Goal: Obtain resource: Download file/media

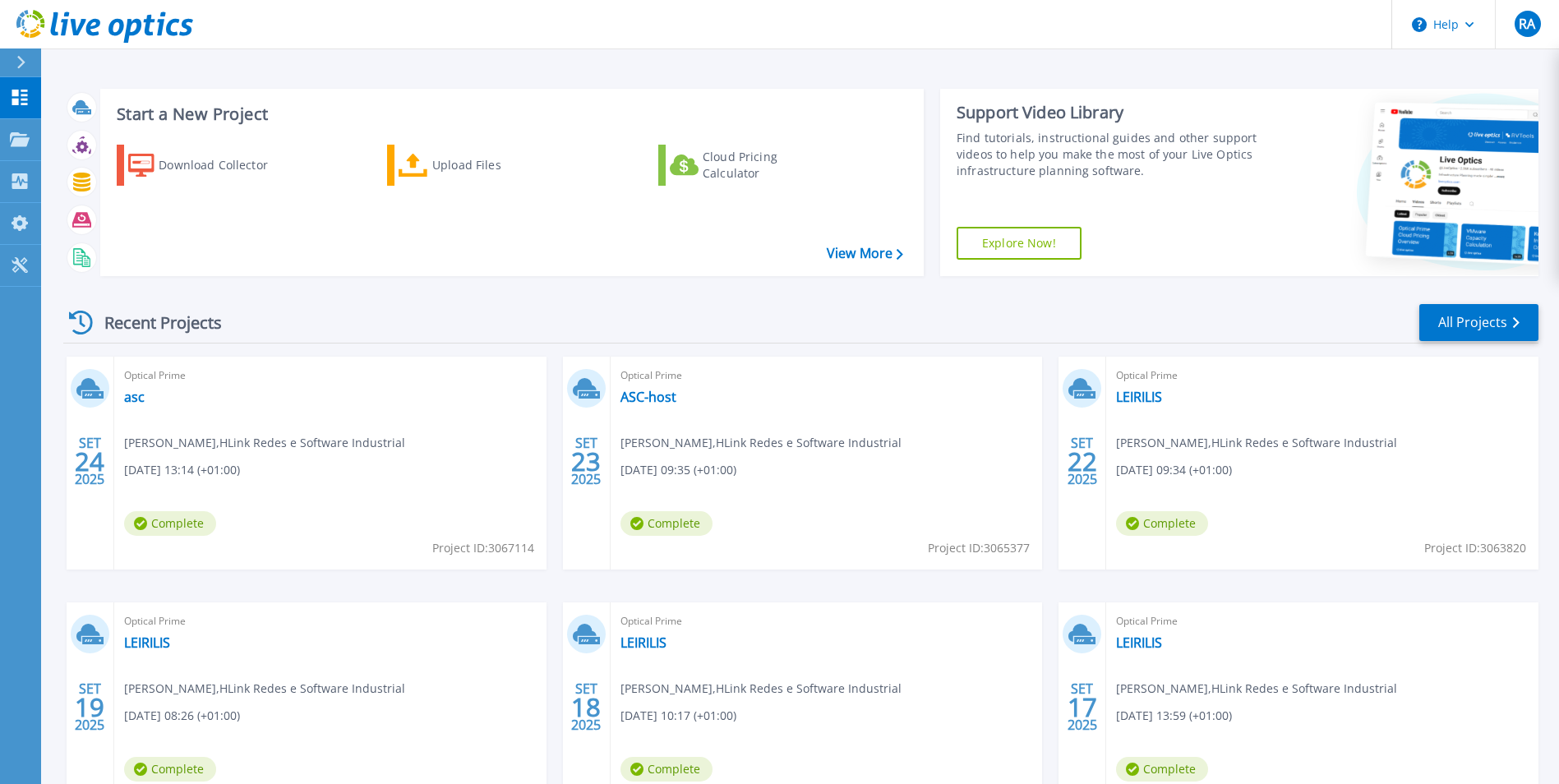
click at [12, 397] on div "Dashboard Dashboard Projects Projects Search Projects Upload SIOKIT & Files Opt…" at bounding box center [21, 432] width 41 height 708
click at [59, 139] on p "Projects" at bounding box center [64, 140] width 43 height 42
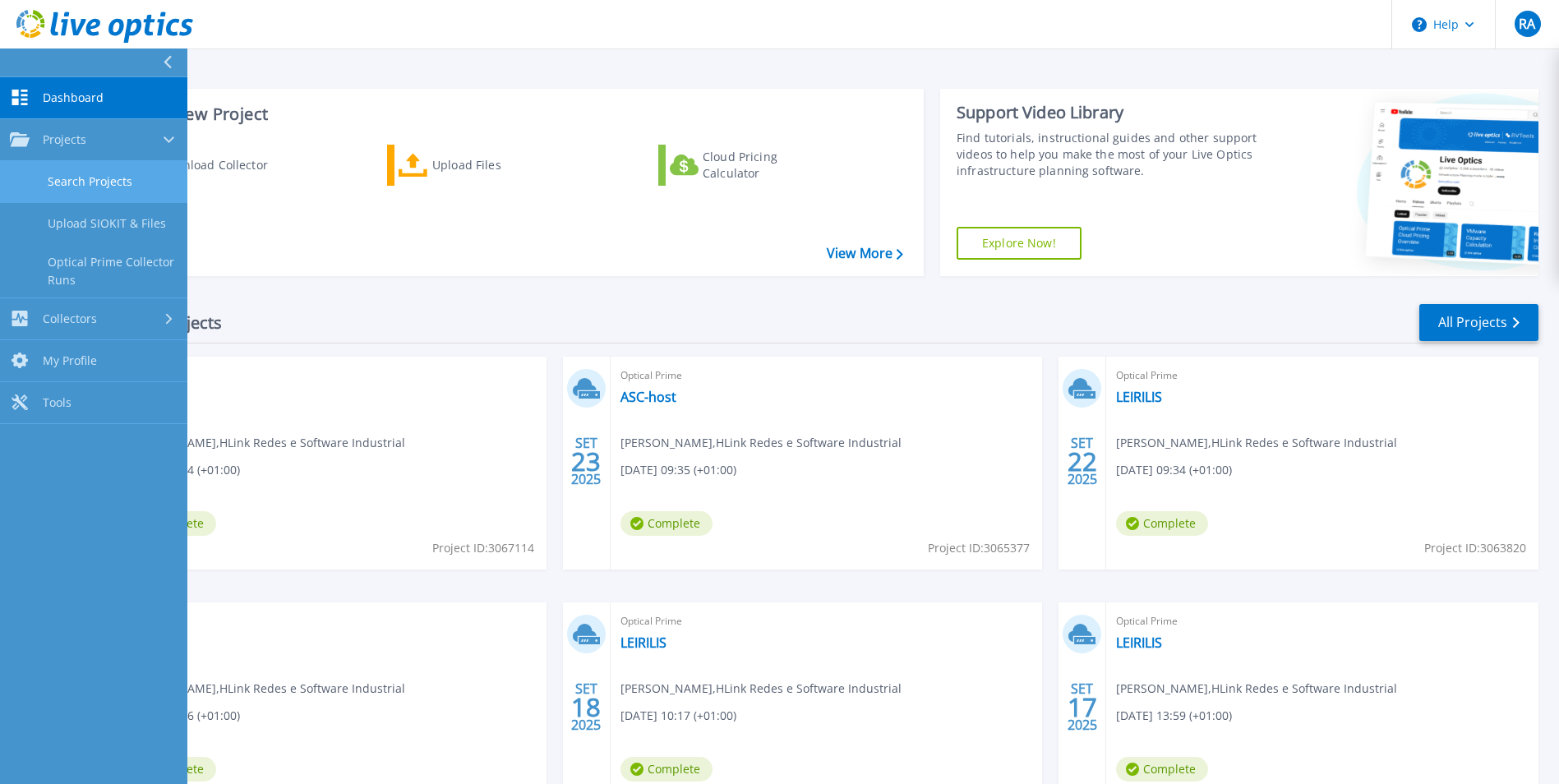
click at [94, 178] on link "Search Projects" at bounding box center [94, 182] width 187 height 41
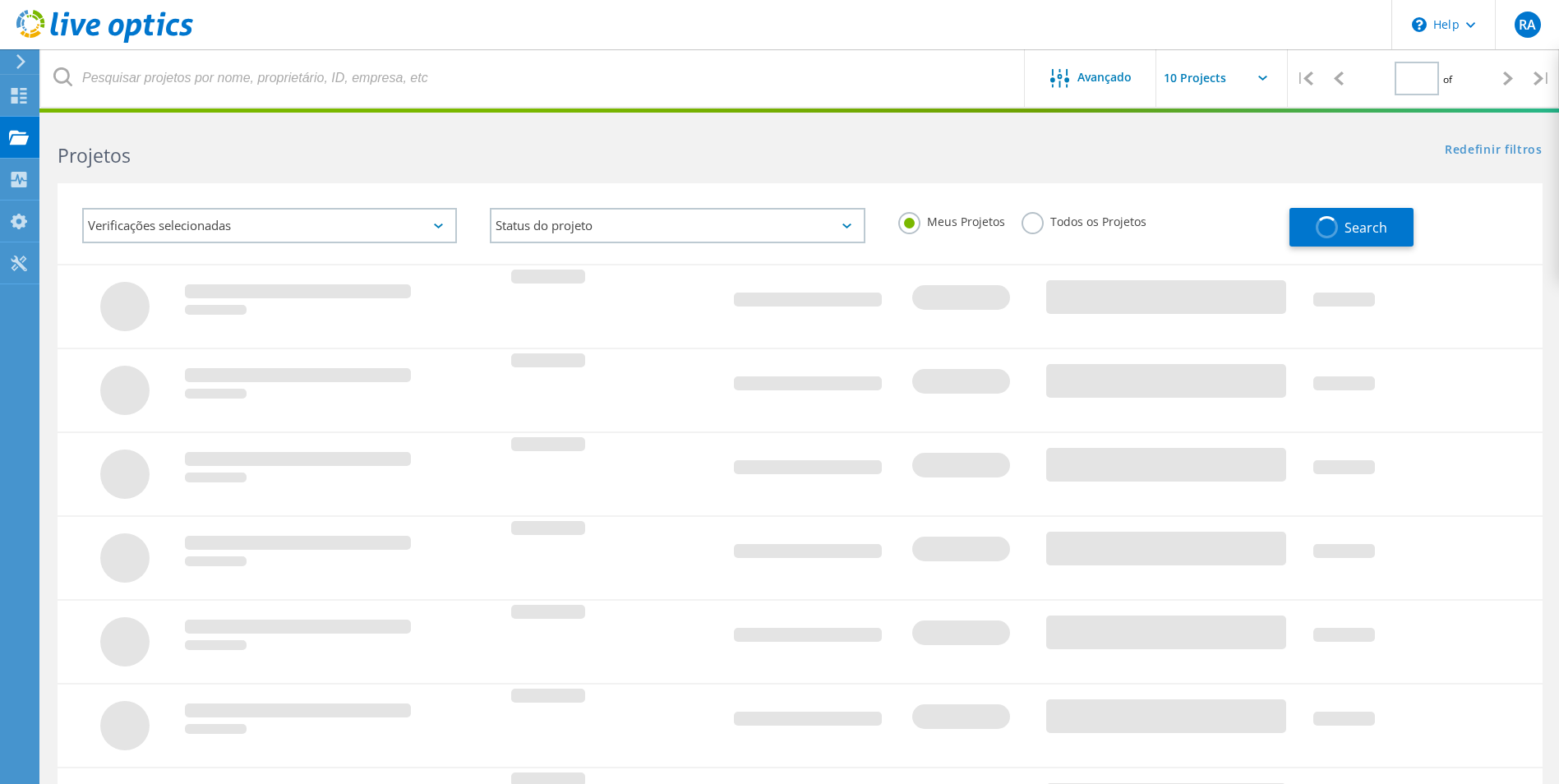
type input "1"
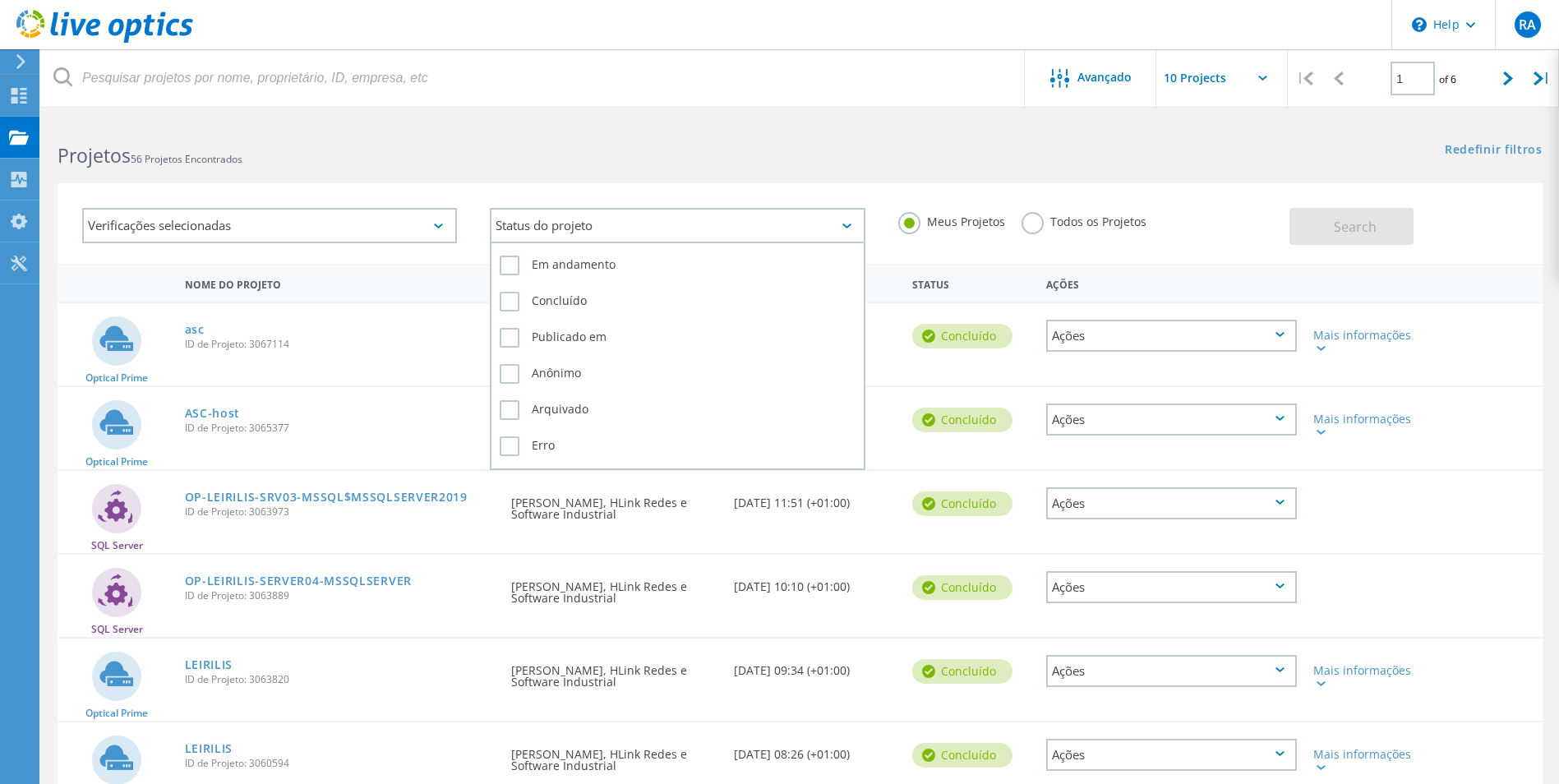
click at [625, 227] on div "Status do projeto" at bounding box center [677, 225] width 375 height 35
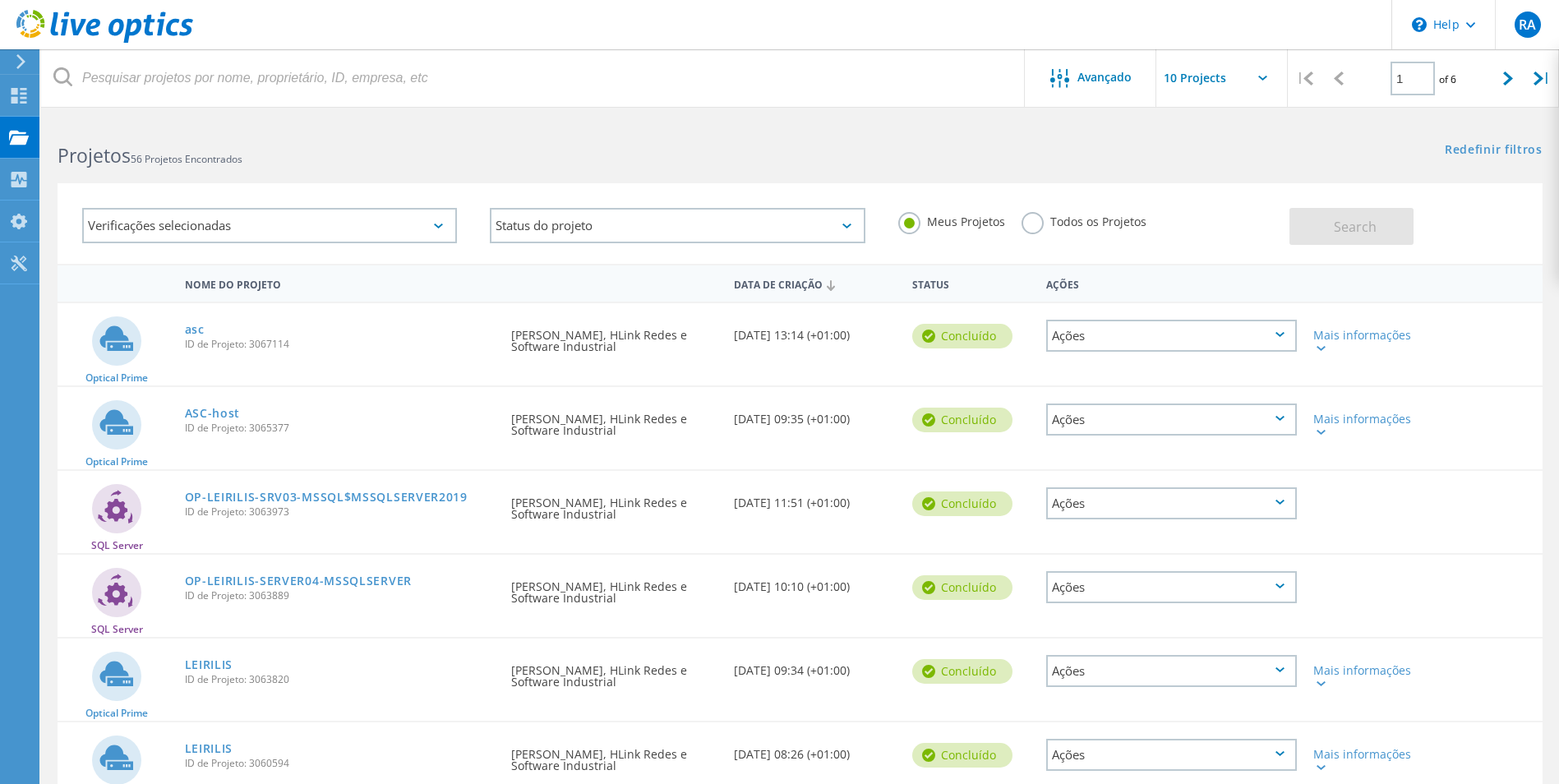
click at [550, 147] on h2 "Projetos 56 Projetos Encontrados" at bounding box center [420, 156] width 725 height 27
click at [1215, 336] on div "Ações" at bounding box center [1172, 336] width 251 height 32
click at [1140, 378] on div "Apagar" at bounding box center [1171, 374] width 247 height 25
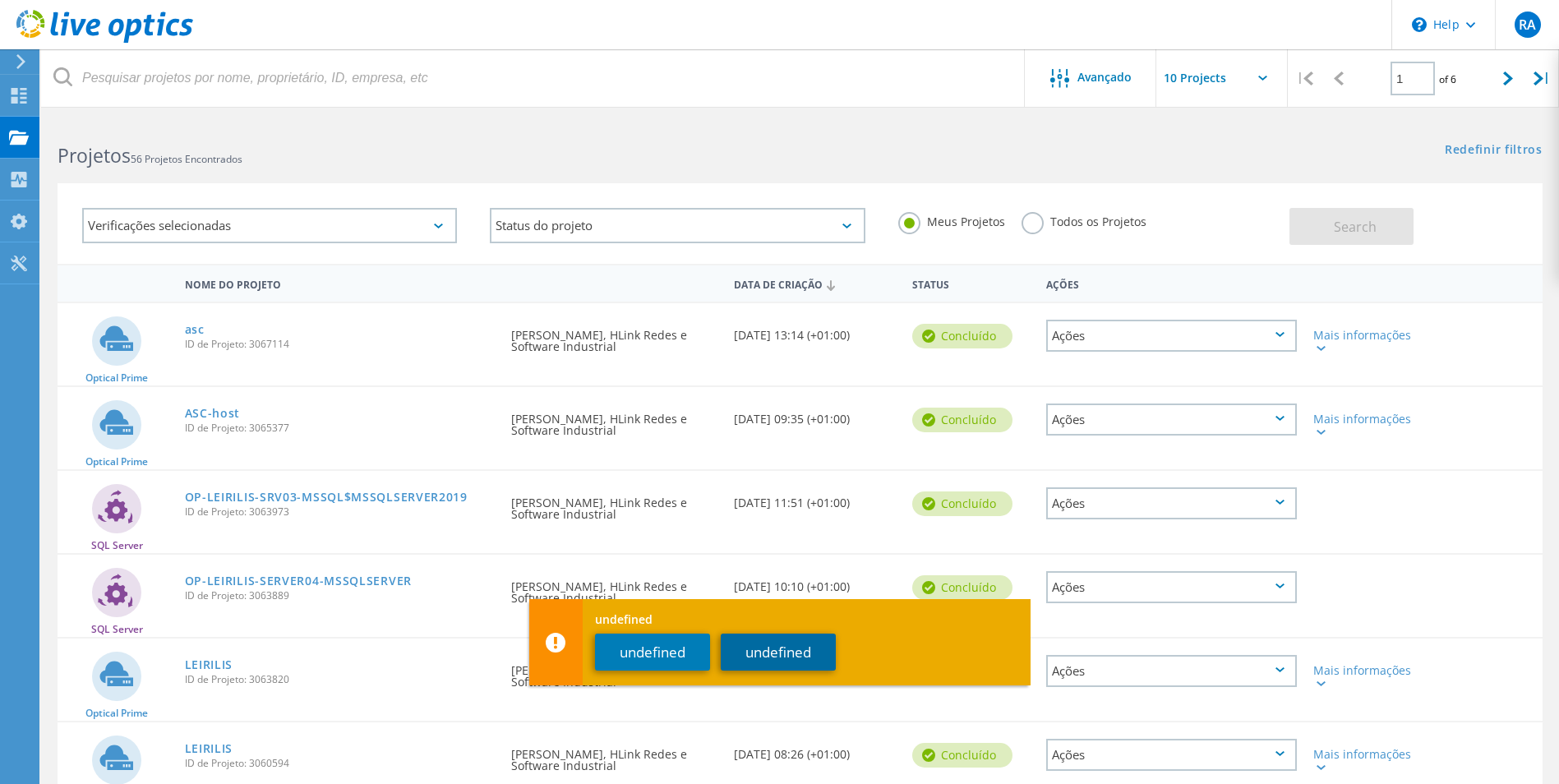
drag, startPoint x: 793, startPoint y: 654, endPoint x: 1020, endPoint y: 605, distance: 232.2
click at [1015, 605] on div "undefined undefined undefined" at bounding box center [780, 643] width 501 height 87
click at [1388, 538] on div "SQL Server OP-LEIRILIS-SRV03-MSSQL$MSSQLSERVER2019 ID de Projeto: 3063973 Solic…" at bounding box center [800, 511] width 1485 height 82
click at [819, 651] on button "undefined" at bounding box center [779, 652] width 115 height 37
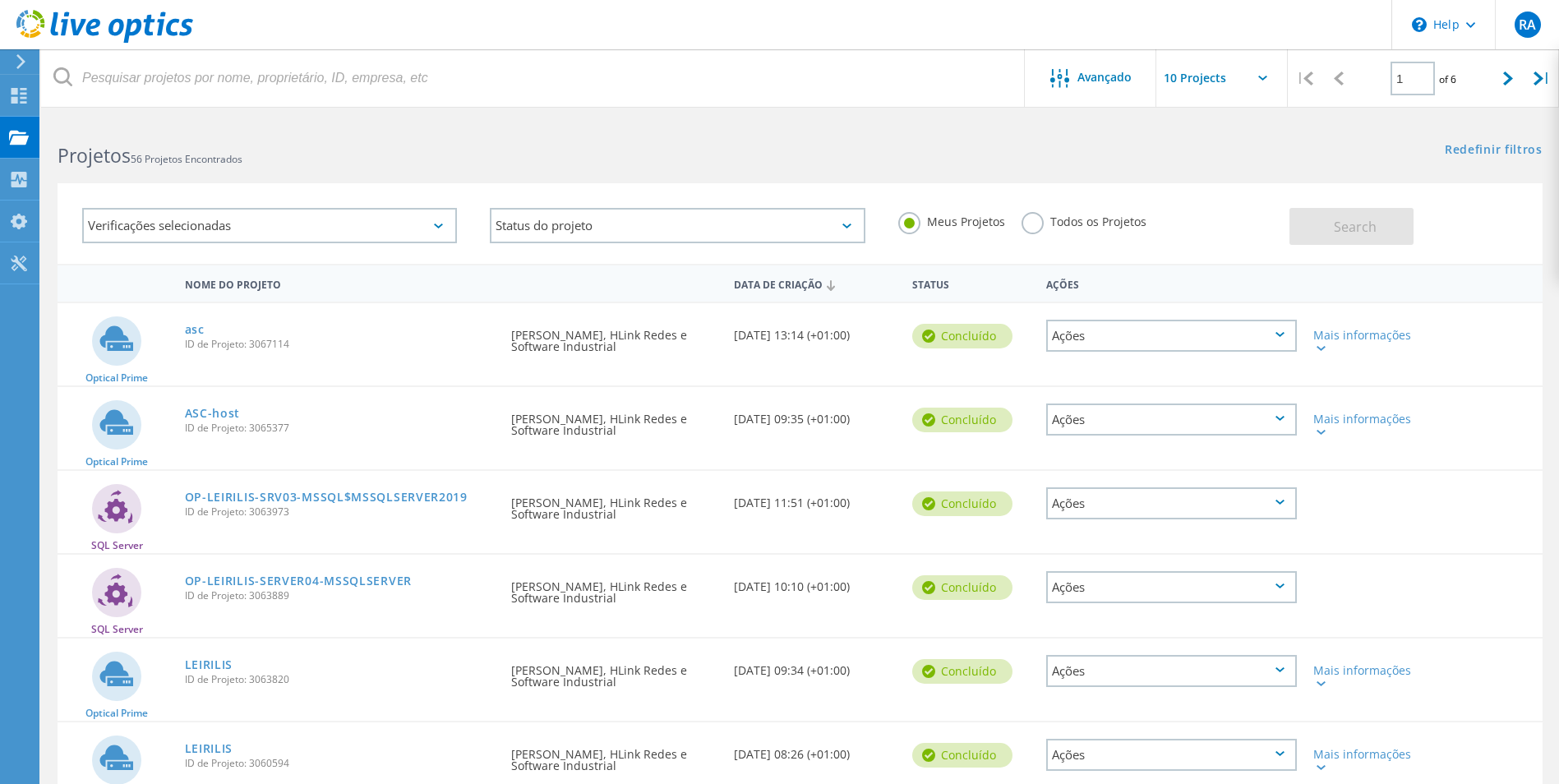
click at [1282, 416] on icon at bounding box center [1280, 417] width 9 height 5
click at [1496, 356] on div "Optical Prime asc ID de Projeto: 3067114 Solicitado por ruben alexandre, HLink …" at bounding box center [800, 343] width 1485 height 82
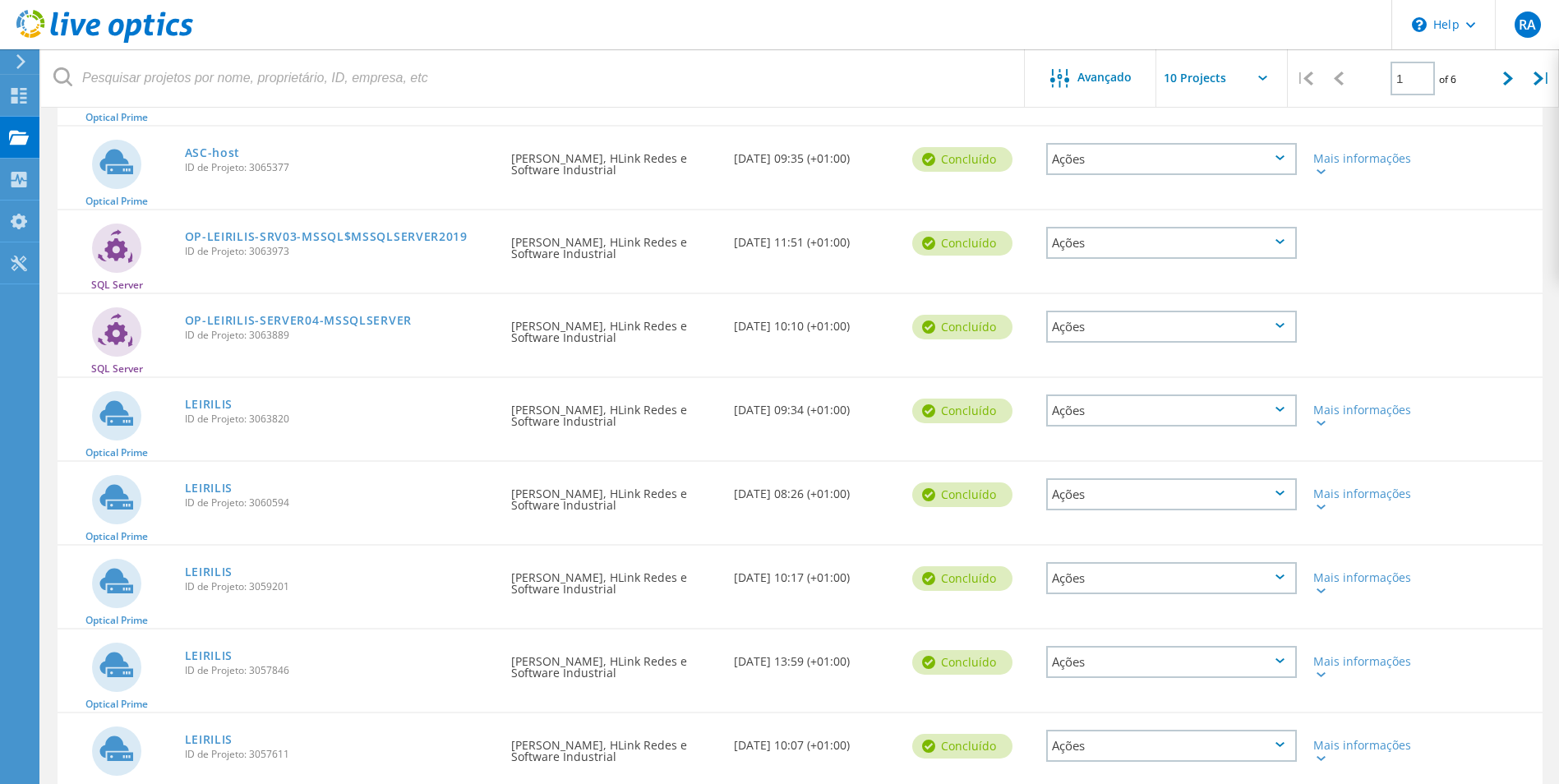
scroll to position [11, 0]
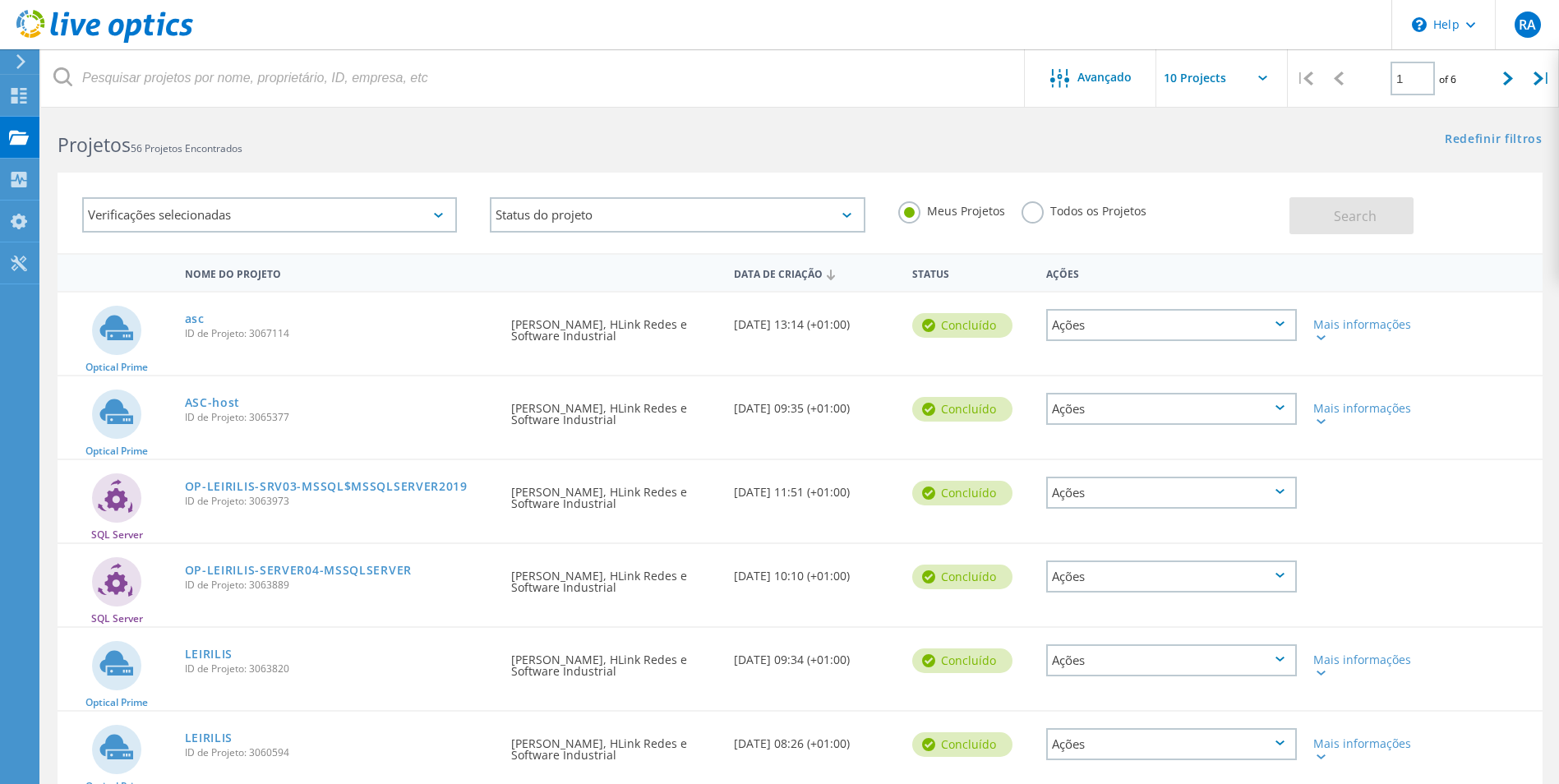
click at [1283, 327] on div "Ações" at bounding box center [1172, 325] width 251 height 32
click at [1513, 349] on div "Optical Prime asc ID de Projeto: 3067114 Solicitado por ruben alexandre, HLink …" at bounding box center [800, 333] width 1485 height 82
click at [1285, 327] on div "Ações" at bounding box center [1172, 325] width 251 height 32
click at [1085, 362] on div "Apagar" at bounding box center [1171, 363] width 247 height 25
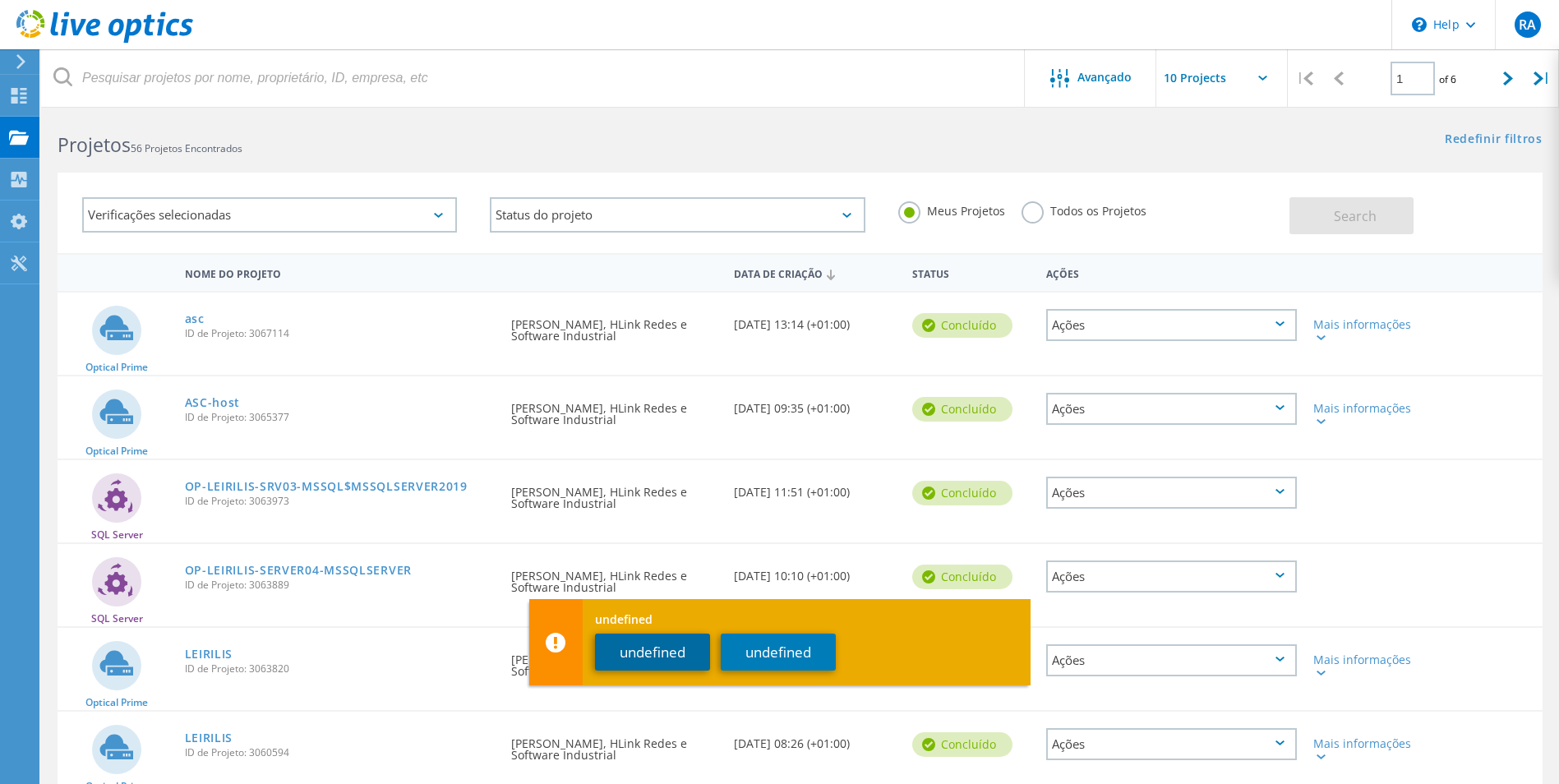
click at [658, 650] on button "undefined" at bounding box center [652, 652] width 115 height 37
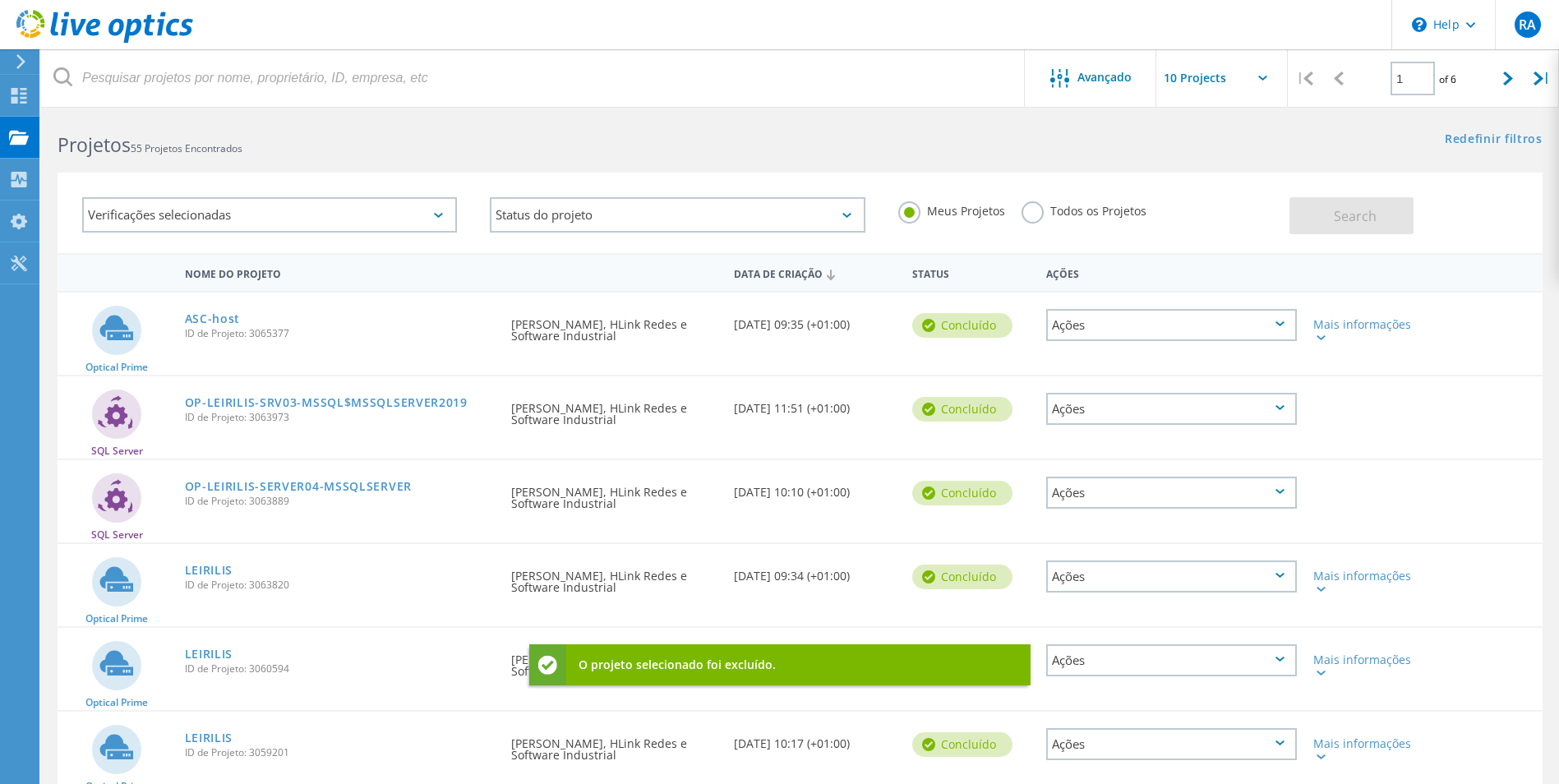
click at [1281, 325] on icon at bounding box center [1280, 323] width 9 height 5
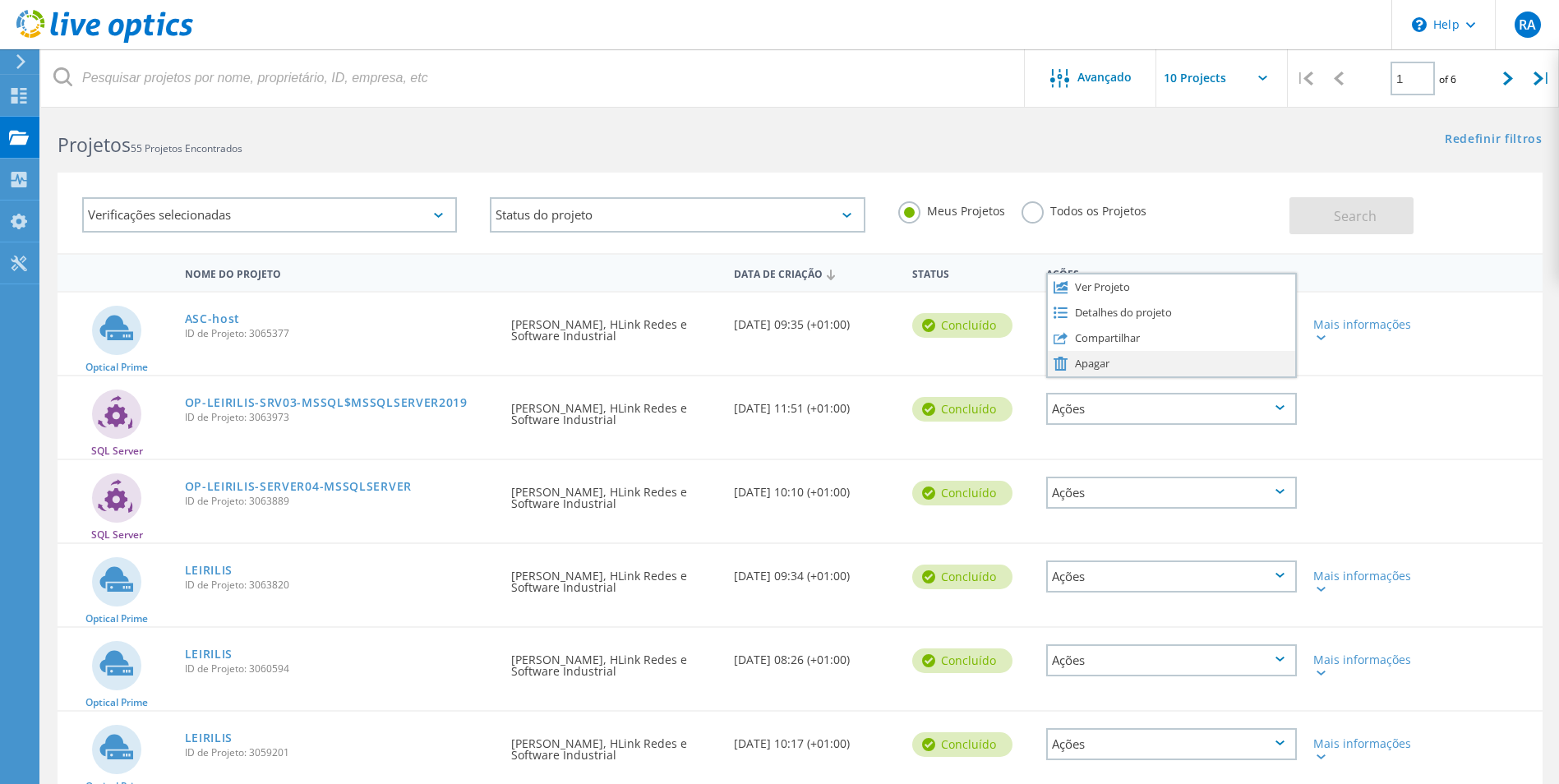
click at [1086, 368] on div "Apagar" at bounding box center [1171, 363] width 247 height 25
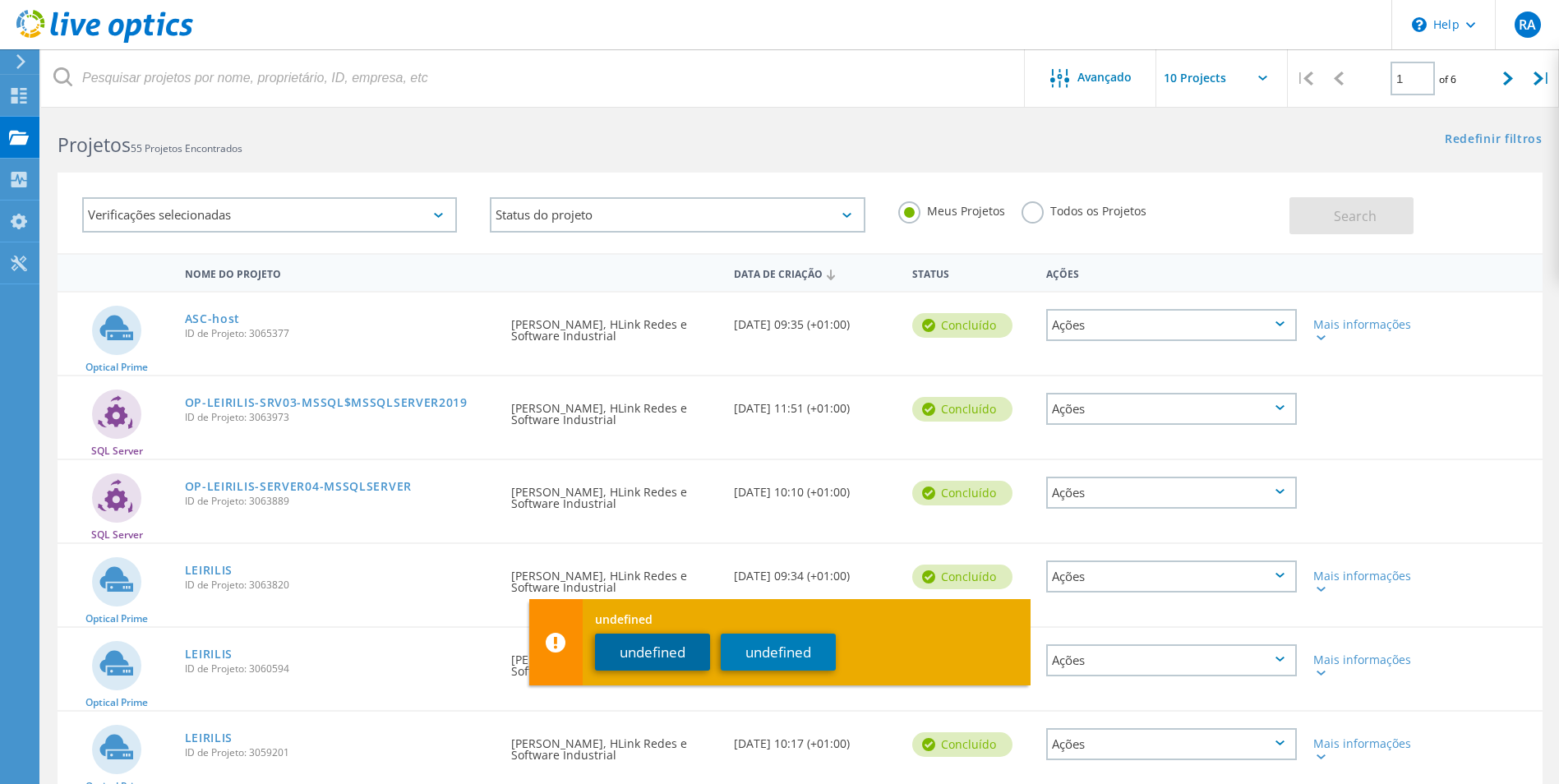
click at [660, 650] on button "undefined" at bounding box center [652, 652] width 115 height 37
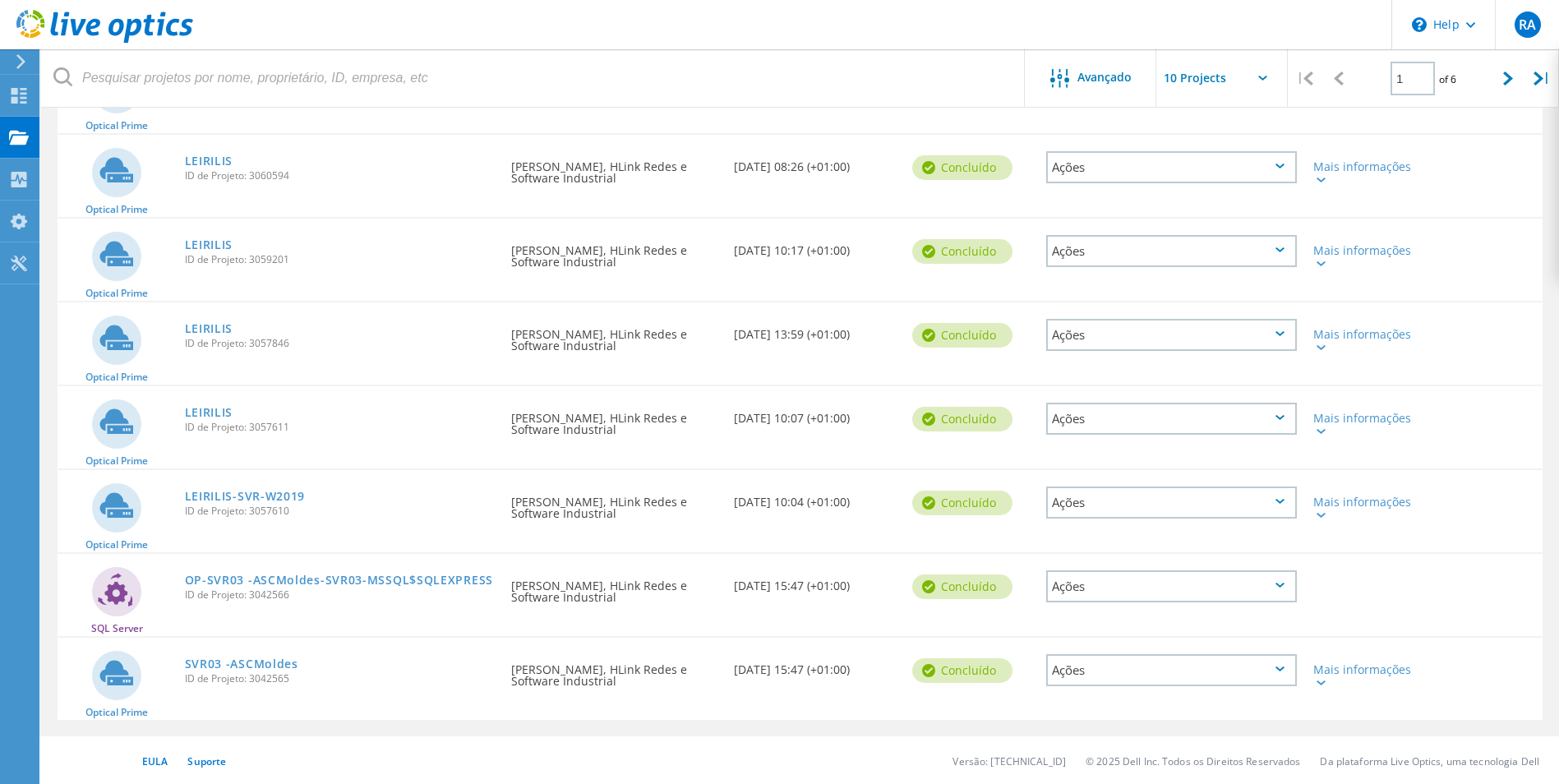
scroll to position [422, 0]
click at [1281, 671] on div "Ações" at bounding box center [1172, 669] width 251 height 32
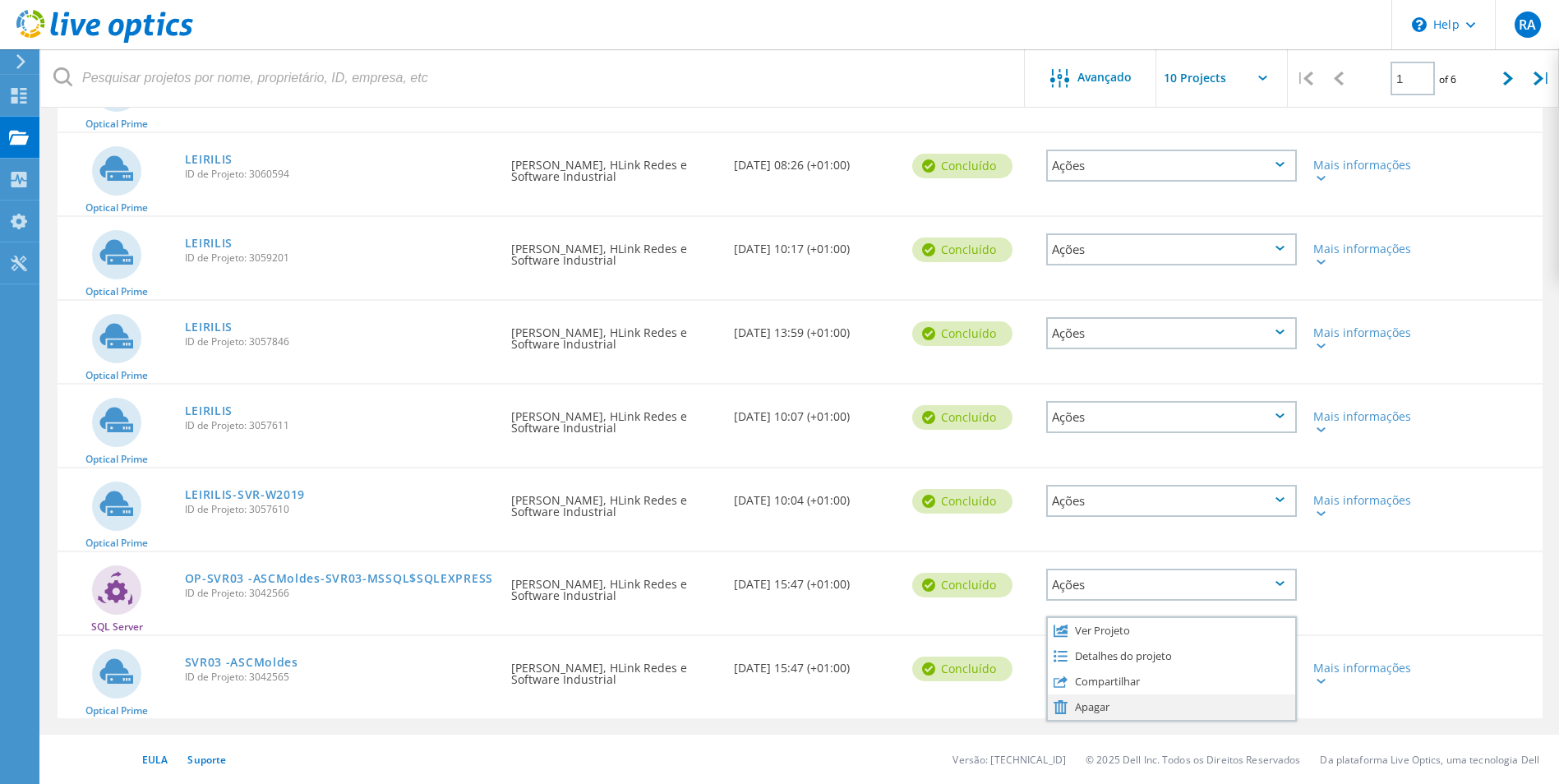
click at [1090, 707] on div "Apagar" at bounding box center [1171, 707] width 247 height 25
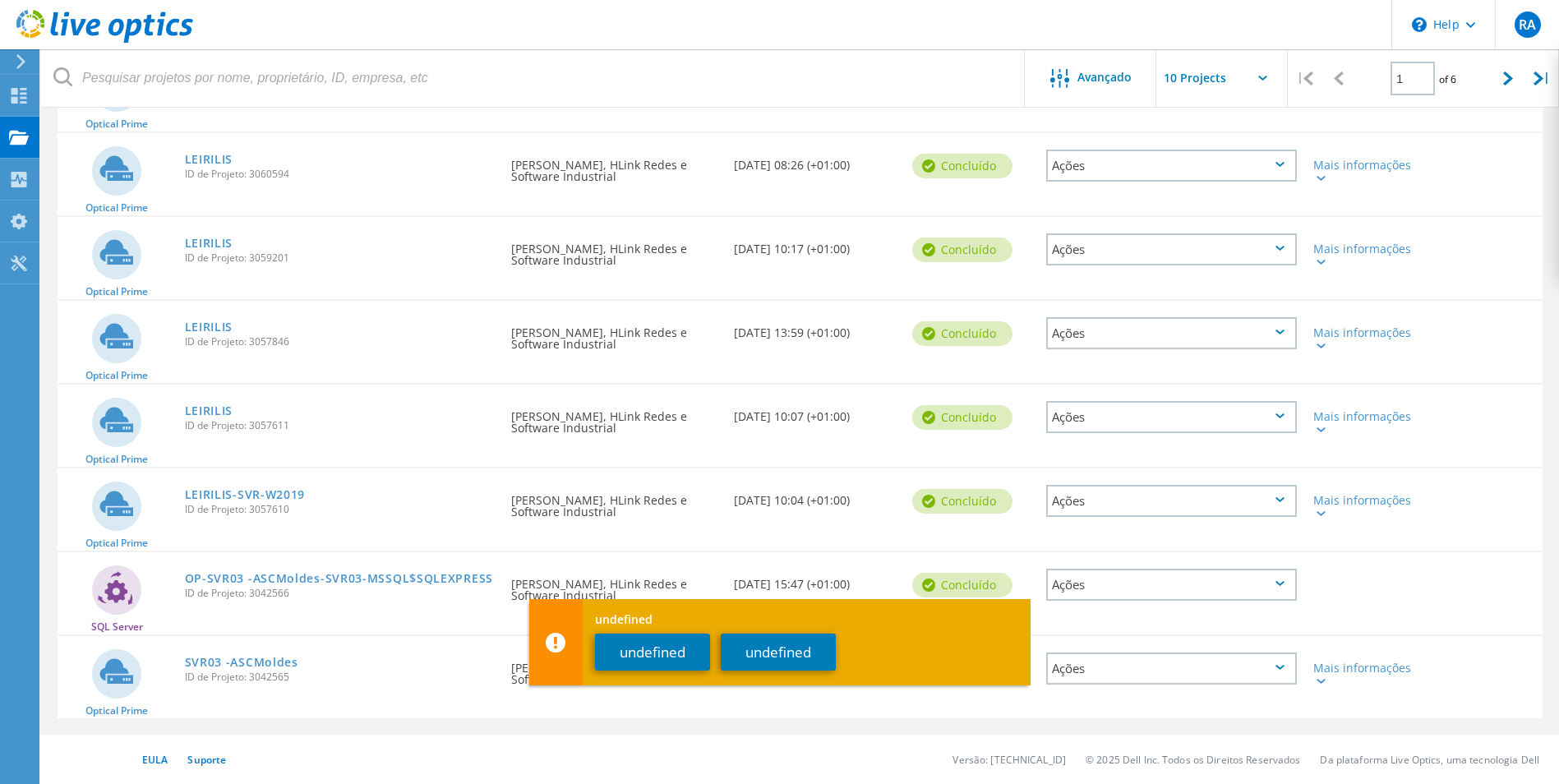
drag, startPoint x: 1175, startPoint y: 716, endPoint x: 1116, endPoint y: 707, distance: 59.7
click at [1174, 716] on div "Optical Prime SVR03 -ASCMoldes ID de Projeto: 3042565 Solicitado por ruben alex…" at bounding box center [800, 677] width 1485 height 82
click at [770, 661] on button "undefined" at bounding box center [779, 652] width 115 height 37
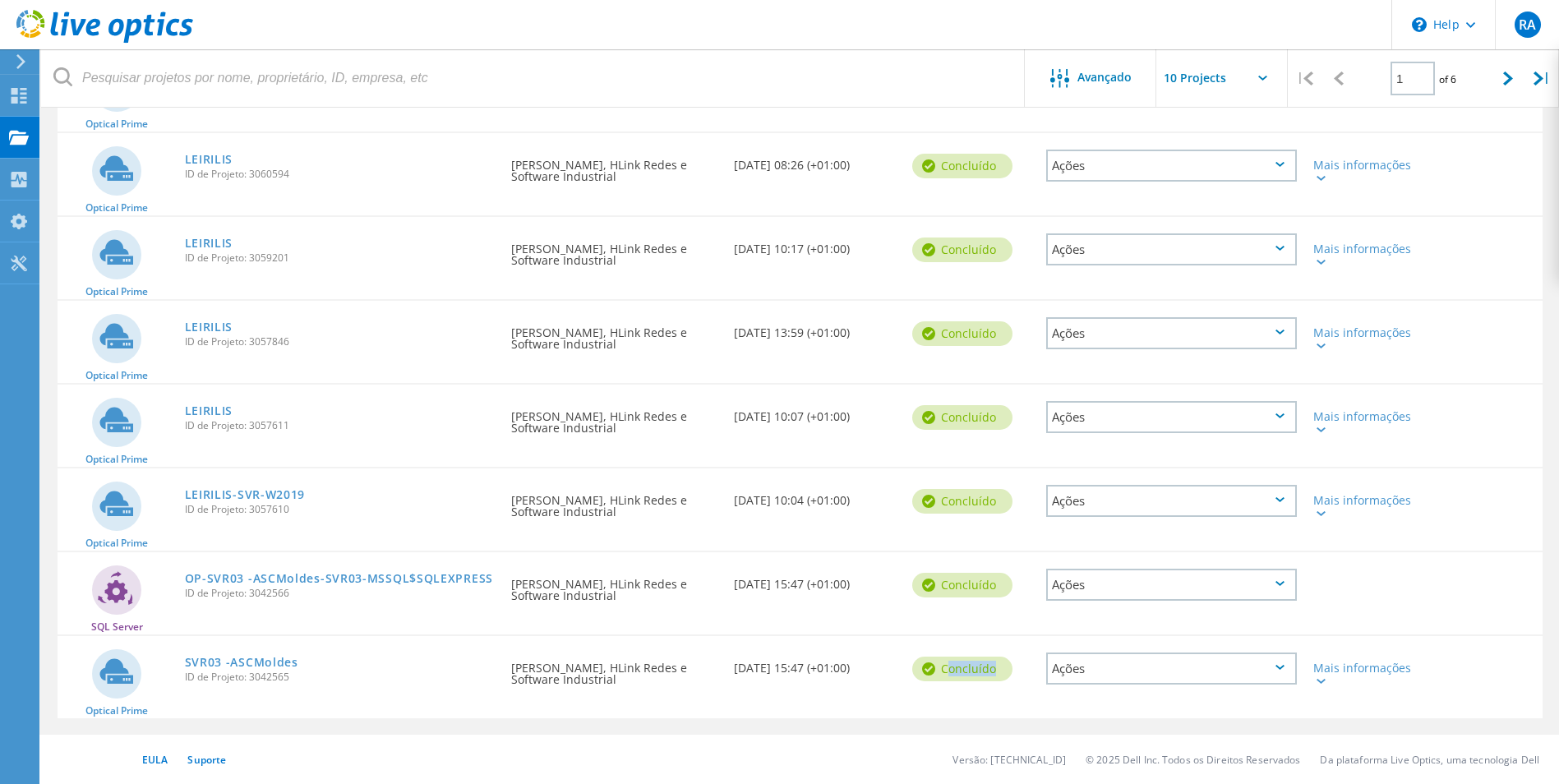
drag, startPoint x: 986, startPoint y: 666, endPoint x: 910, endPoint y: 664, distance: 76.0
click at [911, 664] on div "Concluído" at bounding box center [971, 667] width 134 height 61
drag, startPoint x: 766, startPoint y: 665, endPoint x: 728, endPoint y: 663, distance: 38.1
click at [728, 663] on div "Data de Criação 09/05/2025, 15:47 (+01:00)" at bounding box center [815, 663] width 178 height 54
click at [1276, 666] on icon at bounding box center [1280, 667] width 9 height 5
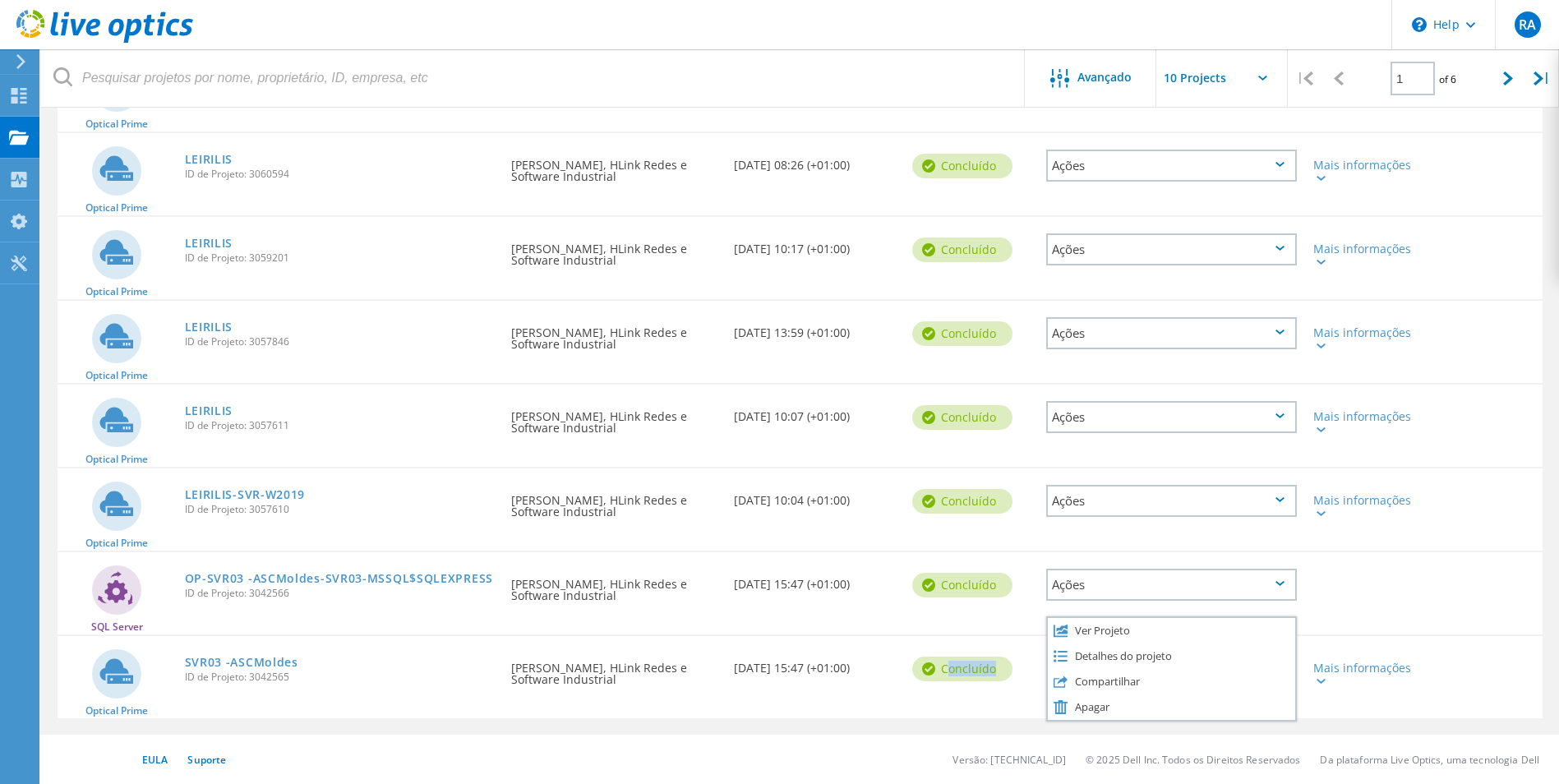
drag, startPoint x: 984, startPoint y: 668, endPoint x: 916, endPoint y: 669, distance: 68.0
click at [916, 670] on div "Concluído" at bounding box center [962, 668] width 100 height 24
click at [1189, 674] on div "Ações" at bounding box center [1172, 669] width 251 height 32
click at [1117, 705] on div "Apagar" at bounding box center [1171, 707] width 247 height 25
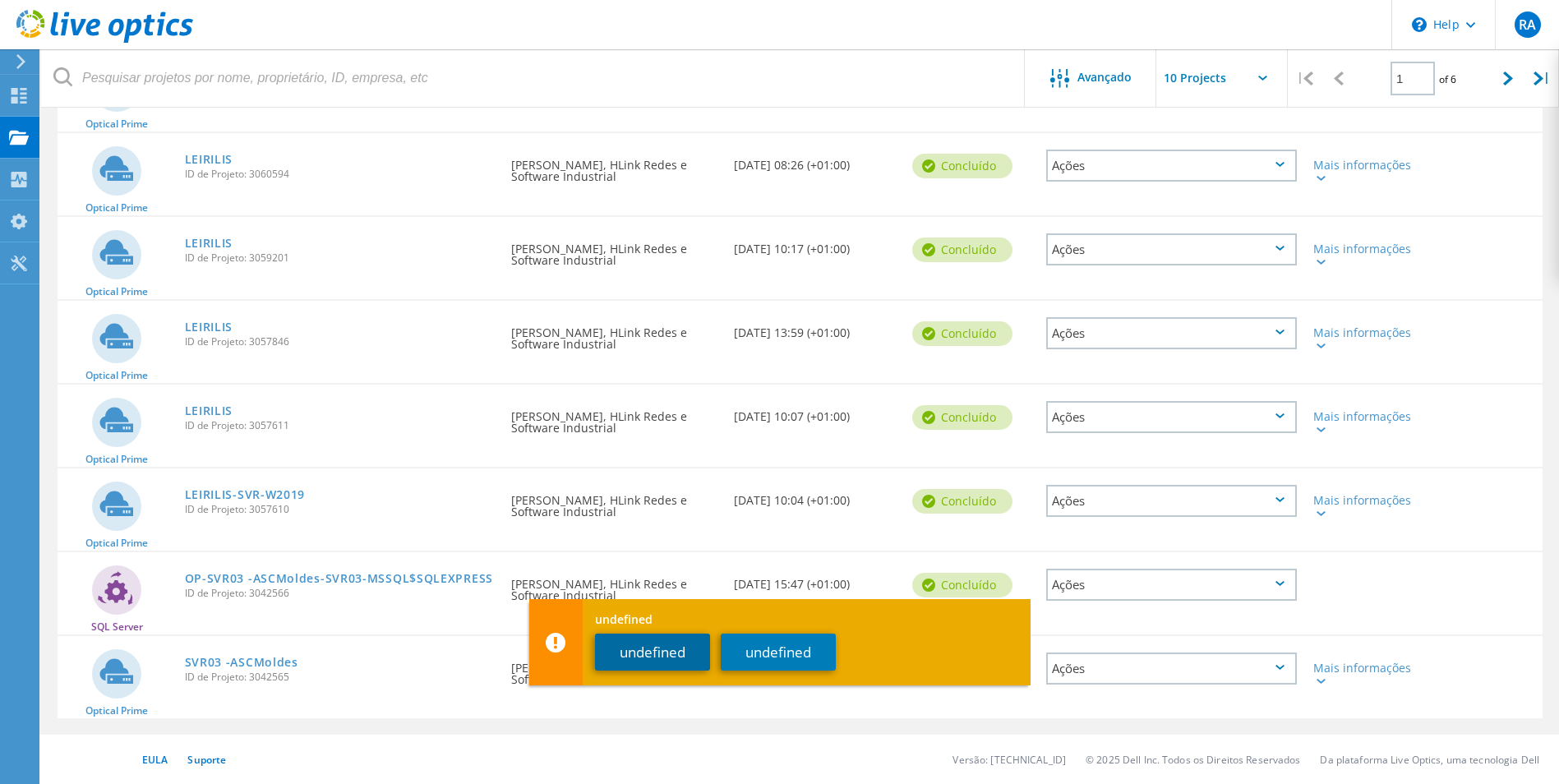
click at [656, 657] on button "undefined" at bounding box center [652, 652] width 115 height 37
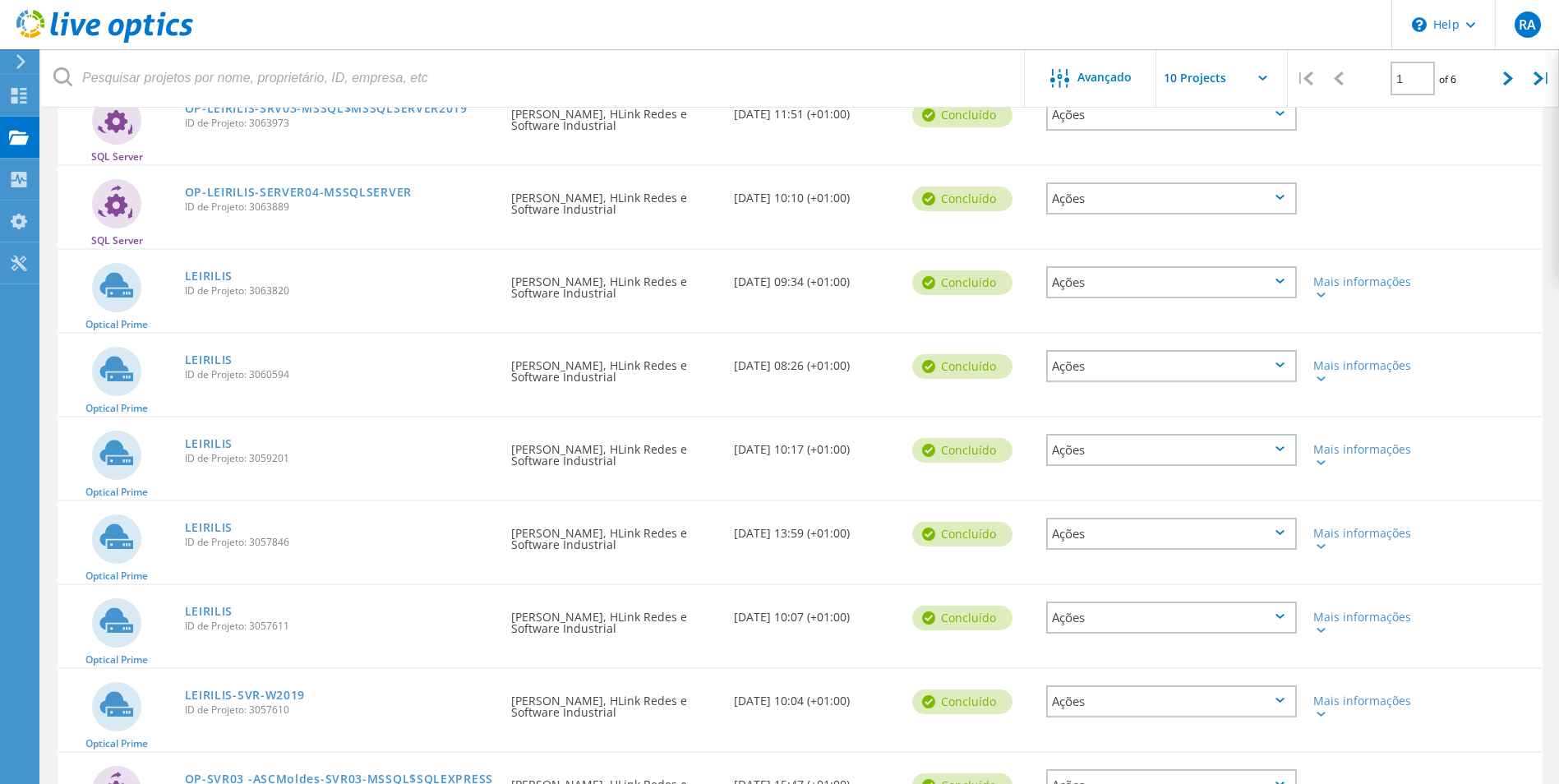
scroll to position [93, 0]
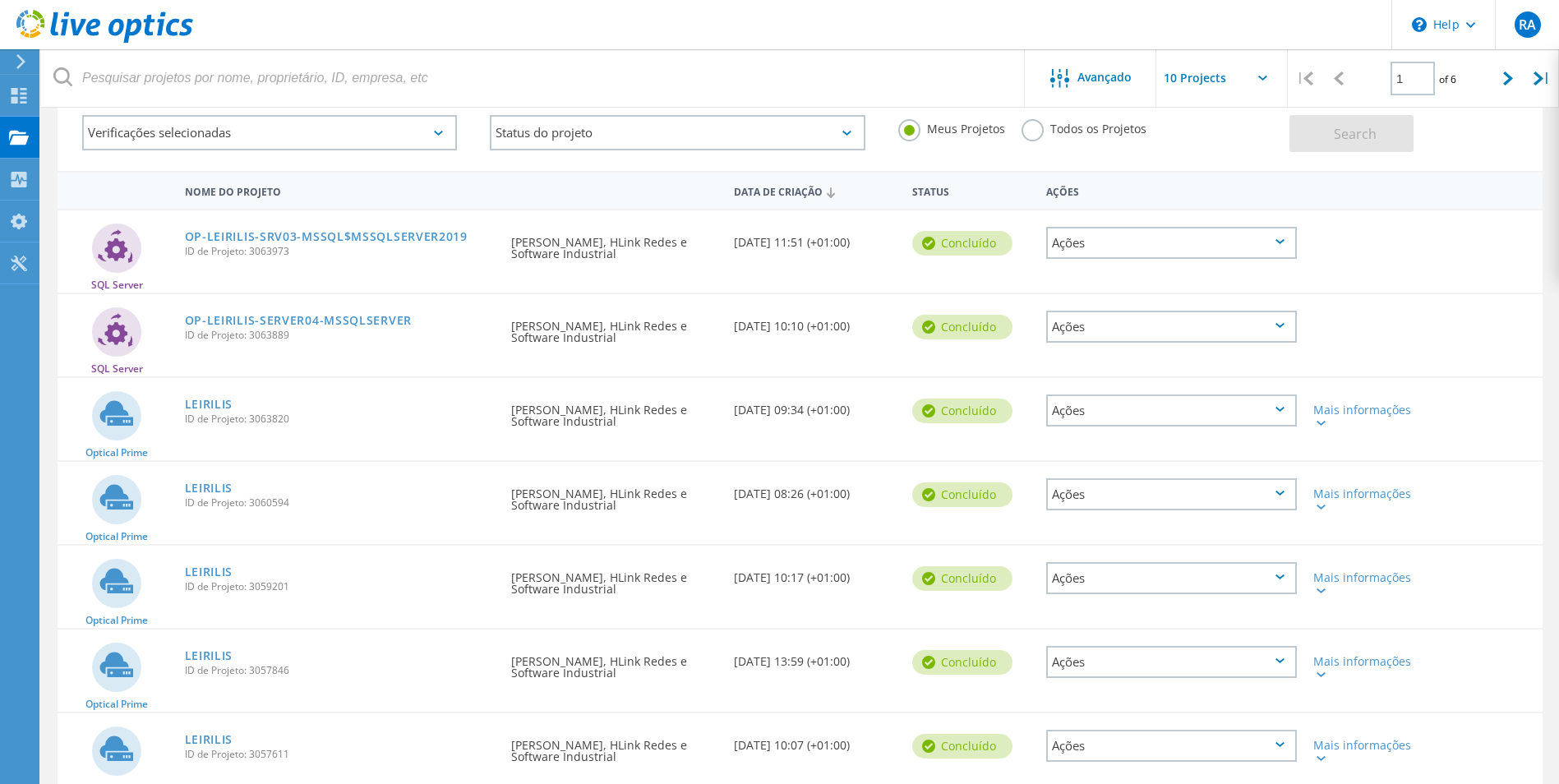
click at [1271, 73] on input "text" at bounding box center [1238, 78] width 164 height 58
drag, startPoint x: 1234, startPoint y: 202, endPoint x: 1247, endPoint y: 206, distance: 13.6
click at [1235, 202] on div "Show 40 Projects" at bounding box center [1238, 203] width 163 height 27
type input "Show 40 Projects"
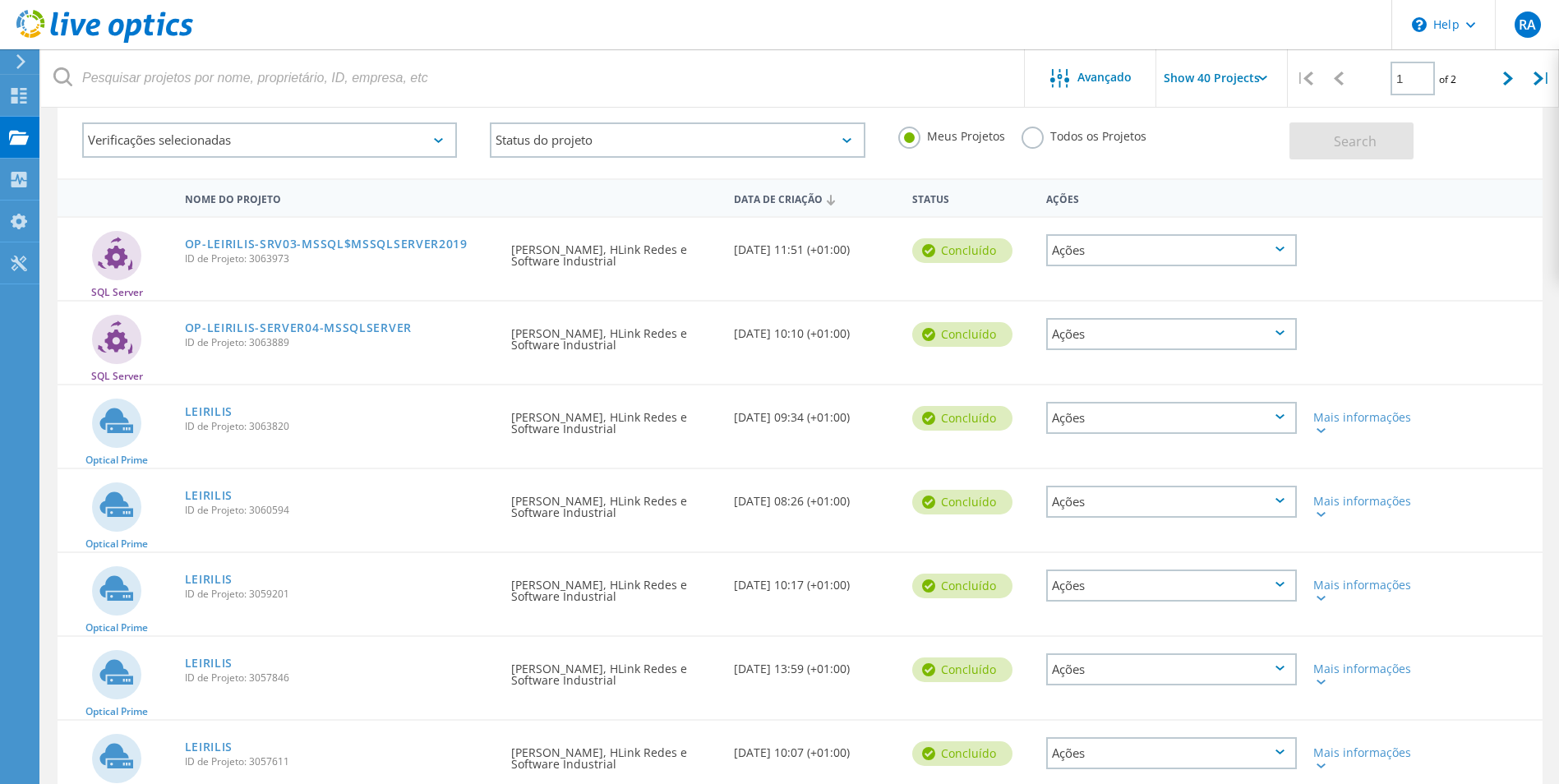
scroll to position [0, 0]
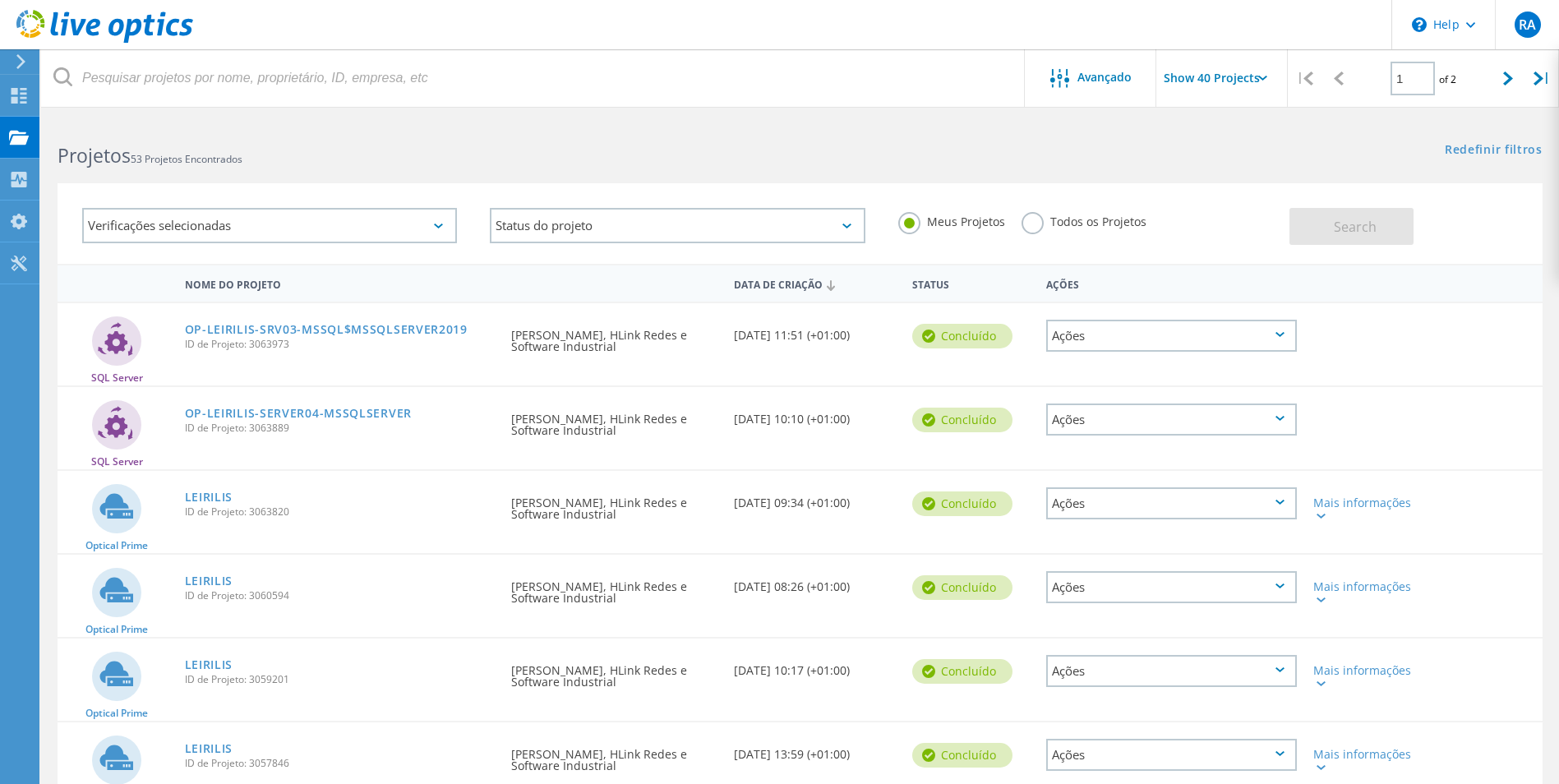
click at [333, 219] on div "Verificações selecionadas" at bounding box center [269, 225] width 375 height 35
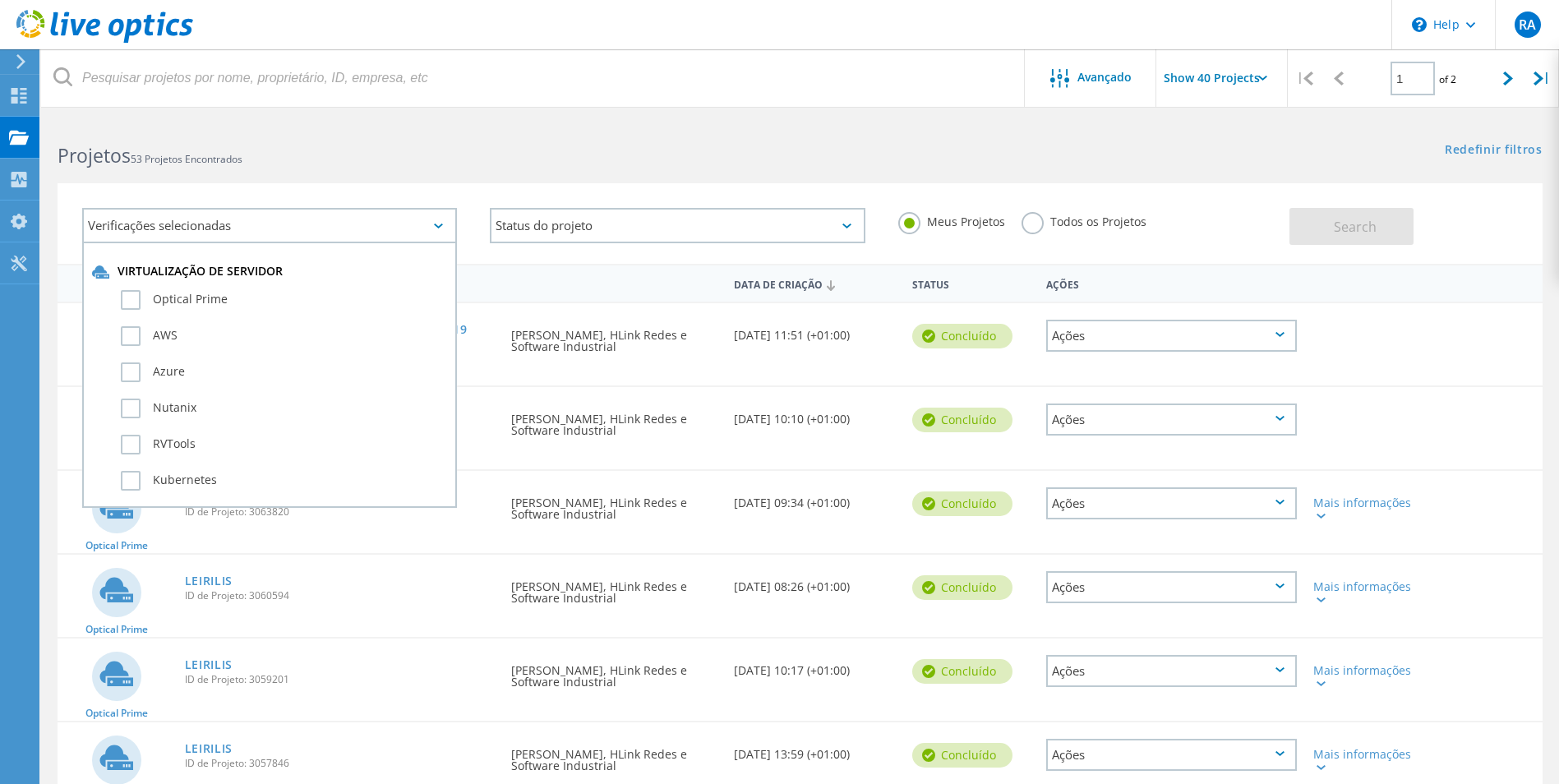
click at [333, 219] on div "Verificações selecionadas" at bounding box center [269, 225] width 375 height 35
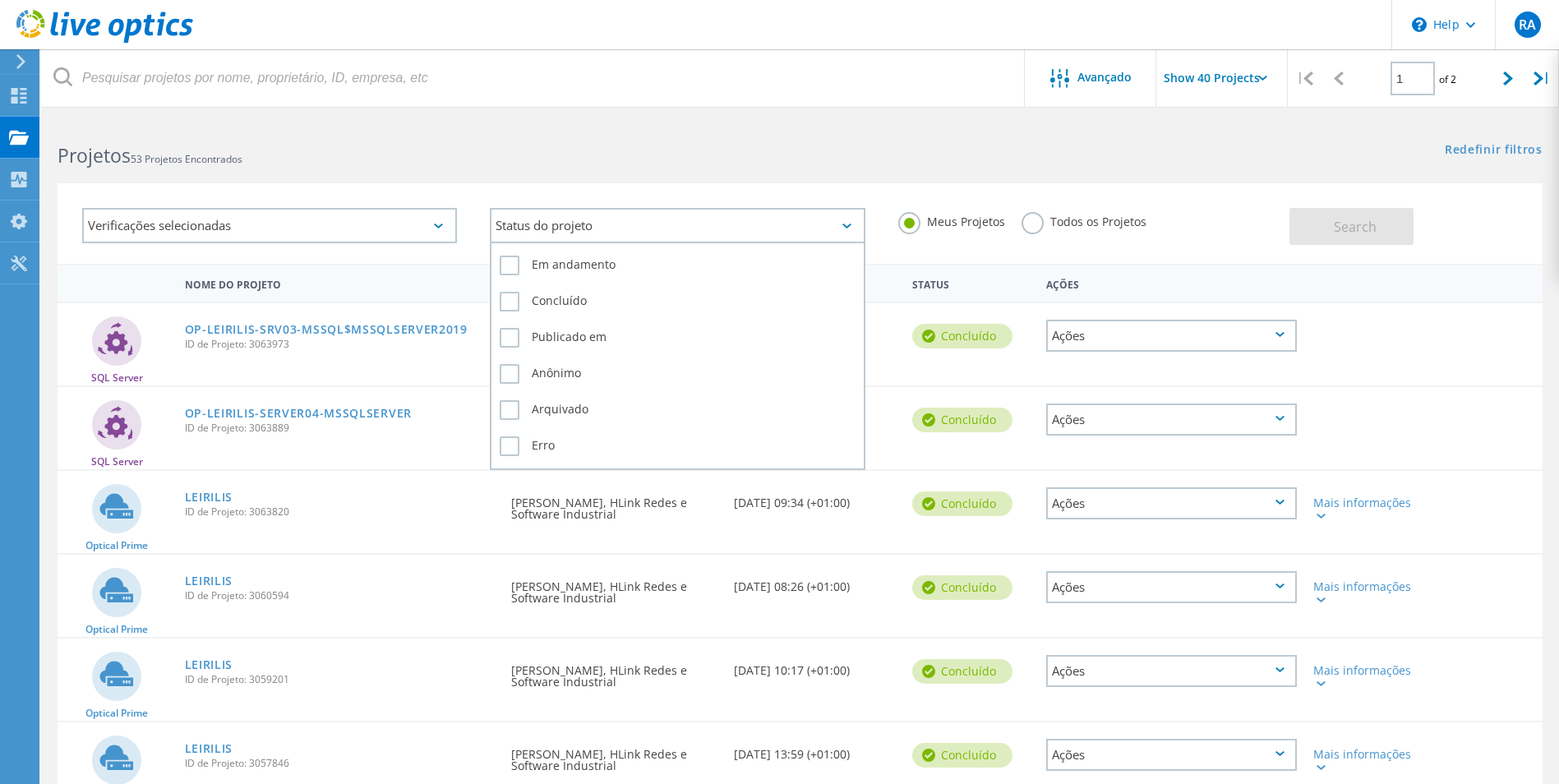
click at [598, 229] on div "Status do projeto" at bounding box center [677, 225] width 375 height 35
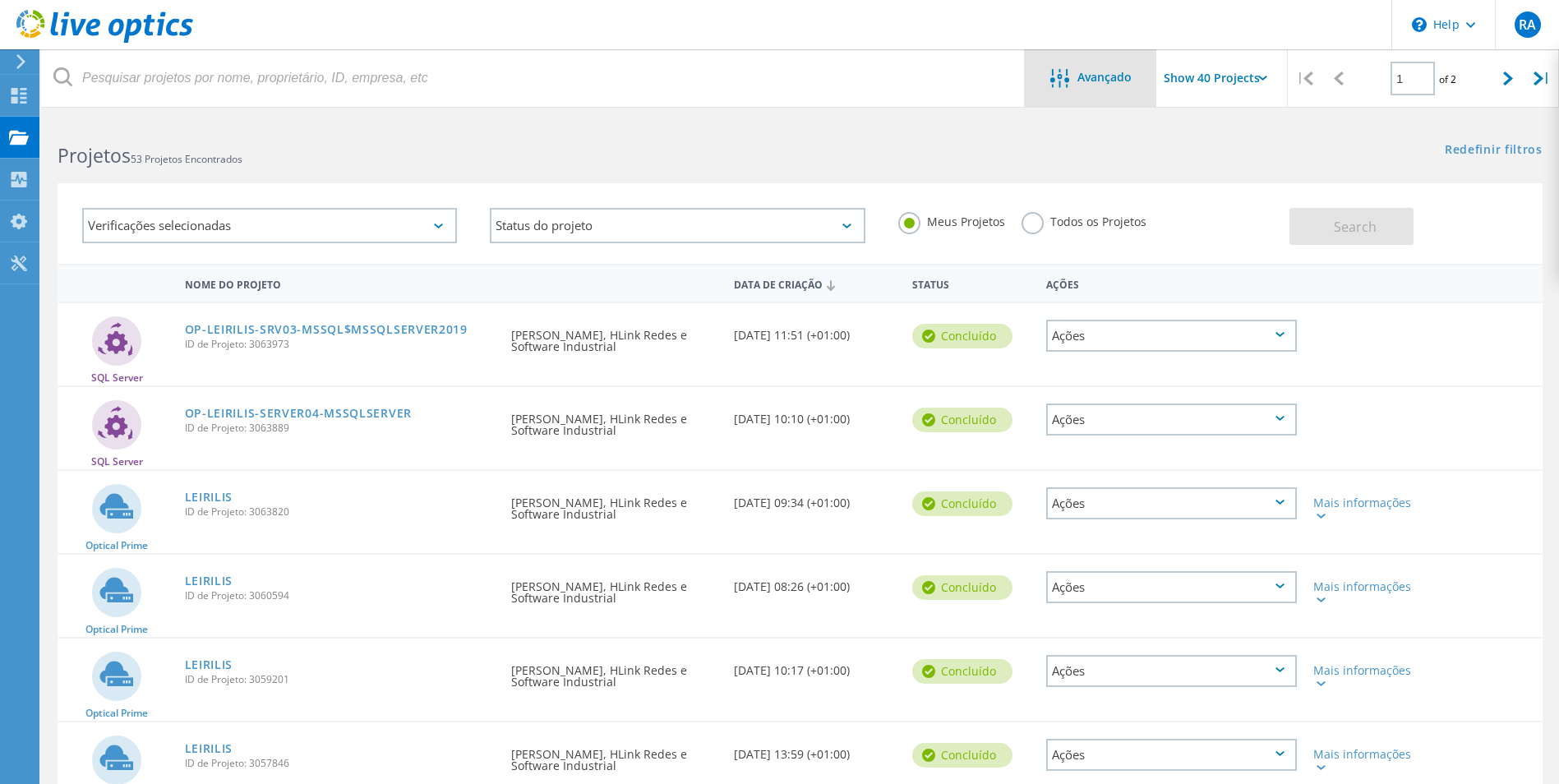
click at [1106, 71] on span "Avançado" at bounding box center [1104, 77] width 54 height 12
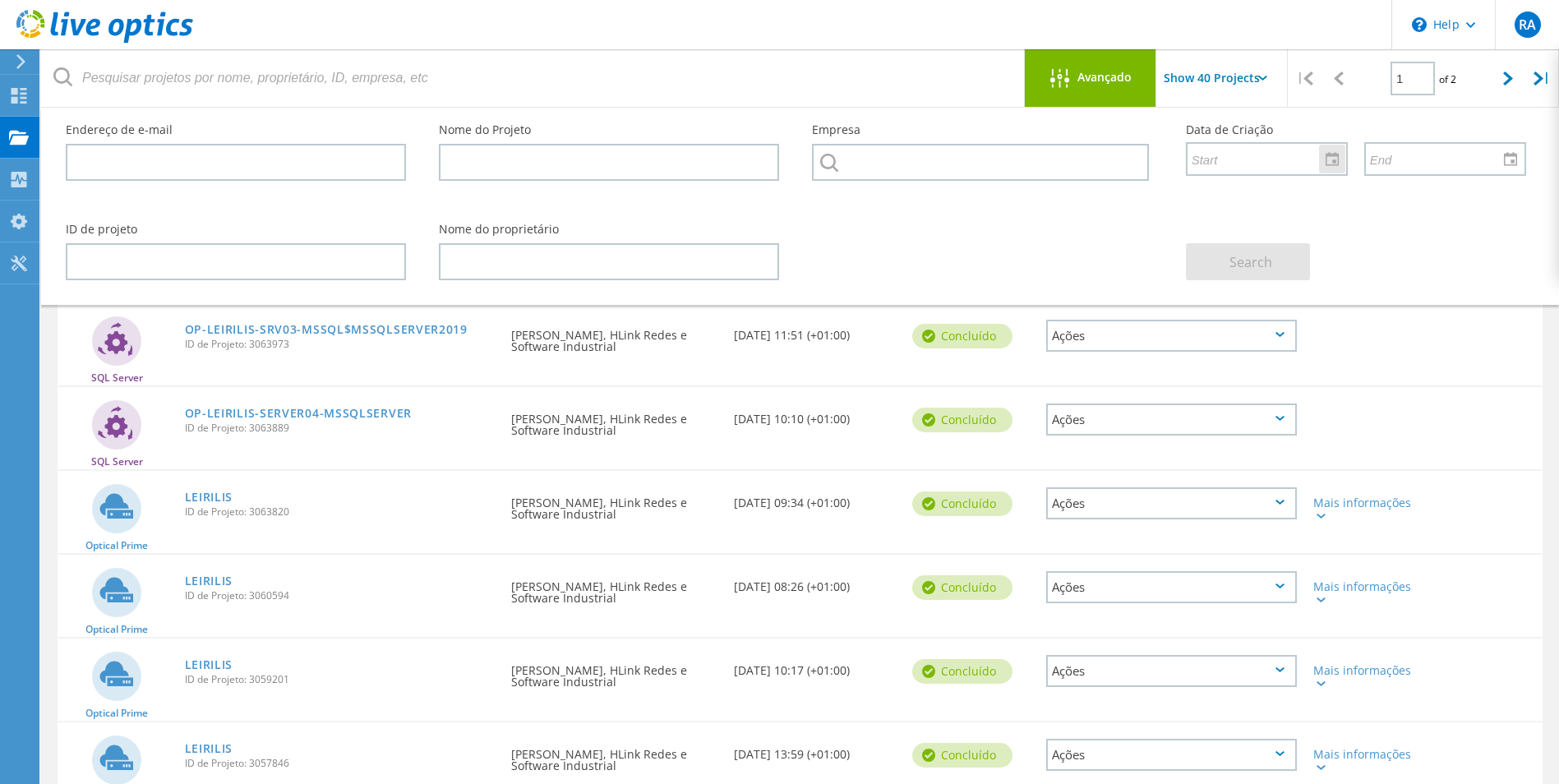
click at [1327, 159] on div at bounding box center [1331, 159] width 26 height 29
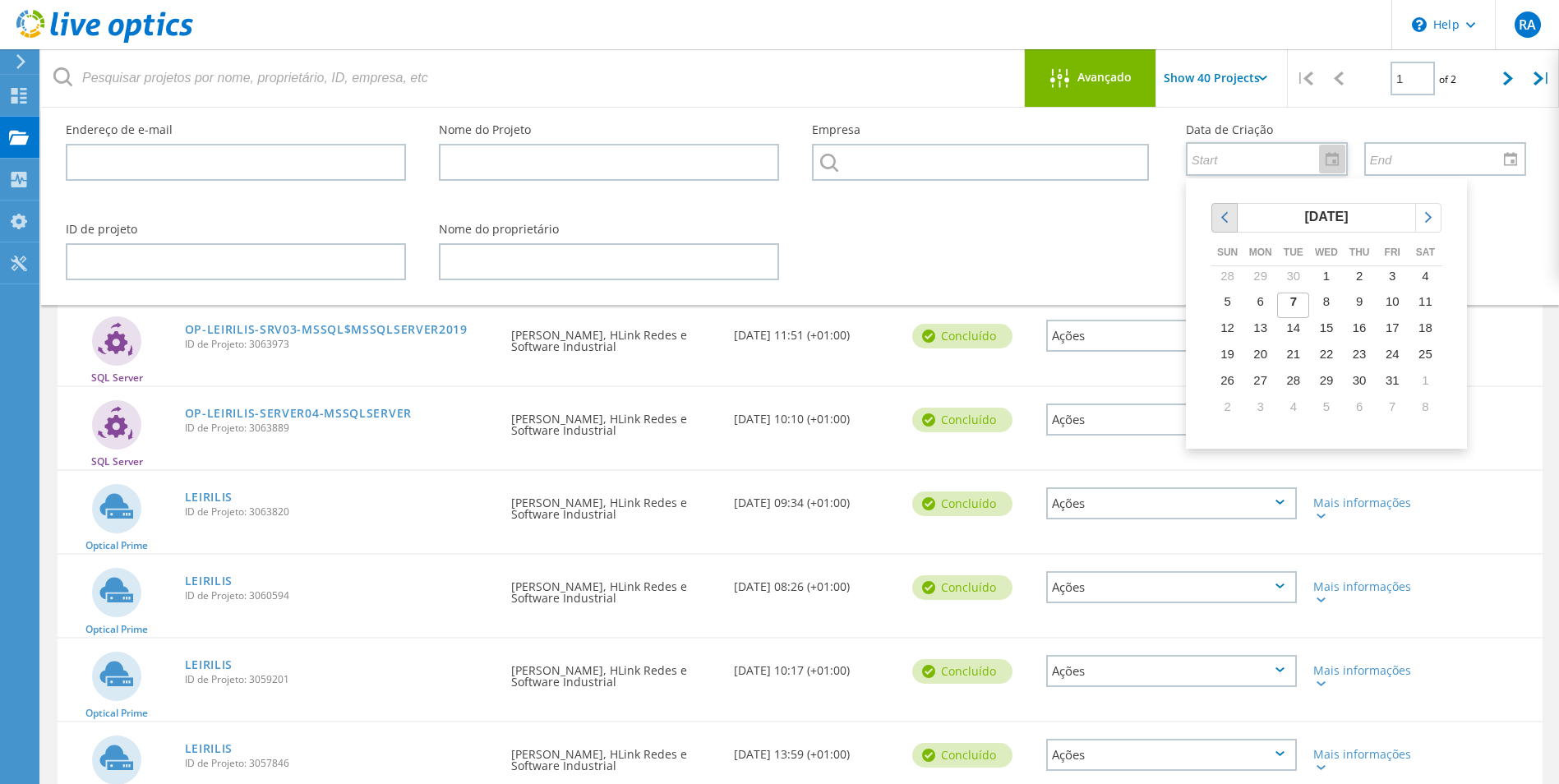
click at [1226, 227] on div "chevronleft" at bounding box center [1224, 217] width 24 height 28
click at [1322, 303] on span "10" at bounding box center [1326, 300] width 14 height 14
type input "9/10/2025"
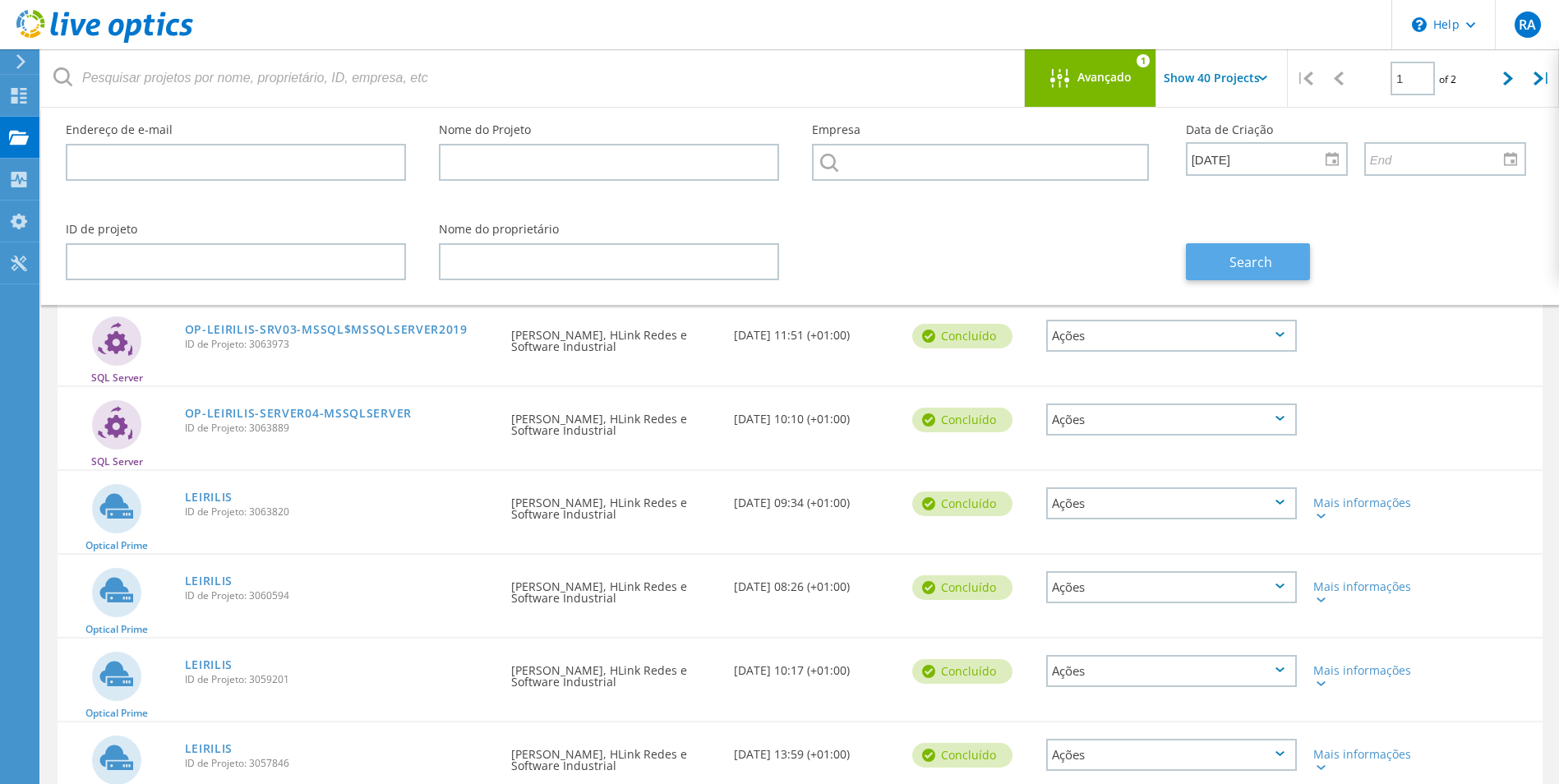
click at [1272, 256] on button "Search" at bounding box center [1248, 261] width 124 height 37
click at [1281, 331] on div "Ações" at bounding box center [1172, 336] width 251 height 32
click at [1463, 341] on div "SQL Server OP-LEIRILIS-SRV03-MSSQL$MSSQLSERVER2019 ID de Projeto: 3063973 Solic…" at bounding box center [800, 343] width 1485 height 82
click at [1411, 243] on div "Search" at bounding box center [1355, 251] width 373 height 89
click at [1279, 337] on icon at bounding box center [1280, 333] width 9 height 5
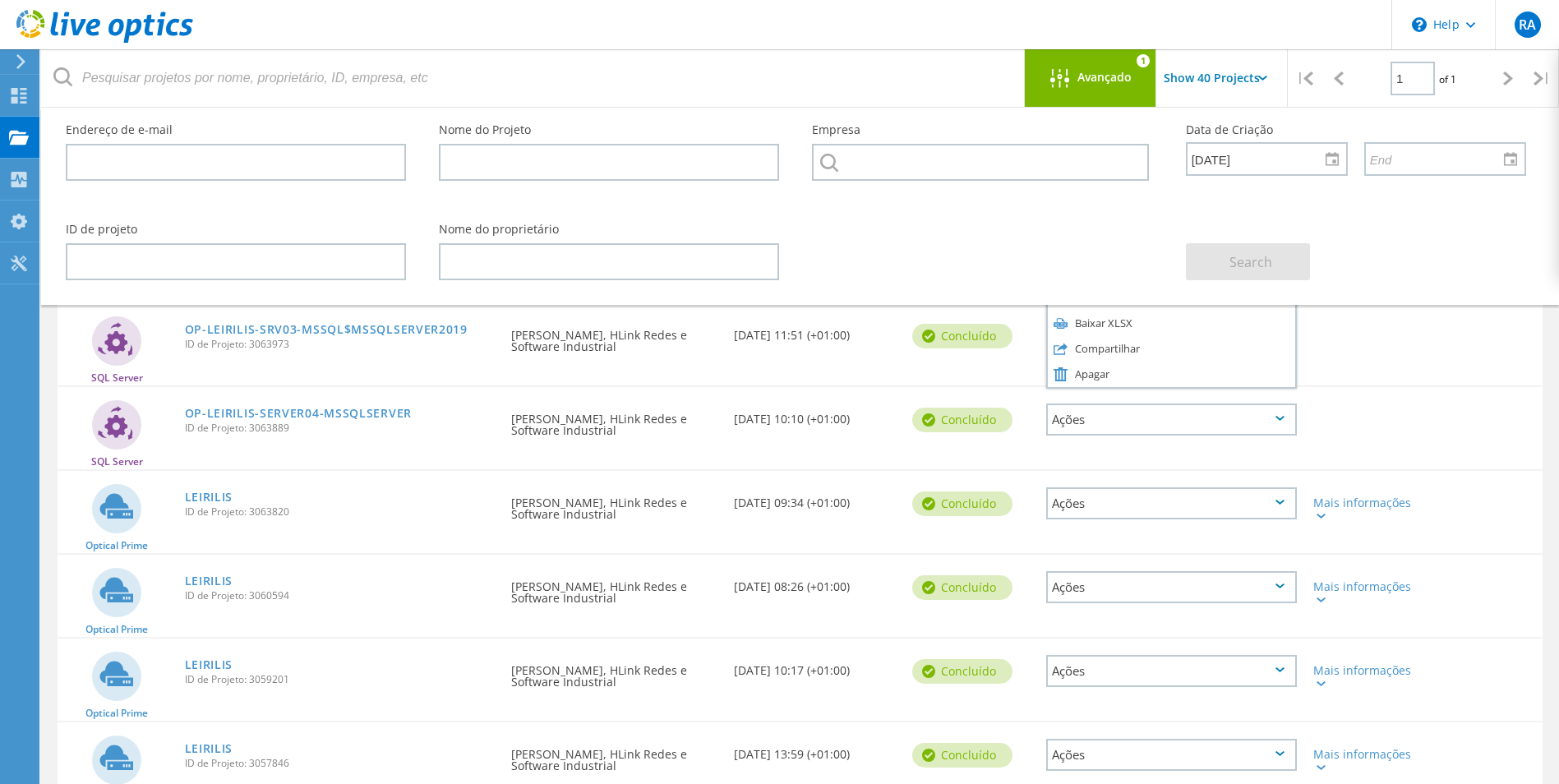
click at [1441, 340] on div "SQL Server OP-LEIRILIS-SRV03-MSSQL$MSSQLSERVER2019 ID de Projeto: 3063973 Solic…" at bounding box center [800, 343] width 1485 height 82
click at [1093, 64] on div "Avançado 1" at bounding box center [1090, 78] width 132 height 58
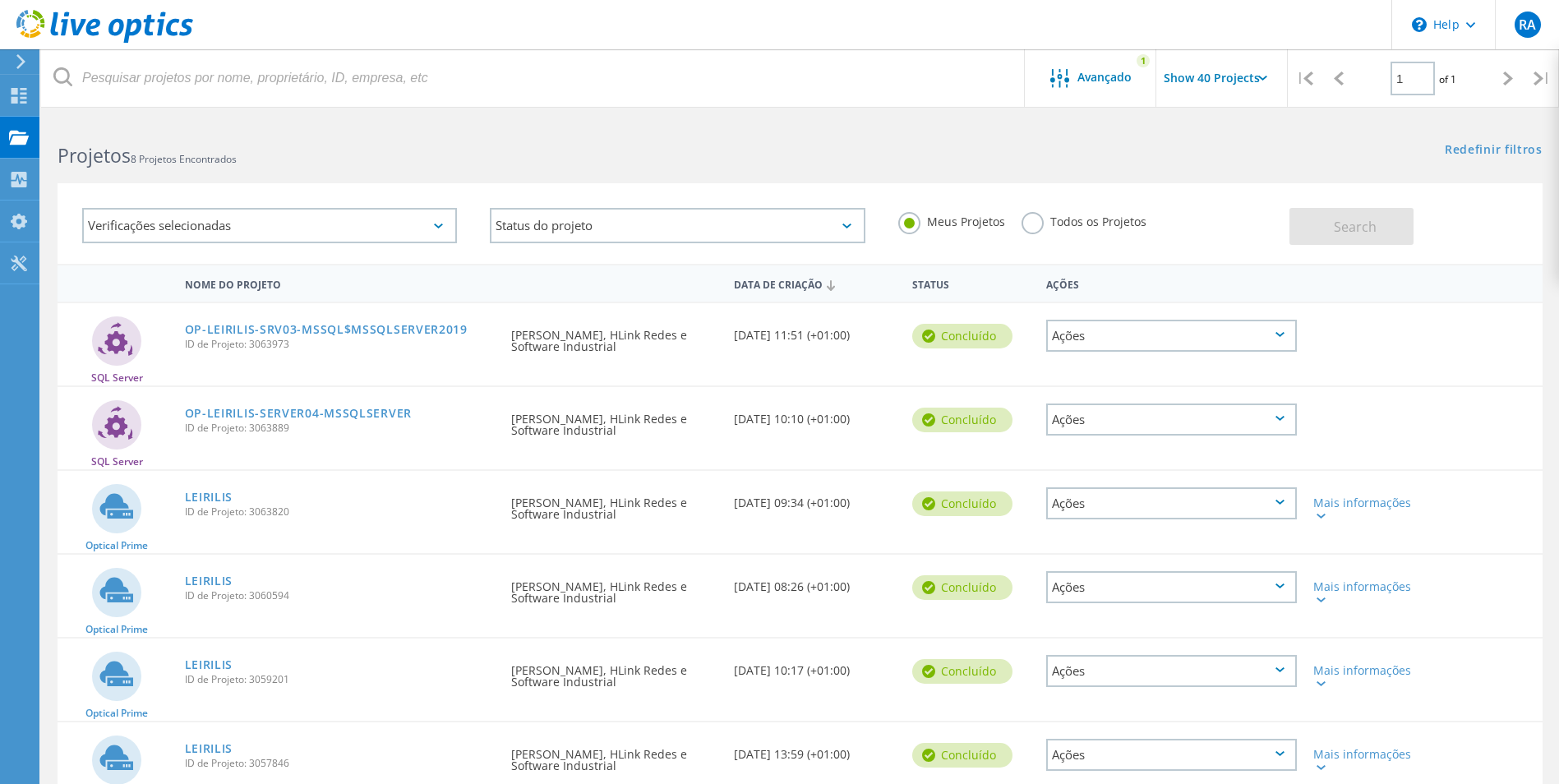
click at [1281, 345] on div "Ações" at bounding box center [1172, 336] width 251 height 32
click at [1144, 296] on div "Detalhes do projeto" at bounding box center [1171, 297] width 247 height 25
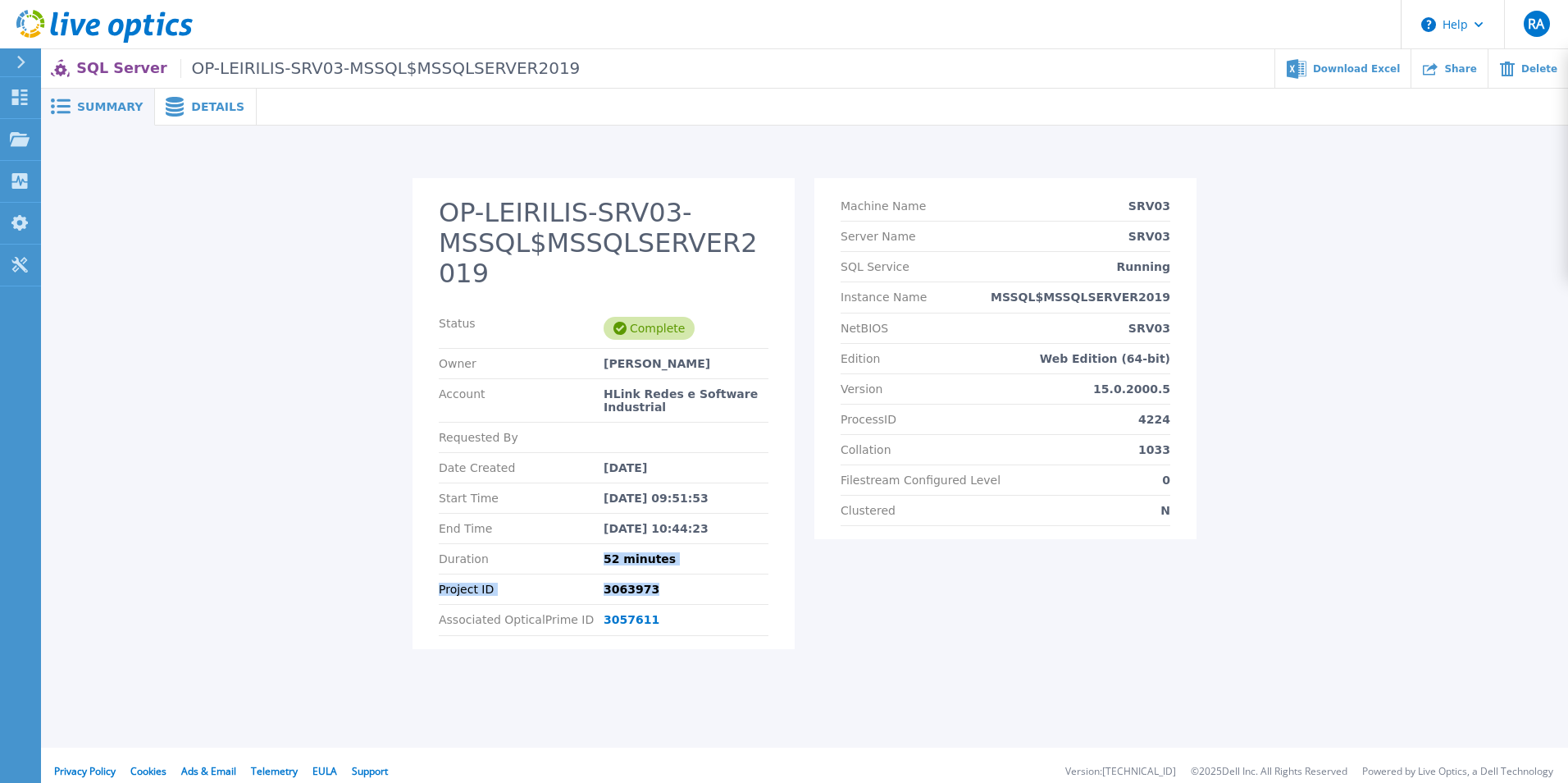
drag, startPoint x: 605, startPoint y: 528, endPoint x: 724, endPoint y: 545, distance: 120.2
click at [724, 545] on section "OP-LEIRILIS-SRV03-MSSQL$MSSQLSERVER2019 Status Complete Owner ruben alexandre A…" at bounding box center [604, 413] width 382 height 470
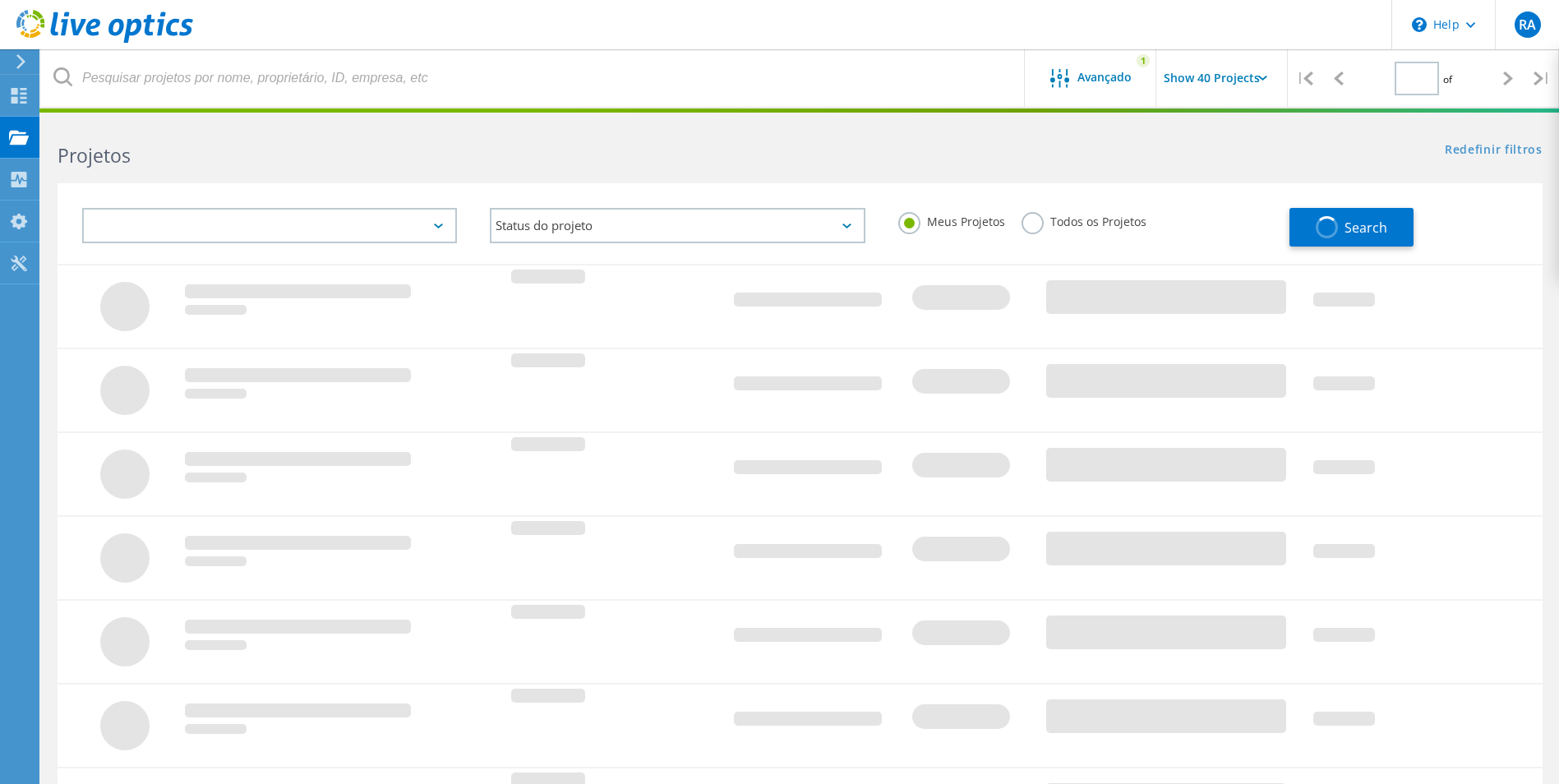
type input "1"
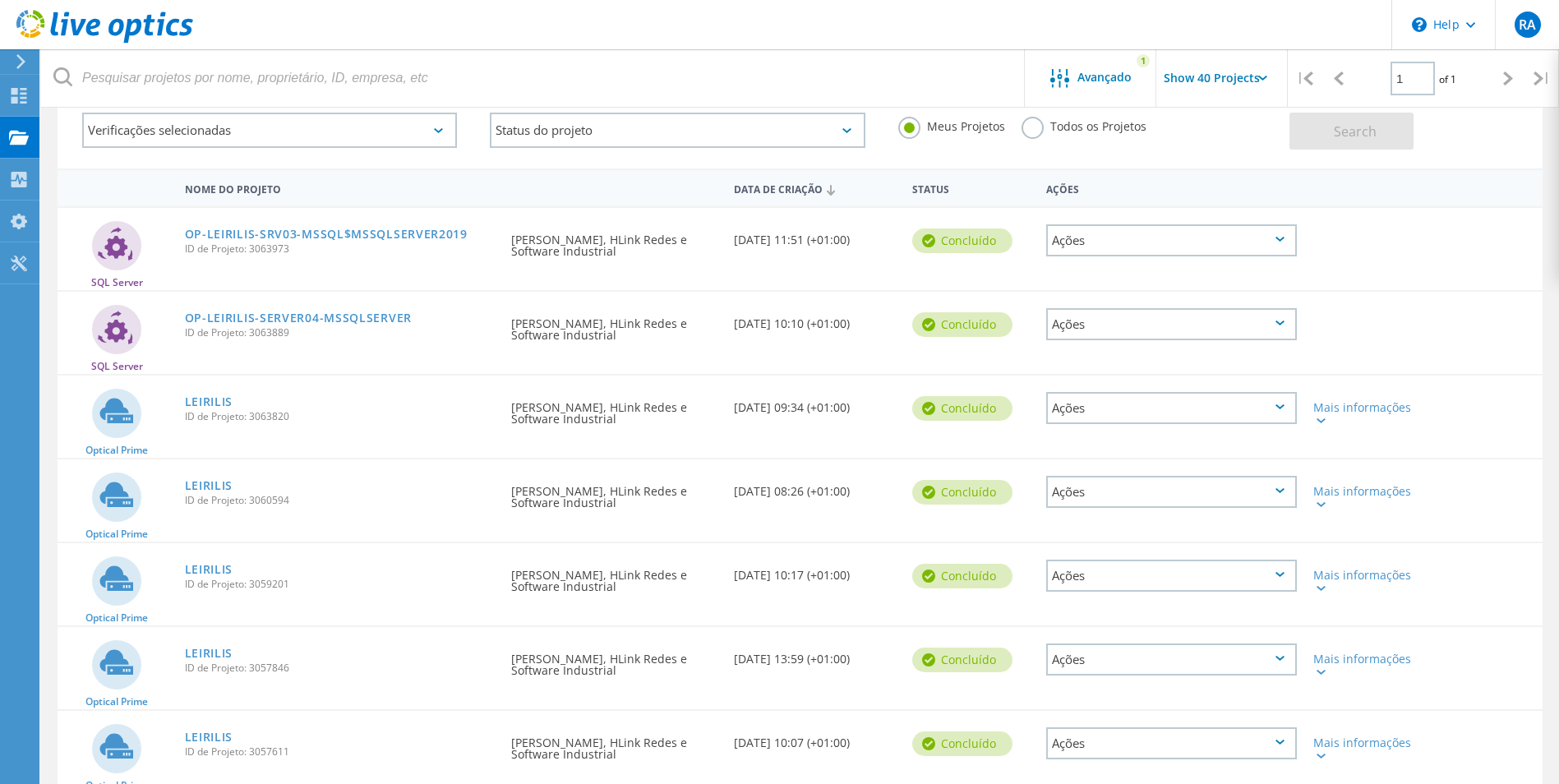
scroll to position [82, 0]
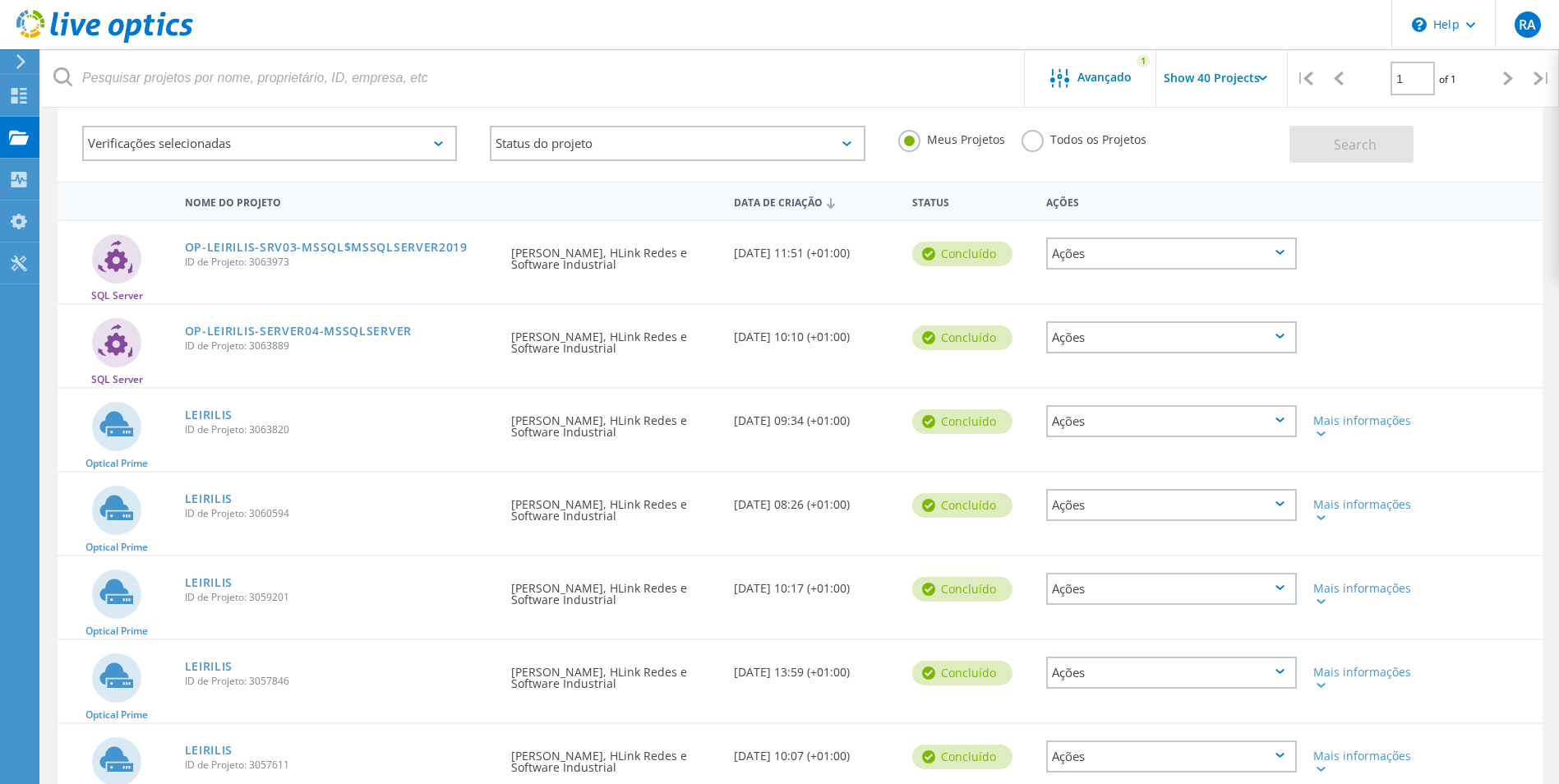
click at [1240, 256] on div "Ações" at bounding box center [1172, 253] width 251 height 32
click at [1215, 211] on div "Detalhes do projeto" at bounding box center [1171, 215] width 247 height 25
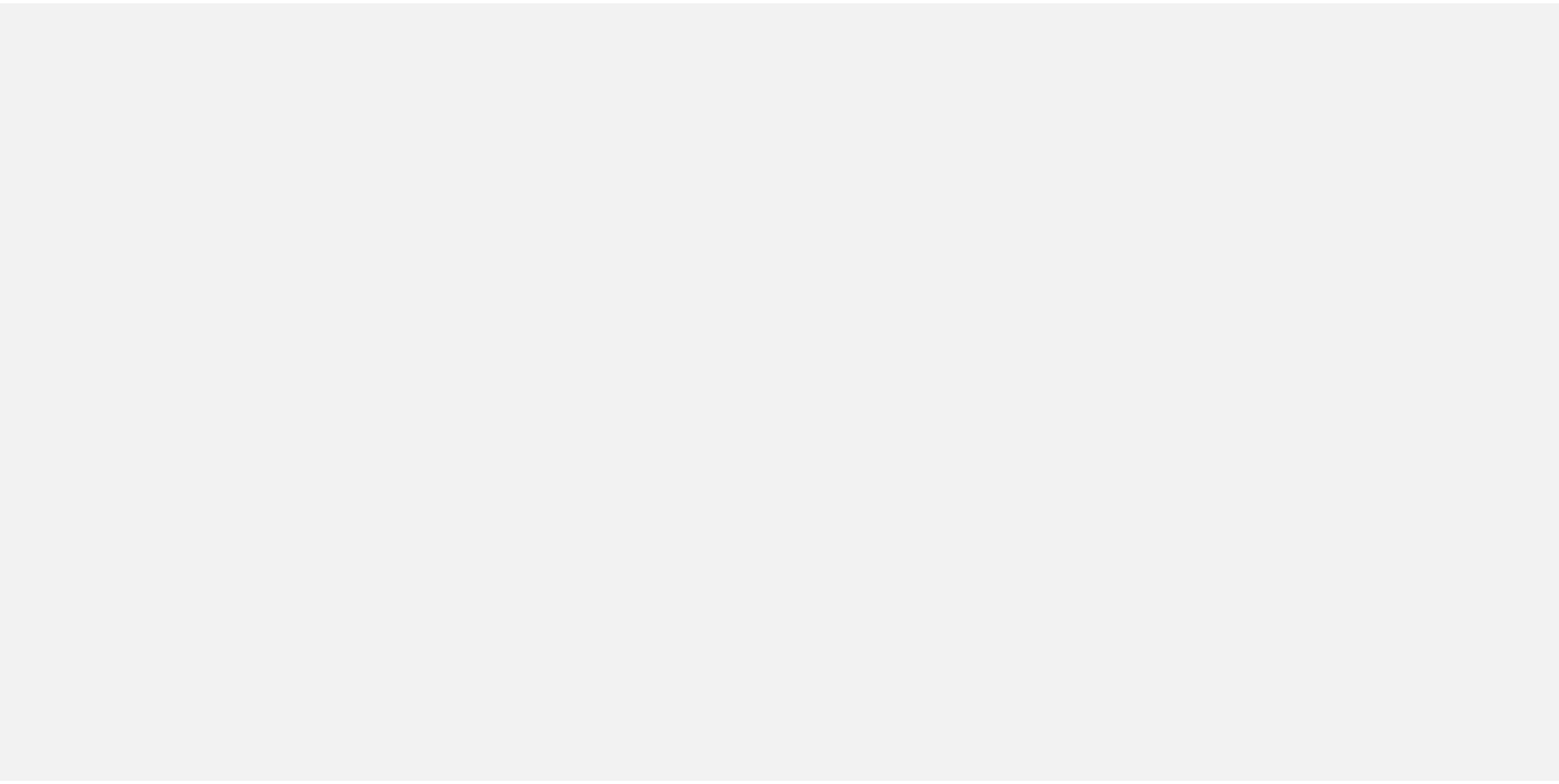
scroll to position [82, 0]
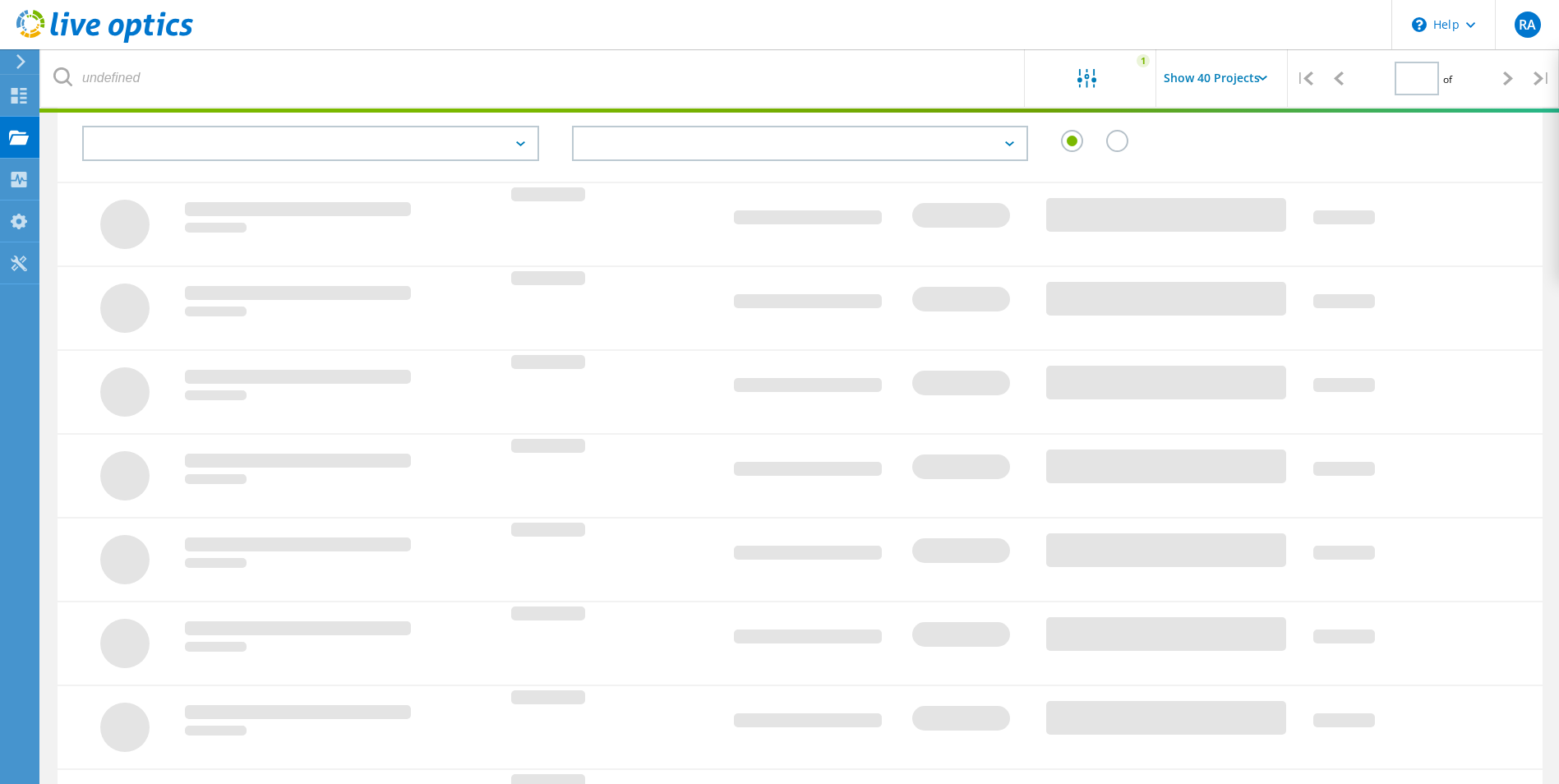
type input "1"
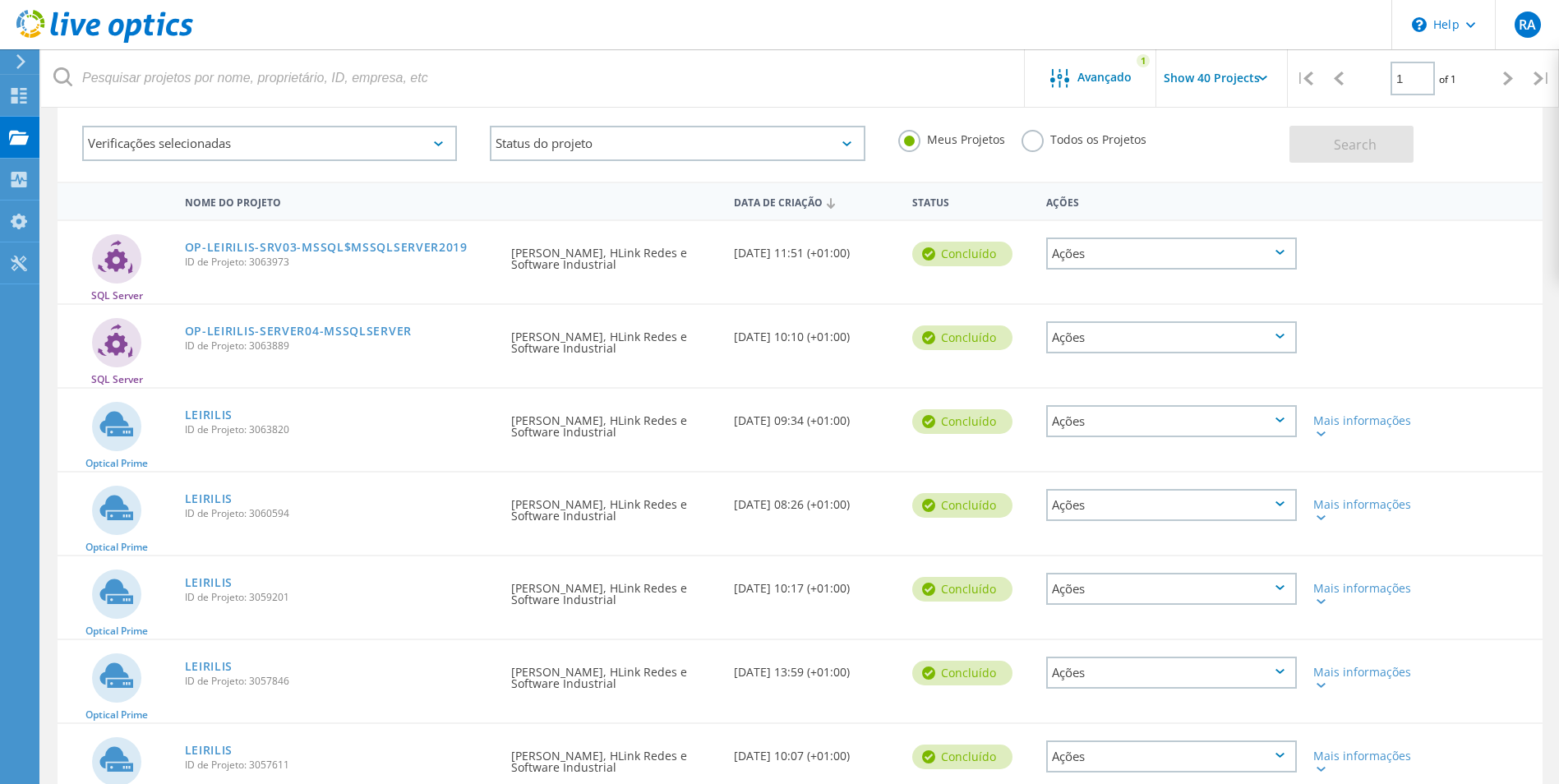
click at [1133, 424] on div "Ações" at bounding box center [1172, 421] width 251 height 32
click at [1141, 406] on div "Detalhes do projeto" at bounding box center [1171, 408] width 247 height 25
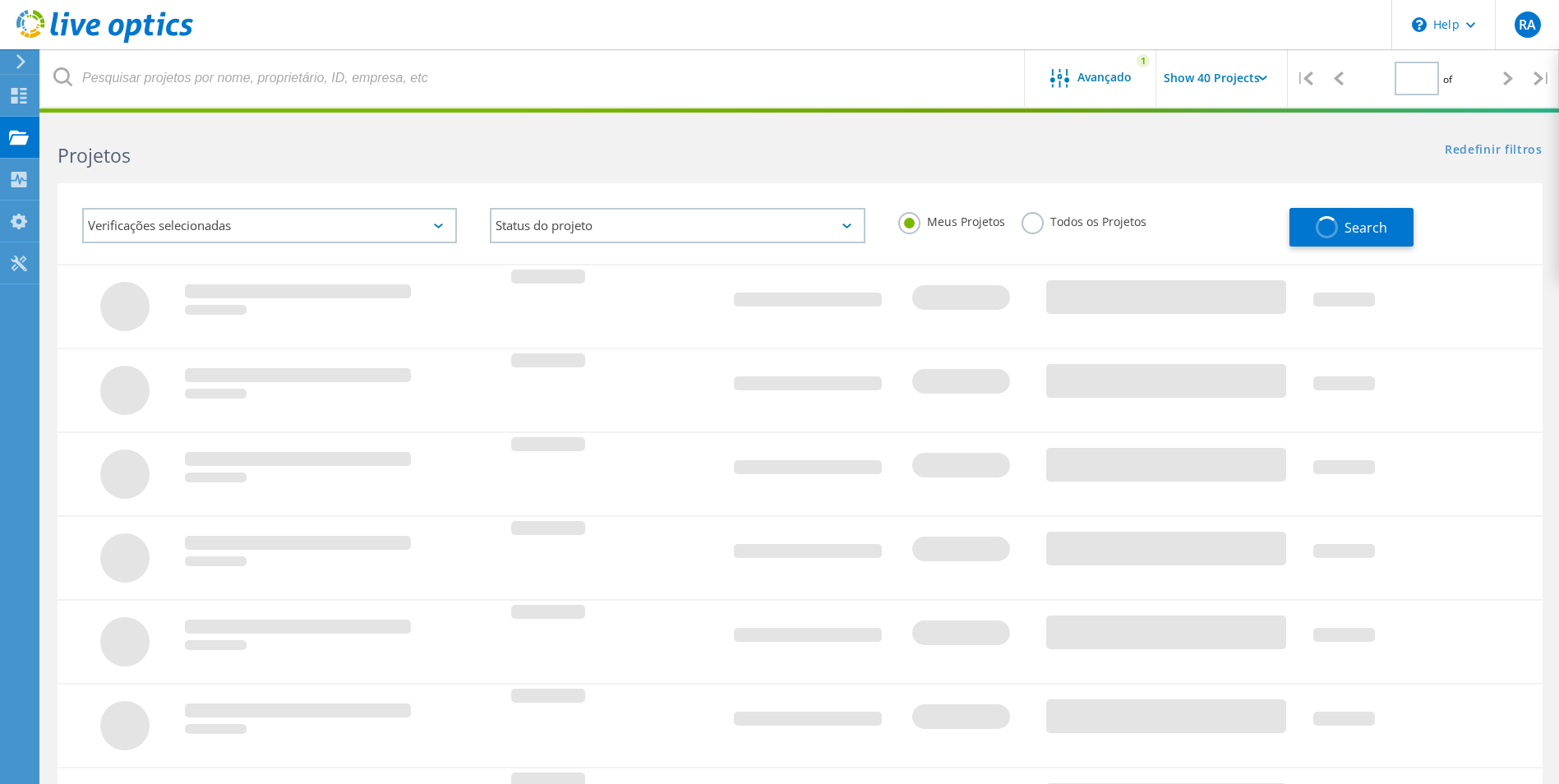
type input "1"
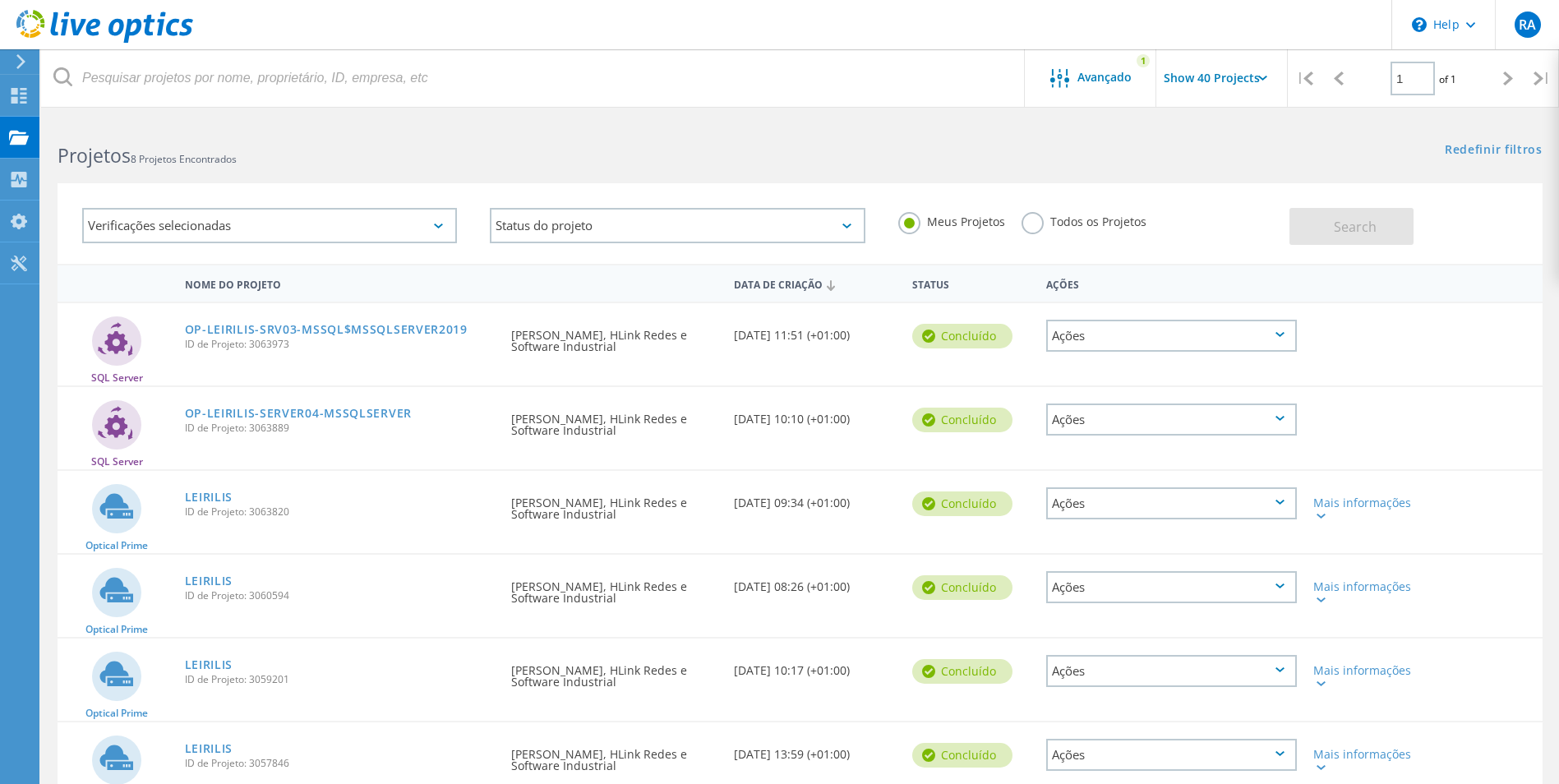
click at [1178, 507] on div "Ações" at bounding box center [1172, 504] width 251 height 32
click at [1162, 494] on div "Detalhes do projeto" at bounding box center [1171, 491] width 247 height 25
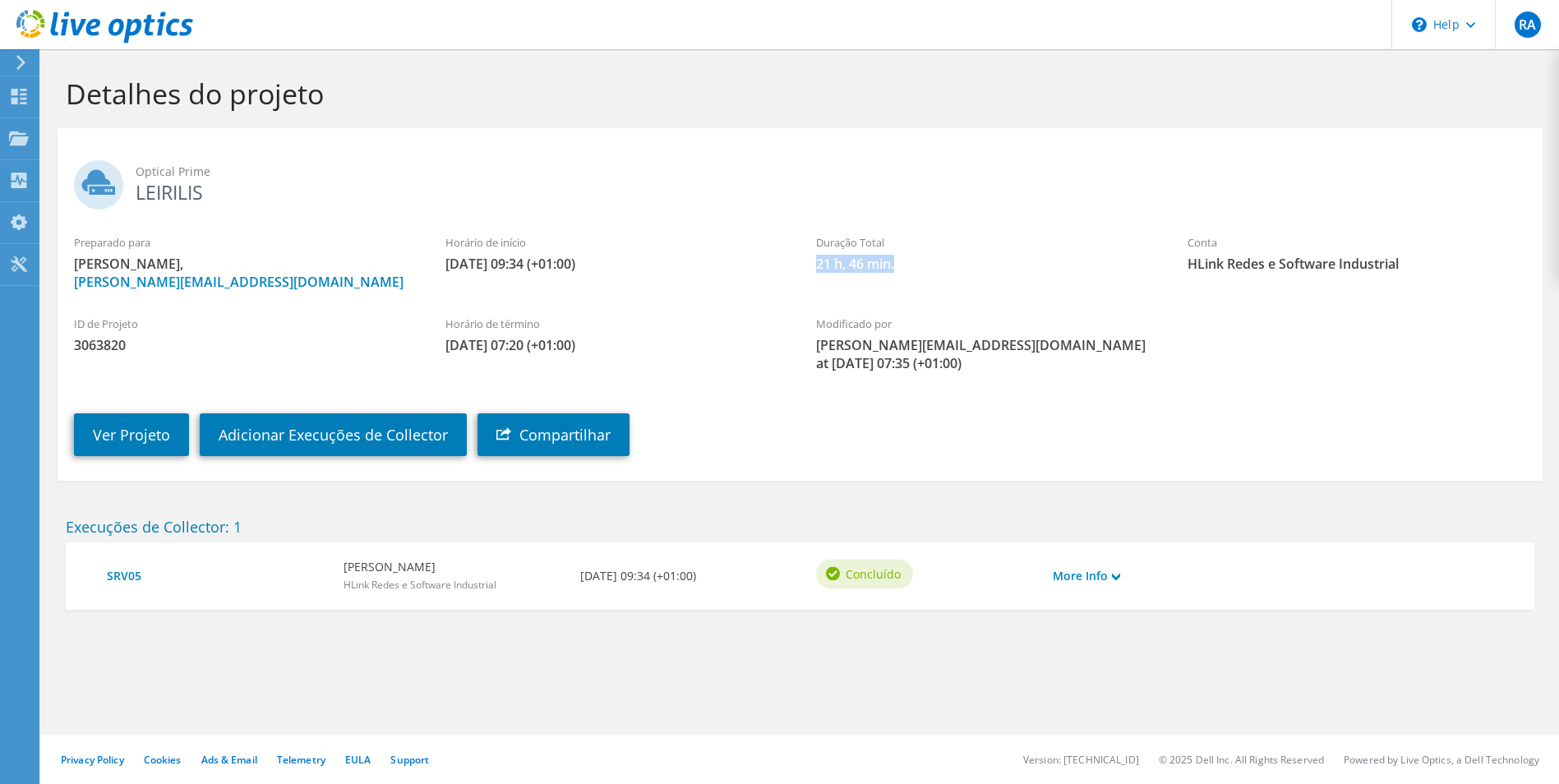
drag, startPoint x: 816, startPoint y: 267, endPoint x: 945, endPoint y: 283, distance: 130.0
click at [945, 283] on div "Preparado para [PERSON_NAME], [PERSON_NAME][EMAIL_ADDRESS][DOMAIN_NAME] Horário…" at bounding box center [800, 262] width 1485 height 73
click at [1114, 574] on use at bounding box center [1116, 576] width 8 height 7
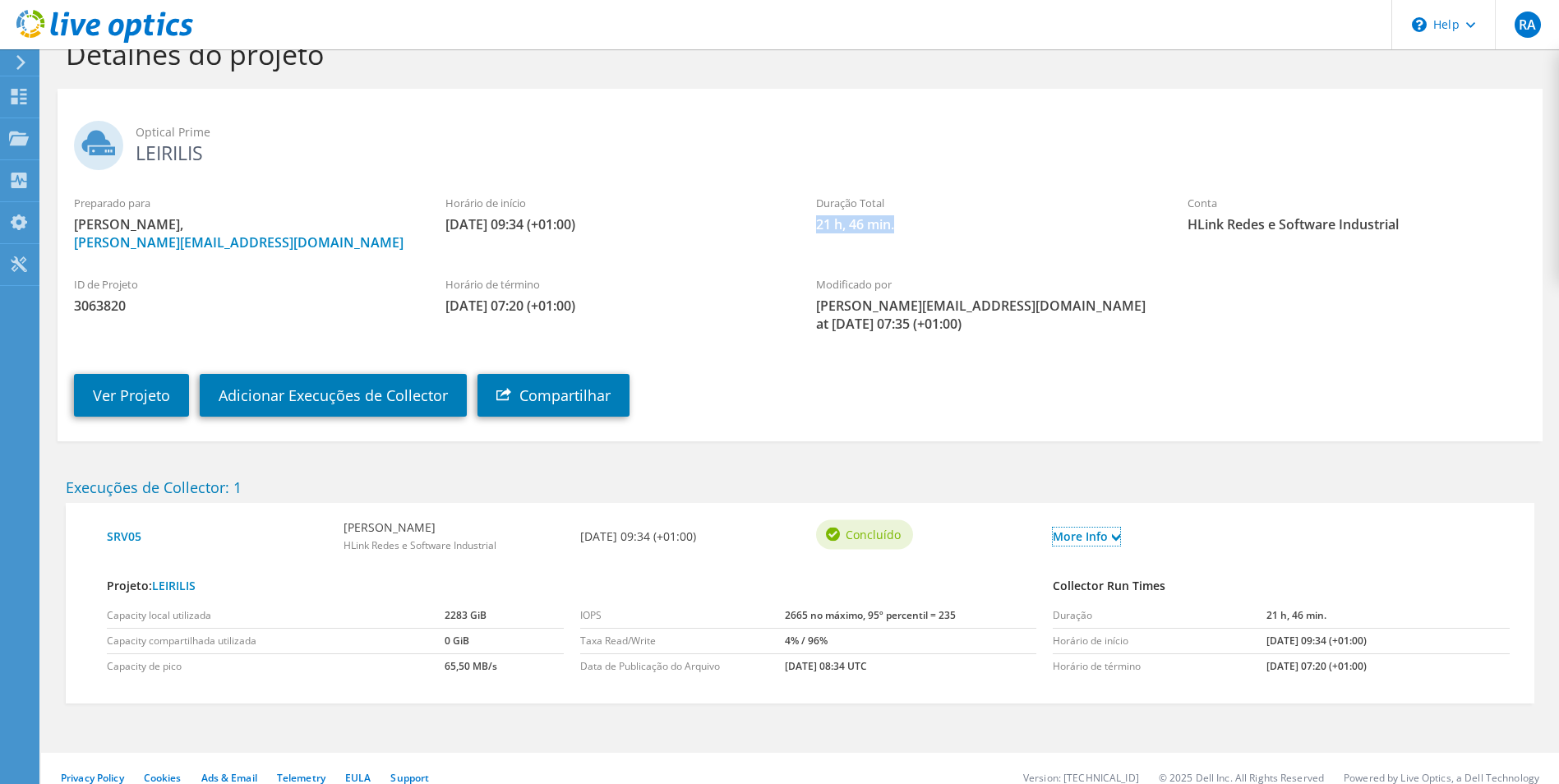
scroll to position [58, 0]
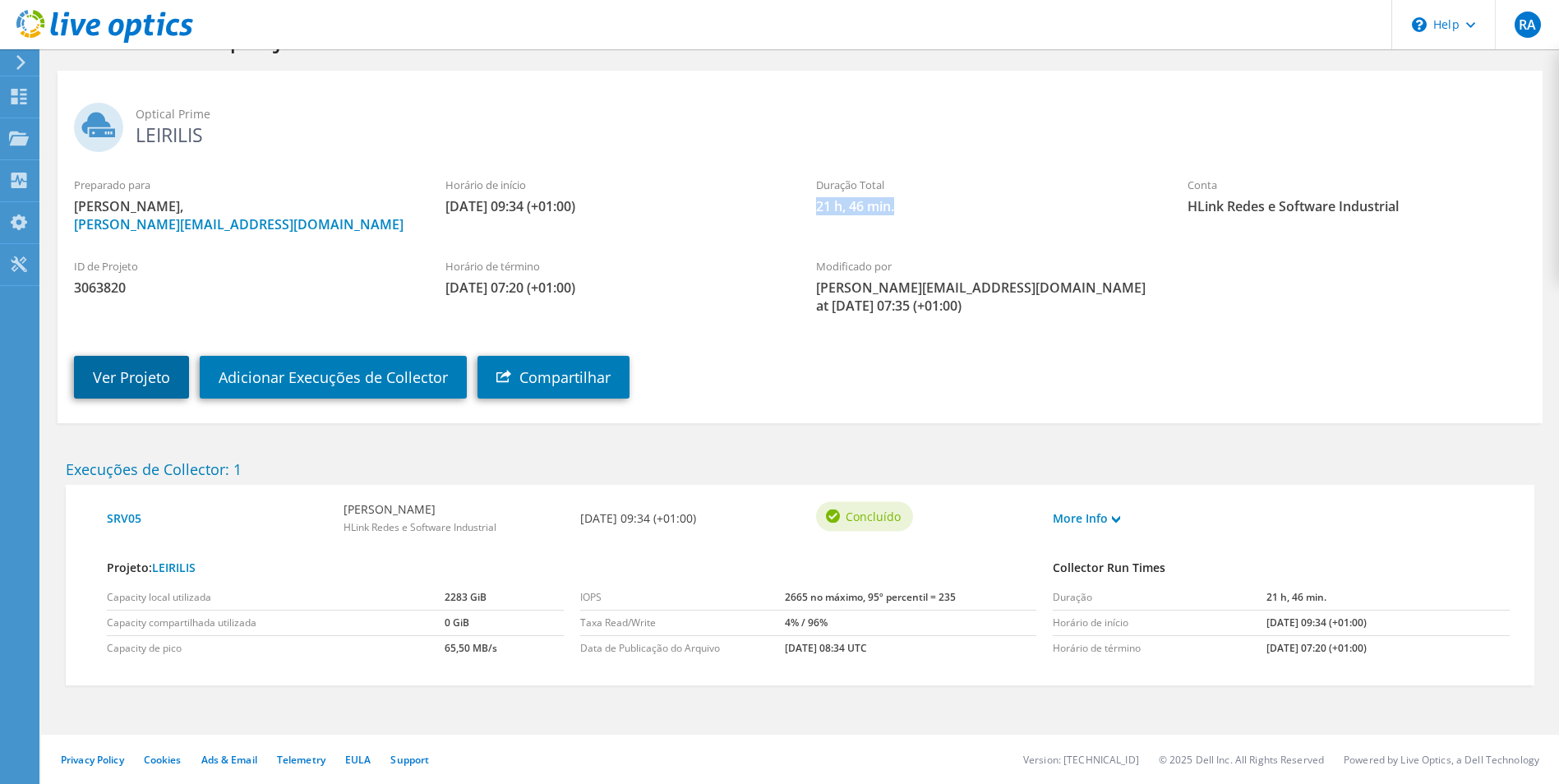
drag, startPoint x: 103, startPoint y: 369, endPoint x: 163, endPoint y: 382, distance: 61.4
click at [104, 369] on link "Ver Projeto" at bounding box center [132, 377] width 115 height 42
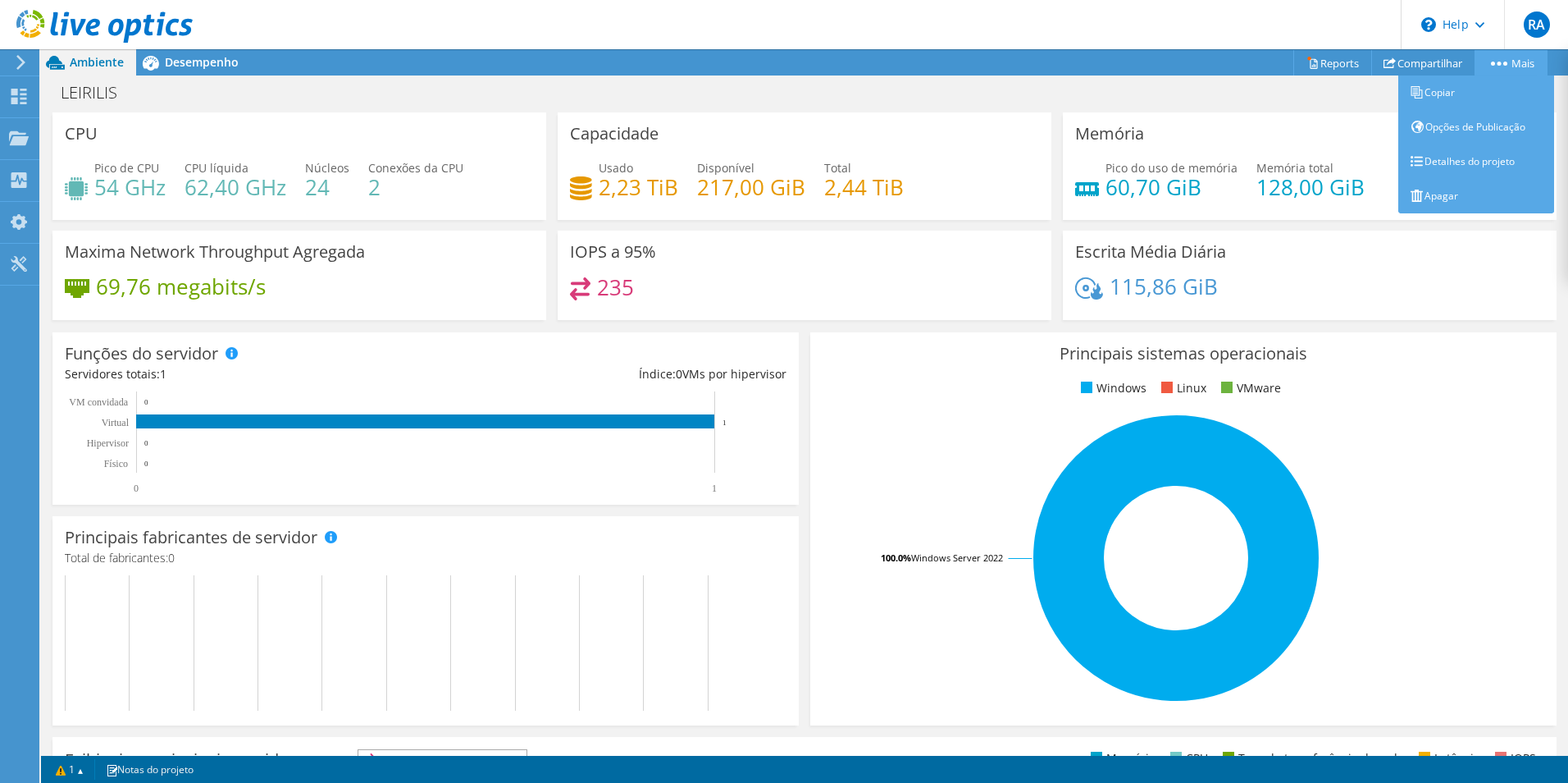
click at [1495, 56] on link "Mais" at bounding box center [1510, 63] width 73 height 25
click at [1516, 126] on link "Opções de Publicação" at bounding box center [1476, 127] width 156 height 34
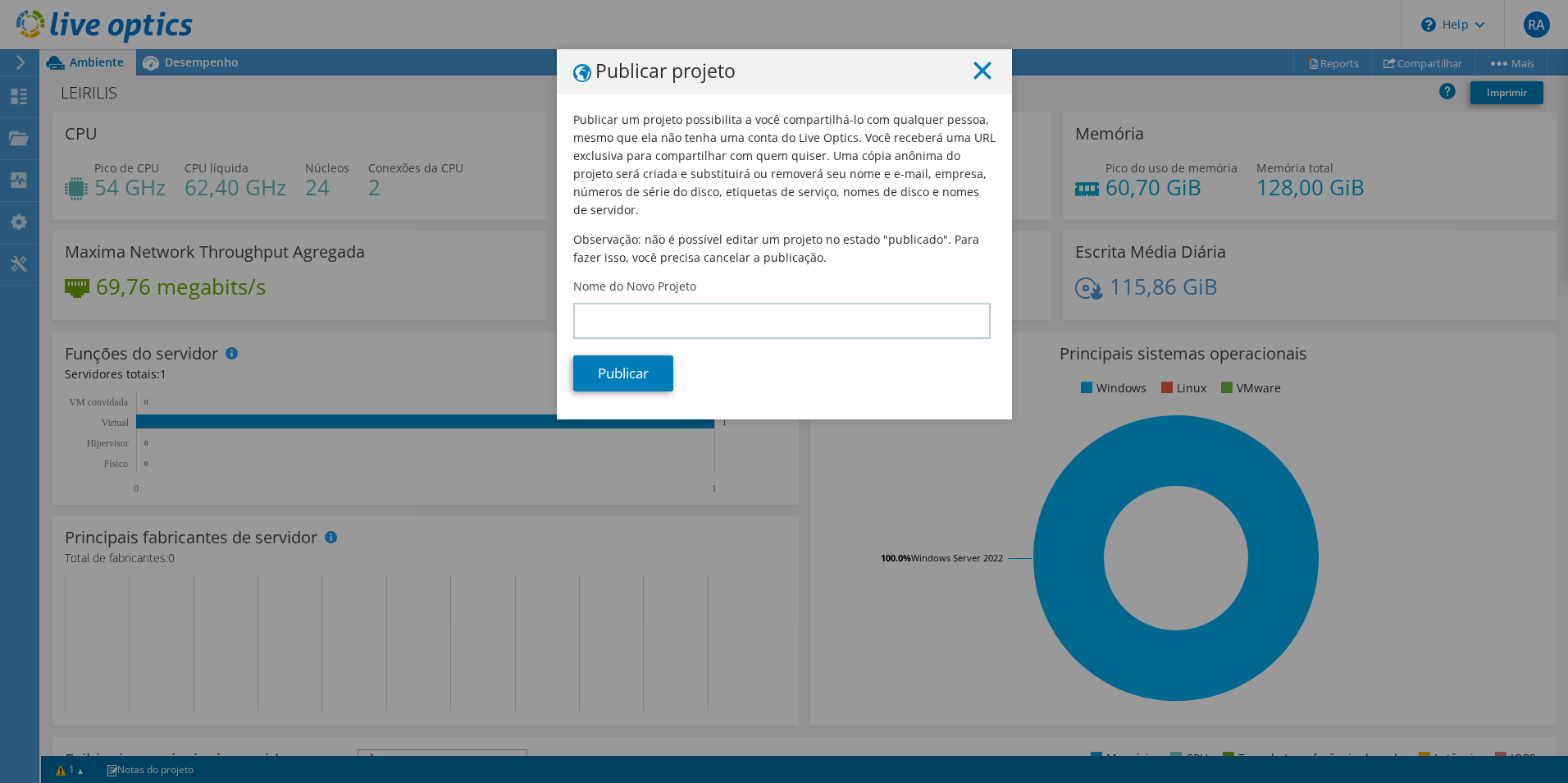
click at [980, 68] on line at bounding box center [982, 70] width 16 height 16
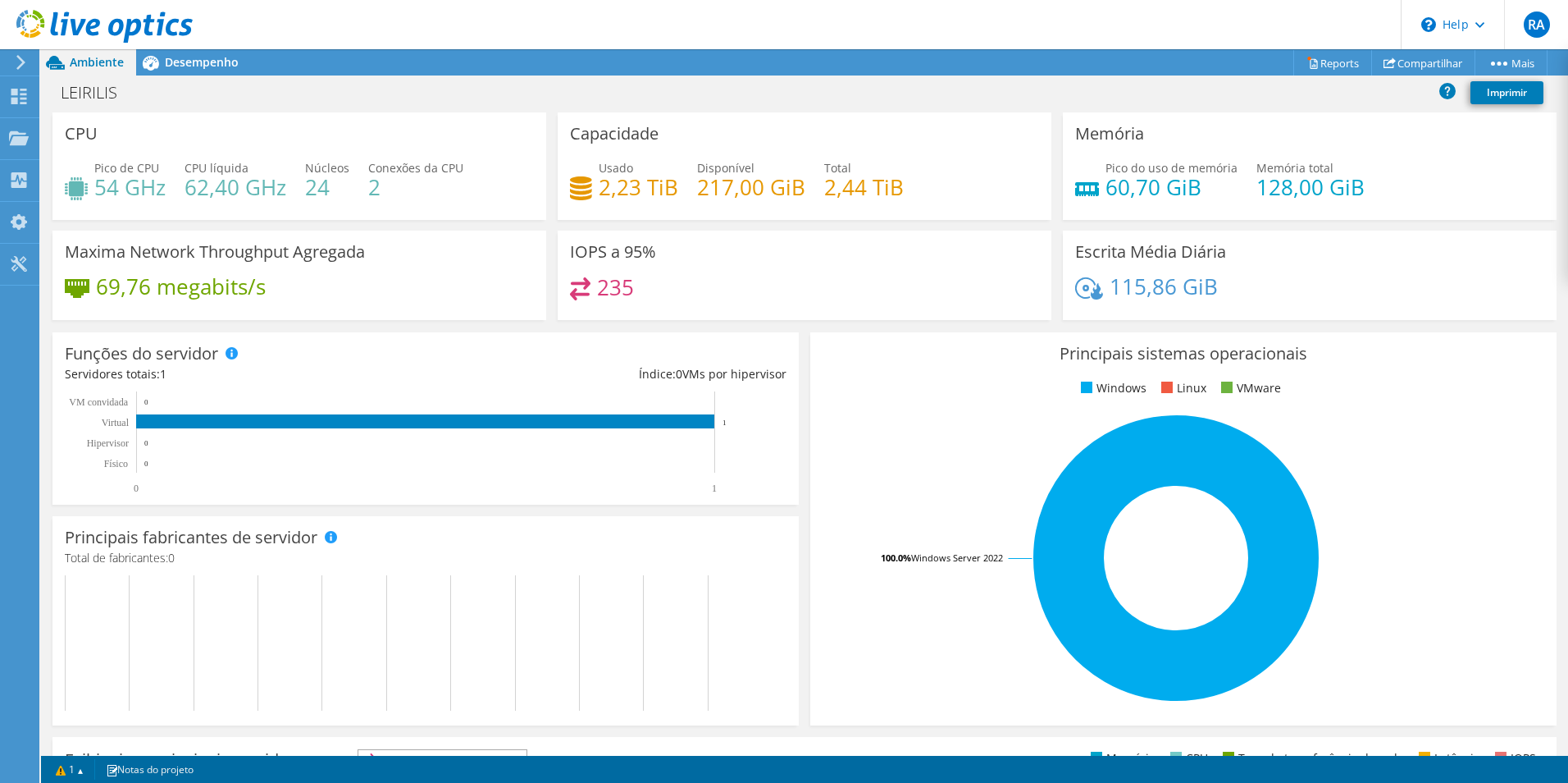
scroll to position [247, 0]
drag, startPoint x: 308, startPoint y: 186, endPoint x: 339, endPoint y: 188, distance: 31.1
click at [339, 188] on h4 "24" at bounding box center [327, 187] width 44 height 18
drag, startPoint x: 1196, startPoint y: 184, endPoint x: 1078, endPoint y: 190, distance: 118.2
click at [1078, 190] on div "Pico do uso de memória 60,70 GiB" at bounding box center [1156, 177] width 163 height 37
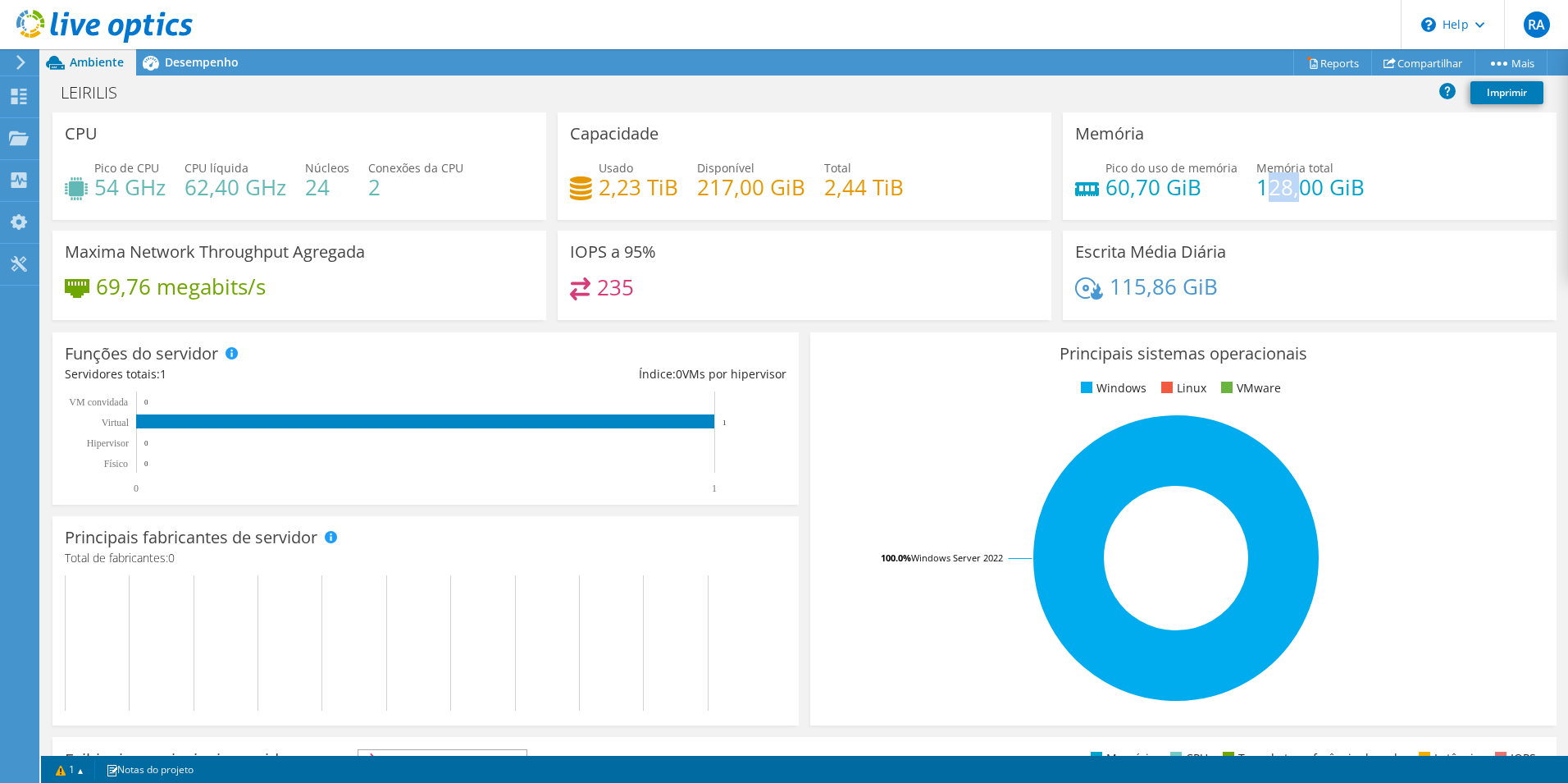
drag, startPoint x: 1078, startPoint y: 190, endPoint x: 1289, endPoint y: 189, distance: 211.0
click at [1289, 189] on h4 "128,00 GiB" at bounding box center [1311, 187] width 108 height 18
drag, startPoint x: 633, startPoint y: 288, endPoint x: 590, endPoint y: 289, distance: 43.0
click at [590, 289] on div "235" at bounding box center [805, 294] width 470 height 35
drag, startPoint x: 1116, startPoint y: 291, endPoint x: 1193, endPoint y: 295, distance: 77.1
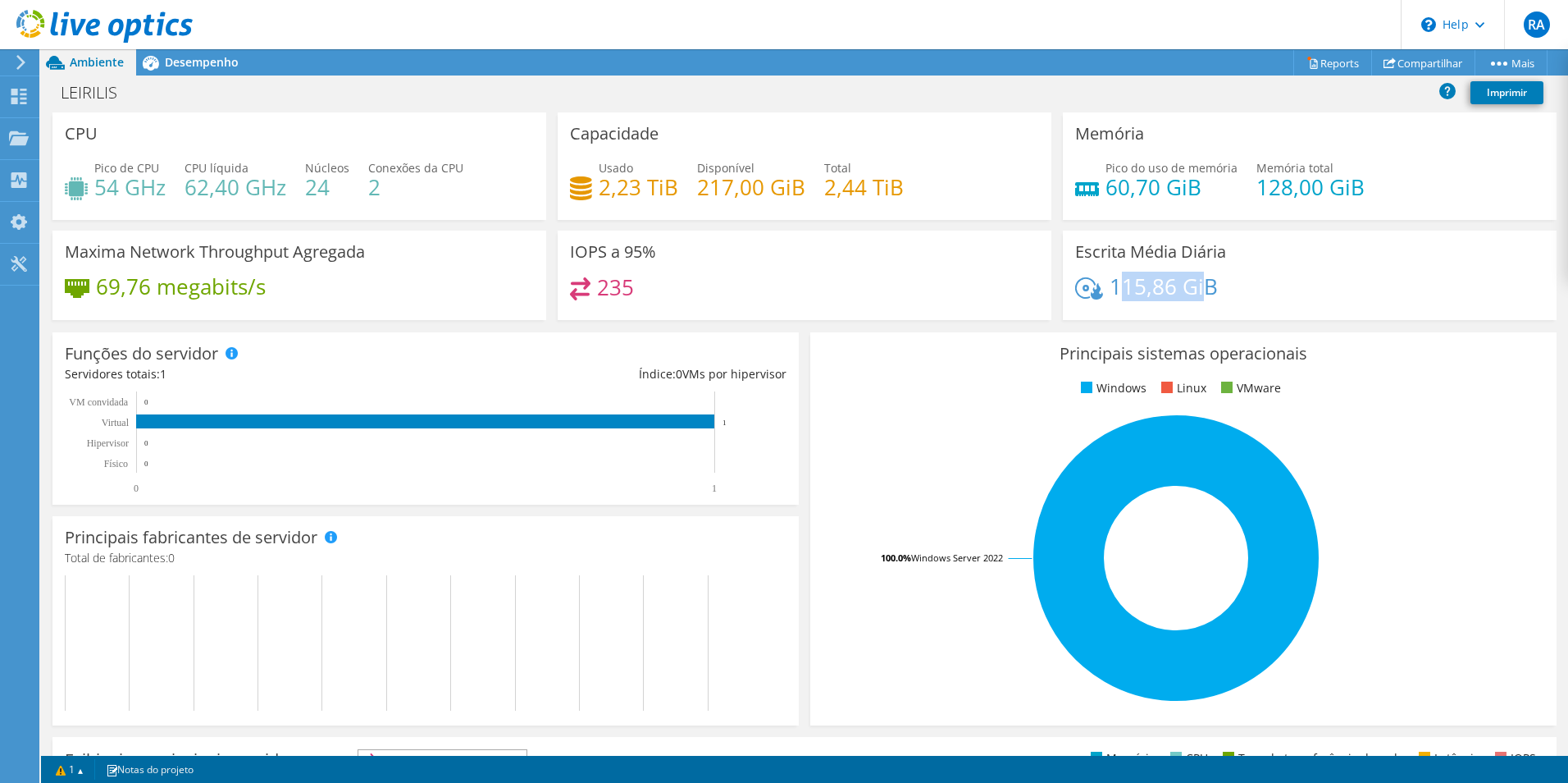
click at [1193, 295] on h4 "115,86 GiB" at bounding box center [1164, 286] width 108 height 18
click at [224, 62] on span "Desempenho" at bounding box center [202, 61] width 74 height 15
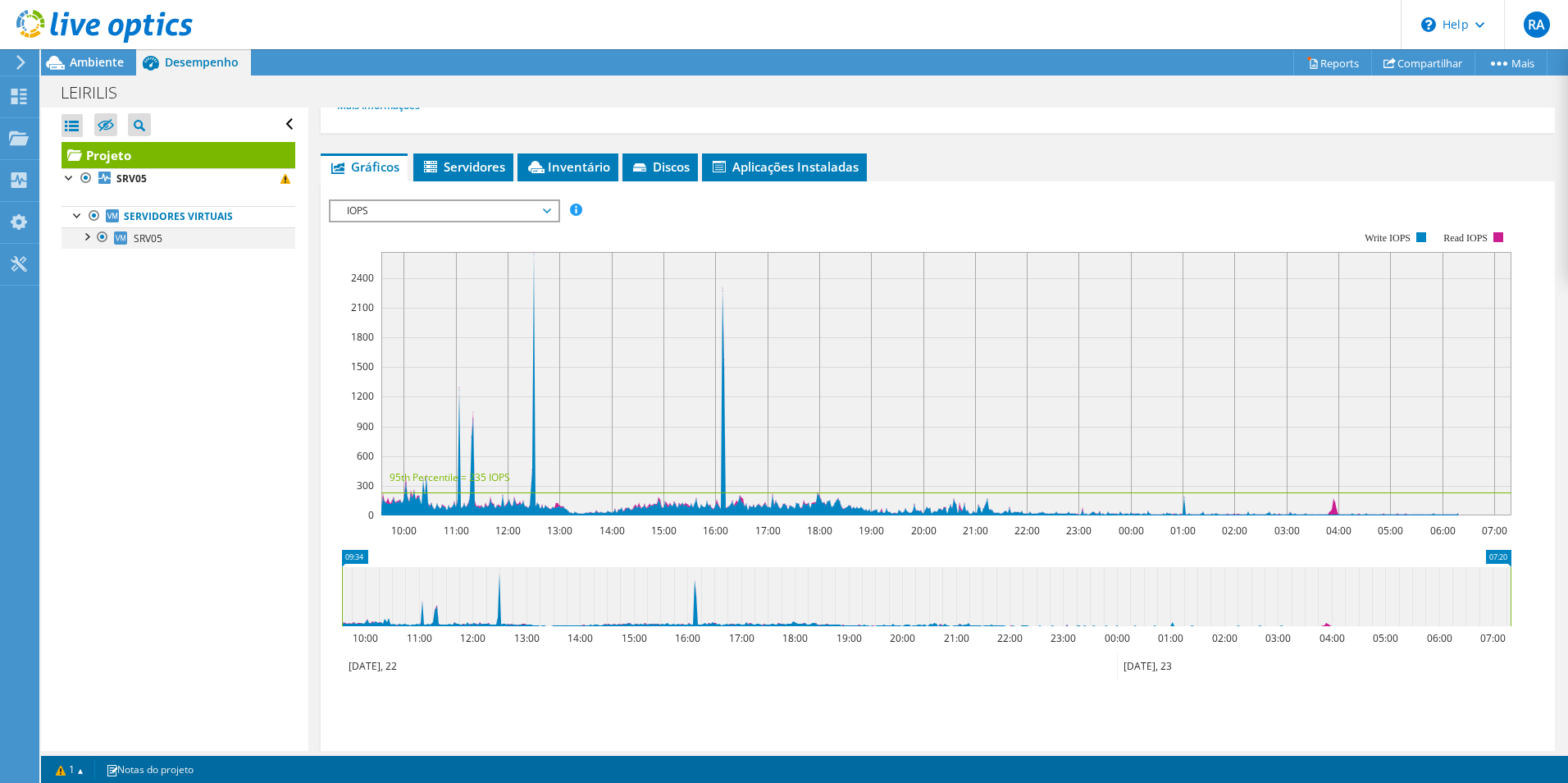
click at [88, 238] on div at bounding box center [86, 236] width 16 height 16
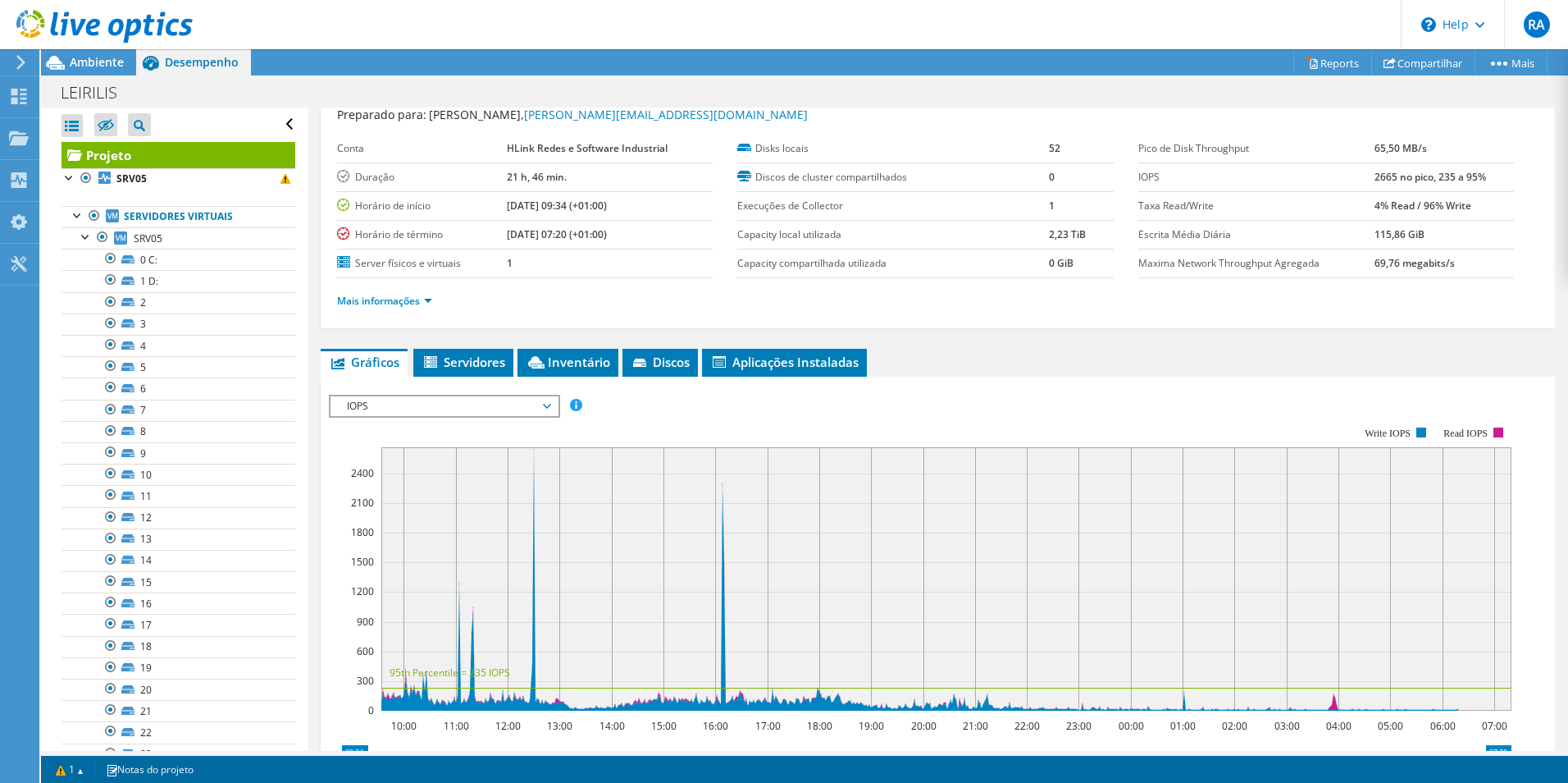
scroll to position [0, 0]
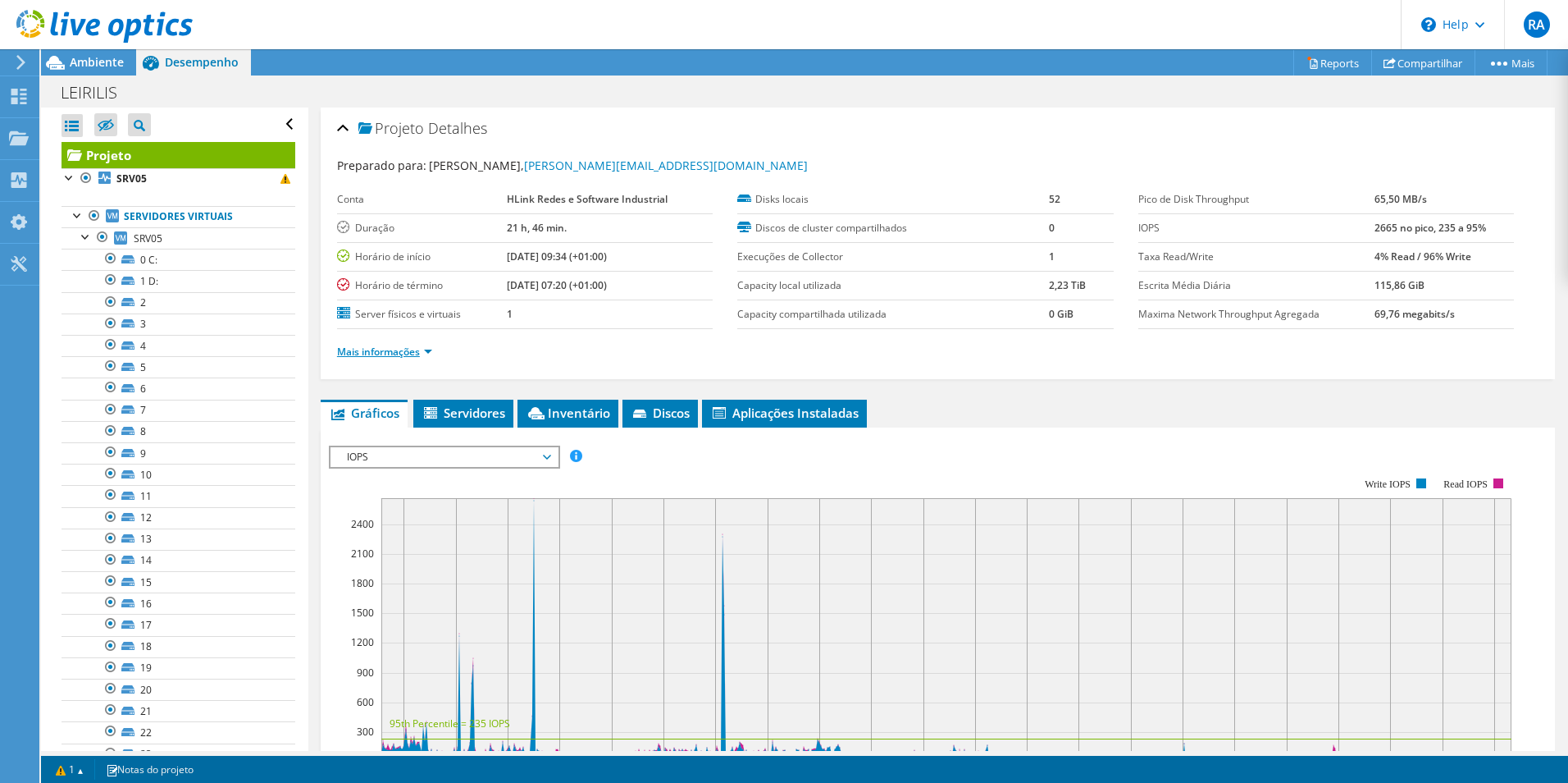
click at [419, 355] on link "Mais informações" at bounding box center [385, 351] width 95 height 14
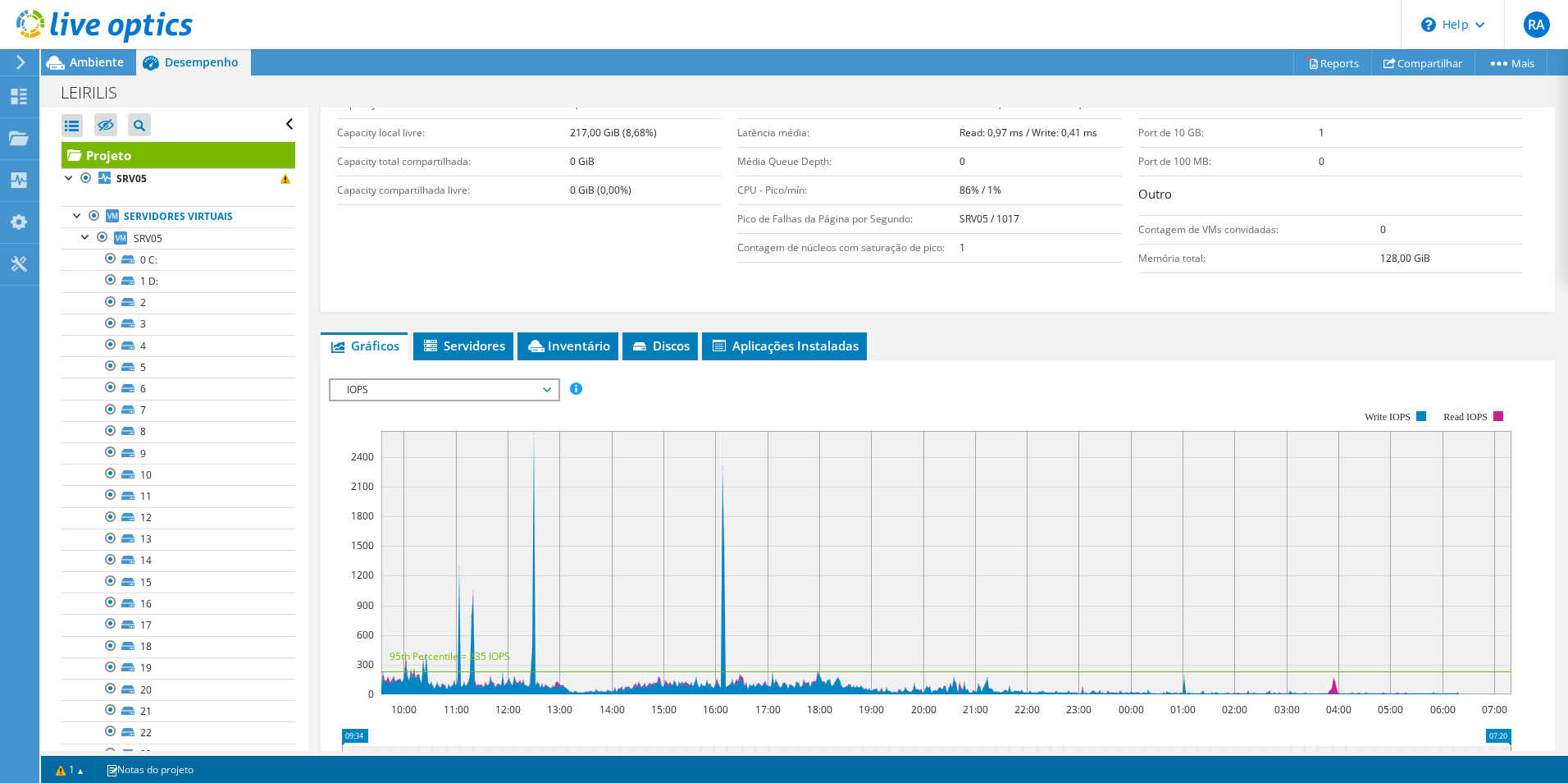
scroll to position [410, 0]
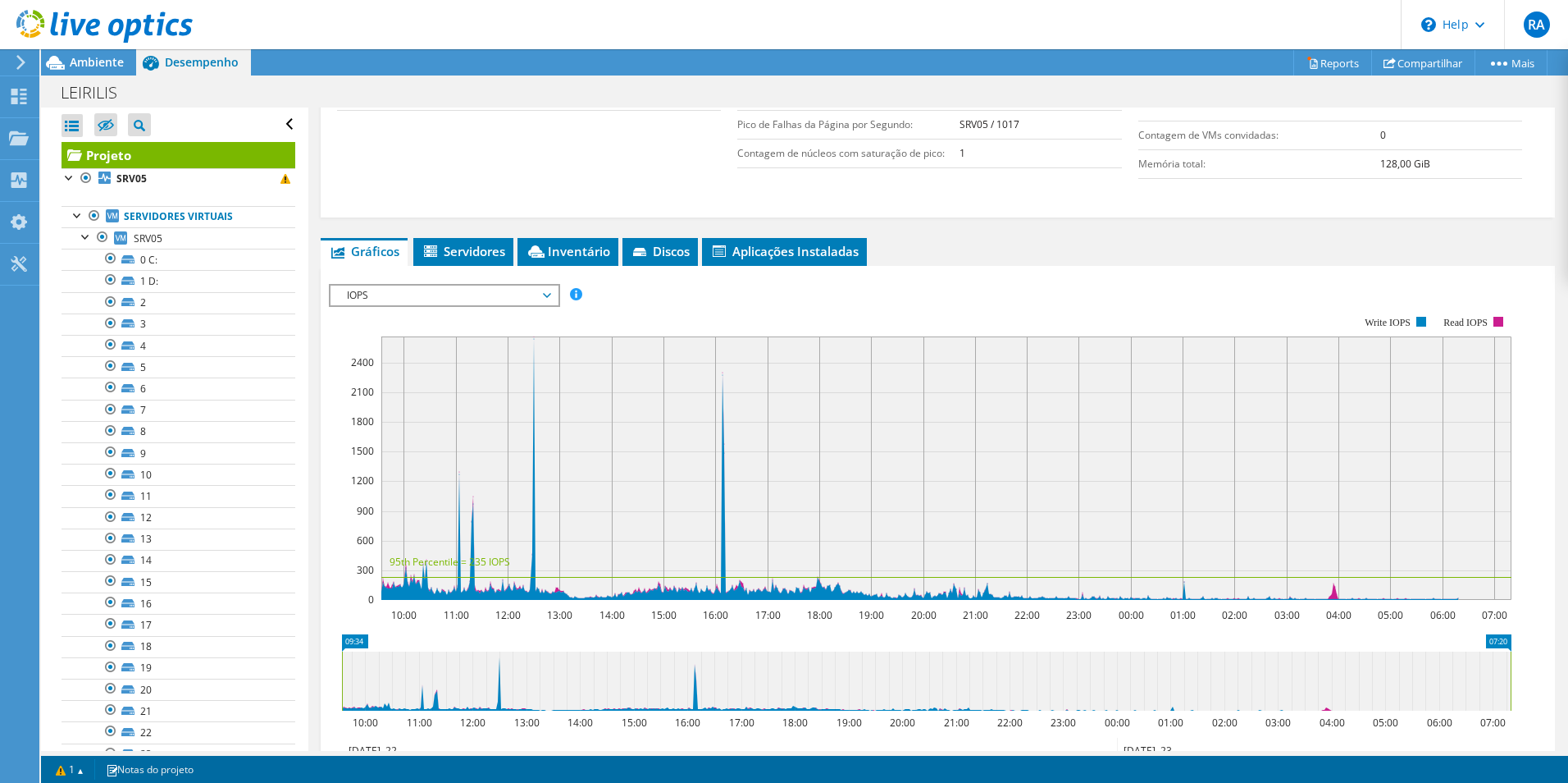
click at [508, 293] on span "IOPS" at bounding box center [444, 295] width 211 height 20
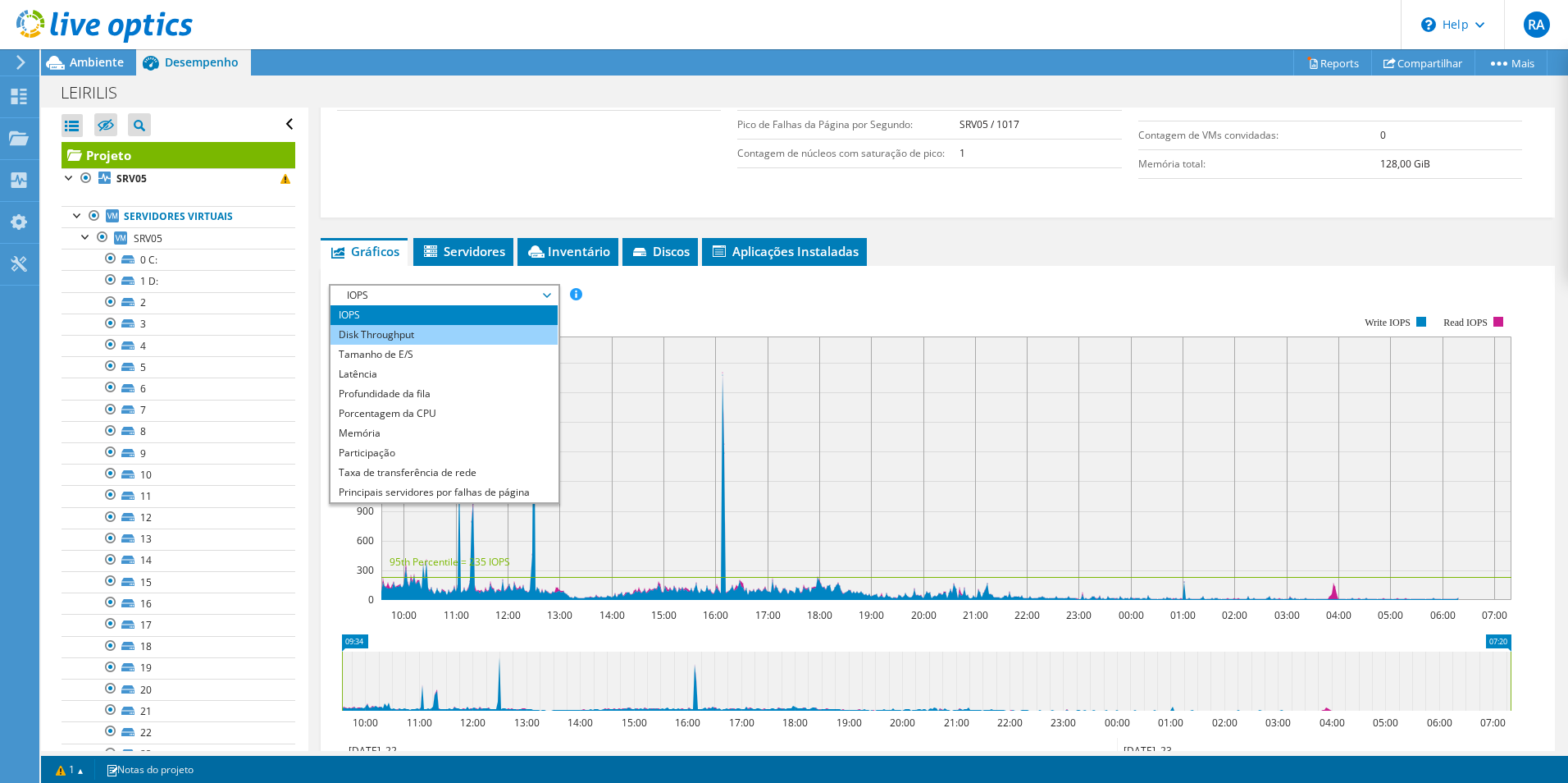
click at [460, 339] on li "Disk Throughput" at bounding box center [444, 335] width 228 height 20
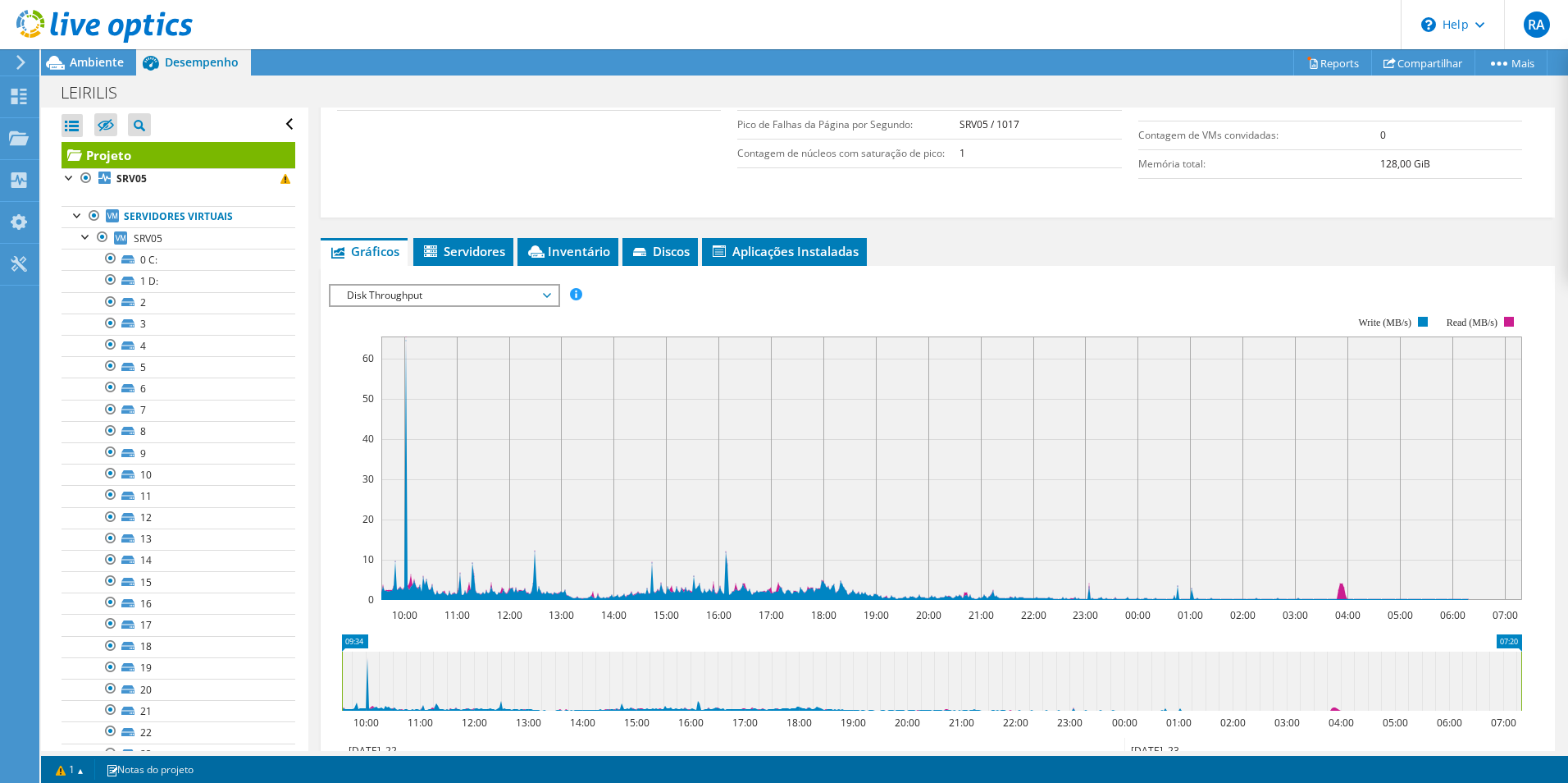
click at [504, 302] on span "Disk Throughput" at bounding box center [444, 295] width 211 height 20
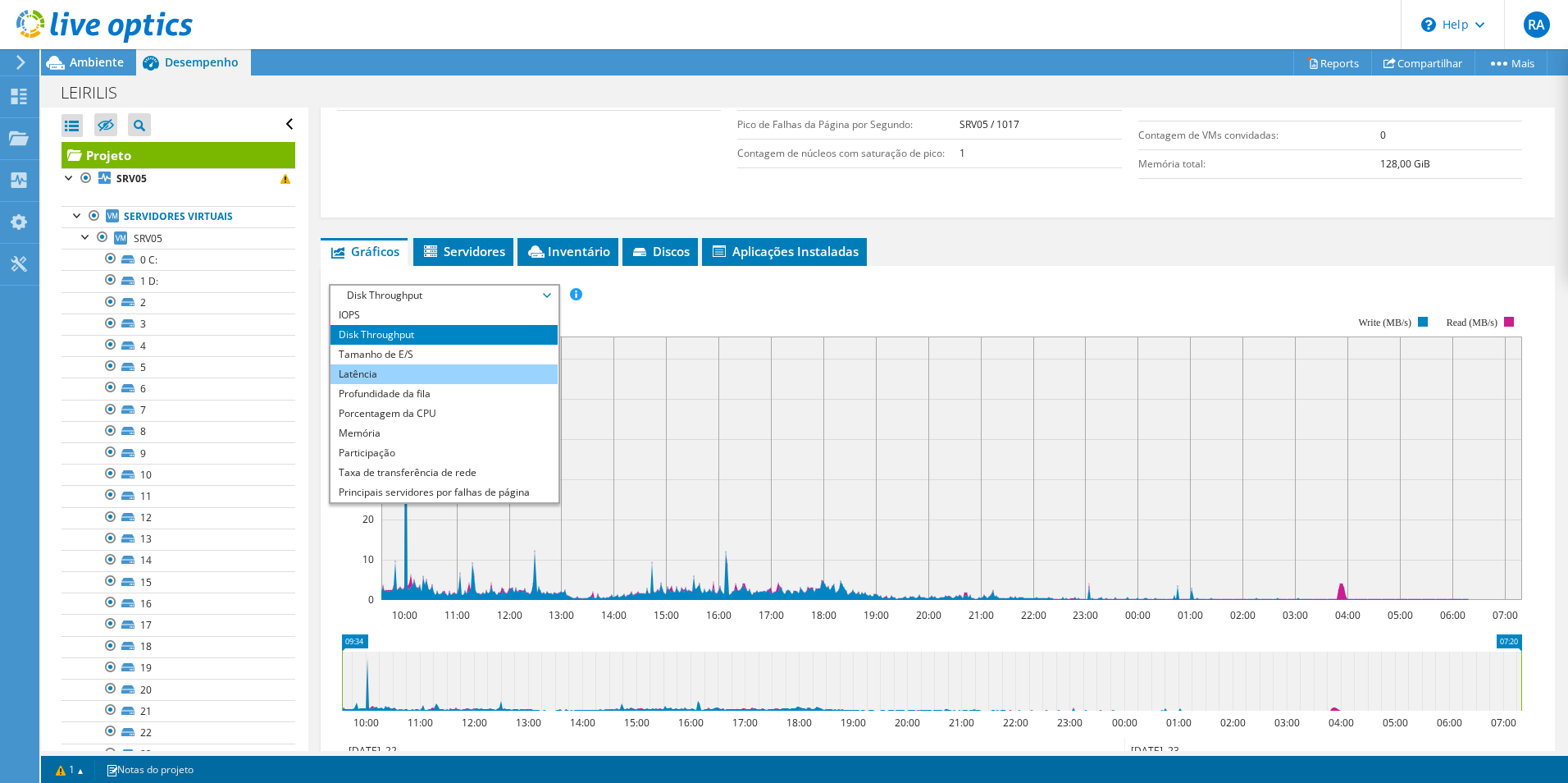
click at [464, 369] on li "Latência" at bounding box center [444, 374] width 228 height 20
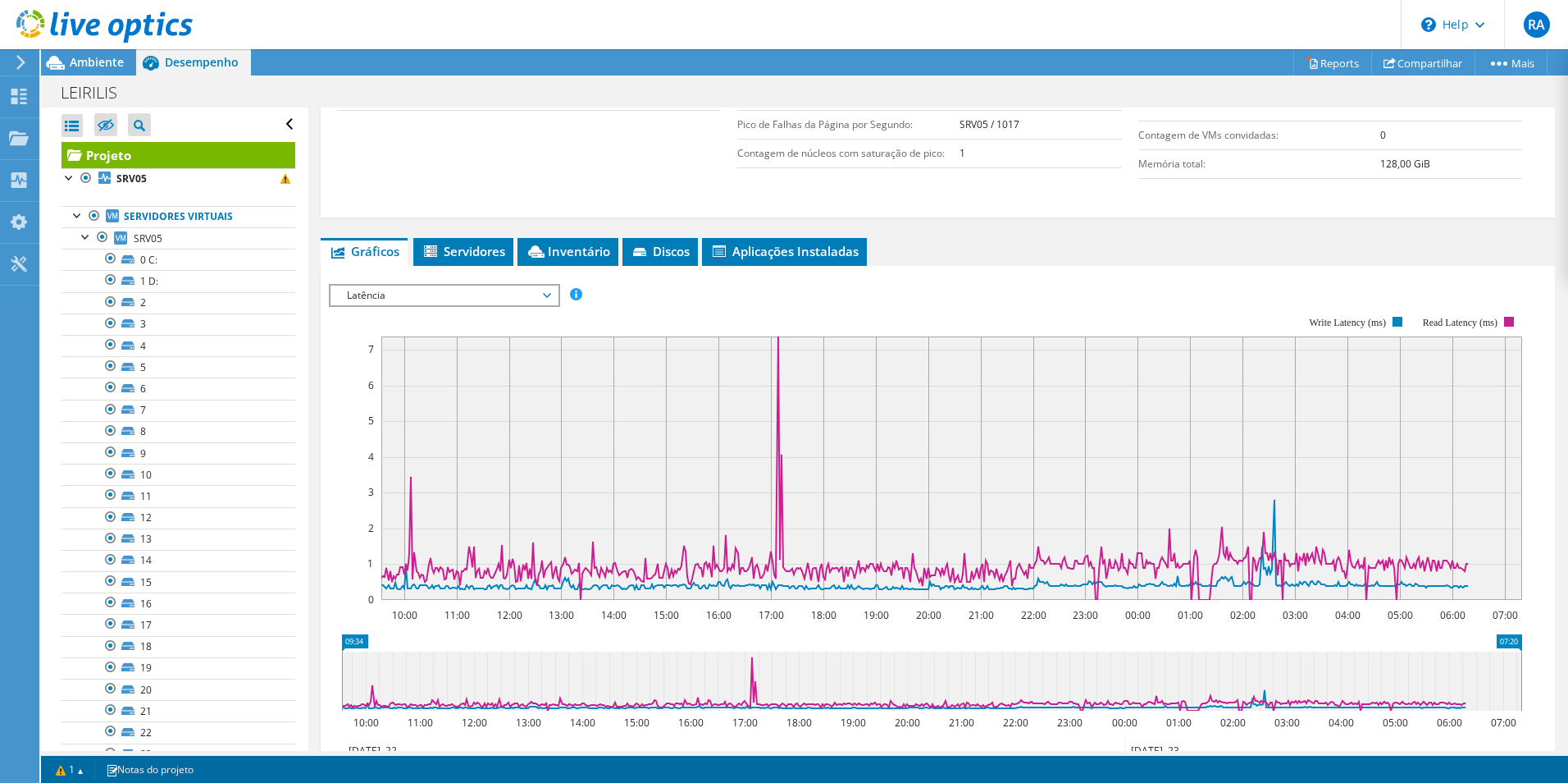
click at [461, 292] on span "Latência" at bounding box center [444, 295] width 211 height 20
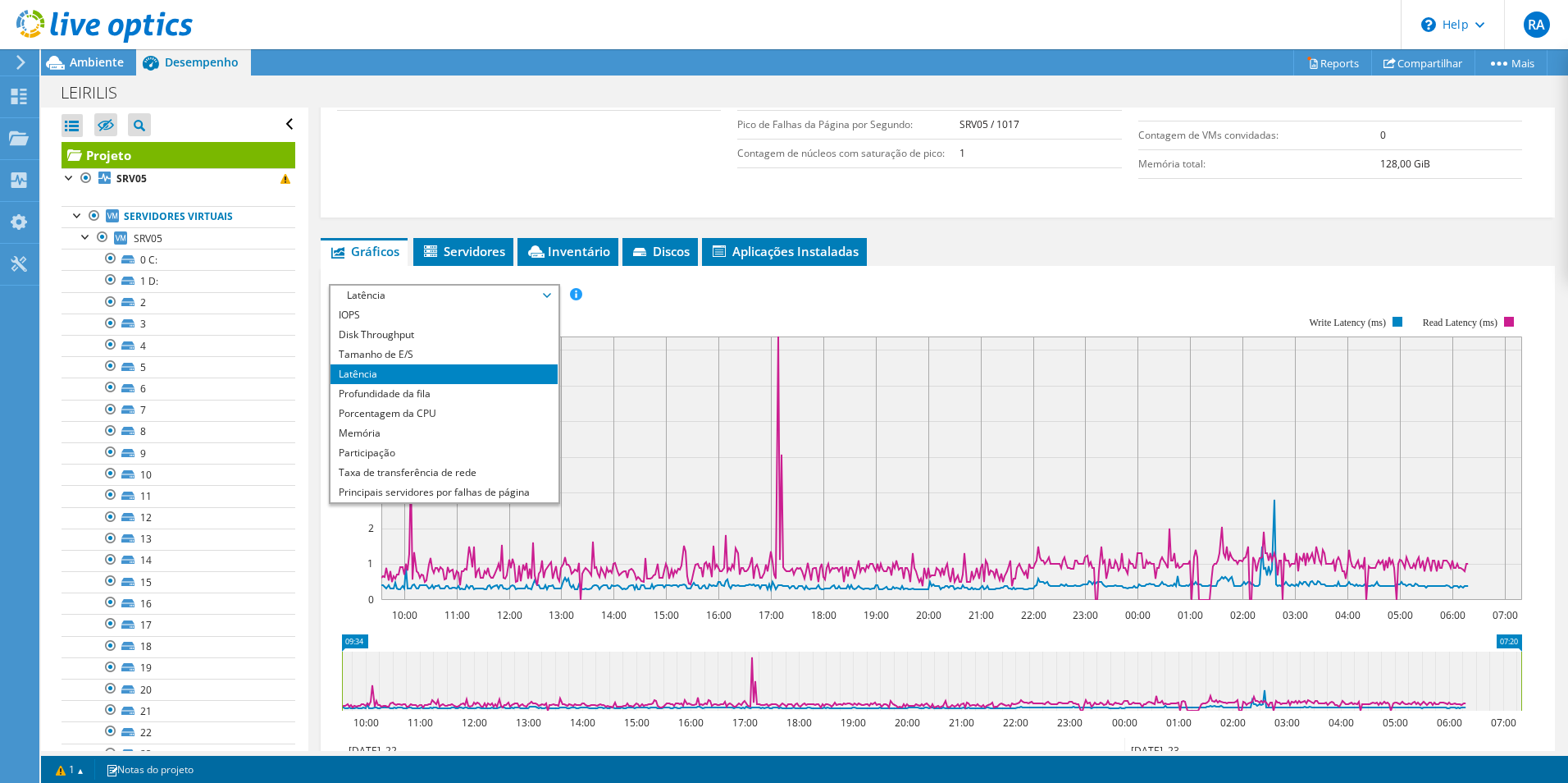
click at [473, 475] on li "Taxa de transferência de rede" at bounding box center [444, 472] width 228 height 20
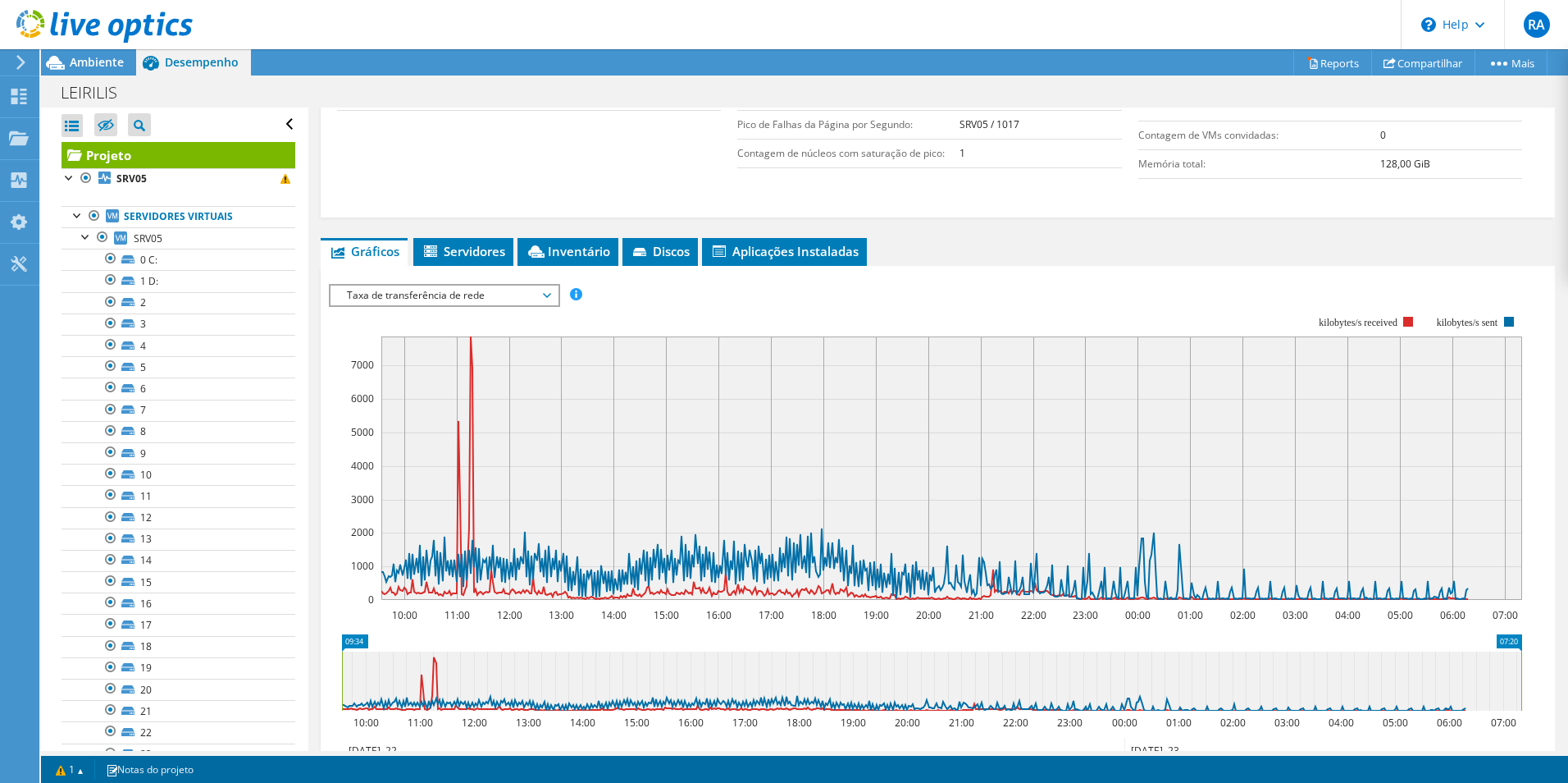
click at [524, 299] on span "Taxa de transferência de rede" at bounding box center [444, 295] width 211 height 20
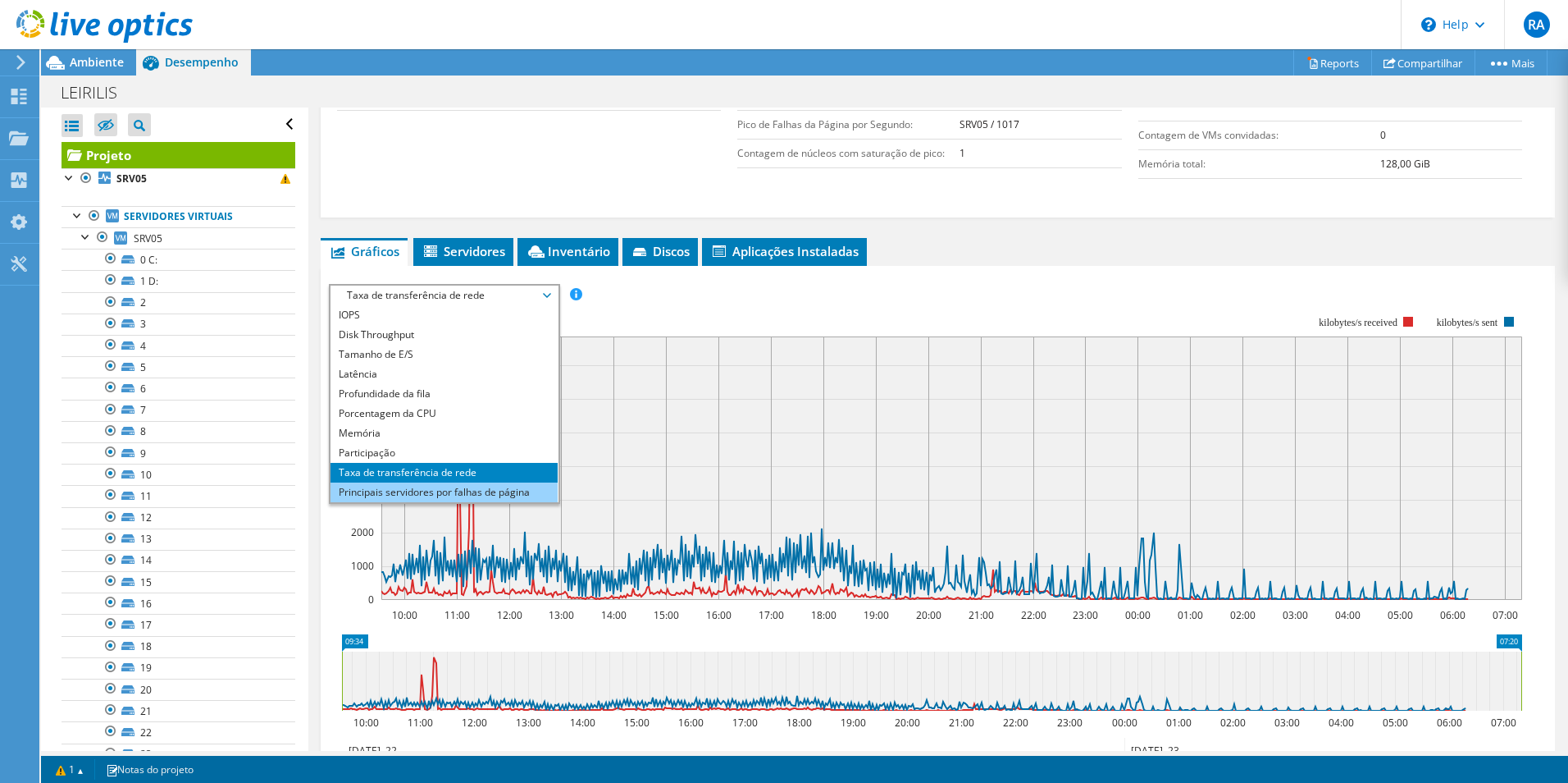
scroll to position [59, 0]
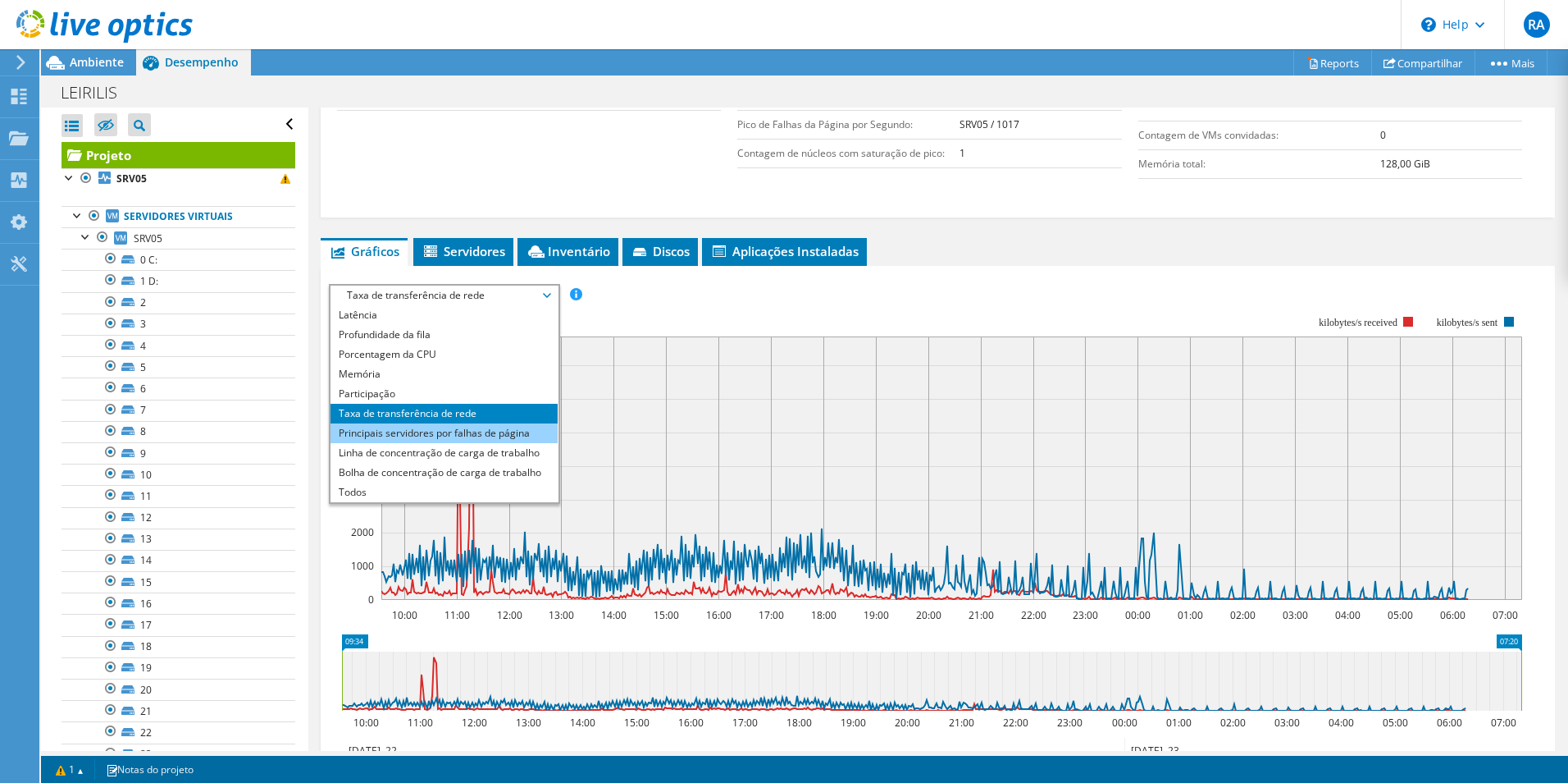
click at [492, 436] on li "Principais servidores por falhas de página" at bounding box center [444, 433] width 228 height 20
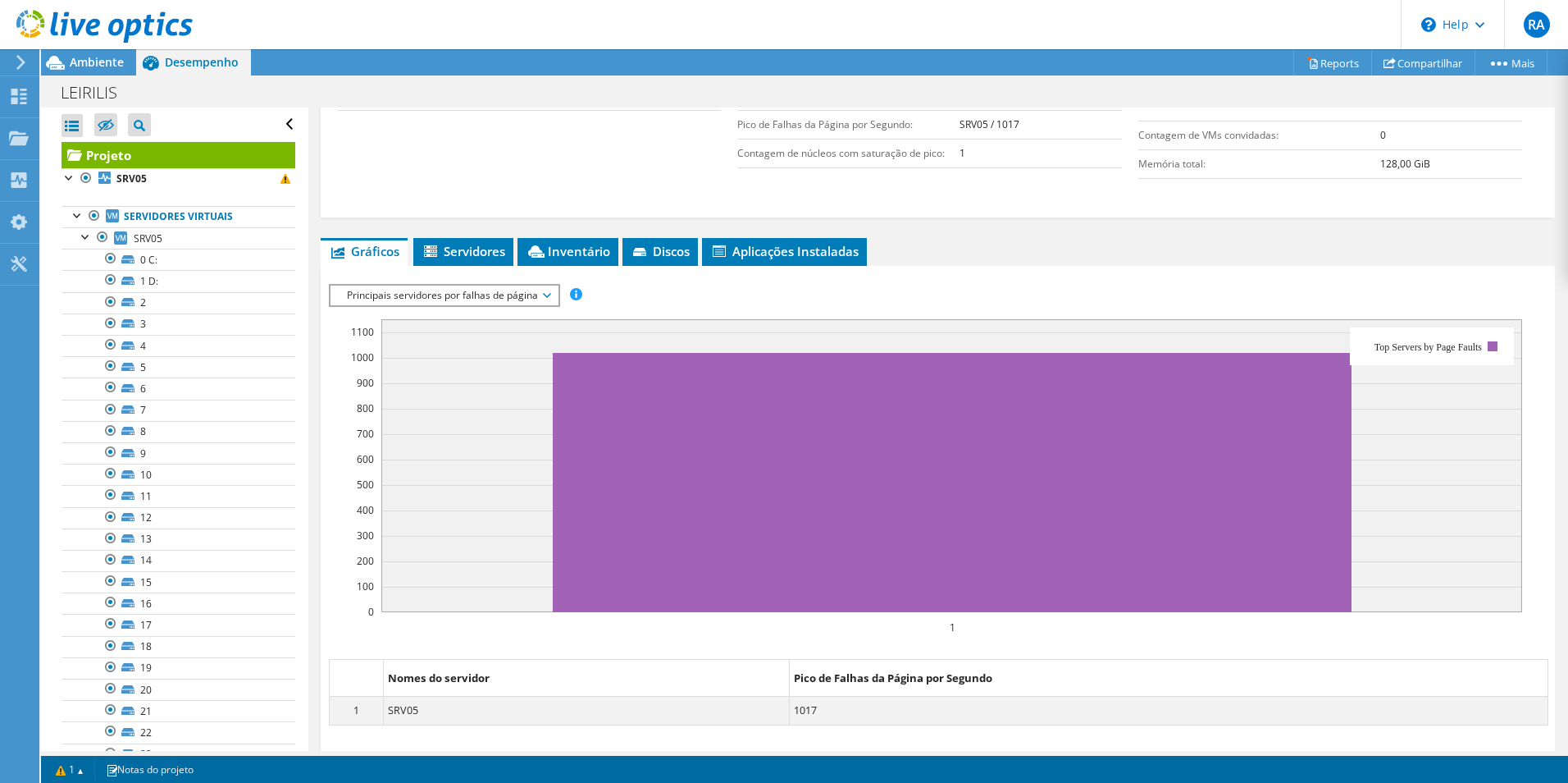
click at [544, 294] on span "Principais servidores por falhas de página" at bounding box center [444, 295] width 211 height 20
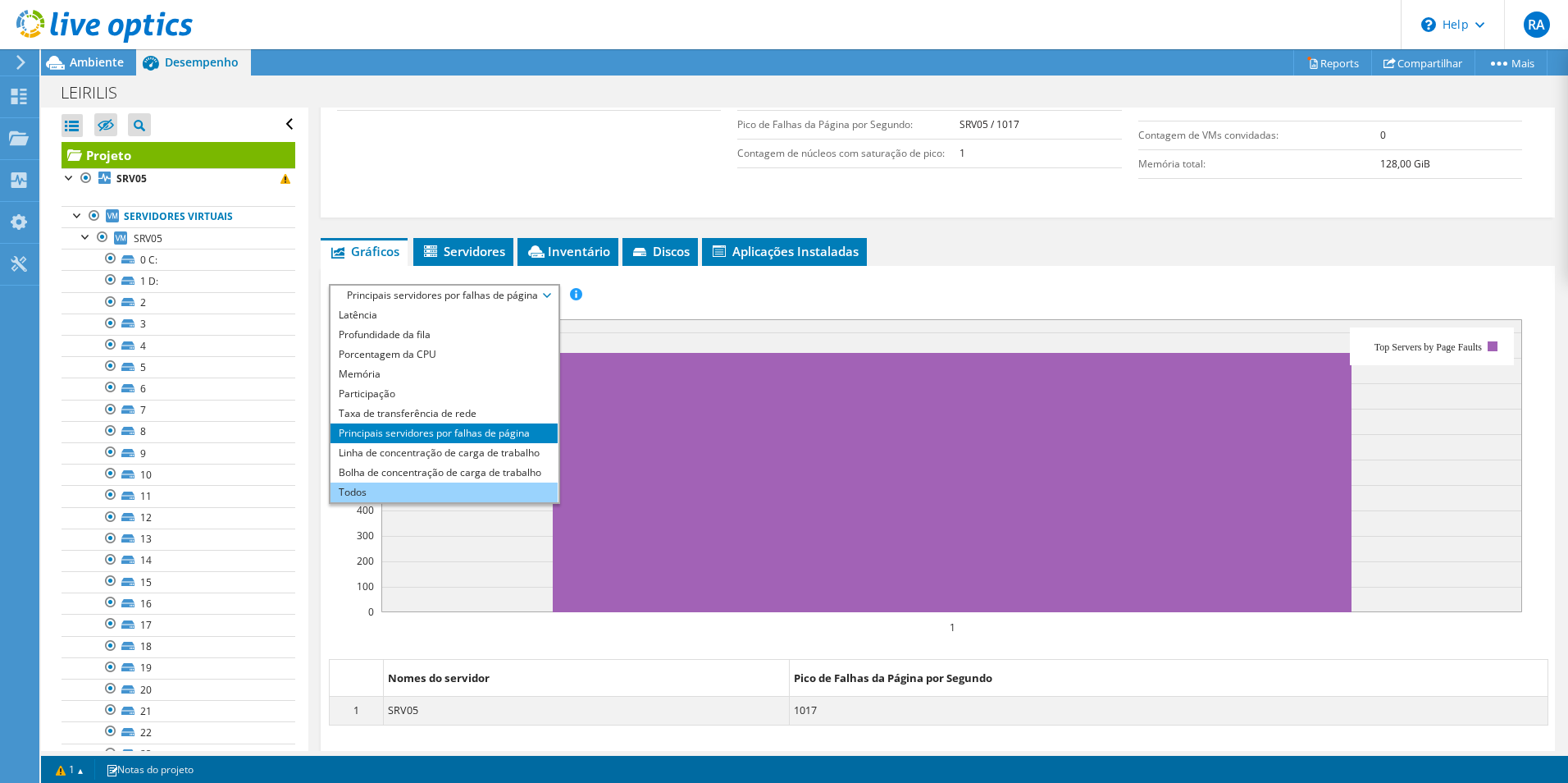
click at [482, 489] on li "Todos" at bounding box center [444, 492] width 228 height 20
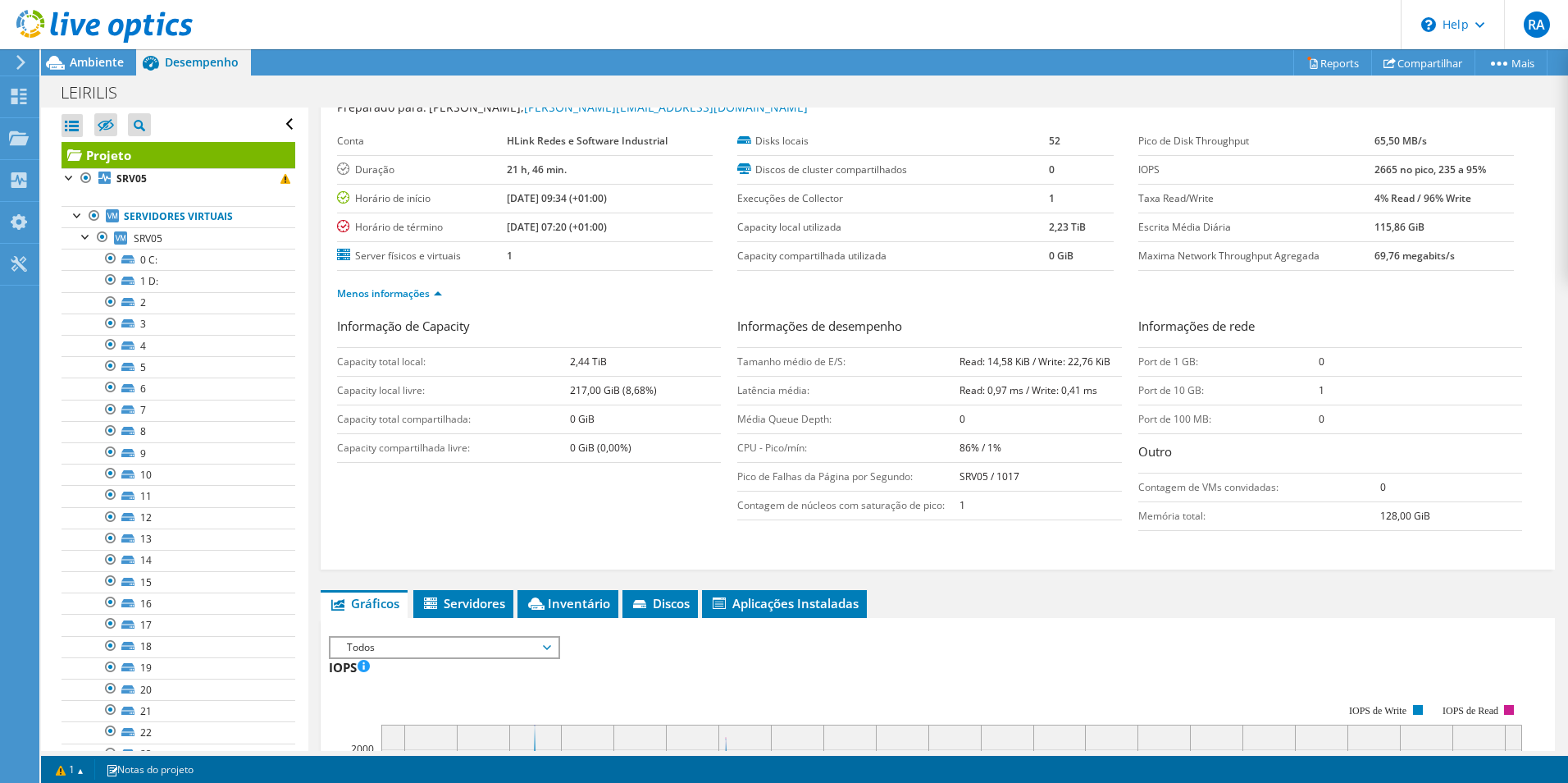
scroll to position [0, 0]
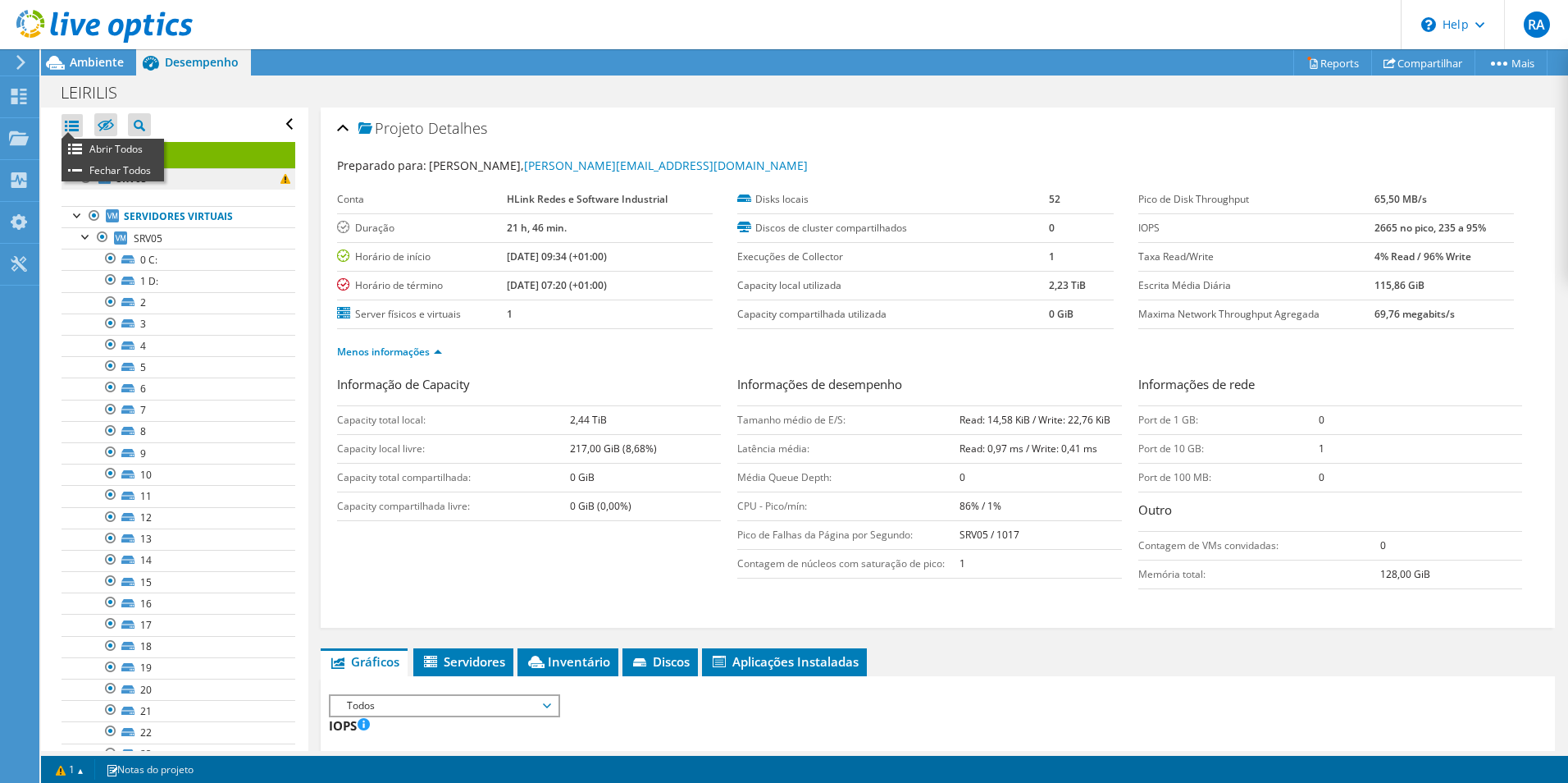
click at [112, 169] on li "Fechar Todos" at bounding box center [112, 171] width 103 height 22
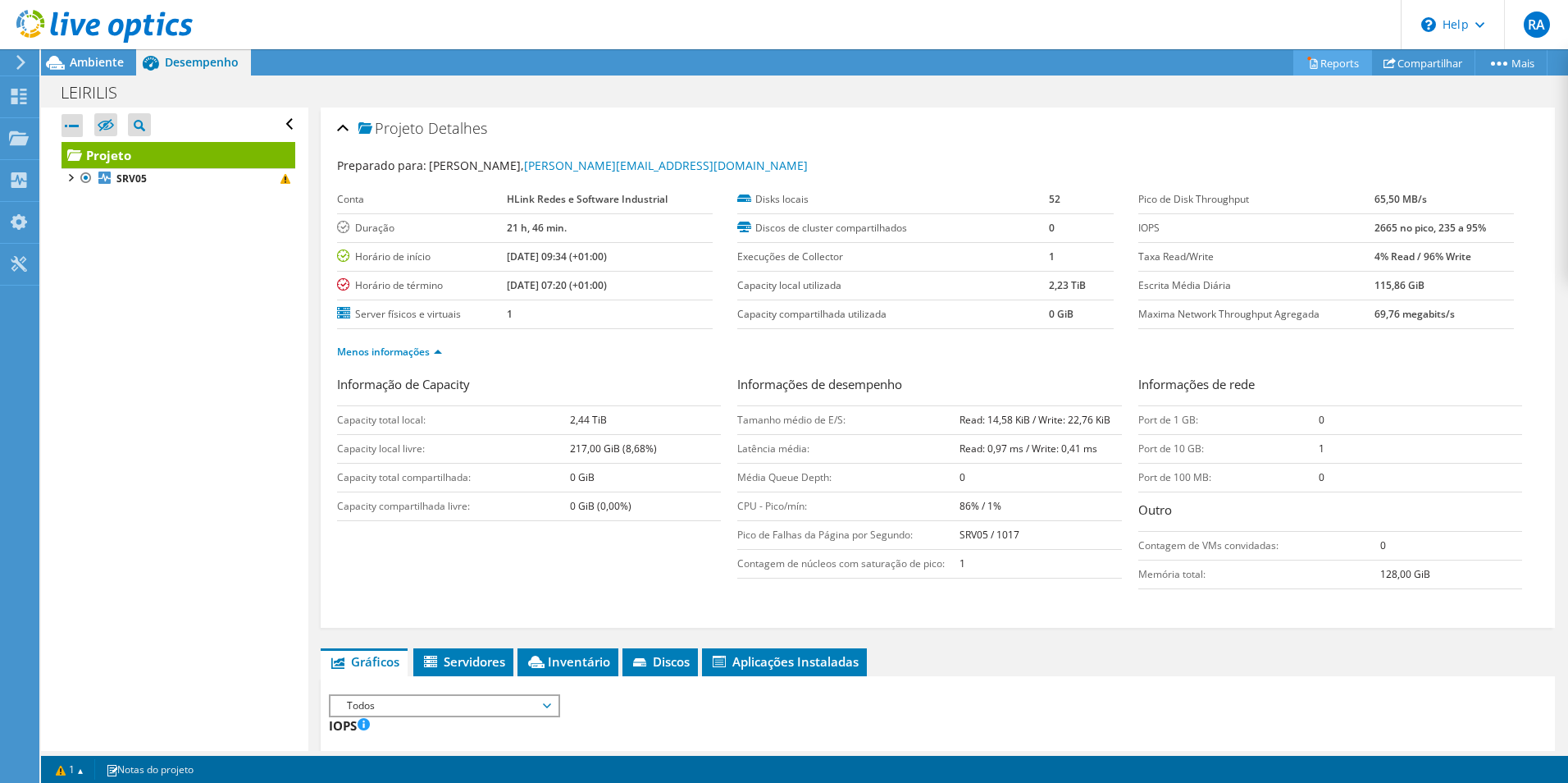
click at [1329, 68] on link "Reports" at bounding box center [1333, 63] width 79 height 25
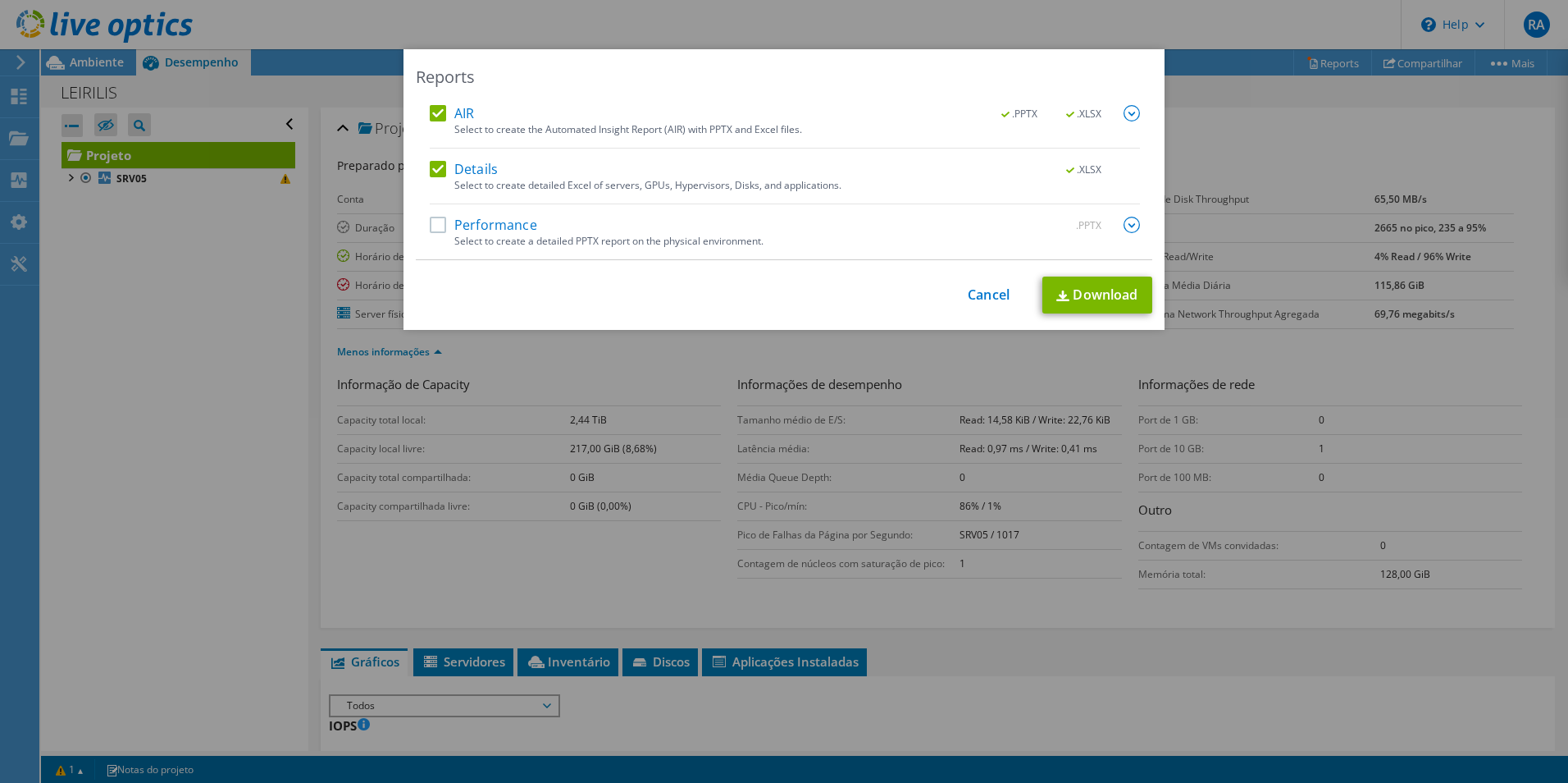
click at [436, 226] on label "Performance" at bounding box center [483, 225] width 107 height 16
click at [0, 0] on input "Performance" at bounding box center [0, 0] width 0 height 0
click at [1129, 226] on img at bounding box center [1132, 225] width 16 height 16
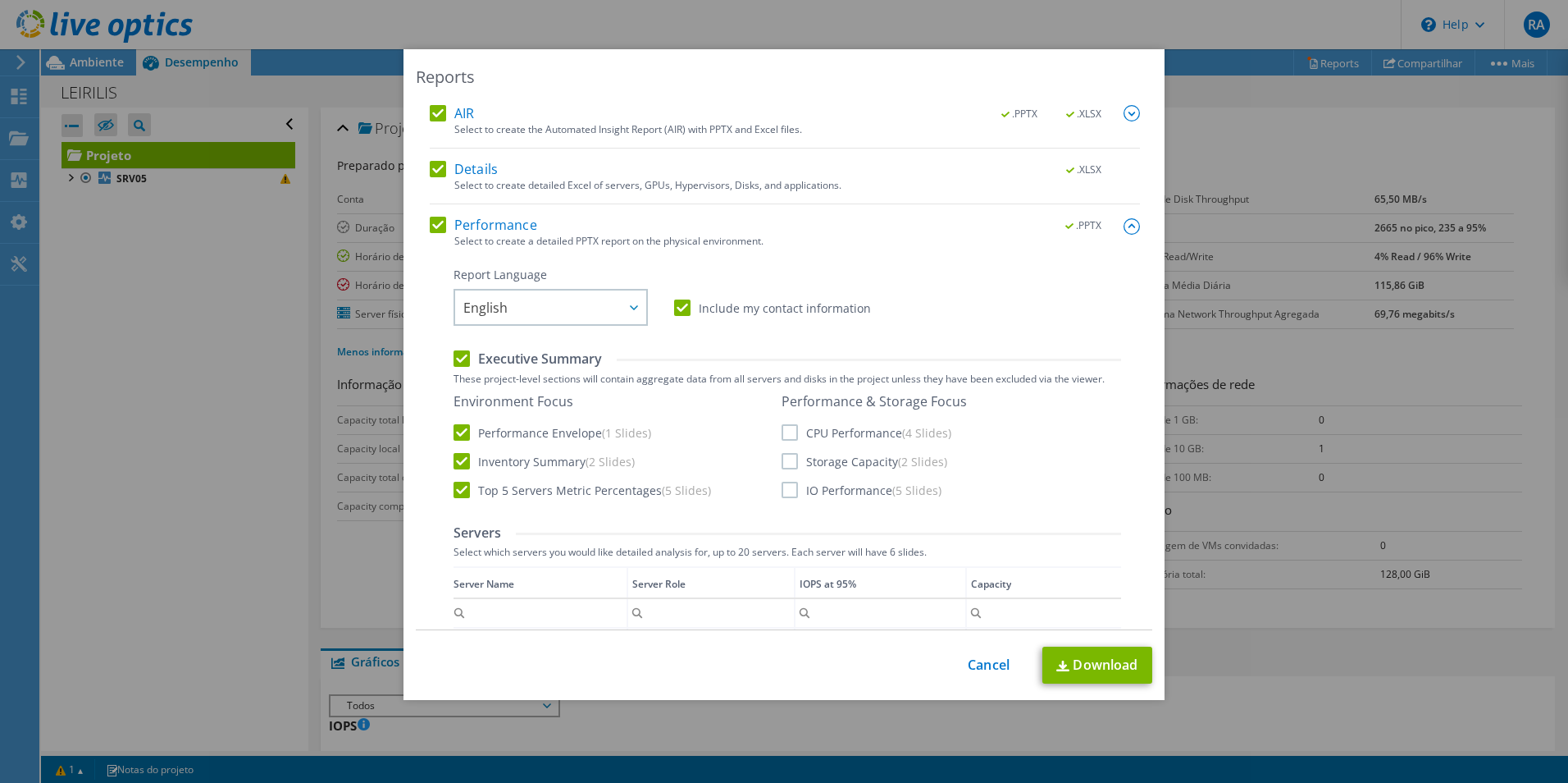
click at [784, 435] on label "CPU Performance (4 Slides)" at bounding box center [866, 432] width 170 height 16
click at [0, 0] on input "CPU Performance (4 Slides)" at bounding box center [0, 0] width 0 height 0
click at [788, 463] on label "Storage Capacity (2 Slides)" at bounding box center [865, 461] width 166 height 16
click at [0, 0] on input "Storage Capacity (2 Slides)" at bounding box center [0, 0] width 0 height 0
drag, startPoint x: 786, startPoint y: 494, endPoint x: 794, endPoint y: 470, distance: 25.3
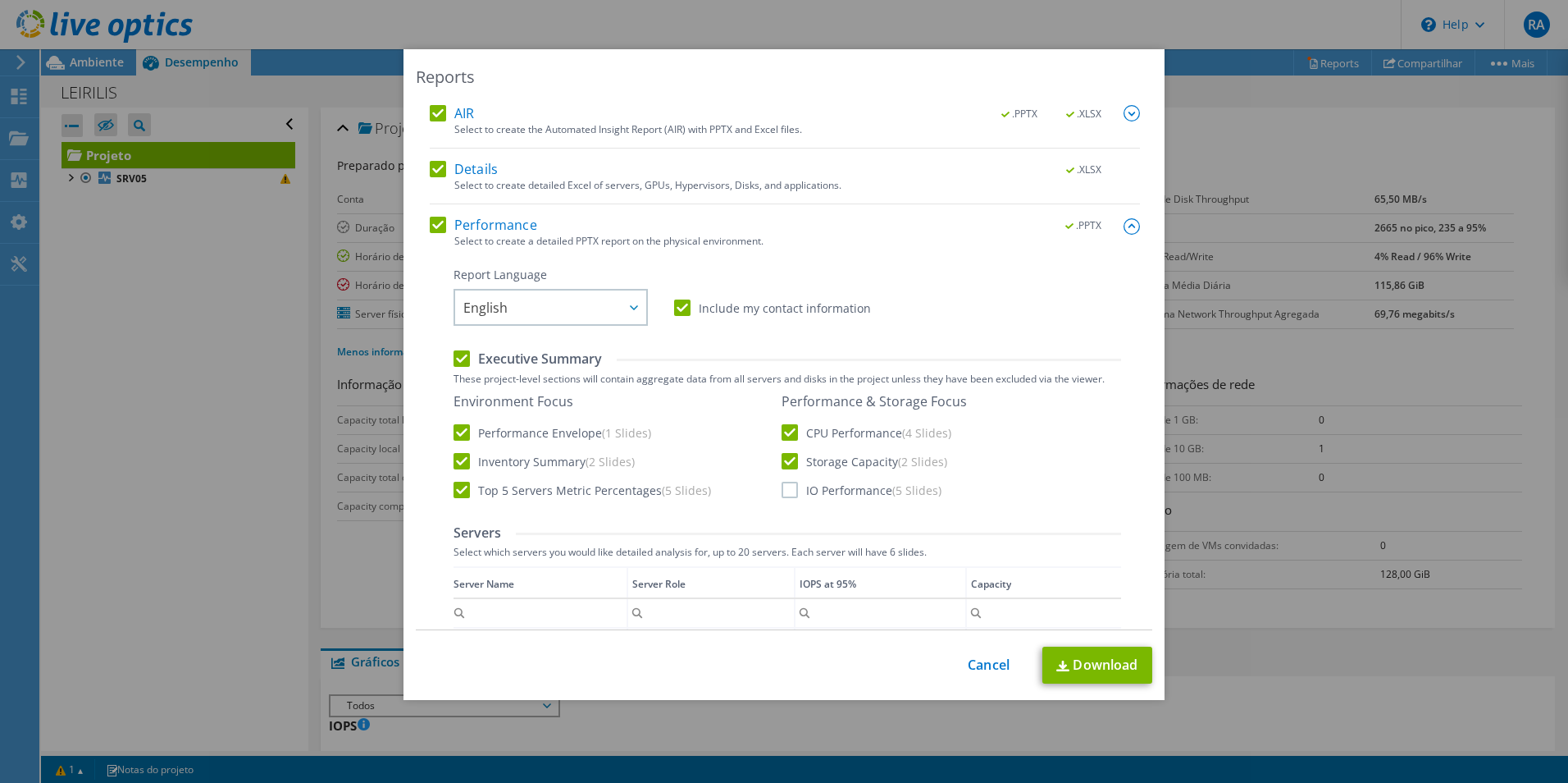
click at [787, 493] on label "IO Performance (5 Slides)" at bounding box center [862, 490] width 160 height 16
click at [0, 0] on input "IO Performance (5 Slides)" at bounding box center [0, 0] width 0 height 0
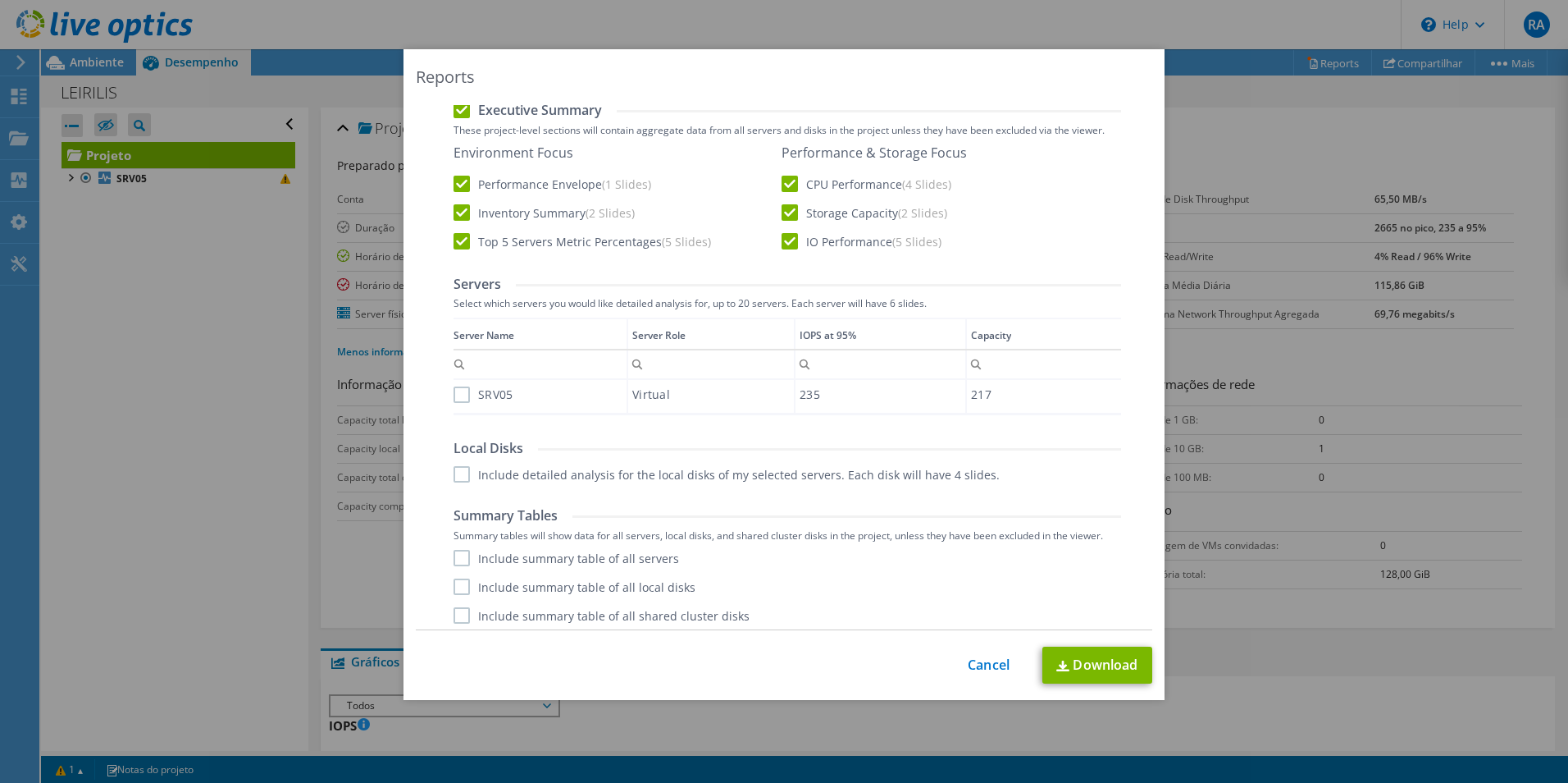
scroll to position [256, 0]
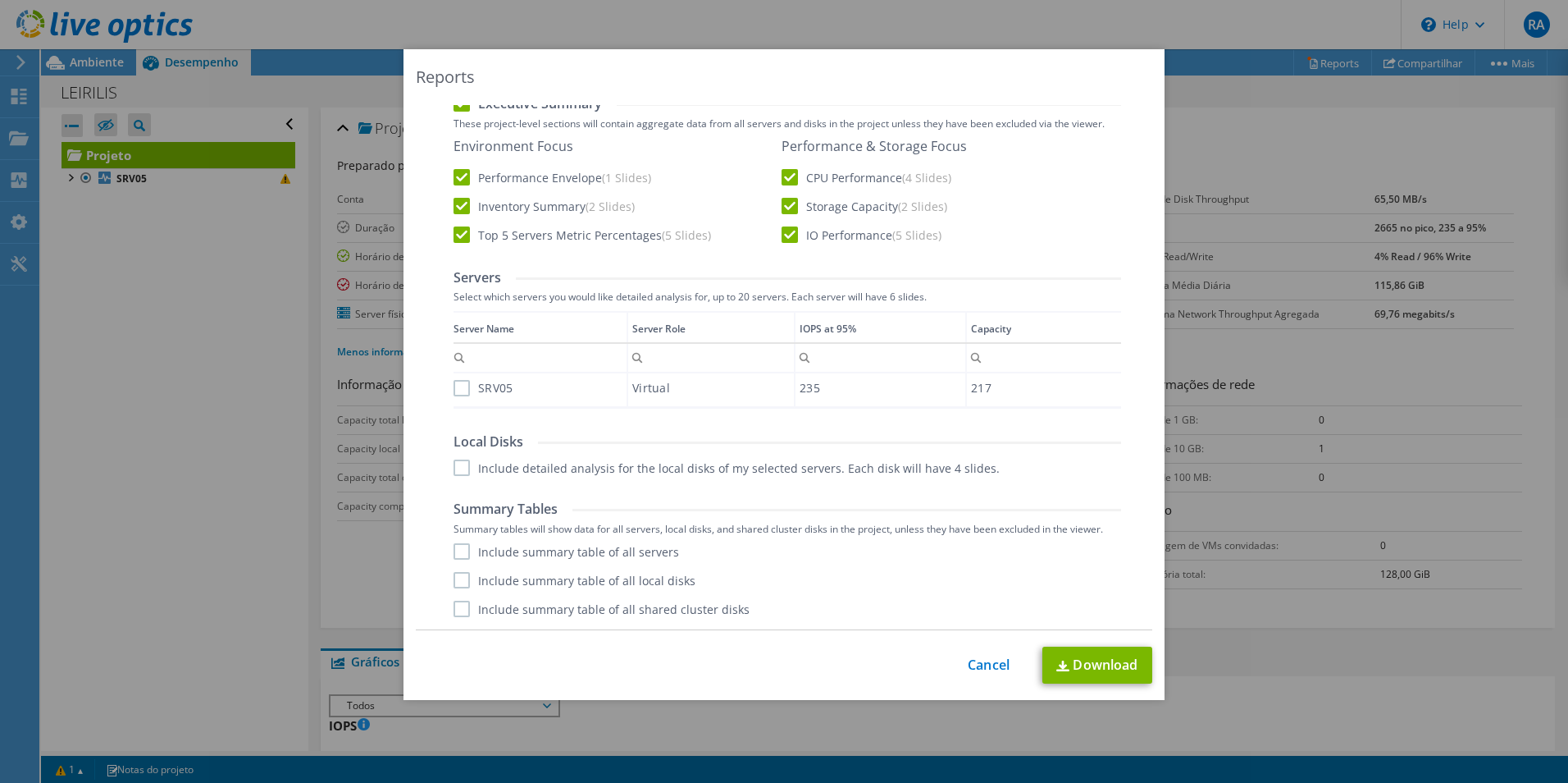
drag, startPoint x: 452, startPoint y: 387, endPoint x: 470, endPoint y: 394, distance: 19.3
click at [454, 387] on label "SRV05" at bounding box center [483, 388] width 59 height 16
click at [0, 0] on input "SRV05" at bounding box center [0, 0] width 0 height 0
click at [453, 555] on label "Include summary table of all servers" at bounding box center [566, 552] width 226 height 16
click at [0, 0] on input "Include summary table of all servers" at bounding box center [0, 0] width 0 height 0
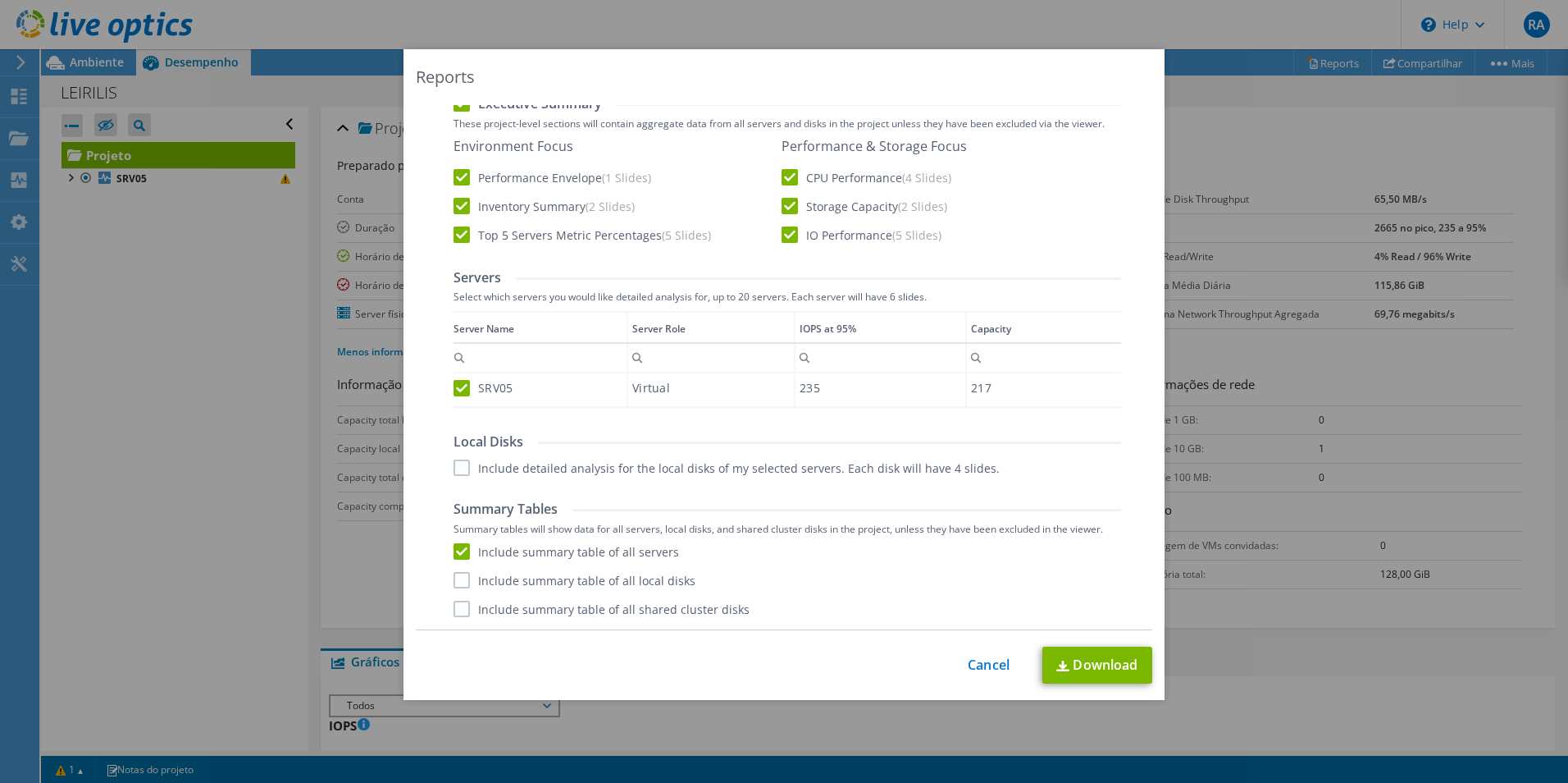
click at [460, 581] on label "Include summary table of all local disks" at bounding box center [574, 580] width 242 height 16
click at [0, 0] on input "Include summary table of all local disks" at bounding box center [0, 0] width 0 height 0
drag, startPoint x: 460, startPoint y: 612, endPoint x: 457, endPoint y: 595, distance: 17.3
click at [458, 607] on label "Include summary table of all shared cluster disks" at bounding box center [601, 608] width 296 height 16
click at [0, 0] on input "Include summary table of all shared cluster disks" at bounding box center [0, 0] width 0 height 0
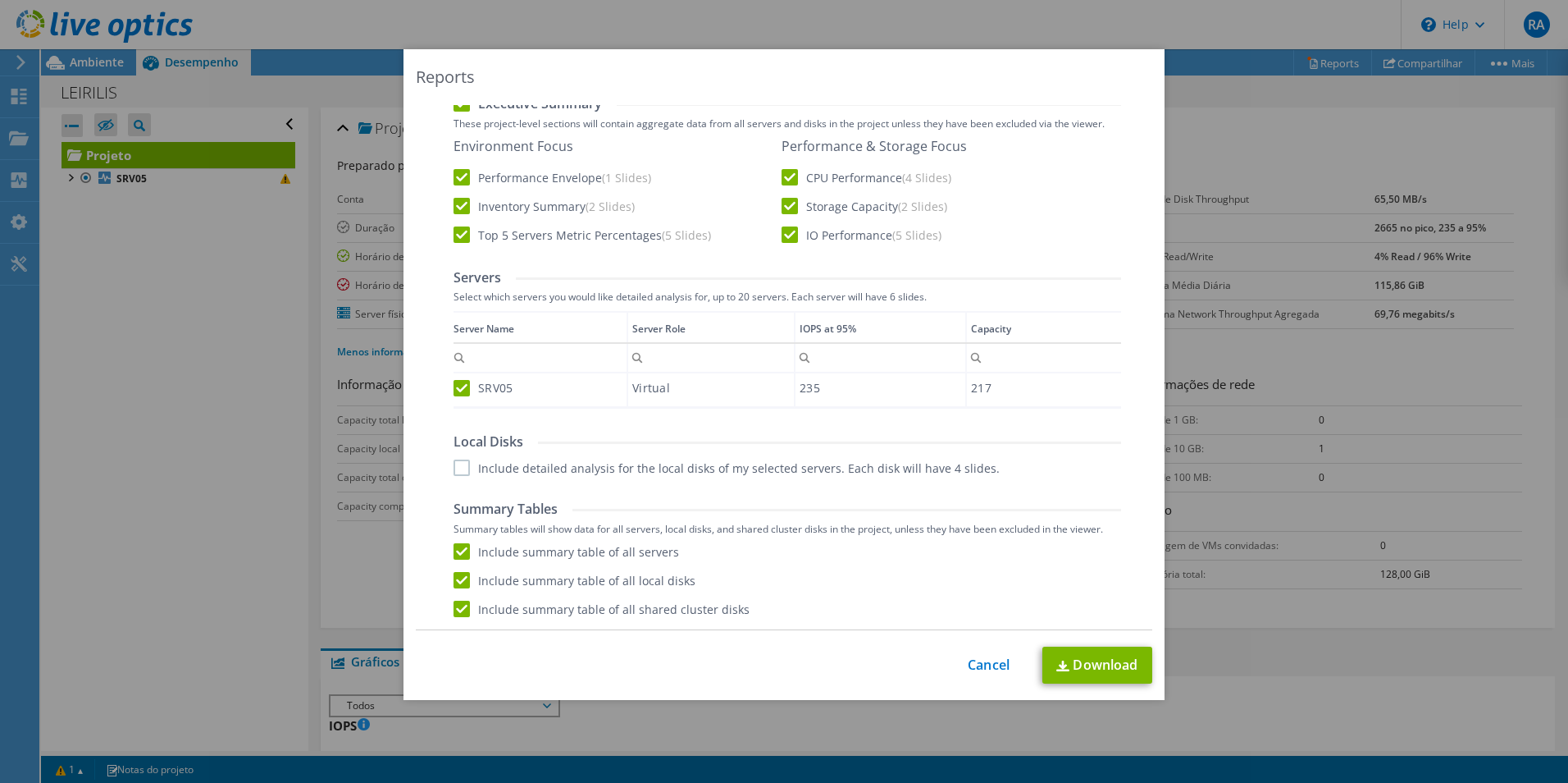
drag, startPoint x: 455, startPoint y: 465, endPoint x: 503, endPoint y: 464, distance: 48.0
click at [456, 466] on label "Include detailed analysis for the local disks of my selected servers. Each disk…" at bounding box center [726, 468] width 546 height 16
click at [0, 0] on input "Include detailed analysis for the local disks of my selected servers. Each disk…" at bounding box center [0, 0] width 0 height 0
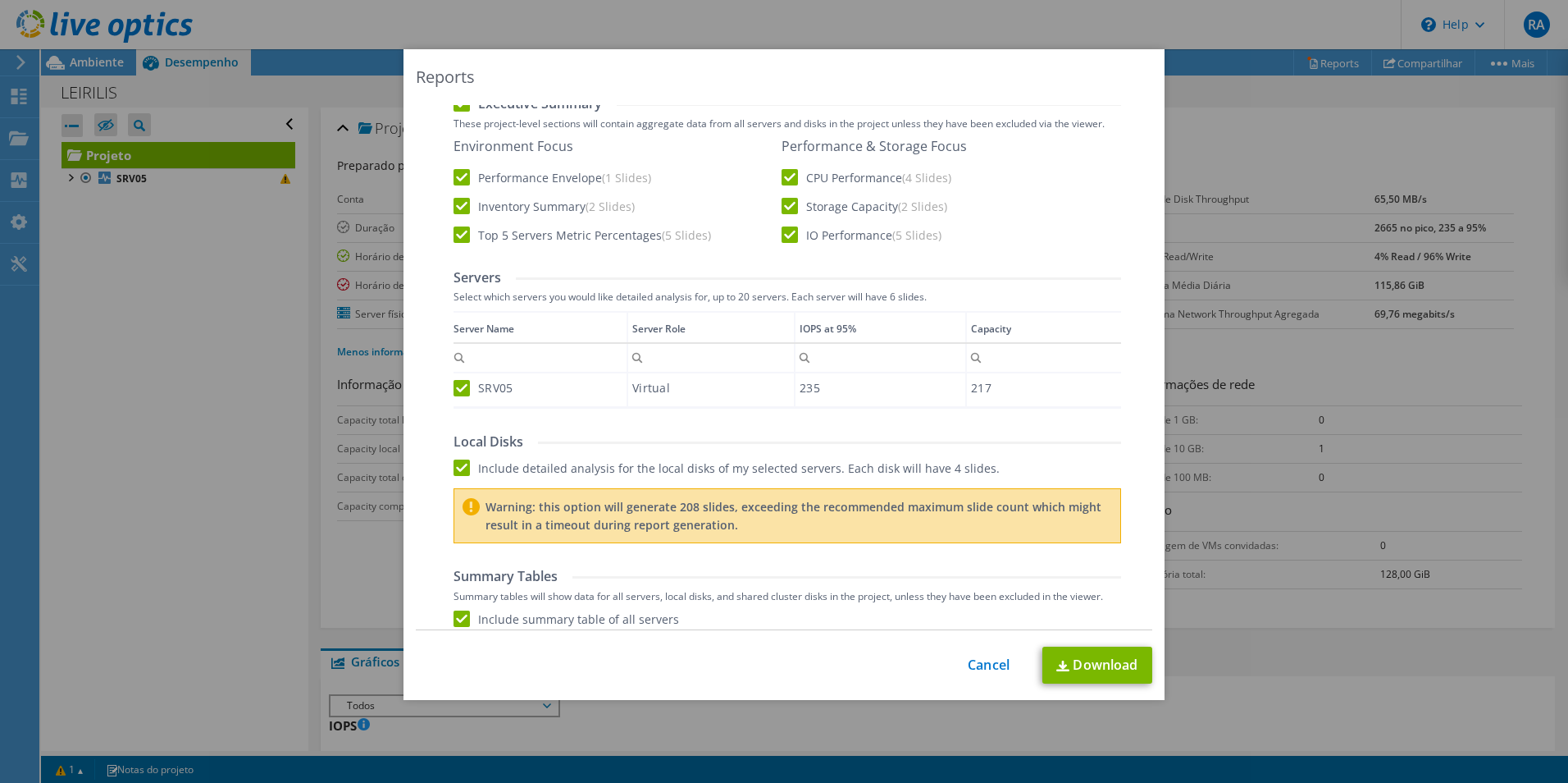
scroll to position [0, 0]
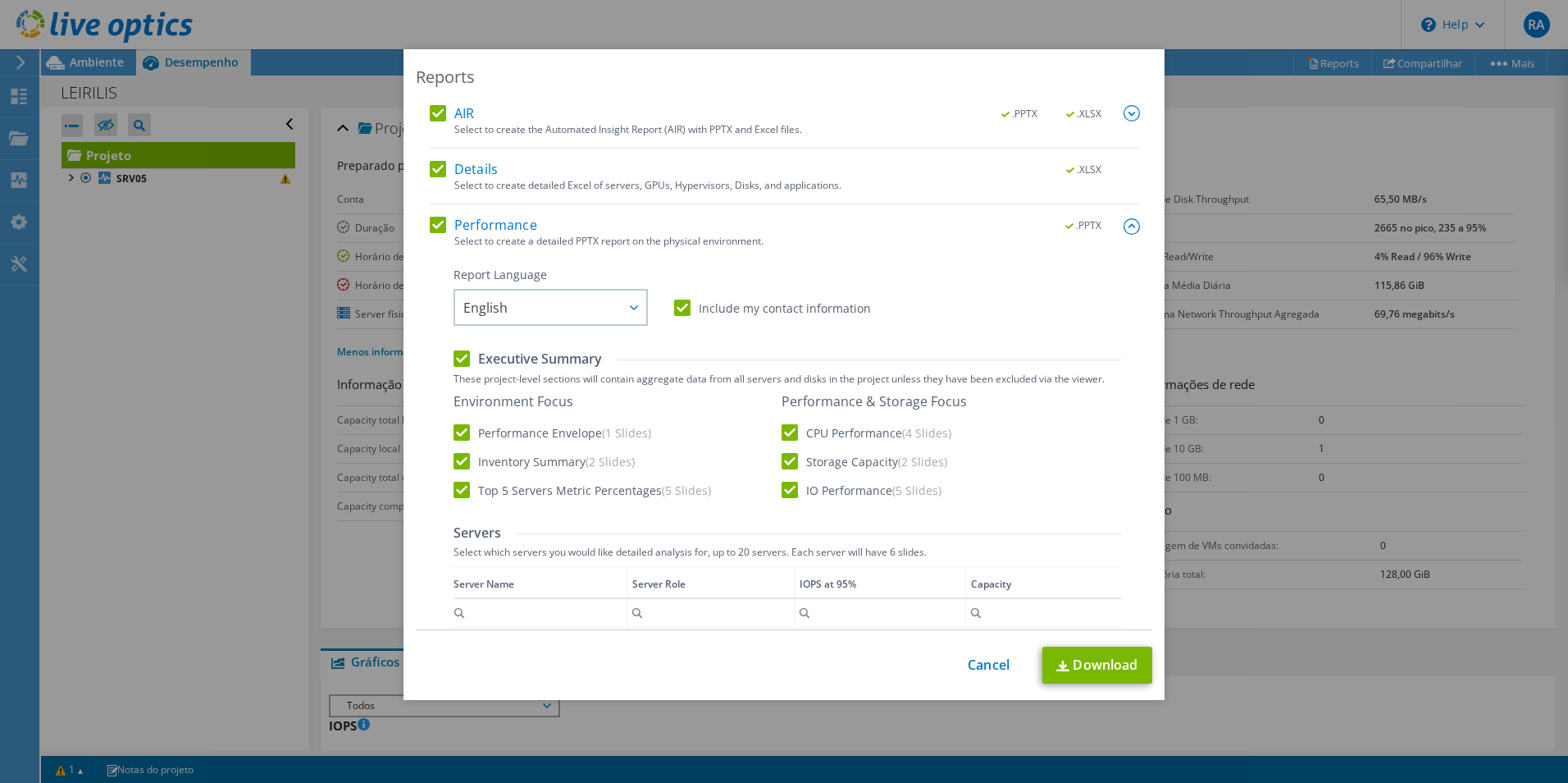
click at [1124, 114] on img at bounding box center [1132, 113] width 16 height 16
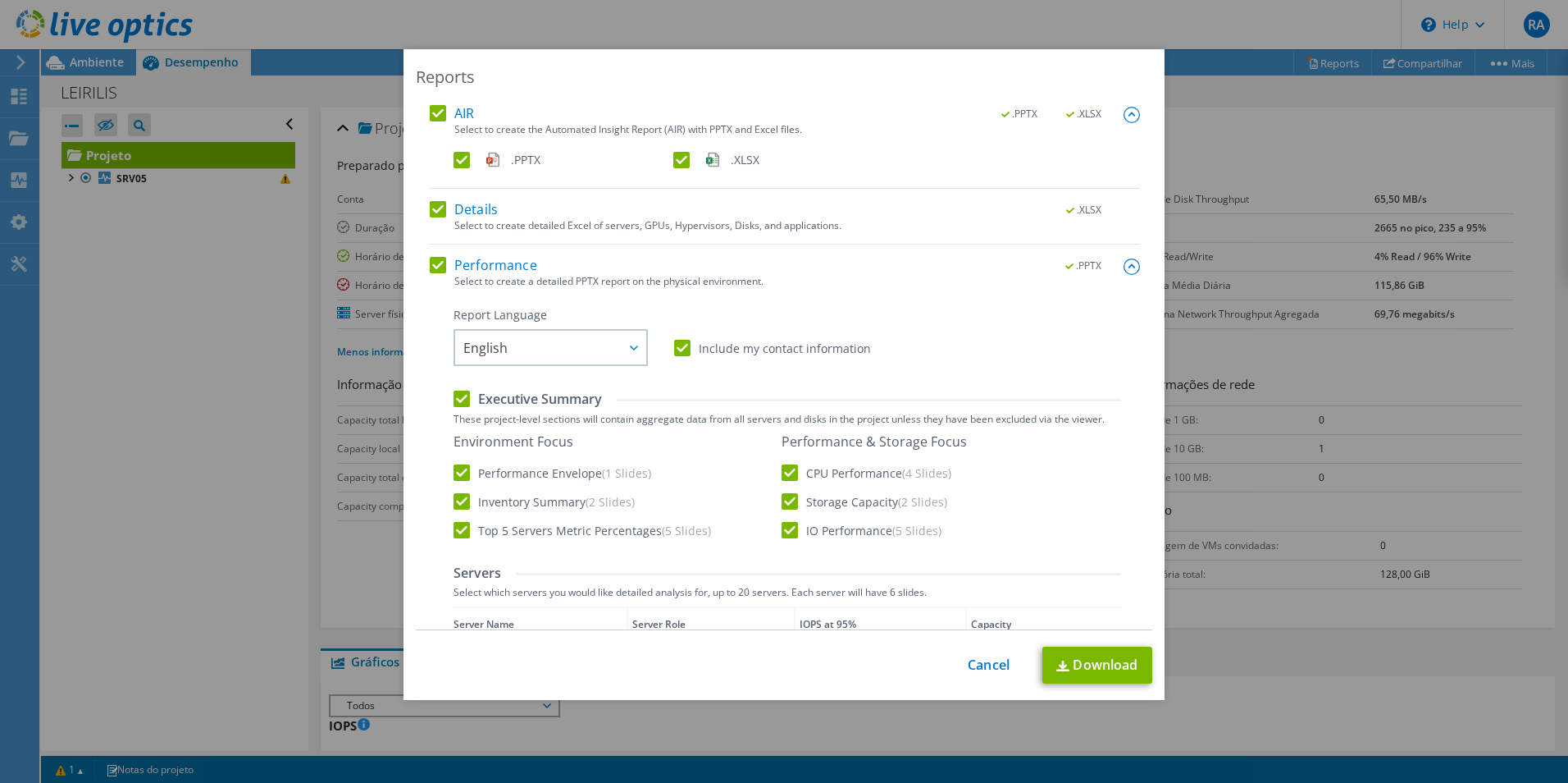
click at [1124, 114] on img at bounding box center [1132, 115] width 16 height 16
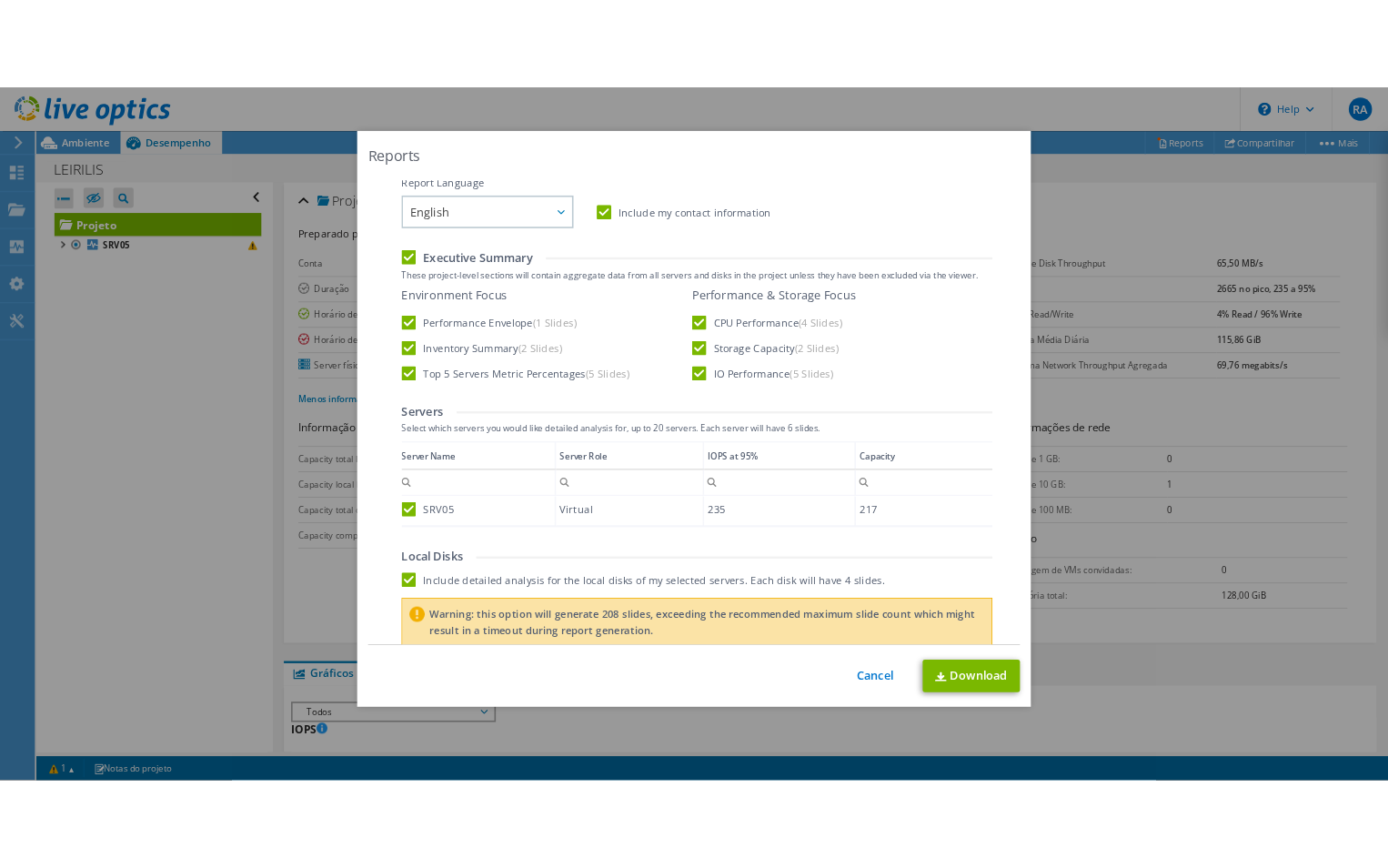
scroll to position [357, 0]
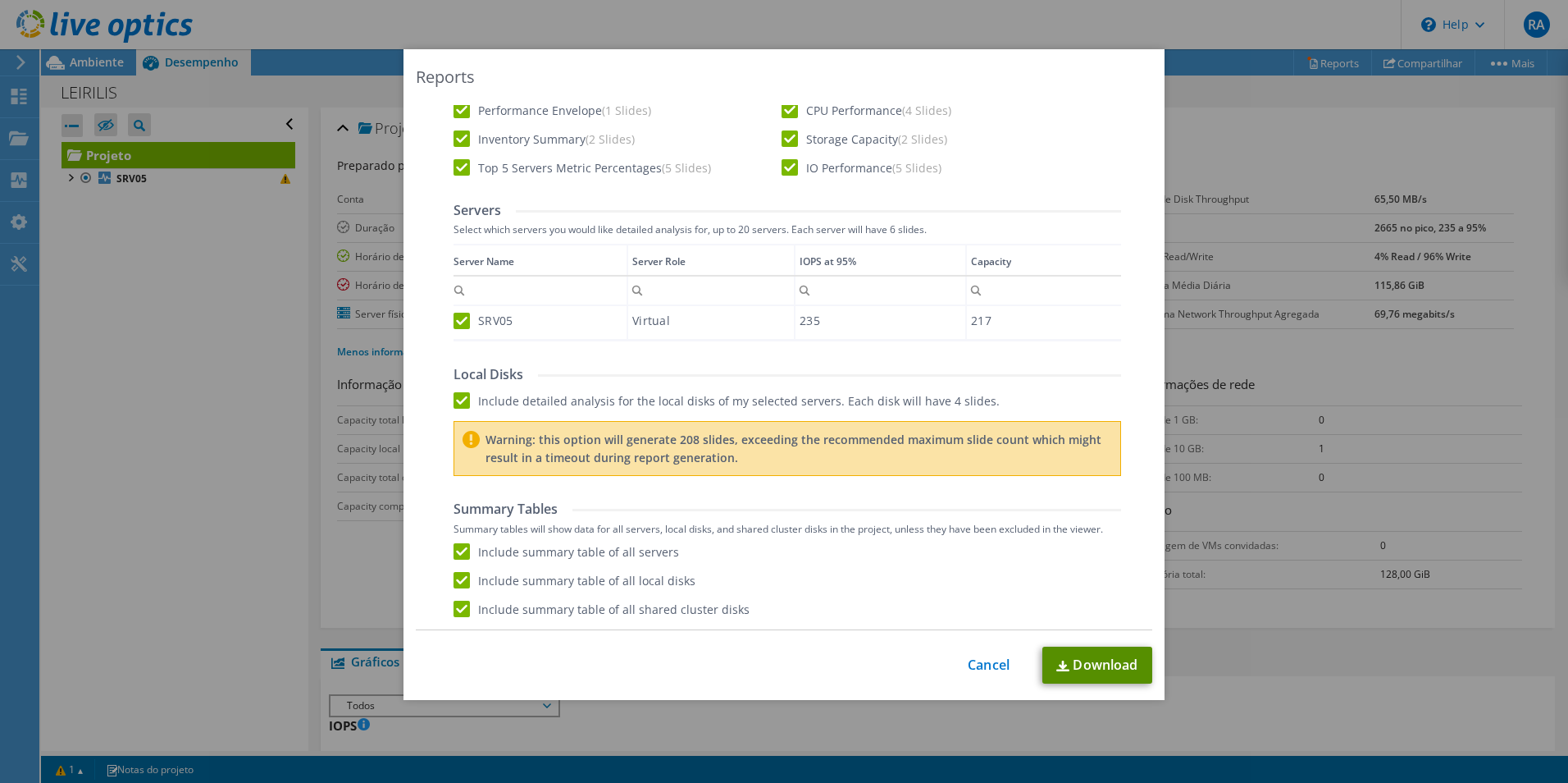
click at [1098, 671] on link "Download" at bounding box center [1098, 664] width 110 height 37
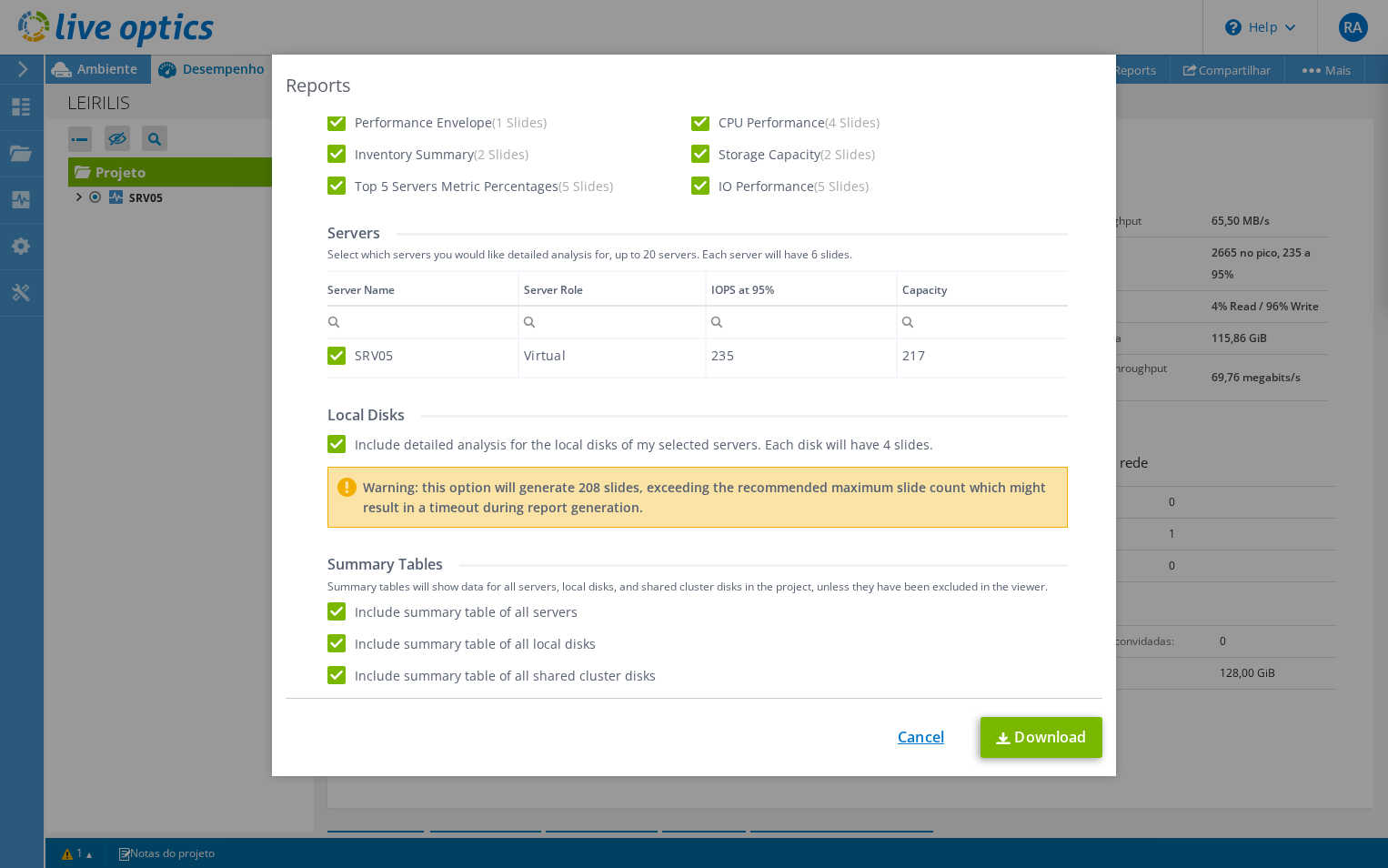
click at [921, 739] on link "Cancel" at bounding box center [921, 736] width 46 height 17
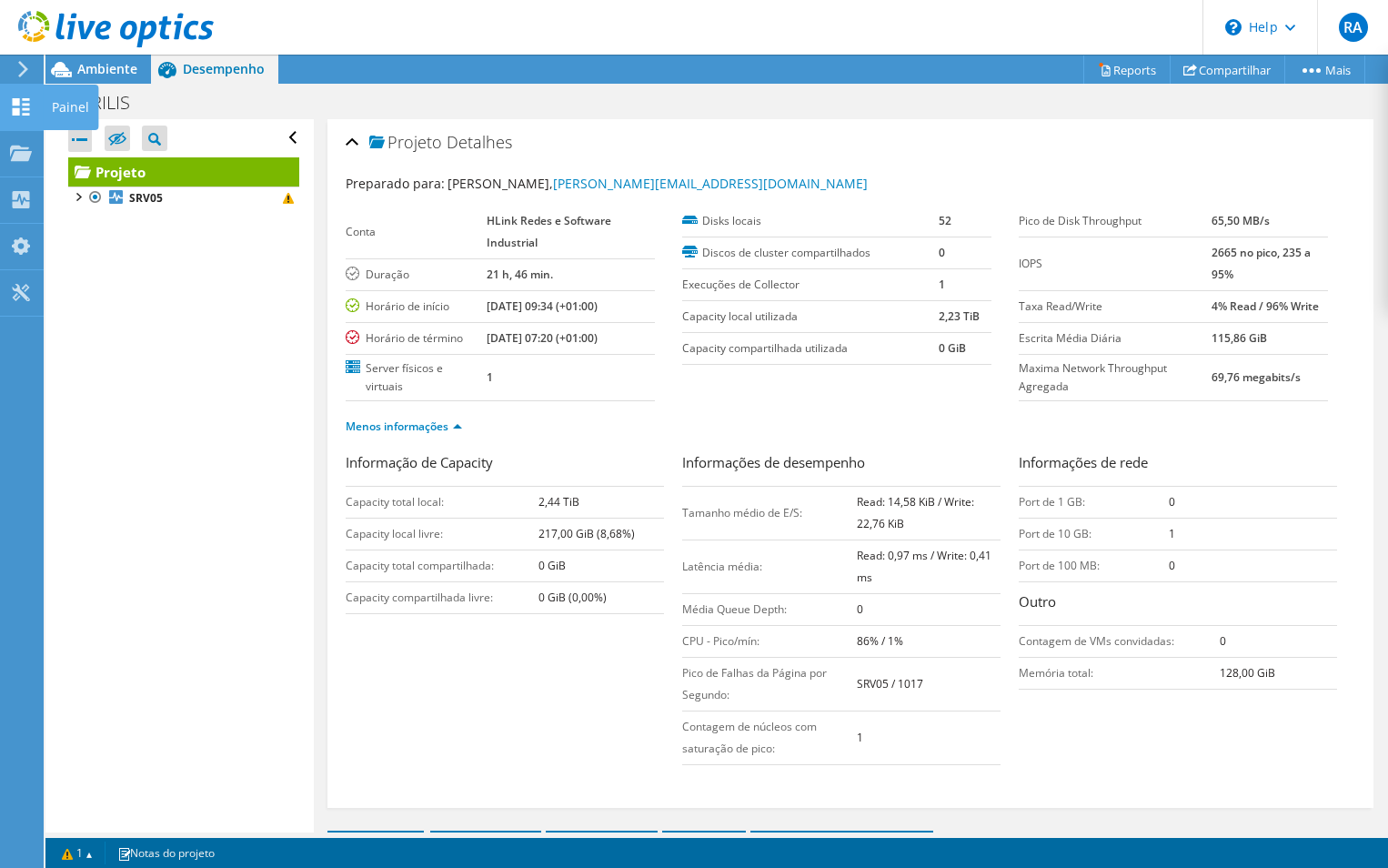
click at [24, 108] on use at bounding box center [21, 106] width 17 height 17
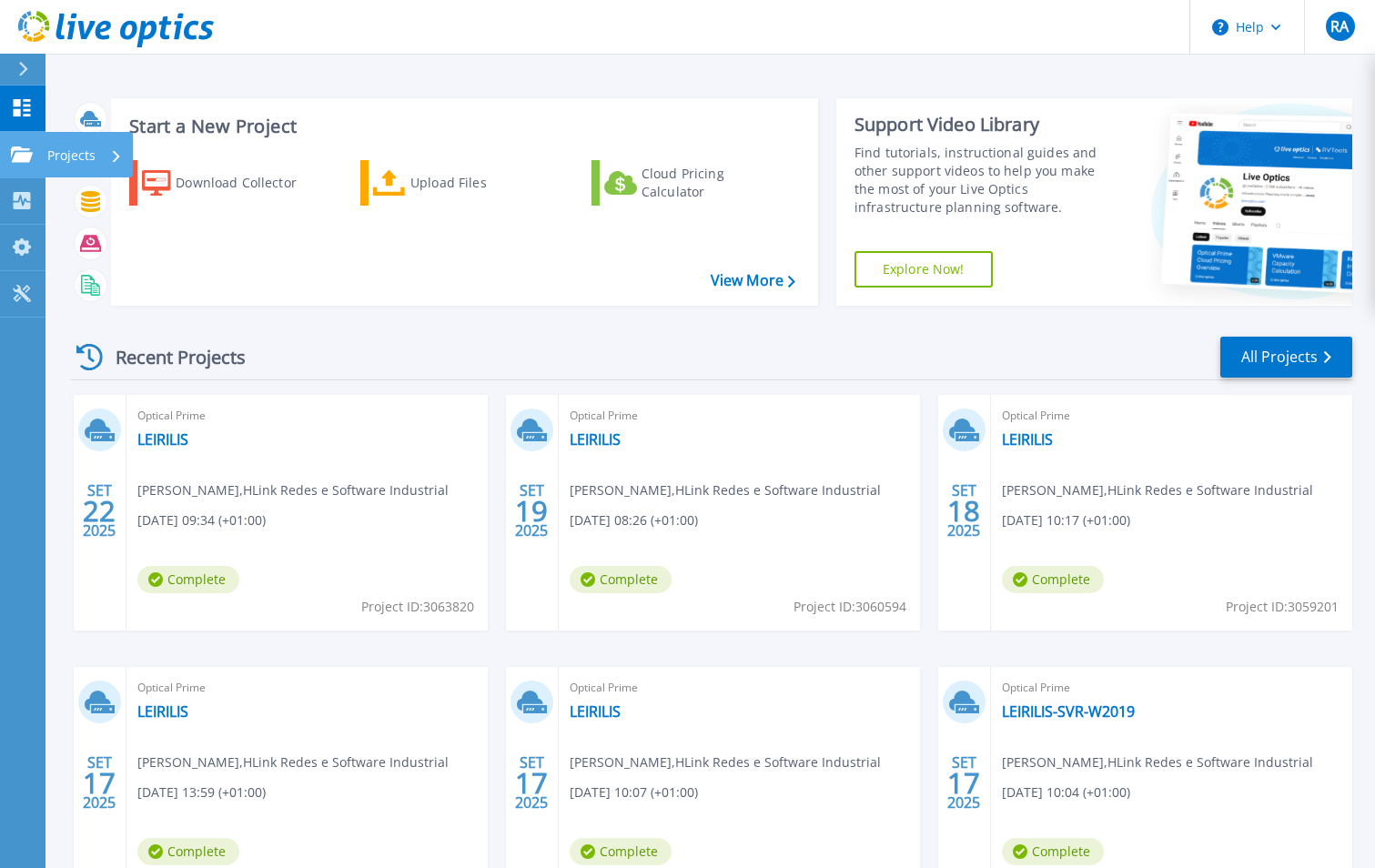
click at [88, 153] on p "Projects" at bounding box center [71, 155] width 48 height 47
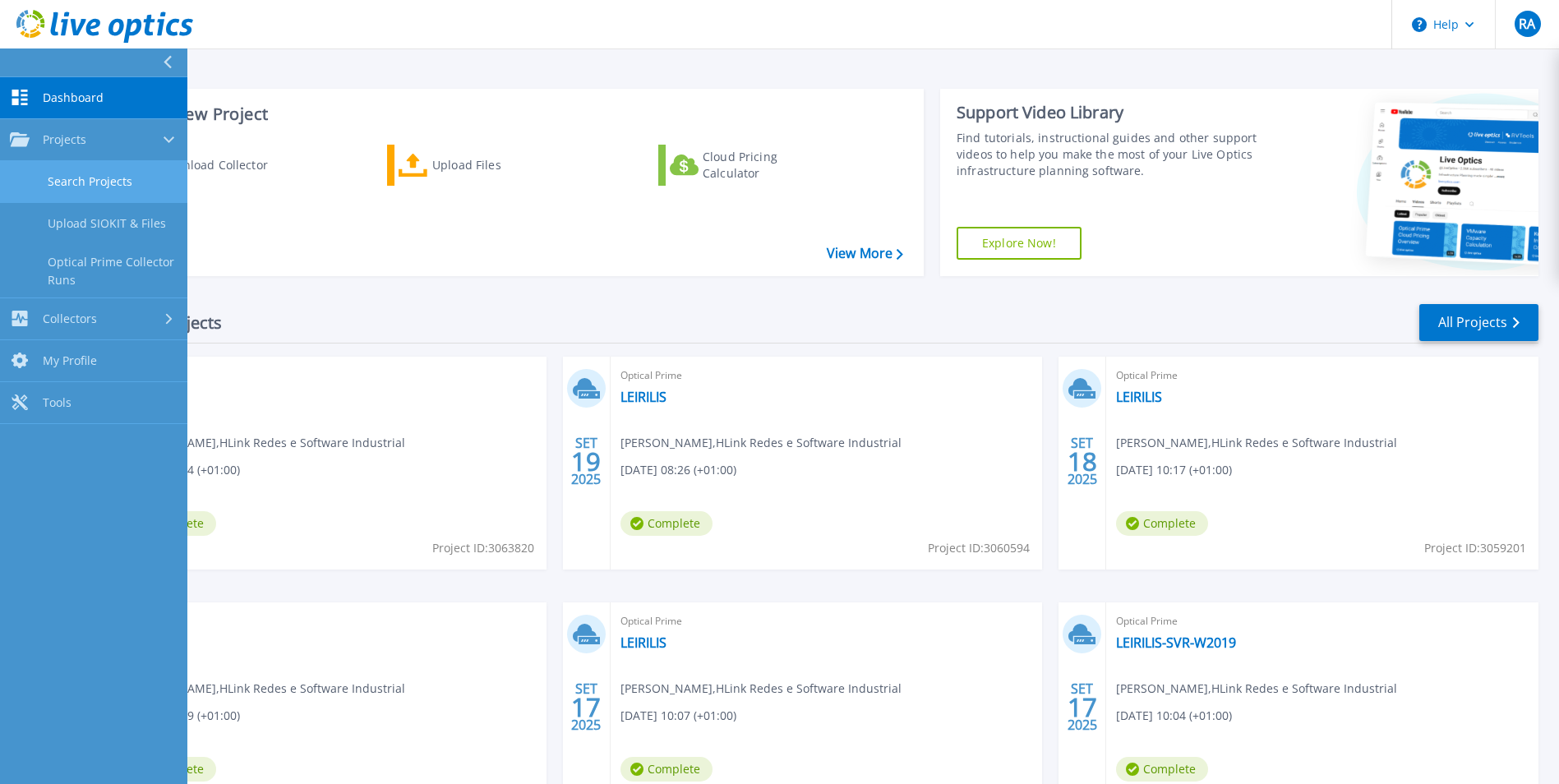
click at [101, 187] on link "Search Projects" at bounding box center [94, 182] width 187 height 41
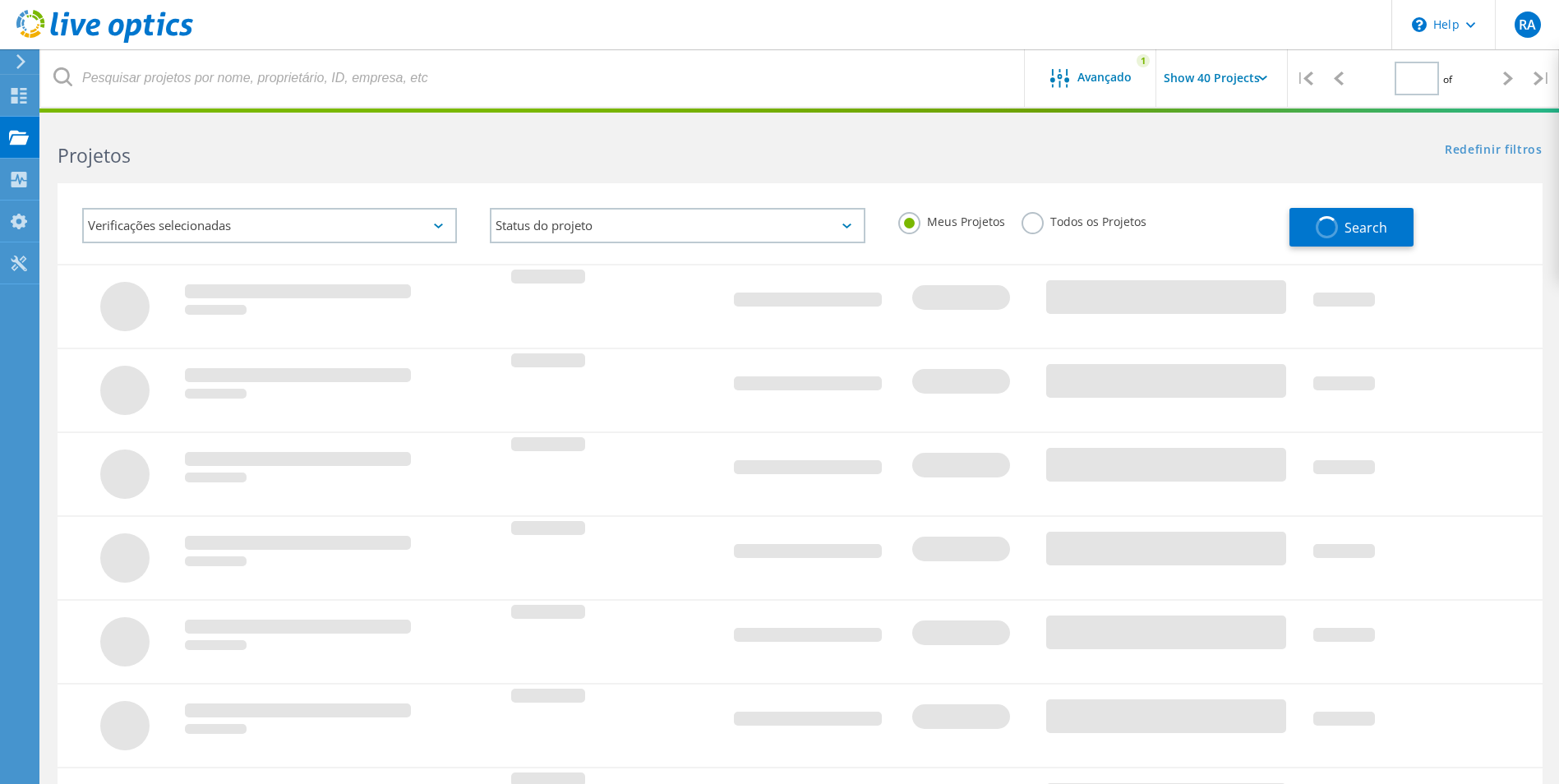
type input "1"
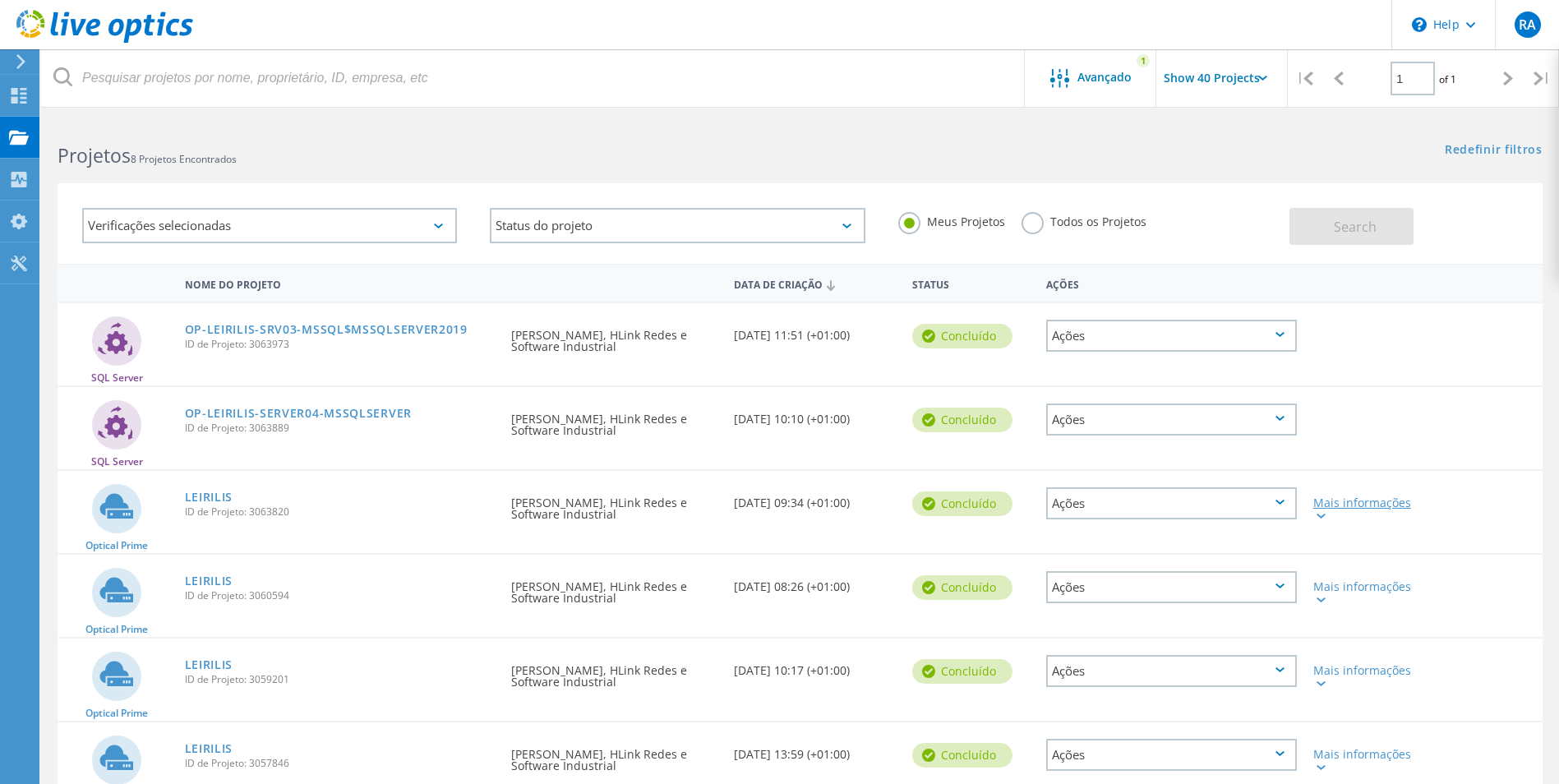
click at [1324, 512] on div at bounding box center [1319, 515] width 13 height 10
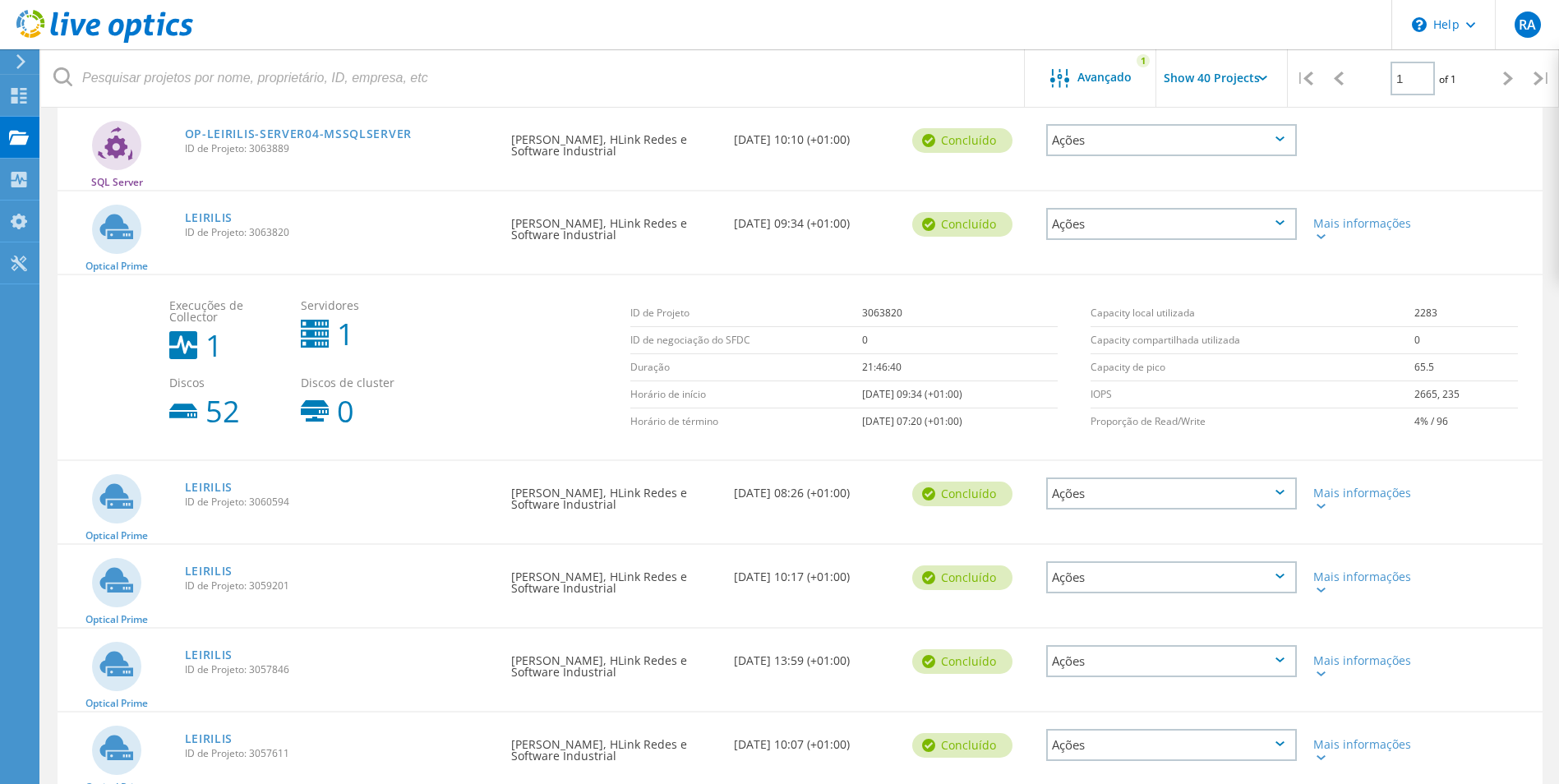
scroll to position [329, 0]
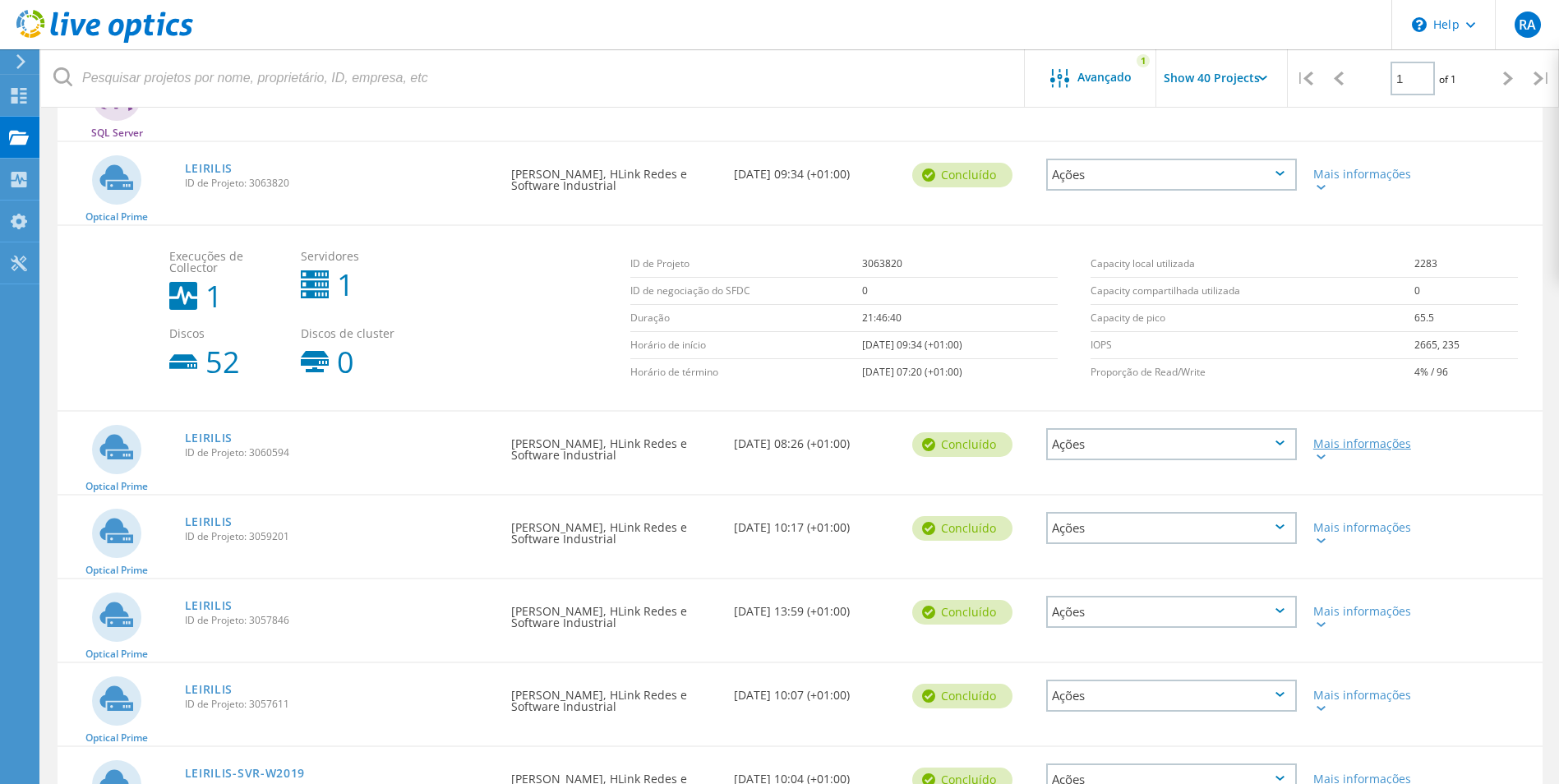
click at [1315, 460] on div at bounding box center [1319, 456] width 13 height 10
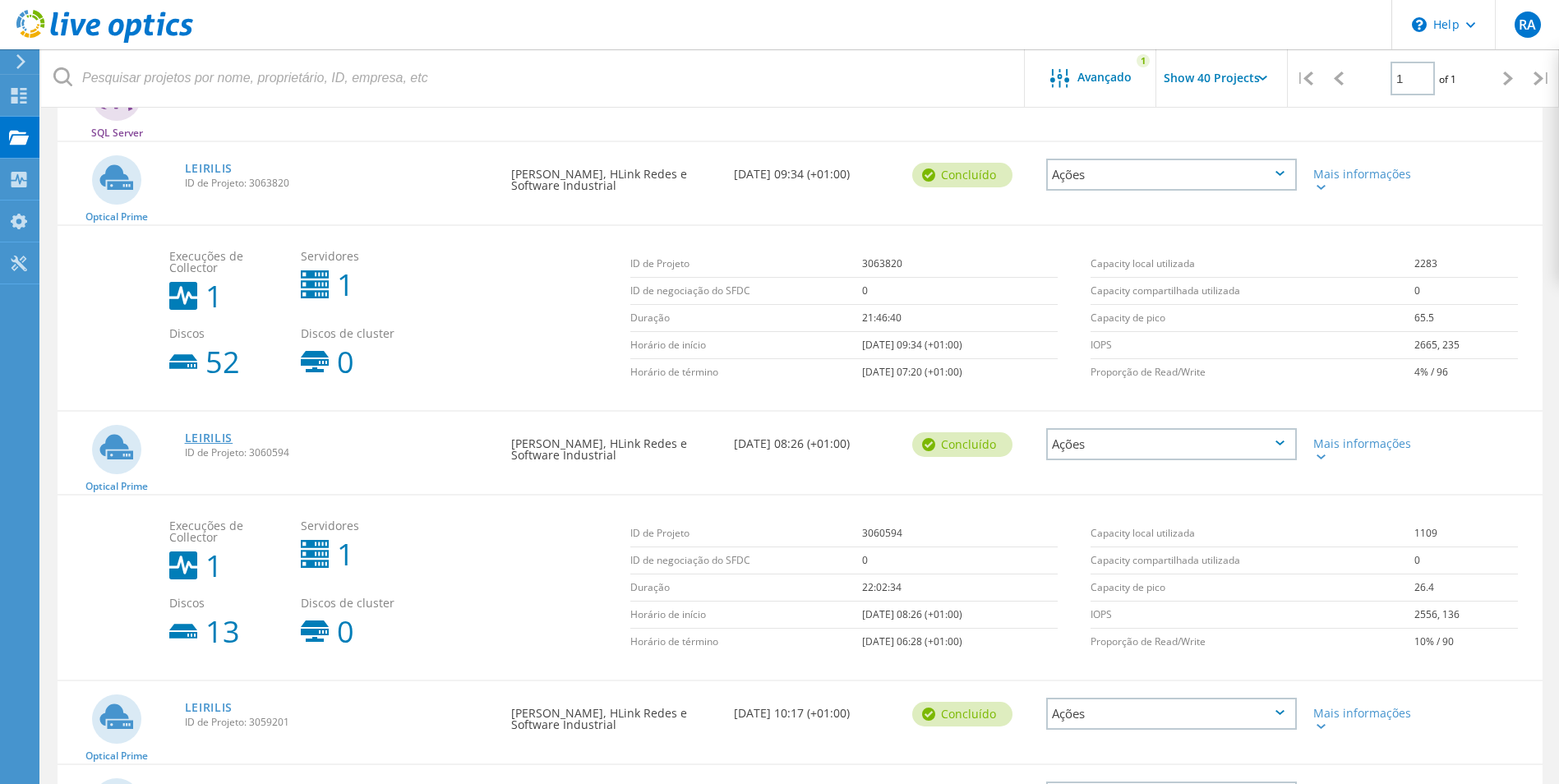
click at [206, 436] on link "LEIRILIS" at bounding box center [209, 438] width 49 height 12
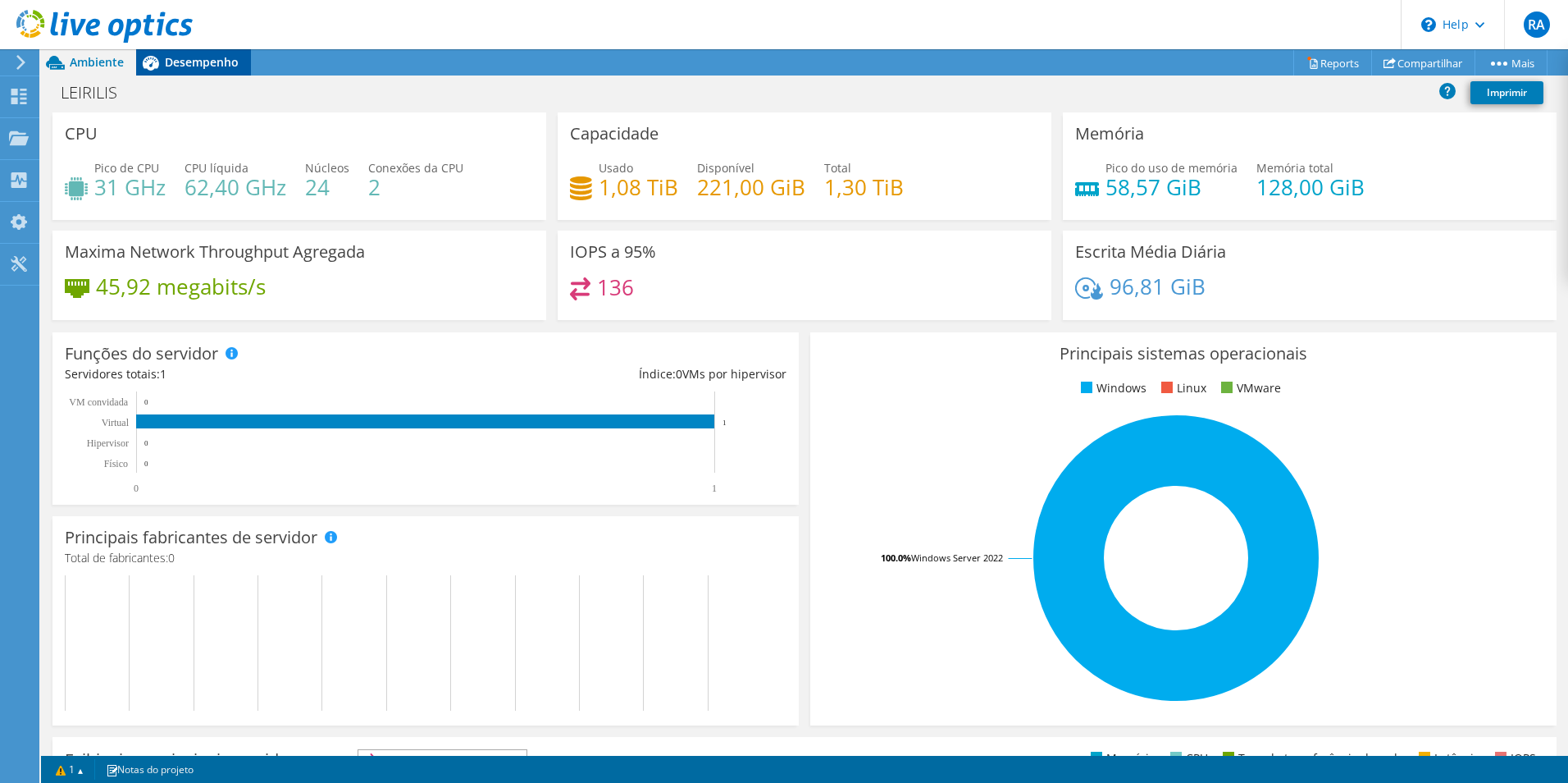
click at [202, 57] on span "Desempenho" at bounding box center [202, 61] width 74 height 15
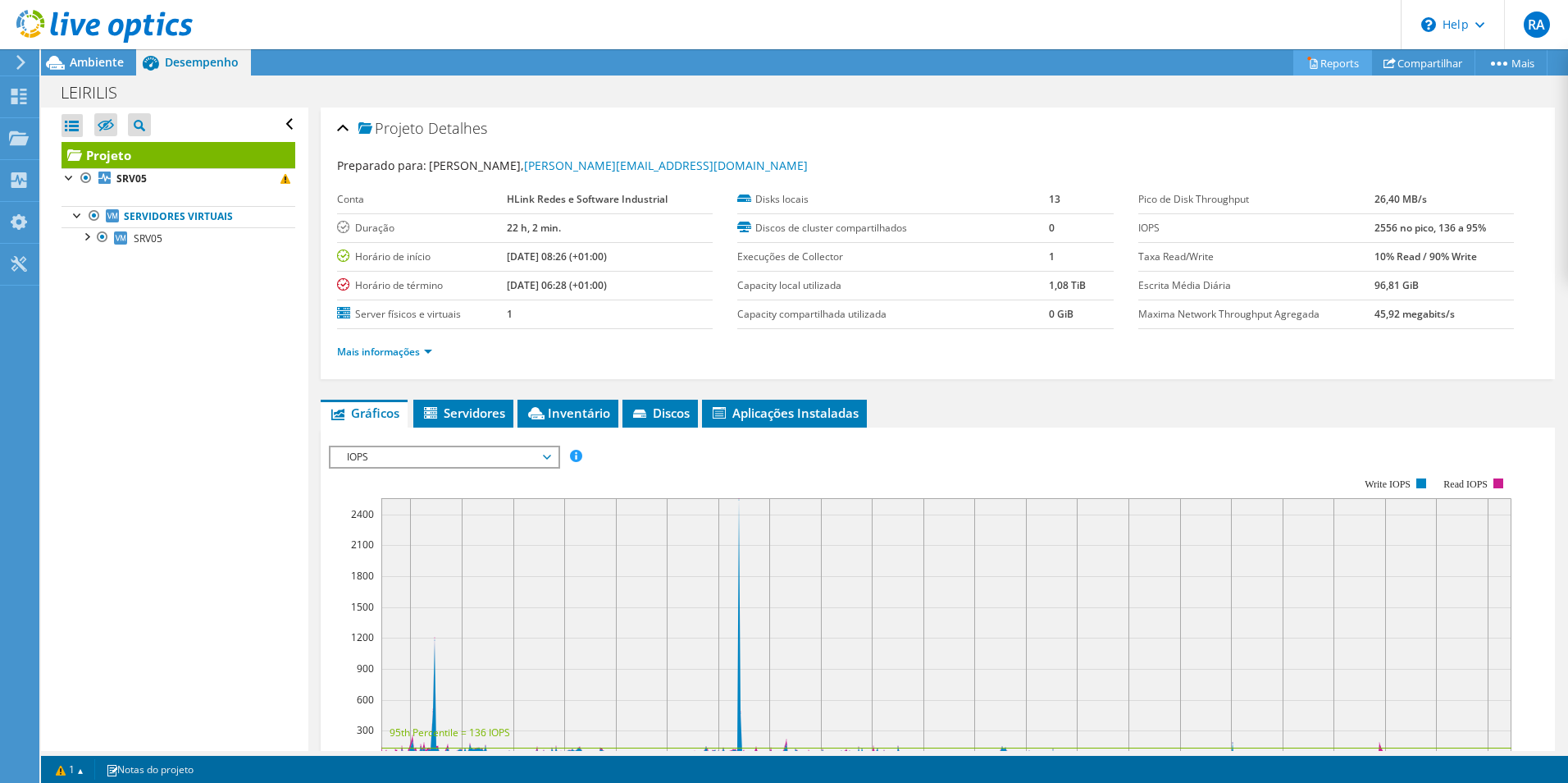
click at [1333, 55] on link "Reports" at bounding box center [1333, 63] width 79 height 25
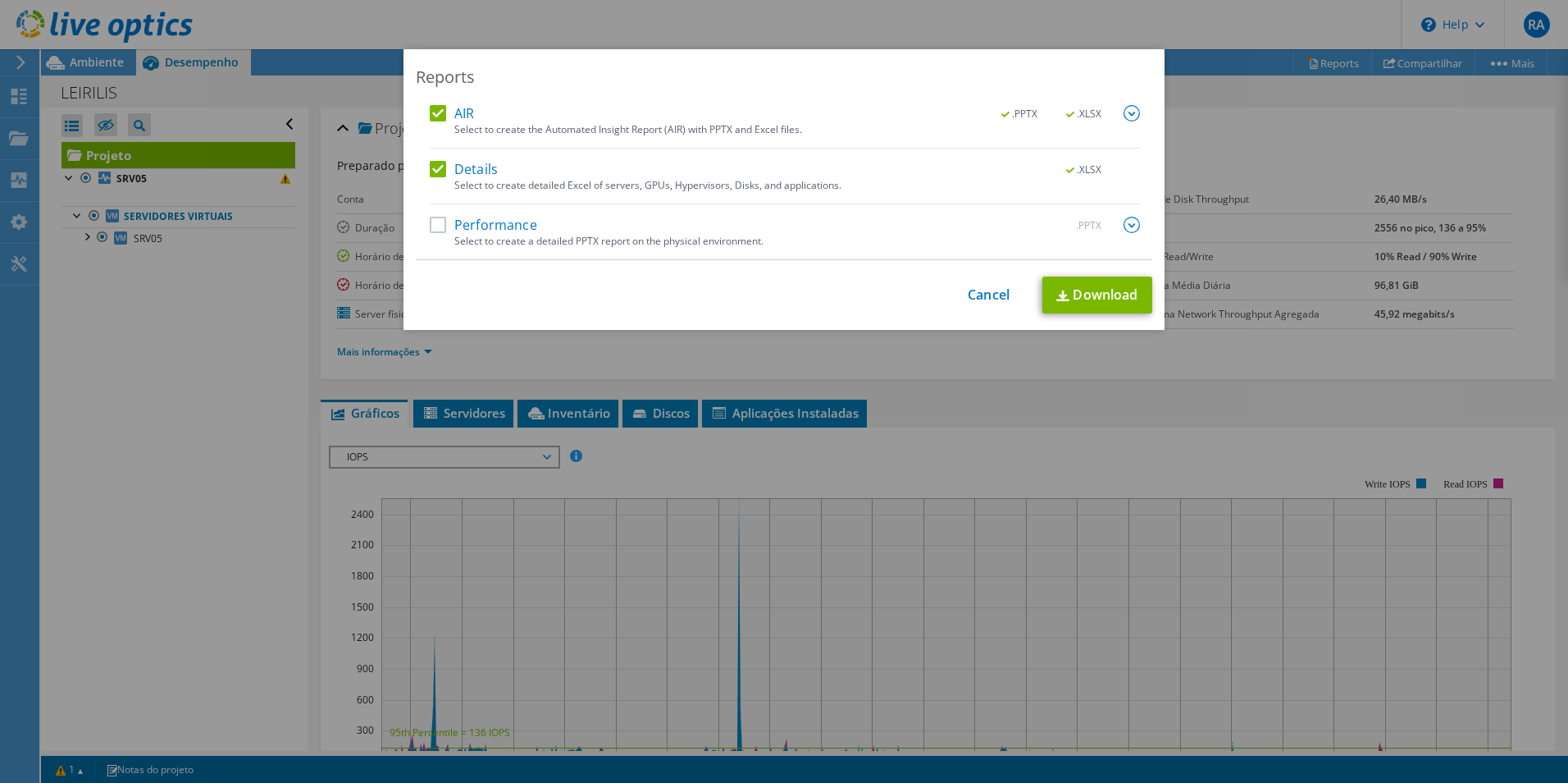
drag, startPoint x: 430, startPoint y: 225, endPoint x: 538, endPoint y: 232, distance: 108.2
click at [434, 225] on label "Performance" at bounding box center [483, 225] width 107 height 16
click at [0, 0] on input "Performance" at bounding box center [0, 0] width 0 height 0
click at [1125, 220] on img at bounding box center [1132, 225] width 16 height 16
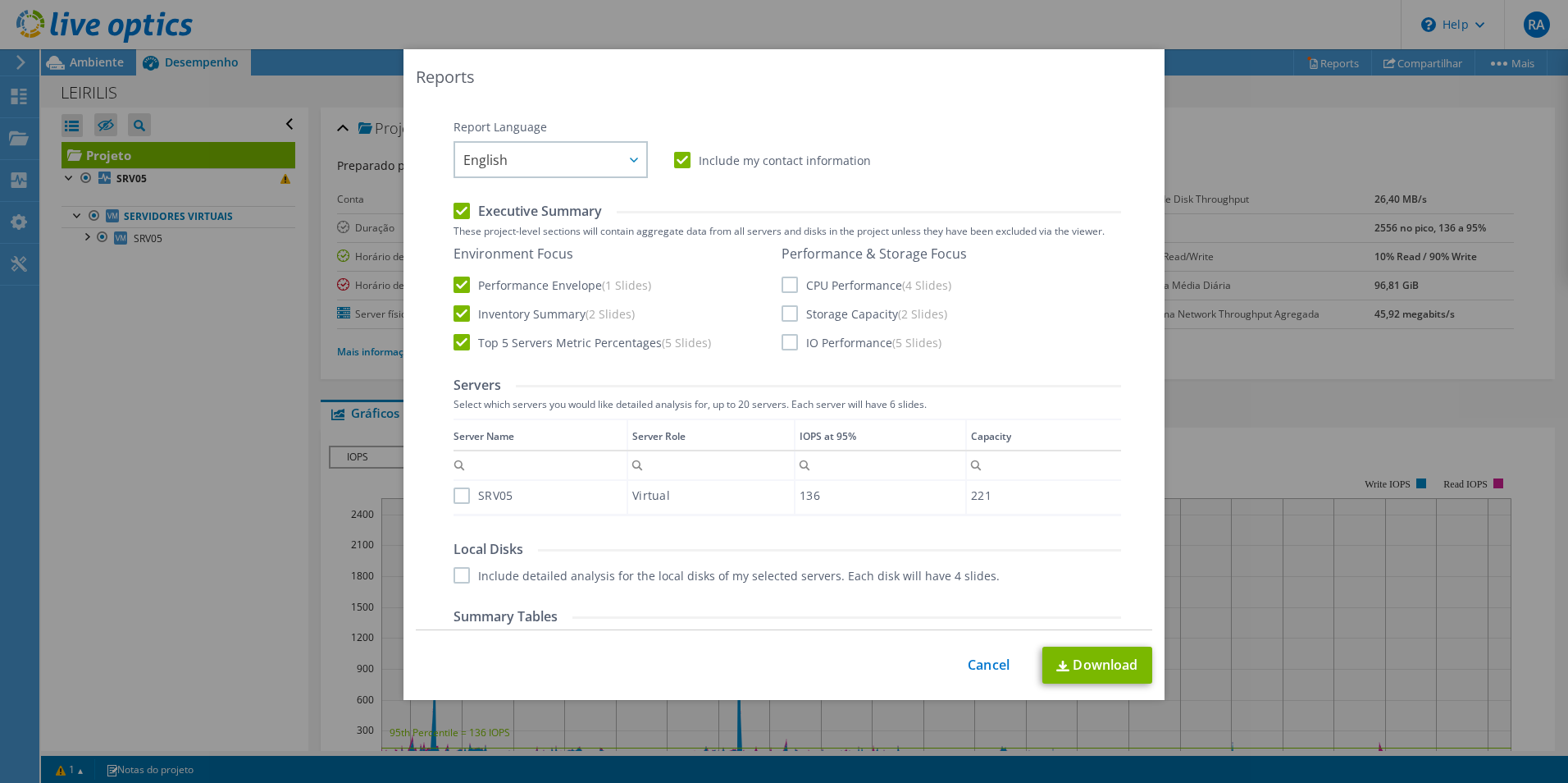
scroll to position [247, 0]
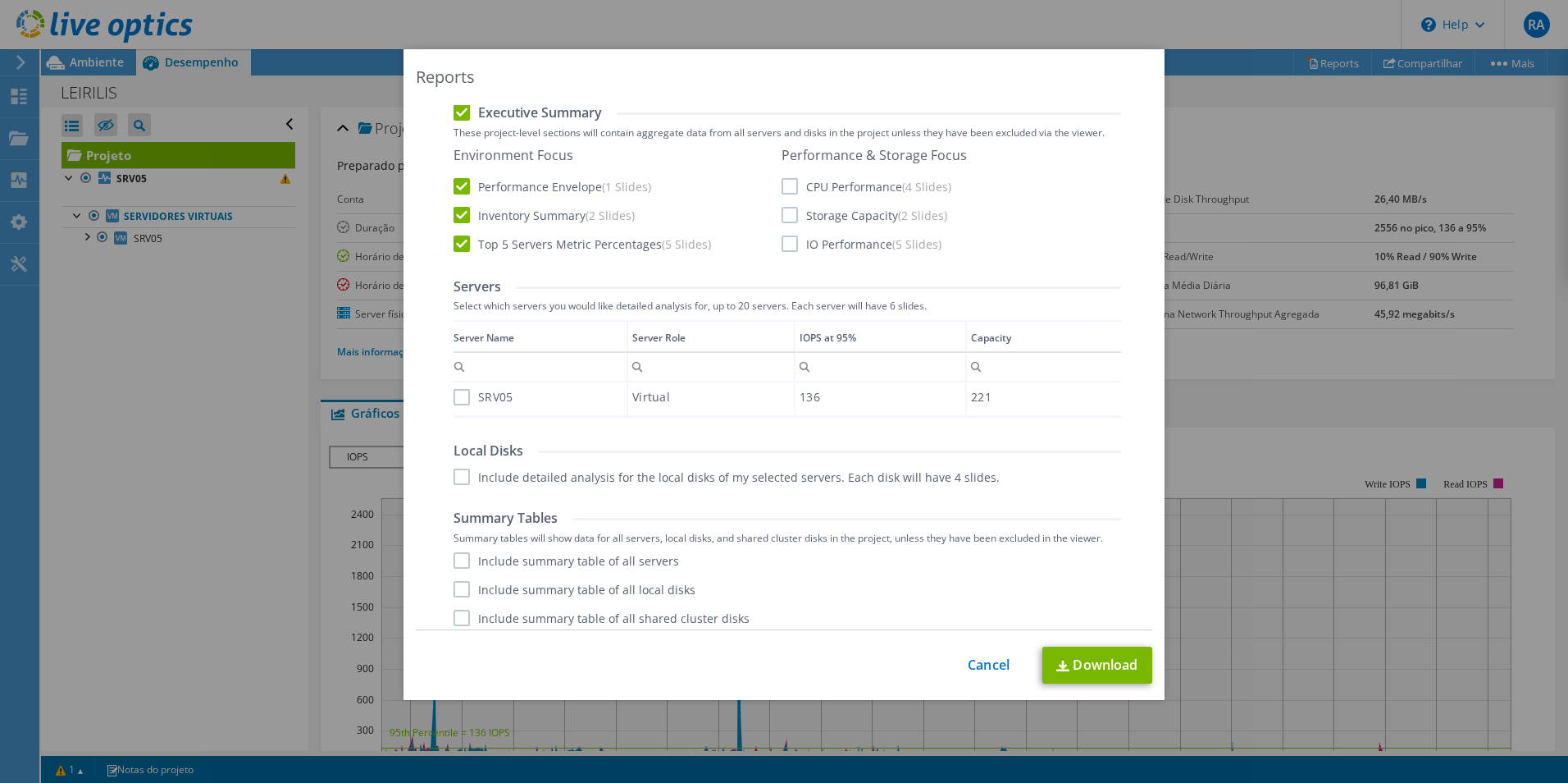
drag, startPoint x: 790, startPoint y: 189, endPoint x: 792, endPoint y: 217, distance: 28.1
click at [789, 189] on label "CPU Performance (4 Slides)" at bounding box center [866, 186] width 170 height 16
click at [0, 0] on input "CPU Performance (4 Slides)" at bounding box center [0, 0] width 0 height 0
drag, startPoint x: 792, startPoint y: 219, endPoint x: 788, endPoint y: 231, distance: 12.6
click at [792, 219] on label "Storage Capacity (2 Slides)" at bounding box center [865, 215] width 166 height 16
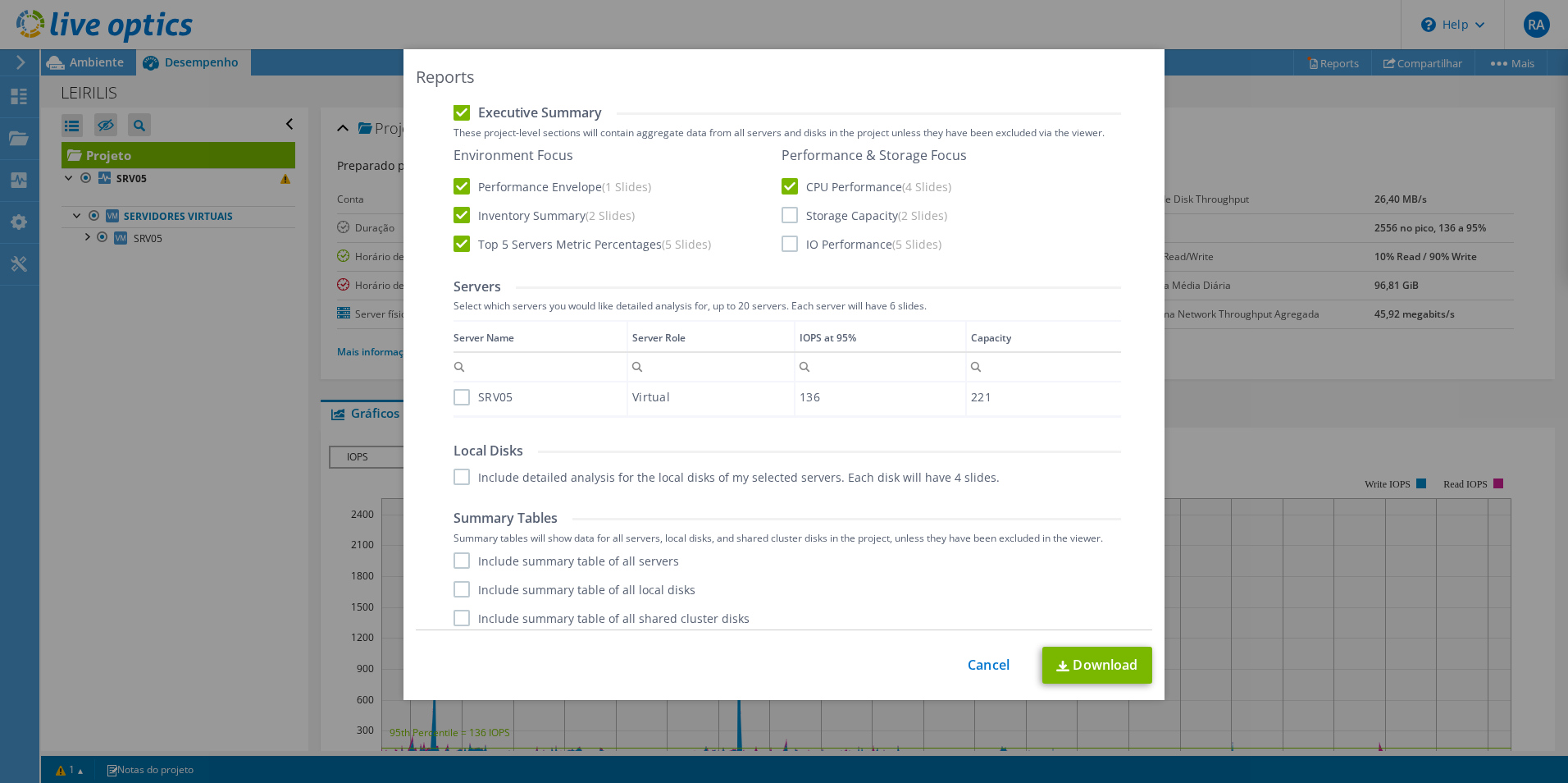
click at [0, 0] on input "Storage Capacity (2 Slides)" at bounding box center [0, 0] width 0 height 0
click at [785, 248] on label "IO Performance (5 Slides)" at bounding box center [862, 244] width 160 height 16
click at [0, 0] on input "IO Performance (5 Slides)" at bounding box center [0, 0] width 0 height 0
click at [453, 395] on label "SRV05" at bounding box center [483, 397] width 59 height 16
click at [0, 0] on input "SRV05" at bounding box center [0, 0] width 0 height 0
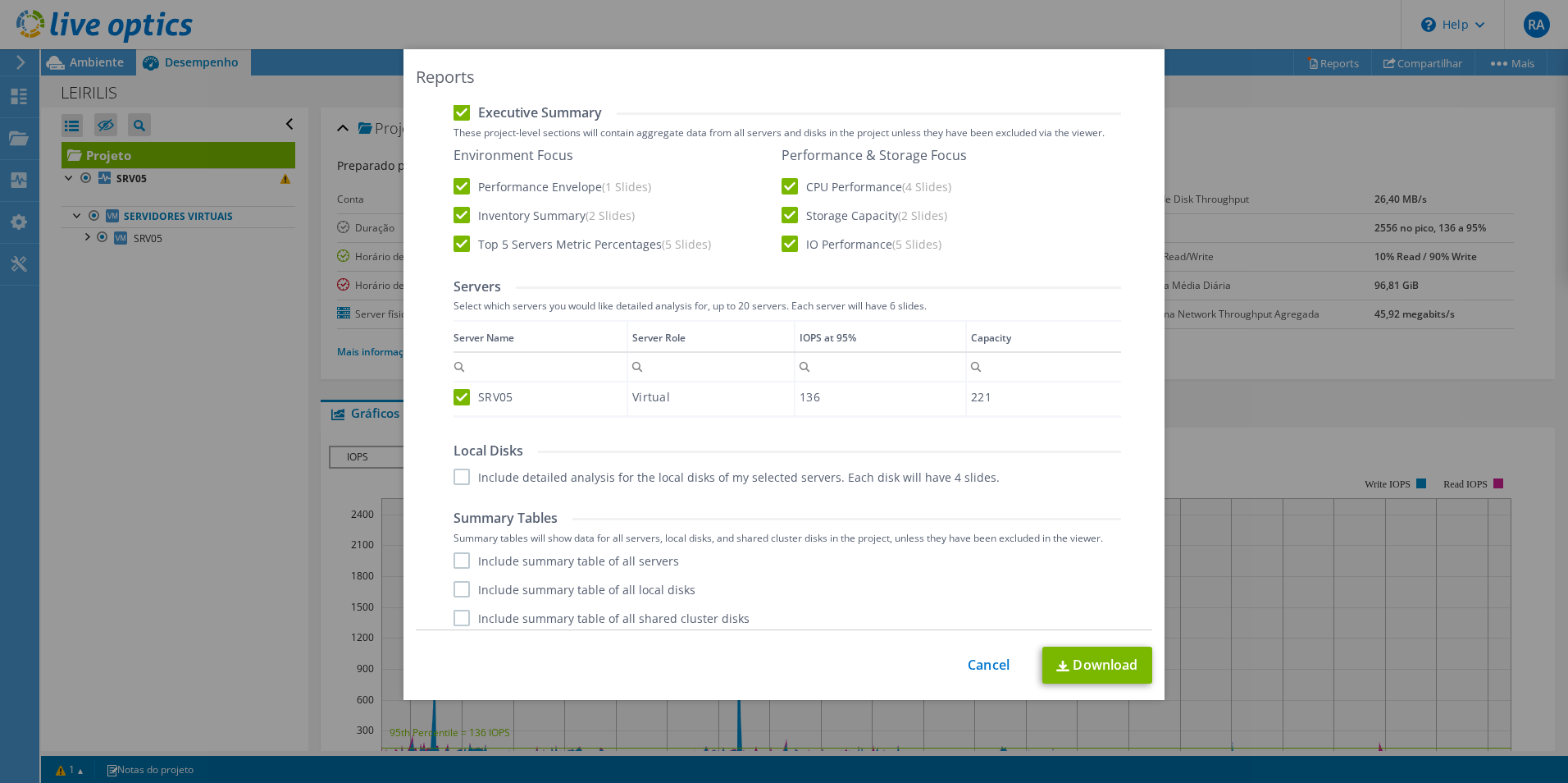
click at [457, 479] on label "Include detailed analysis for the local disks of my selected servers. Each disk…" at bounding box center [726, 477] width 546 height 16
click at [0, 0] on input "Include detailed analysis for the local disks of my selected servers. Each disk…" at bounding box center [0, 0] width 0 height 0
drag, startPoint x: 452, startPoint y: 558, endPoint x: 457, endPoint y: 581, distance: 23.5
click at [453, 562] on label "Include summary table of all servers" at bounding box center [566, 561] width 226 height 16
click at [0, 0] on input "Include summary table of all servers" at bounding box center [0, 0] width 0 height 0
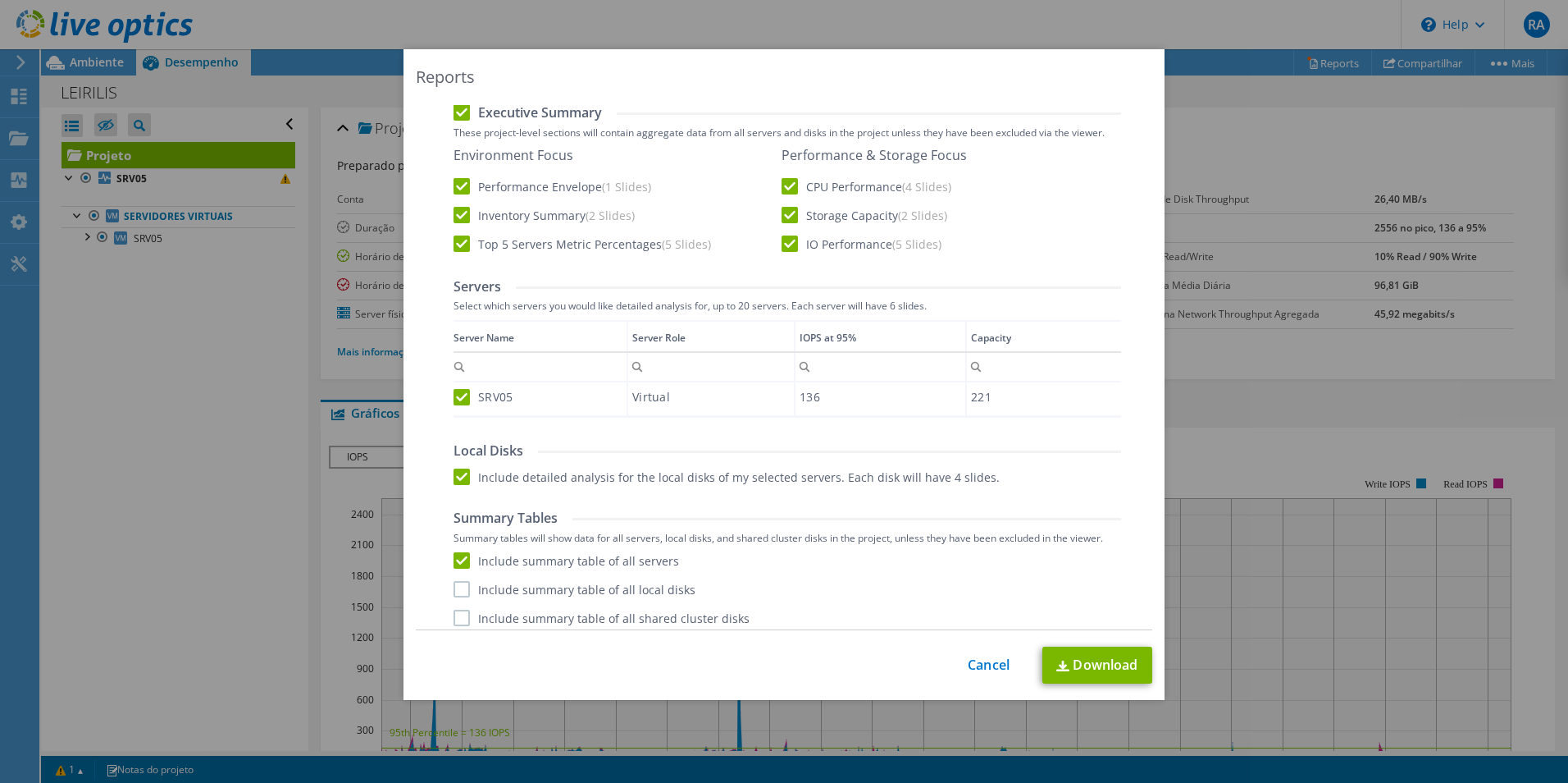
click at [458, 595] on label "Include summary table of all local disks" at bounding box center [574, 590] width 242 height 16
click at [0, 0] on input "Include summary table of all local disks" at bounding box center [0, 0] width 0 height 0
drag, startPoint x: 458, startPoint y: 622, endPoint x: 544, endPoint y: 590, distance: 91.8
click at [458, 623] on label "Include summary table of all shared cluster disks" at bounding box center [601, 617] width 296 height 16
click at [0, 0] on input "Include summary table of all shared cluster disks" at bounding box center [0, 0] width 0 height 0
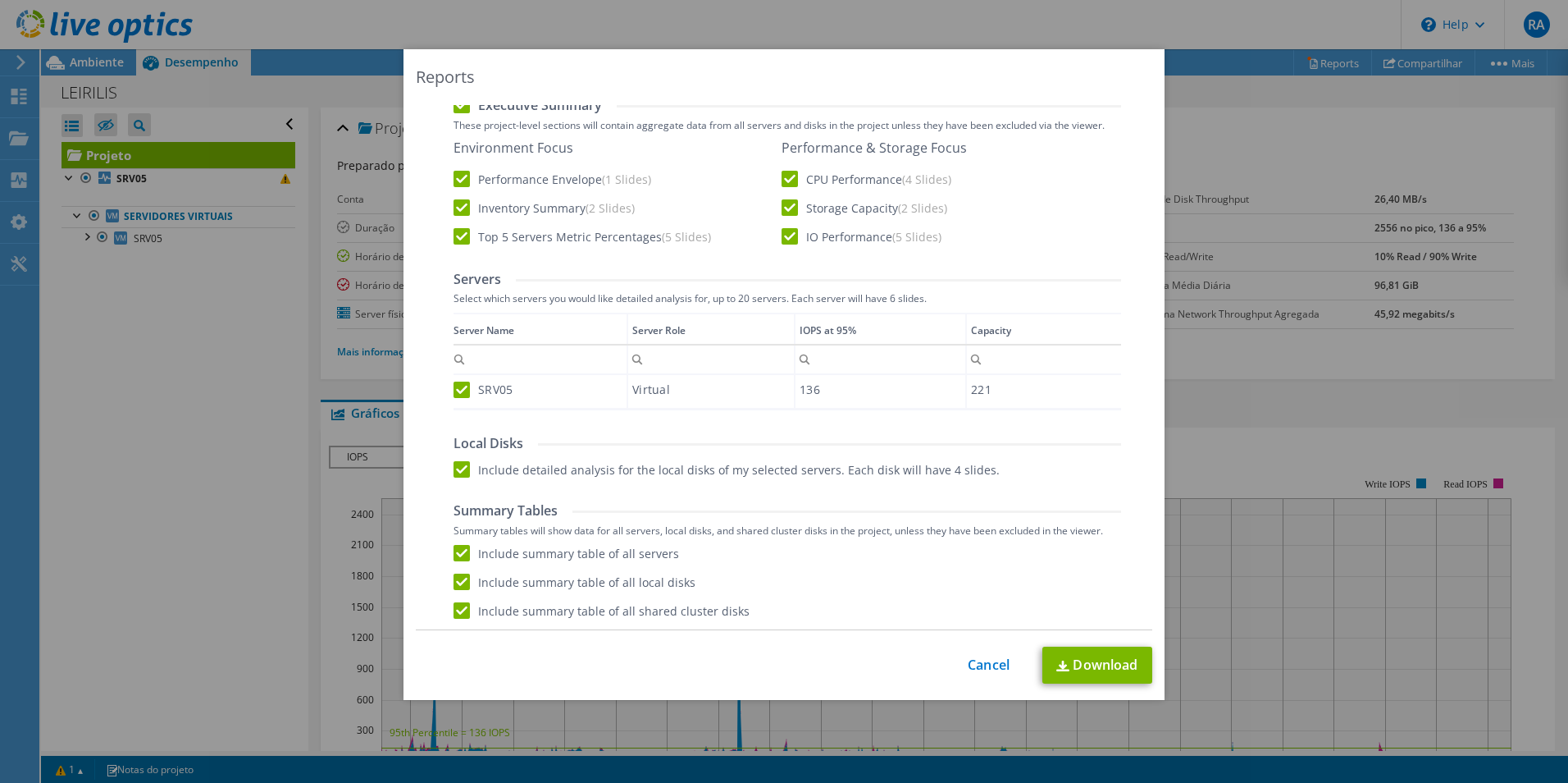
scroll to position [256, 0]
click at [1097, 667] on link "Download" at bounding box center [1098, 664] width 110 height 37
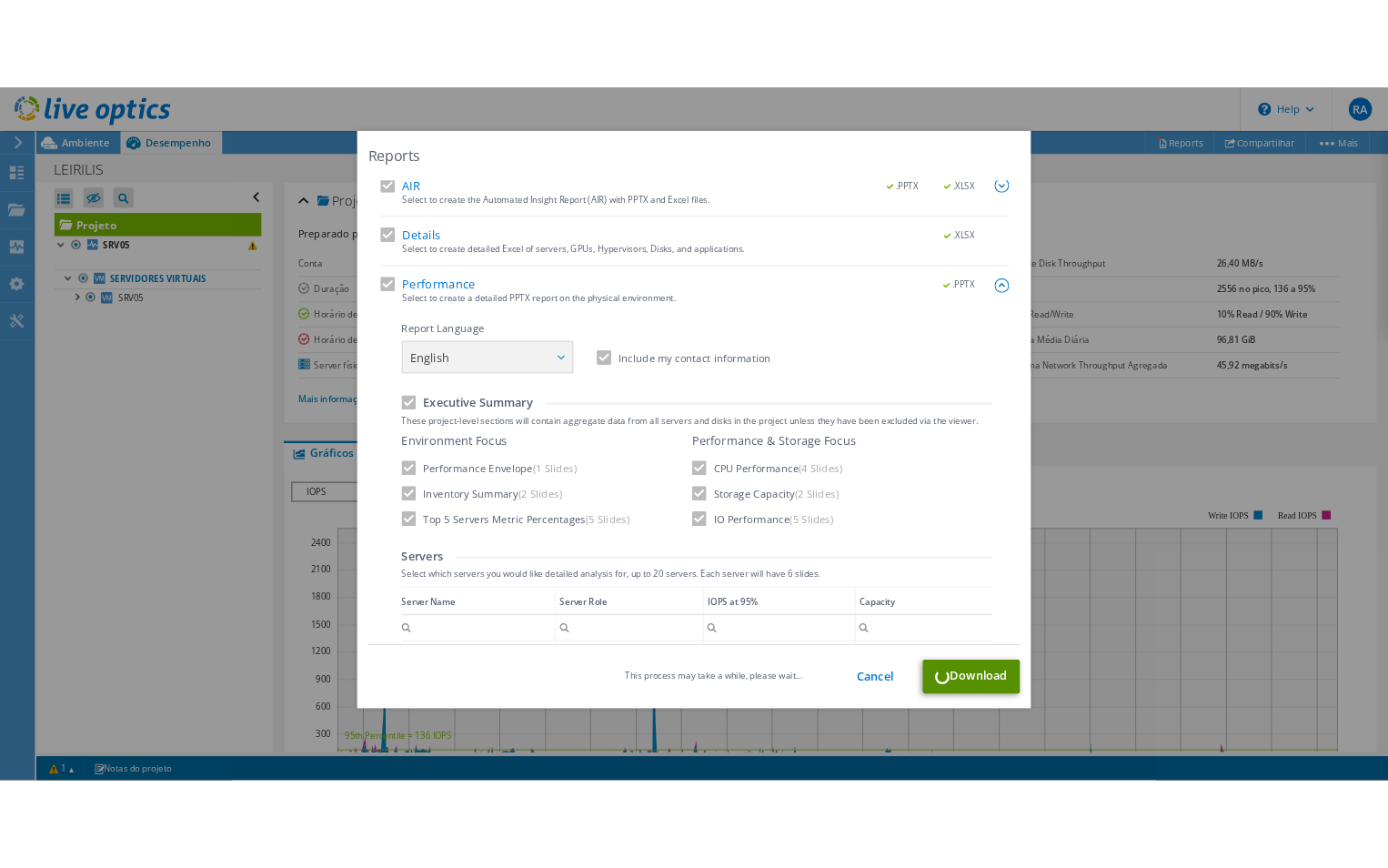
scroll to position [0, 0]
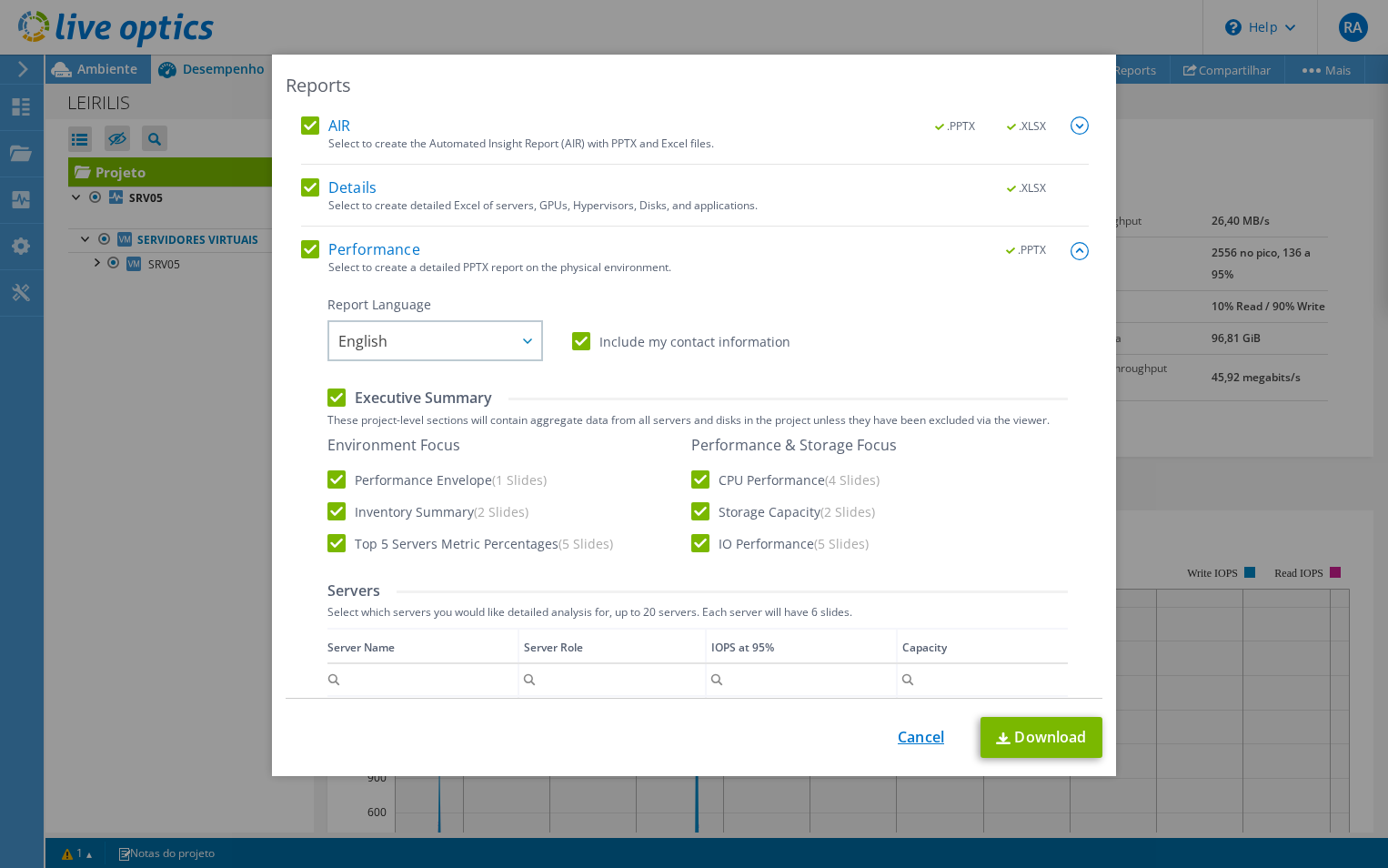
click at [927, 732] on link "Cancel" at bounding box center [921, 736] width 46 height 17
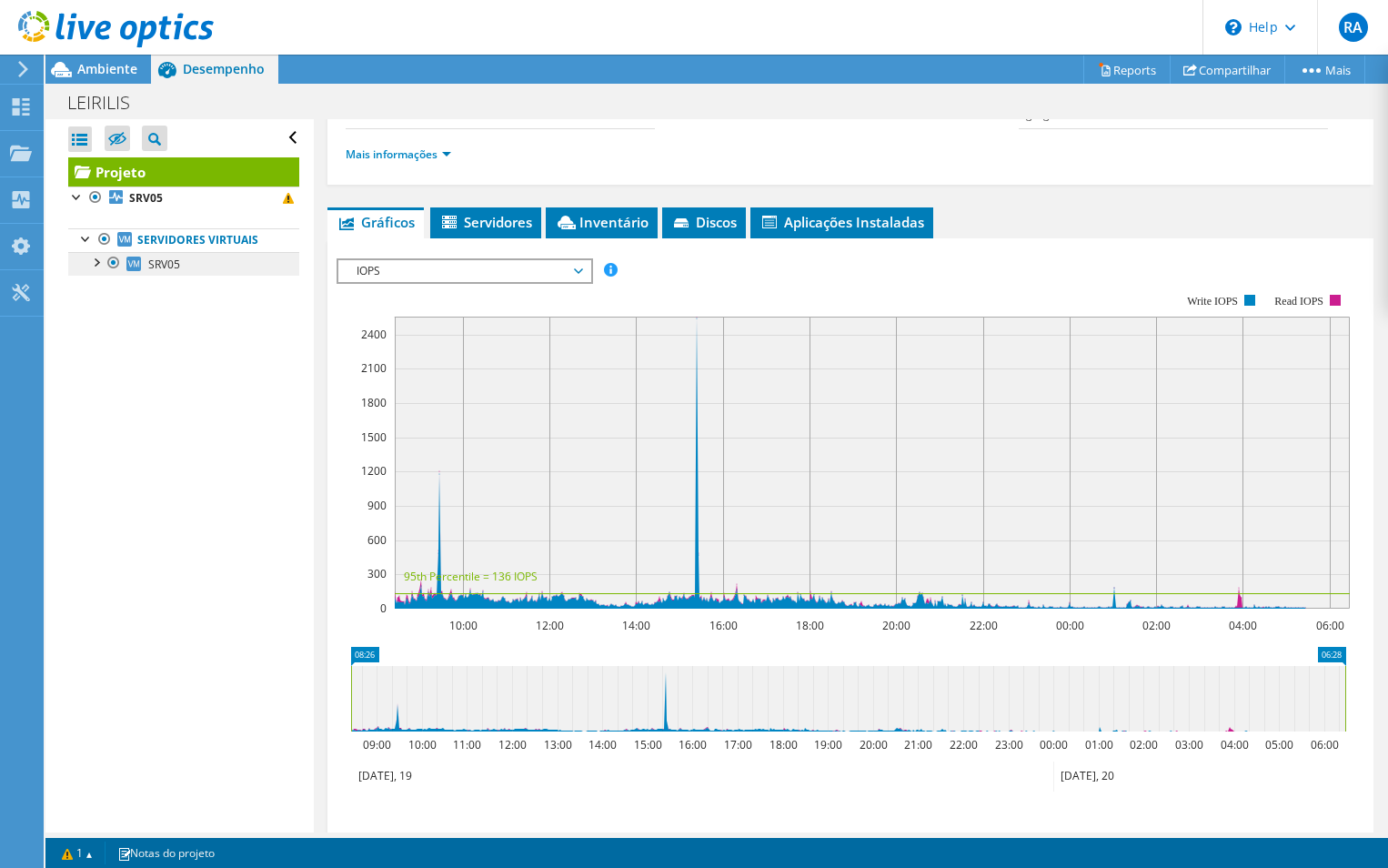
scroll to position [273, 0]
click at [97, 265] on div at bounding box center [96, 261] width 18 height 18
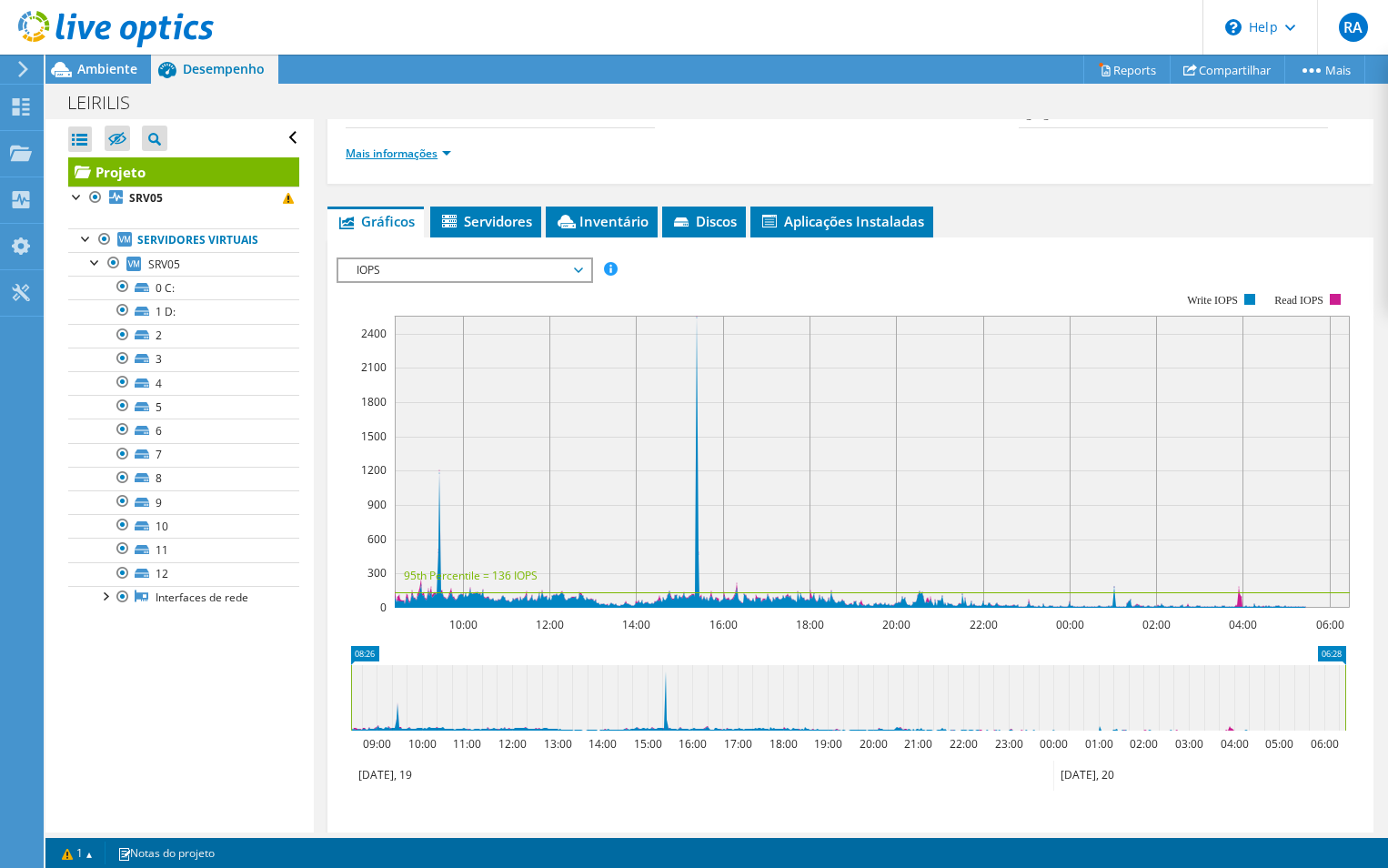
click at [428, 158] on link "Mais informações" at bounding box center [398, 153] width 106 height 15
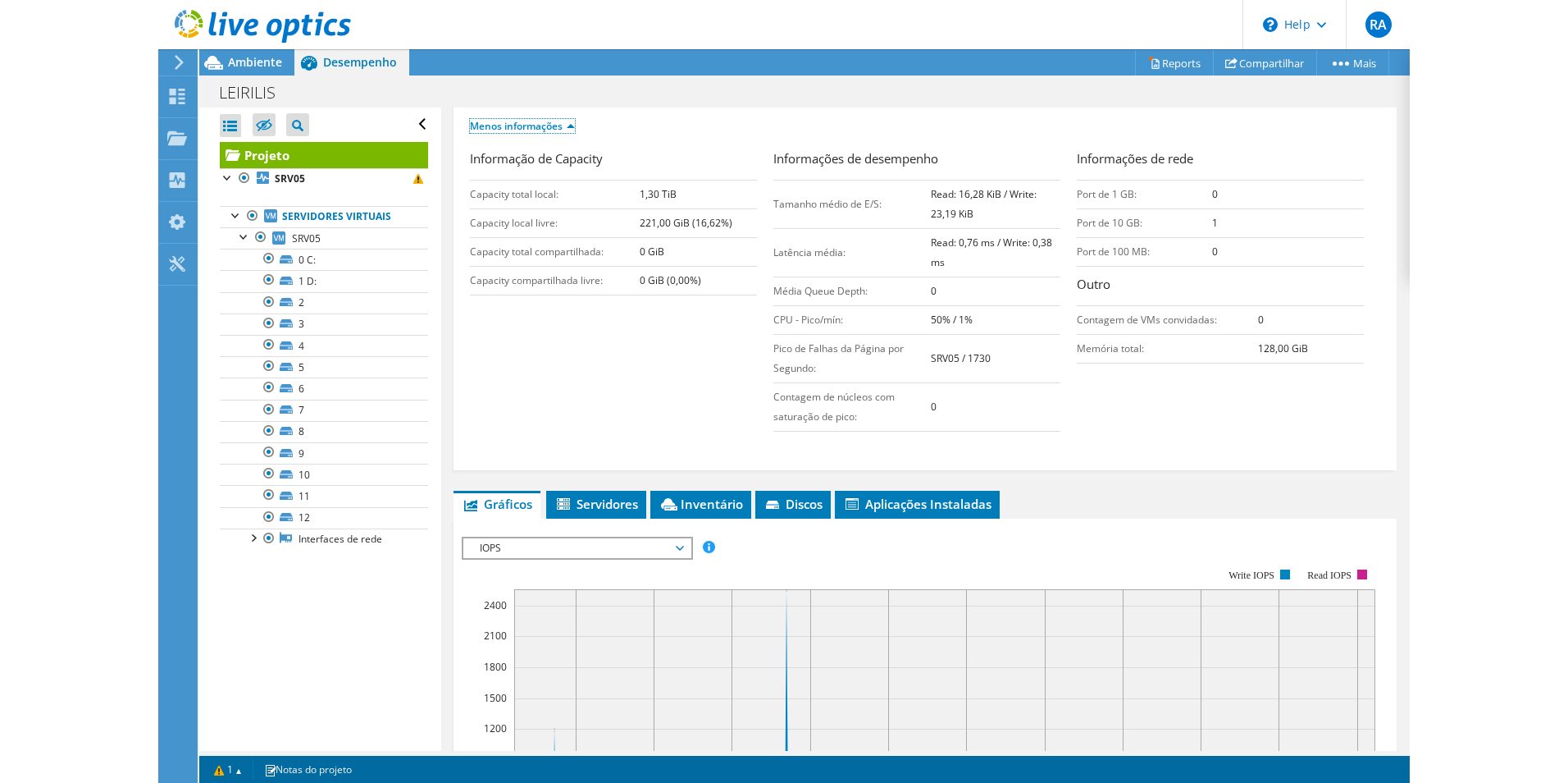
scroll to position [226, 0]
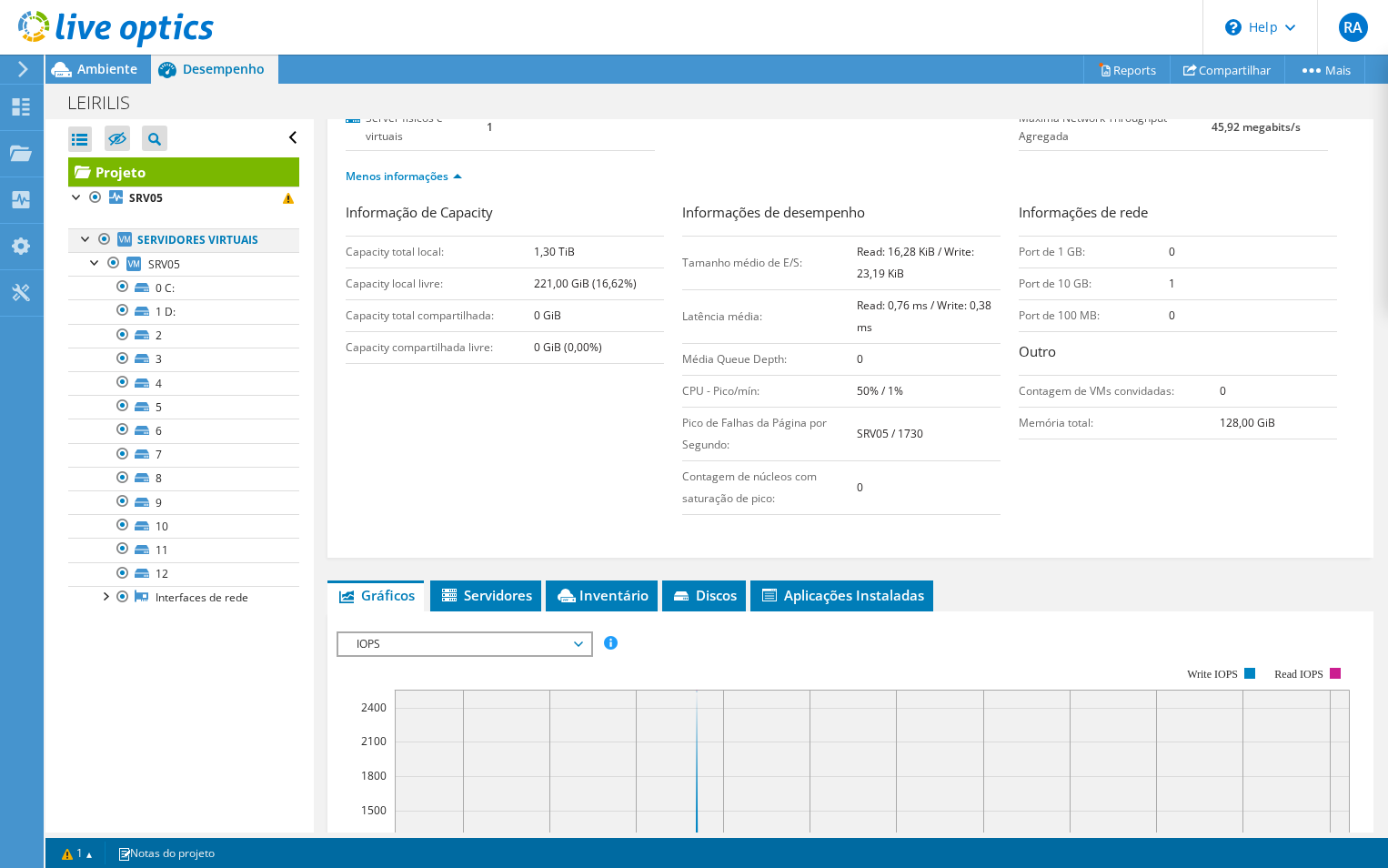
click at [81, 240] on div at bounding box center [86, 237] width 18 height 18
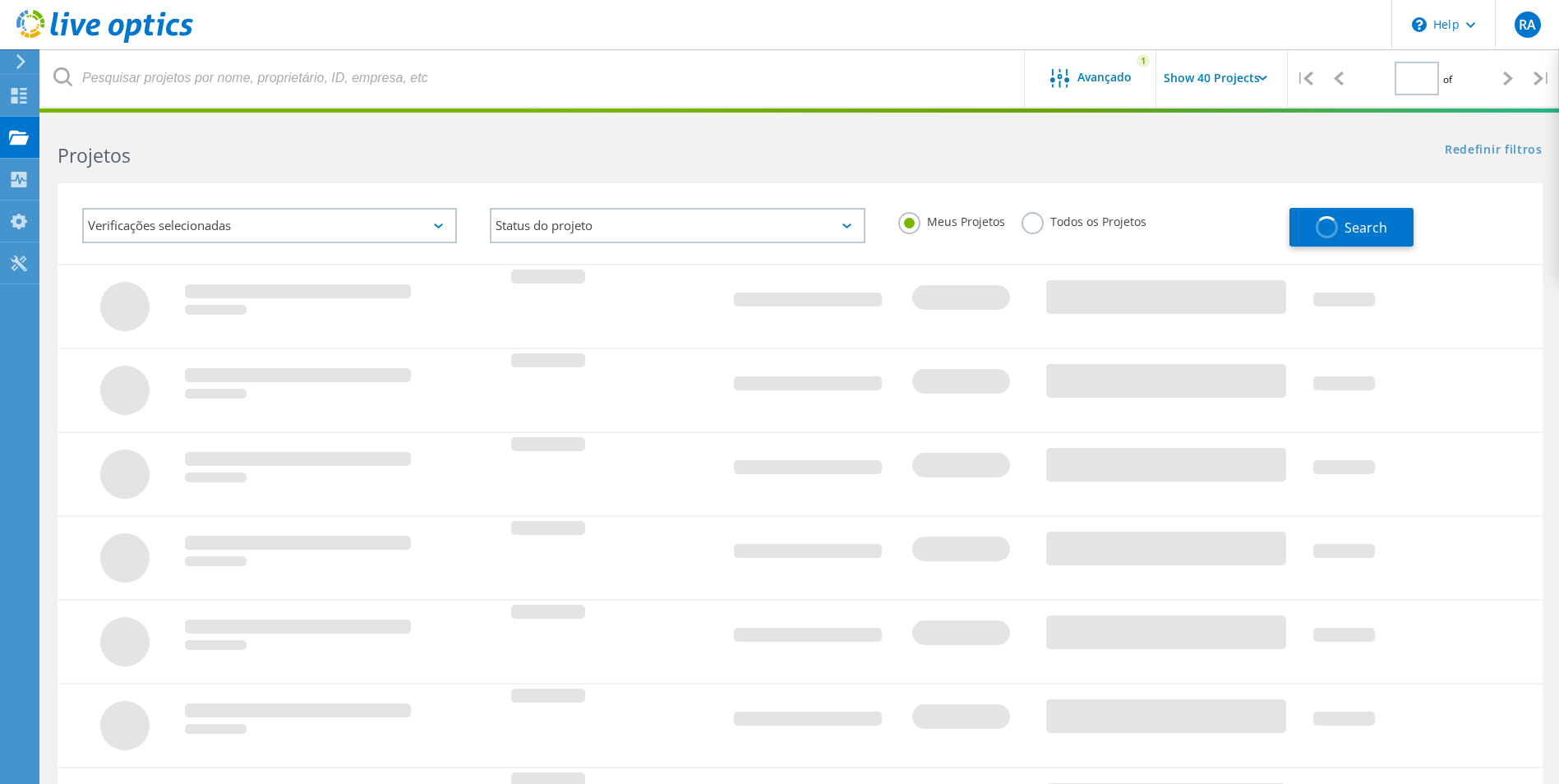
type input "1"
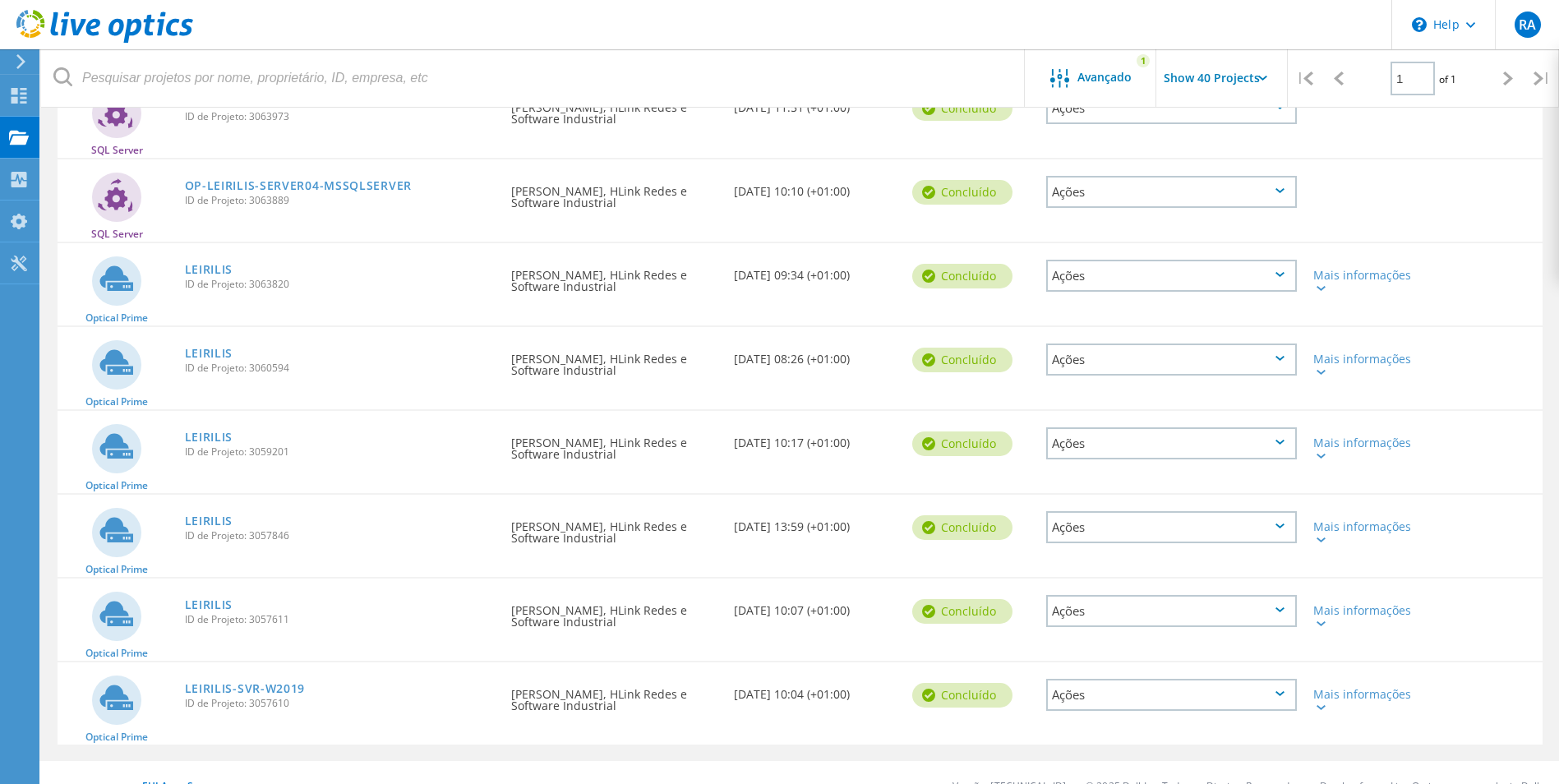
scroll to position [247, 0]
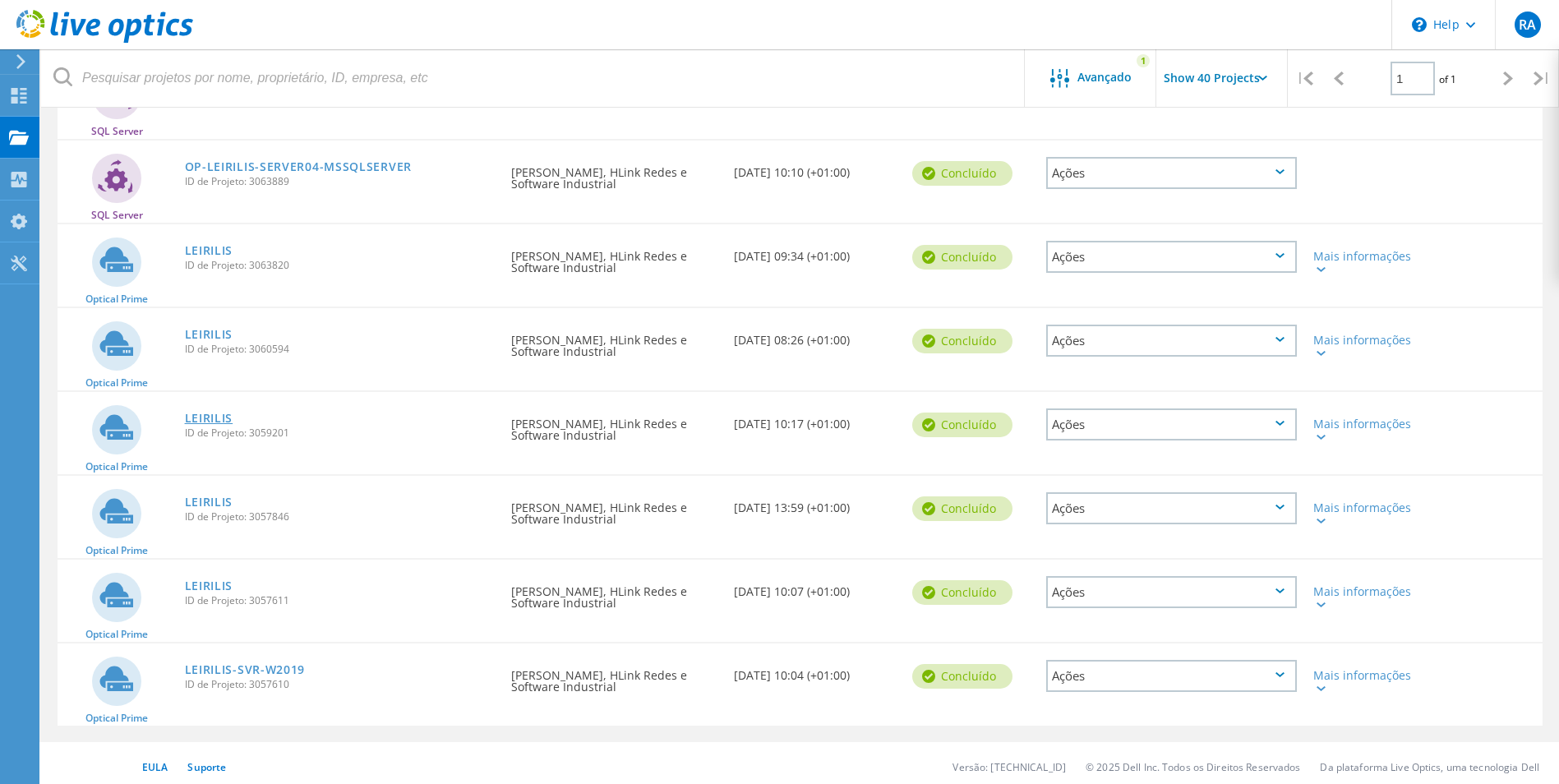
click at [202, 416] on link "LEIRILIS" at bounding box center [209, 418] width 49 height 12
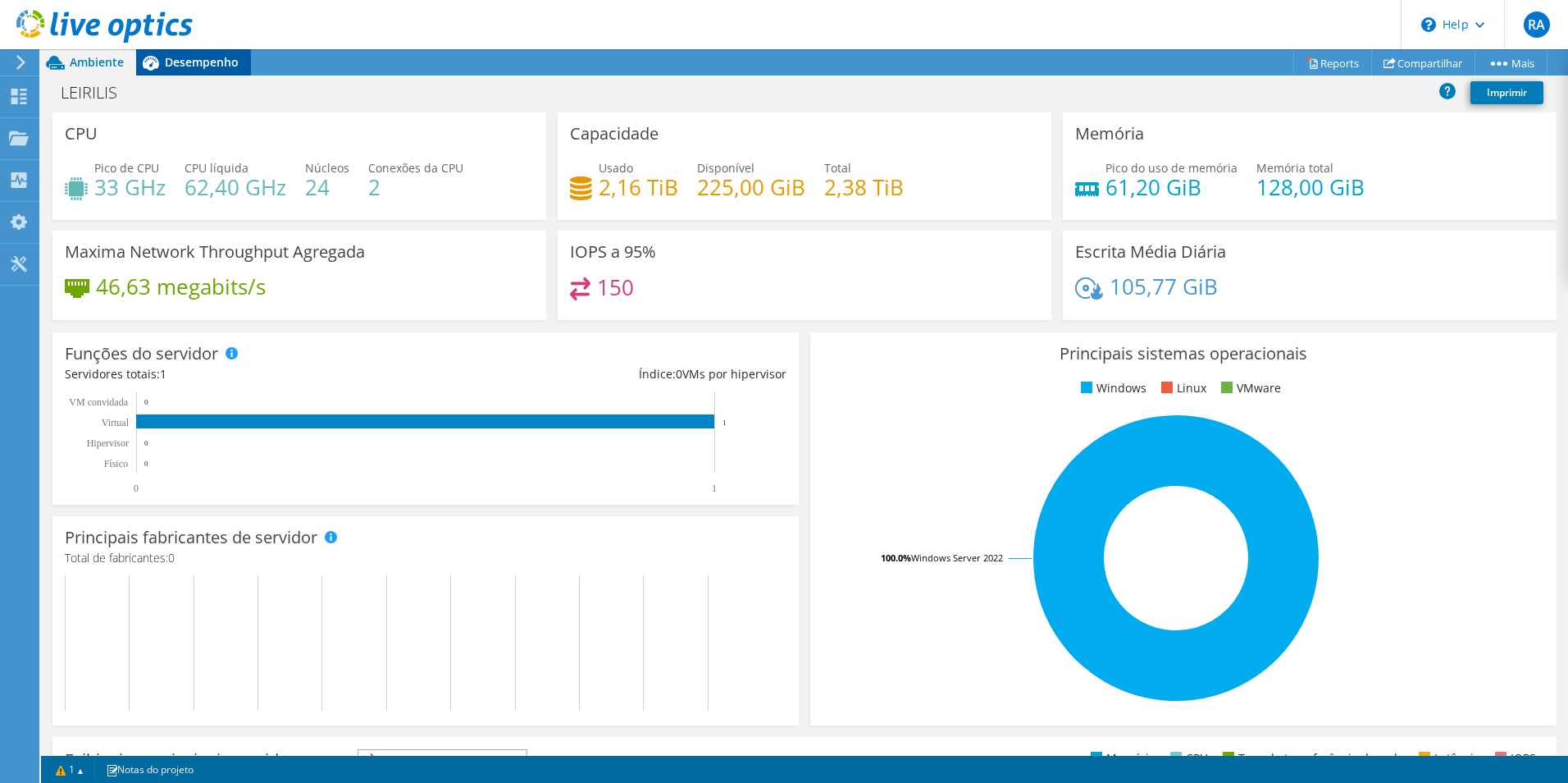
click at [161, 61] on icon at bounding box center [150, 63] width 29 height 29
click at [75, 134] on div "Projetos" at bounding box center [78, 139] width 79 height 41
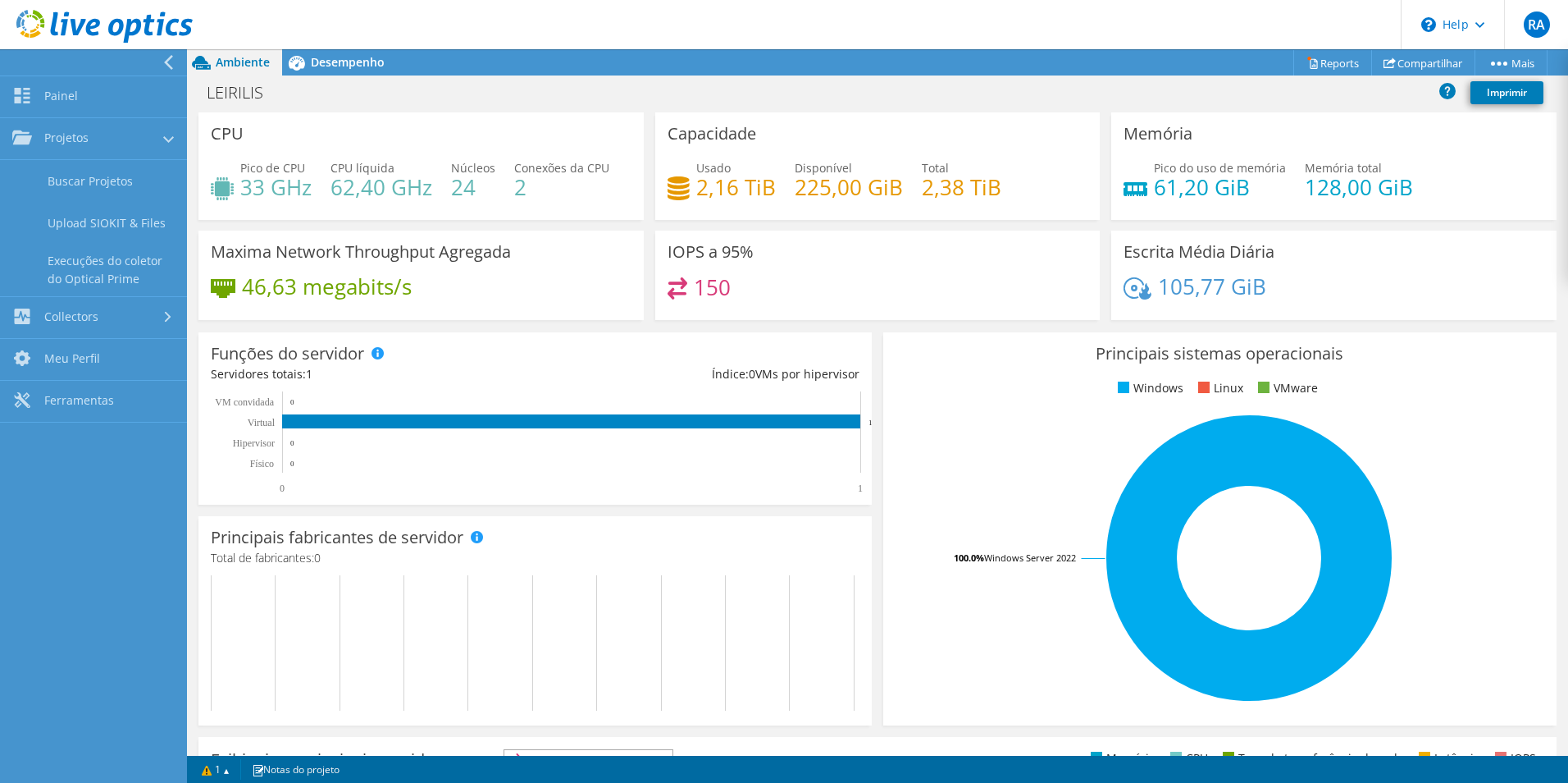
click at [84, 540] on nav "Painel Projetos Buscar Projetos Upload SIOKIT & Files Execuções do coletor do O…" at bounding box center [94, 416] width 187 height 734
click at [1346, 68] on link "Reports" at bounding box center [1333, 63] width 79 height 25
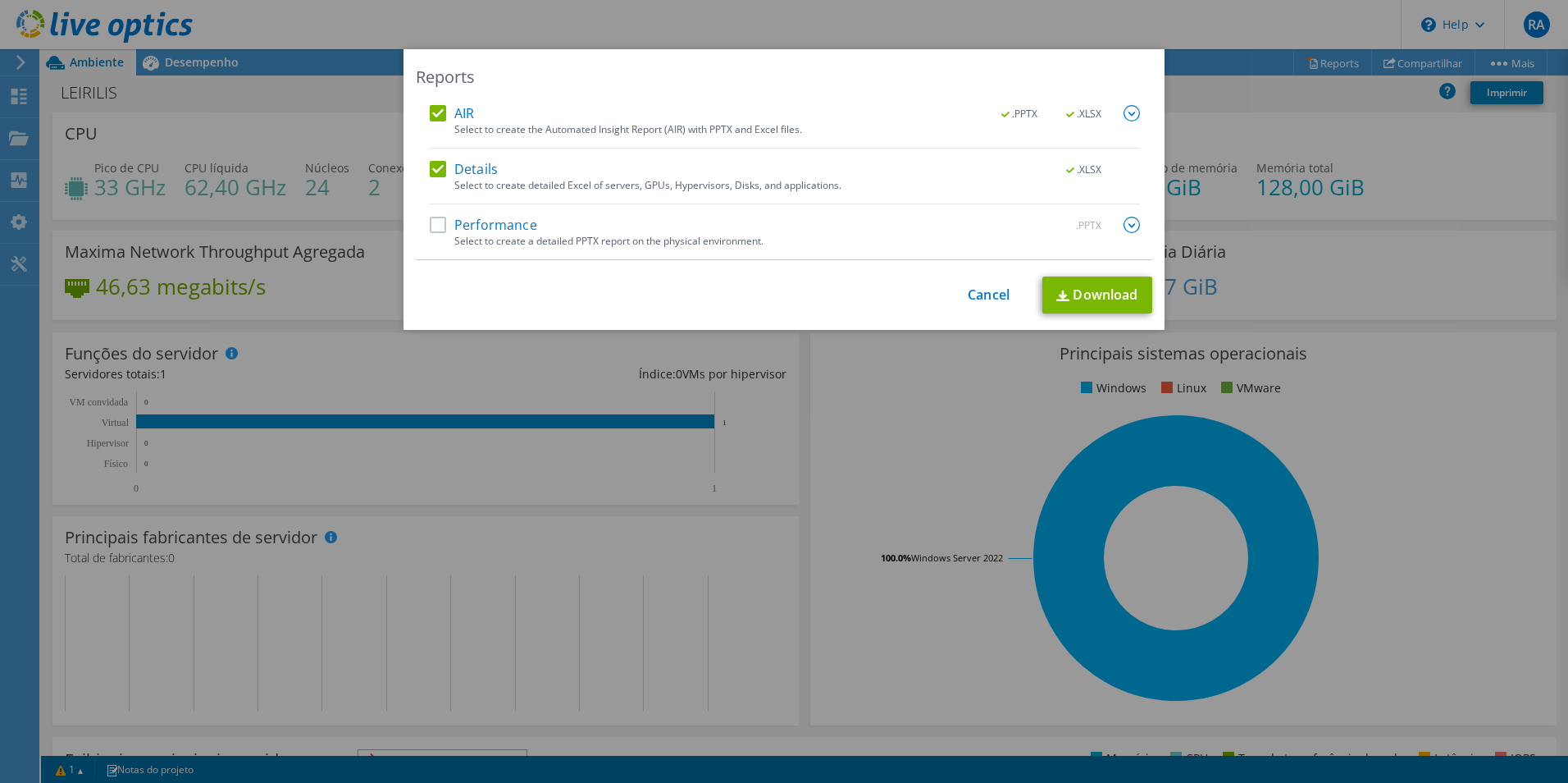
drag, startPoint x: 439, startPoint y: 222, endPoint x: 794, endPoint y: 220, distance: 355.0
click at [451, 224] on label "Performance" at bounding box center [483, 225] width 107 height 16
click at [0, 0] on input "Performance" at bounding box center [0, 0] width 0 height 0
click at [963, 297] on div "This process may take a while, please wait... Cancel Download" at bounding box center [784, 294] width 737 height 37
click at [979, 292] on link "Cancel" at bounding box center [989, 294] width 41 height 15
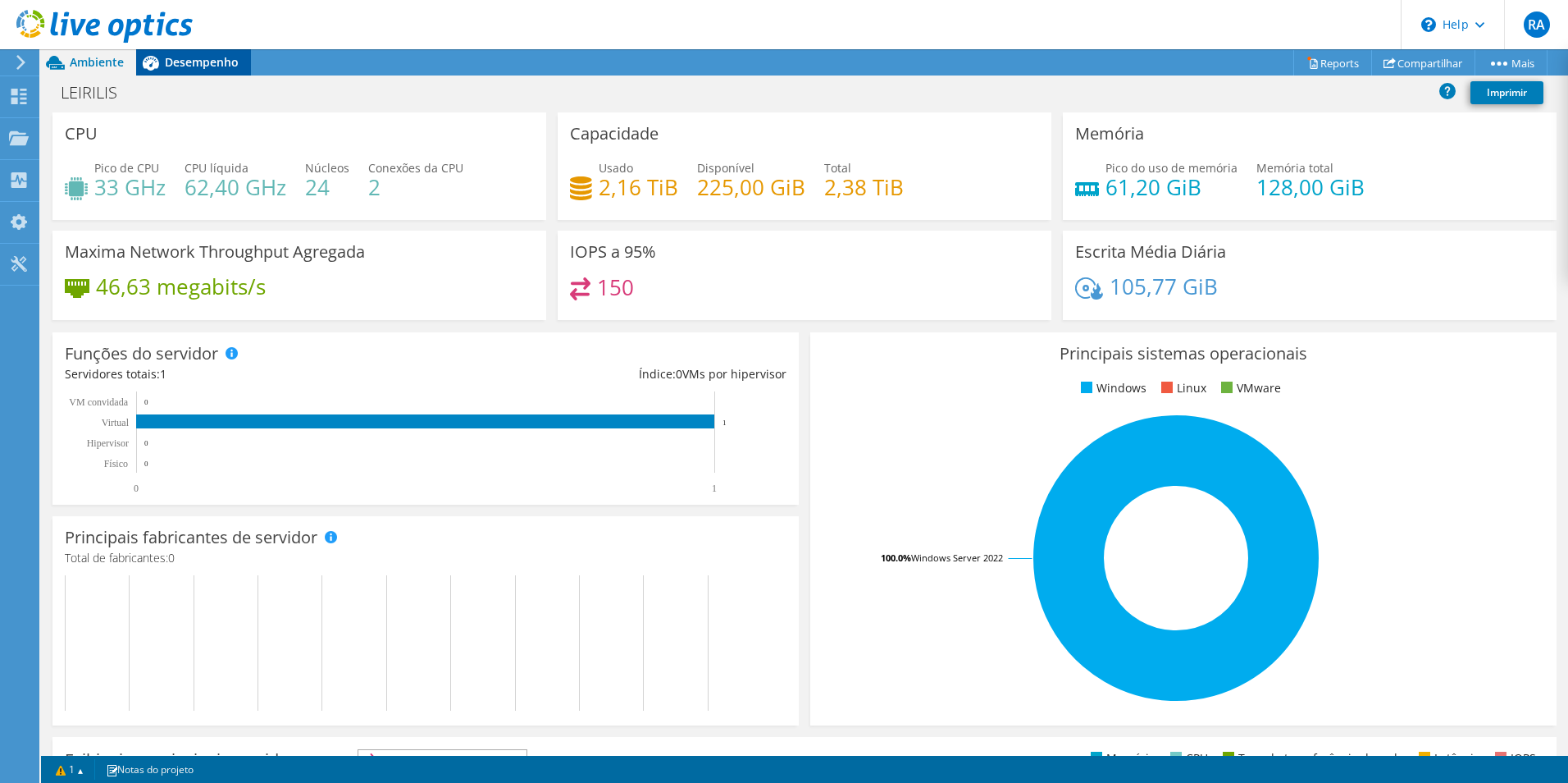
click at [219, 63] on span "Desempenho" at bounding box center [202, 61] width 74 height 15
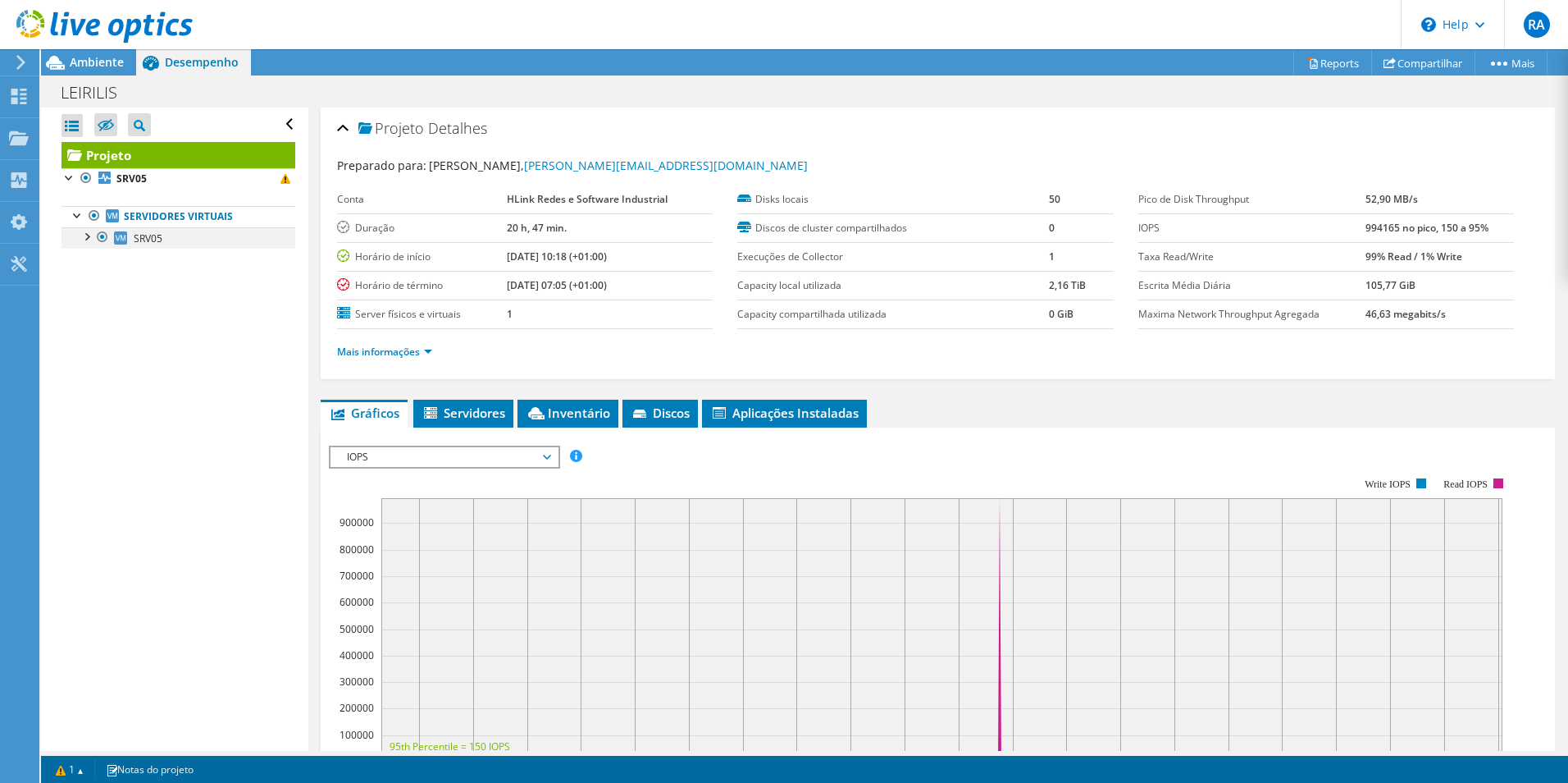
click at [91, 239] on div at bounding box center [86, 236] width 16 height 16
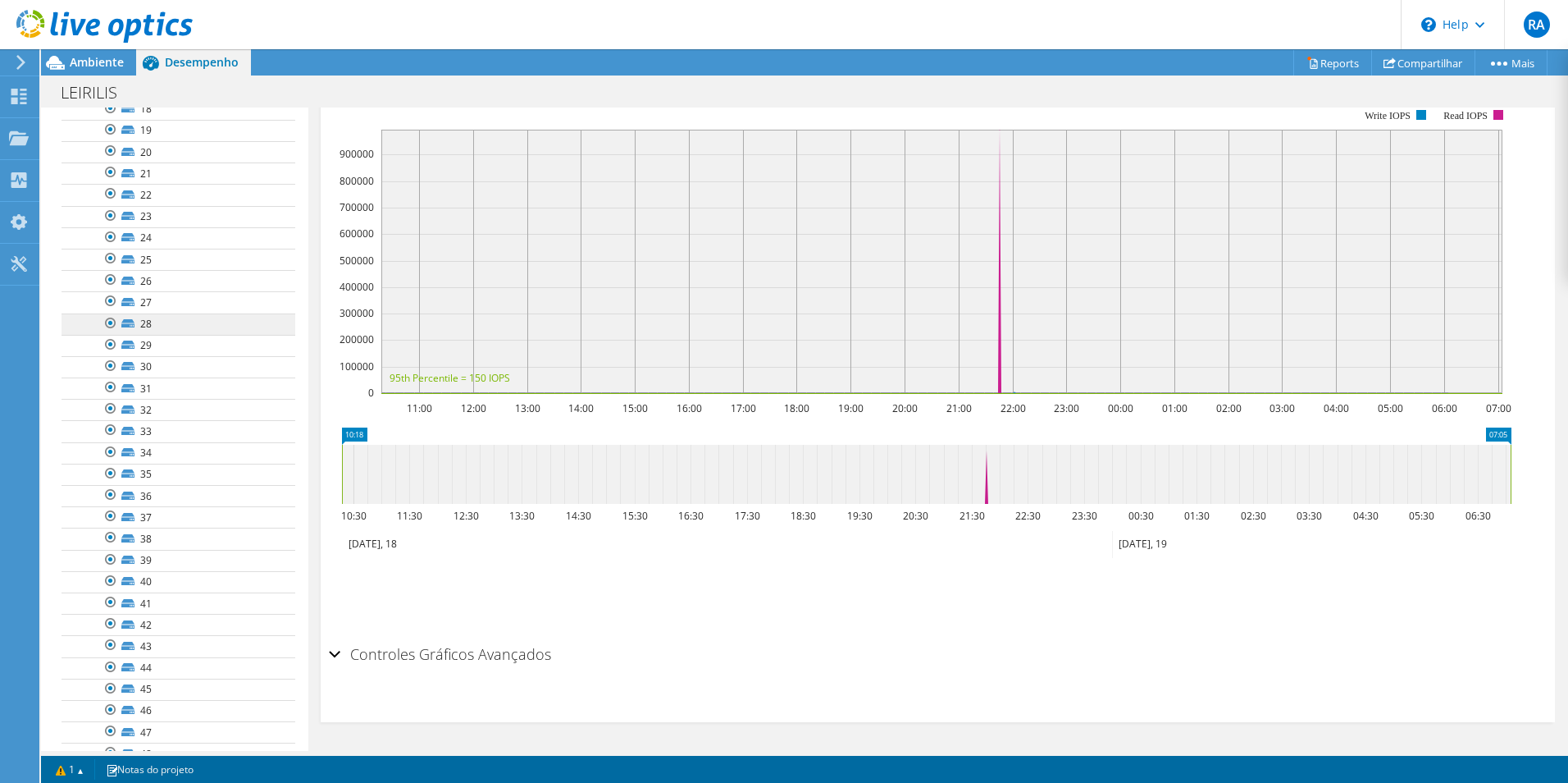
scroll to position [630, 0]
click at [71, 132] on div "Projetos" at bounding box center [78, 139] width 79 height 41
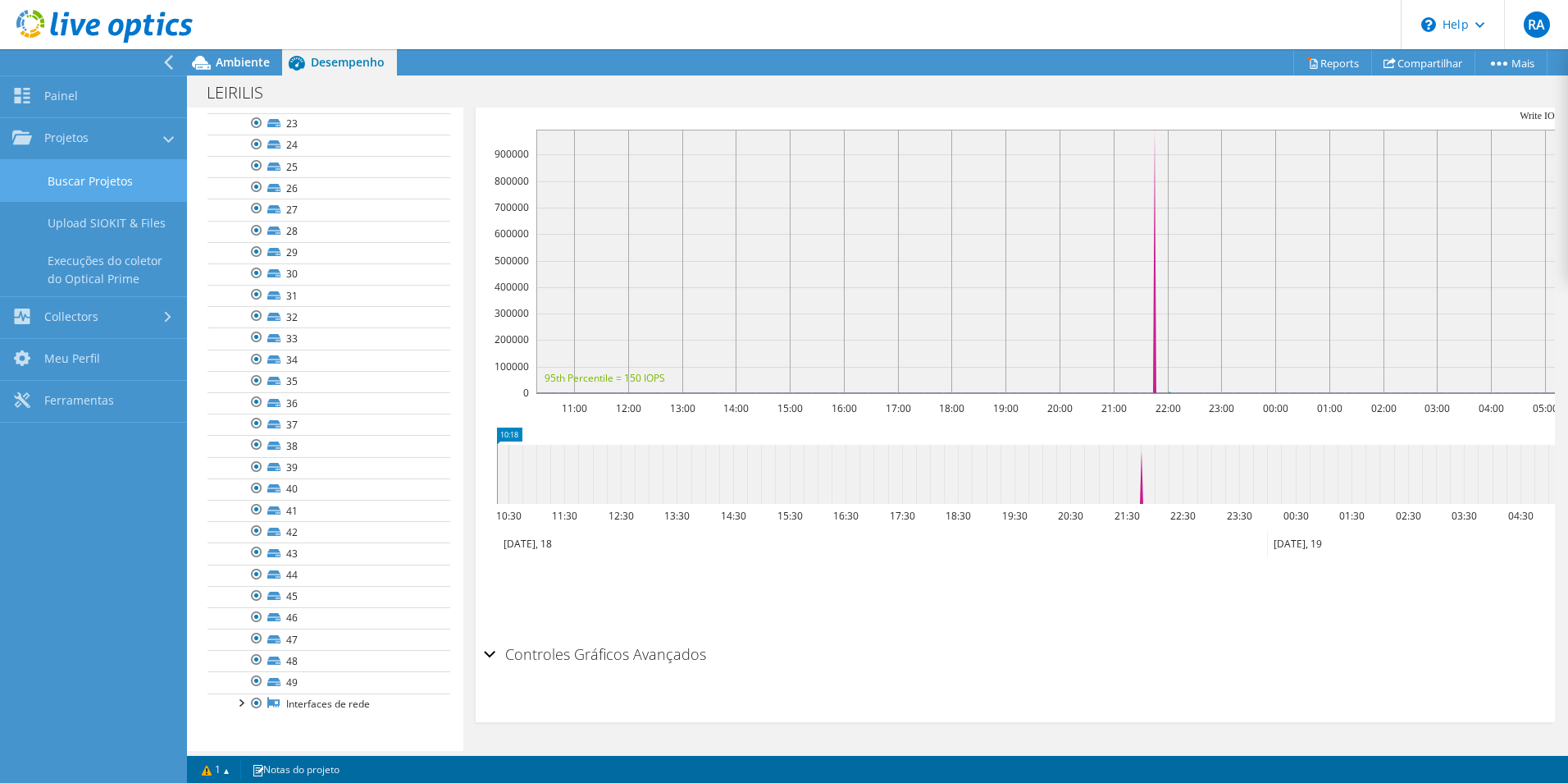
click at [105, 178] on link "Buscar Projetos" at bounding box center [94, 181] width 187 height 41
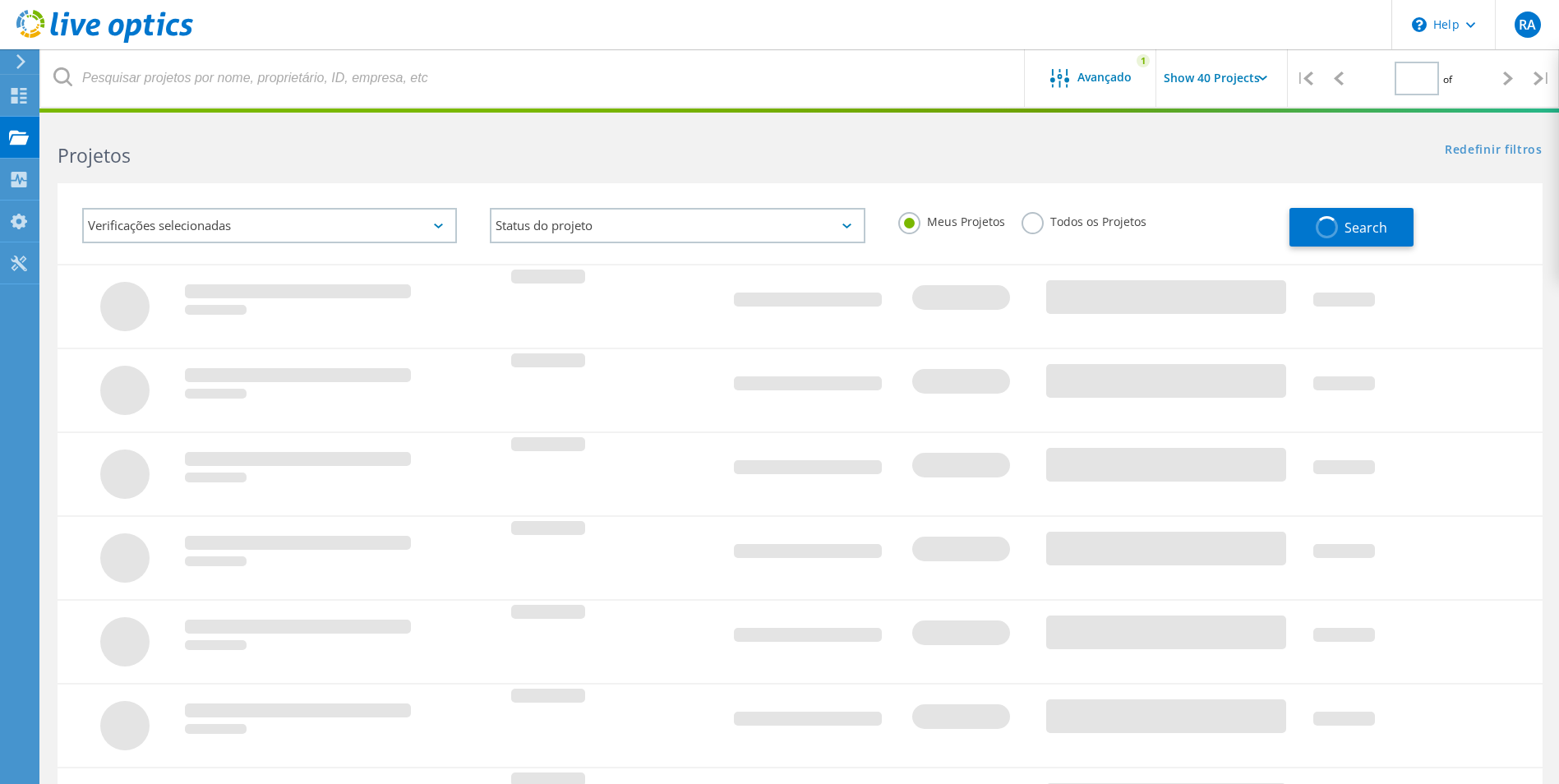
type input "1"
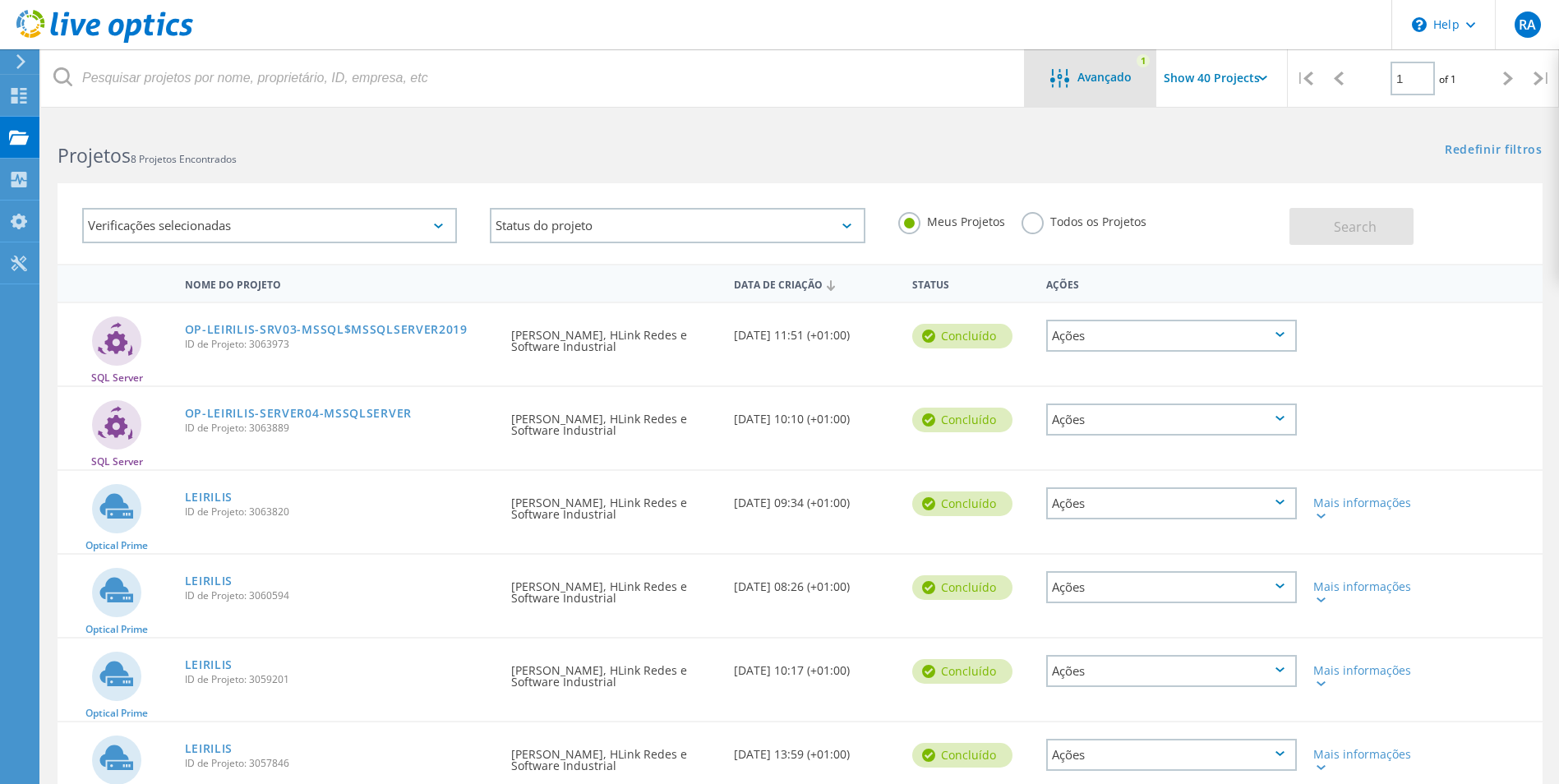
click at [1116, 73] on span "Avançado" at bounding box center [1104, 77] width 54 height 12
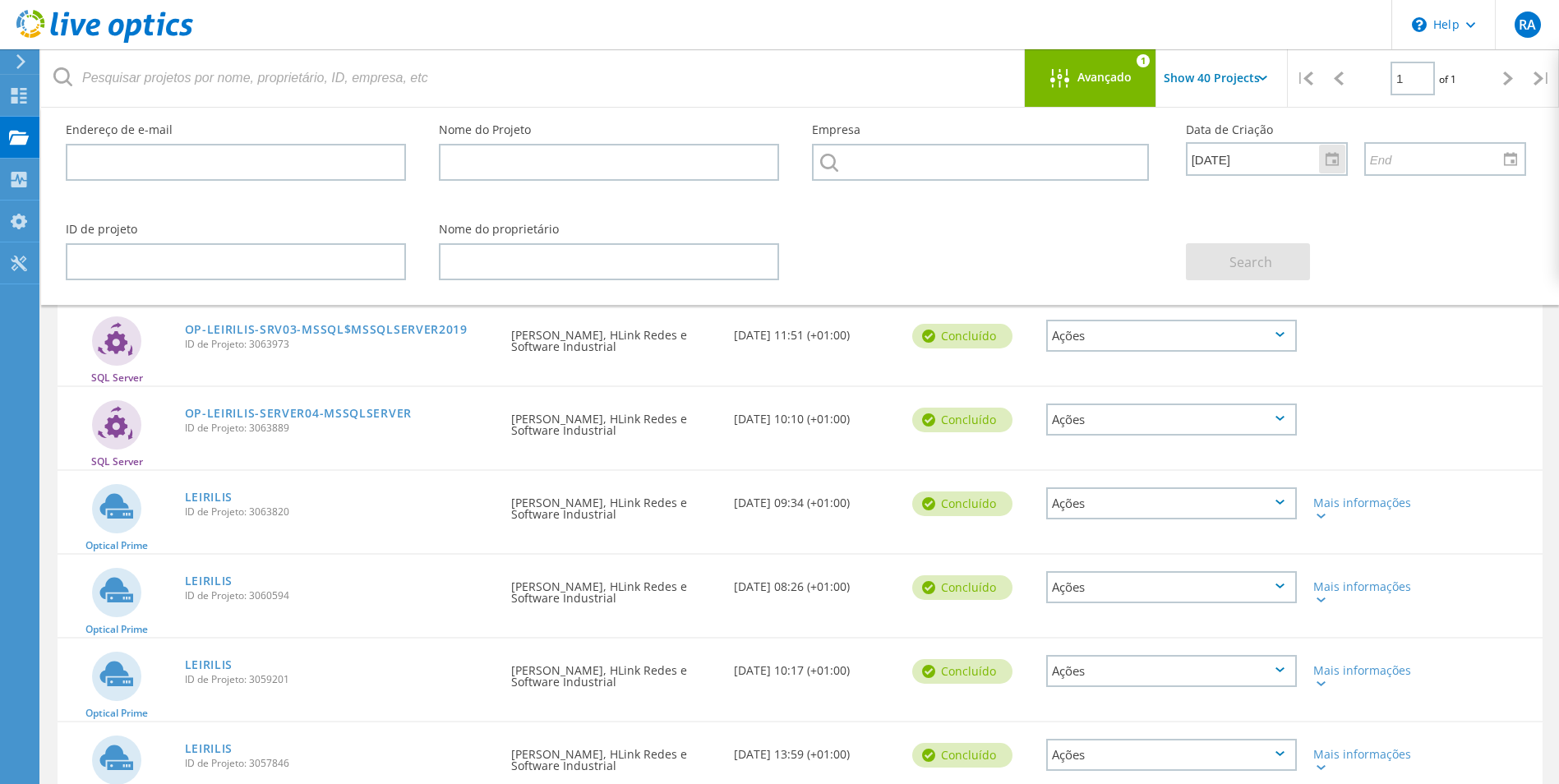
click at [1346, 159] on div "[DATE]" at bounding box center [1267, 159] width 162 height 33
click at [1323, 155] on div at bounding box center [1331, 159] width 26 height 29
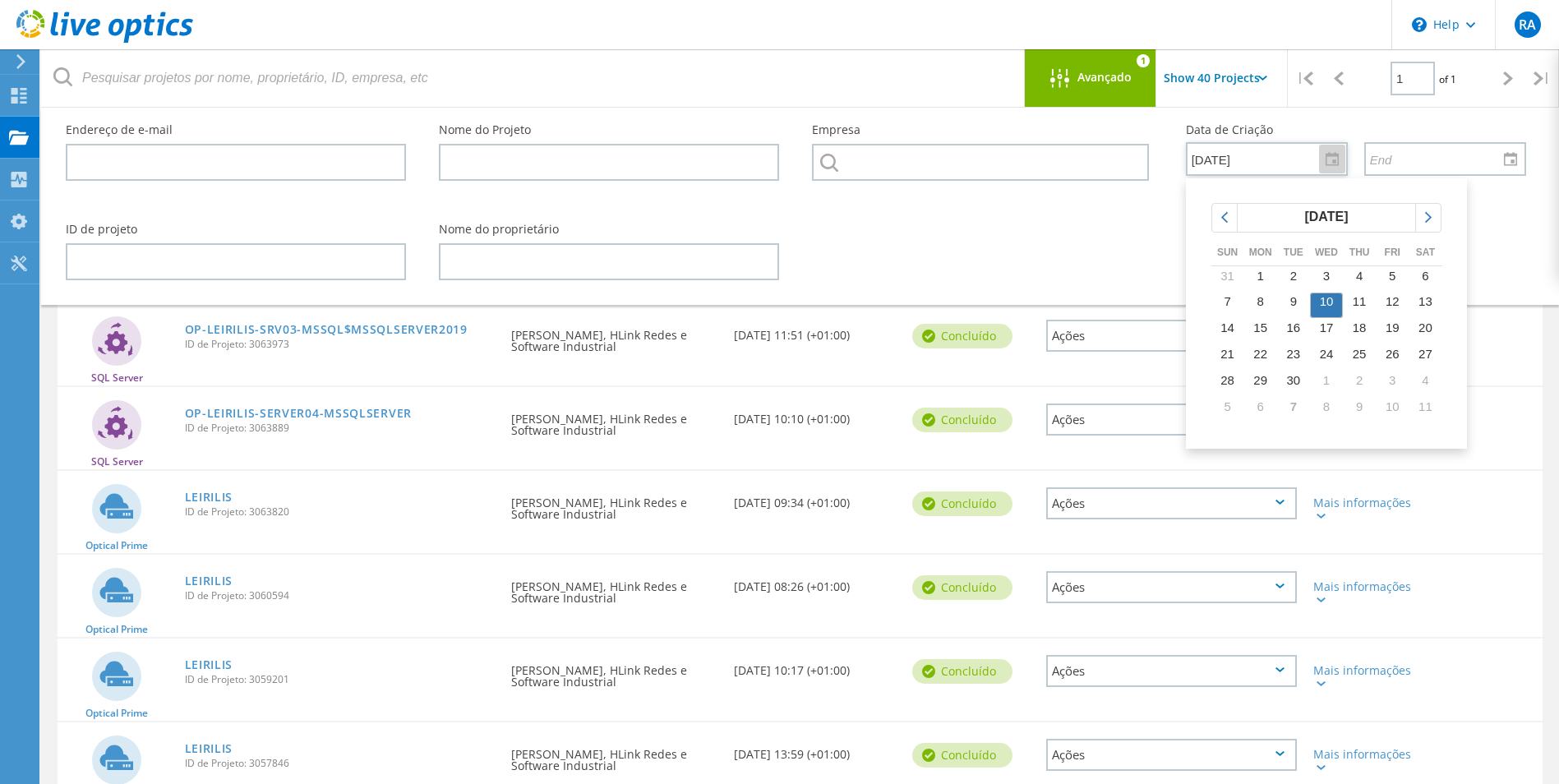
click at [1327, 297] on span "10" at bounding box center [1326, 300] width 14 height 14
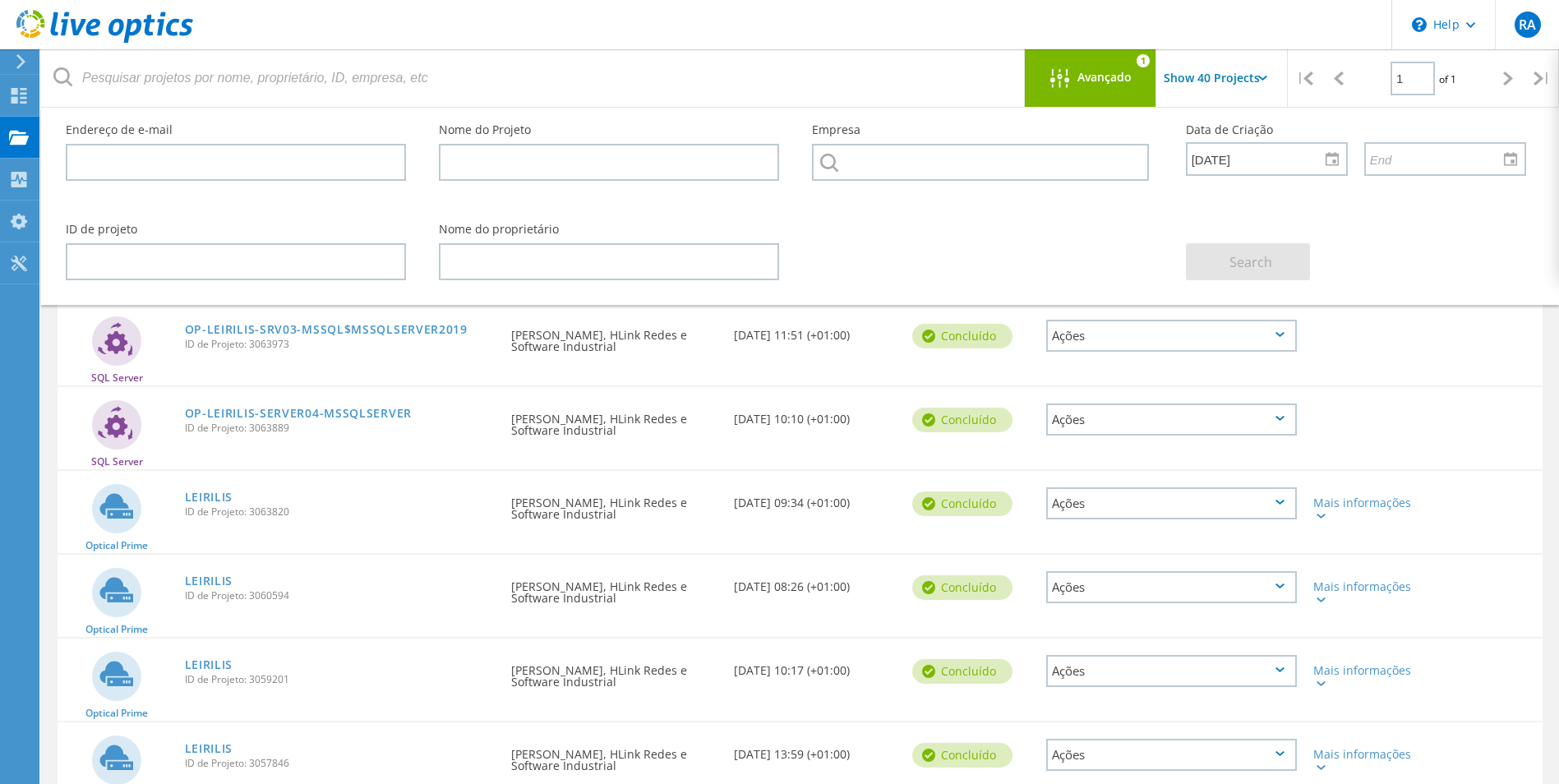
click at [1068, 258] on div "ID de projeto Nome do proprietário Search" at bounding box center [796, 251] width 1493 height 89
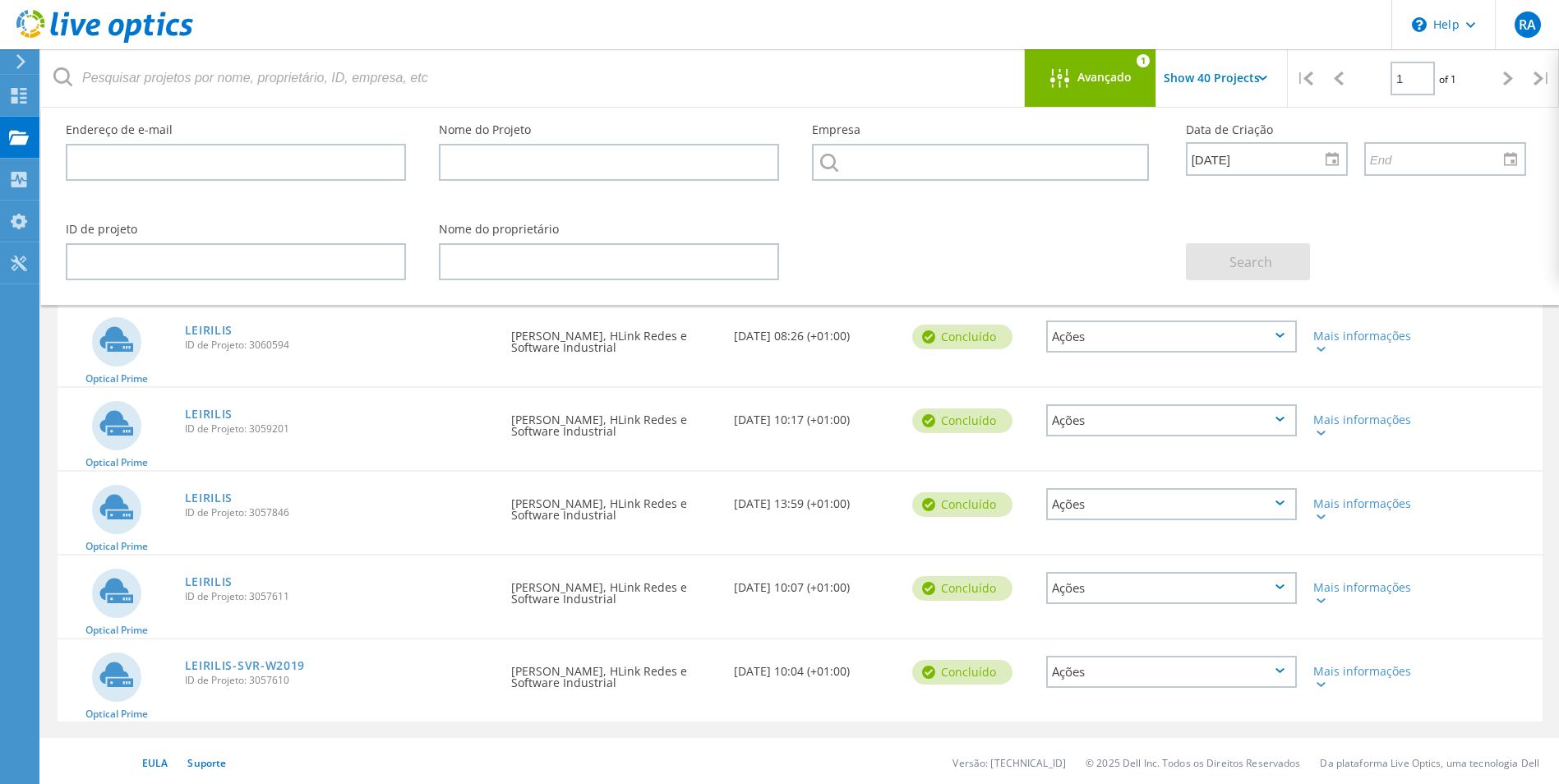
scroll to position [254, 0]
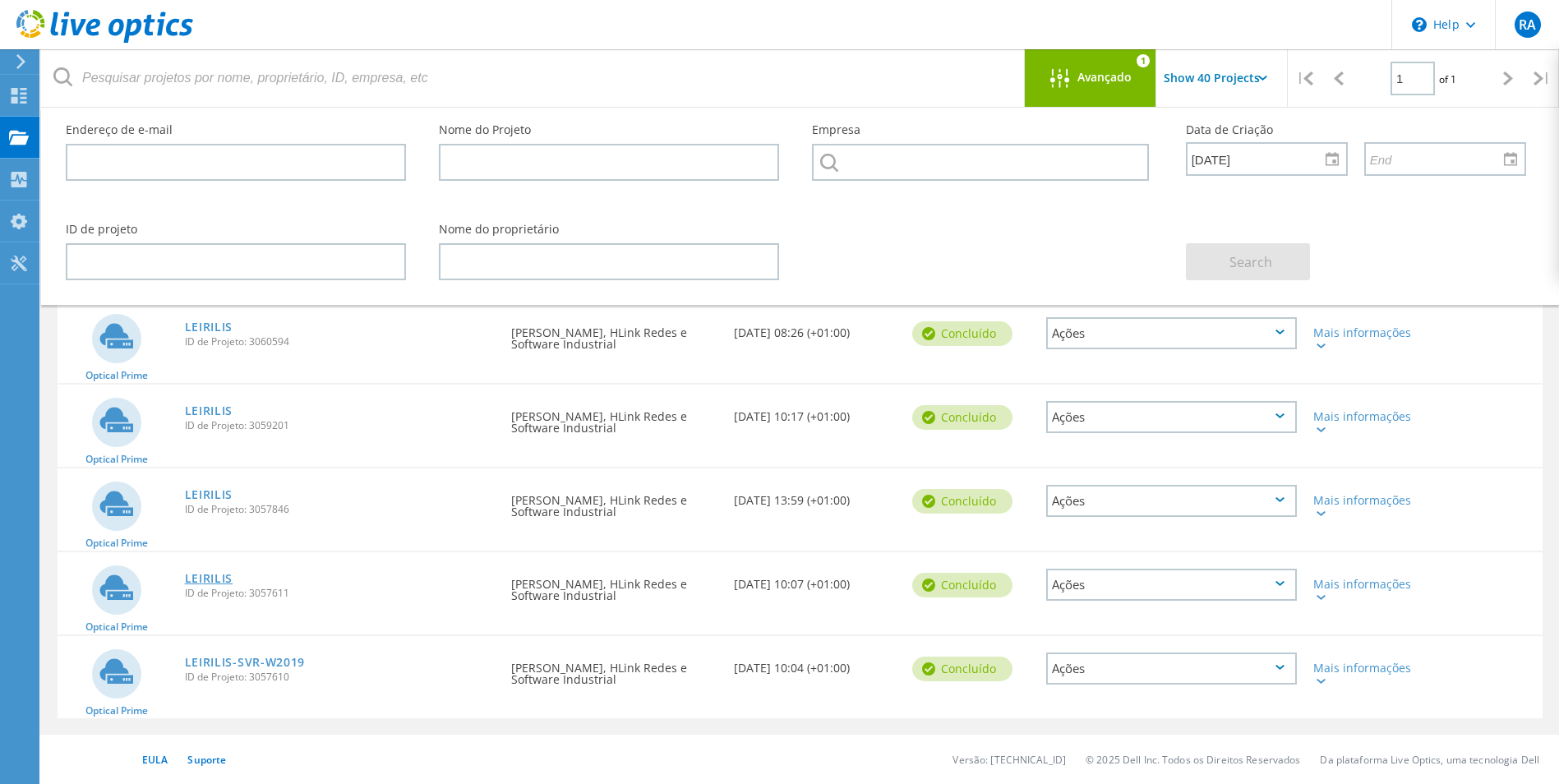
click at [214, 577] on link "LEIRILIS" at bounding box center [209, 578] width 49 height 12
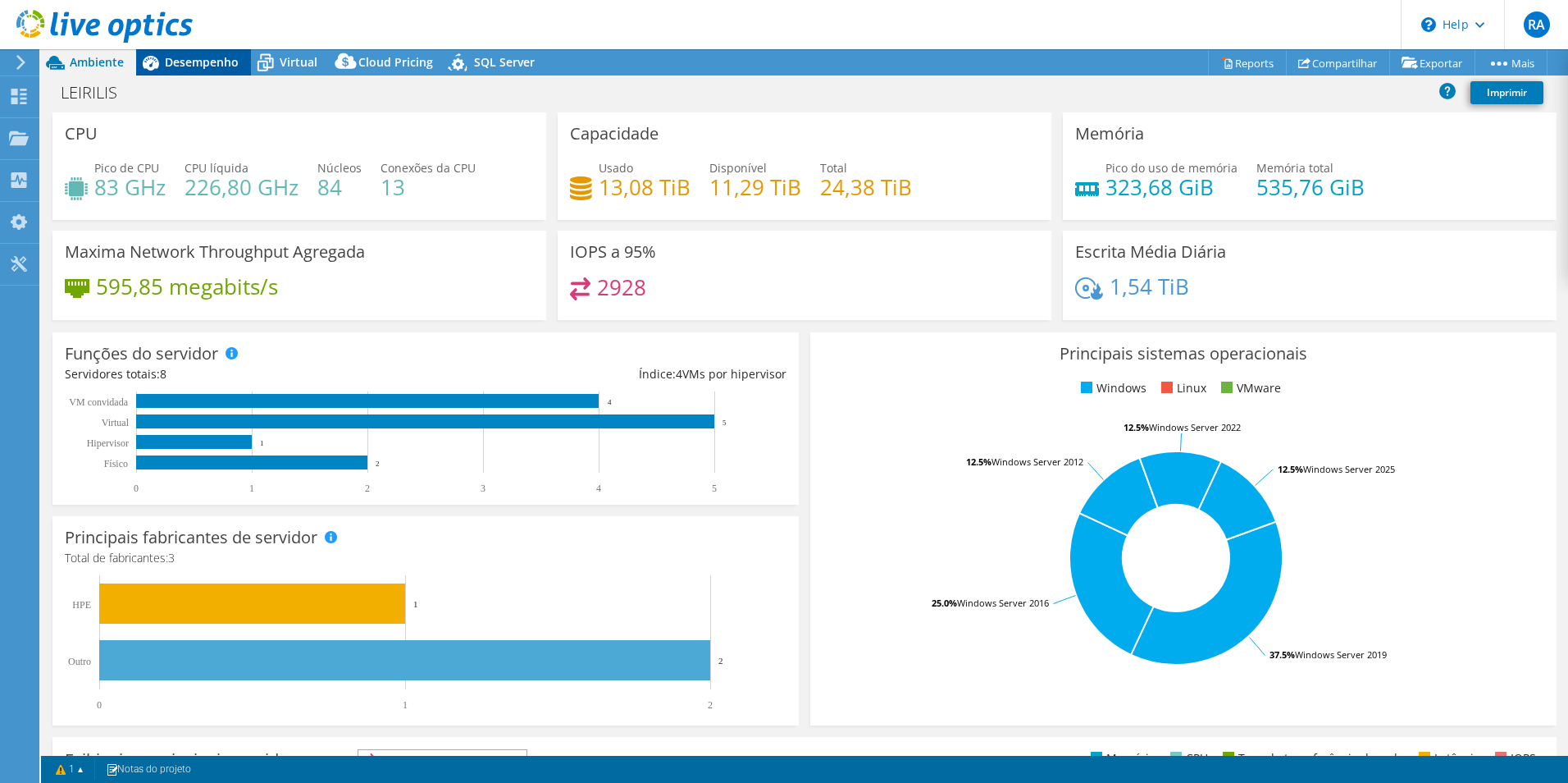
click at [222, 59] on span "Desempenho" at bounding box center [202, 61] width 74 height 15
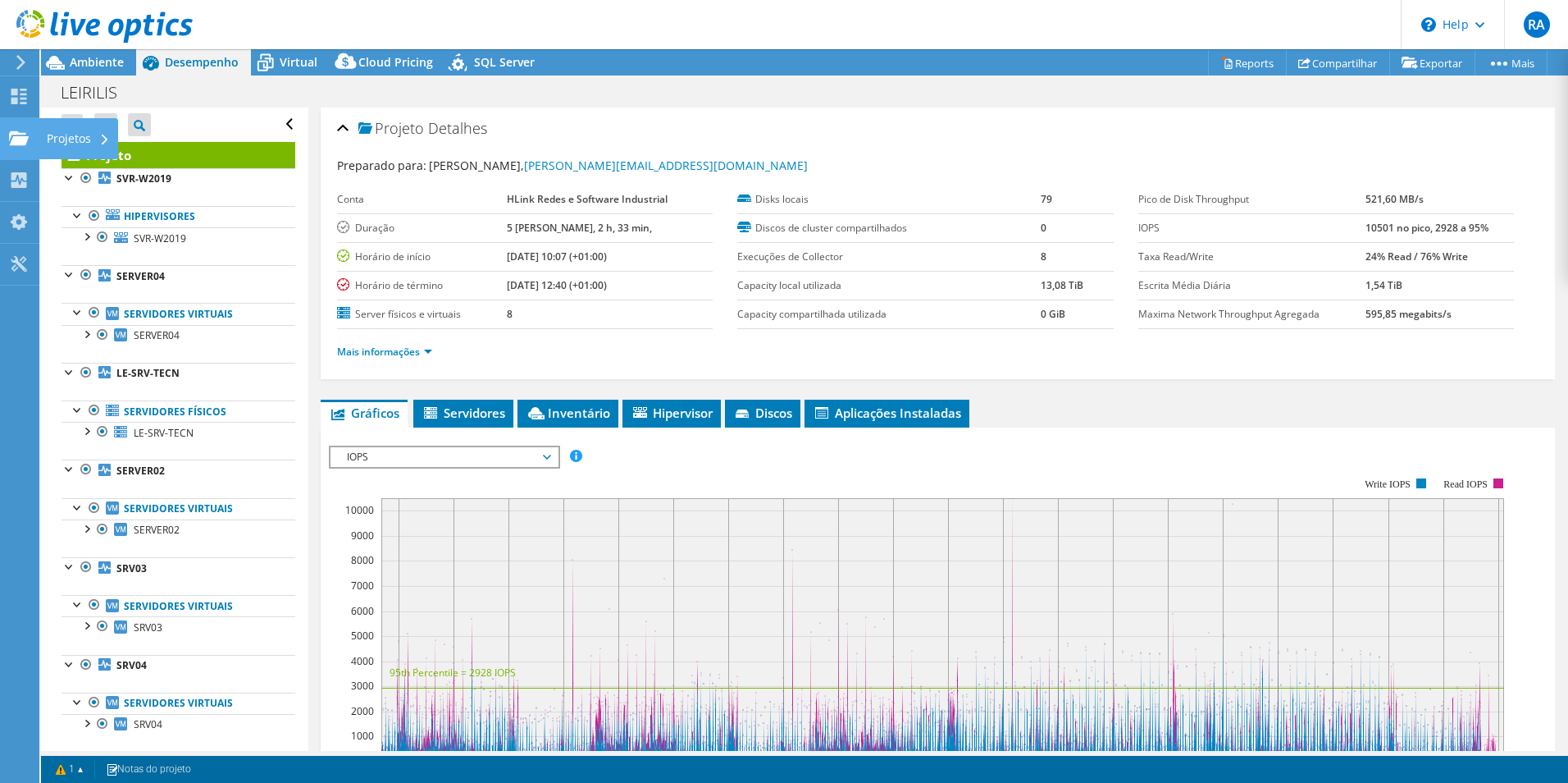
click at [65, 137] on div "Projetos" at bounding box center [78, 139] width 79 height 41
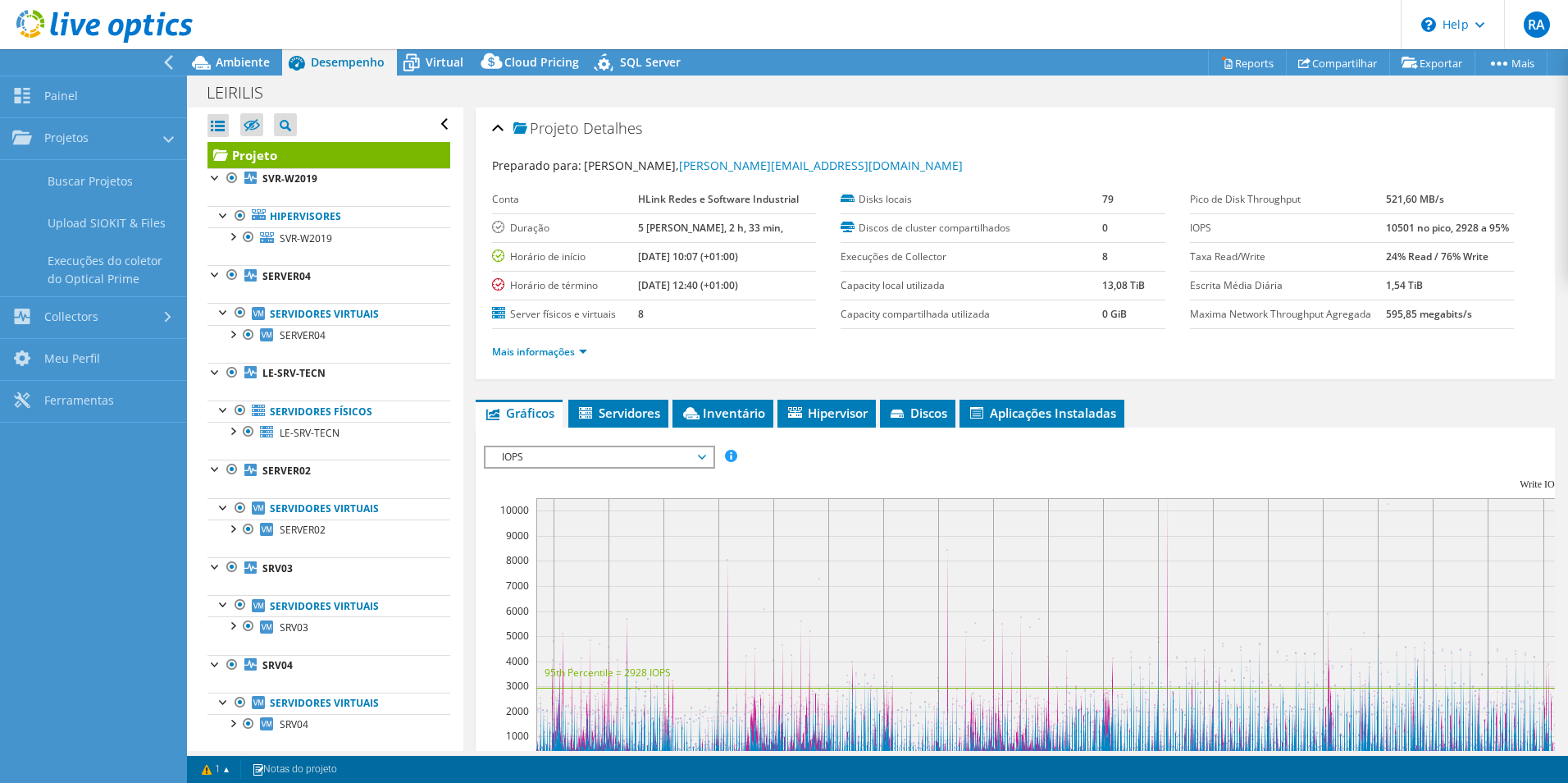
click at [79, 319] on link "Collectors" at bounding box center [94, 318] width 187 height 41
click at [247, 58] on span "Ambiente" at bounding box center [243, 61] width 54 height 15
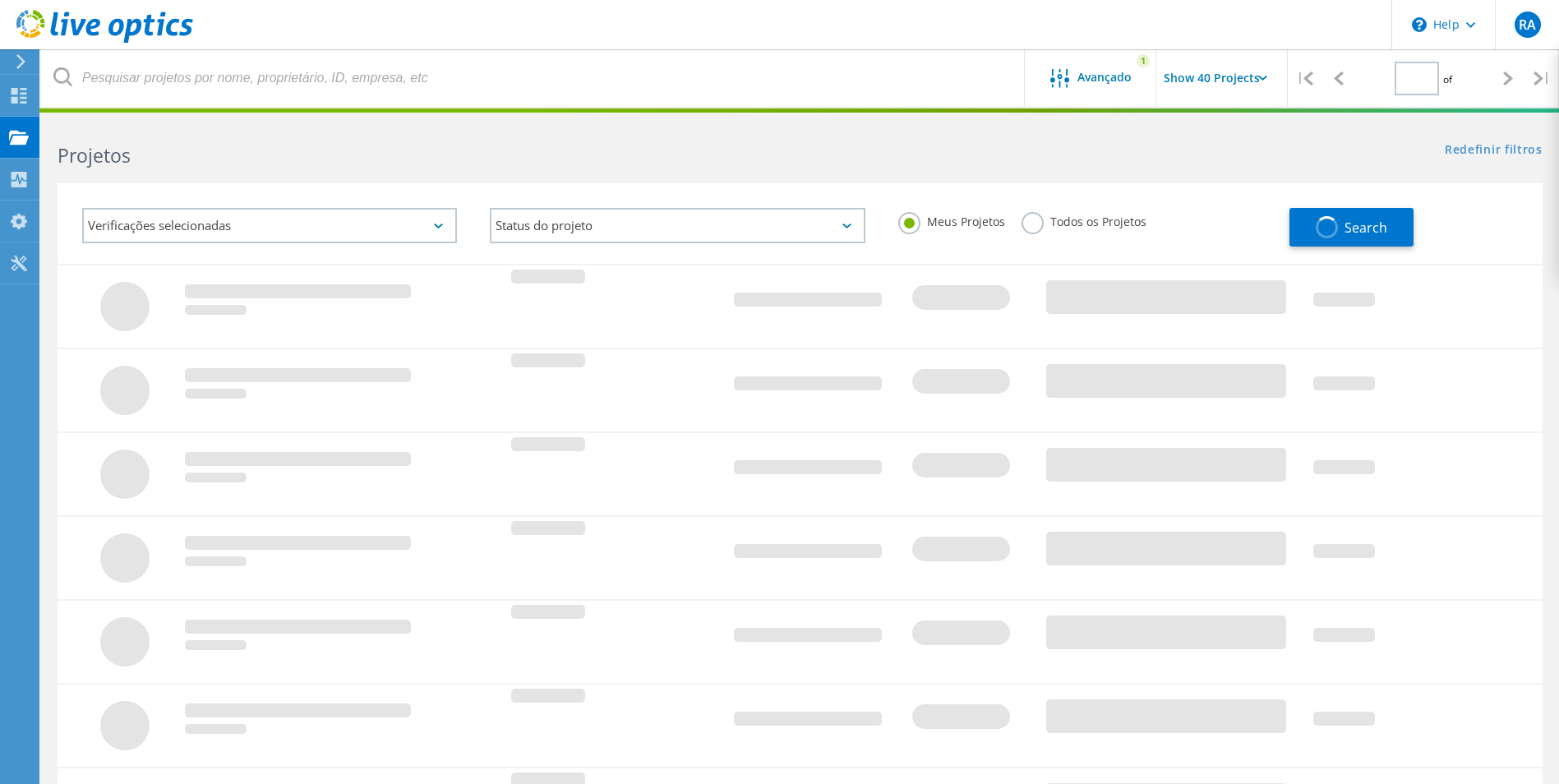
type input "1"
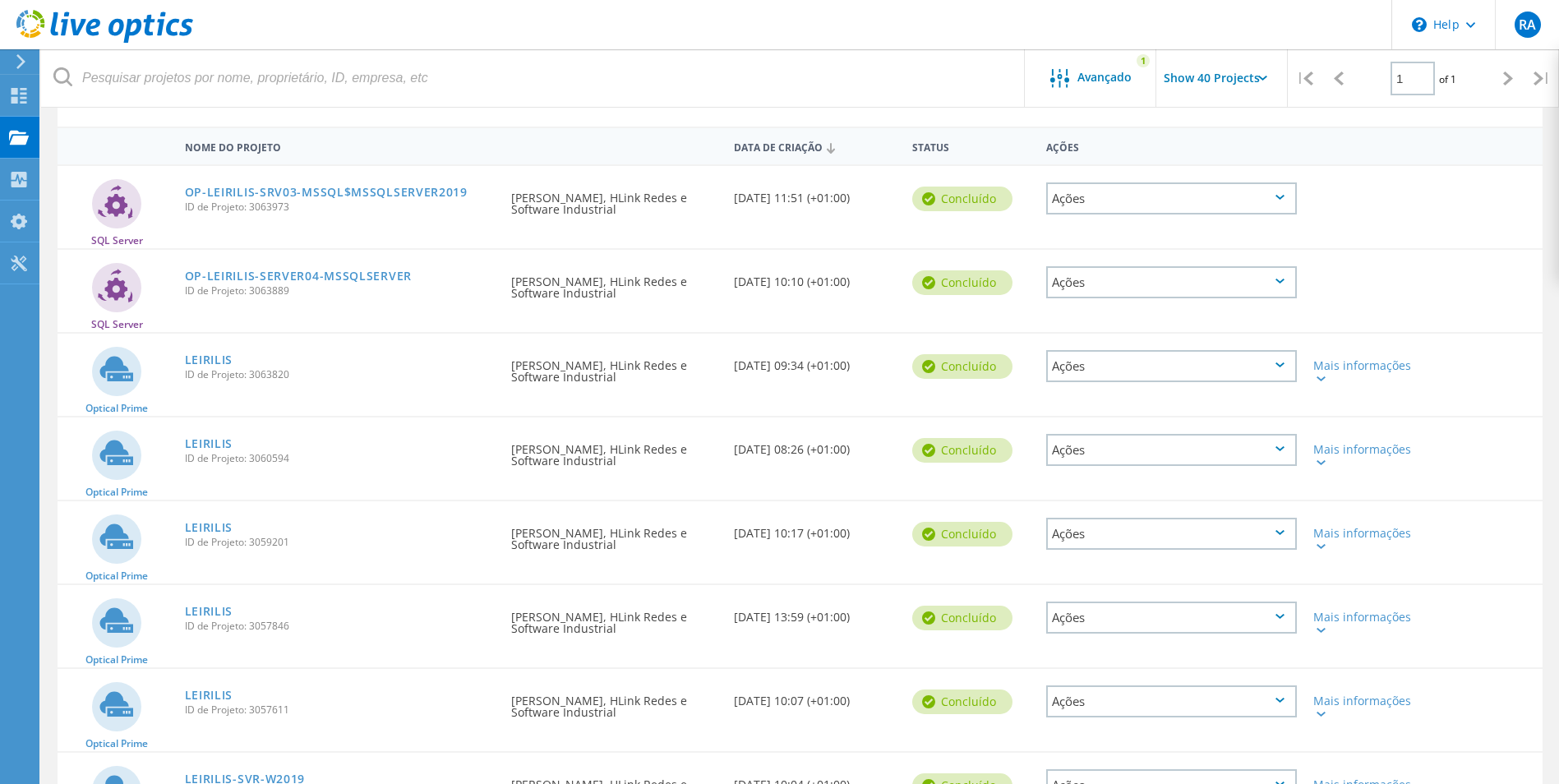
scroll to position [254, 0]
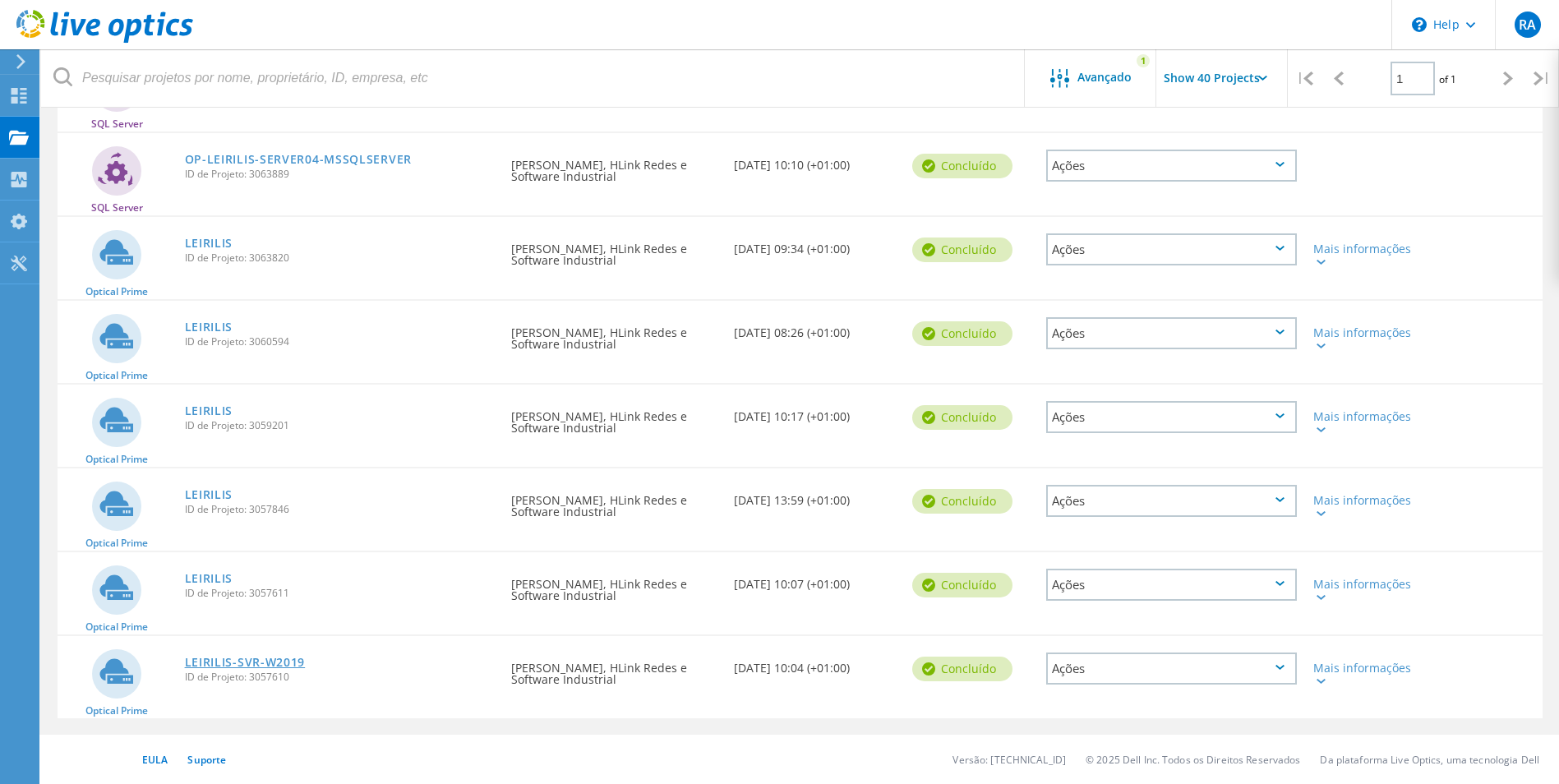
click at [285, 662] on link "LEIRILIS-SVR-W2019" at bounding box center [245, 661] width 121 height 12
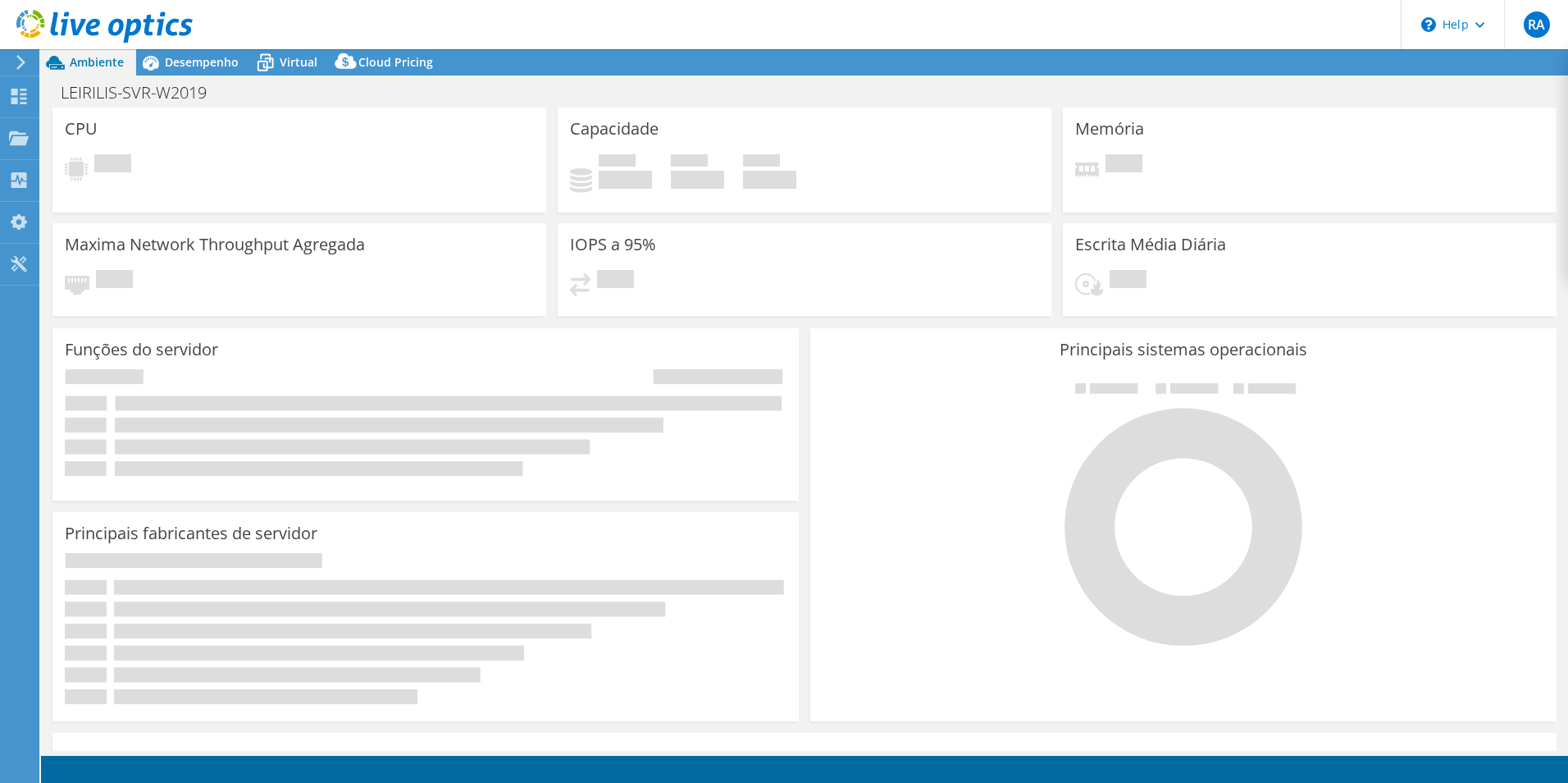
select select "USD"
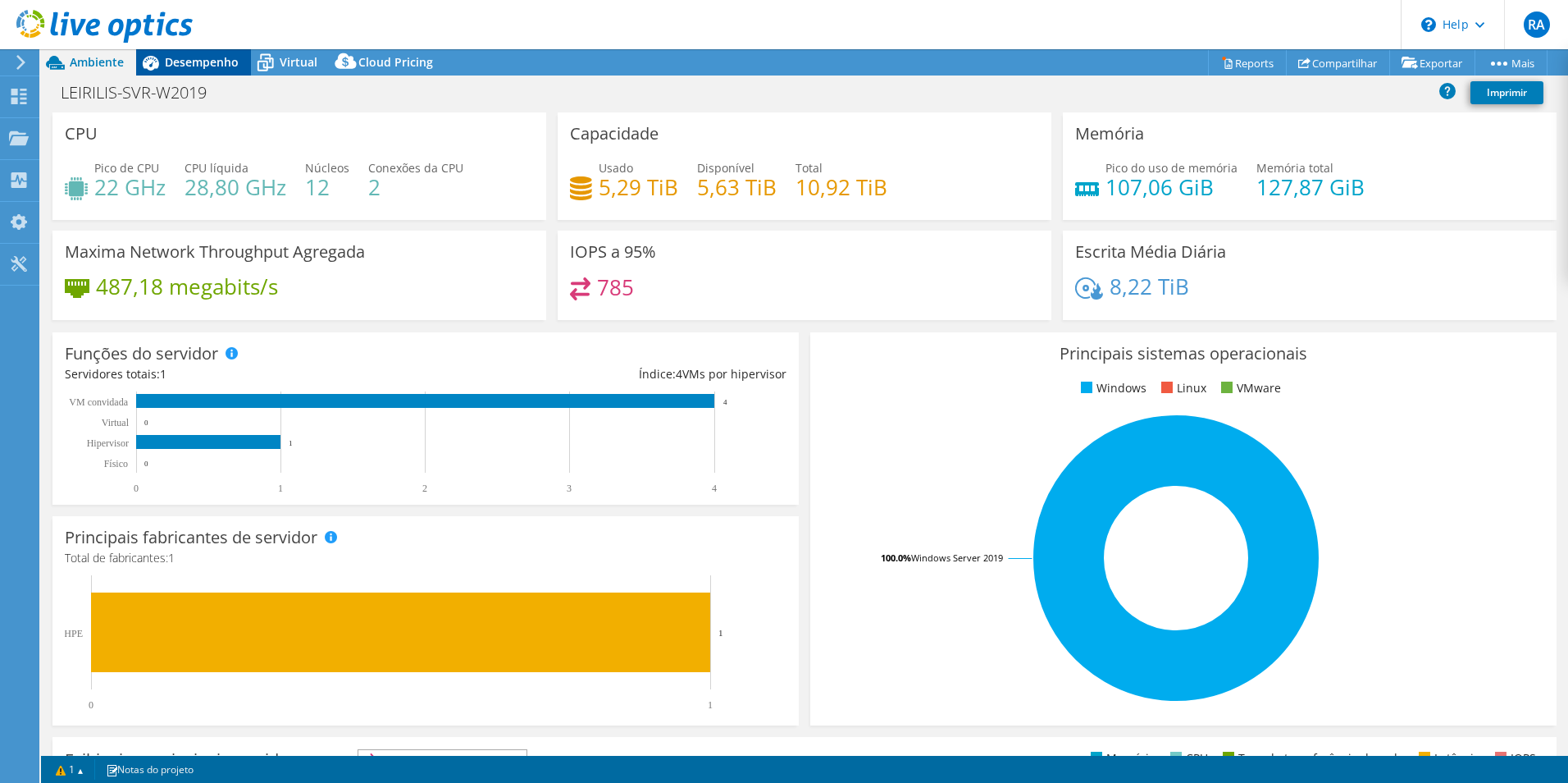
click at [209, 61] on span "Desempenho" at bounding box center [202, 61] width 74 height 15
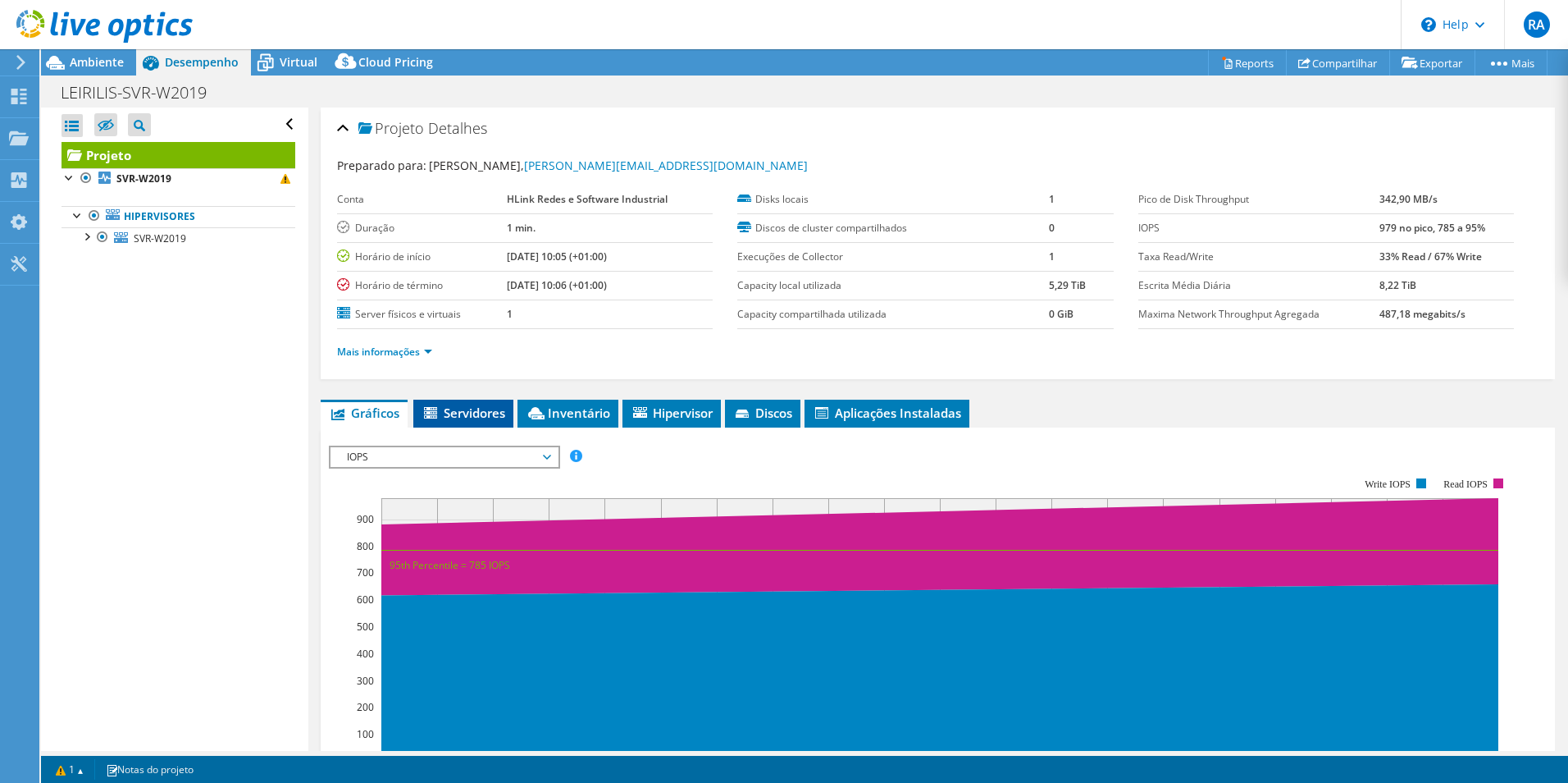
click at [462, 422] on li "Servidores" at bounding box center [463, 413] width 100 height 28
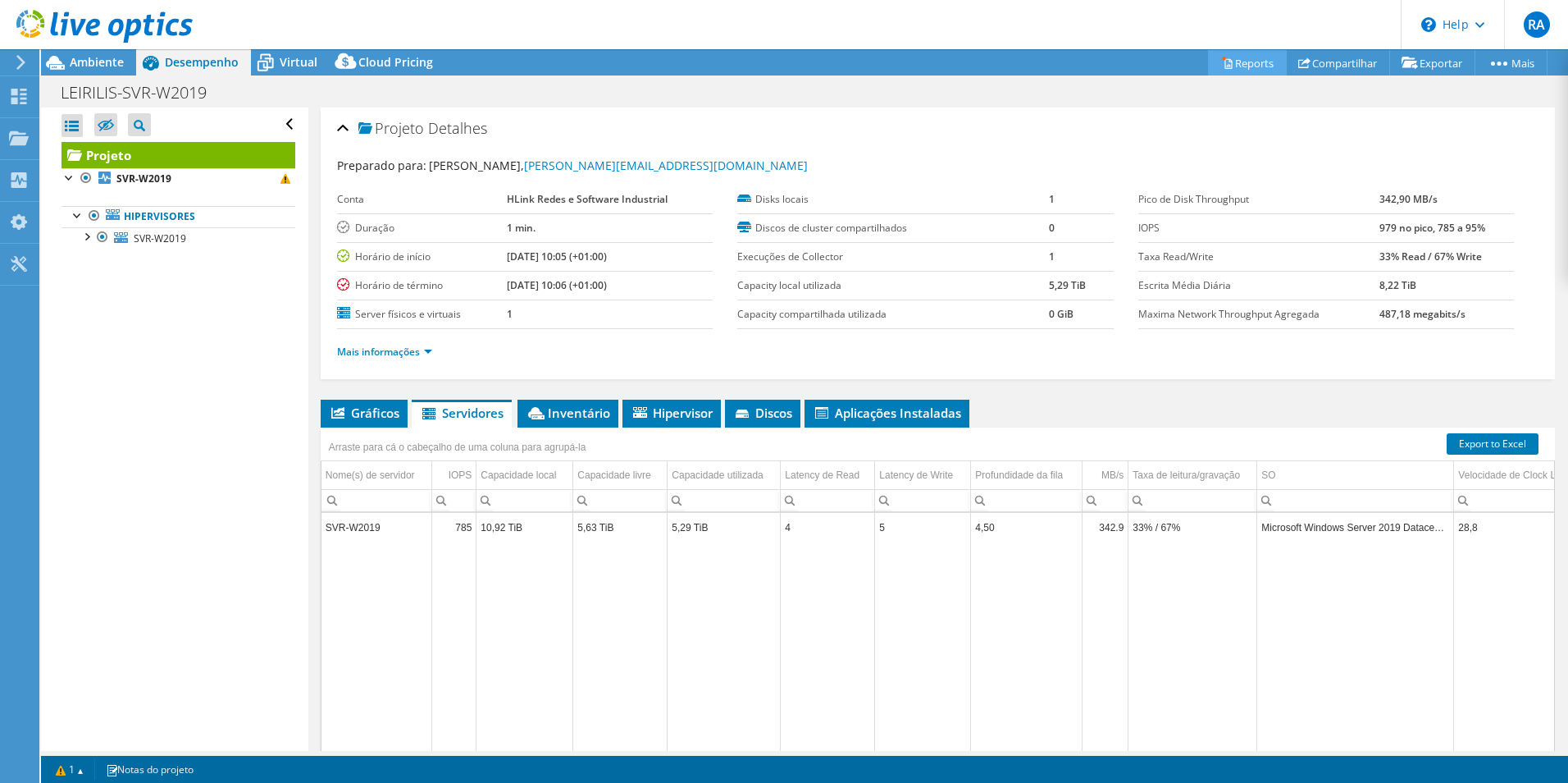
click at [1241, 65] on link "Reports" at bounding box center [1248, 63] width 79 height 25
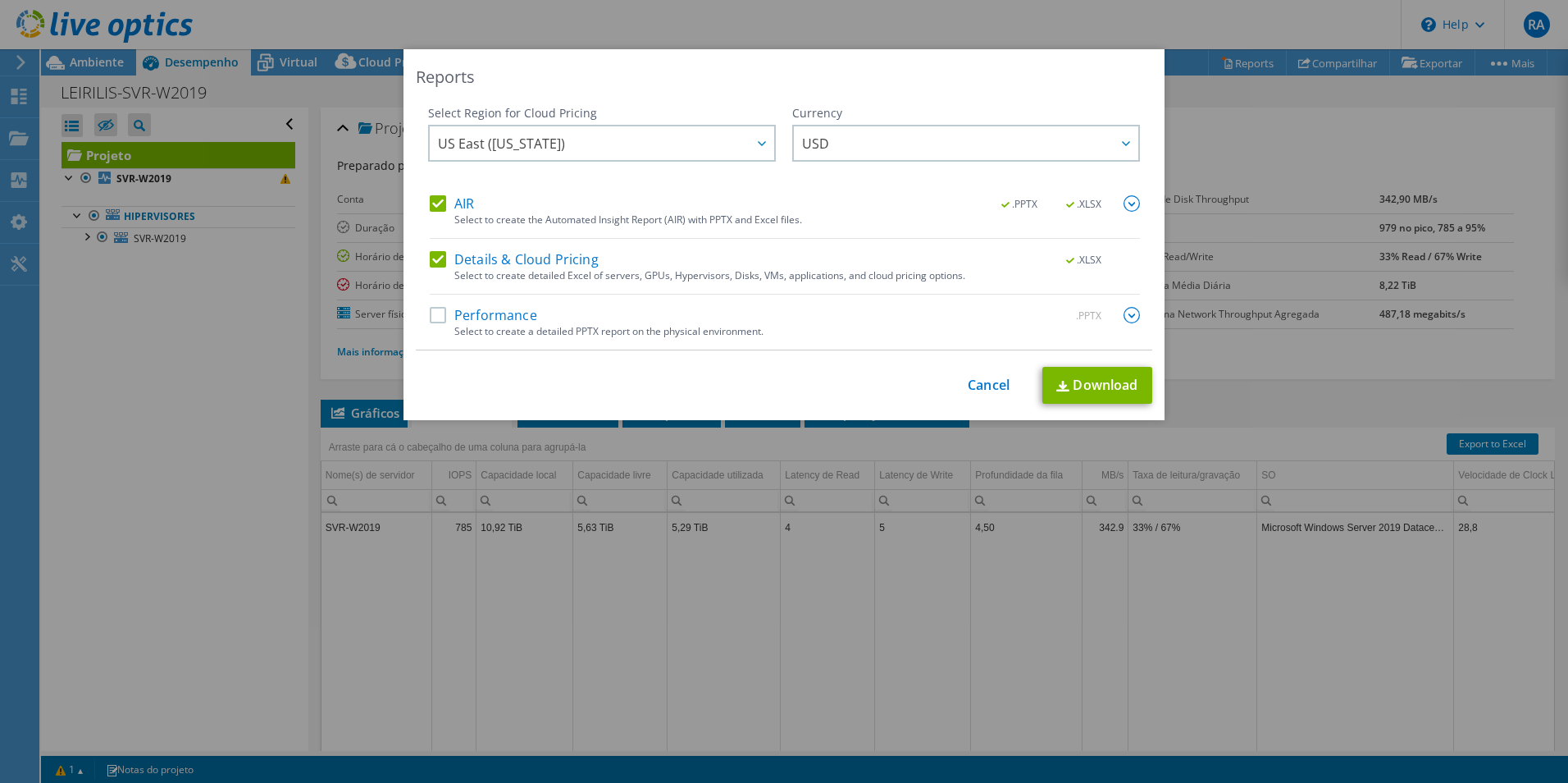
click at [435, 313] on label "Performance" at bounding box center [483, 315] width 107 height 16
click at [0, 0] on input "Performance" at bounding box center [0, 0] width 0 height 0
click at [1124, 314] on img at bounding box center [1132, 315] width 16 height 16
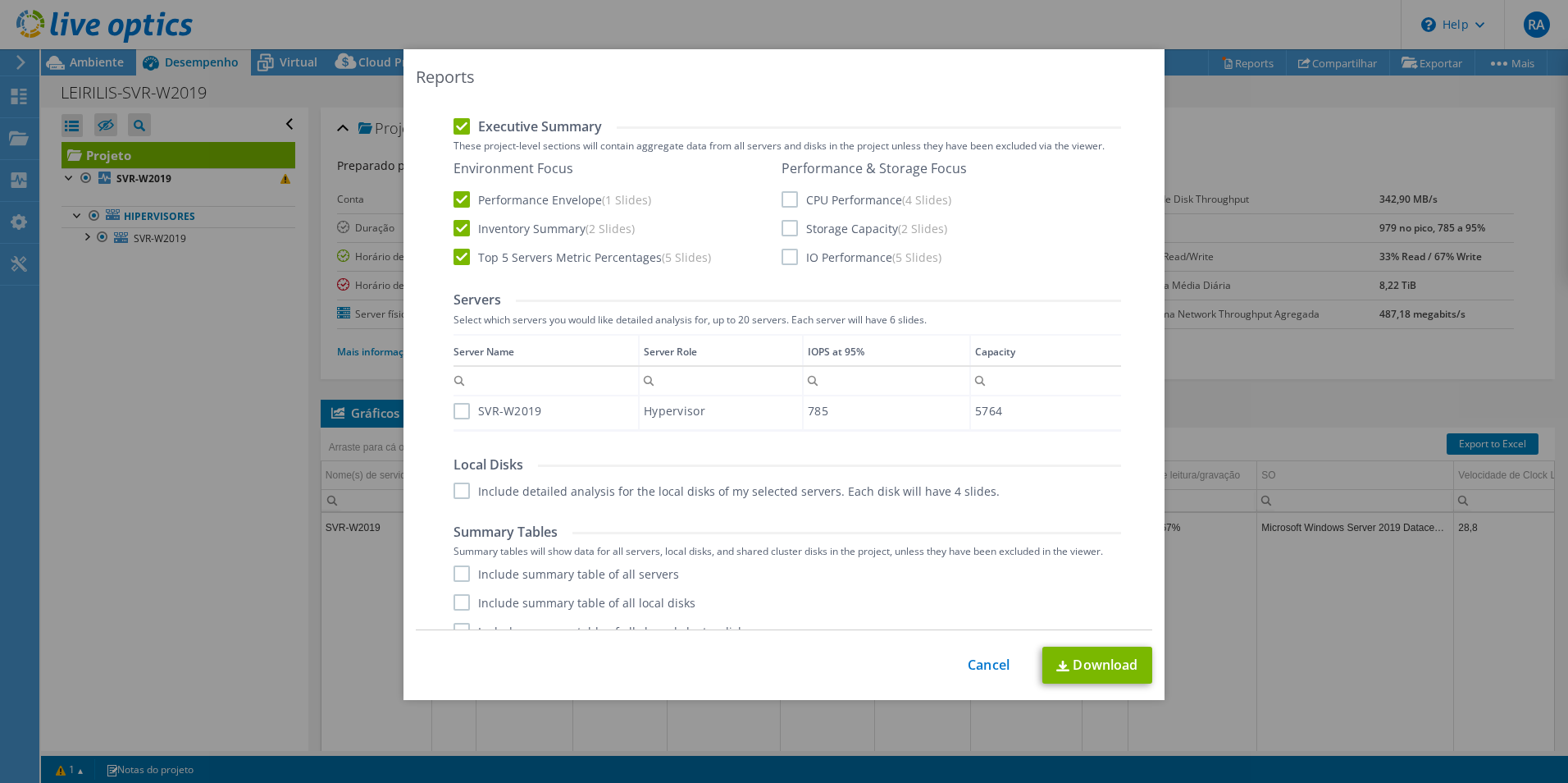
scroll to position [328, 0]
drag, startPoint x: 785, startPoint y: 196, endPoint x: 783, endPoint y: 219, distance: 23.1
click at [785, 197] on label "CPU Performance (4 Slides)" at bounding box center [866, 194] width 170 height 16
click at [0, 0] on input "CPU Performance (4 Slides)" at bounding box center [0, 0] width 0 height 0
drag, startPoint x: 783, startPoint y: 225, endPoint x: 783, endPoint y: 234, distance: 9.0
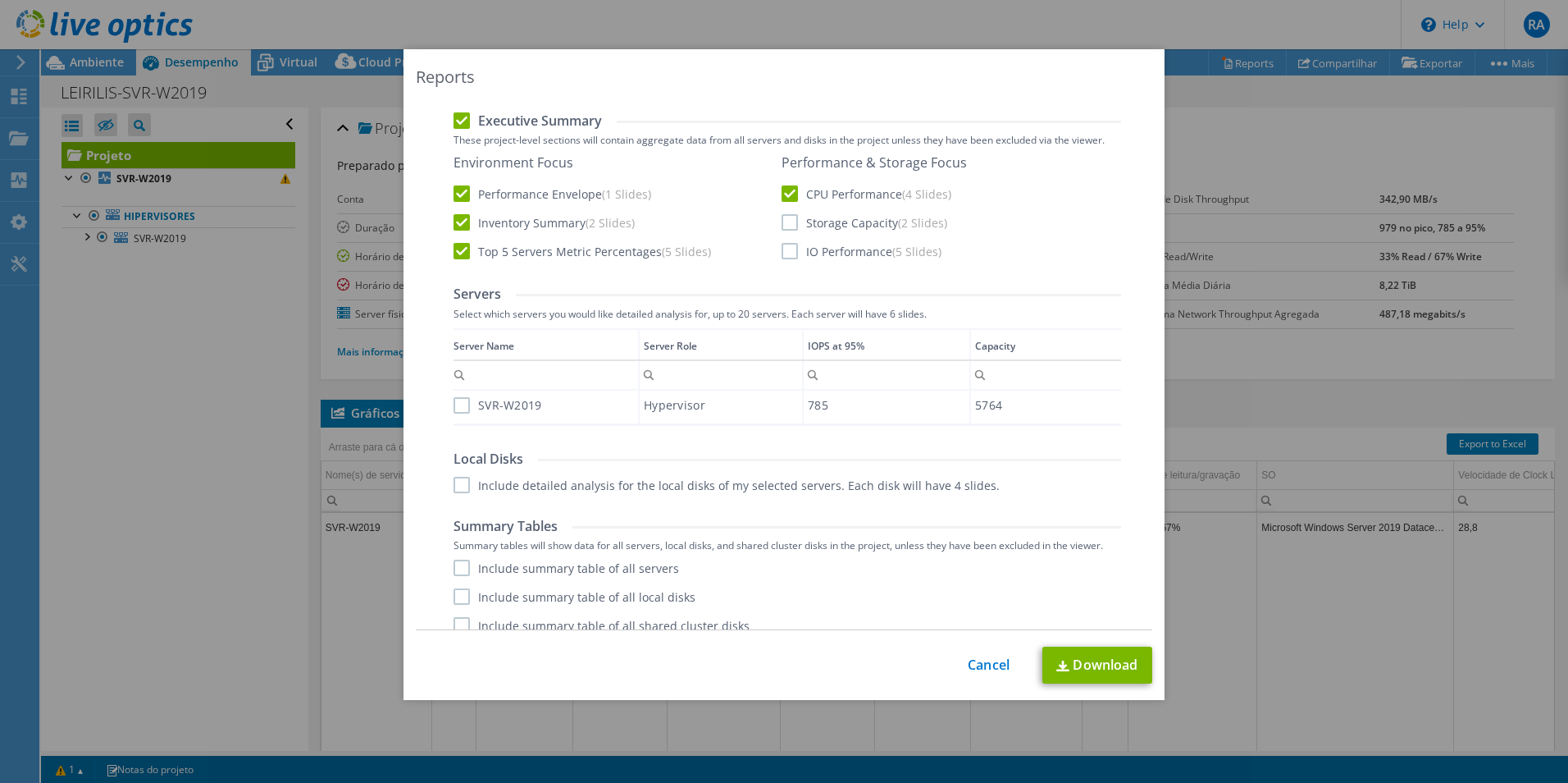
click at [783, 226] on label "Storage Capacity (2 Slides)" at bounding box center [865, 222] width 166 height 16
click at [0, 0] on input "Storage Capacity (2 Slides)" at bounding box center [0, 0] width 0 height 0
click at [785, 254] on label "IO Performance (5 Slides)" at bounding box center [862, 251] width 160 height 16
click at [0, 0] on input "IO Performance (5 Slides)" at bounding box center [0, 0] width 0 height 0
click at [459, 402] on label "SVR-W2019" at bounding box center [497, 405] width 88 height 16
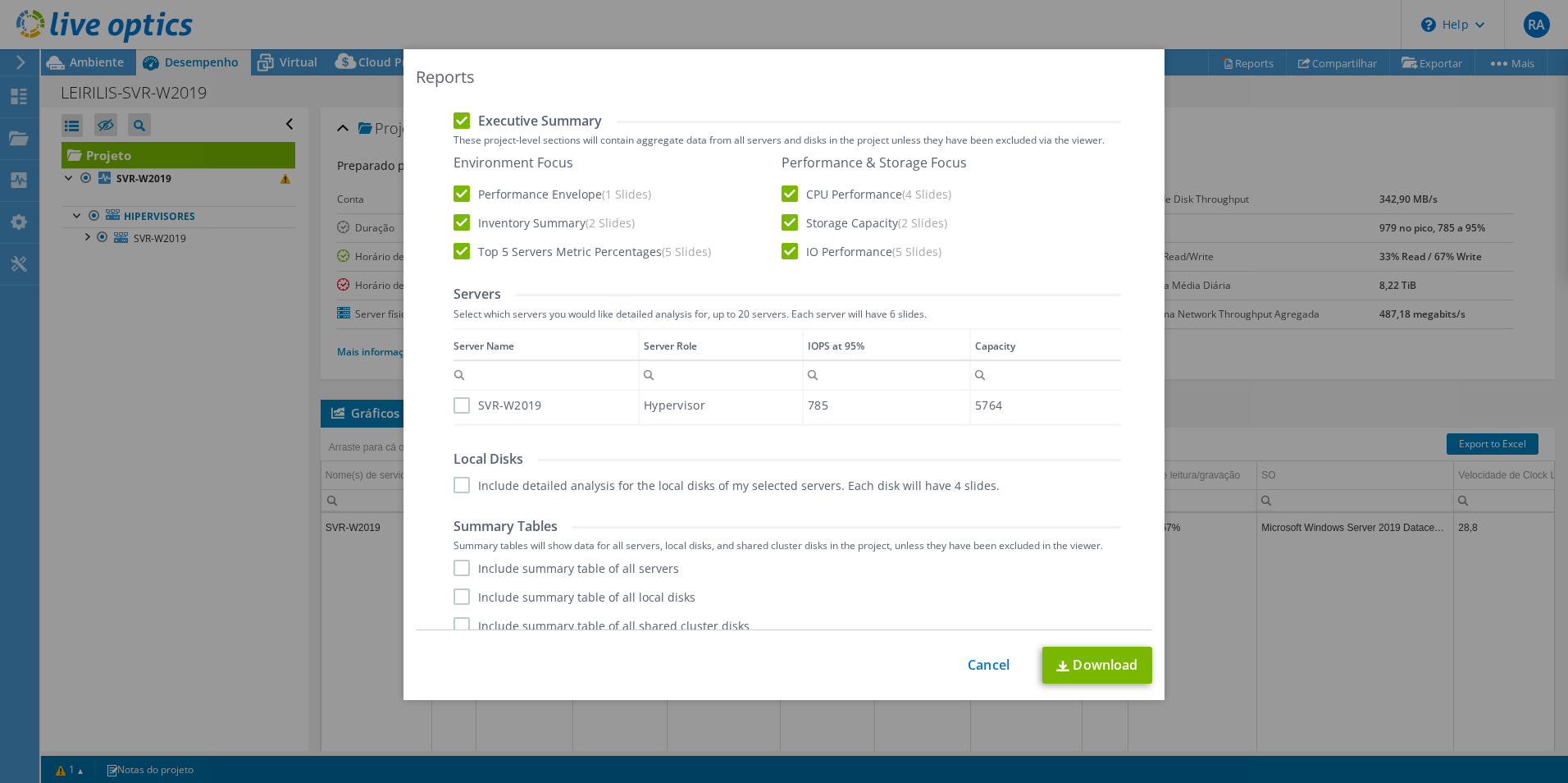
click at [0, 0] on input "SVR-W2019" at bounding box center [0, 0] width 0 height 0
click at [460, 493] on label "Include detailed analysis for the local disks of my selected servers. Each disk…" at bounding box center [726, 485] width 546 height 16
click at [0, 0] on input "Include detailed analysis for the local disks of my selected servers. Each disk…" at bounding box center [0, 0] width 0 height 0
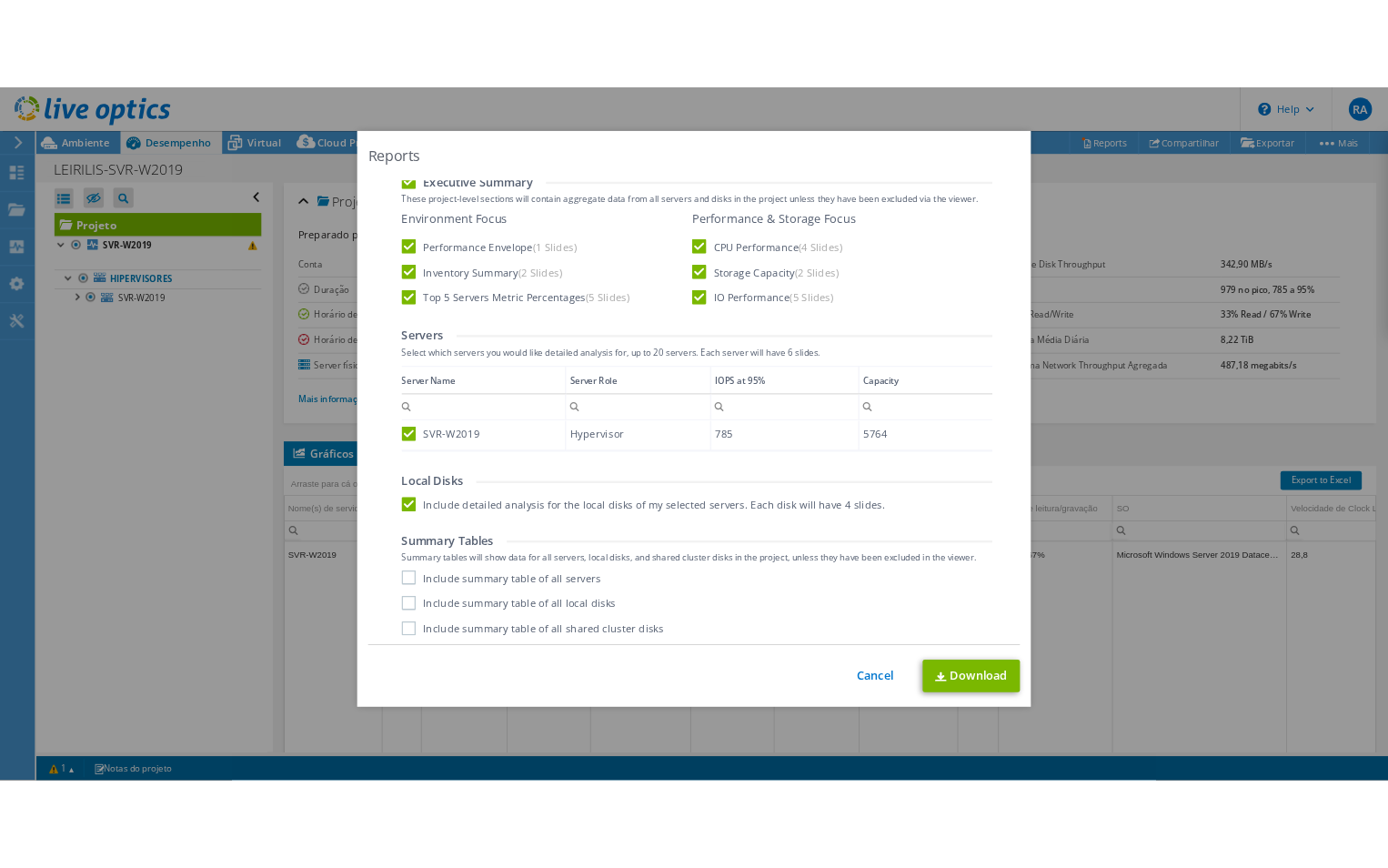
scroll to position [382, 0]
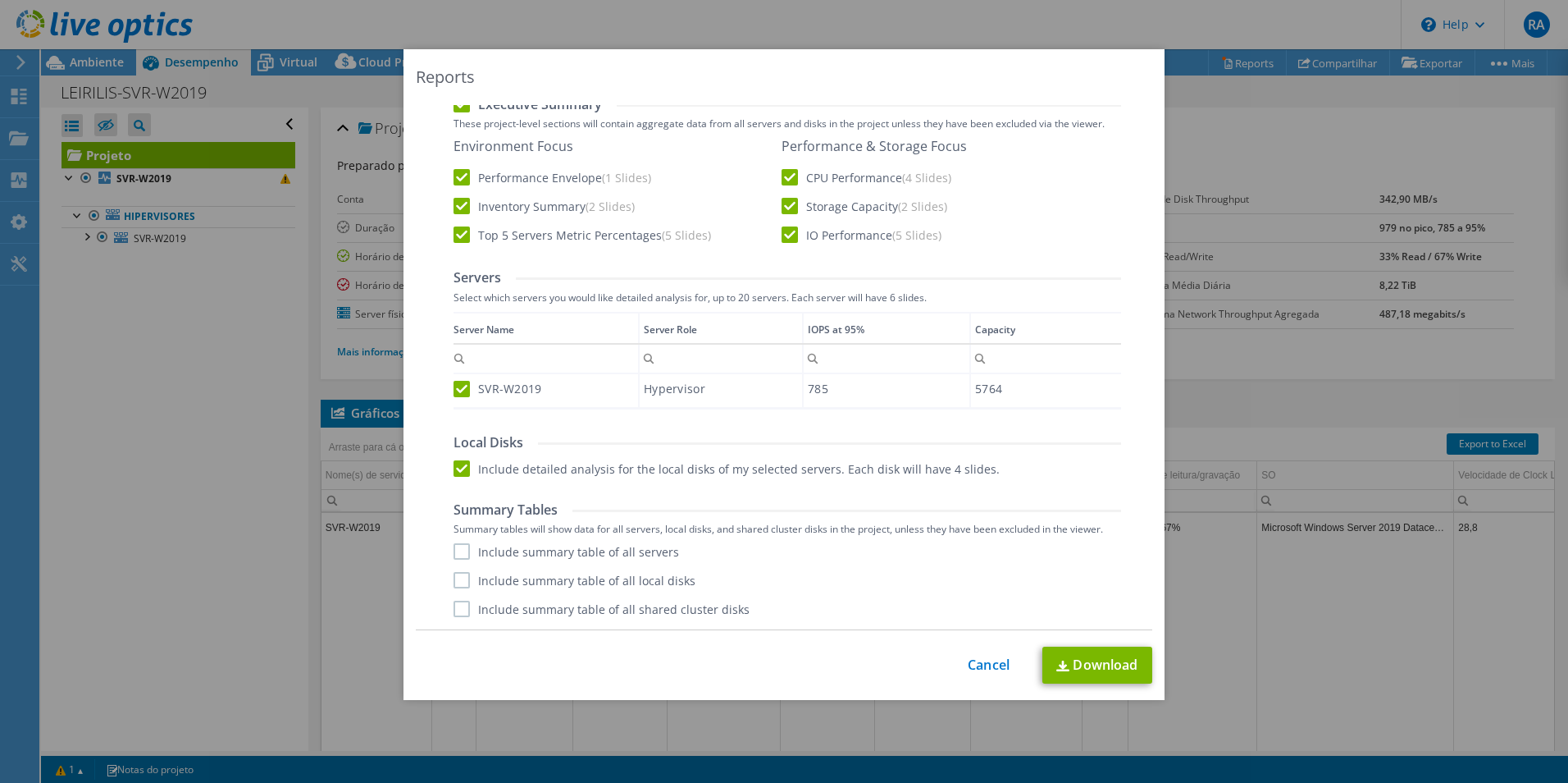
click at [458, 550] on label "Include summary table of all servers" at bounding box center [566, 552] width 226 height 16
click at [0, 0] on input "Include summary table of all servers" at bounding box center [0, 0] width 0 height 0
drag, startPoint x: 457, startPoint y: 576, endPoint x: 454, endPoint y: 613, distance: 37.1
click at [458, 581] on label "Include summary table of all local disks" at bounding box center [574, 580] width 242 height 16
click at [0, 0] on input "Include summary table of all local disks" at bounding box center [0, 0] width 0 height 0
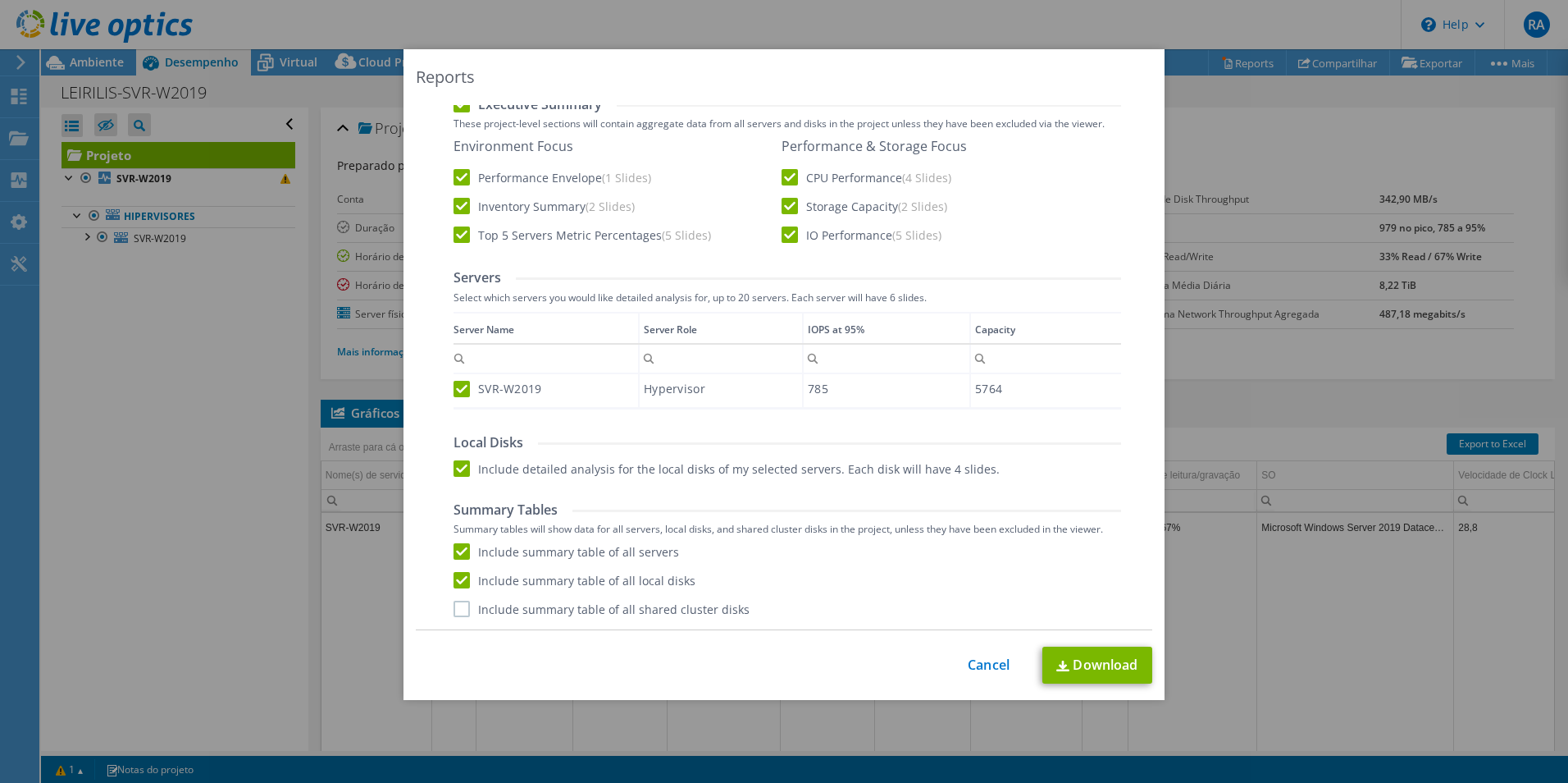
click at [457, 609] on label "Include summary table of all shared cluster disks" at bounding box center [601, 608] width 296 height 16
click at [0, 0] on input "Include summary table of all shared cluster disks" at bounding box center [0, 0] width 0 height 0
click at [1097, 665] on link "Download" at bounding box center [1098, 664] width 110 height 37
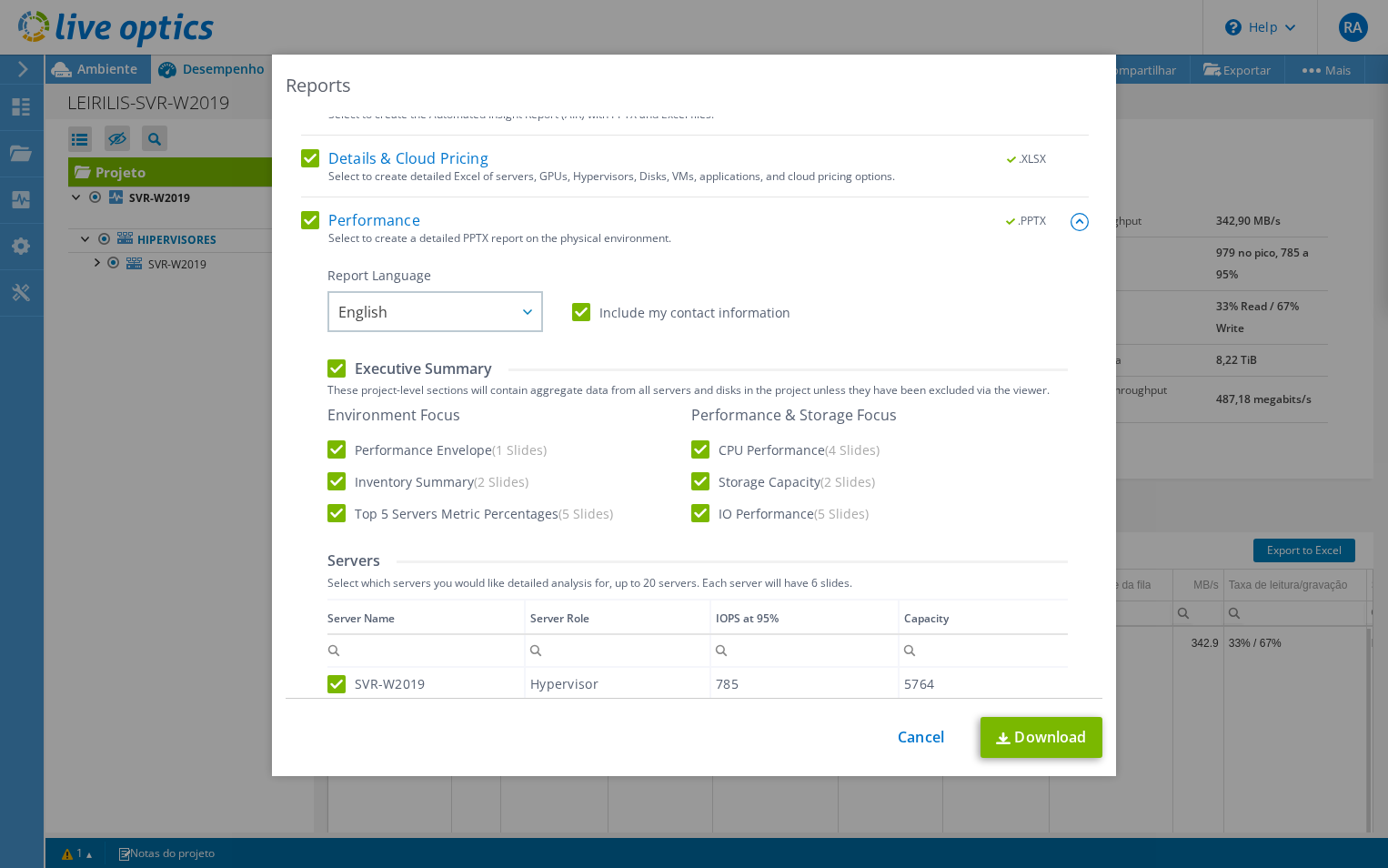
scroll to position [0, 0]
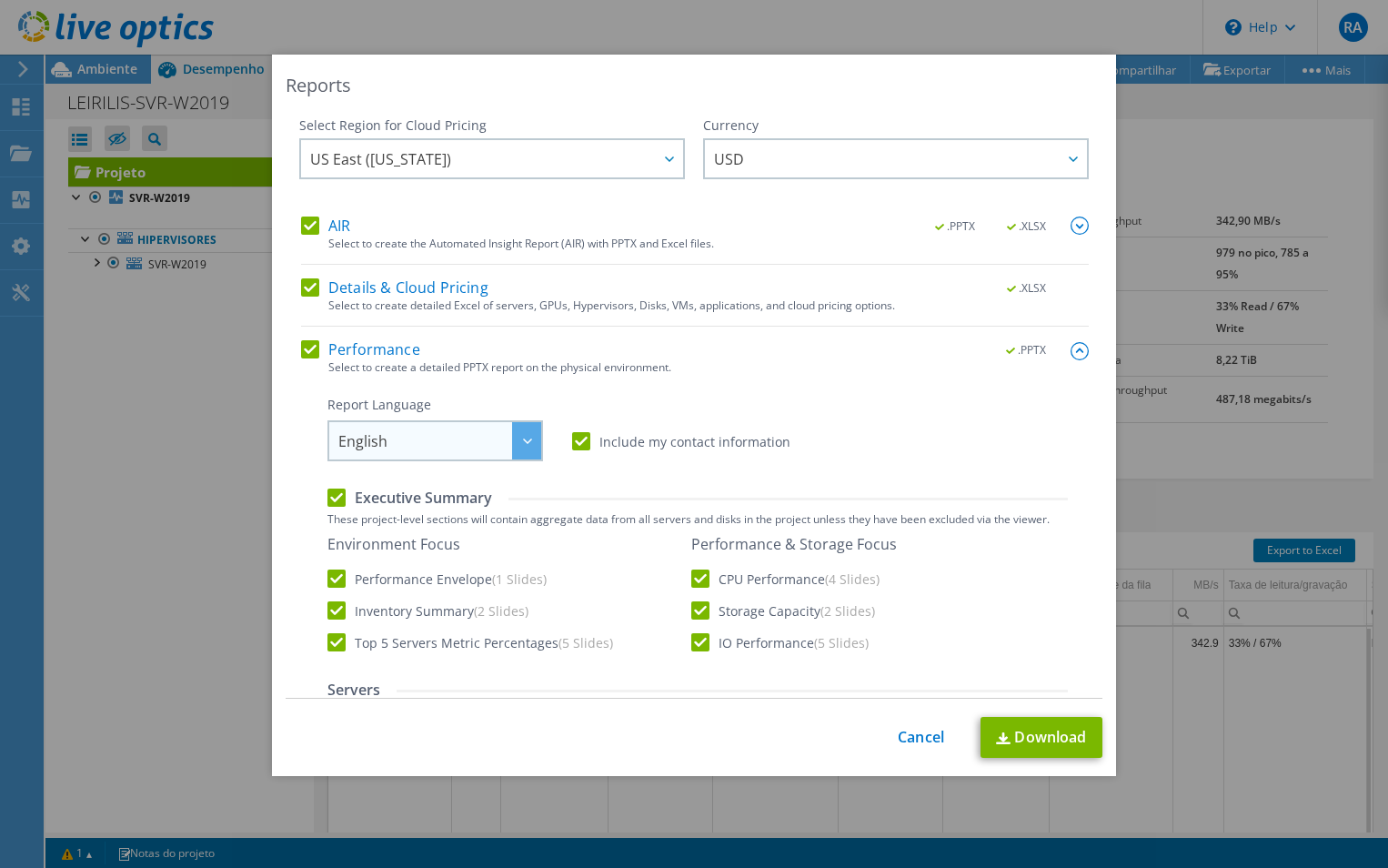
click at [512, 443] on div at bounding box center [526, 440] width 29 height 37
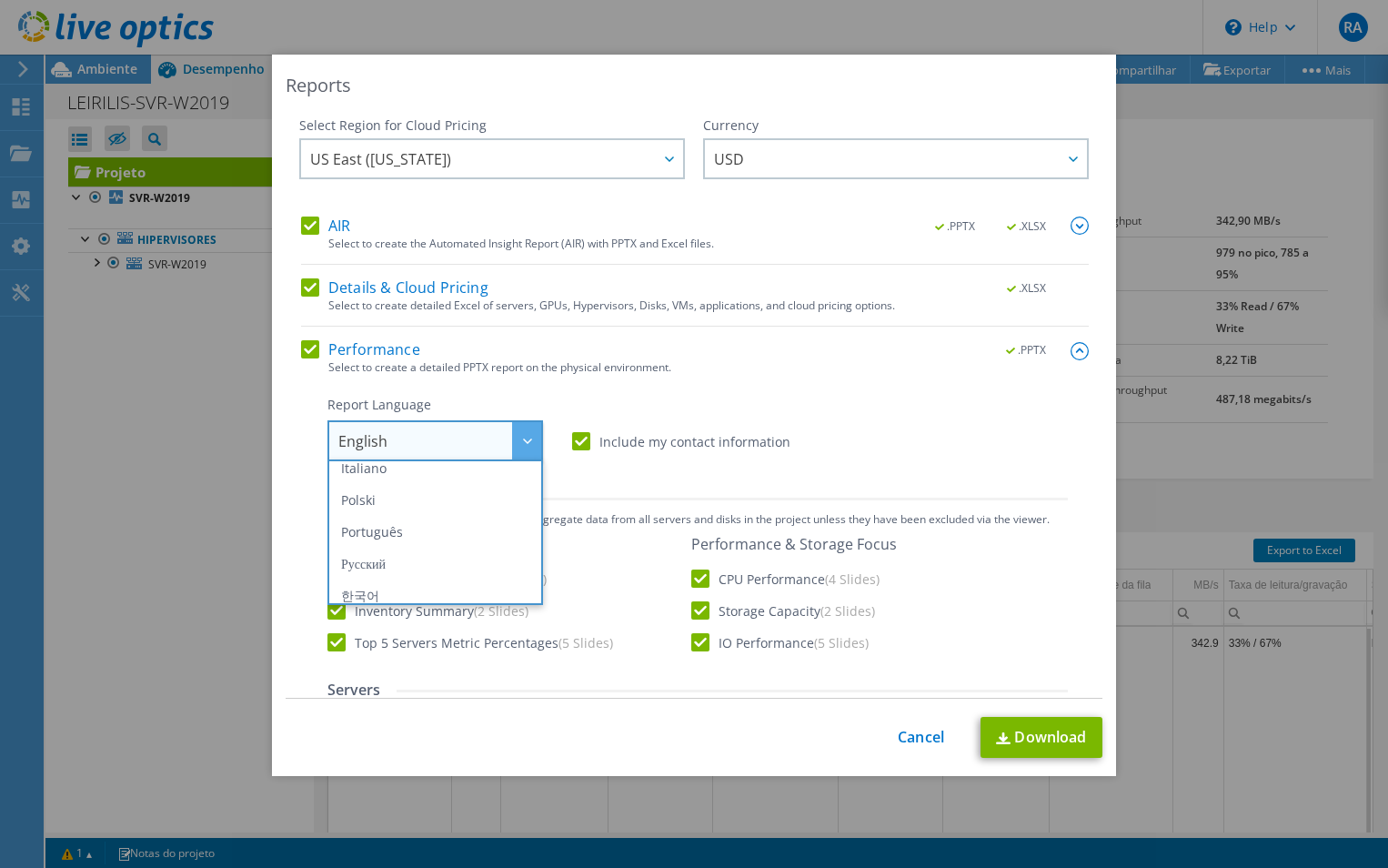
scroll to position [214, 0]
click at [995, 403] on div "Report Language English Deutsch Español Français Italiano Polski Português Русс…" at bounding box center [697, 429] width 740 height 66
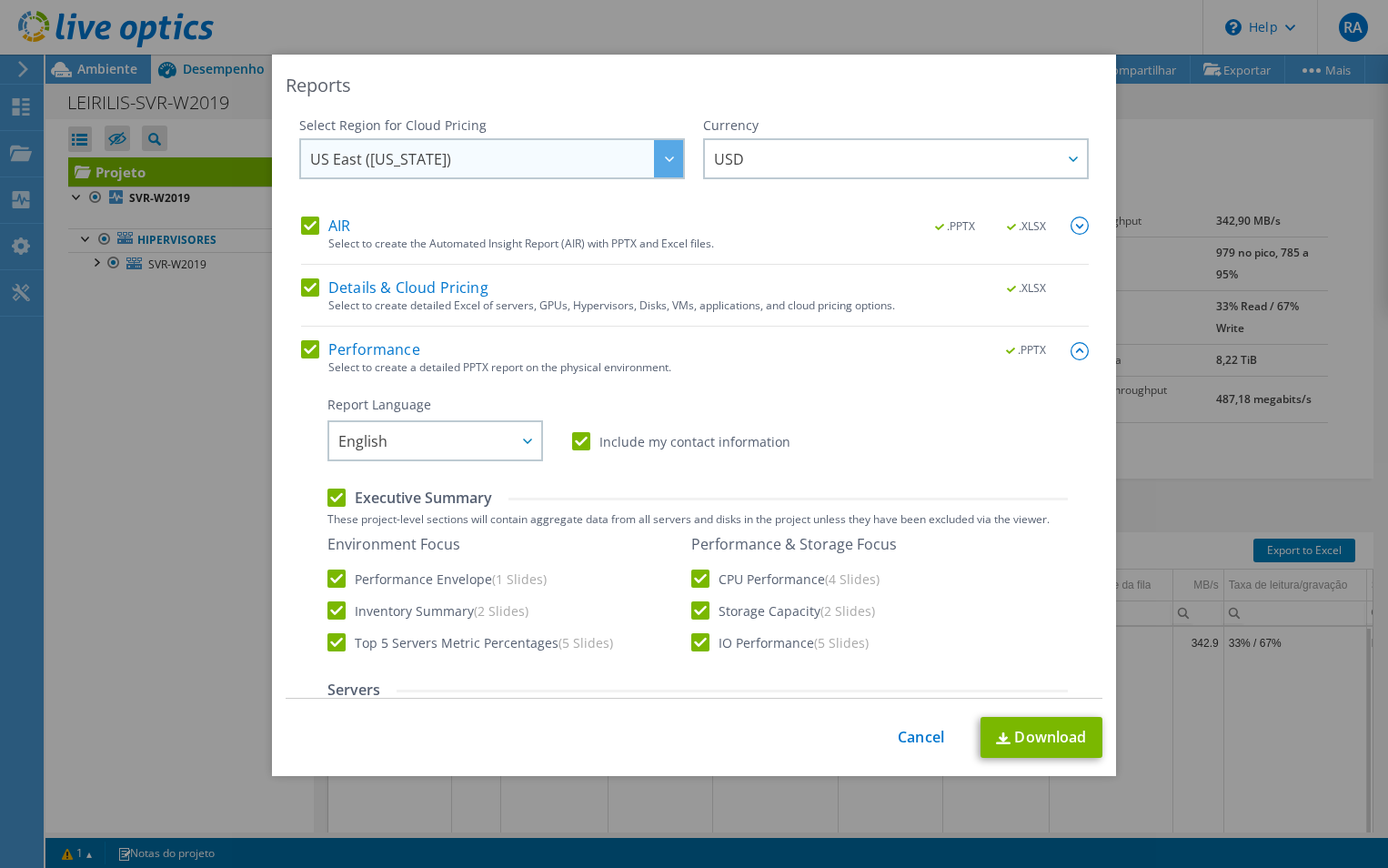
click at [655, 168] on div at bounding box center [669, 158] width 29 height 37
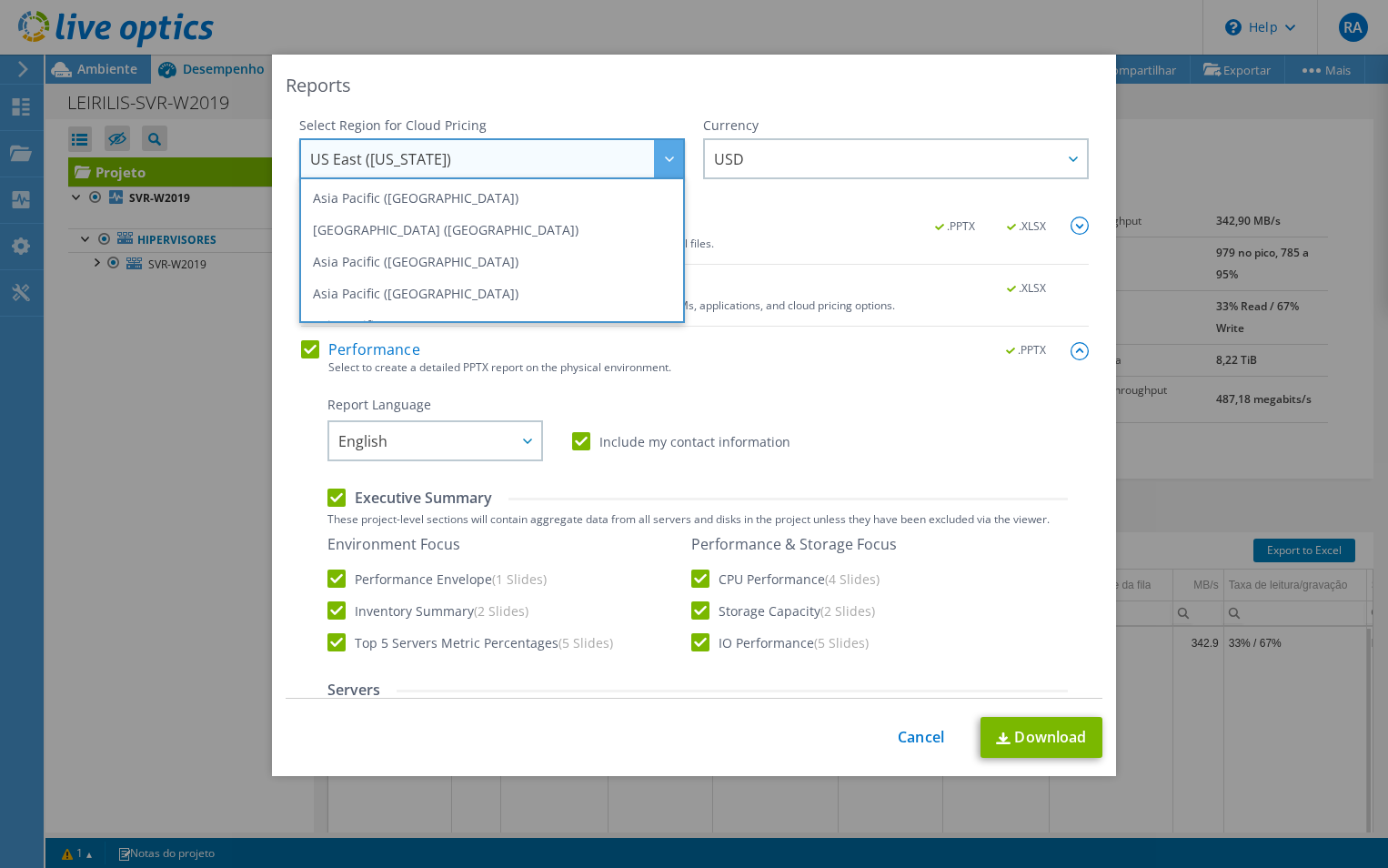
click at [655, 168] on div at bounding box center [669, 158] width 29 height 37
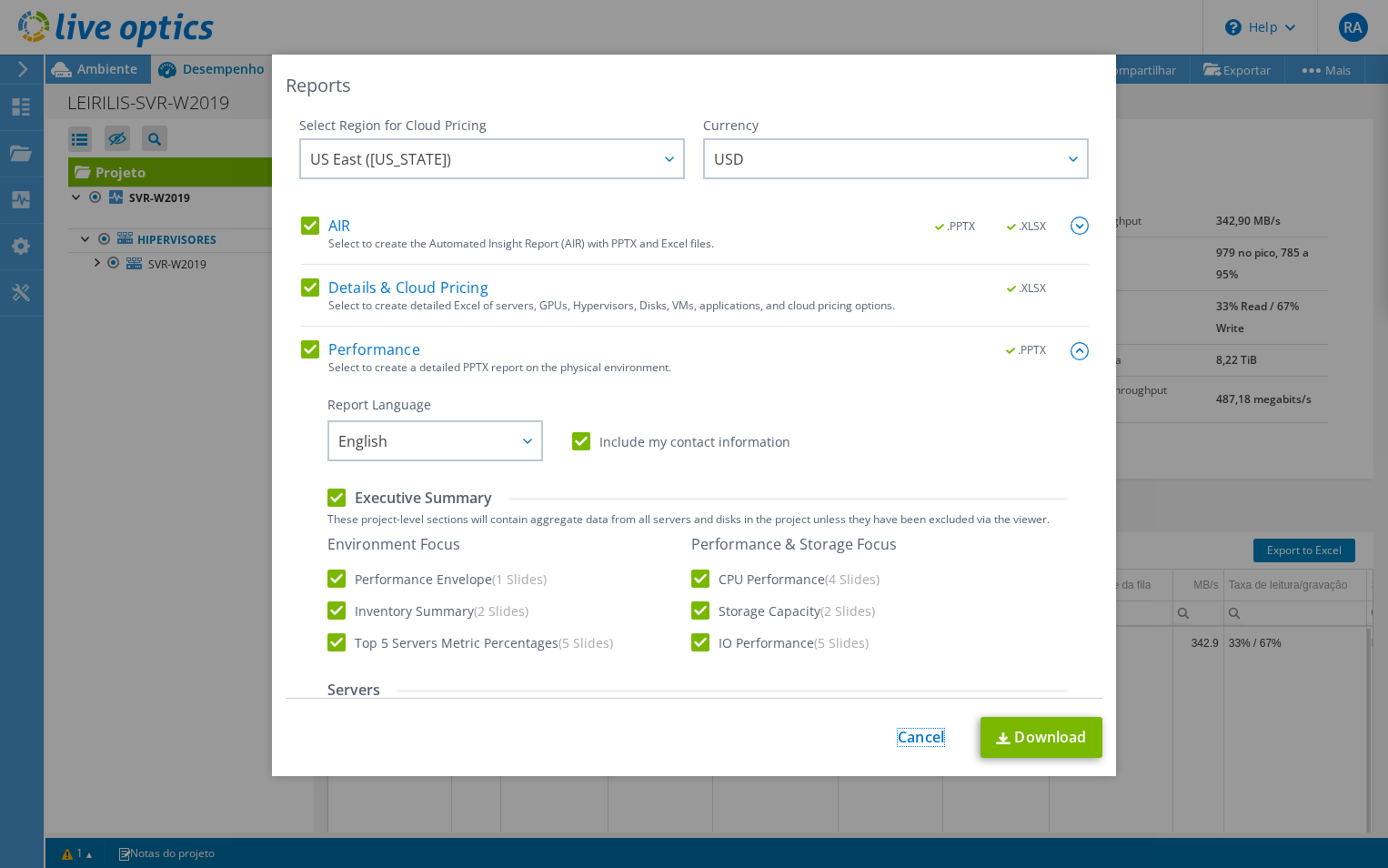
click at [933, 735] on link "Cancel" at bounding box center [921, 736] width 46 height 17
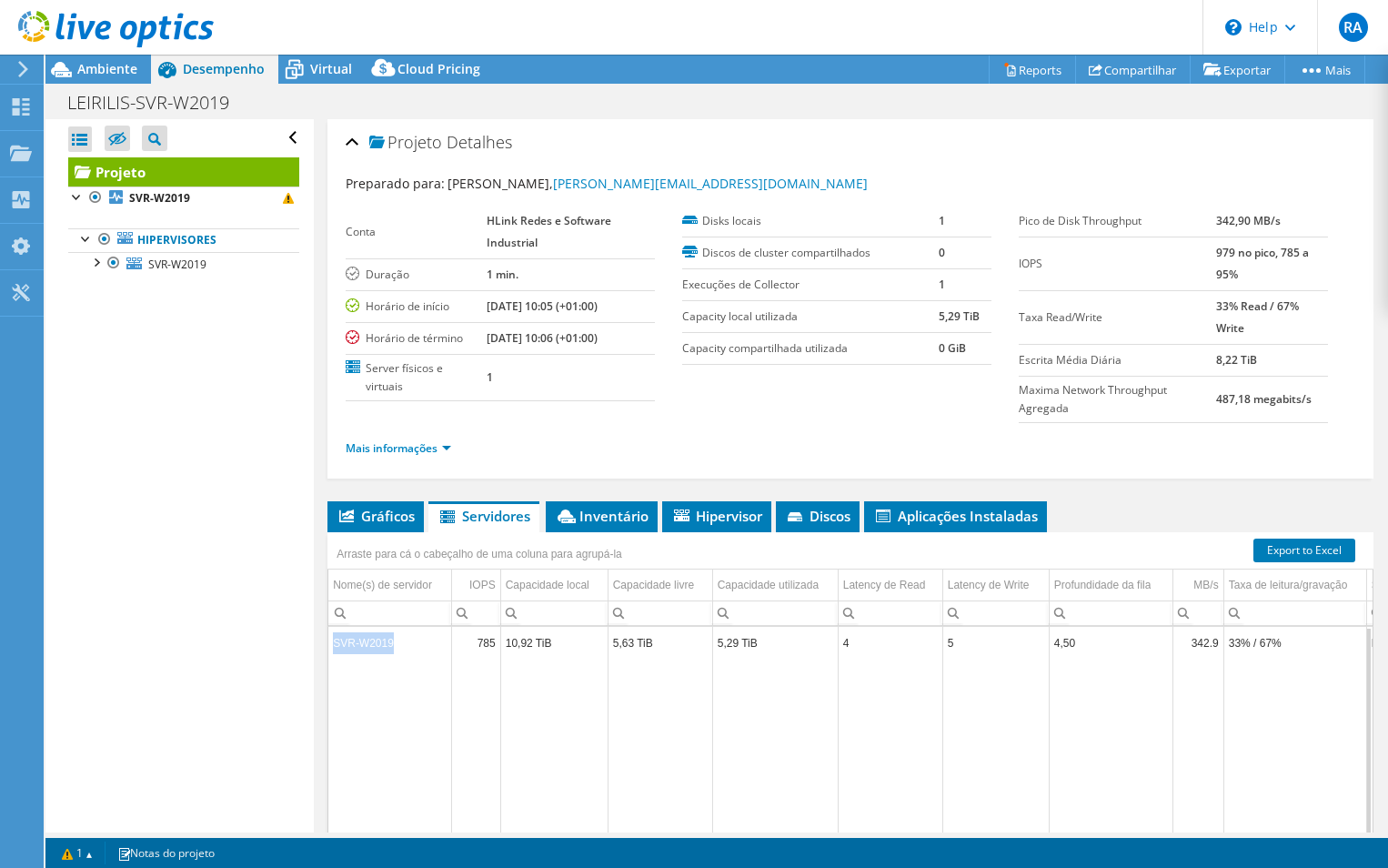
drag, startPoint x: 396, startPoint y: 642, endPoint x: 329, endPoint y: 639, distance: 67.1
click at [329, 639] on td "SVR-W2019" at bounding box center [389, 643] width 123 height 32
drag, startPoint x: 329, startPoint y: 639, endPoint x: 423, endPoint y: 722, distance: 125.4
click at [429, 744] on td "Data grid" at bounding box center [389, 787] width 123 height 258
drag, startPoint x: 374, startPoint y: 638, endPoint x: 327, endPoint y: 634, distance: 47.2
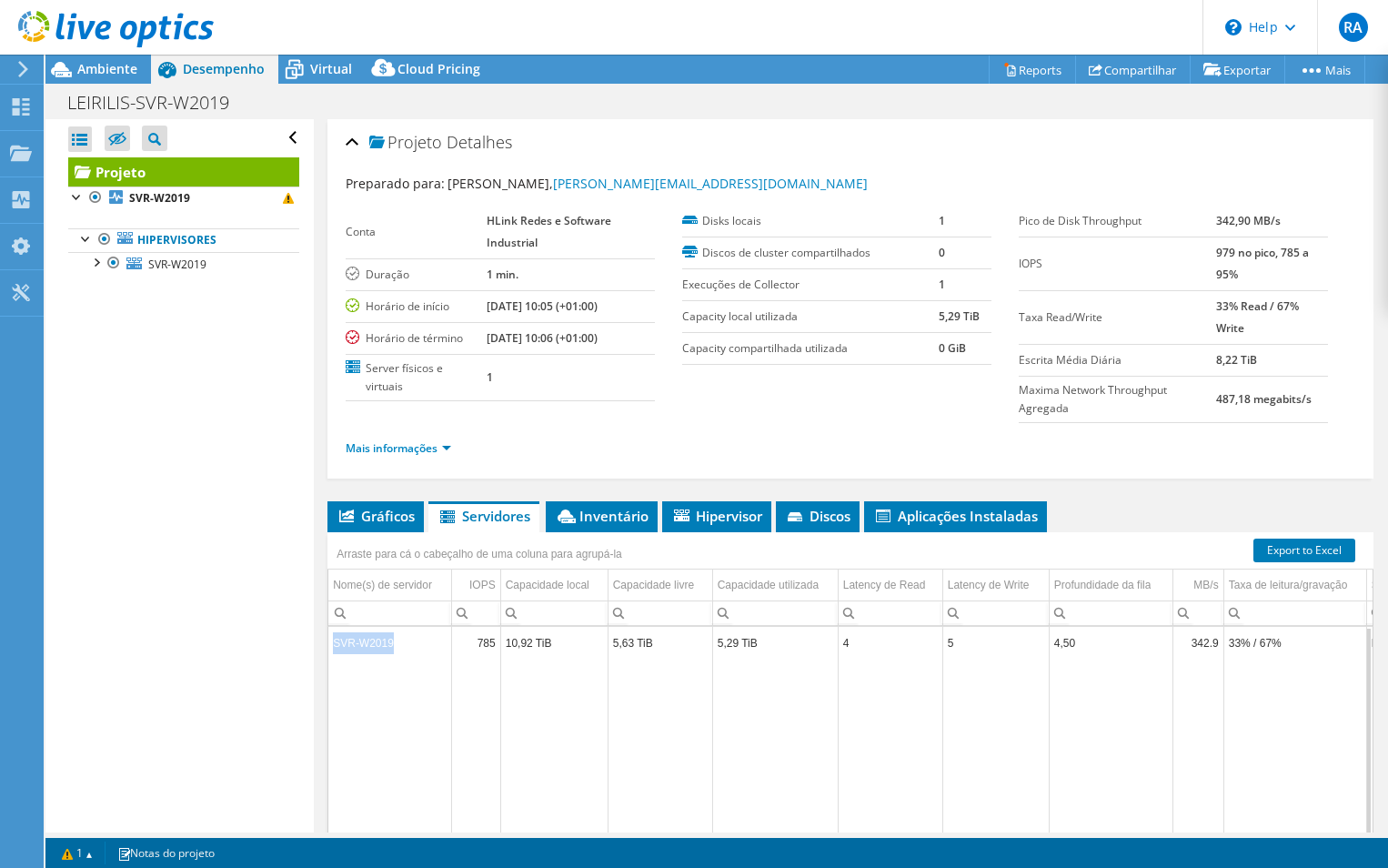
click at [327, 634] on div "SVR-W2019 785 10,92 TiB 5,63 TiB 5,29 TiB 4 5 4,50 342.9 33% / 67% Microsoft Wi…" at bounding box center [850, 772] width 1047 height 293
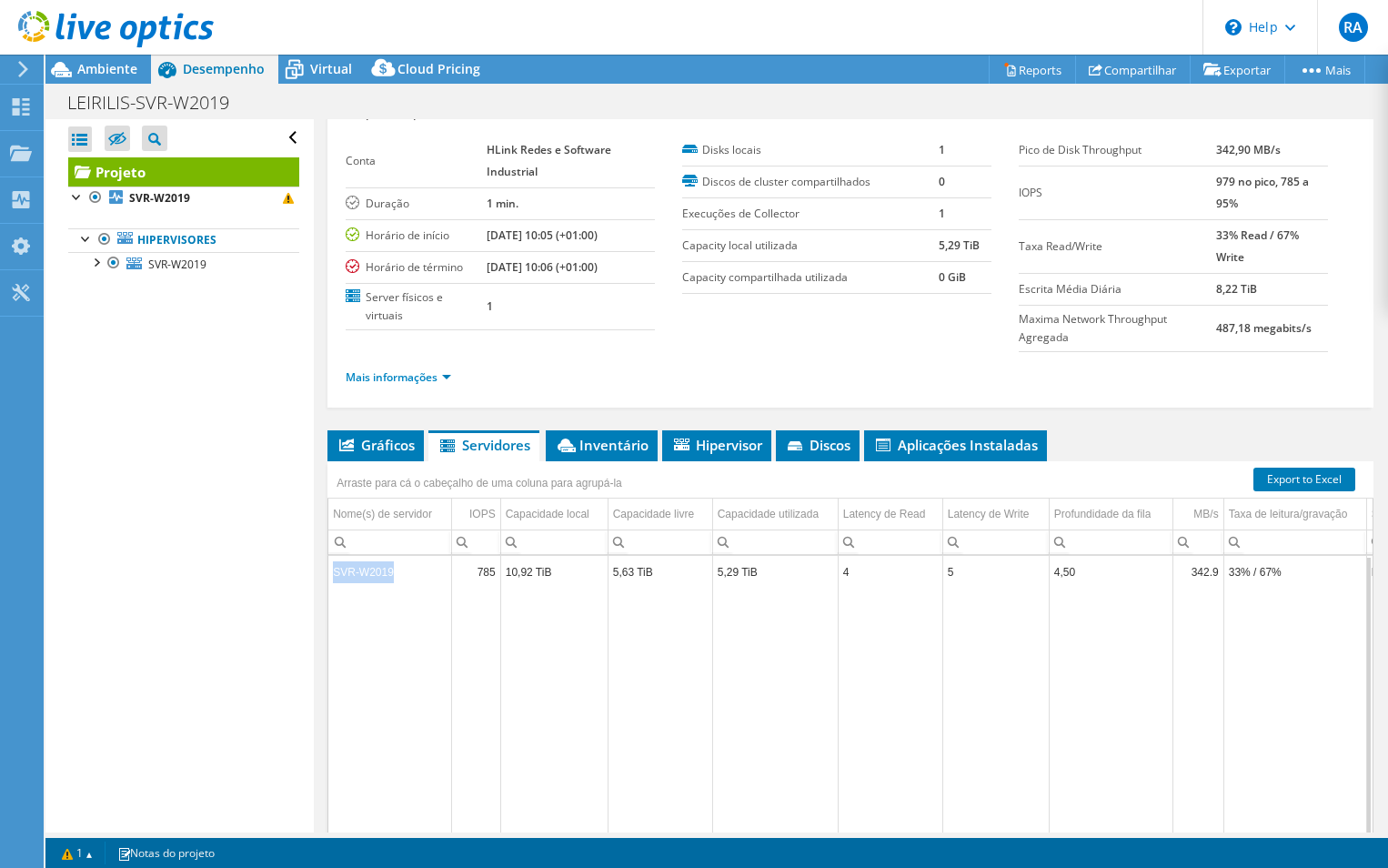
scroll to position [0, 0]
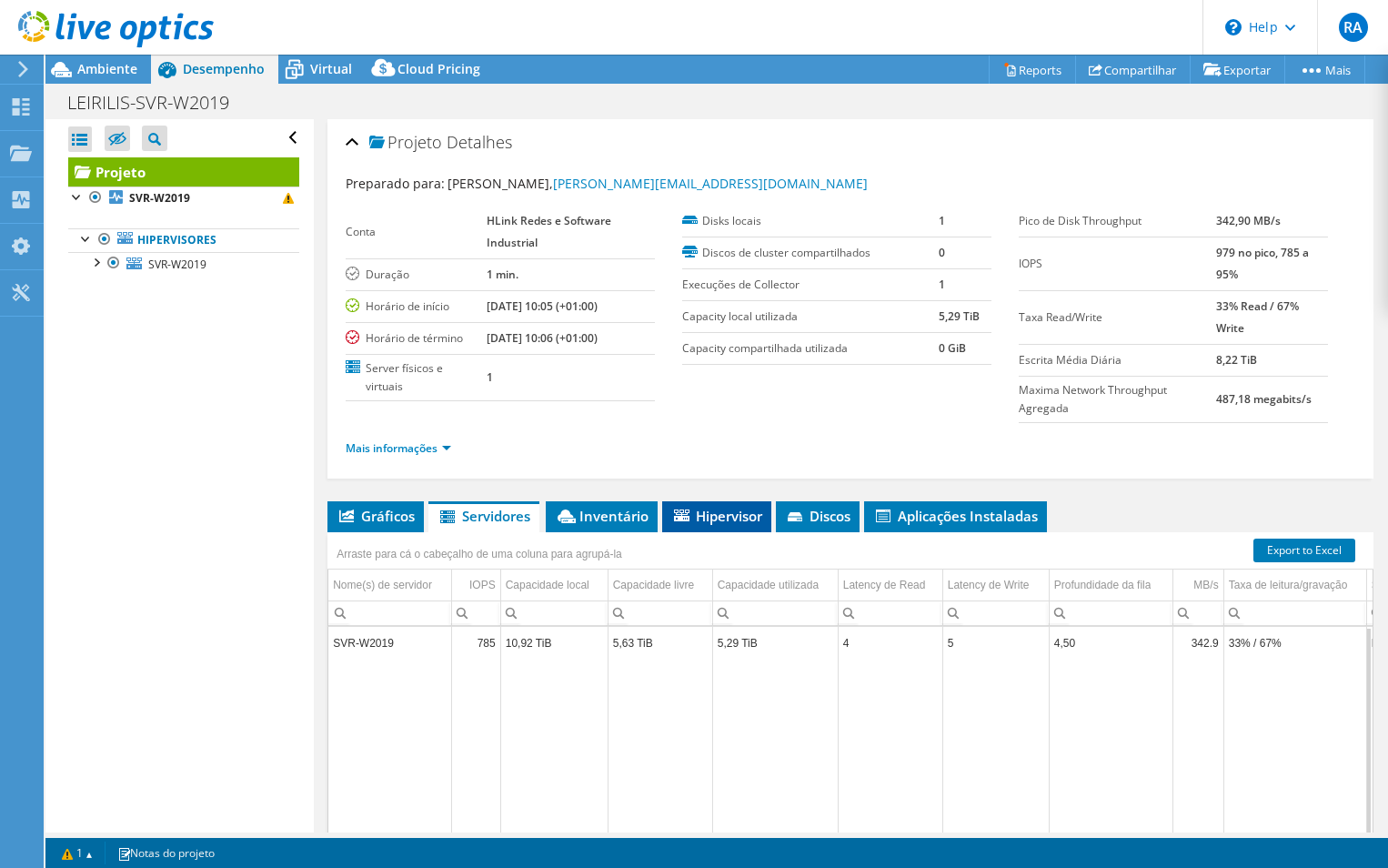
click at [717, 517] on span "Hipervisor" at bounding box center [716, 516] width 91 height 18
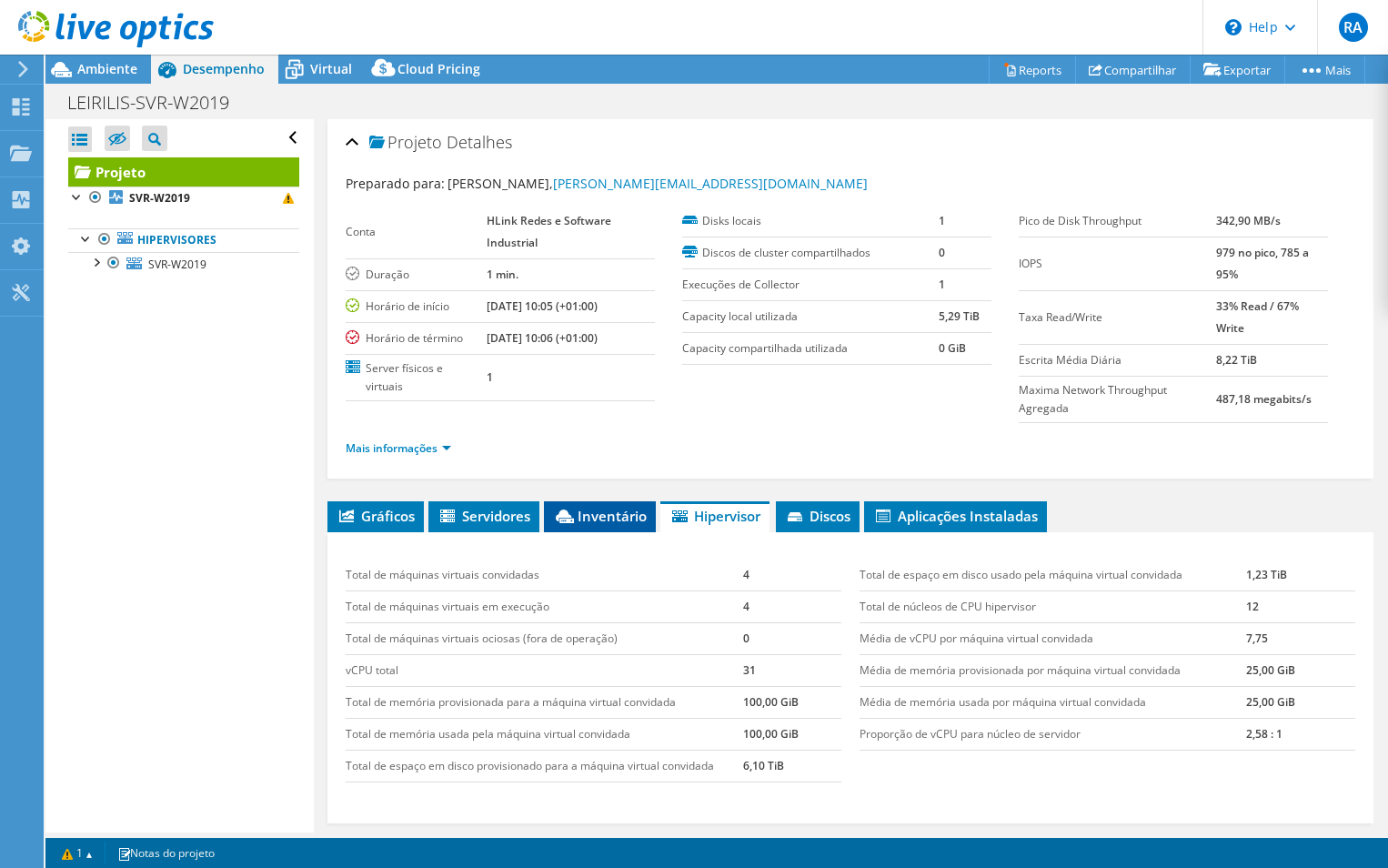
click at [572, 522] on icon at bounding box center [565, 517] width 18 height 14
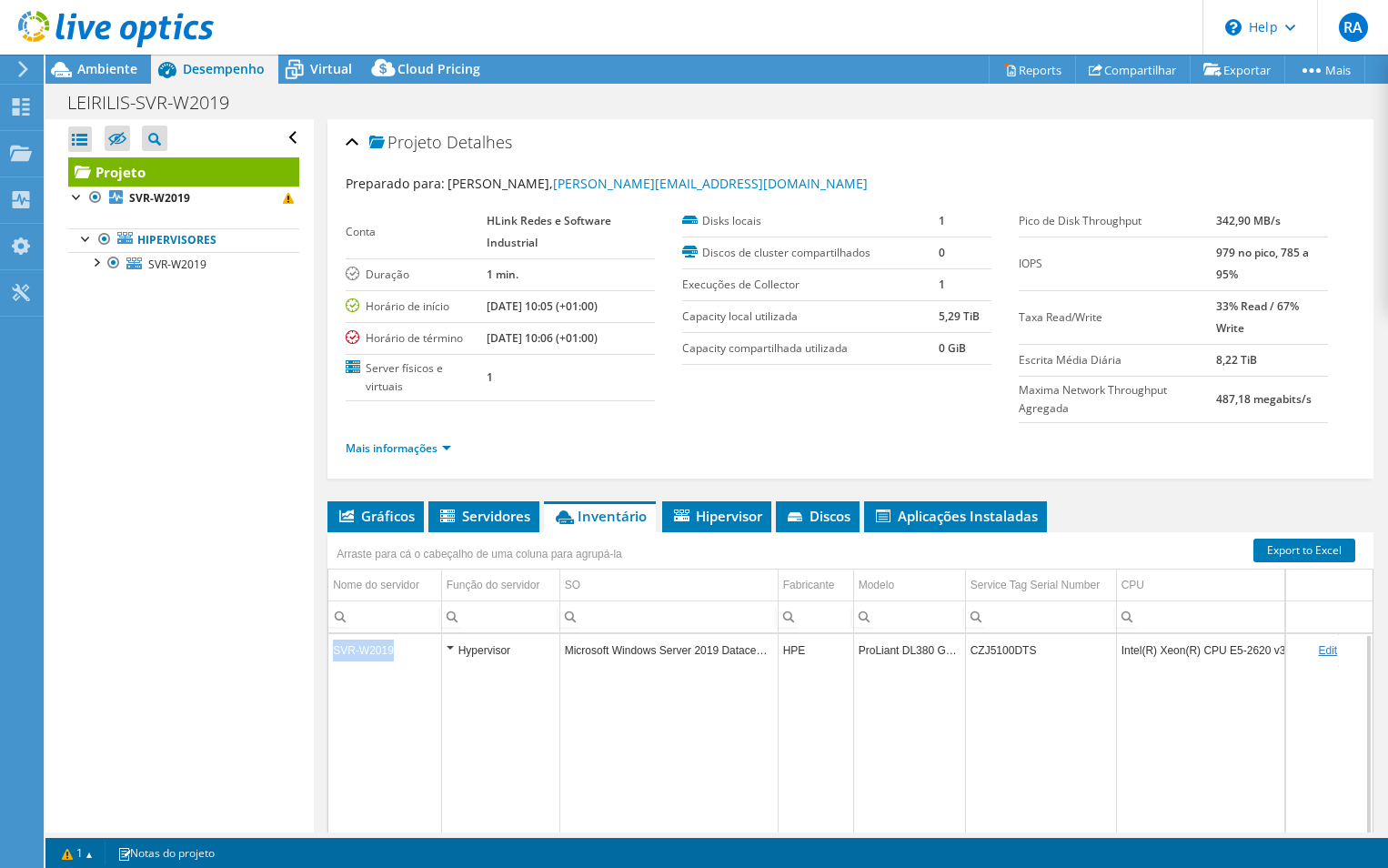
drag, startPoint x: 391, startPoint y: 650, endPoint x: 317, endPoint y: 650, distance: 74.0
click at [317, 650] on div "Projeto Detalhes Preparado para: ruben alexandre, ruben.alexandre@hlink.pt Cont…" at bounding box center [851, 553] width 1074 height 869
click at [983, 518] on span "Aplicações Instaladas" at bounding box center [955, 516] width 165 height 18
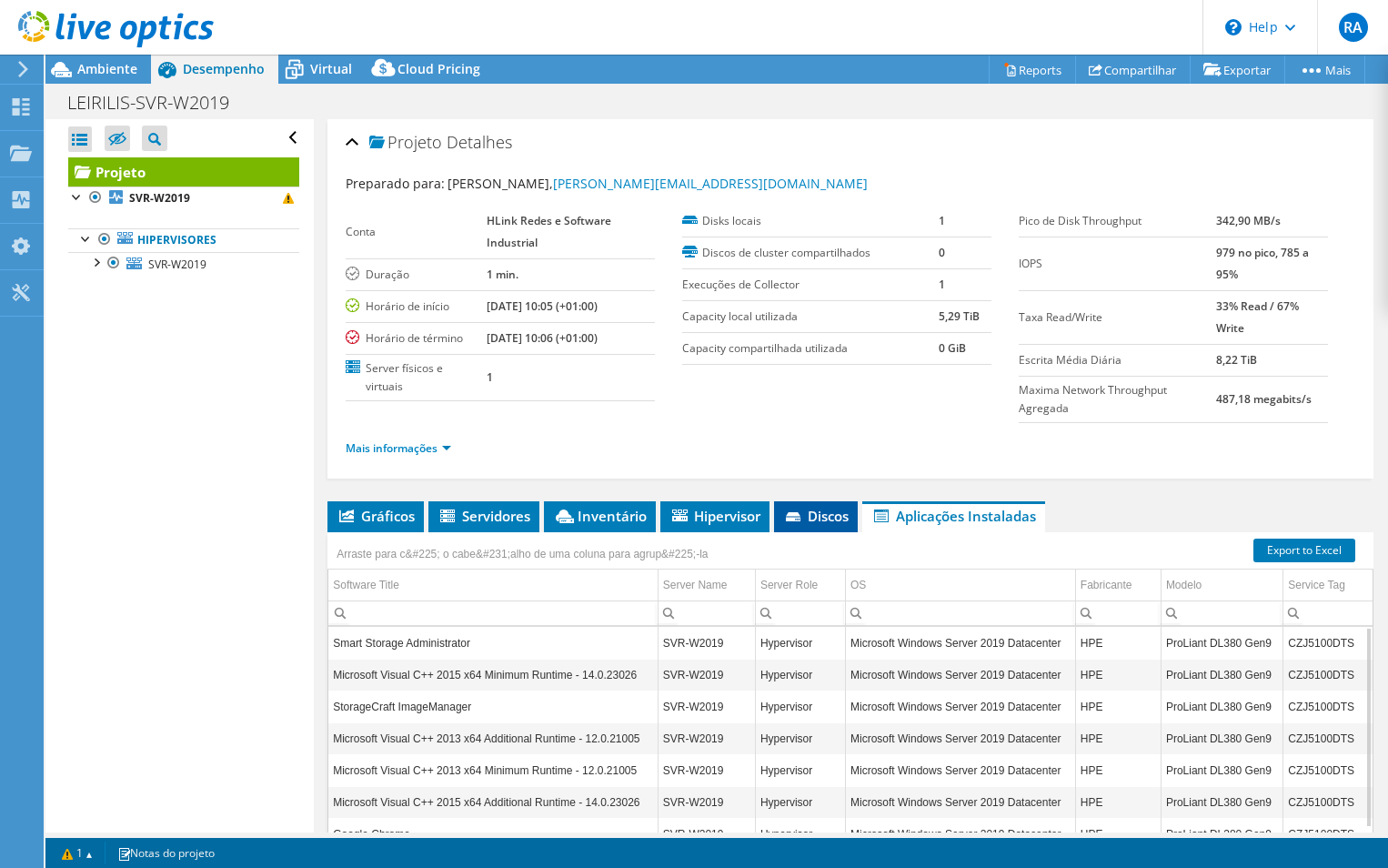
click at [836, 521] on span "Discos" at bounding box center [816, 516] width 66 height 18
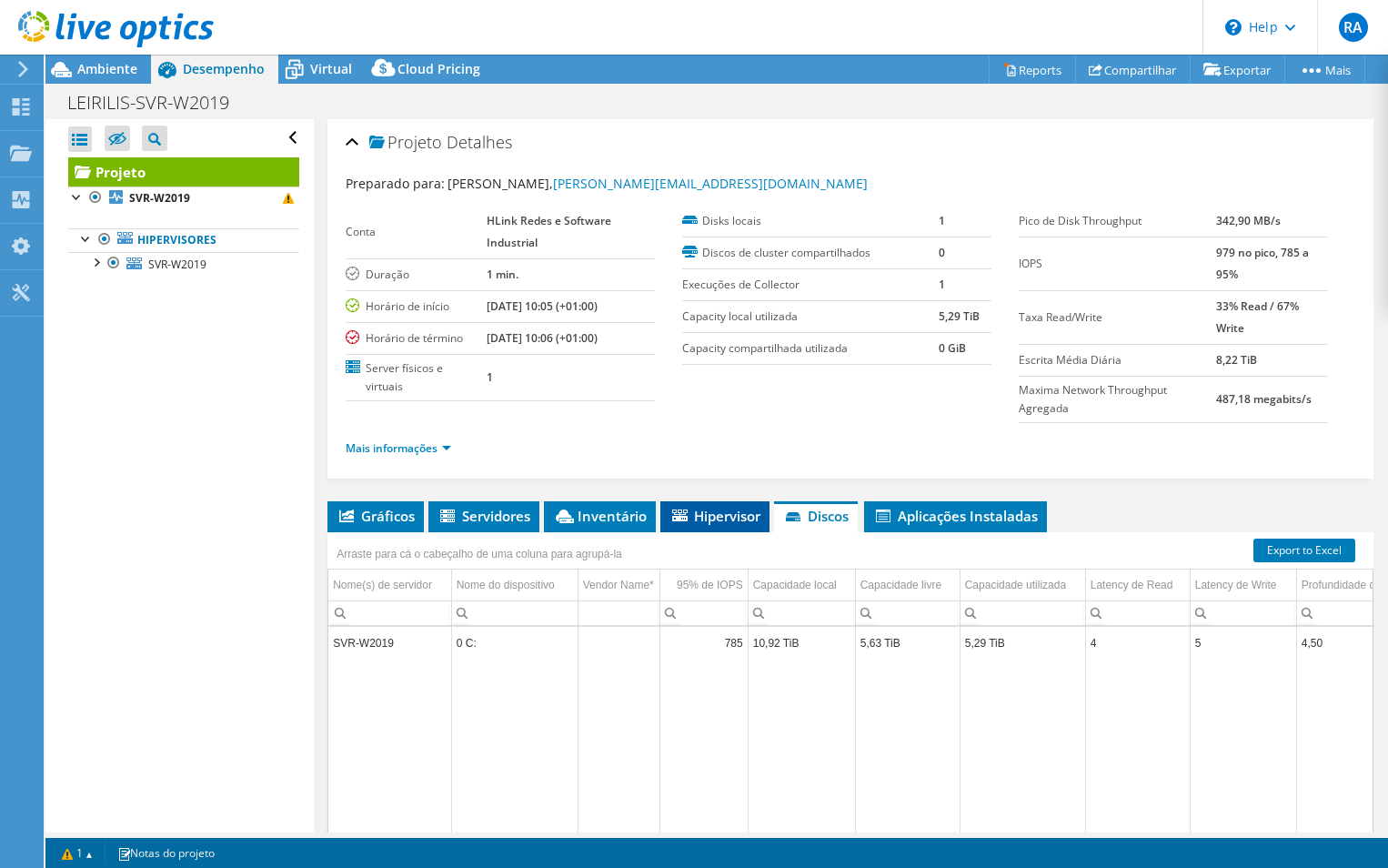
click at [715, 520] on span "Hipervisor" at bounding box center [714, 516] width 91 height 18
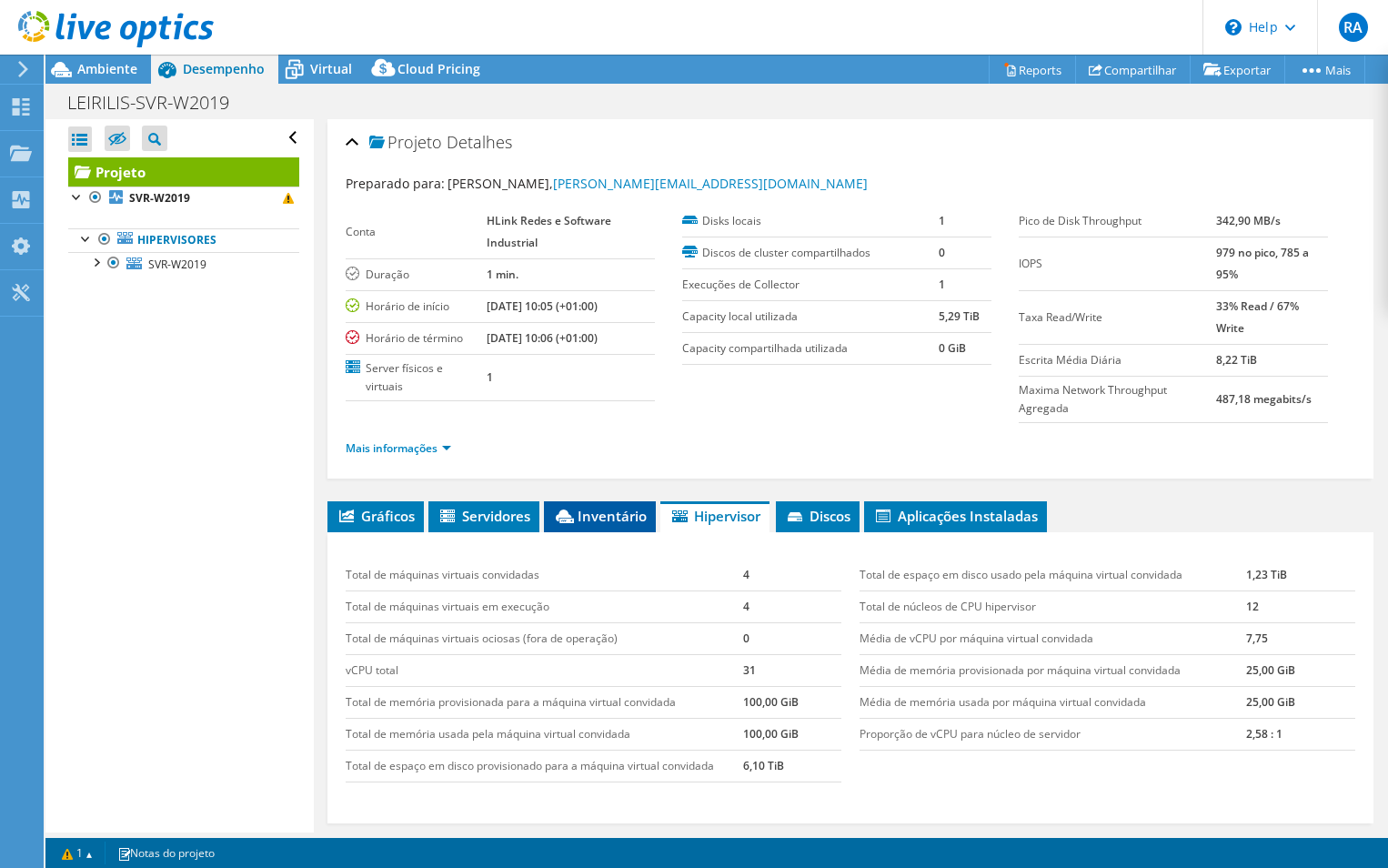
click at [604, 521] on span "Inventário" at bounding box center [600, 516] width 94 height 18
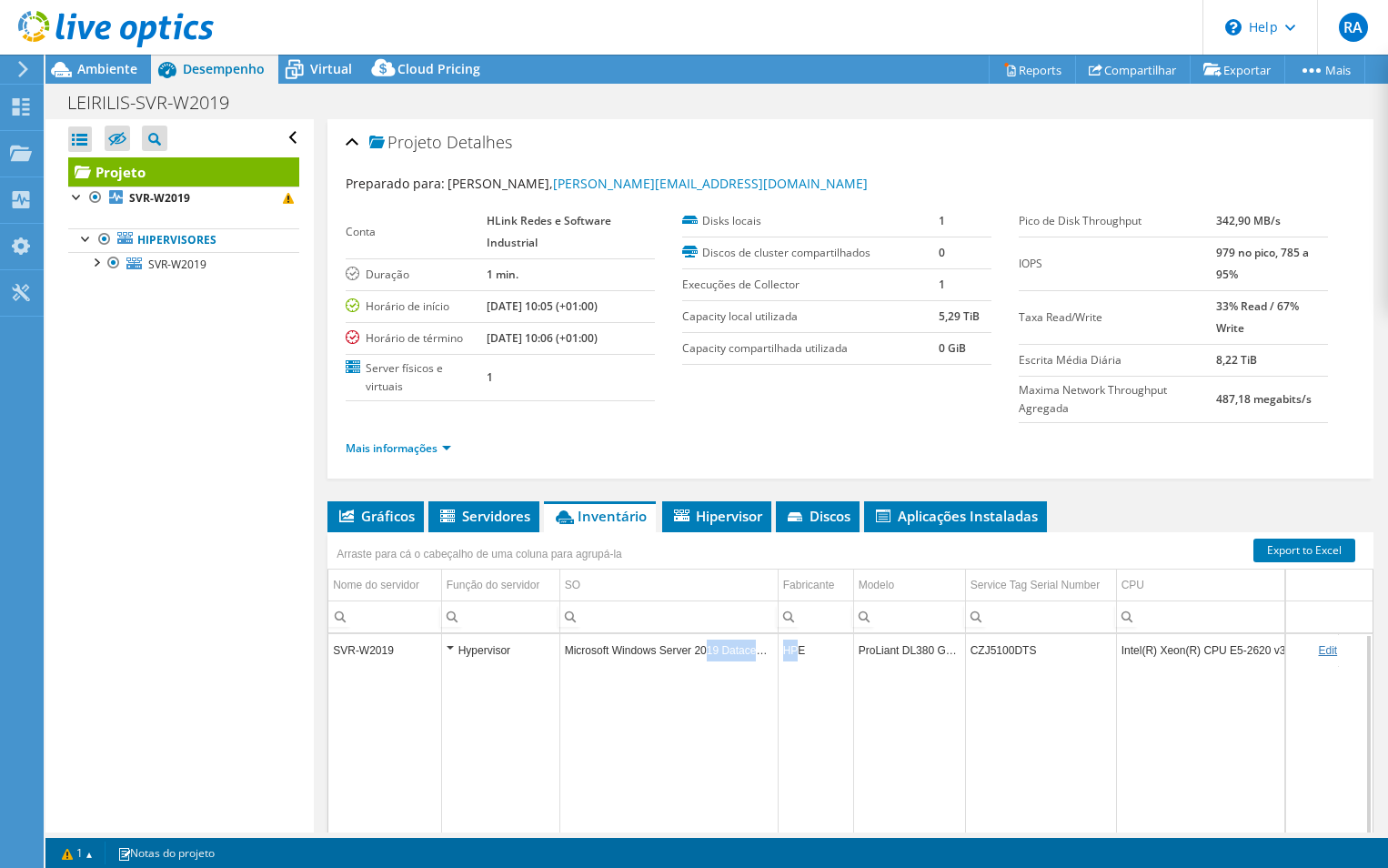
drag, startPoint x: 705, startPoint y: 648, endPoint x: 797, endPoint y: 653, distance: 92.1
click at [797, 653] on tr "SVR-W2019 Hypervisor Microsoft Windows Server 2019 Datacenter HPE ProLiant DL38…" at bounding box center [1071, 650] width 1486 height 32
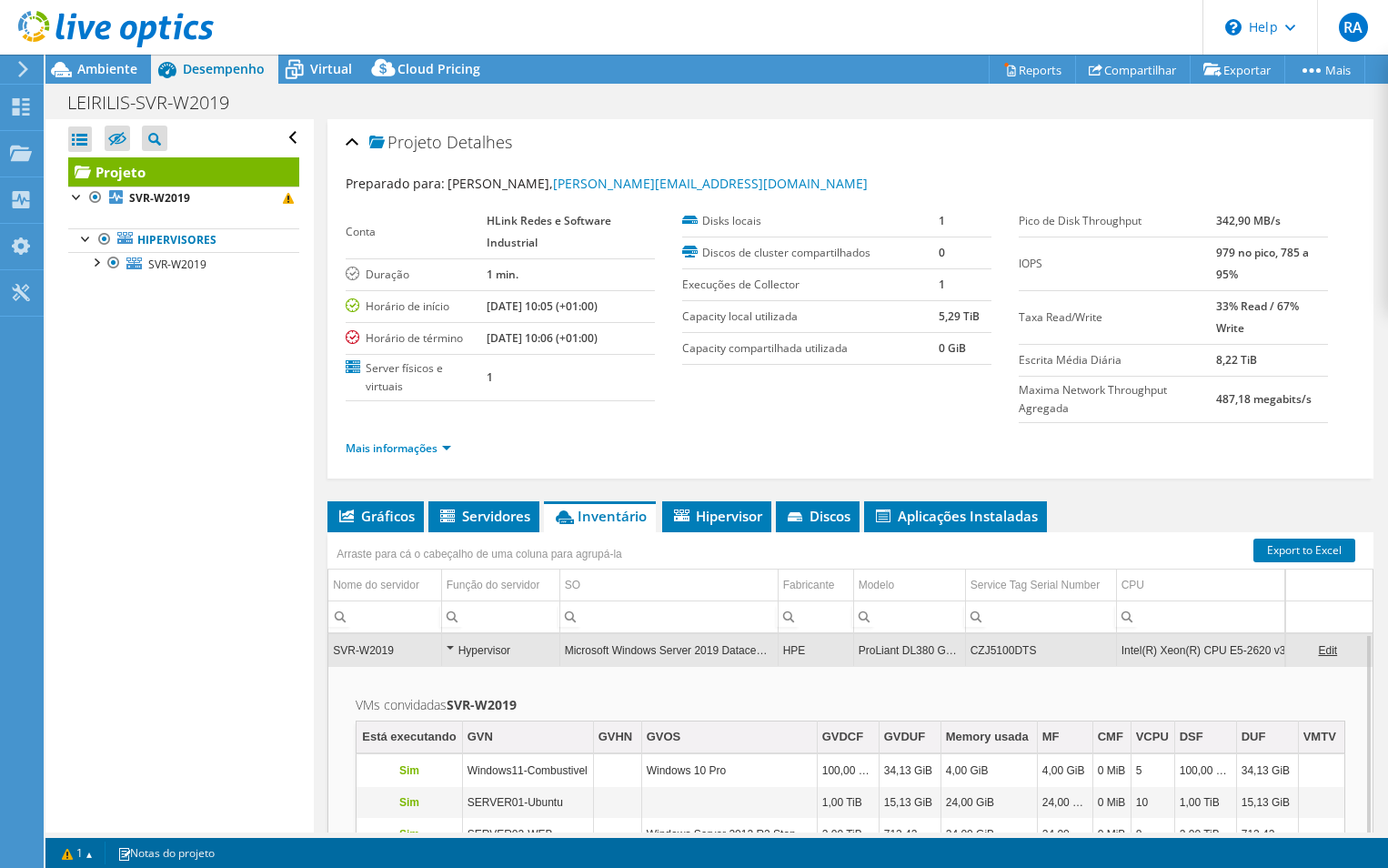
click at [889, 651] on td "ProLiant DL380 Gen9" at bounding box center [909, 650] width 112 height 32
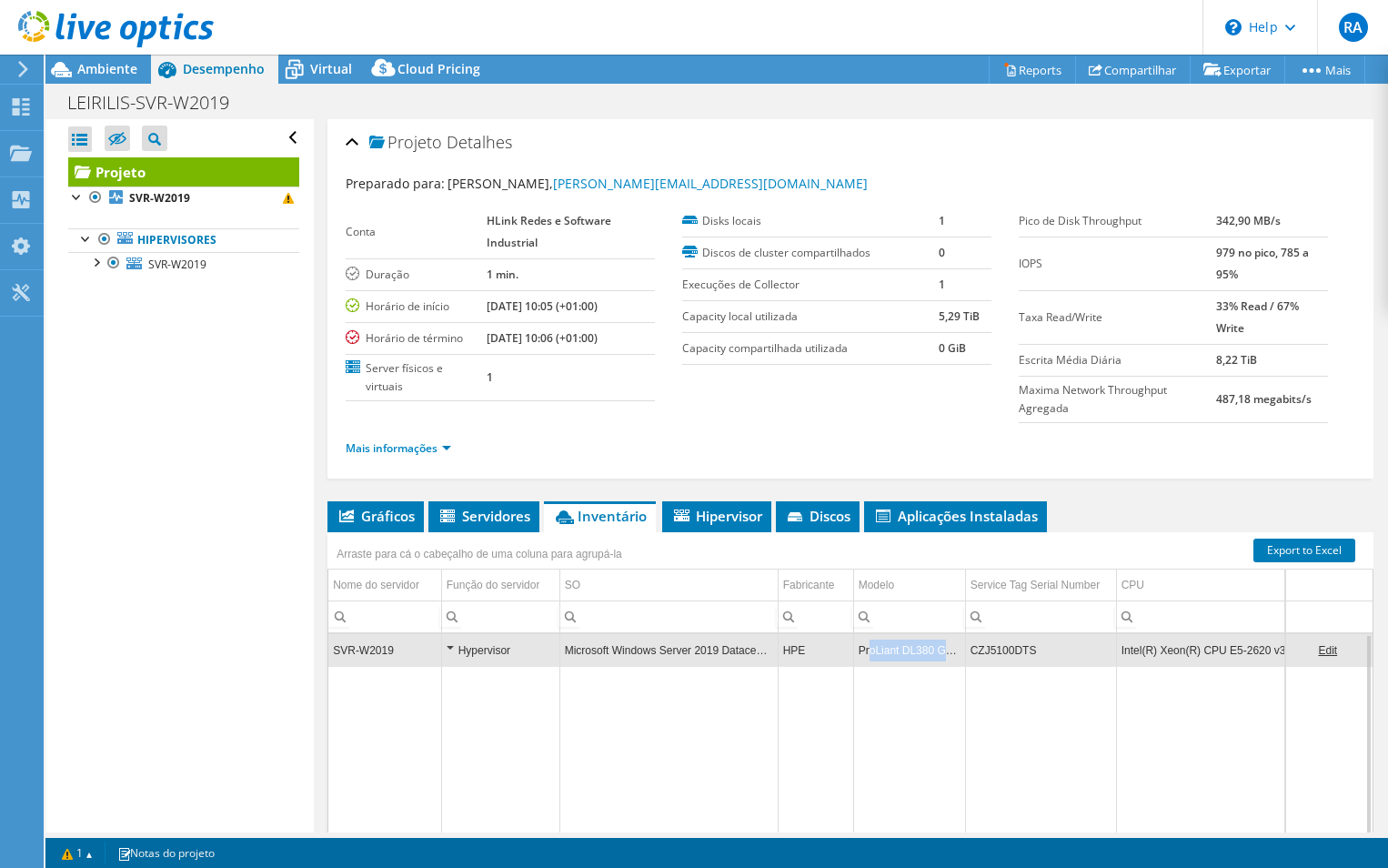
drag, startPoint x: 869, startPoint y: 651, endPoint x: 960, endPoint y: 651, distance: 91.0
click at [960, 651] on td "ProLiant DL380 Gen9" at bounding box center [909, 650] width 112 height 32
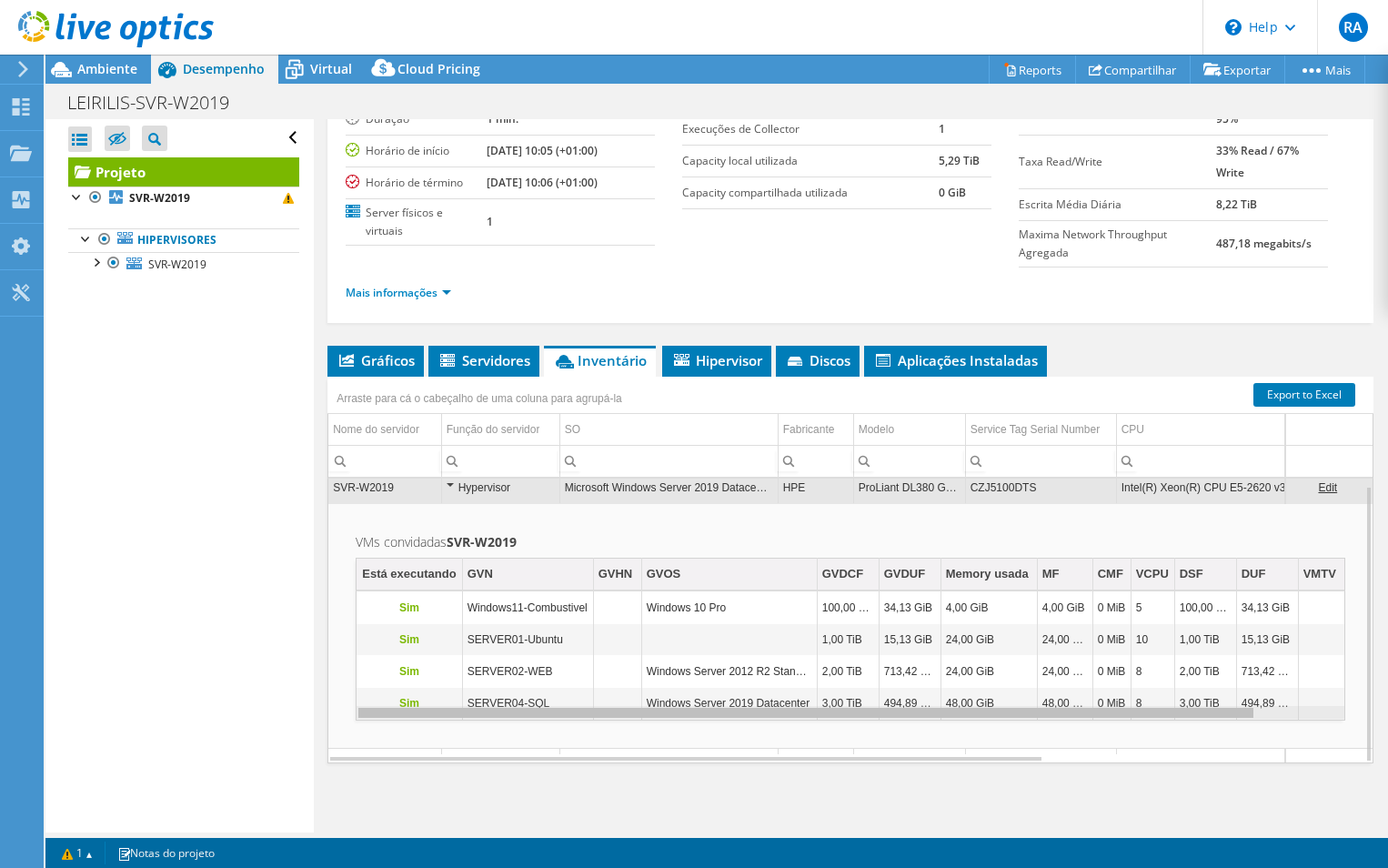
drag, startPoint x: 512, startPoint y: 714, endPoint x: 504, endPoint y: 702, distance: 14.4
click at [504, 702] on body "RA Usuário Final ruben alexandre ruben.alexandre@hlink.pt HLink Redes e Softwar…" at bounding box center [694, 434] width 1388 height 868
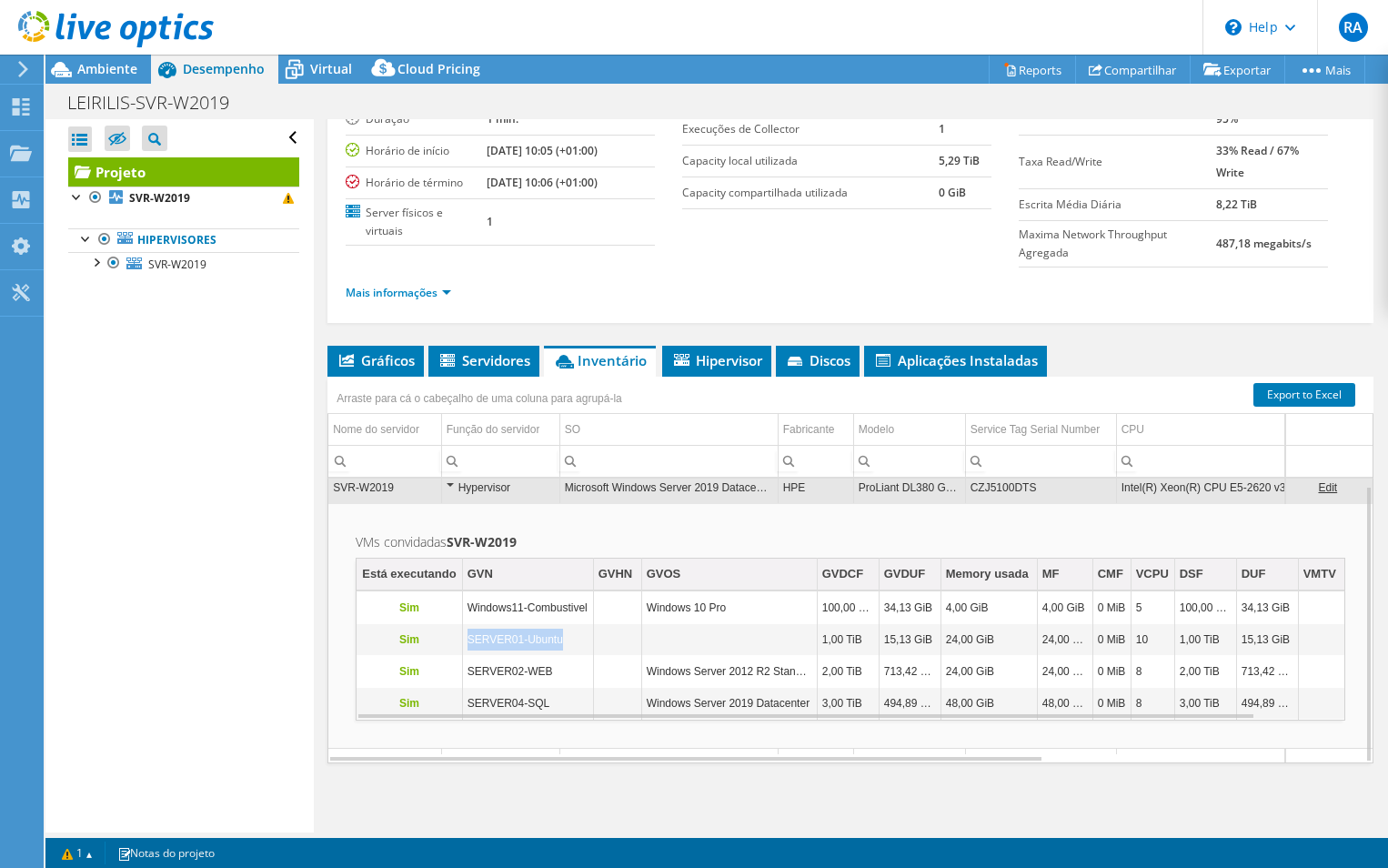
drag, startPoint x: 562, startPoint y: 635, endPoint x: 466, endPoint y: 651, distance: 97.3
click at [466, 651] on td "SERVER01-Ubuntu" at bounding box center [527, 640] width 131 height 32
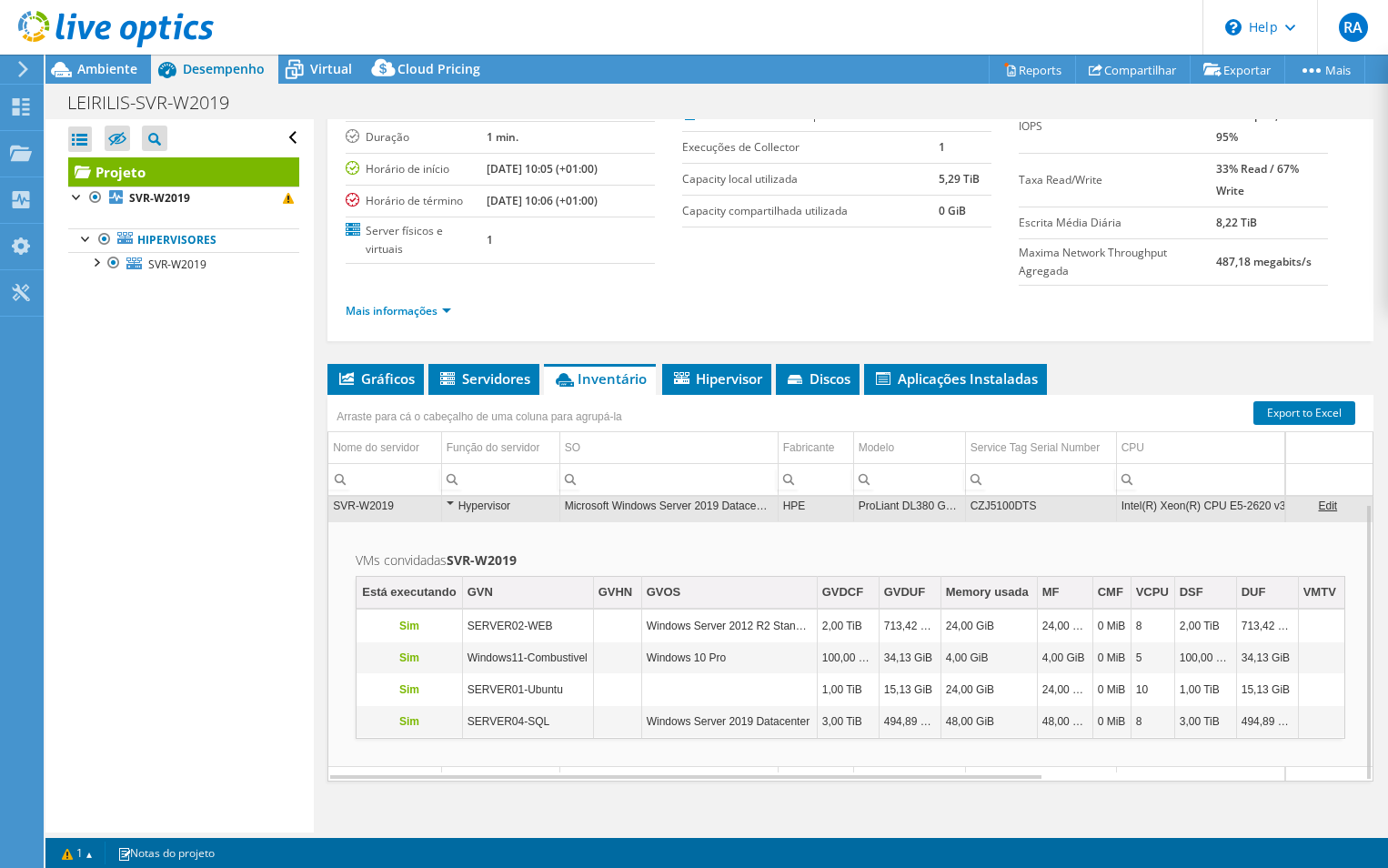
scroll to position [156, 0]
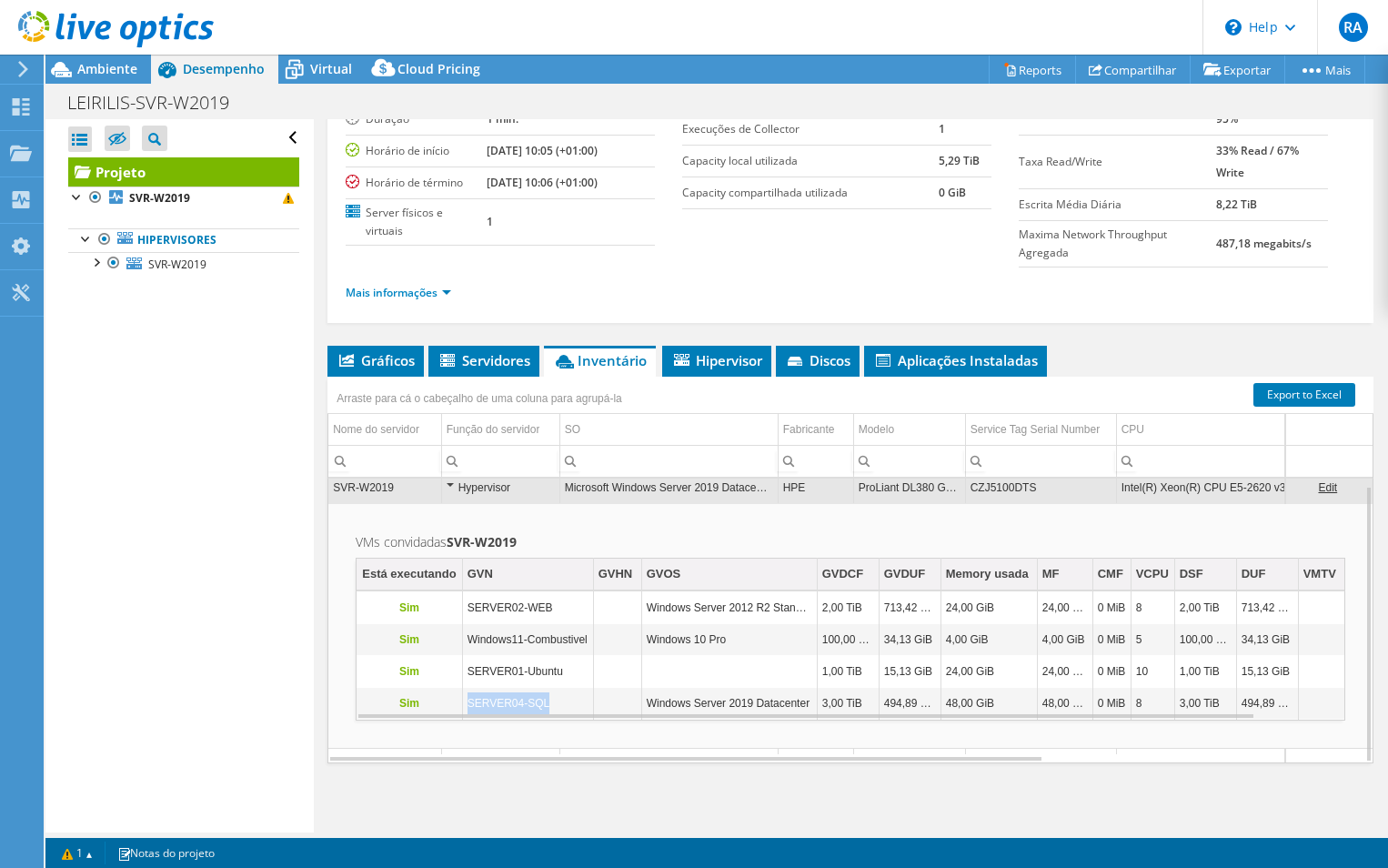
drag, startPoint x: 540, startPoint y: 710, endPoint x: 468, endPoint y: 701, distance: 72.6
click at [468, 701] on td "SERVER04-SQL" at bounding box center [527, 703] width 131 height 32
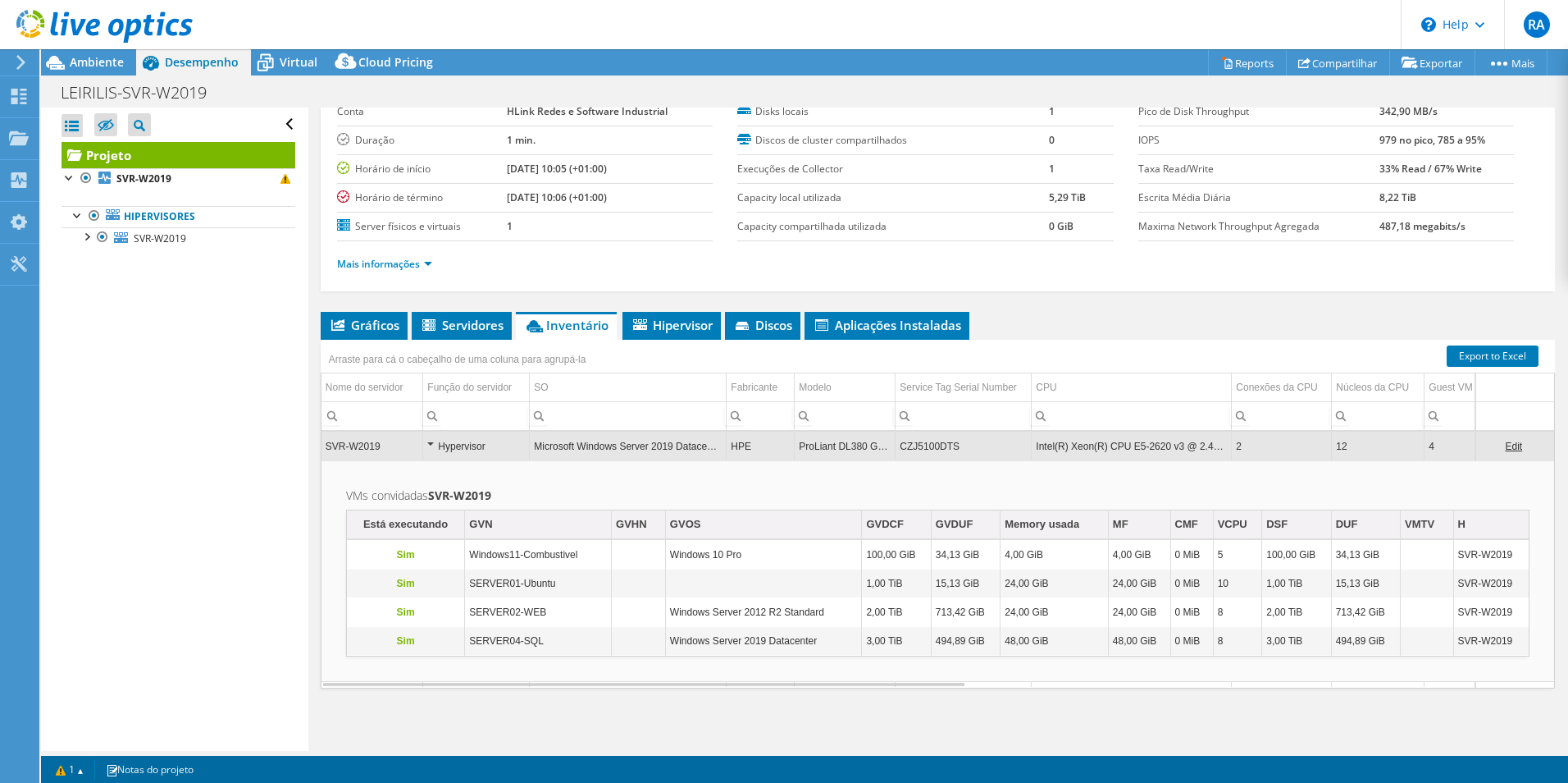
scroll to position [88, 0]
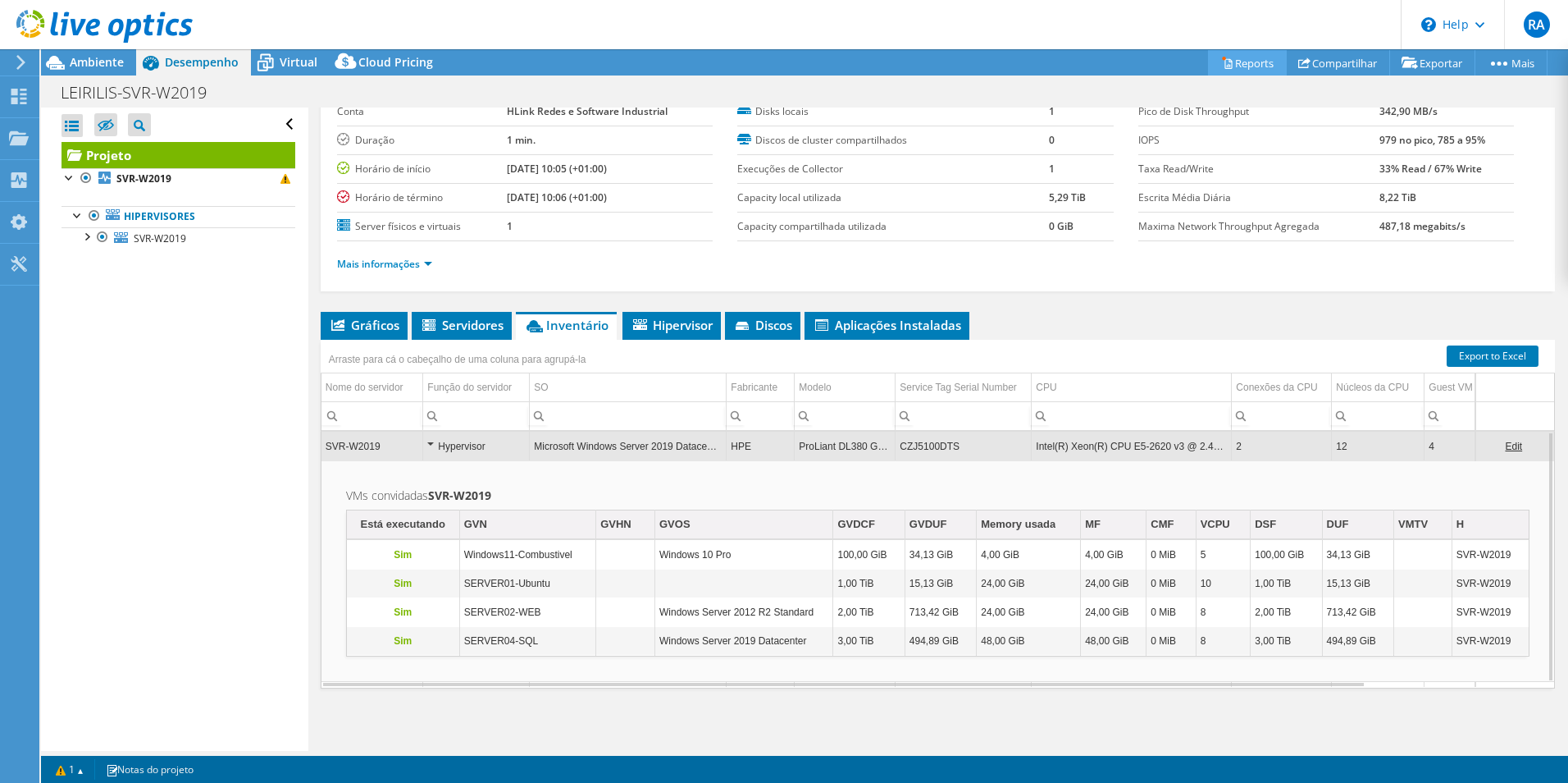
click at [1244, 64] on link "Reports" at bounding box center [1248, 63] width 79 height 25
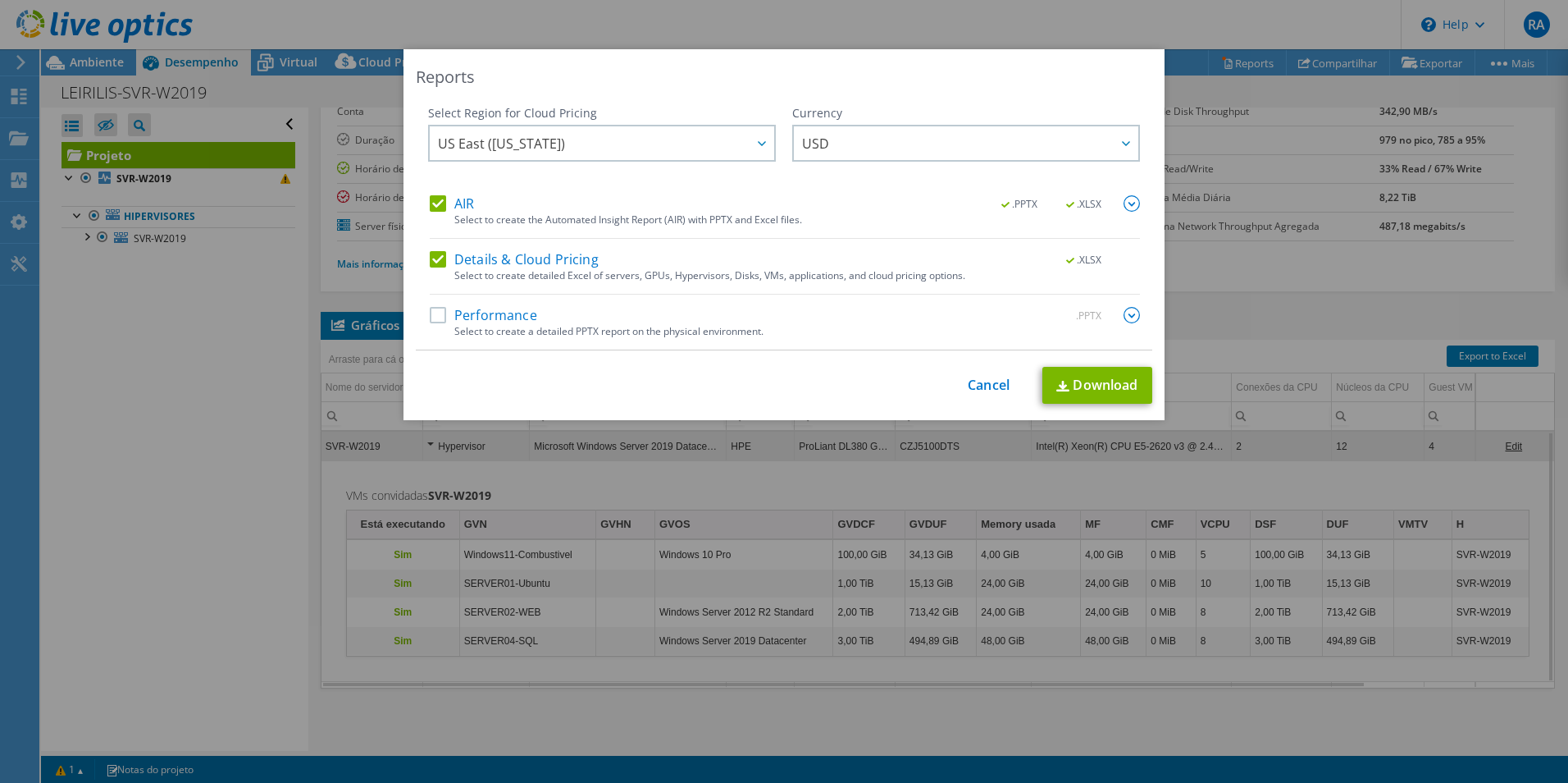
drag, startPoint x: 432, startPoint y: 312, endPoint x: 497, endPoint y: 322, distance: 65.8
click at [433, 312] on label "Performance" at bounding box center [483, 315] width 107 height 16
click at [0, 0] on input "Performance" at bounding box center [0, 0] width 0 height 0
click at [1129, 315] on img at bounding box center [1132, 315] width 16 height 16
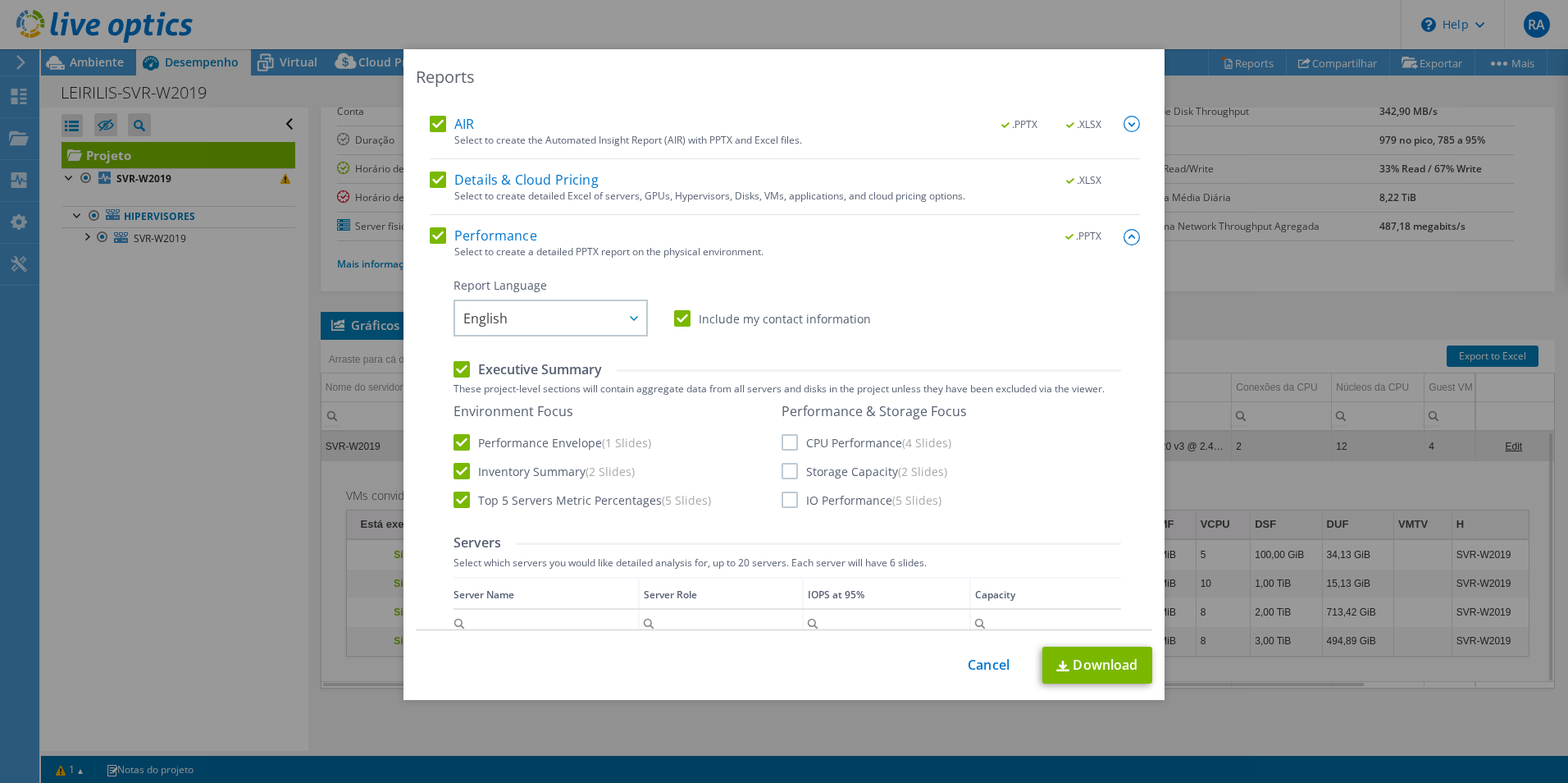
scroll to position [164, 0]
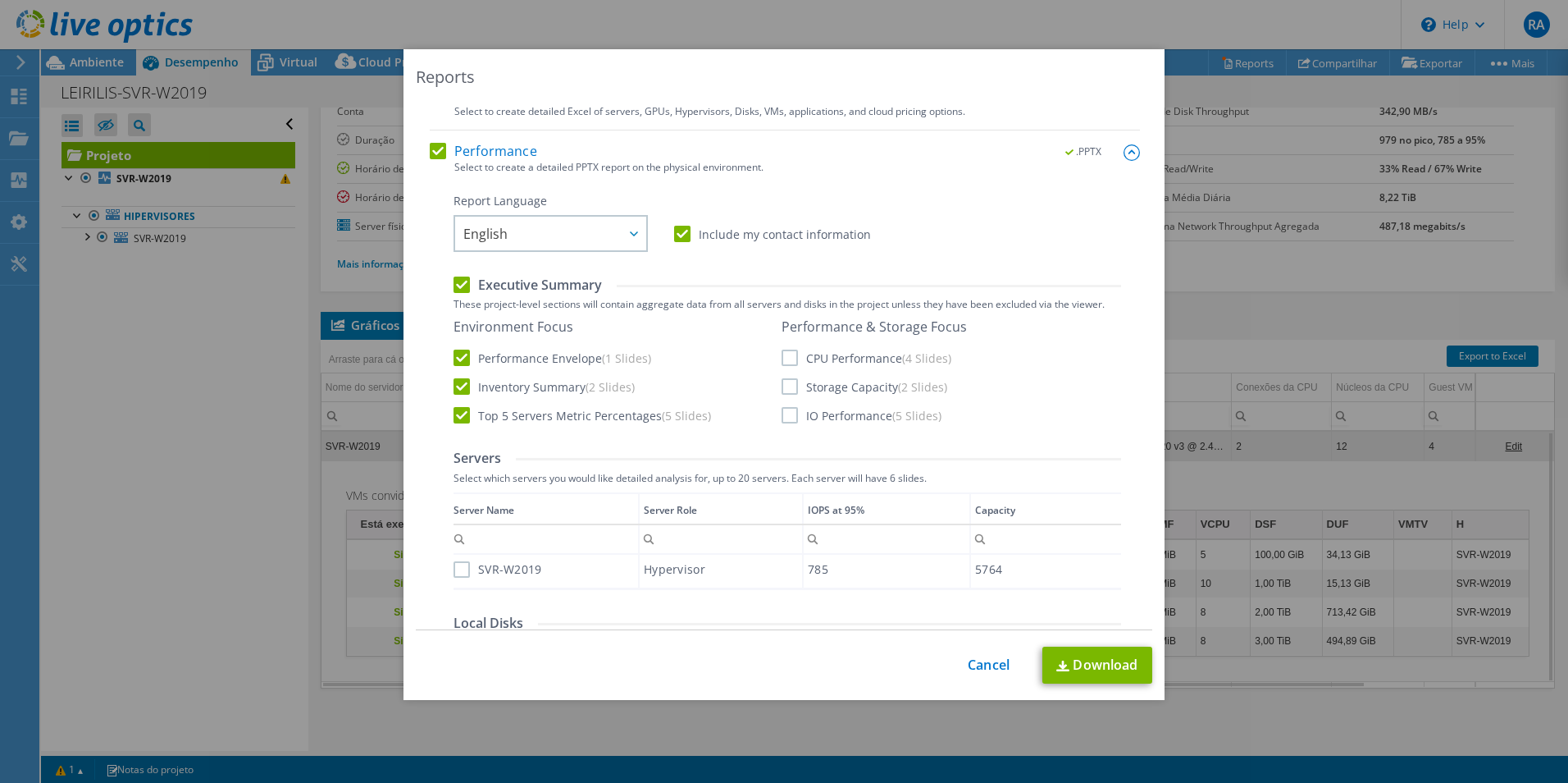
drag, startPoint x: 784, startPoint y: 353, endPoint x: 784, endPoint y: 375, distance: 22.0
click at [784, 355] on label "CPU Performance (4 Slides)" at bounding box center [866, 357] width 170 height 16
click at [0, 0] on input "CPU Performance (4 Slides)" at bounding box center [0, 0] width 0 height 0
drag, startPoint x: 784, startPoint y: 383, endPoint x: 782, endPoint y: 407, distance: 24.1
click at [784, 386] on label "Storage Capacity (2 Slides)" at bounding box center [865, 386] width 166 height 16
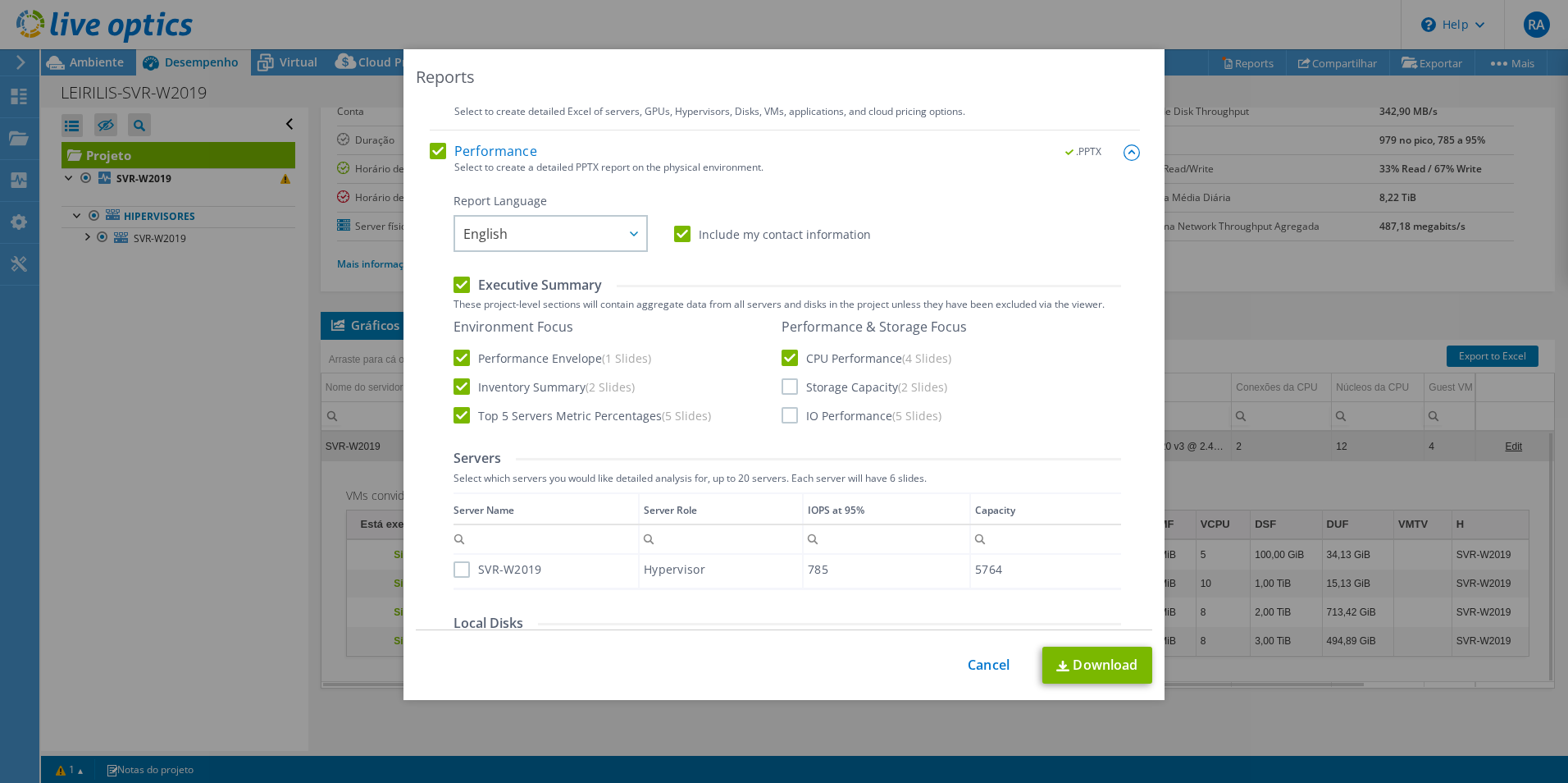
click at [0, 0] on input "Storage Capacity (2 Slides)" at bounding box center [0, 0] width 0 height 0
click at [782, 412] on label "IO Performance (5 Slides)" at bounding box center [862, 415] width 160 height 16
click at [0, 0] on input "IO Performance (5 Slides)" at bounding box center [0, 0] width 0 height 0
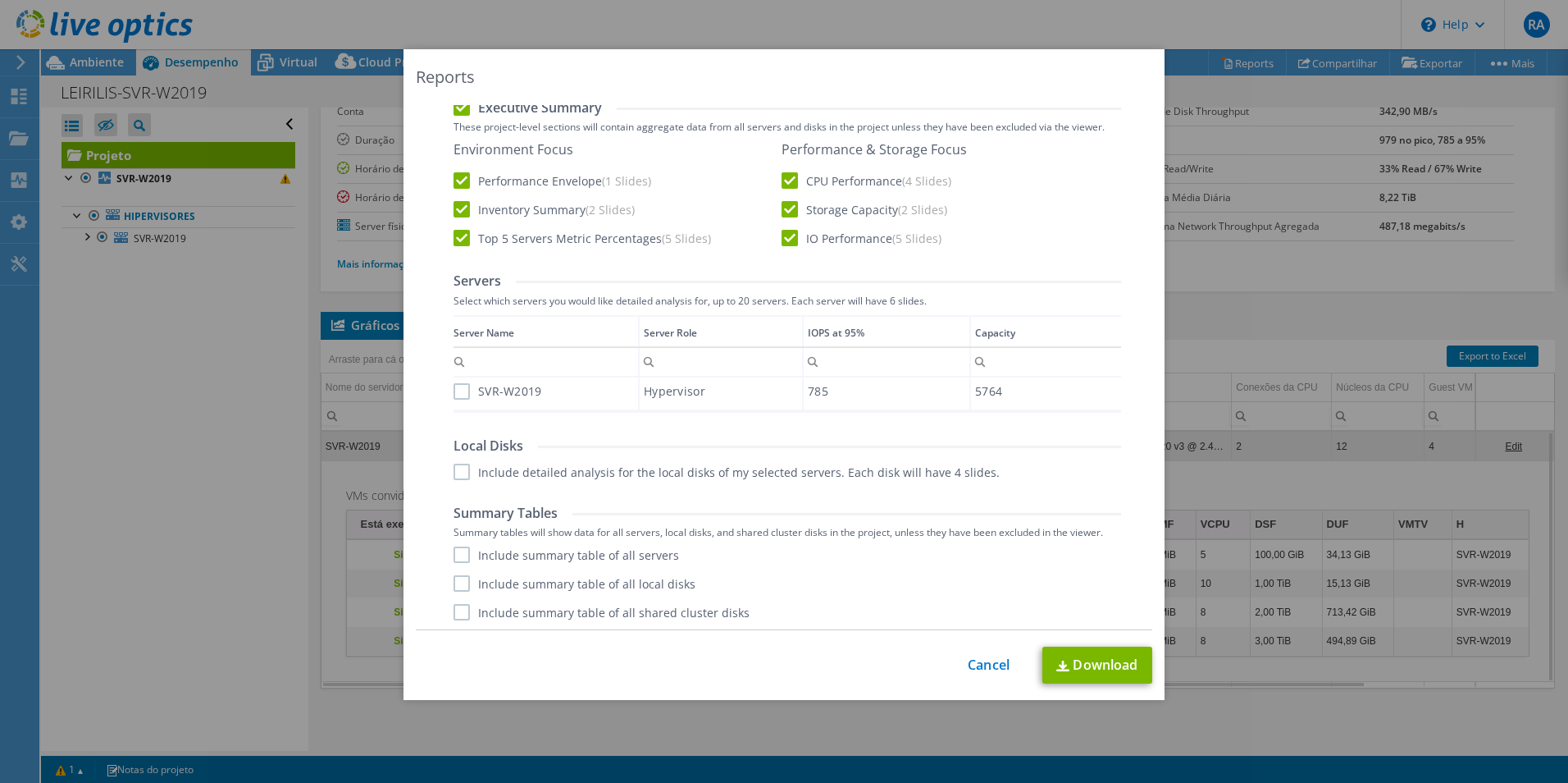
scroll to position [345, 0]
click at [453, 383] on label "SVR-W2019" at bounding box center [497, 388] width 88 height 16
click at [0, 0] on input "SVR-W2019" at bounding box center [0, 0] width 0 height 0
click at [460, 467] on label "Include detailed analysis for the local disks of my selected servers. Each disk…" at bounding box center [726, 468] width 546 height 16
click at [0, 0] on input "Include detailed analysis for the local disks of my selected servers. Each disk…" at bounding box center [0, 0] width 0 height 0
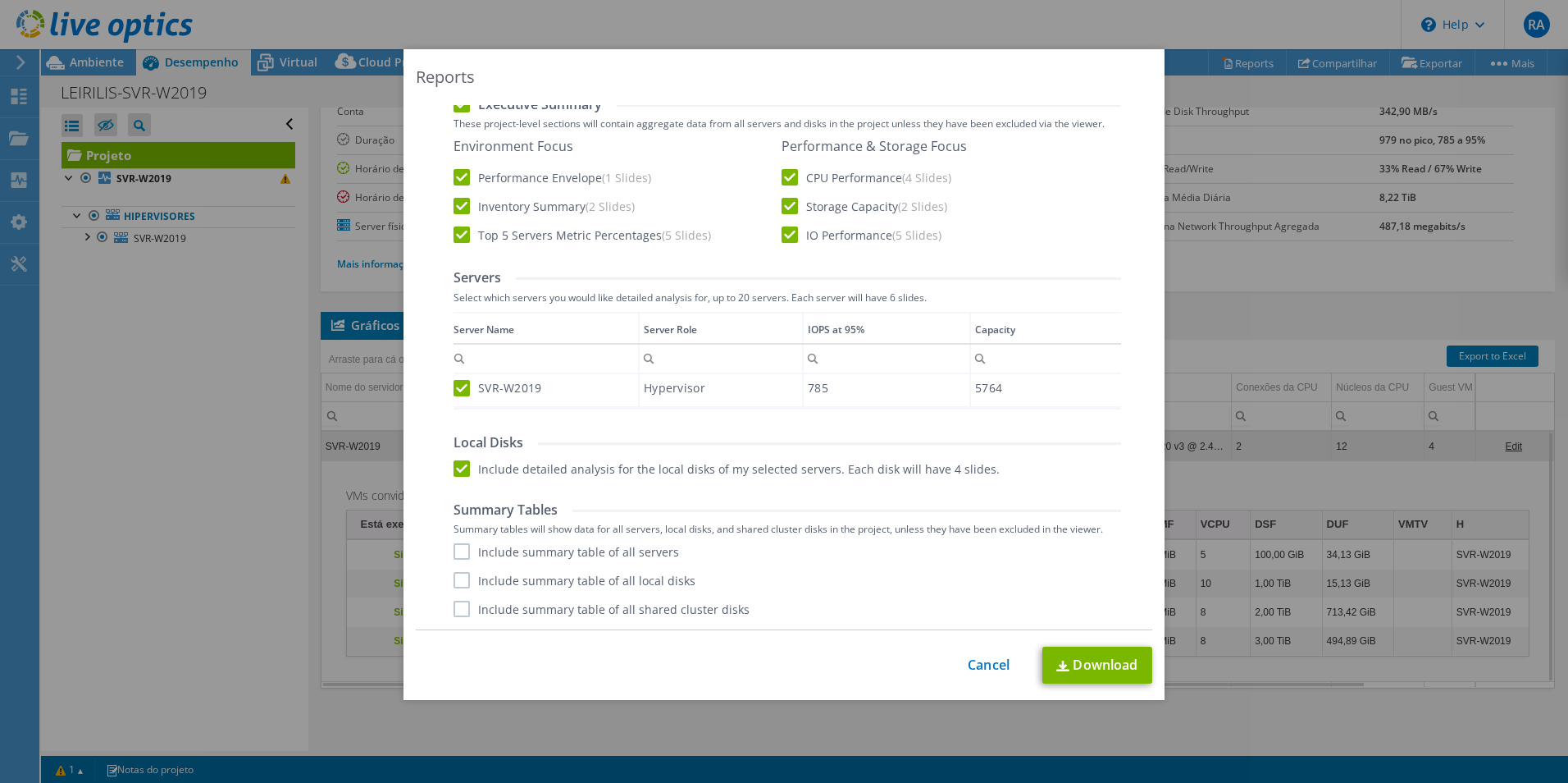
click at [459, 554] on label "Include summary table of all servers" at bounding box center [566, 552] width 226 height 16
click at [0, 0] on input "Include summary table of all servers" at bounding box center [0, 0] width 0 height 0
click at [461, 582] on label "Include summary table of all local disks" at bounding box center [574, 580] width 242 height 16
click at [0, 0] on input "Include summary table of all local disks" at bounding box center [0, 0] width 0 height 0
drag, startPoint x: 457, startPoint y: 616, endPoint x: 477, endPoint y: 593, distance: 30.5
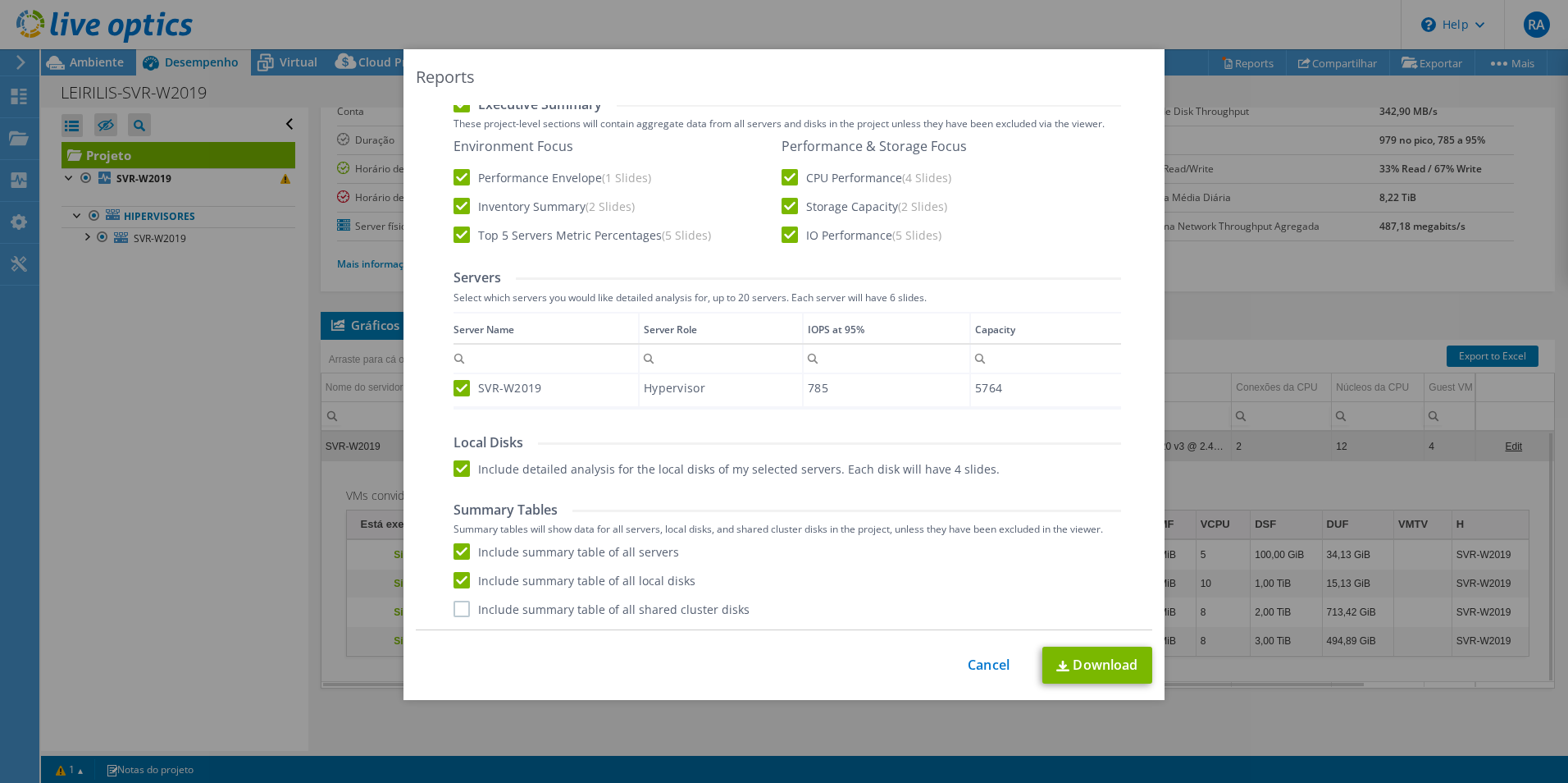
click at [458, 616] on label "Include summary table of all shared cluster disks" at bounding box center [601, 608] width 296 height 16
click at [0, 0] on input "Include summary table of all shared cluster disks" at bounding box center [0, 0] width 0 height 0
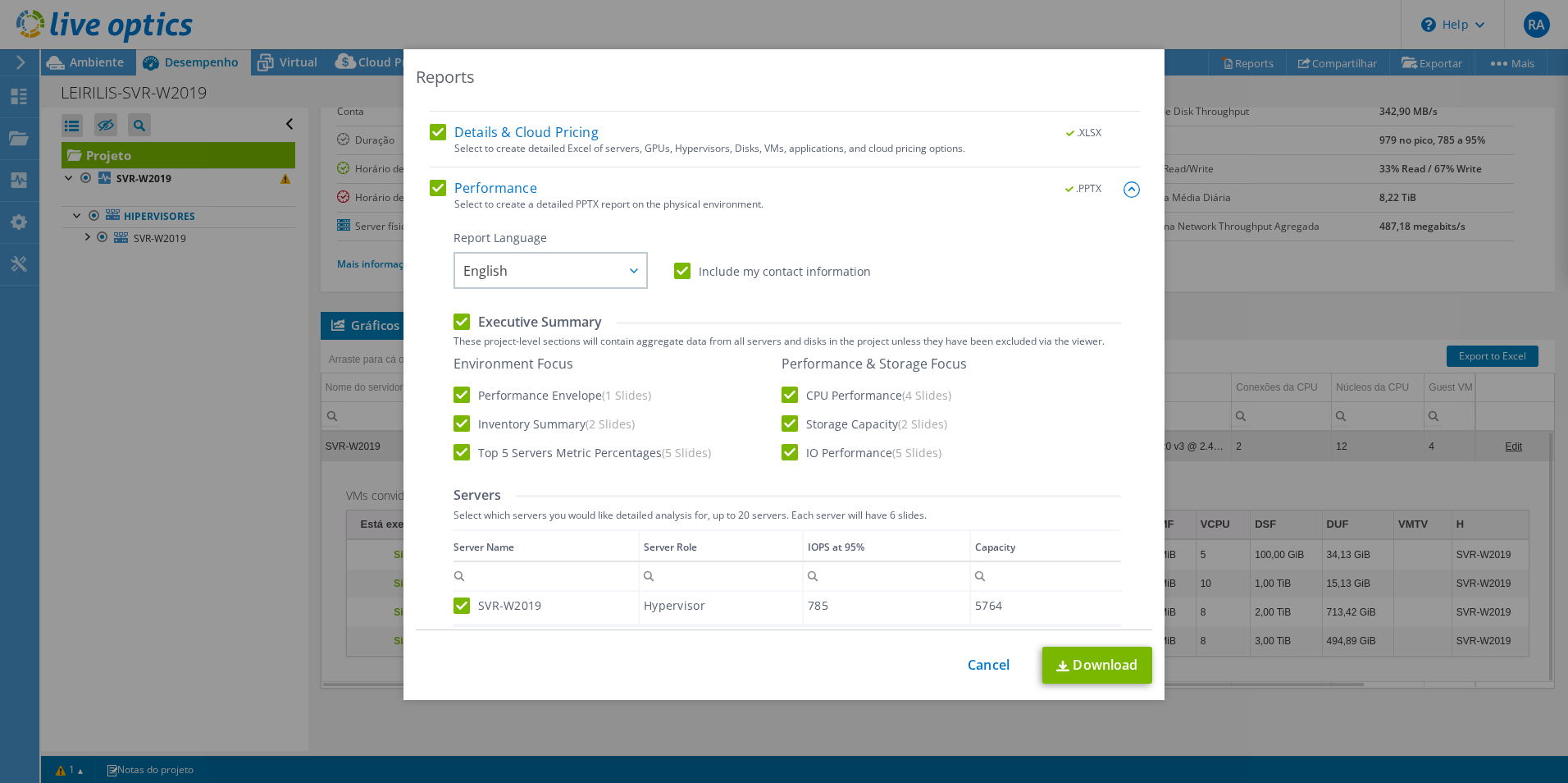
scroll to position [0, 0]
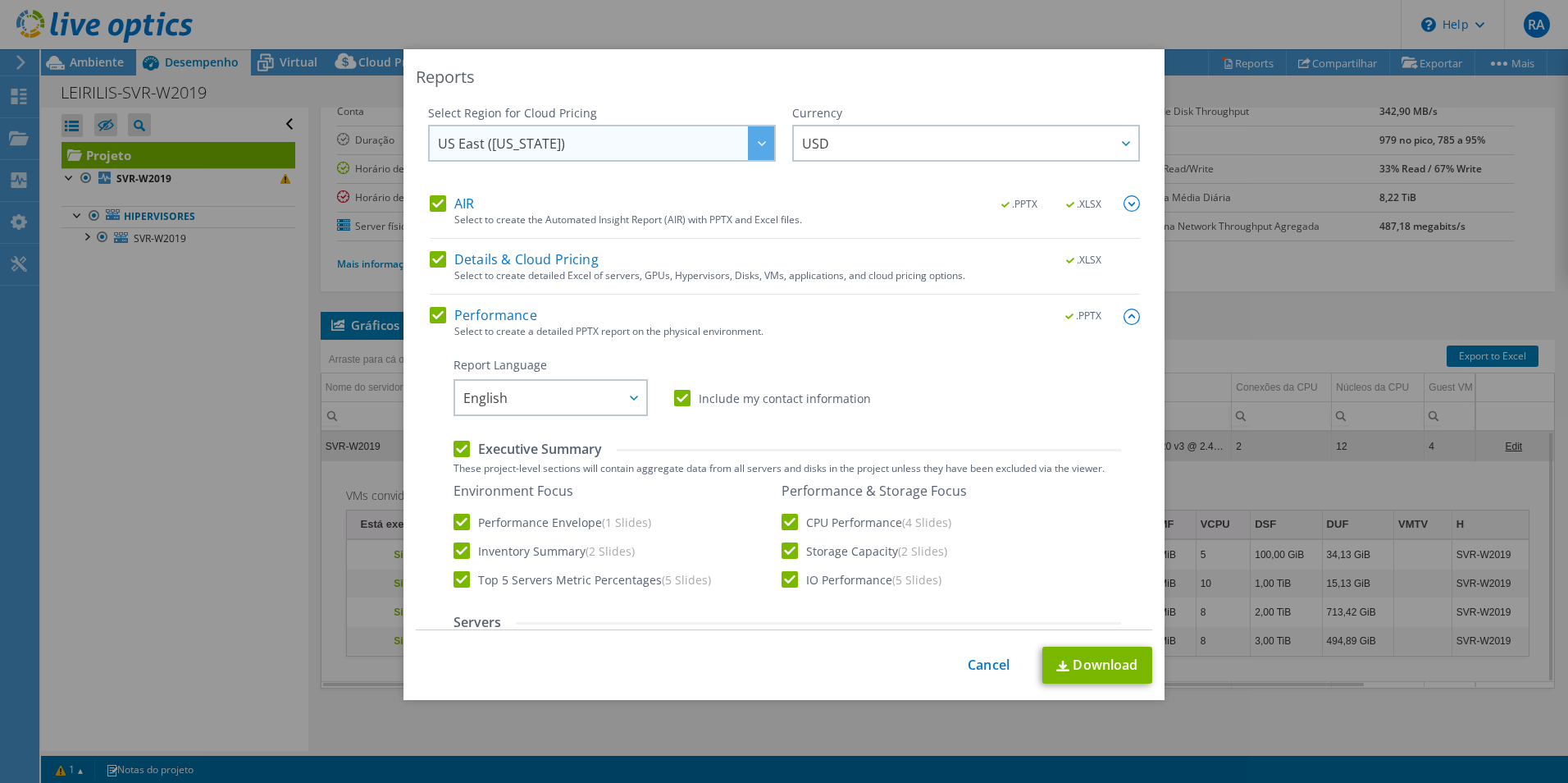
click at [694, 139] on span "US East (Virginia)" at bounding box center [606, 142] width 336 height 33
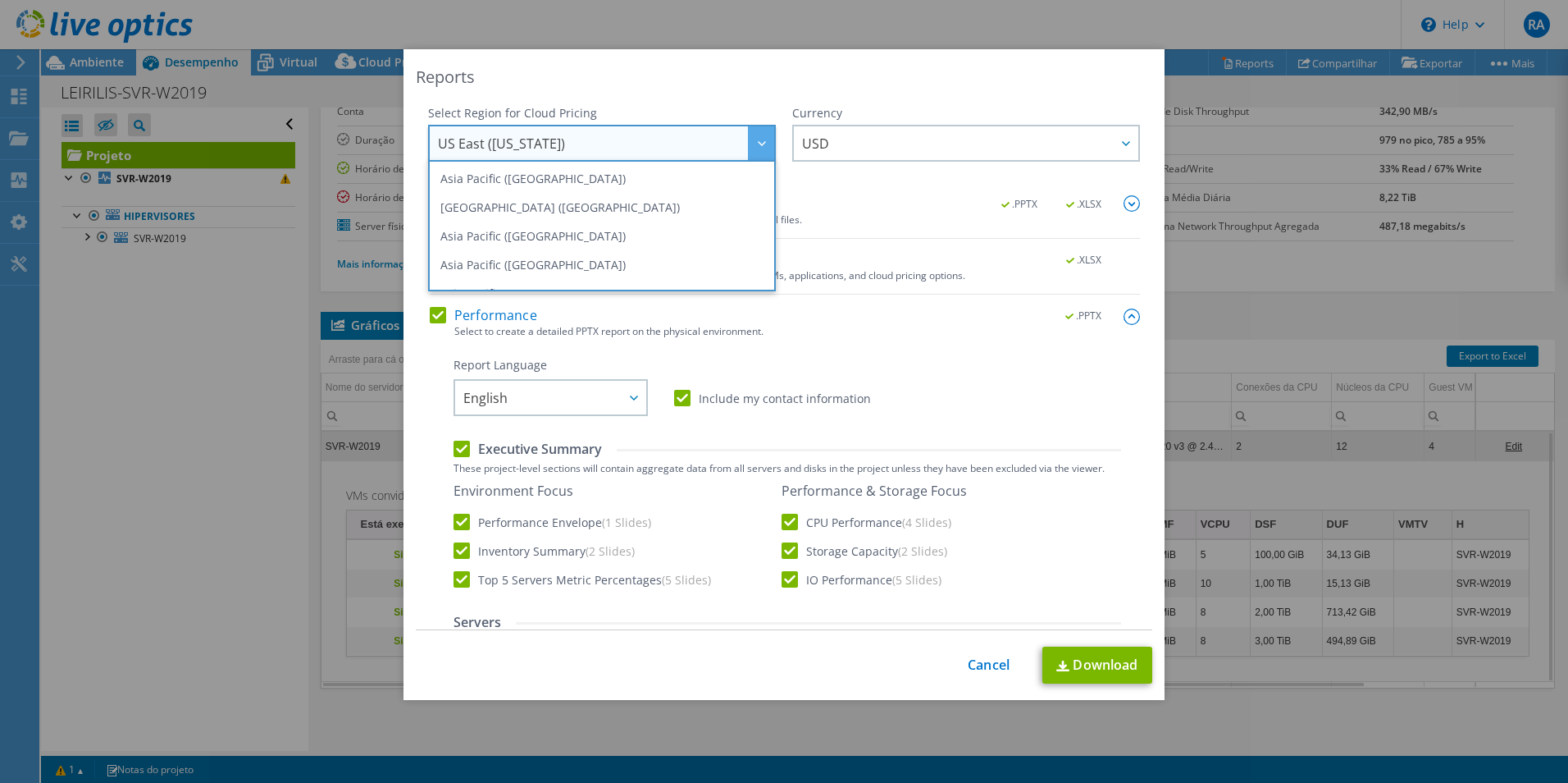
drag, startPoint x: 702, startPoint y: 136, endPoint x: 714, endPoint y: 132, distance: 12.6
click at [702, 135] on span "US East (Virginia)" at bounding box center [606, 142] width 336 height 33
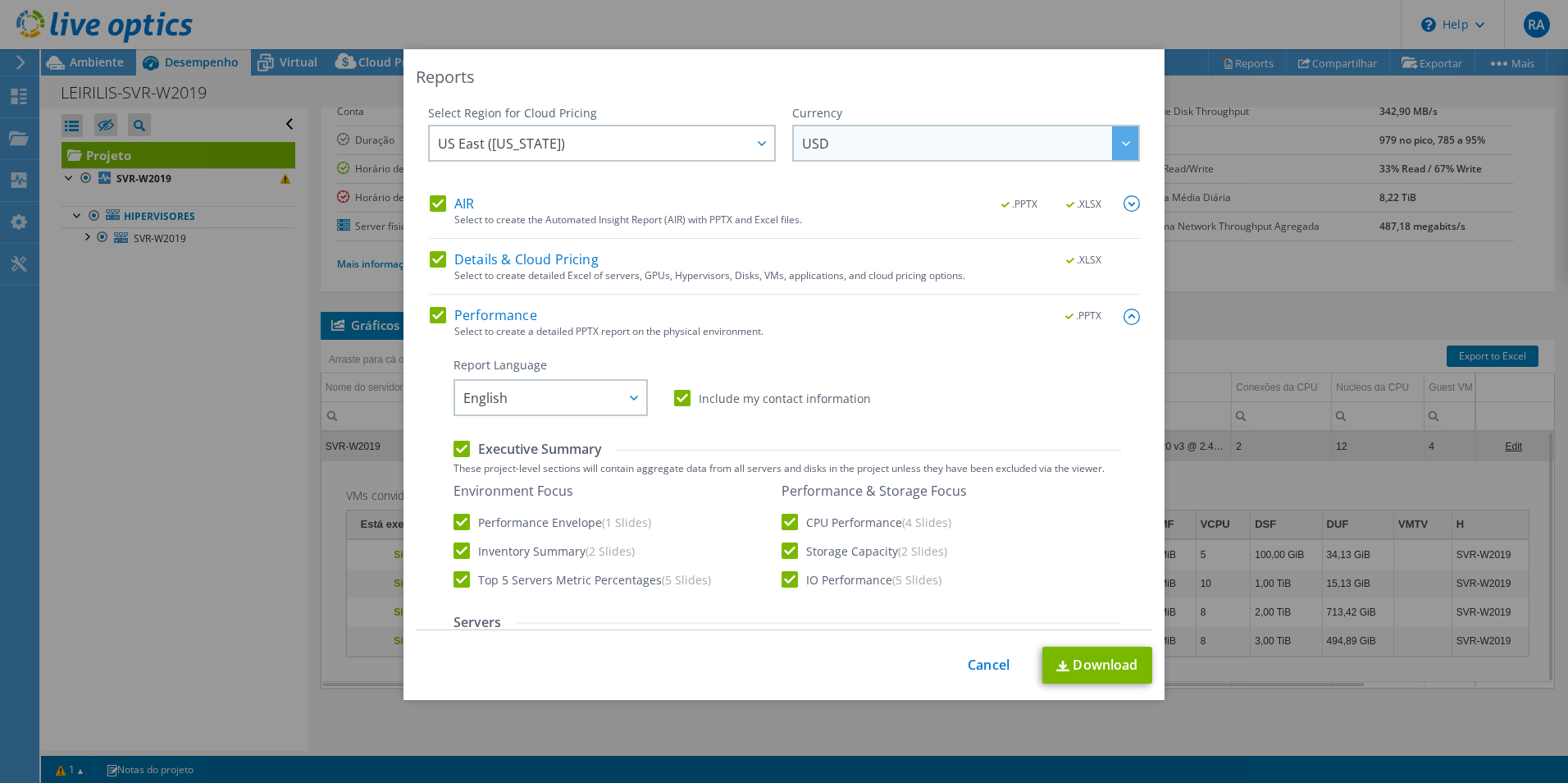
click at [906, 126] on span "USD" at bounding box center [971, 142] width 336 height 33
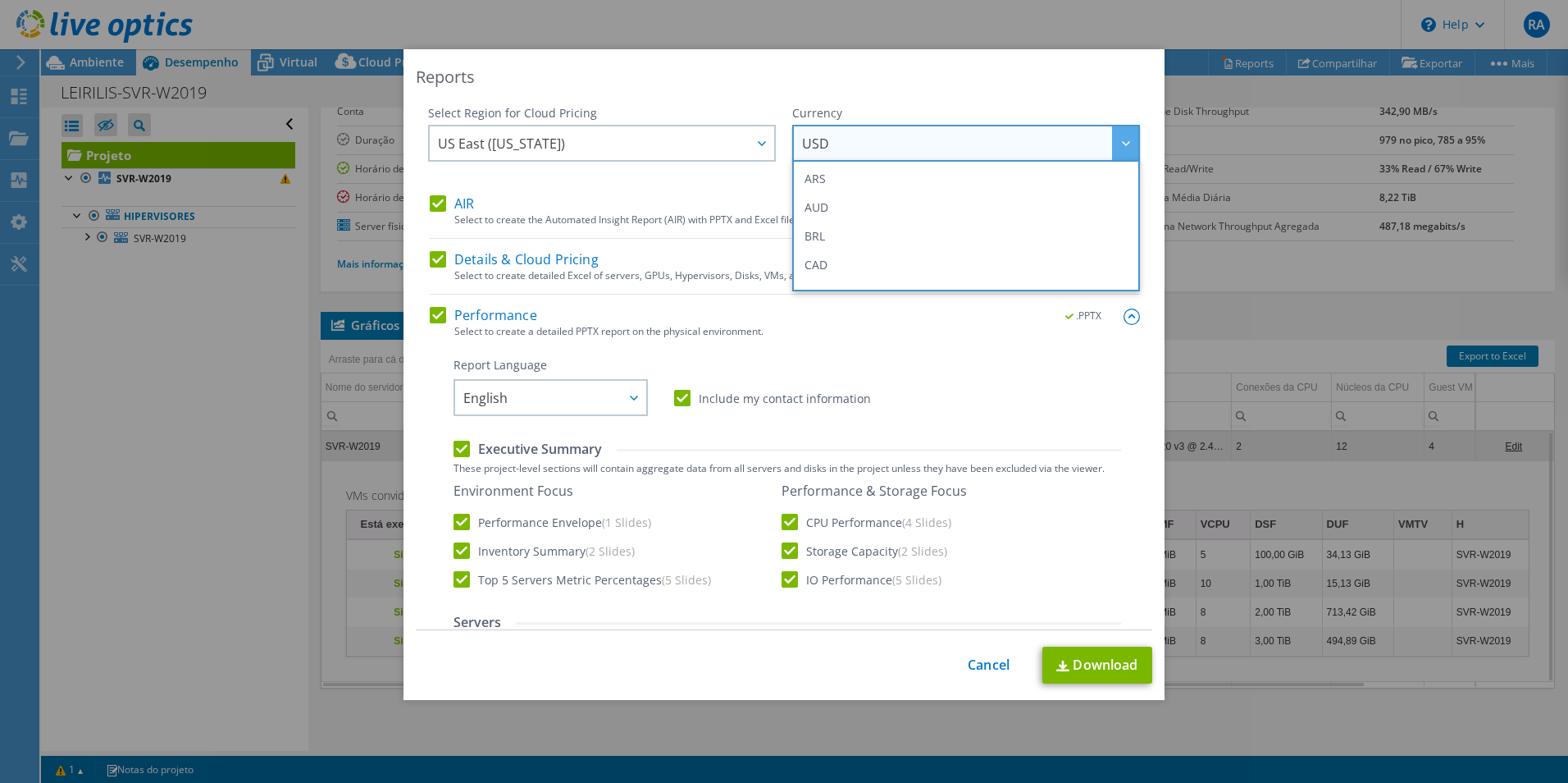
click at [905, 91] on div "Reports Select Region for Cloud Pricing Asia Pacific (Hong Kong) Asia Pacific (…" at bounding box center [784, 374] width 761 height 651
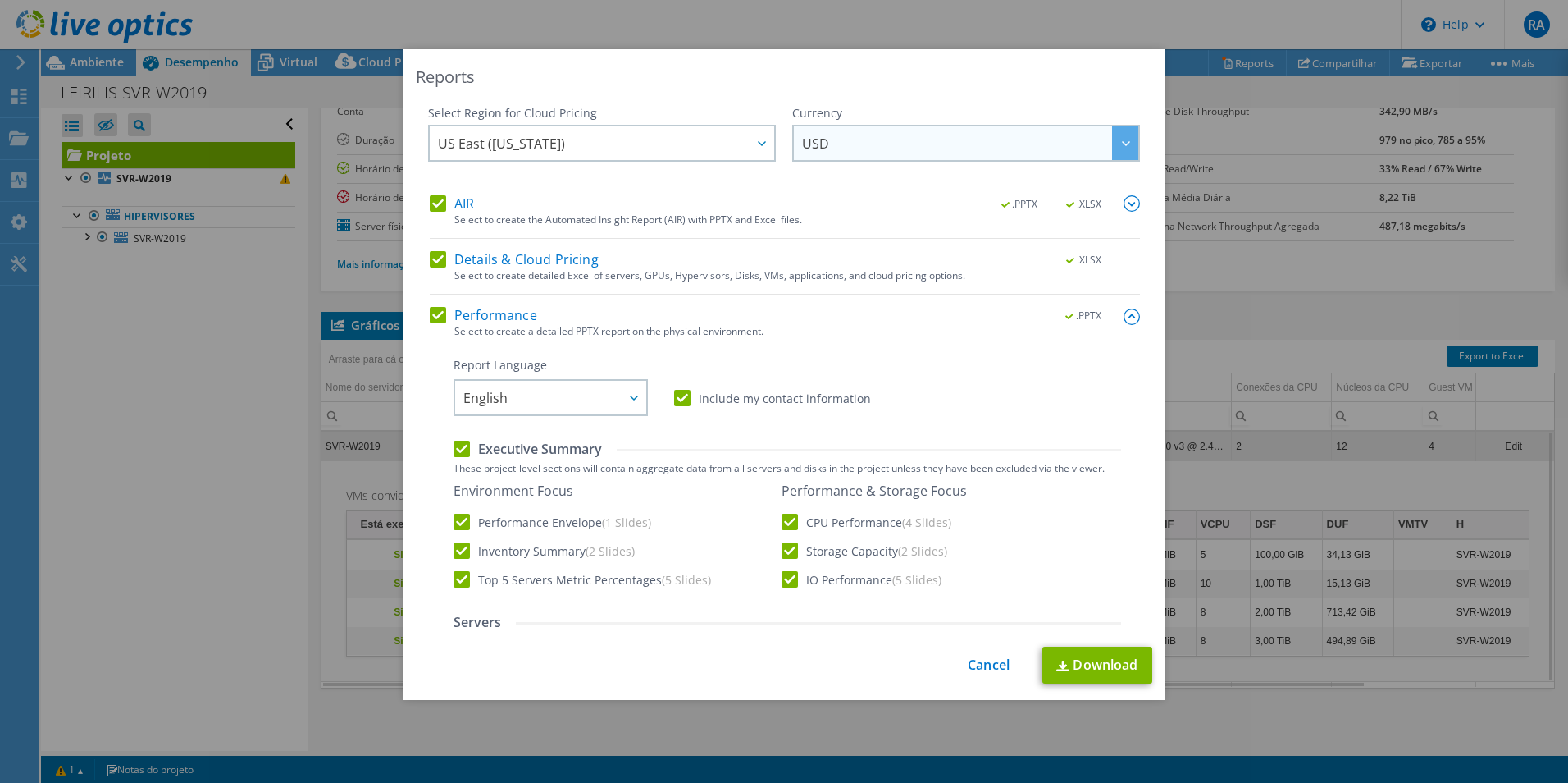
click at [938, 144] on span "USD" at bounding box center [971, 142] width 336 height 33
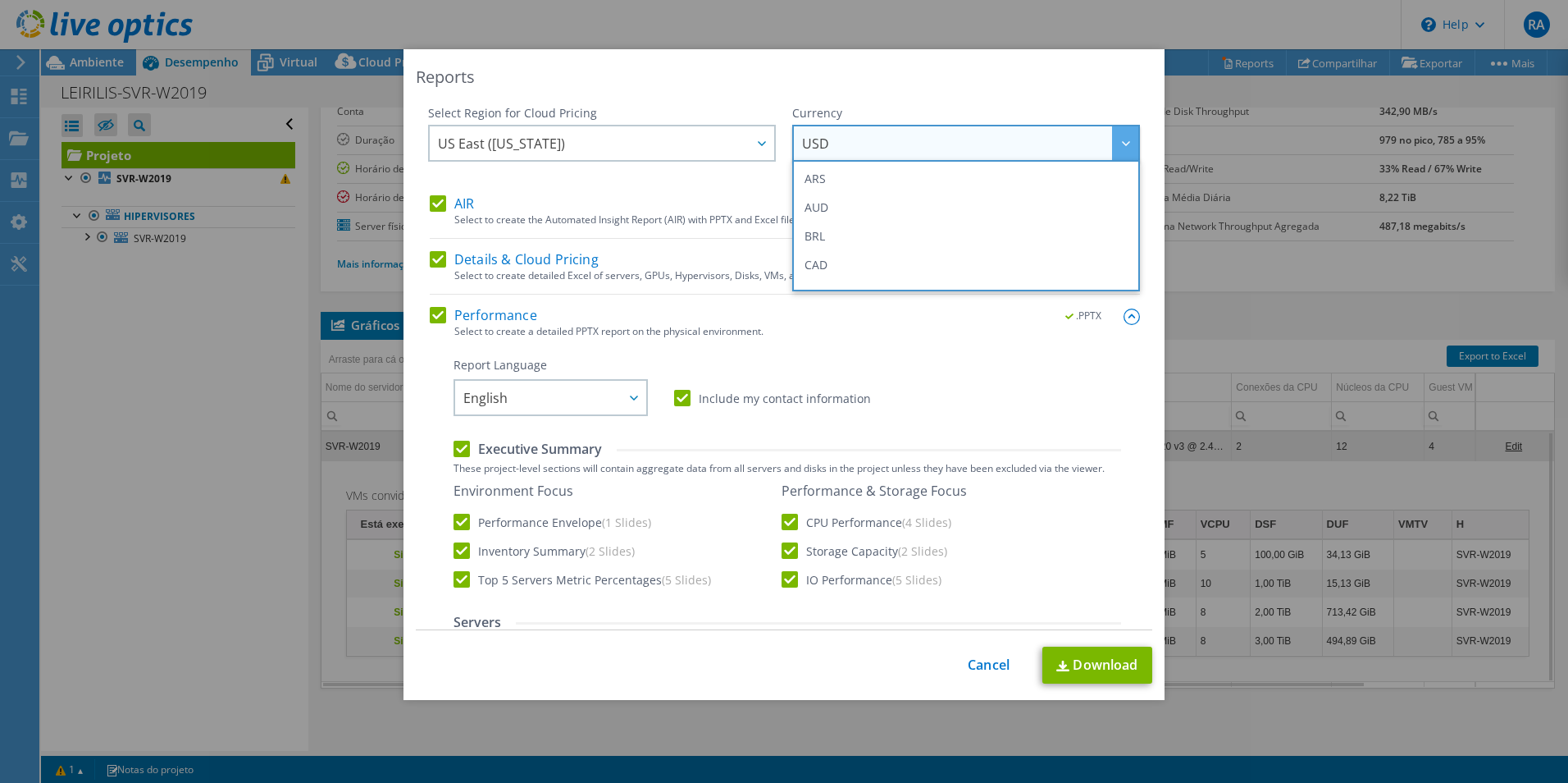
click at [1072, 85] on div "Reports" at bounding box center [784, 77] width 737 height 23
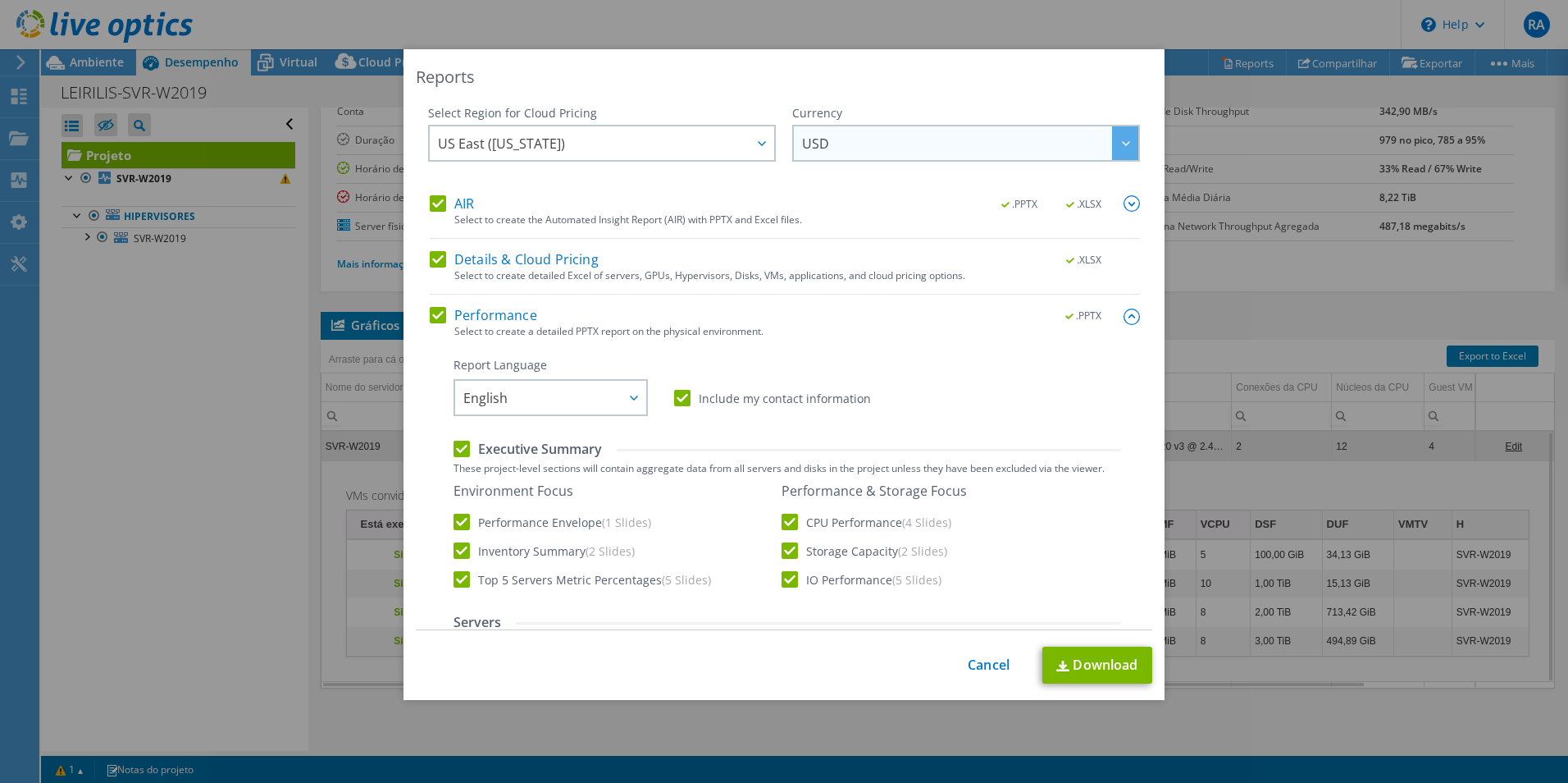
click at [920, 140] on span "USD" at bounding box center [971, 142] width 336 height 33
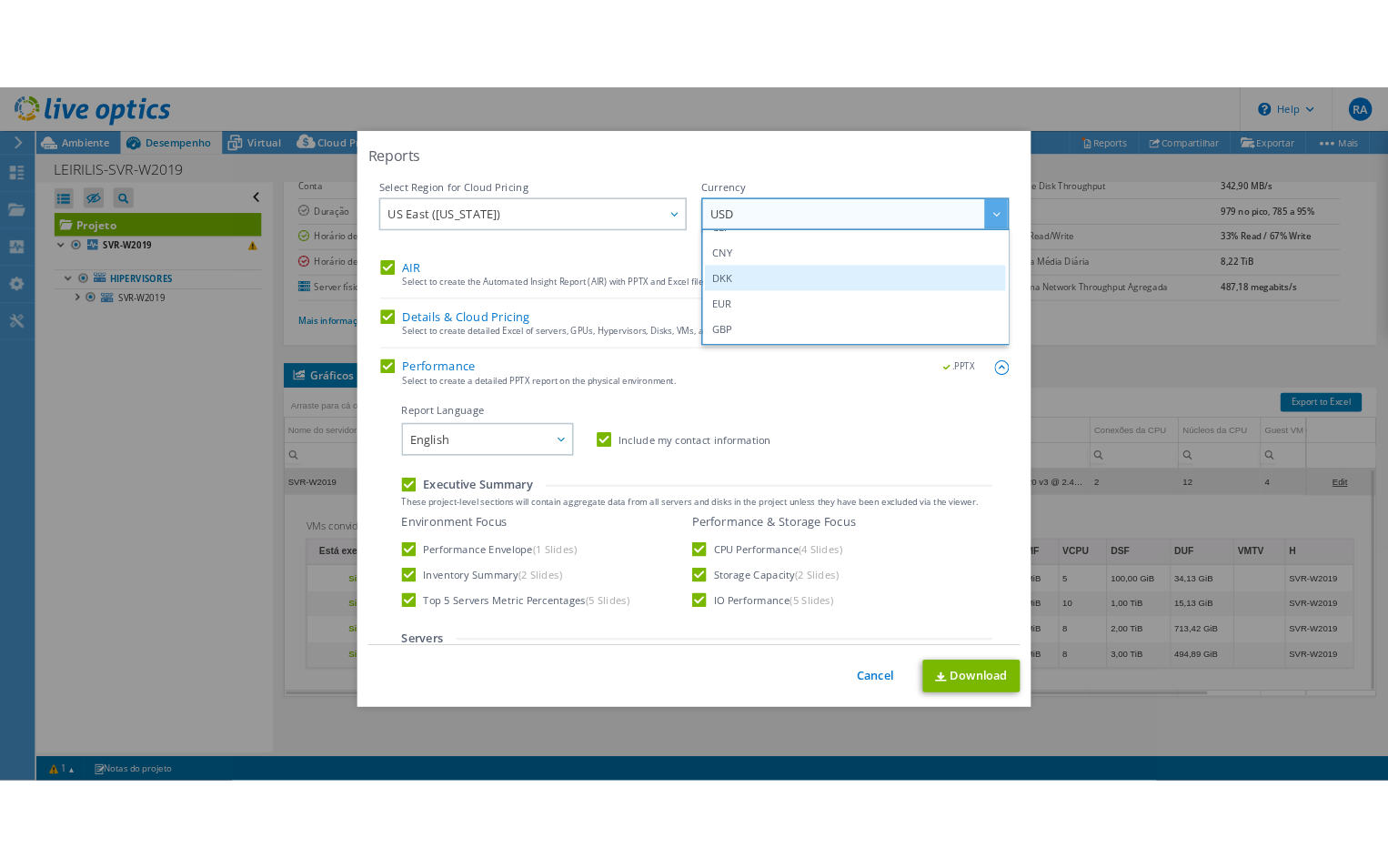
scroll to position [273, 0]
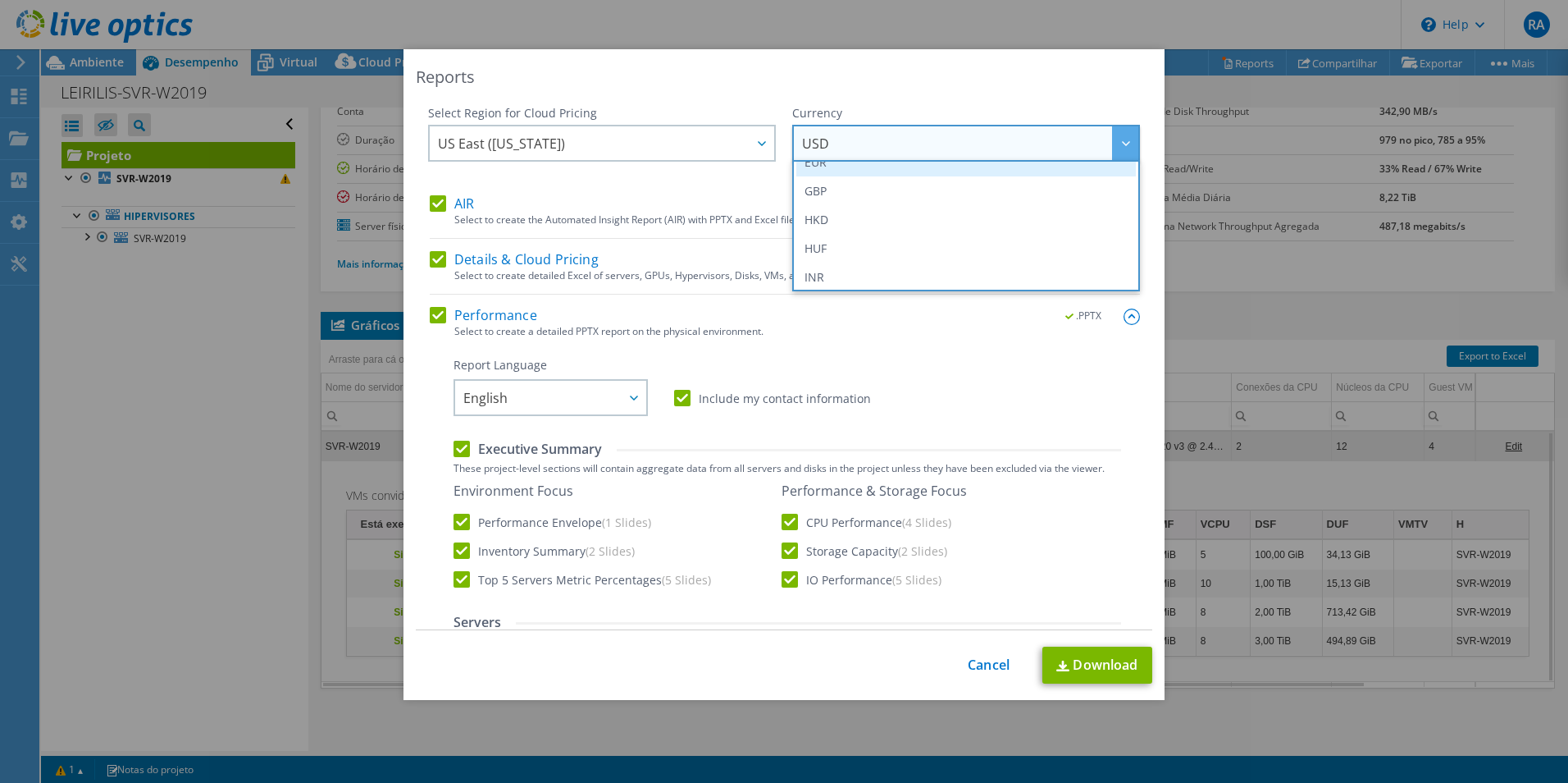
click at [815, 167] on li "EUR" at bounding box center [965, 162] width 339 height 29
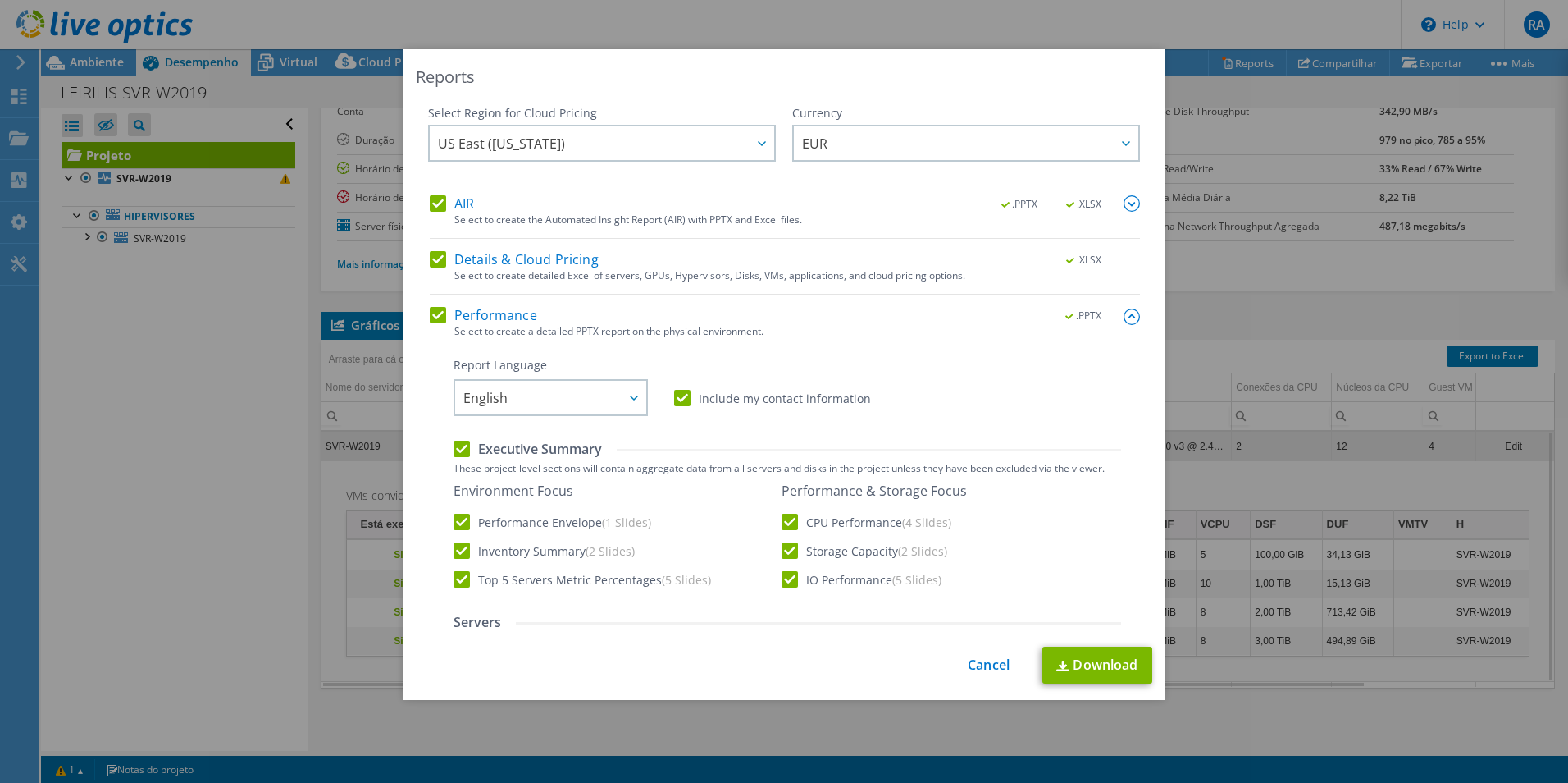
click at [934, 80] on div "Reports" at bounding box center [784, 77] width 737 height 23
click at [620, 144] on span "US East (Virginia)" at bounding box center [606, 142] width 336 height 33
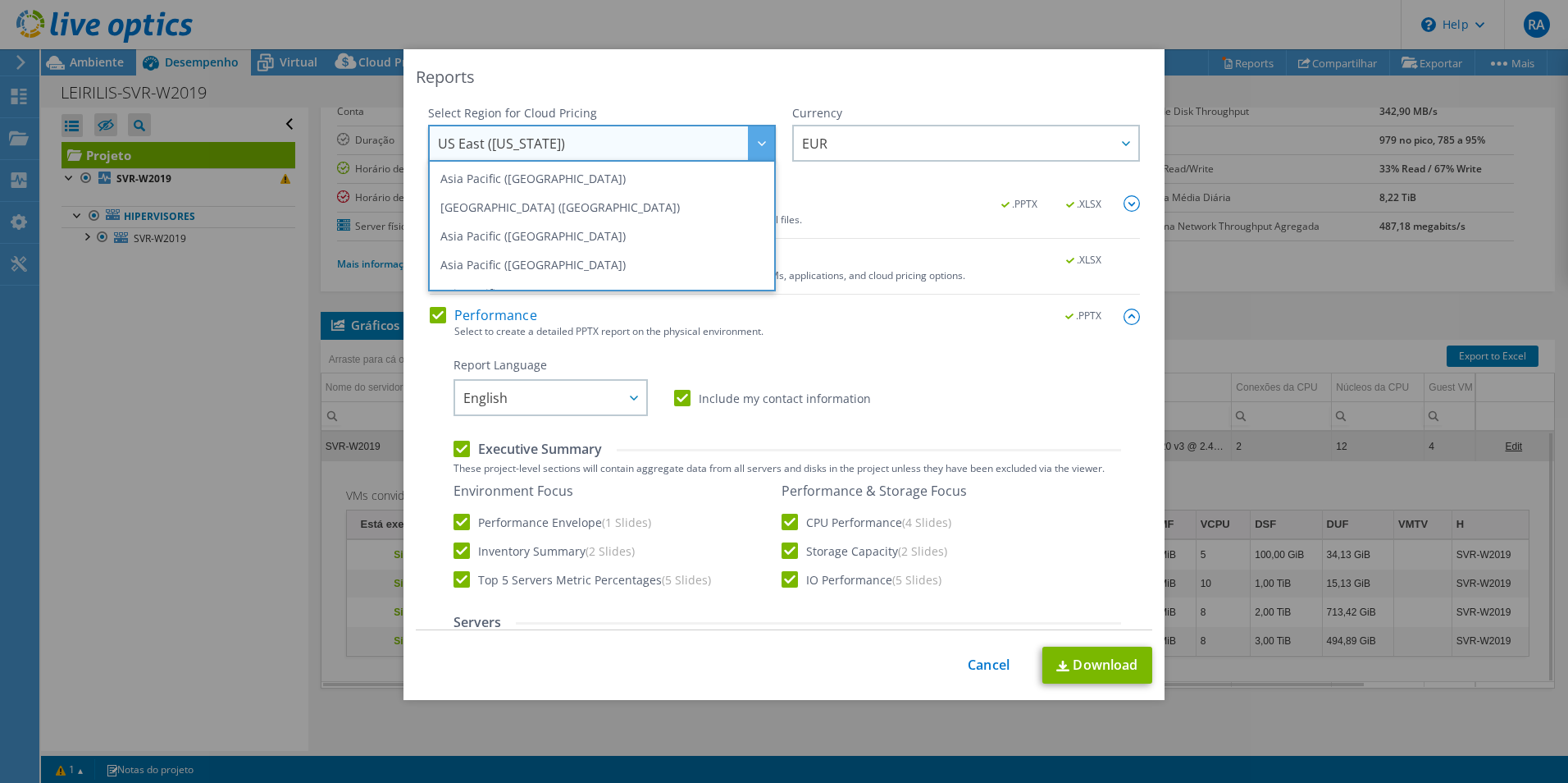
drag, startPoint x: 731, startPoint y: 74, endPoint x: 773, endPoint y: 112, distance: 56.6
click at [732, 74] on div "Reports" at bounding box center [784, 77] width 737 height 23
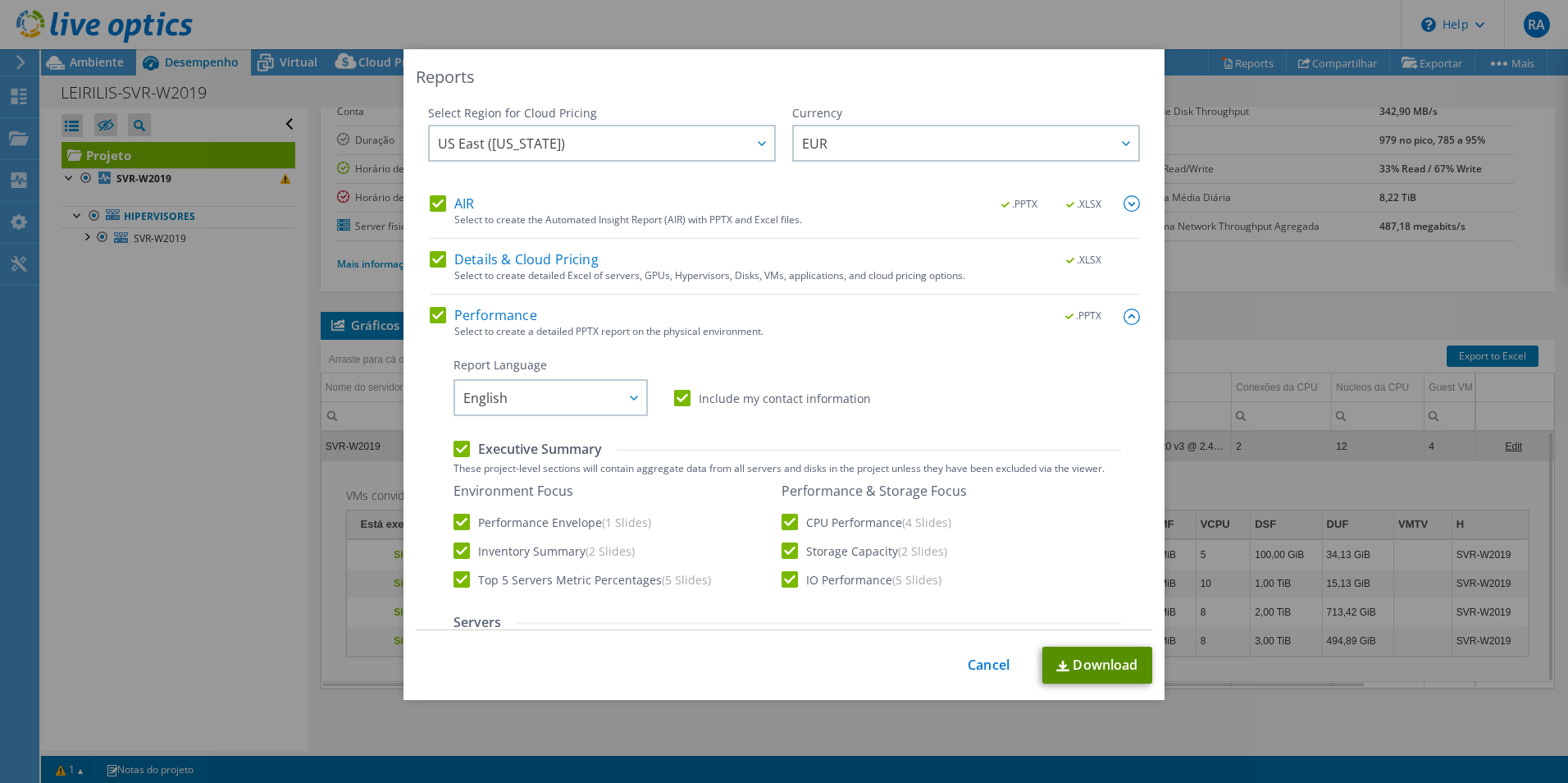
click at [1090, 659] on link "Download" at bounding box center [1098, 664] width 110 height 37
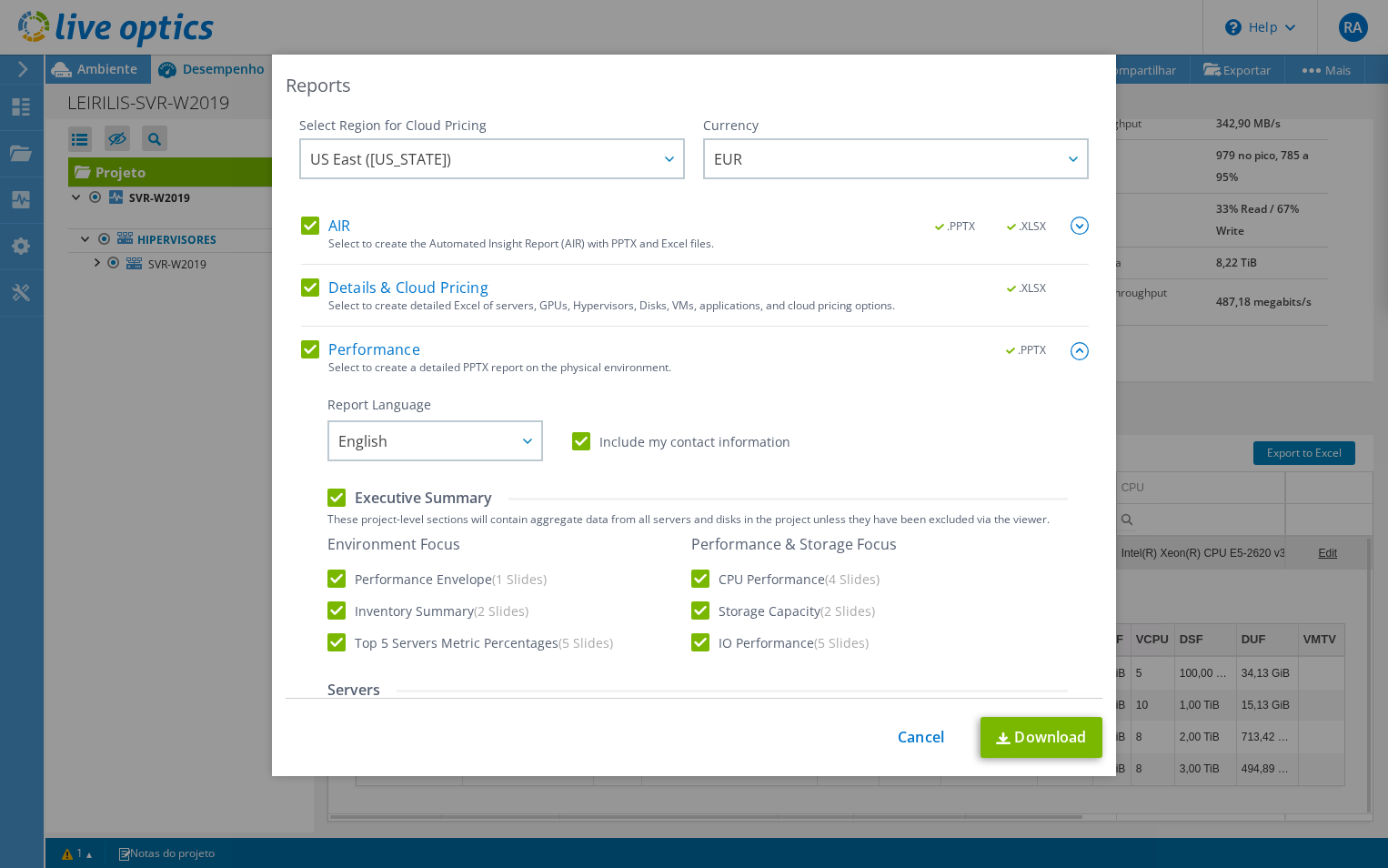
click at [913, 725] on div "This process may take a while, please wait... Cancel Download" at bounding box center [694, 736] width 817 height 41
click at [918, 735] on link "Cancel" at bounding box center [921, 736] width 46 height 17
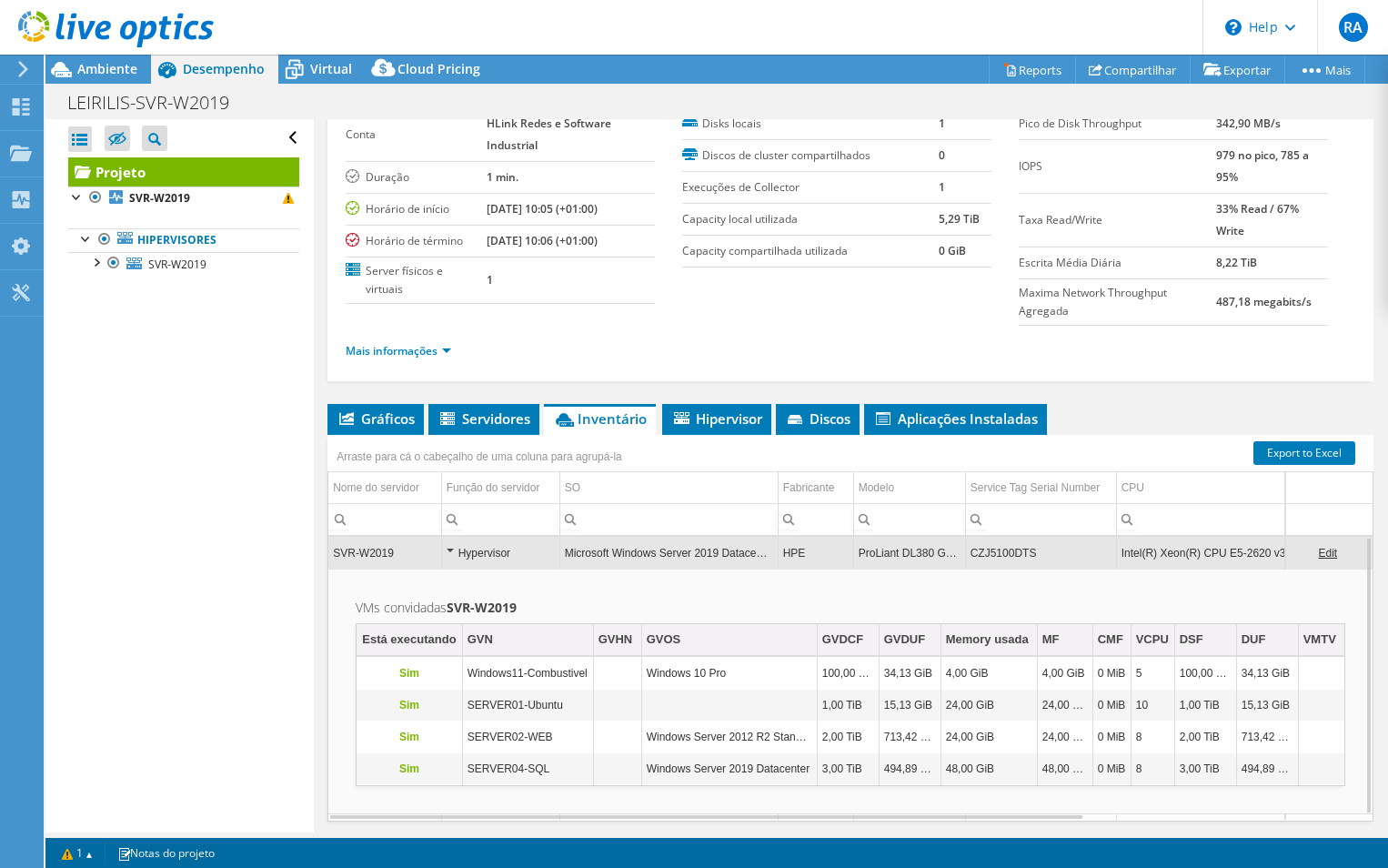
scroll to position [0, 0]
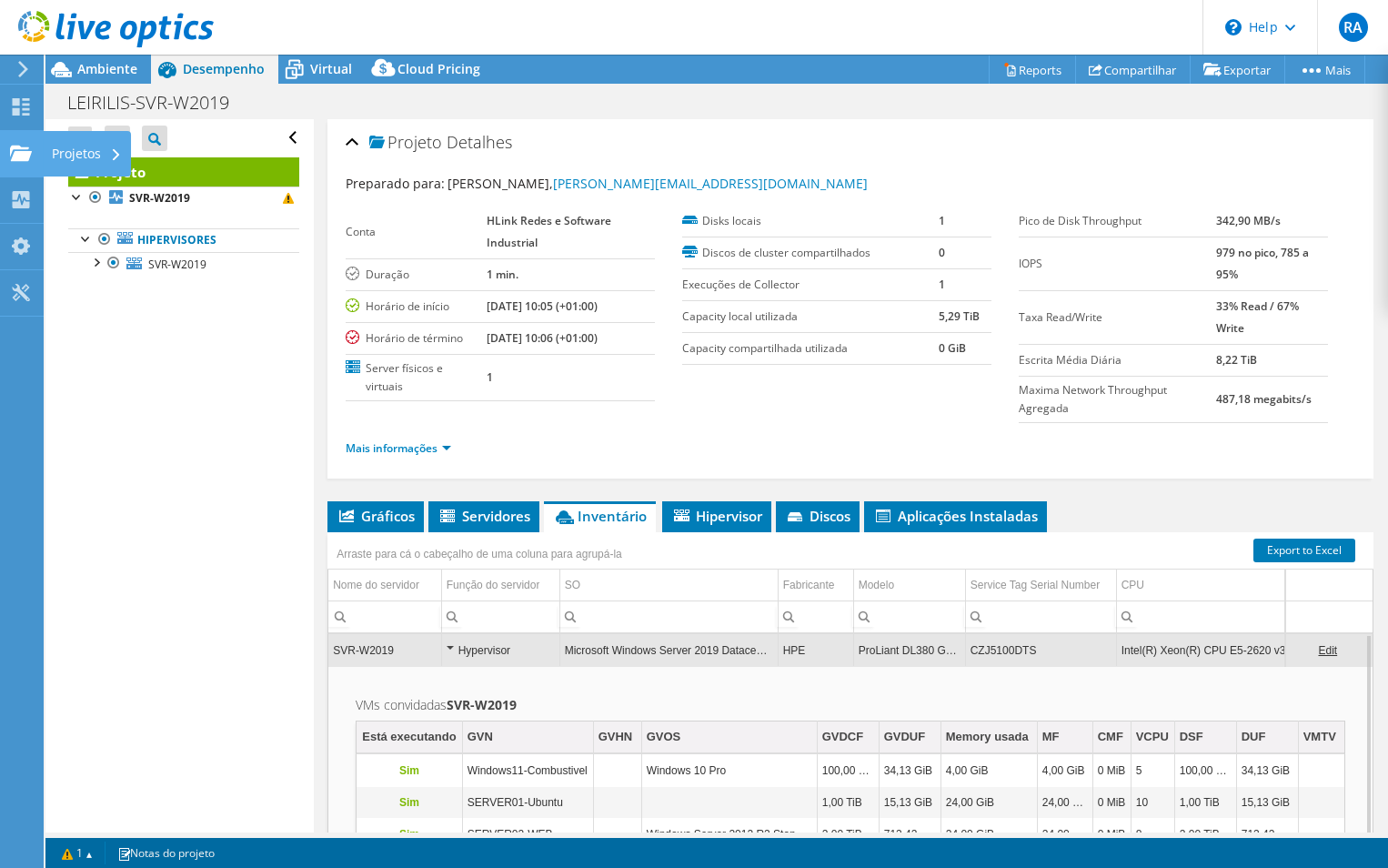
click at [66, 150] on div "Projetos" at bounding box center [87, 154] width 88 height 46
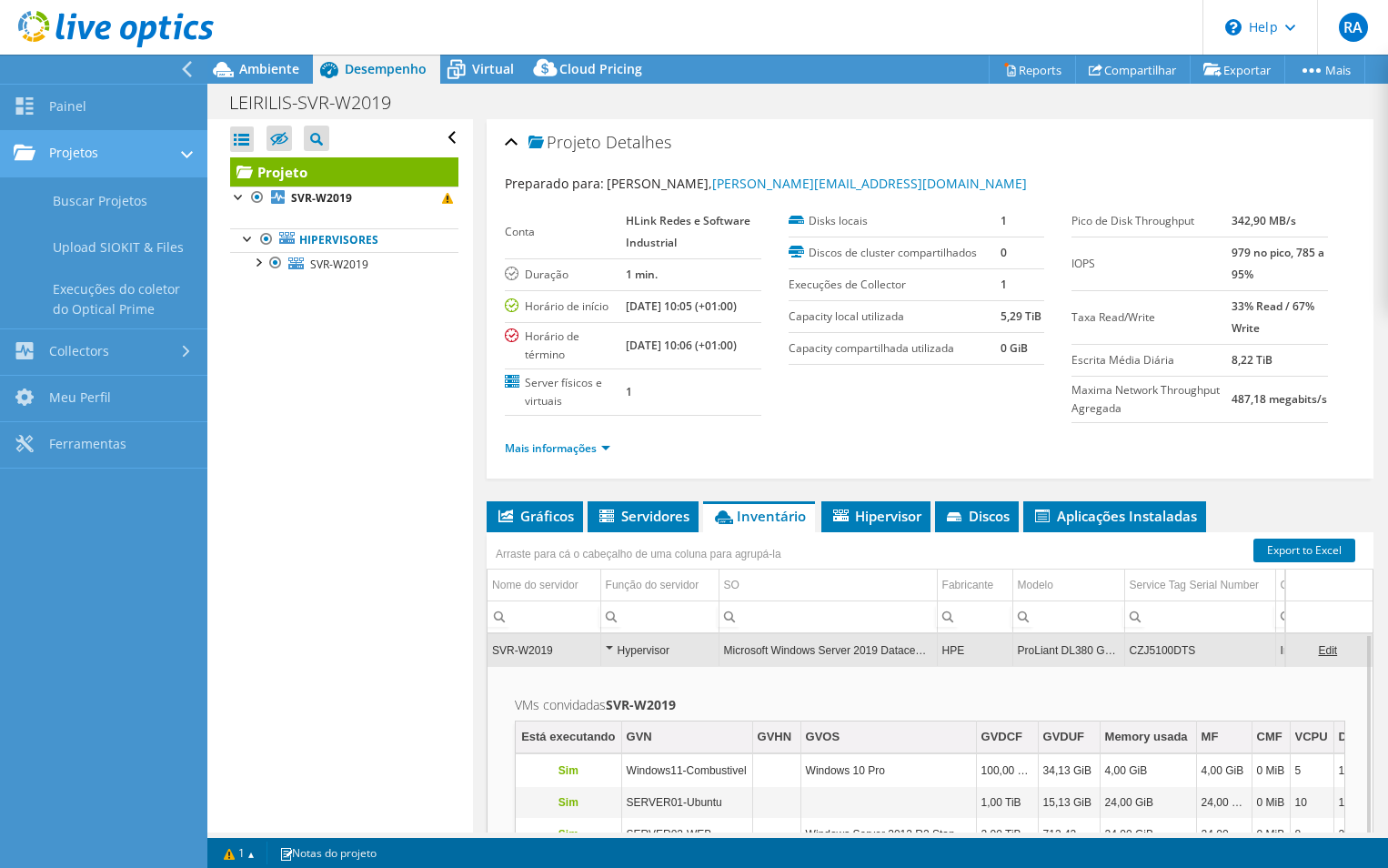
click at [93, 148] on link "Projetos" at bounding box center [104, 154] width 208 height 46
click at [94, 147] on link "Projetos" at bounding box center [104, 154] width 208 height 46
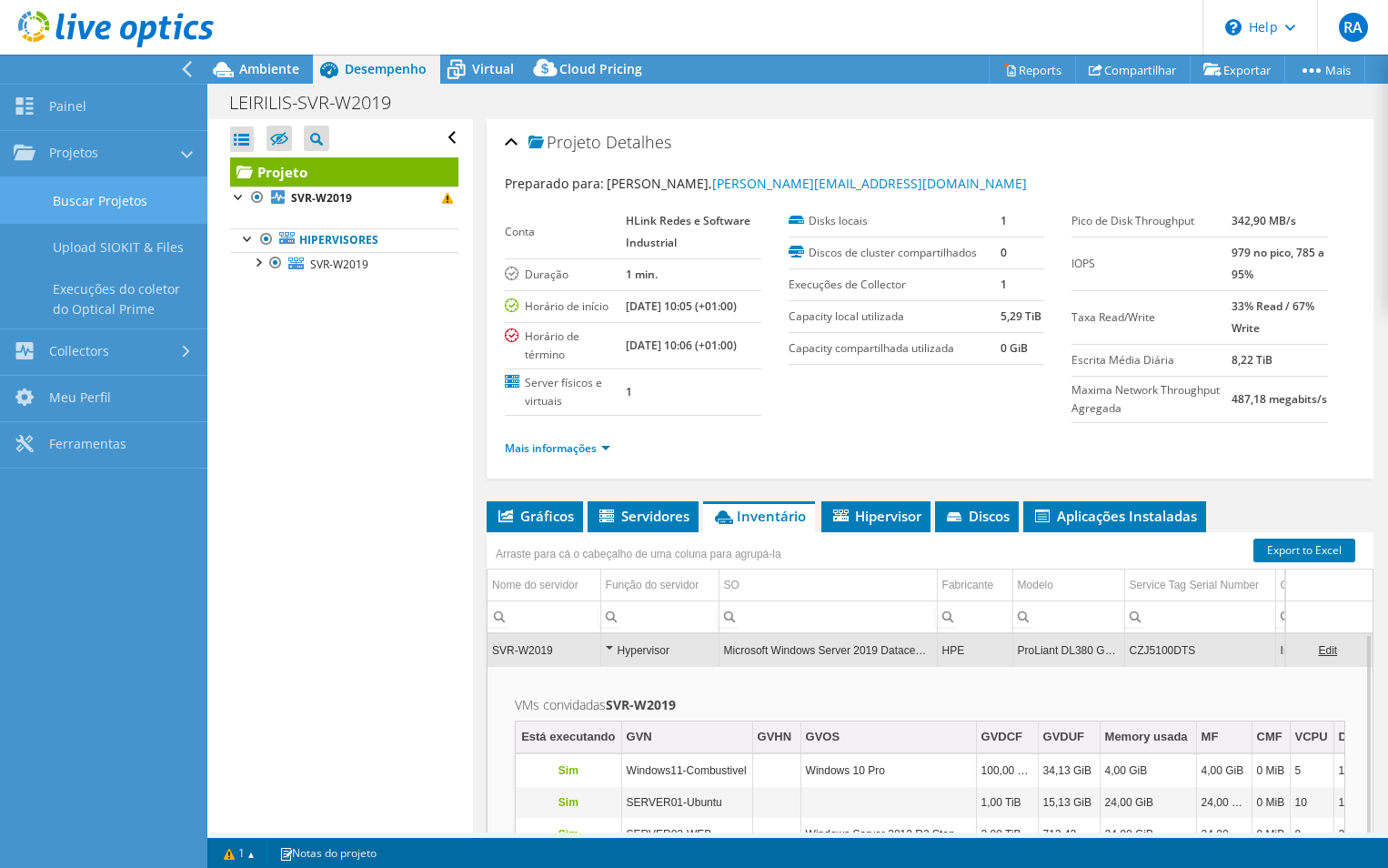
click at [126, 201] on link "Buscar Projetos" at bounding box center [104, 201] width 208 height 46
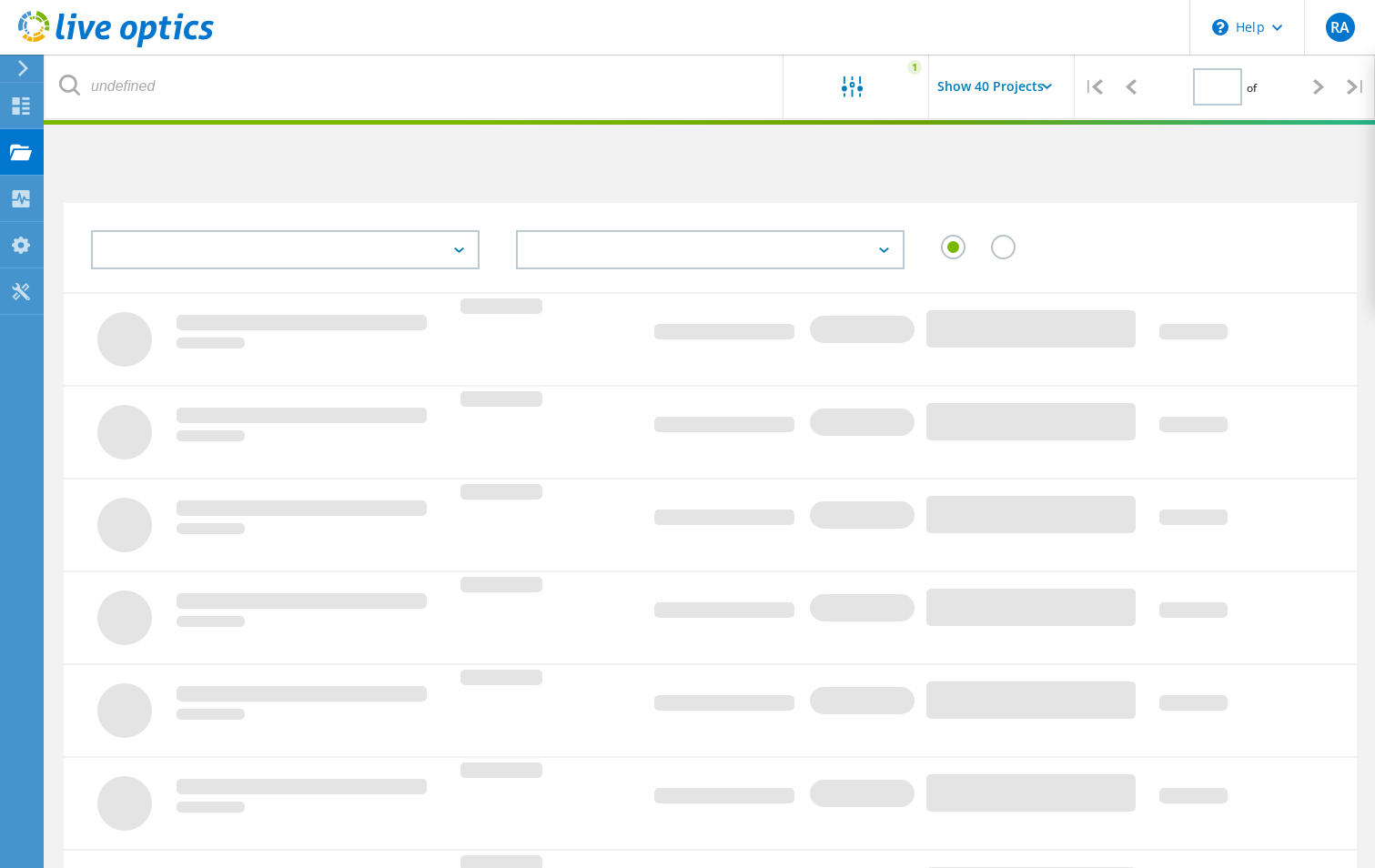
type input "1"
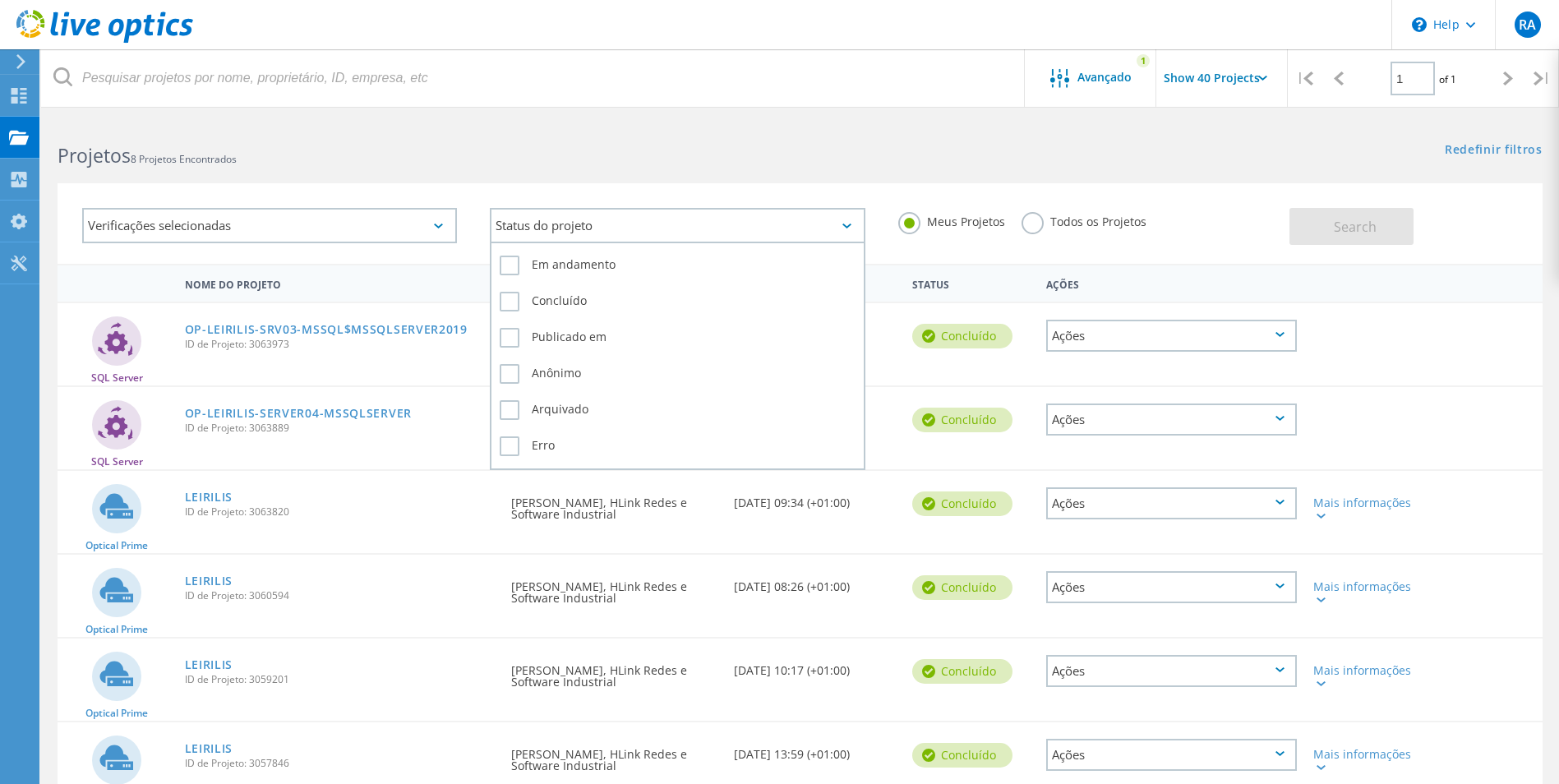
click at [833, 219] on div "Status do projeto" at bounding box center [677, 225] width 375 height 35
click at [510, 340] on label "Publicado em" at bounding box center [677, 338] width 355 height 20
click at [0, 0] on input "Publicado em" at bounding box center [0, 0] width 0 height 0
click at [510, 340] on label "Publicado em" at bounding box center [677, 338] width 355 height 20
click at [0, 0] on input "Publicado em" at bounding box center [0, 0] width 0 height 0
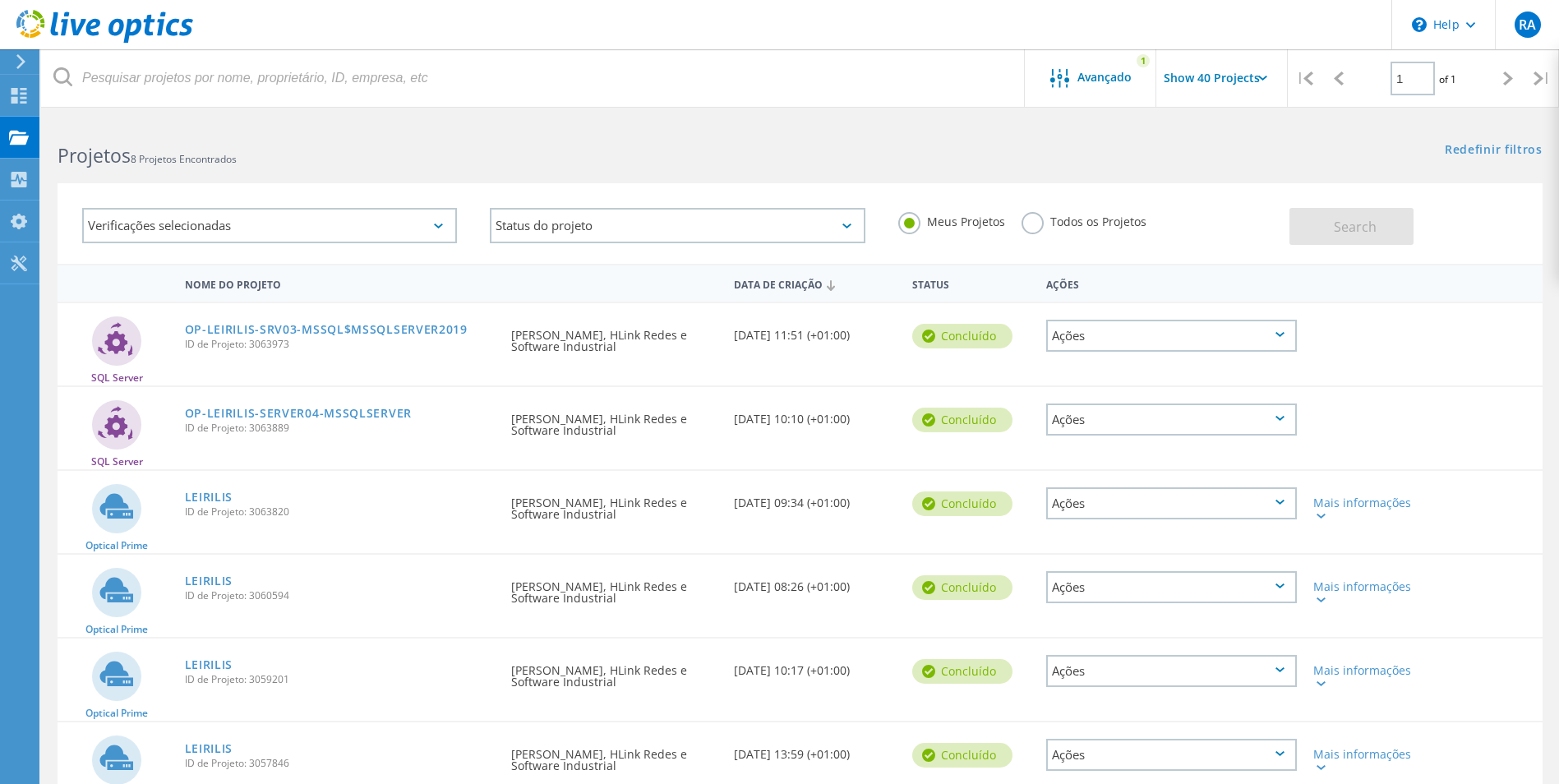
click at [447, 226] on div "Verificações selecionadas" at bounding box center [269, 225] width 375 height 35
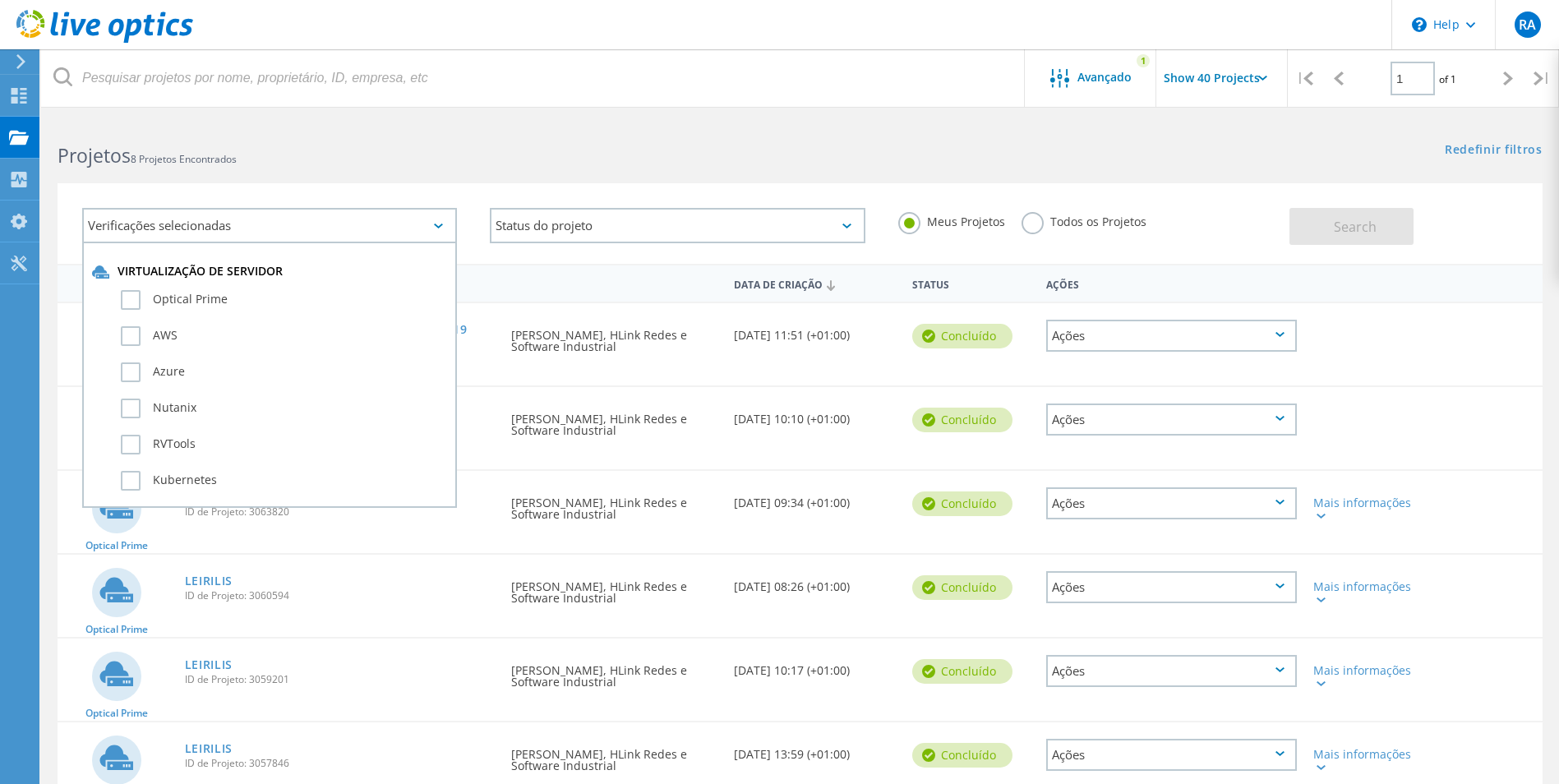
click at [445, 223] on div "Verificações selecionadas" at bounding box center [269, 225] width 375 height 35
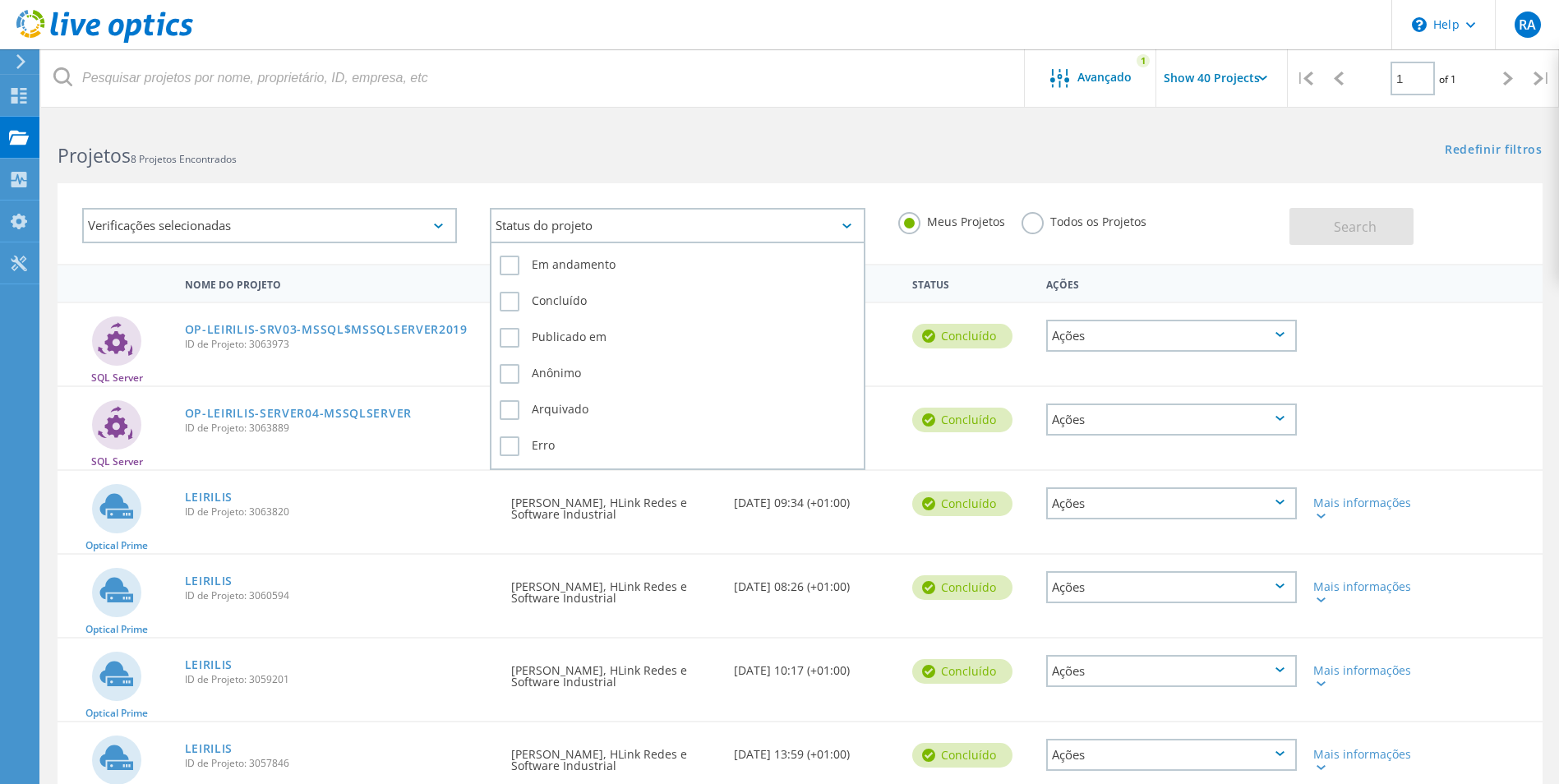
drag, startPoint x: 554, startPoint y: 226, endPoint x: 547, endPoint y: 249, distance: 24.0
click at [554, 227] on div "Status do projeto" at bounding box center [677, 225] width 375 height 35
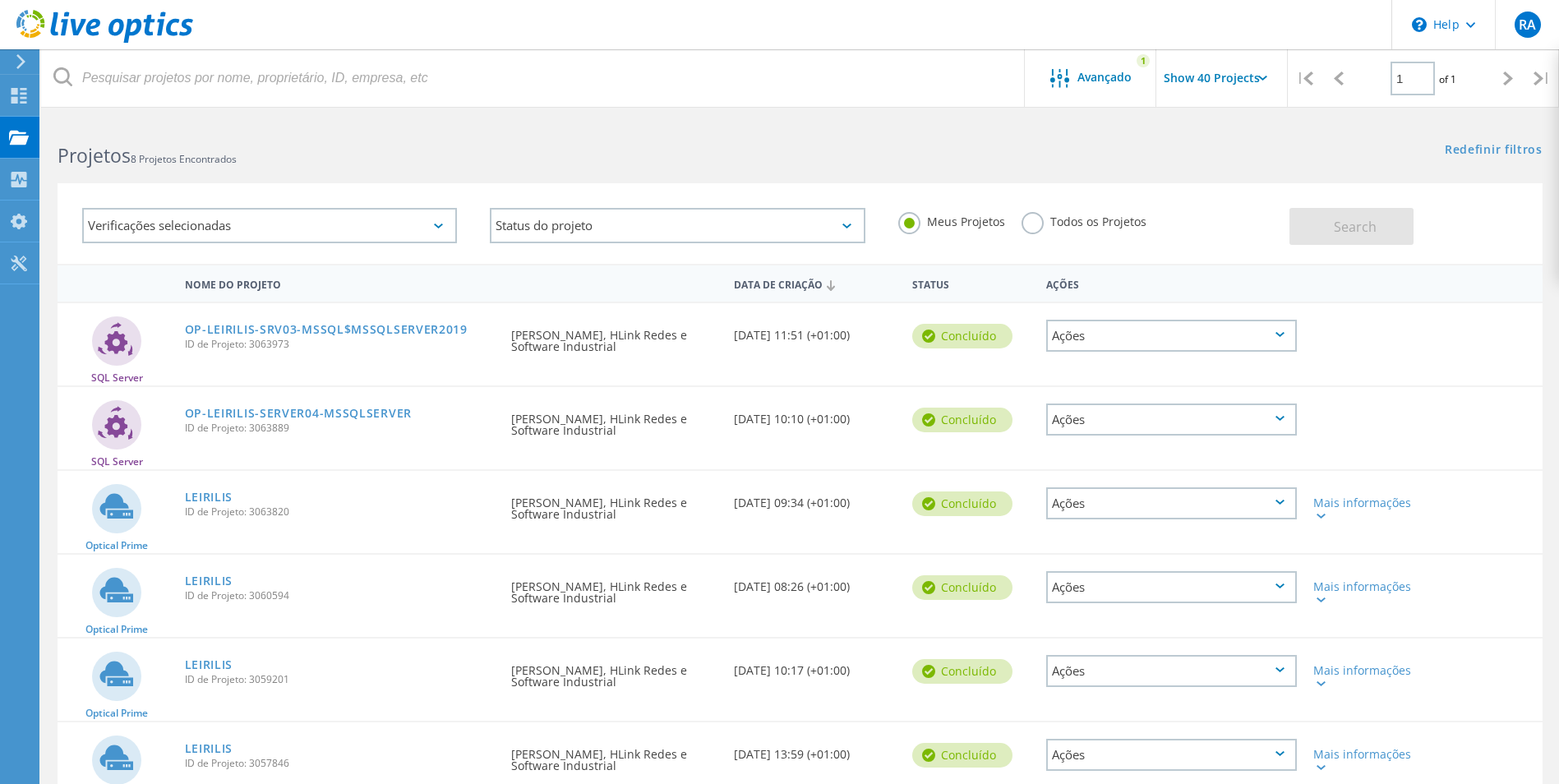
click at [424, 287] on div "Nome do Projeto" at bounding box center [340, 283] width 327 height 31
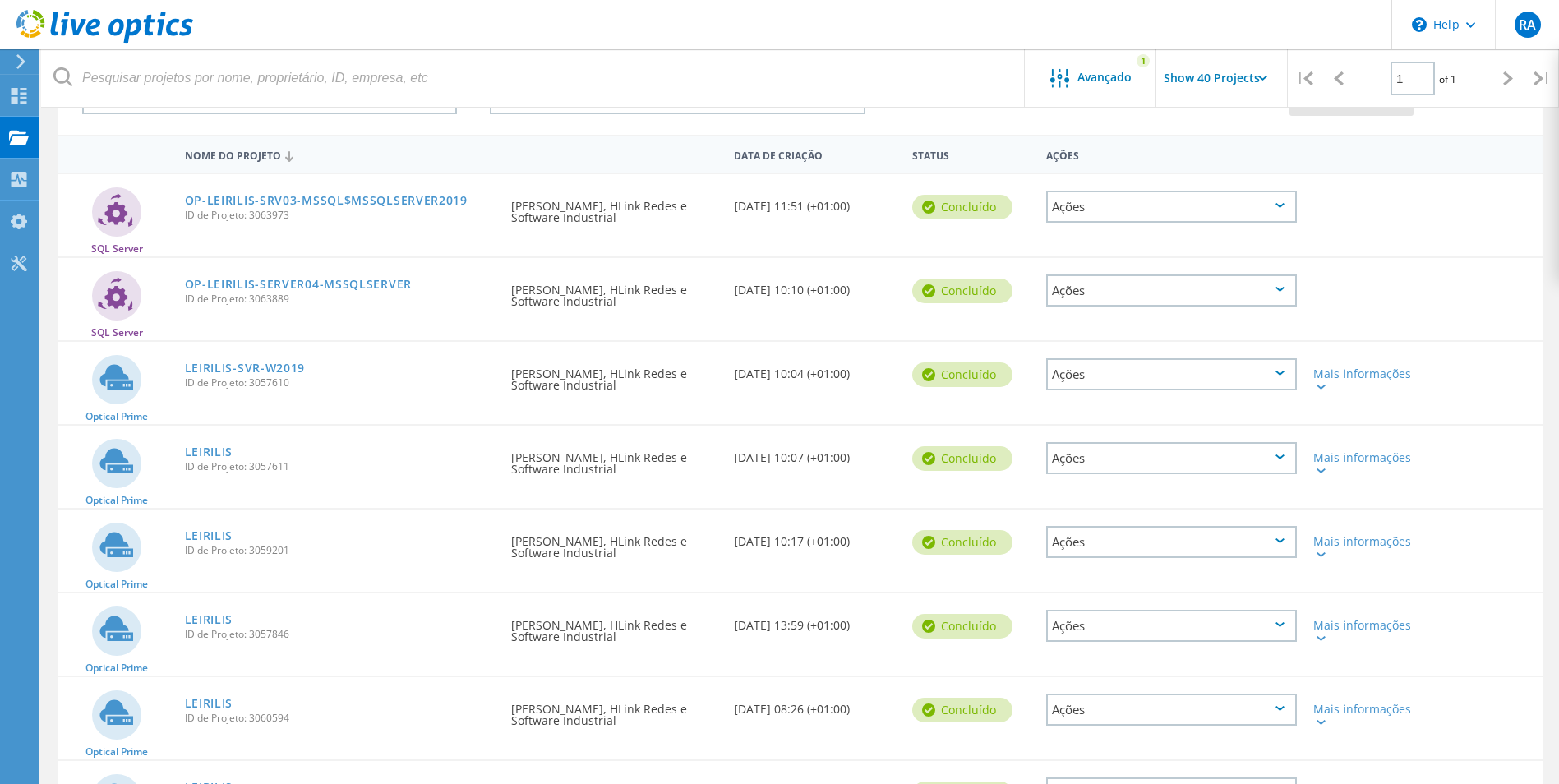
scroll to position [164, 0]
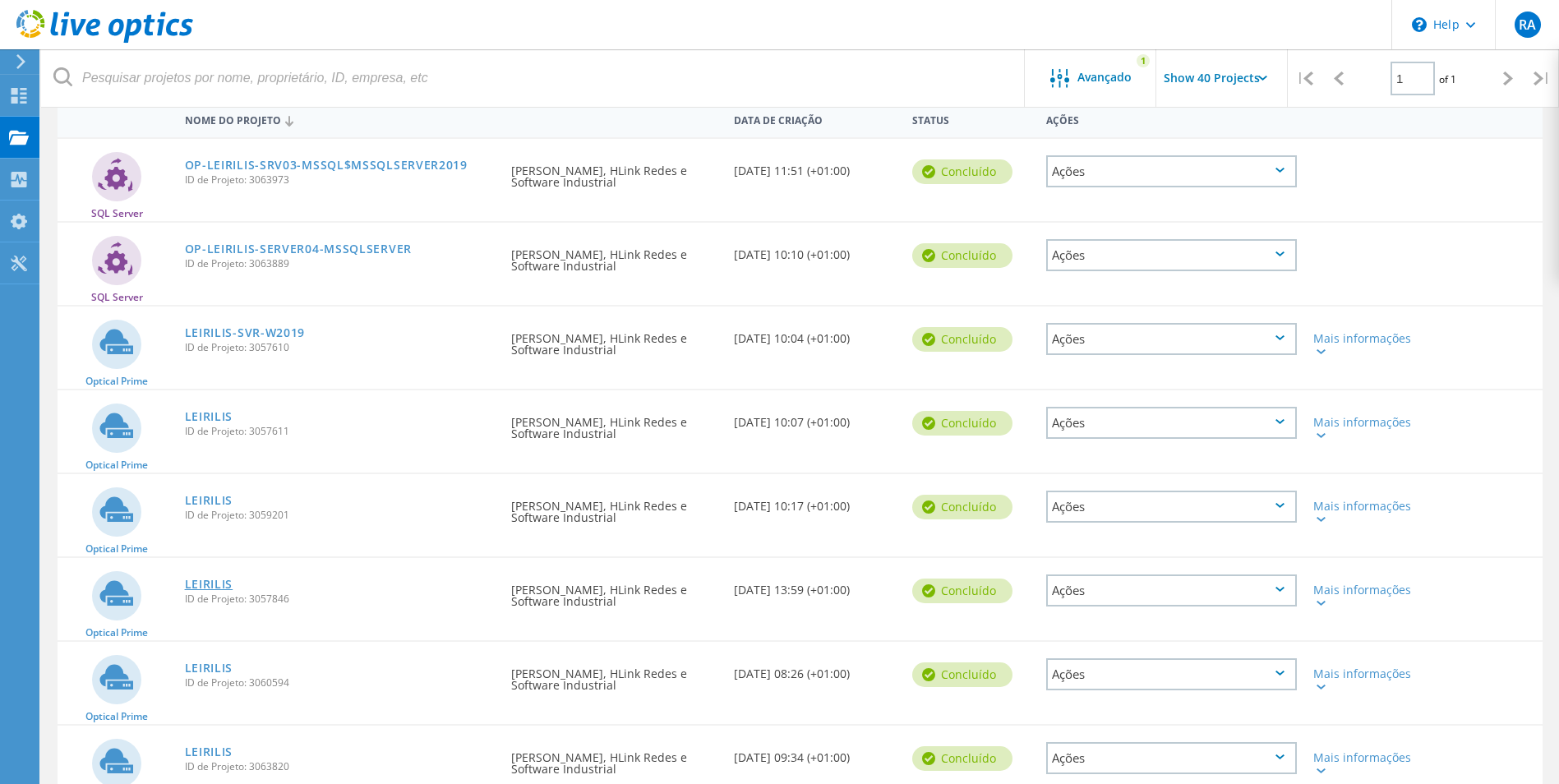
click at [215, 583] on link "LEIRILIS" at bounding box center [209, 584] width 49 height 12
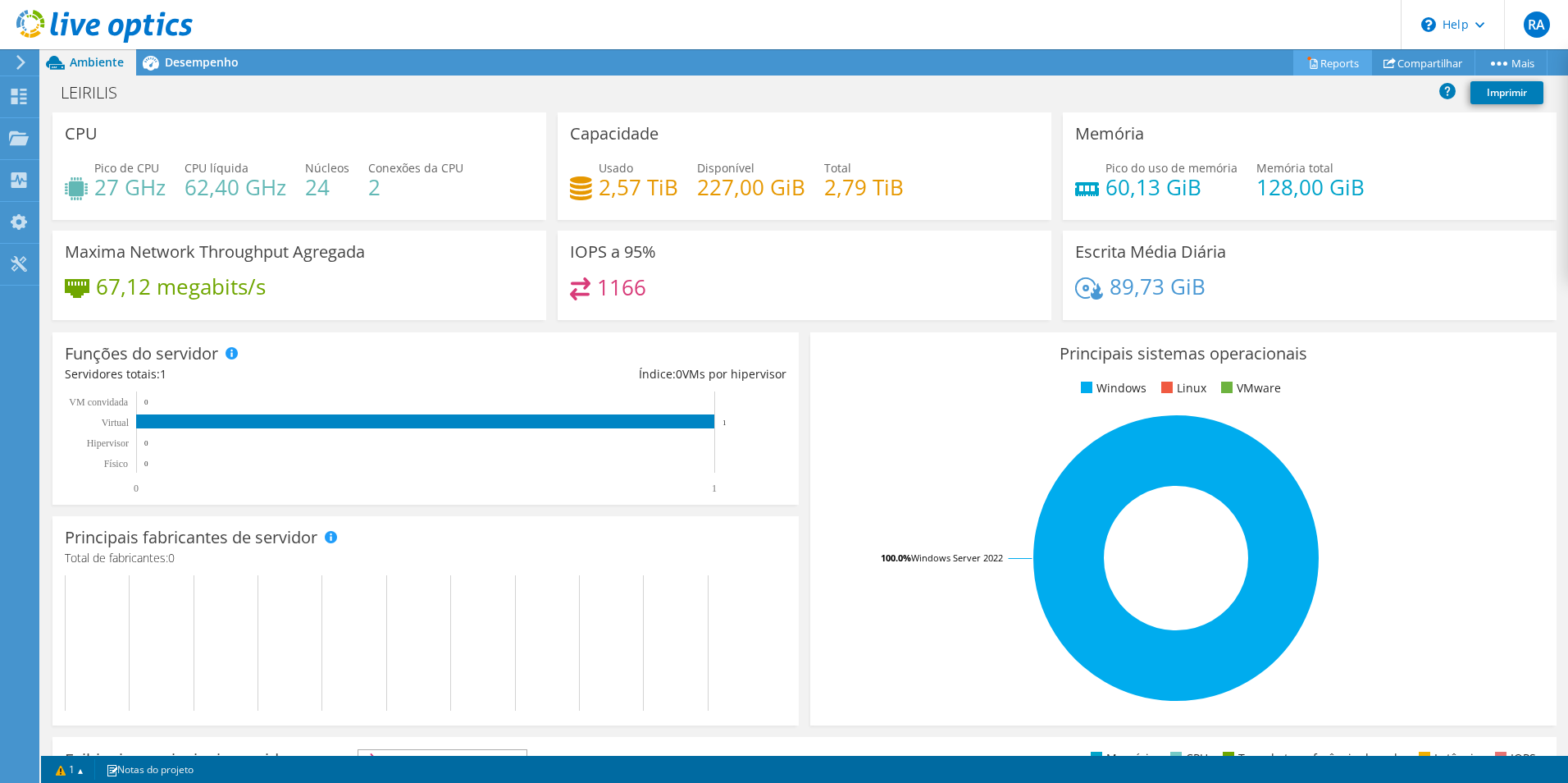
click at [1333, 68] on link "Reports" at bounding box center [1333, 63] width 79 height 25
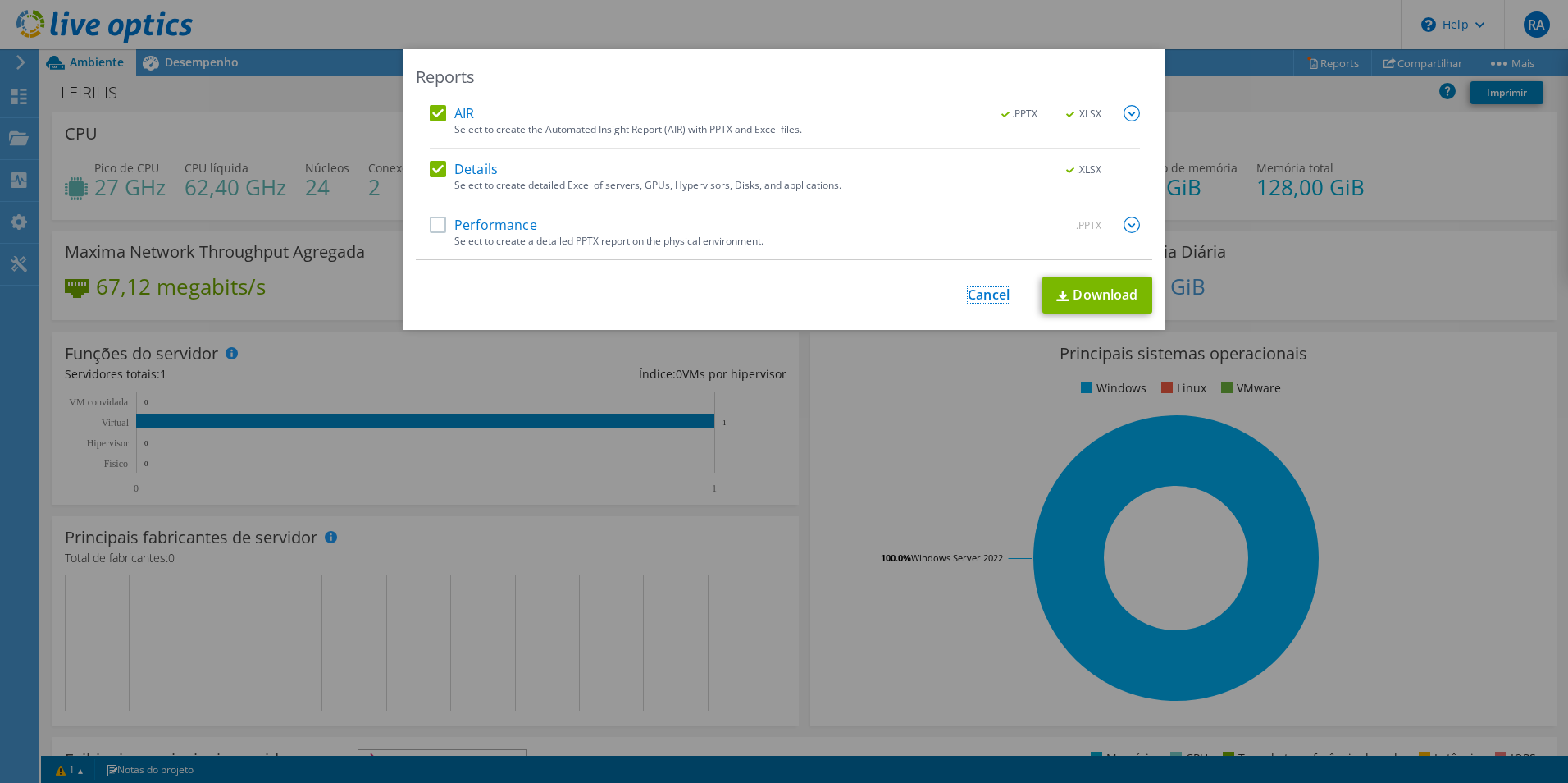
click at [992, 298] on link "Cancel" at bounding box center [989, 294] width 41 height 15
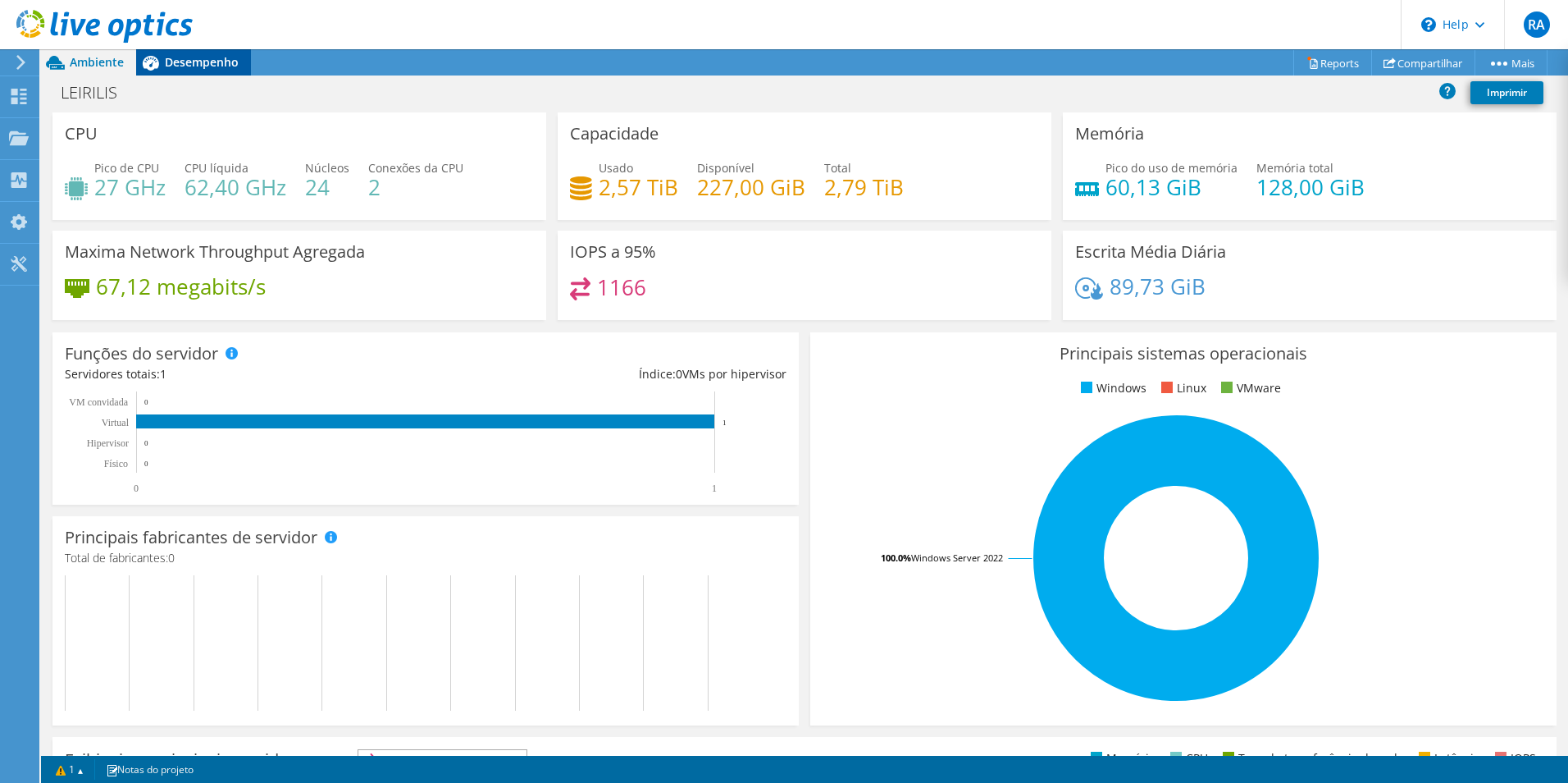
click at [194, 59] on span "Desempenho" at bounding box center [202, 61] width 74 height 15
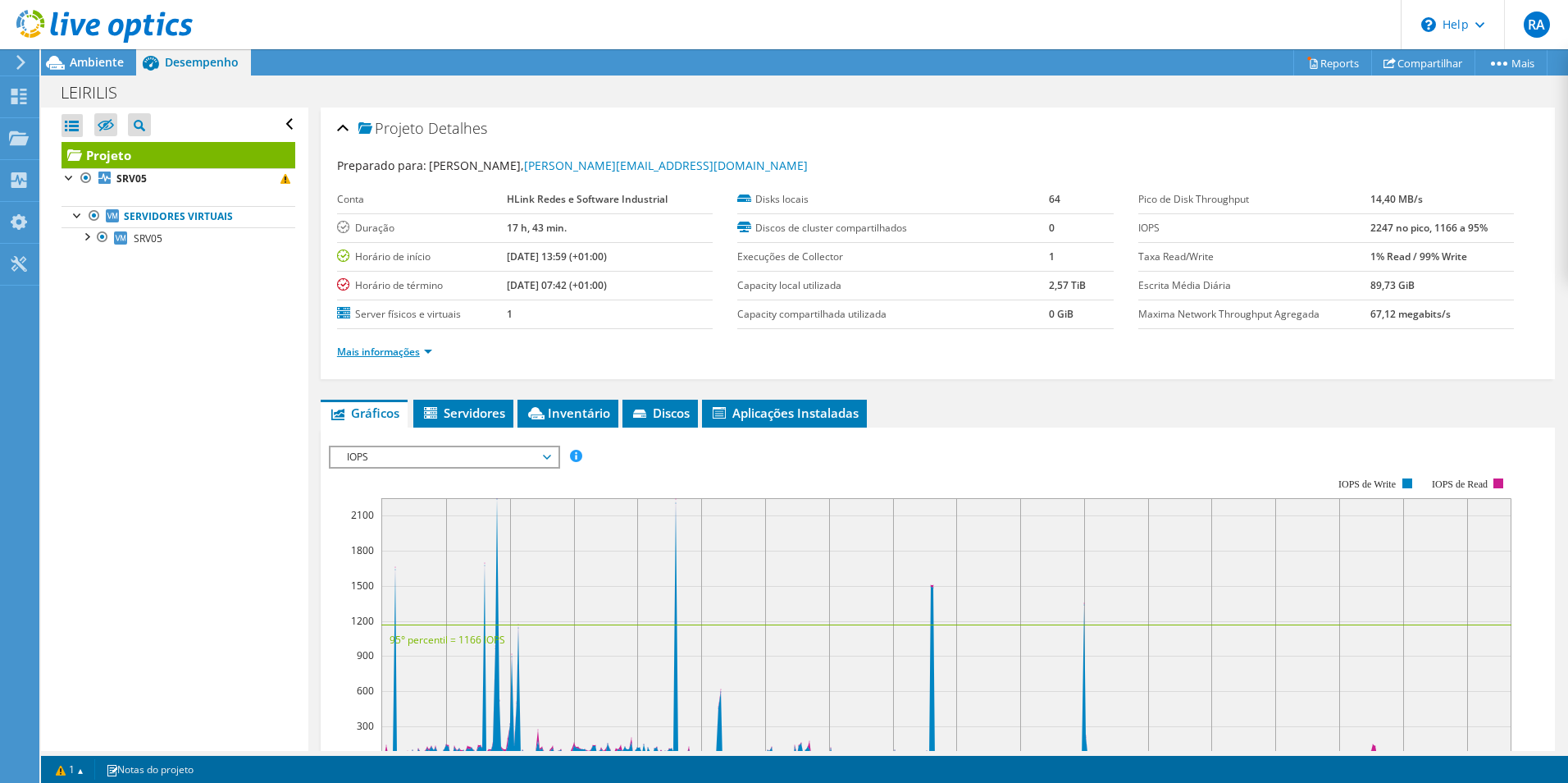
click at [403, 356] on link "Mais informações" at bounding box center [385, 351] width 95 height 14
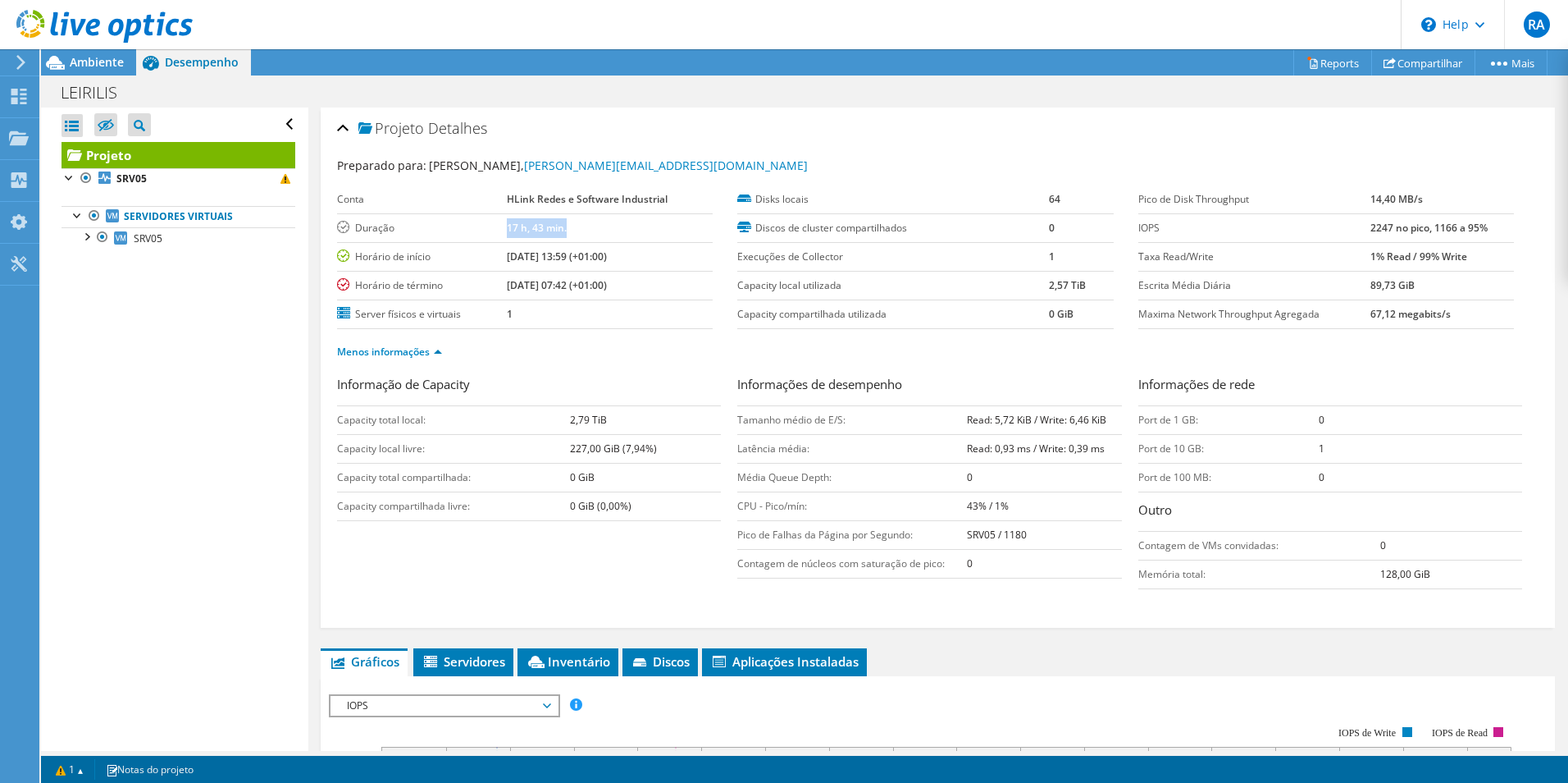
drag, startPoint x: 506, startPoint y: 226, endPoint x: 580, endPoint y: 222, distance: 74.1
click at [580, 222] on td "17 h, 43 min." at bounding box center [610, 228] width 207 height 29
click at [101, 63] on span "Ambiente" at bounding box center [96, 61] width 54 height 15
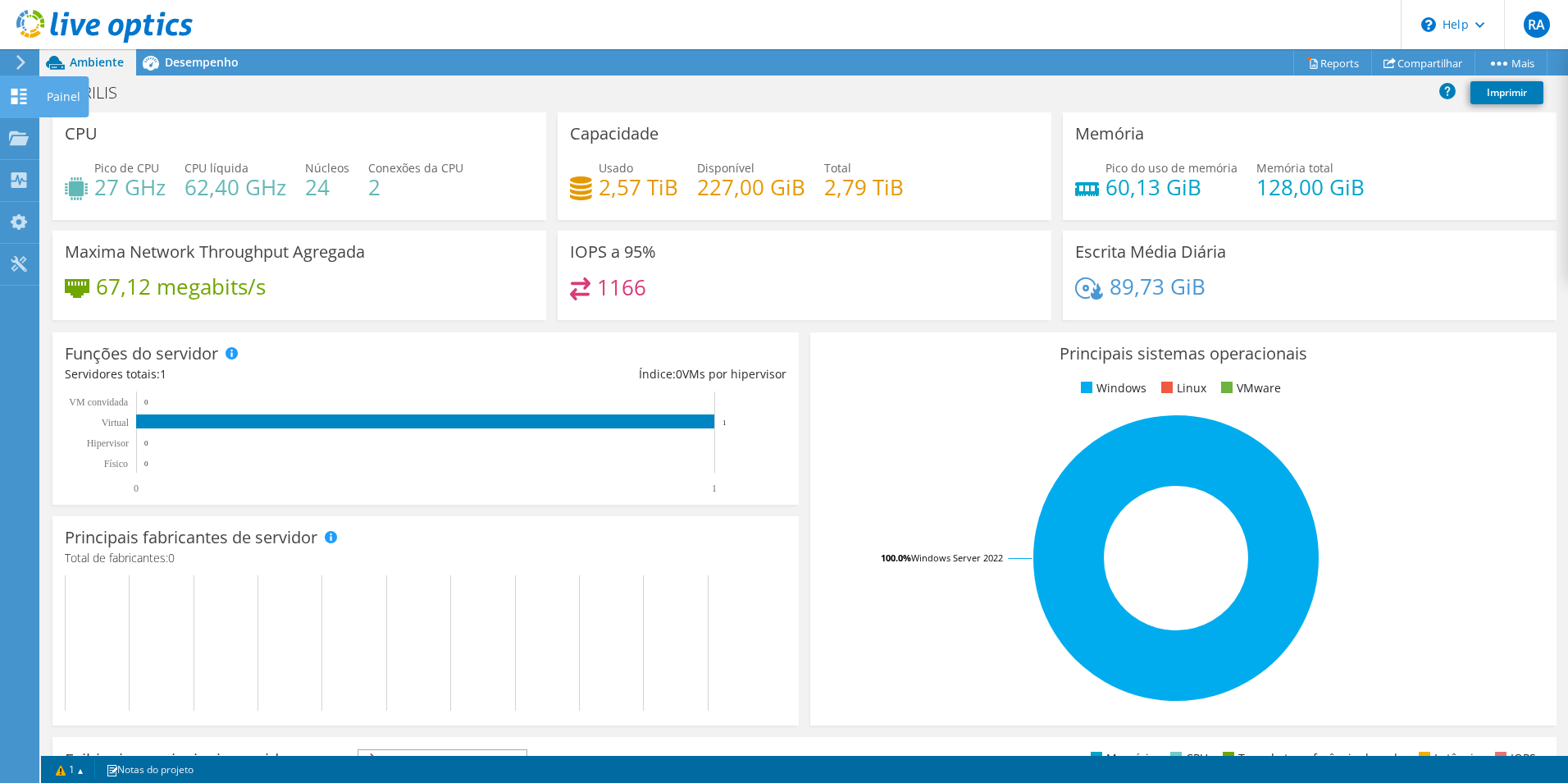
click at [51, 97] on div "Painel" at bounding box center [64, 97] width 50 height 41
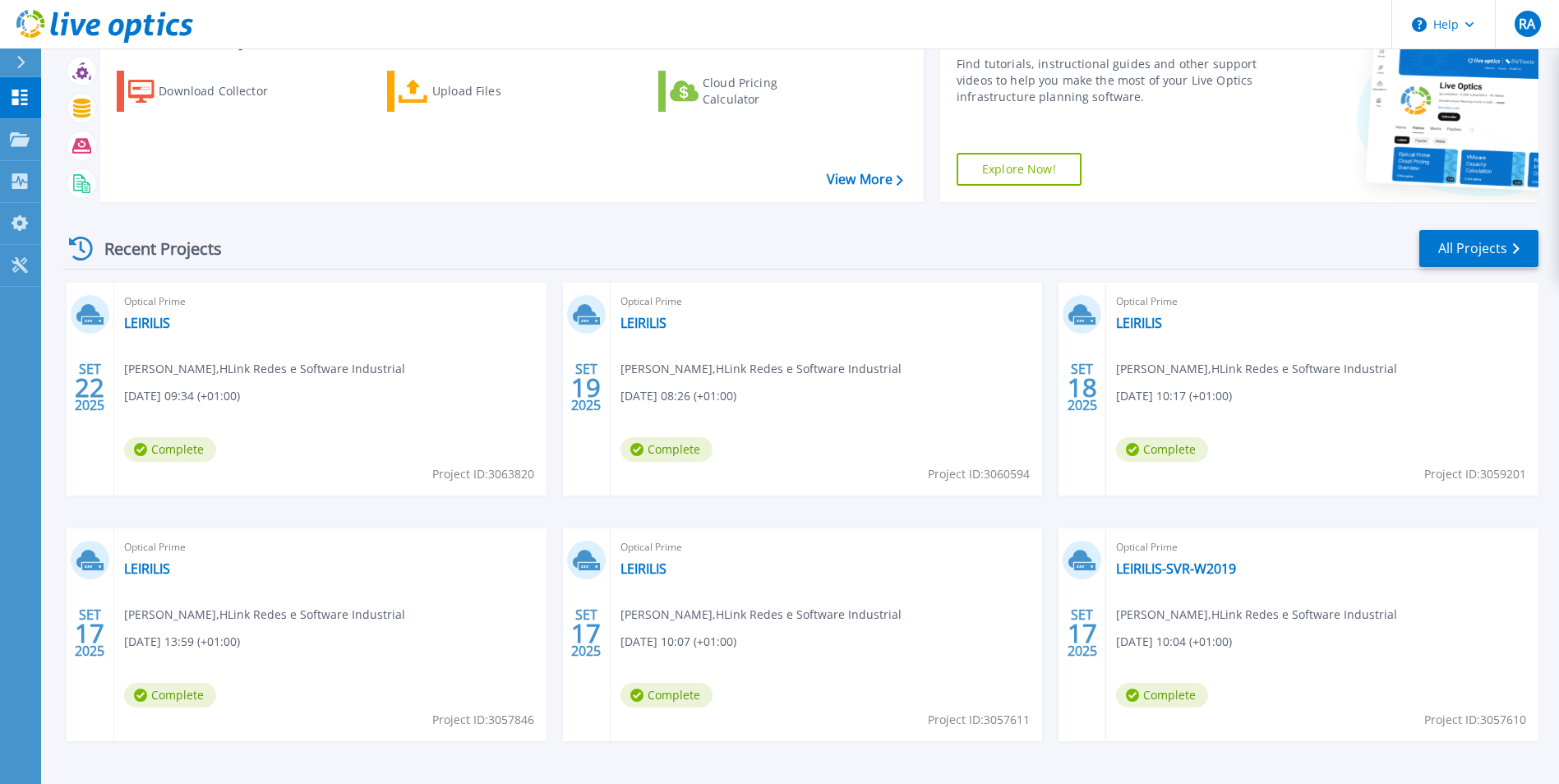
scroll to position [126, 0]
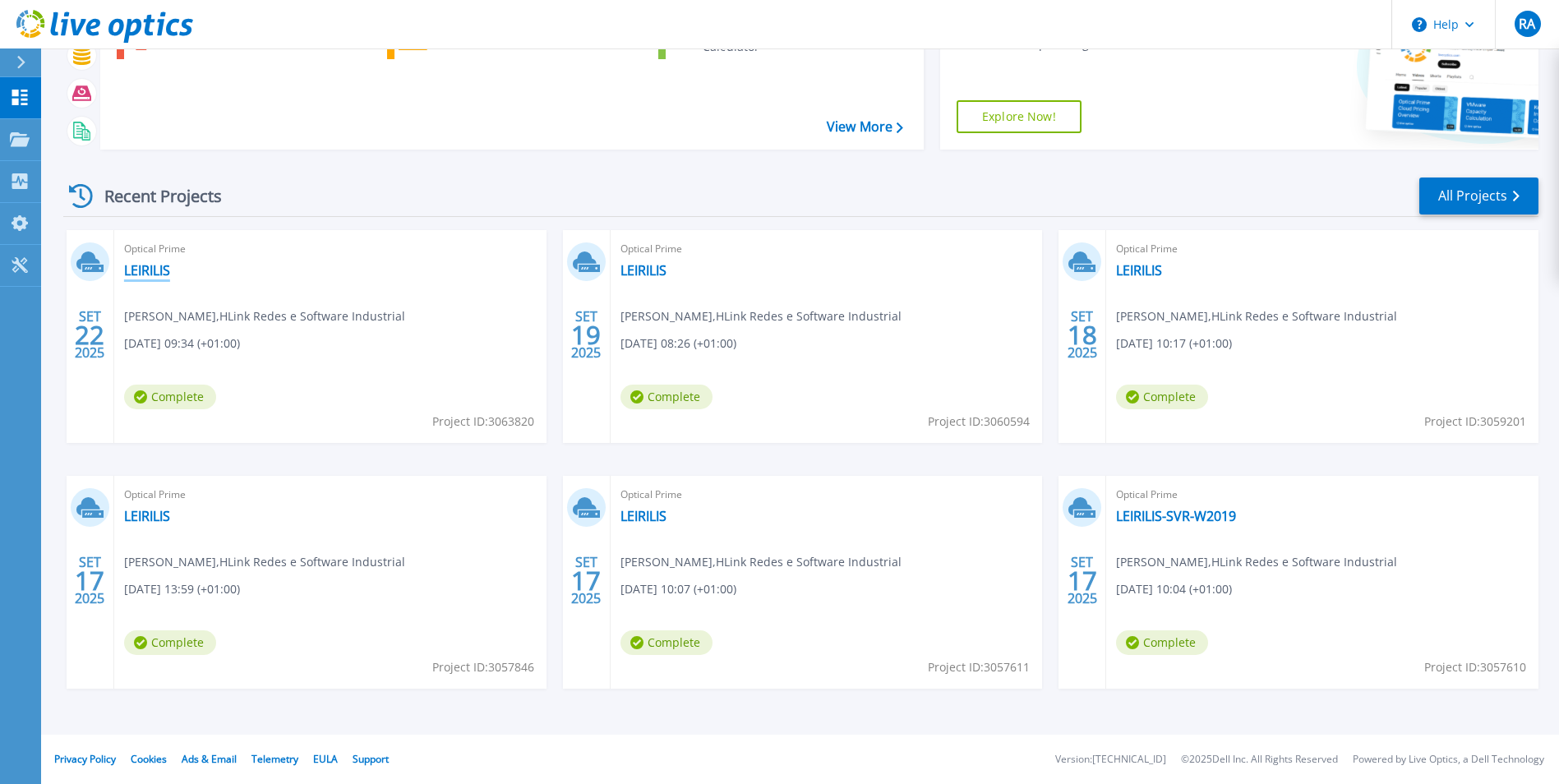
click at [158, 269] on link "LEIRILIS" at bounding box center [147, 270] width 46 height 16
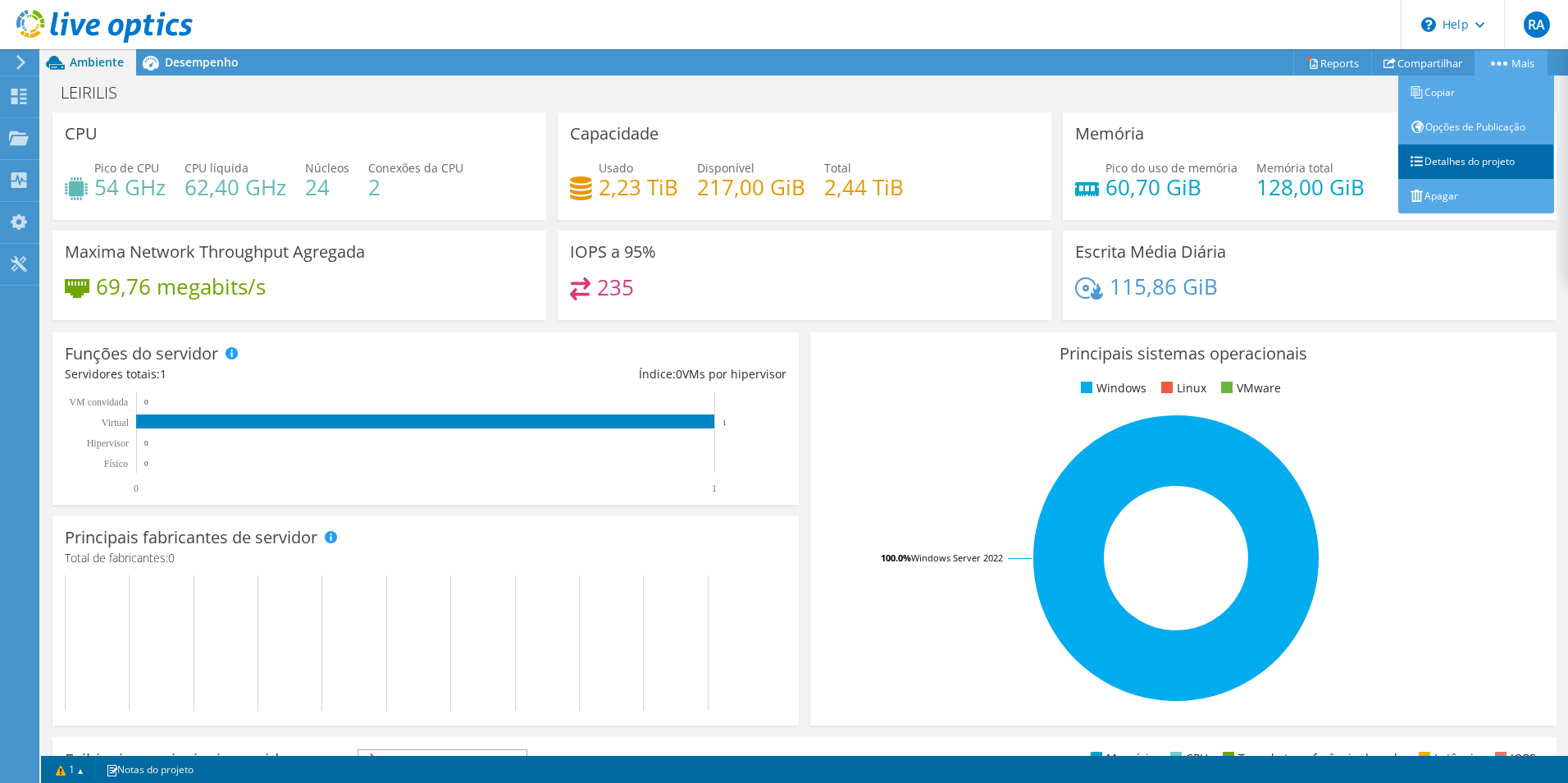
click at [1495, 163] on link "Detalhes do projeto" at bounding box center [1476, 161] width 156 height 34
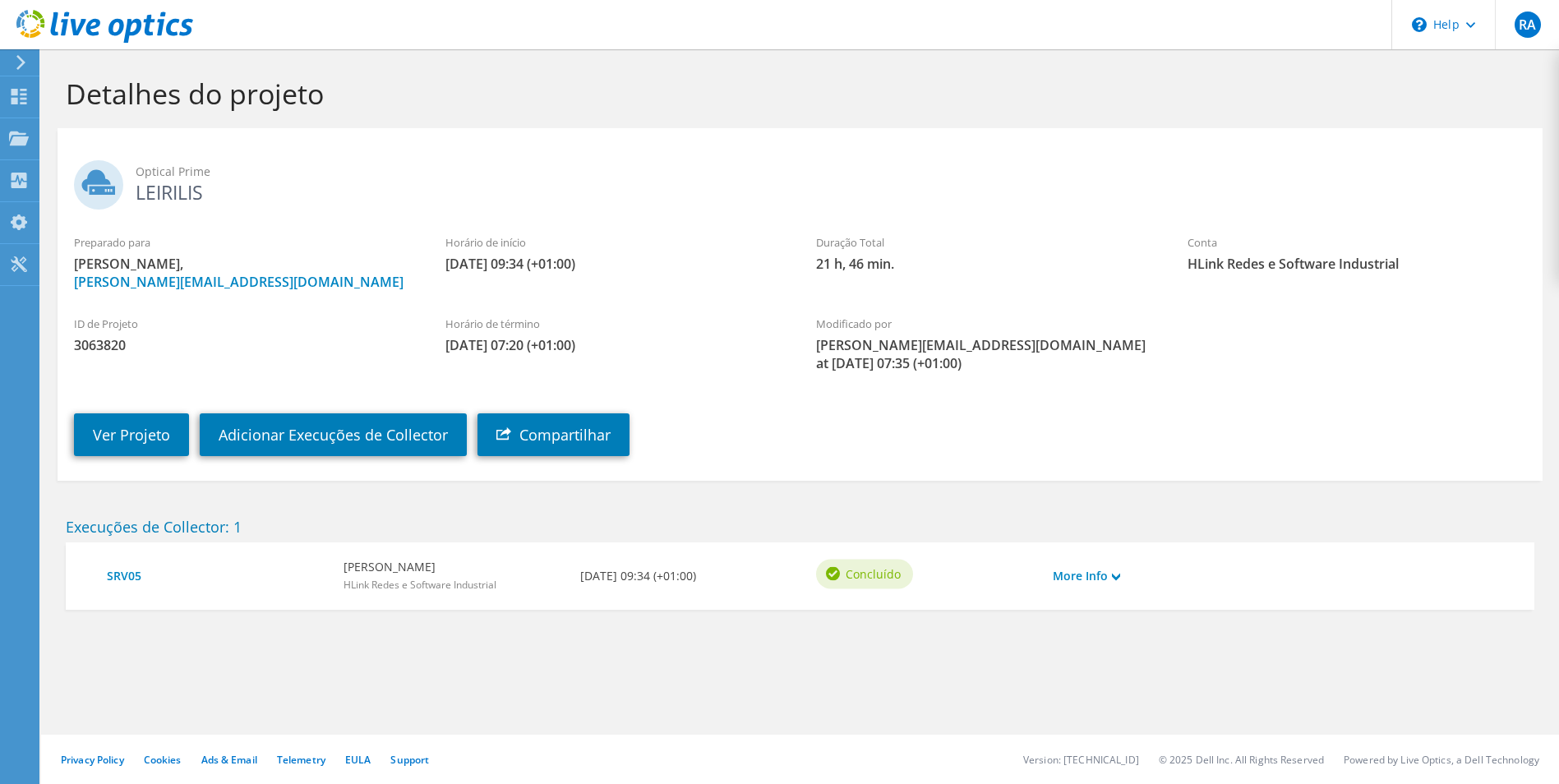
drag, startPoint x: 178, startPoint y: 189, endPoint x: 148, endPoint y: 189, distance: 30.0
click at [178, 189] on h2 "Optical Prime LEIRILIS" at bounding box center [799, 181] width 1452 height 41
drag, startPoint x: 138, startPoint y: 188, endPoint x: 248, endPoint y: 197, distance: 110.4
click at [248, 197] on h2 "Optical Prime LEIRILIS" at bounding box center [799, 181] width 1452 height 41
click at [150, 442] on link "Ver Projeto" at bounding box center [132, 434] width 115 height 42
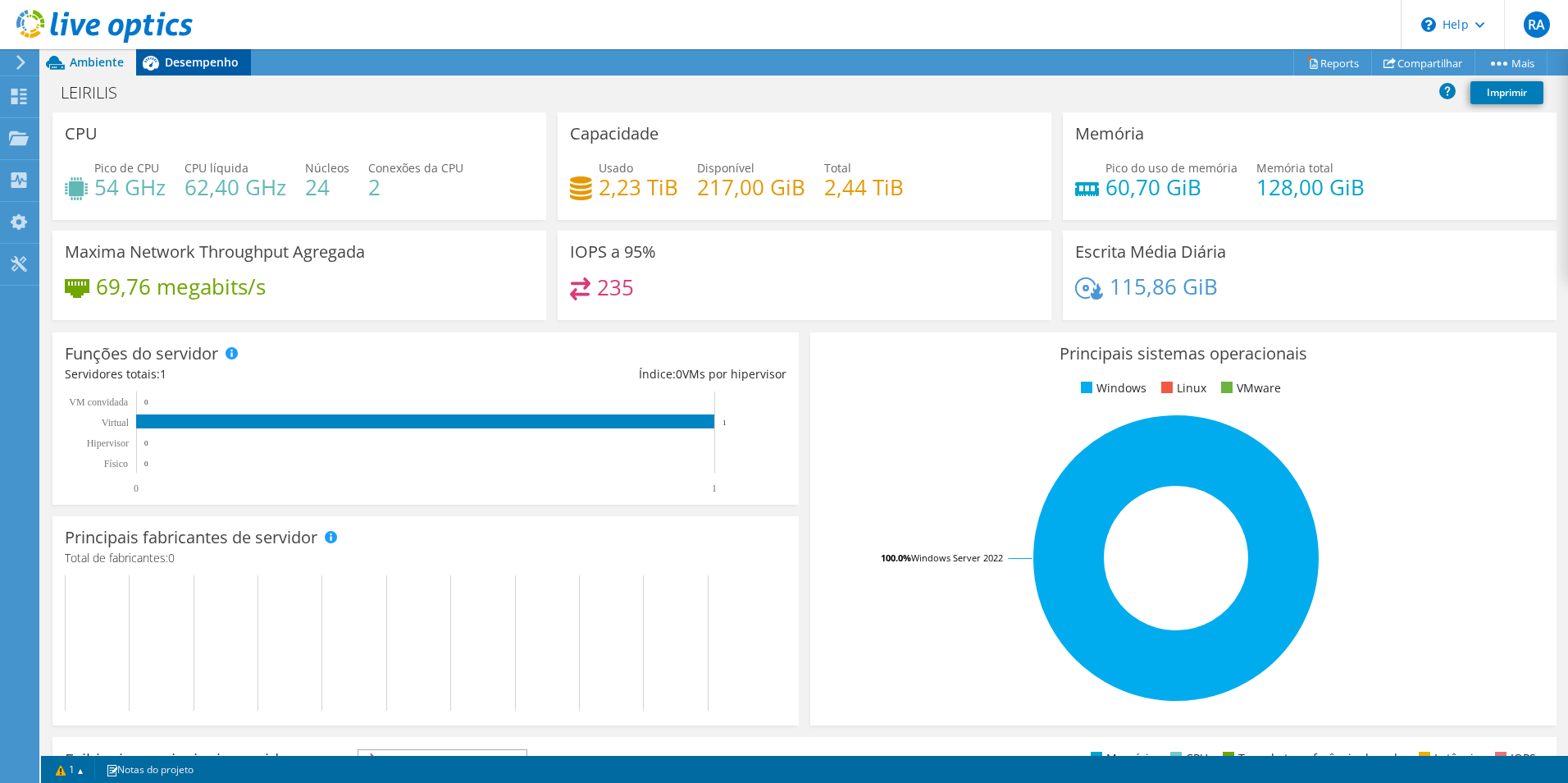
click at [192, 60] on span "Desempenho" at bounding box center [202, 61] width 74 height 15
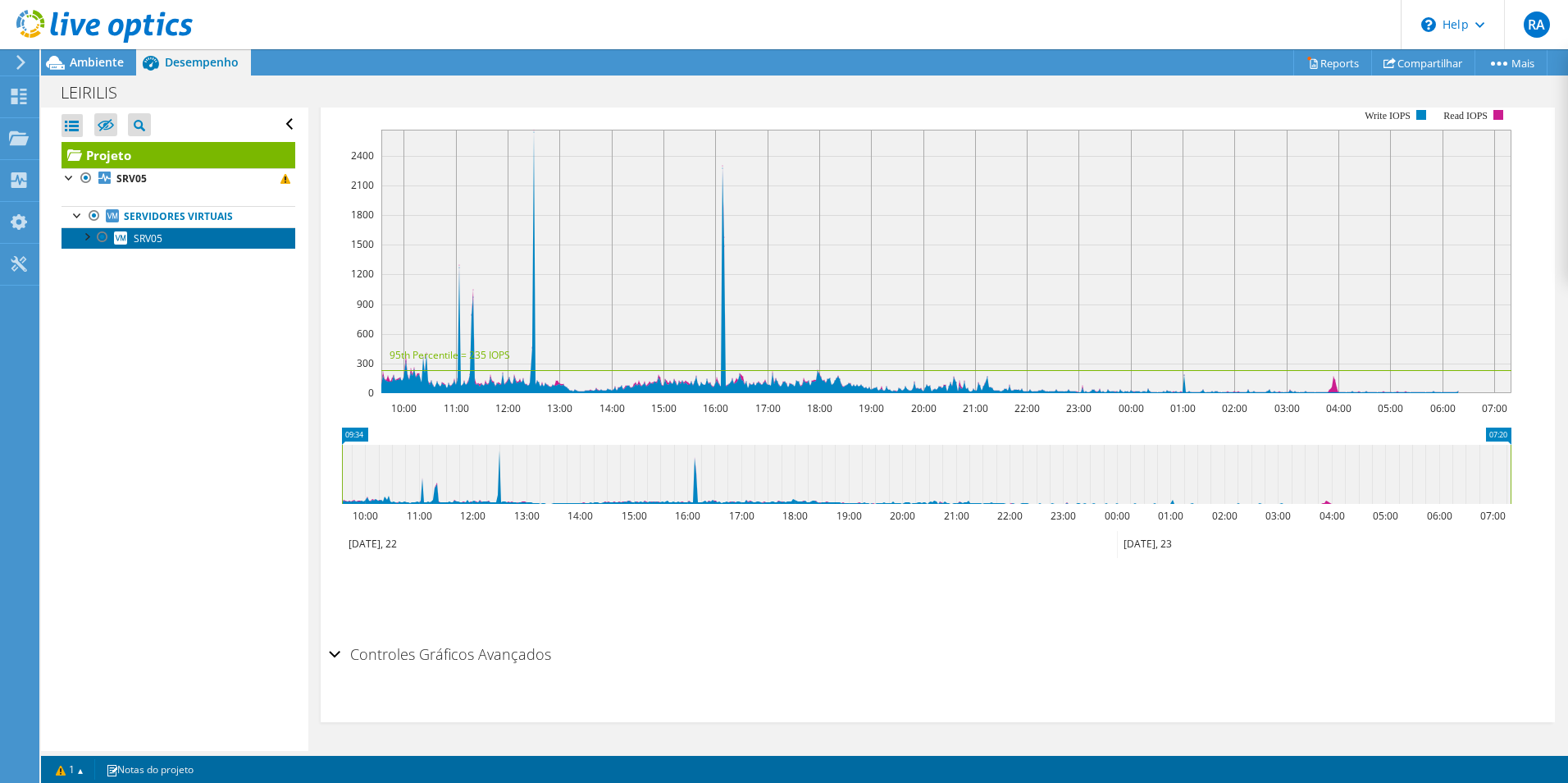
click at [77, 238] on link "SRV05" at bounding box center [178, 238] width 234 height 22
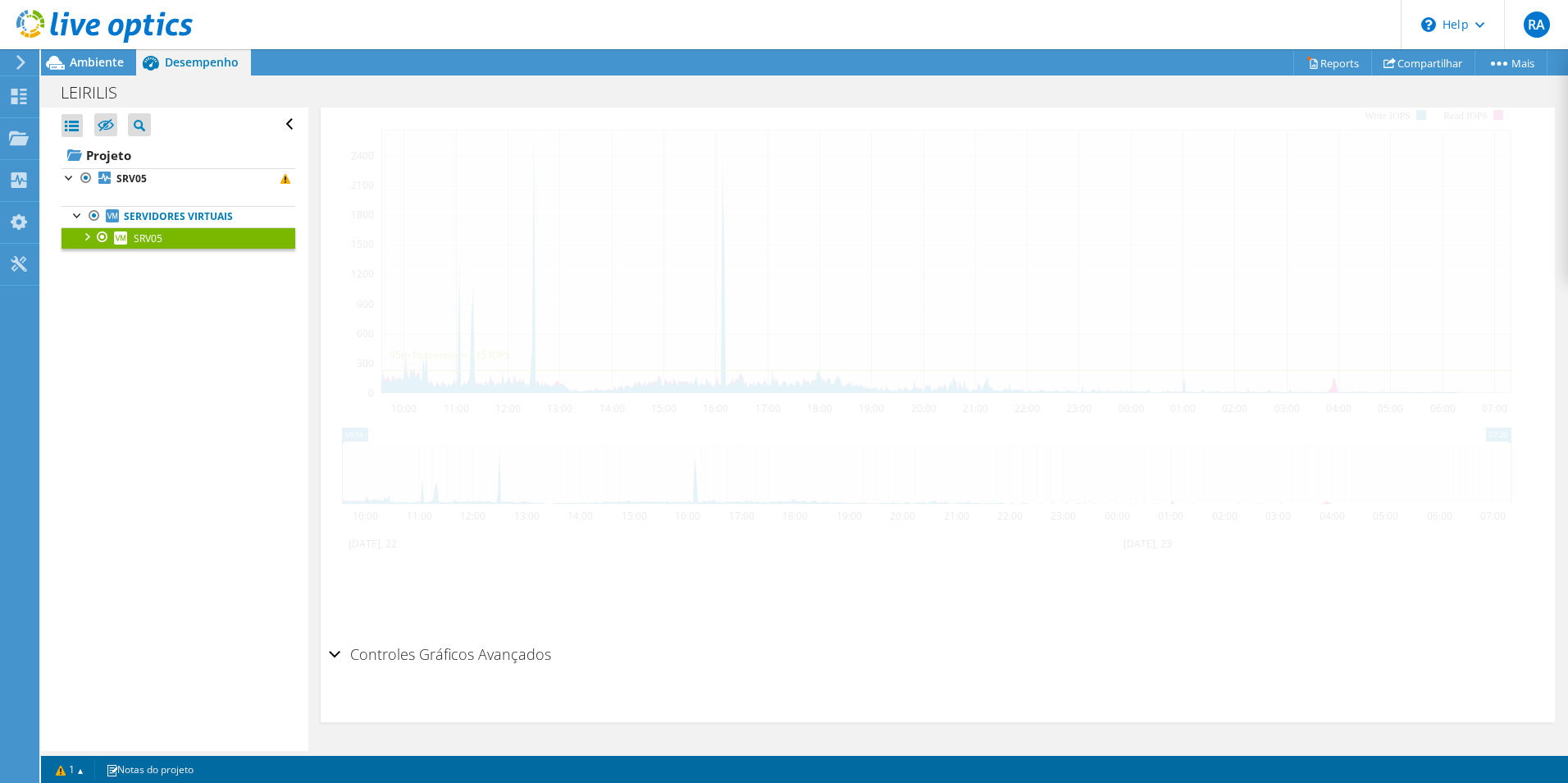
scroll to position [322, 0]
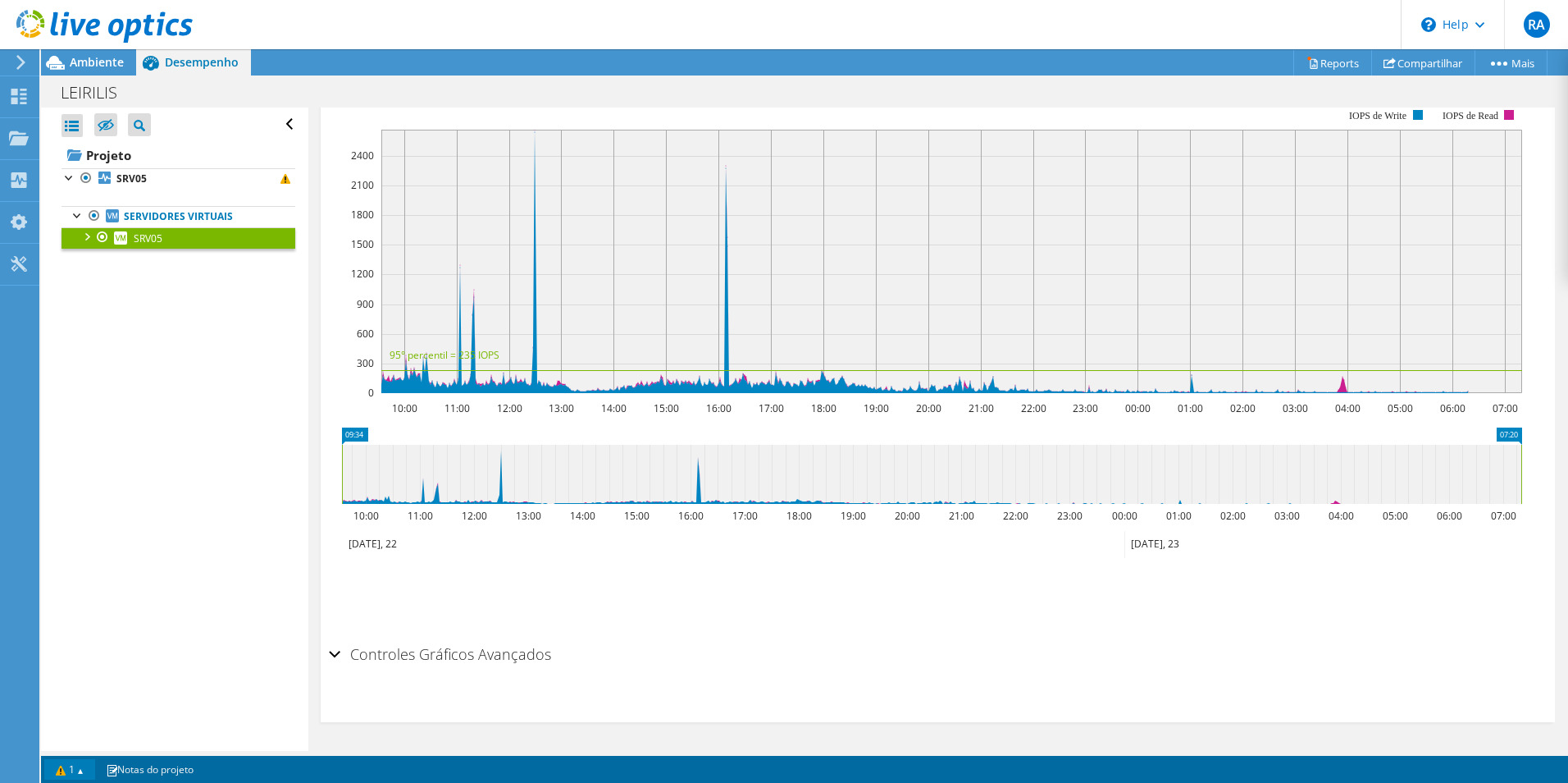
click at [89, 777] on link "1" at bounding box center [69, 769] width 51 height 21
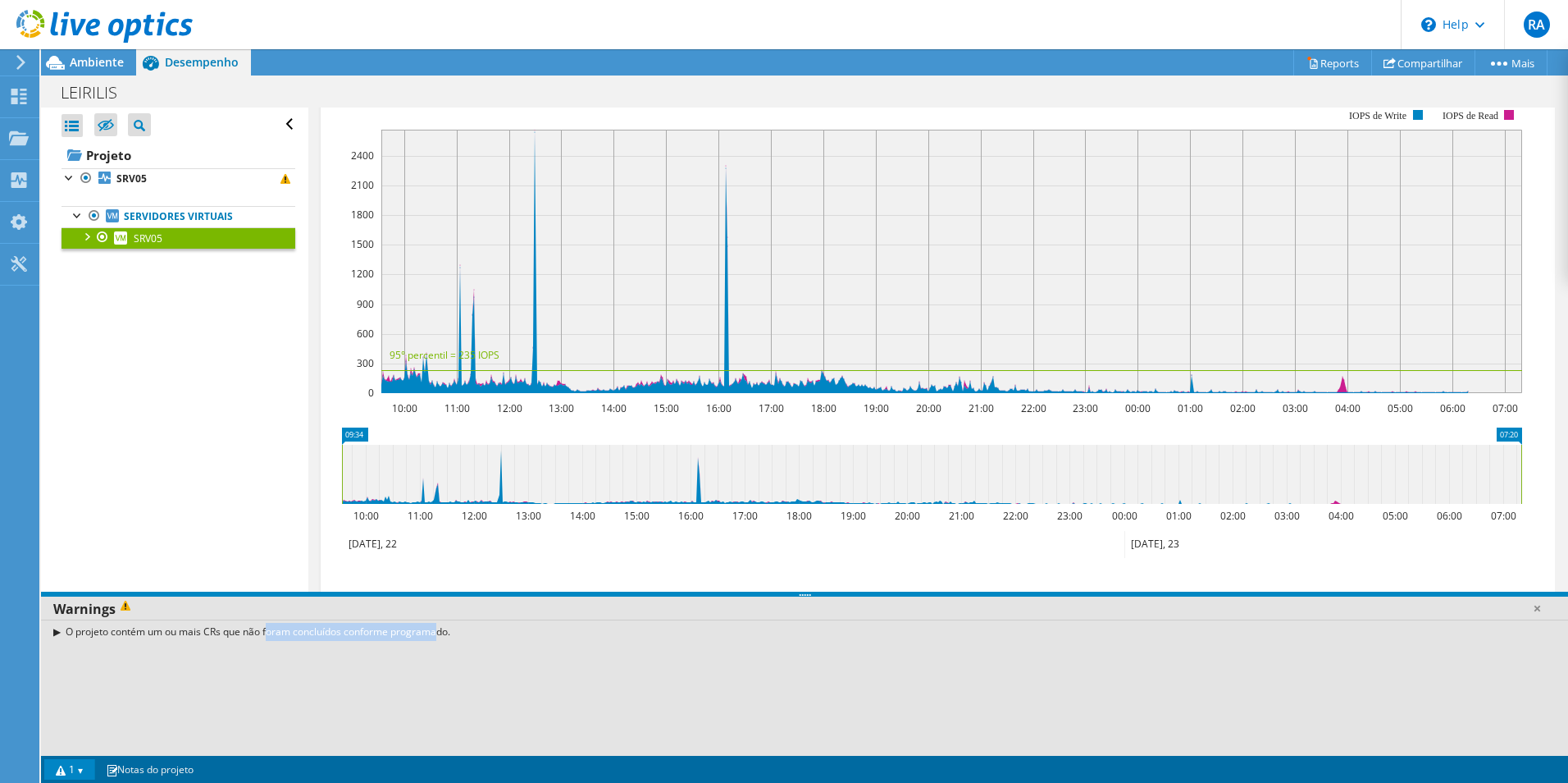
drag, startPoint x: 208, startPoint y: 625, endPoint x: 366, endPoint y: 645, distance: 159.3
click at [366, 645] on div "O projeto contém um ou mais CRs que não foram concluídos conforme programado." at bounding box center [805, 687] width 1528 height 136
drag, startPoint x: 366, startPoint y: 645, endPoint x: 233, endPoint y: 490, distance: 204.2
click at [233, 490] on div "Abrir Todos Fechar Todos Ocultar nós excluídos Filtro de árvore do projeto" at bounding box center [175, 428] width 266 height 644
drag, startPoint x: 439, startPoint y: 635, endPoint x: 242, endPoint y: 651, distance: 197.6
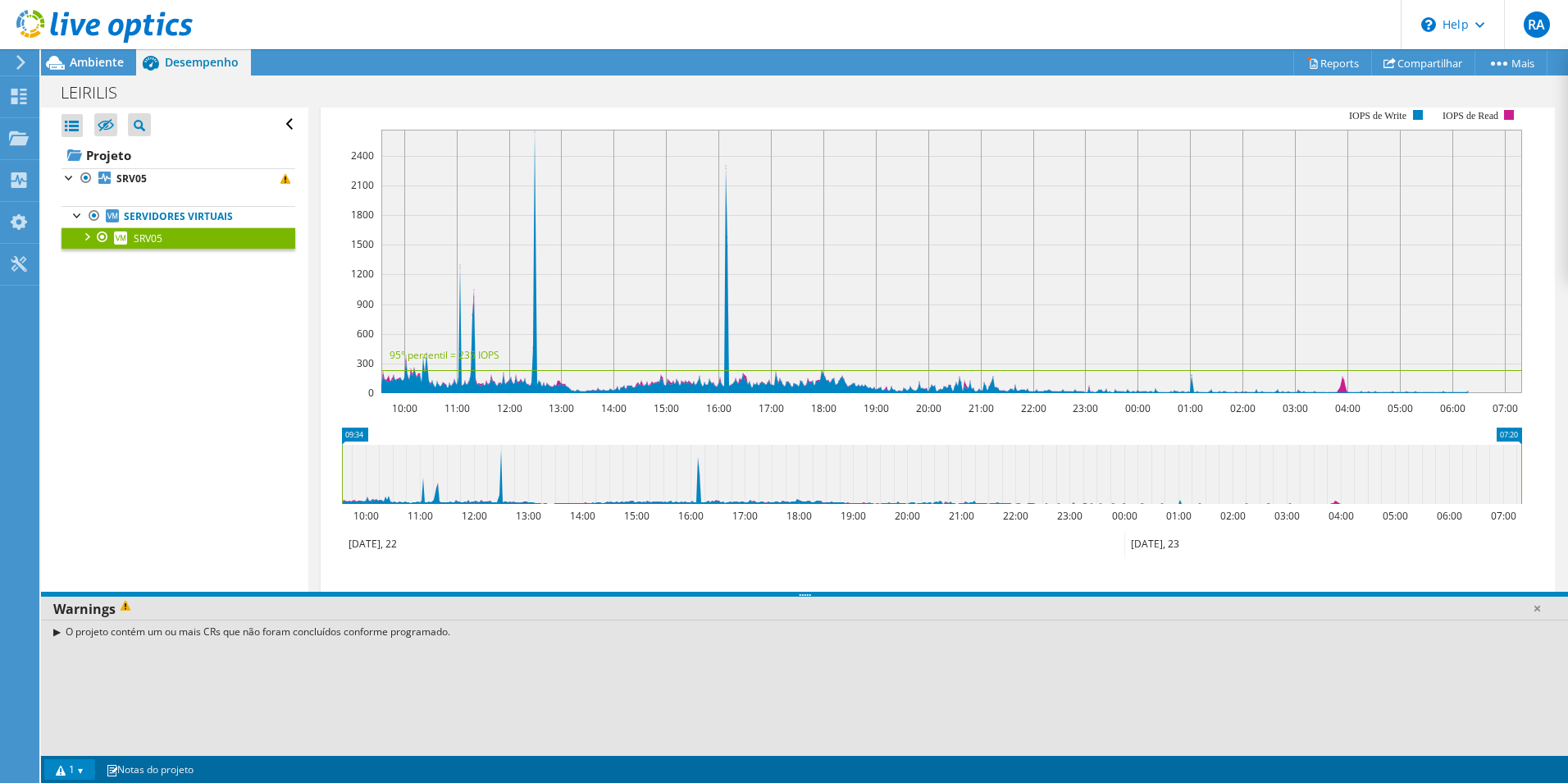
click at [242, 651] on div "O projeto contém um ou mais CRs que não foram concluídos conforme programado." at bounding box center [805, 687] width 1528 height 136
click at [56, 634] on div "O projeto contém um ou mais CRs que não foram concluídos conforme programado." at bounding box center [805, 631] width 1528 height 23
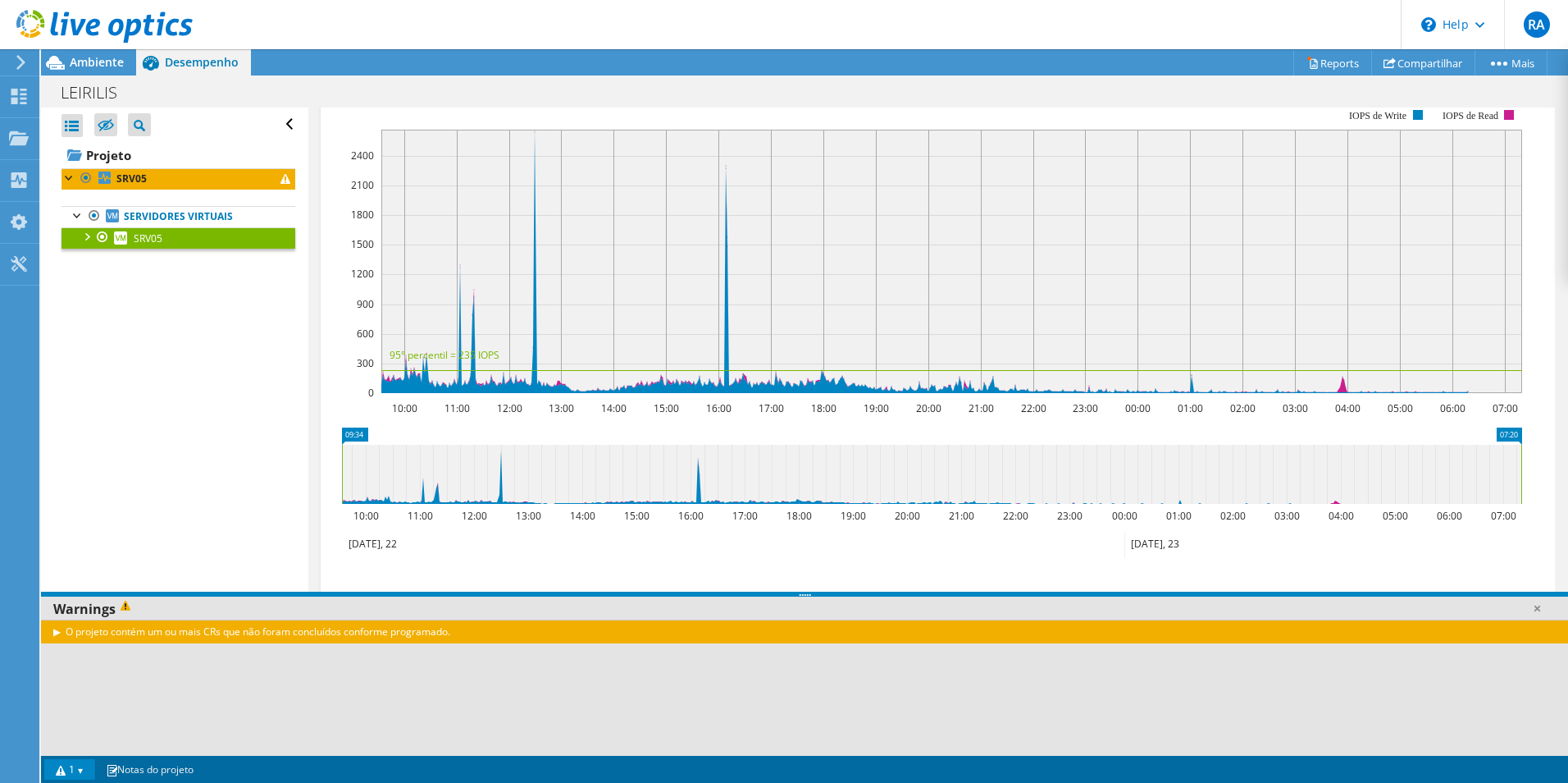
click at [58, 630] on div "O projeto contém um ou mais CRs que não foram concluídos conforme programado." at bounding box center [805, 631] width 1528 height 23
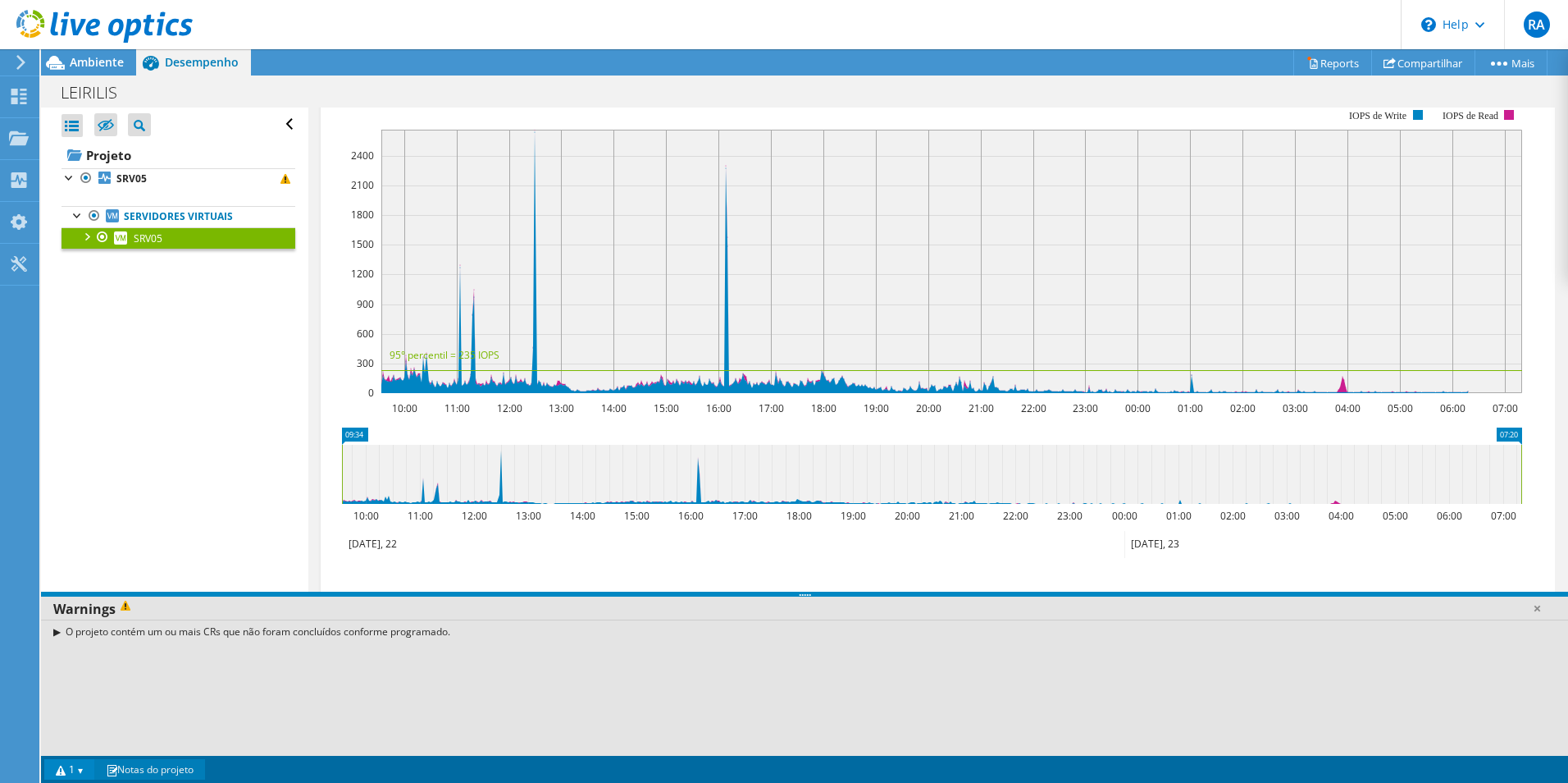
click at [172, 777] on link "Notas do projeto" at bounding box center [149, 769] width 111 height 21
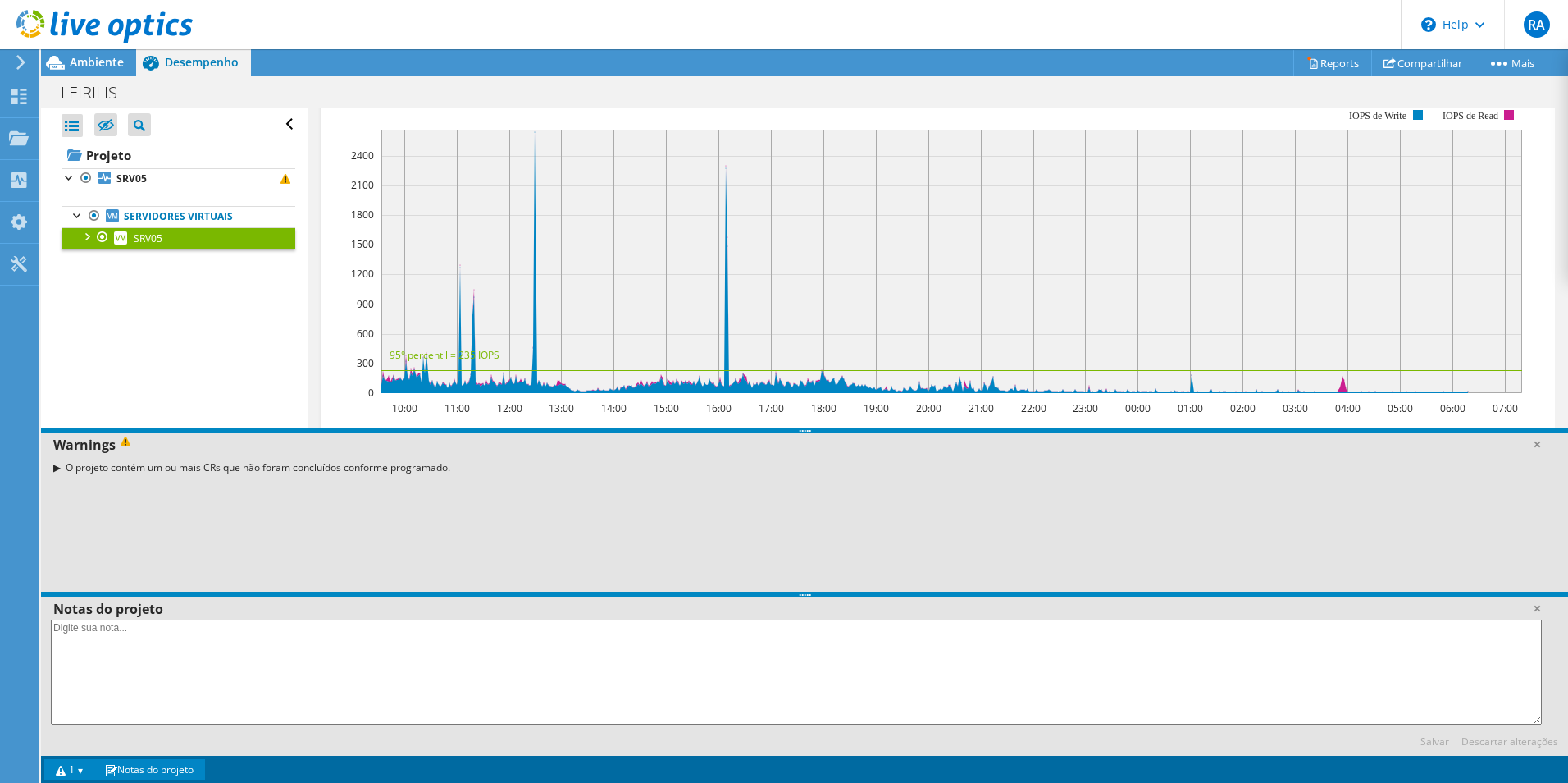
click at [124, 343] on div "Abrir Todos Fechar Todos Ocultar nós excluídos Filtro de árvore do projeto" at bounding box center [175, 428] width 266 height 644
click at [1538, 446] on link at bounding box center [1537, 444] width 16 height 16
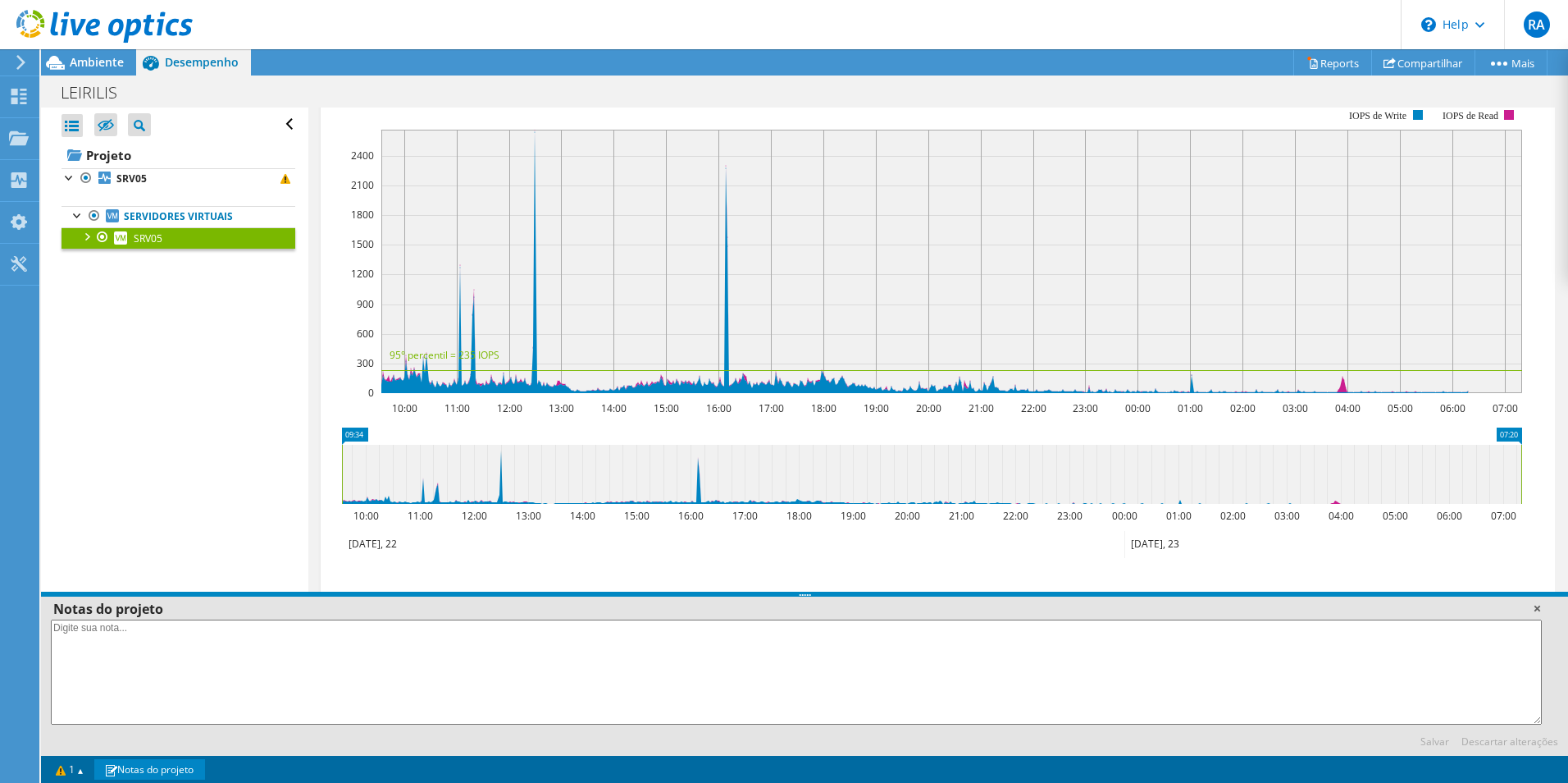
click at [1542, 609] on link at bounding box center [1537, 608] width 16 height 16
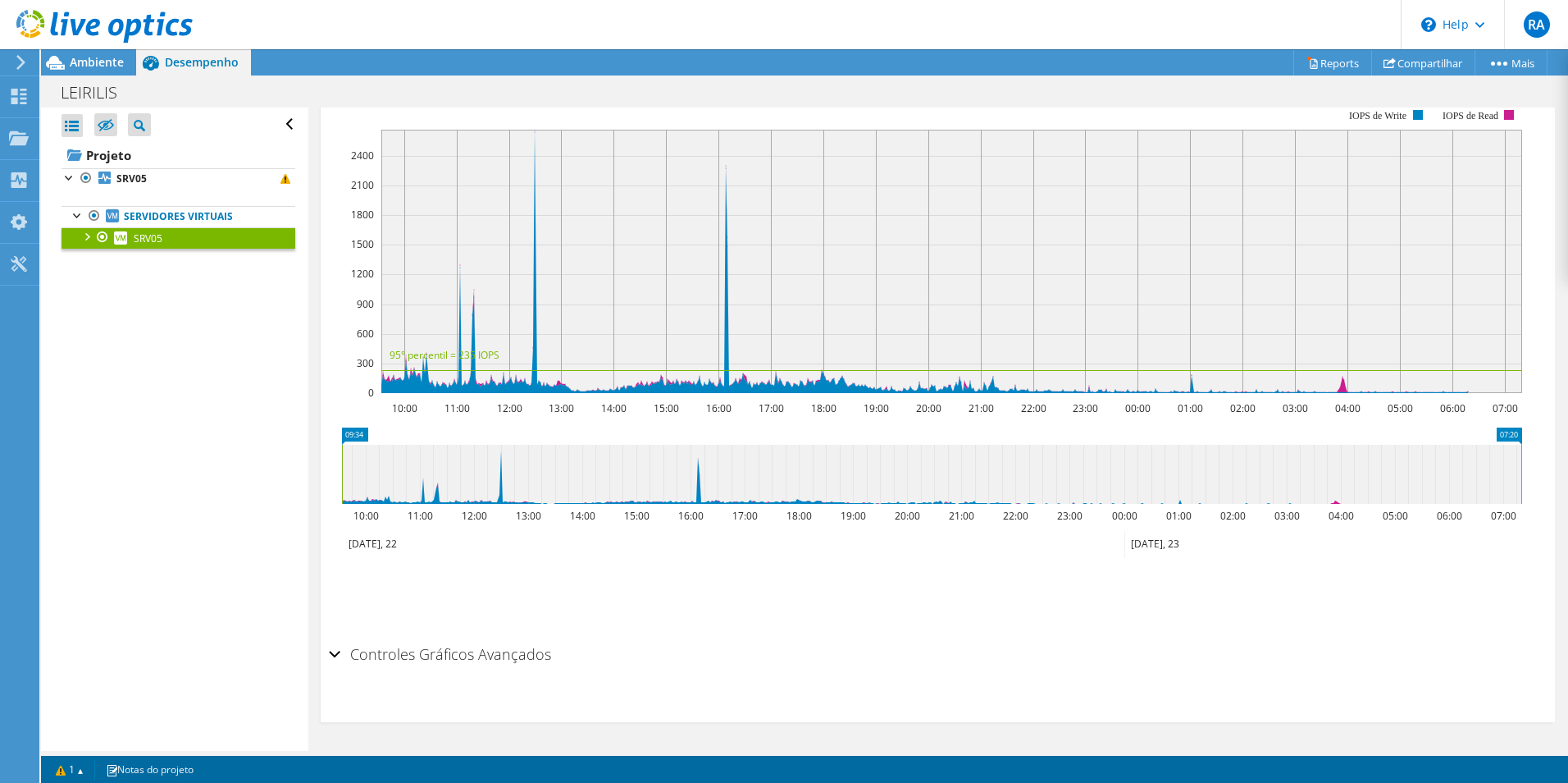
drag, startPoint x: 204, startPoint y: 403, endPoint x: 197, endPoint y: 393, distance: 12.2
click at [201, 400] on div "Abrir Todos Fechar Todos Ocultar nós excluídos Filtro de árvore do projeto" at bounding box center [175, 428] width 266 height 644
click at [60, 136] on div "Projetos" at bounding box center [78, 139] width 79 height 41
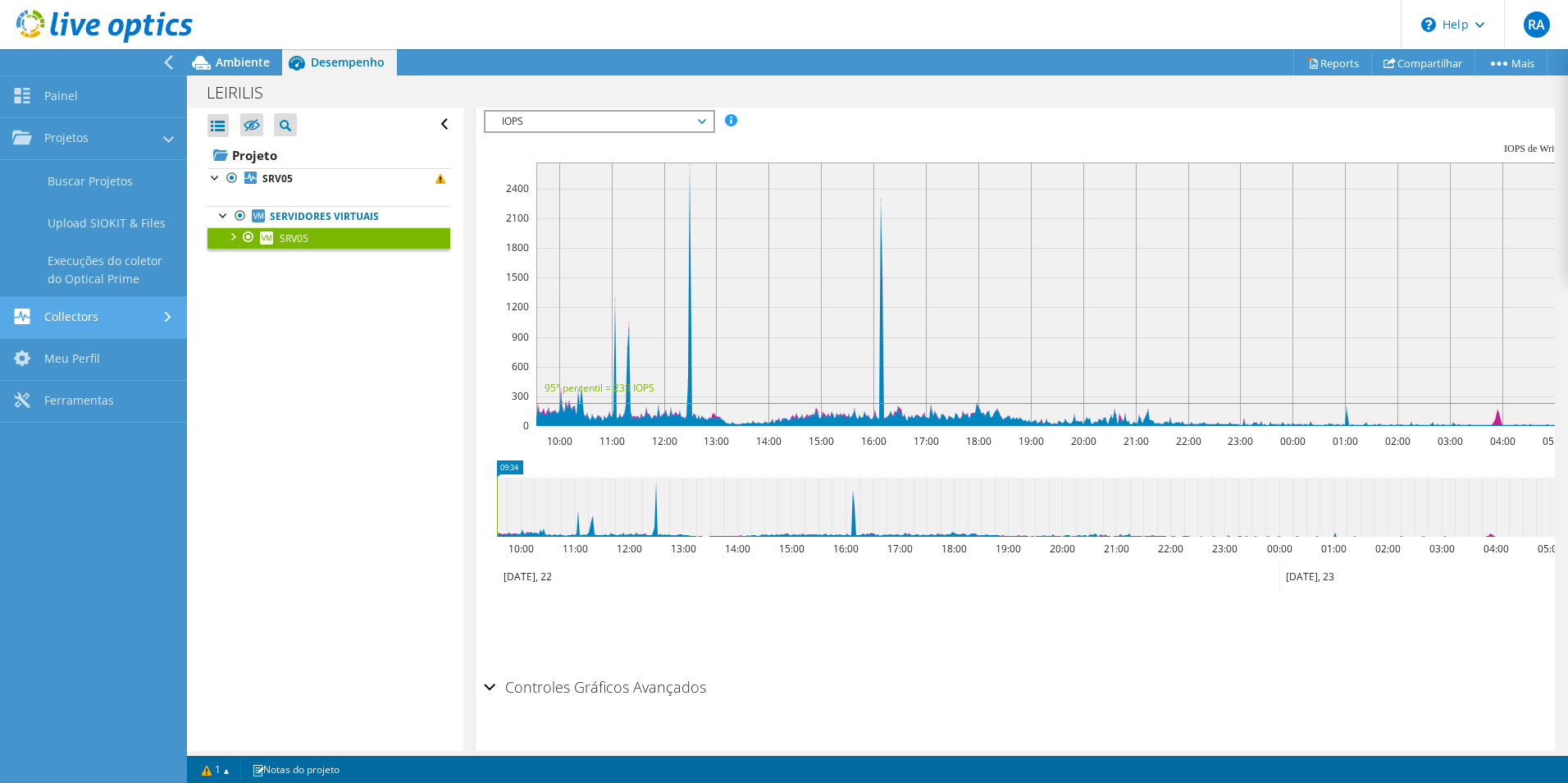
click at [157, 318] on link "Collectors" at bounding box center [94, 318] width 187 height 41
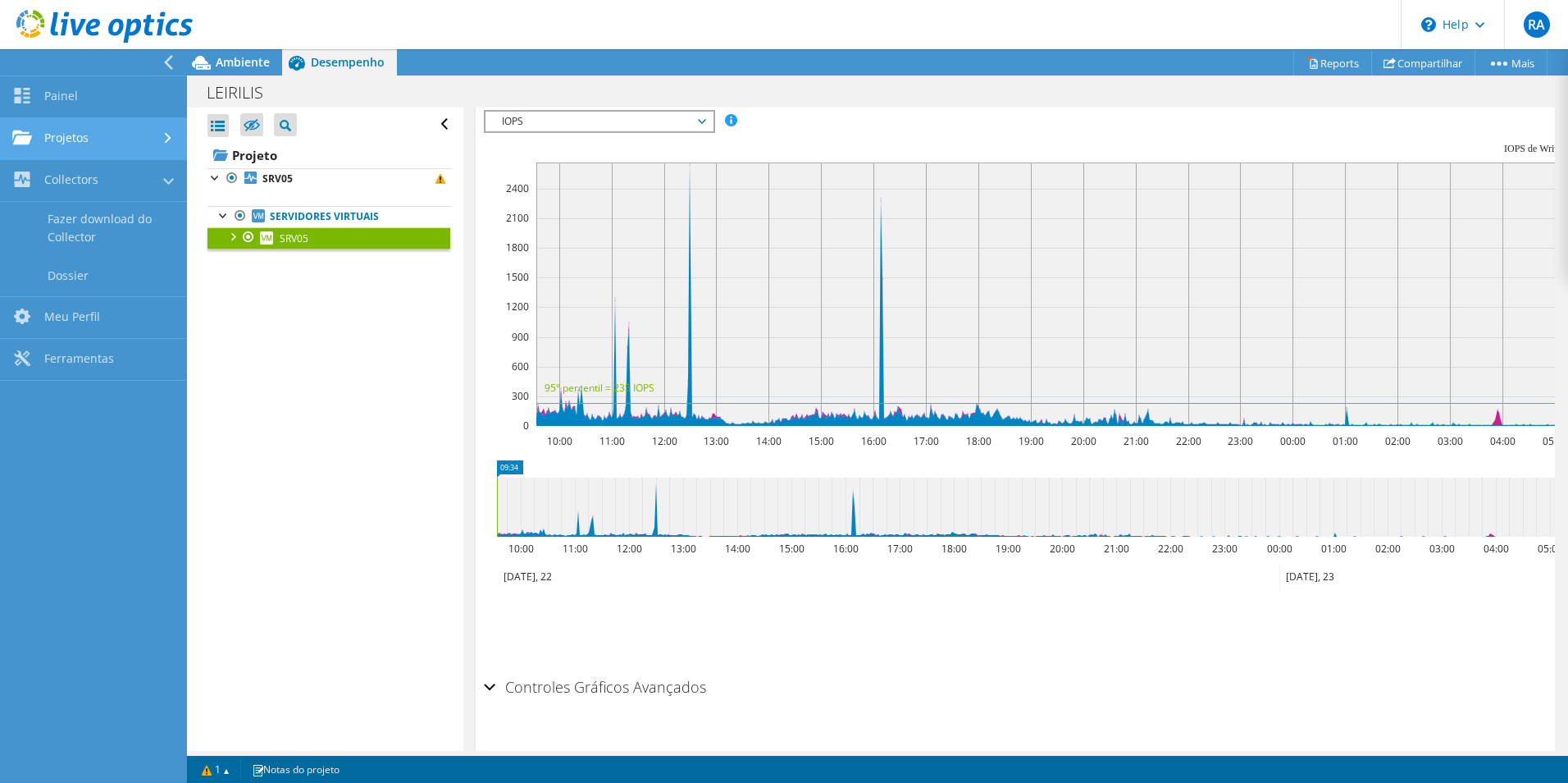
click at [120, 133] on link "Projetos" at bounding box center [94, 139] width 187 height 41
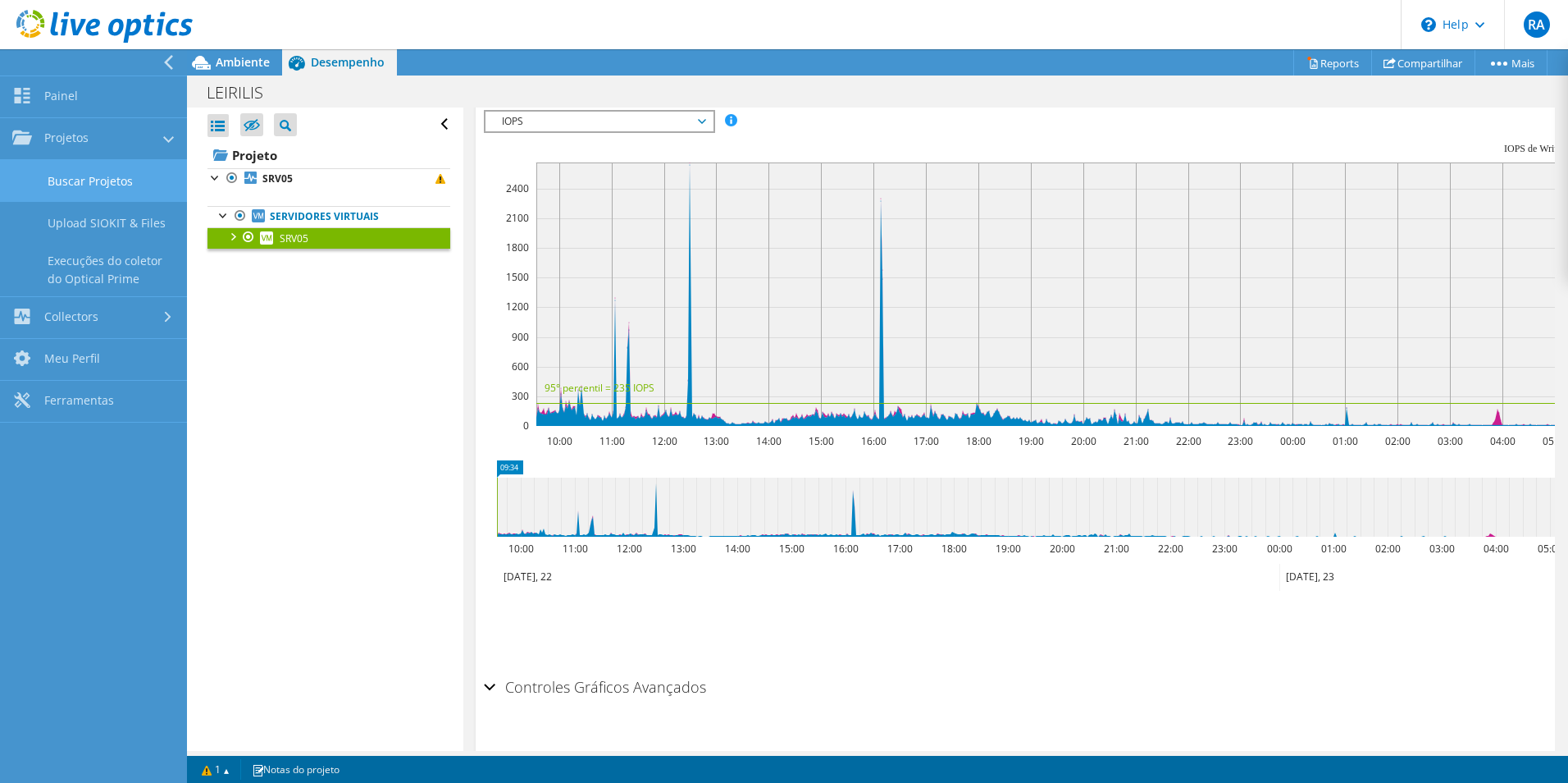
click at [116, 176] on link "Buscar Projetos" at bounding box center [94, 181] width 187 height 41
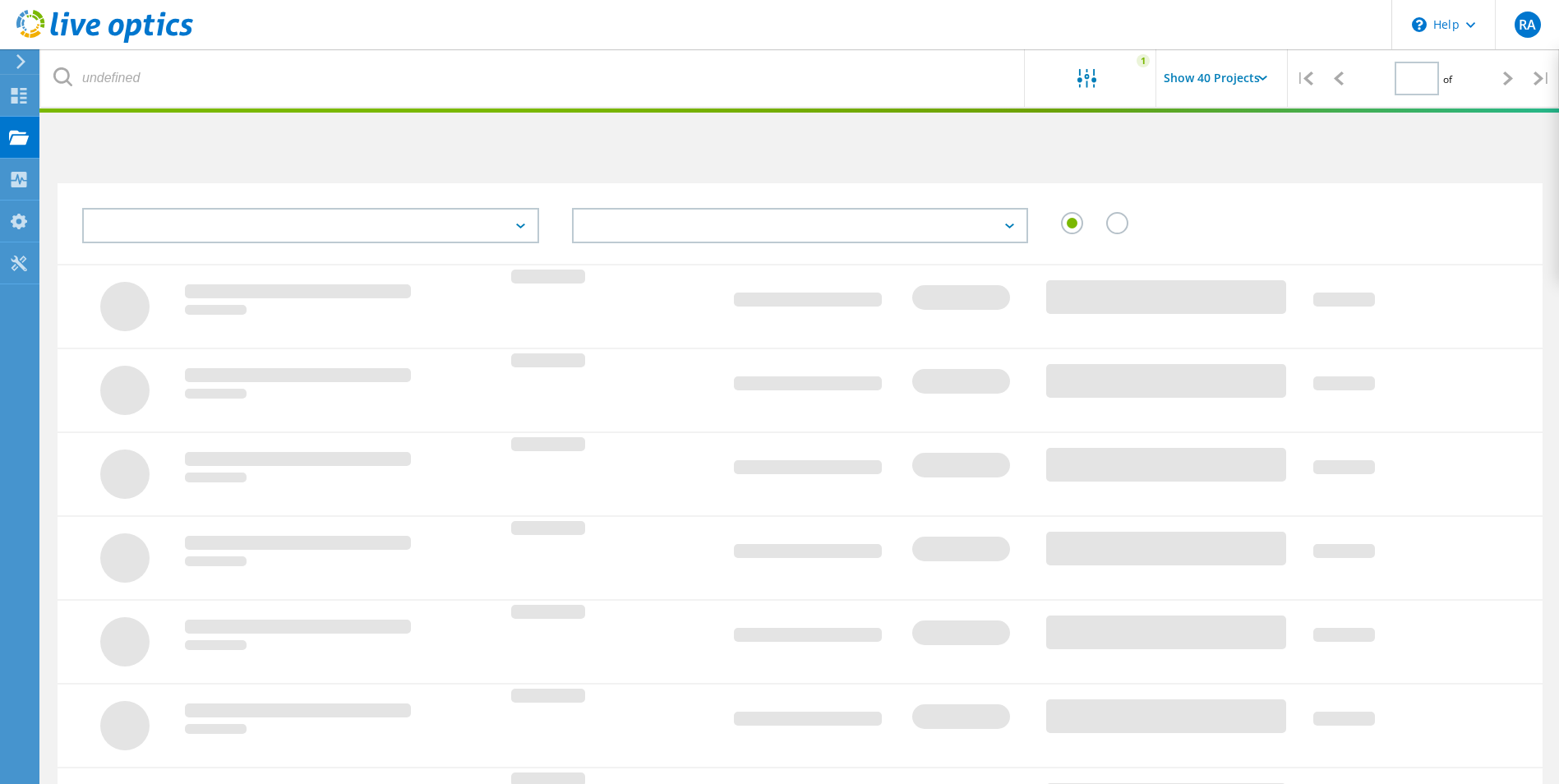
type input "1"
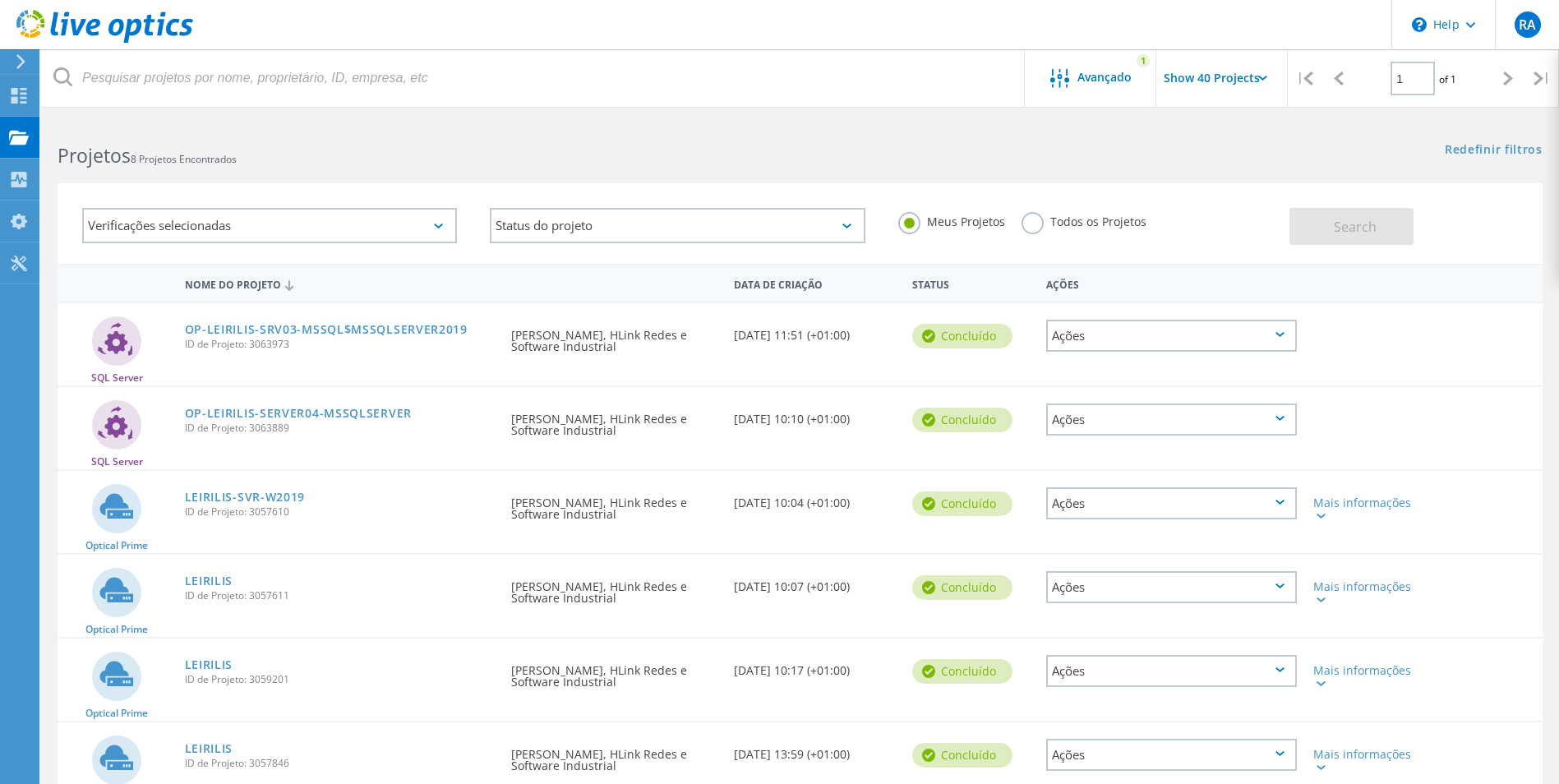
click at [1090, 218] on label "Todos os Projetos" at bounding box center [1083, 219] width 125 height 15
click at [0, 0] on input "Todos os Projetos" at bounding box center [0, 0] width 0 height 0
click at [1340, 232] on span "Search" at bounding box center [1354, 227] width 42 height 18
click at [963, 223] on label "Meus Projetos" at bounding box center [952, 219] width 107 height 15
click at [0, 0] on input "Meus Projetos" at bounding box center [0, 0] width 0 height 0
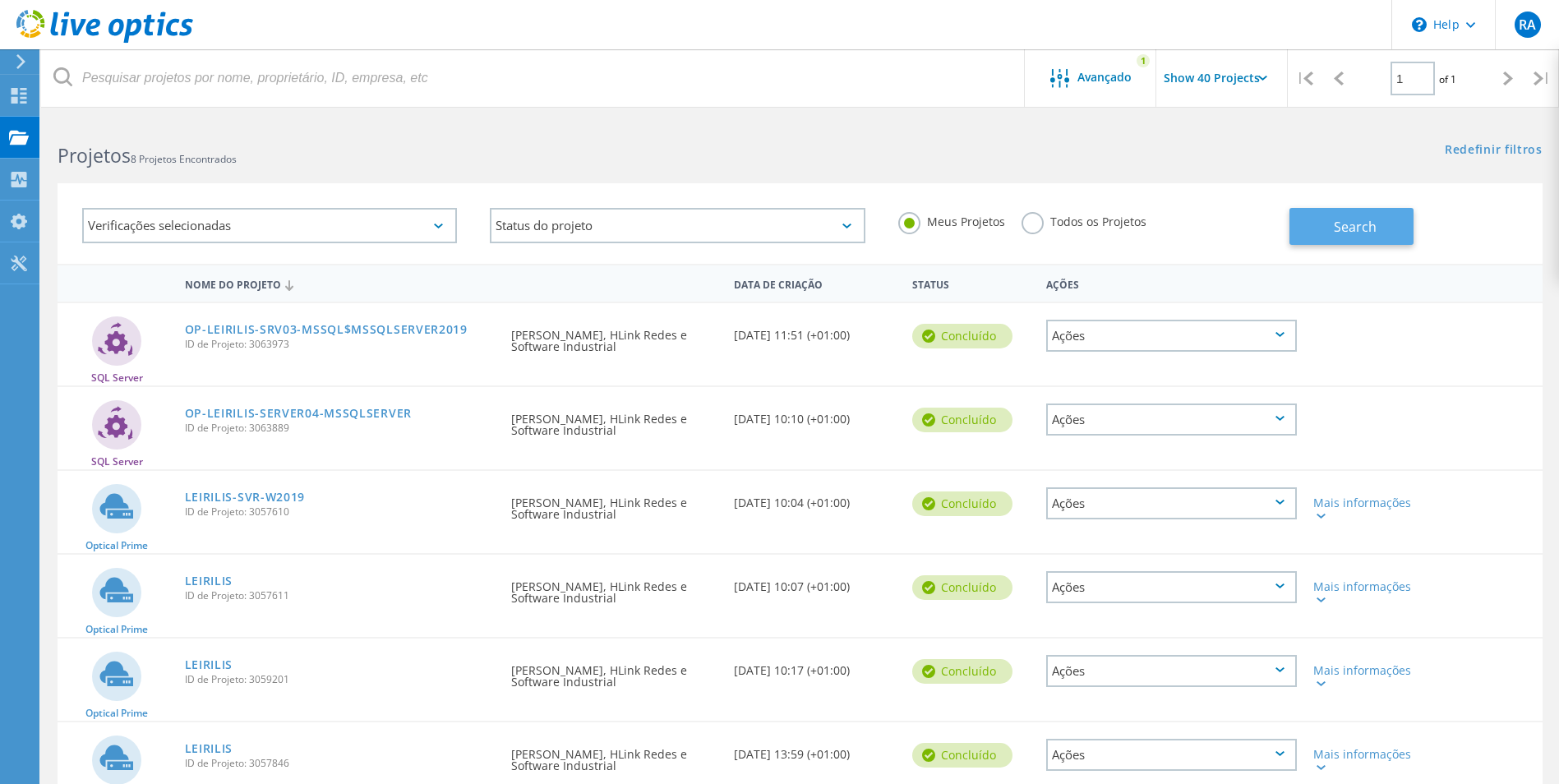
click at [1354, 228] on span "Search" at bounding box center [1354, 227] width 42 height 18
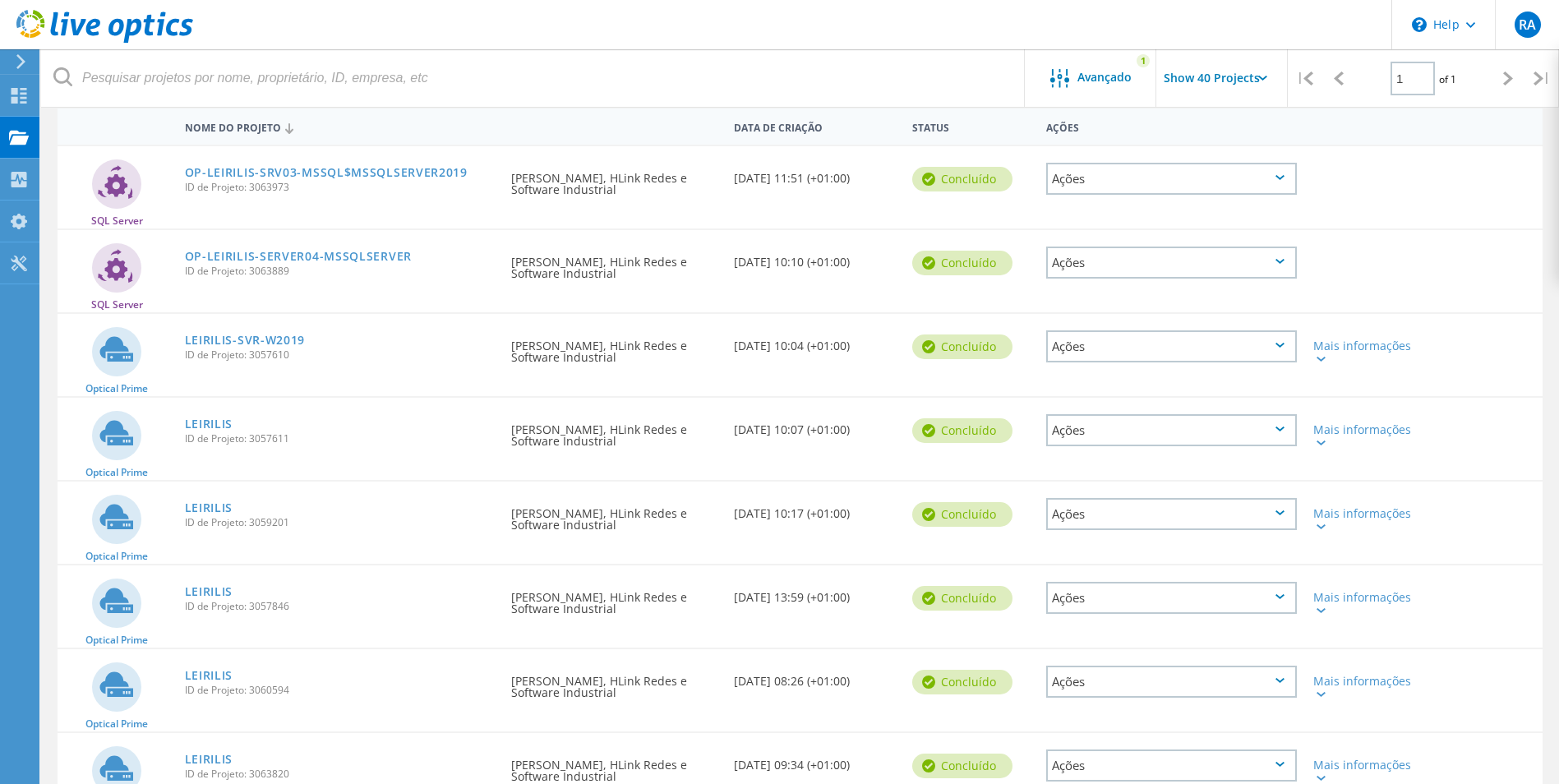
scroll to position [254, 0]
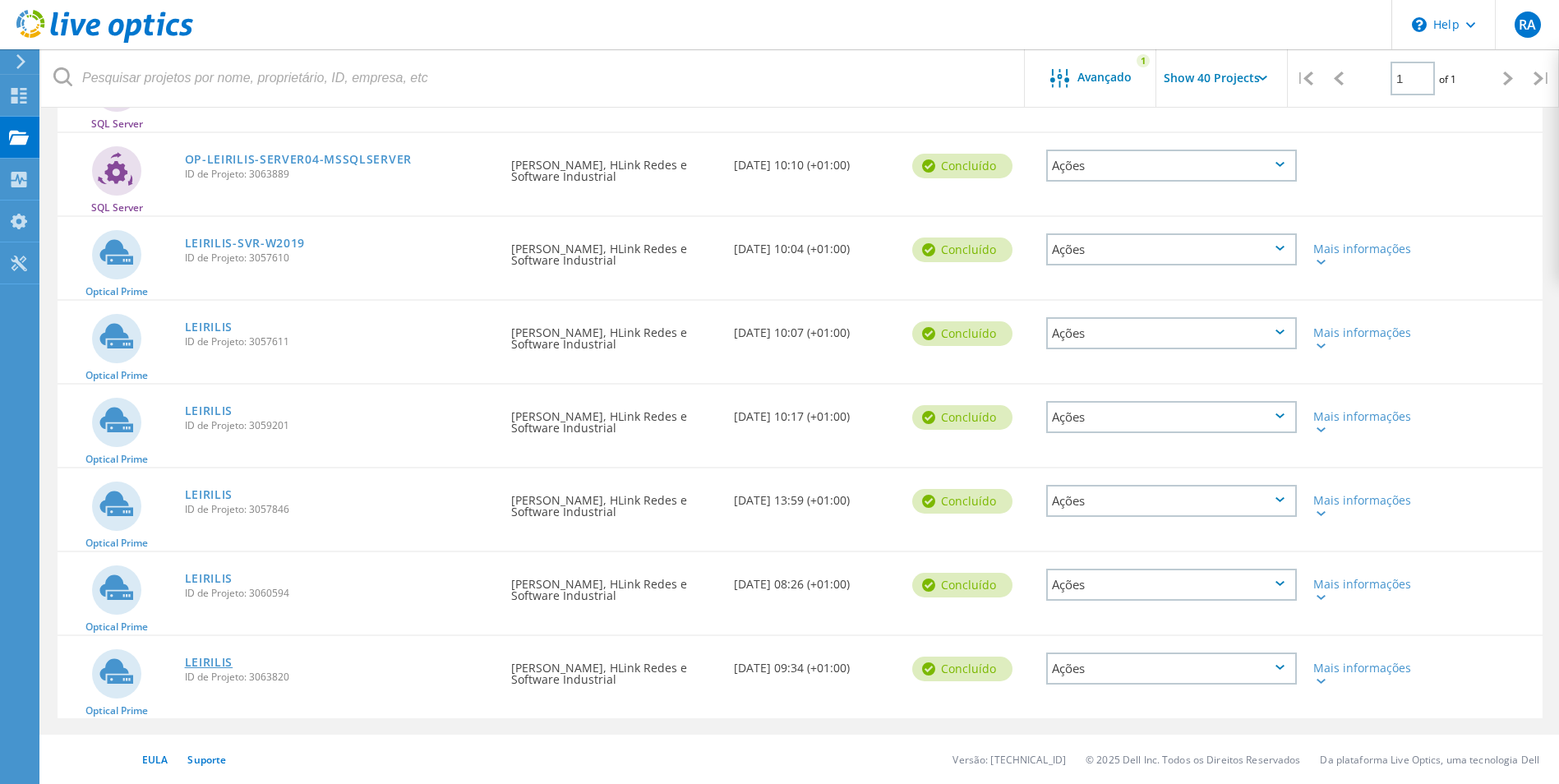
click at [206, 659] on link "LEIRILIS" at bounding box center [209, 661] width 49 height 12
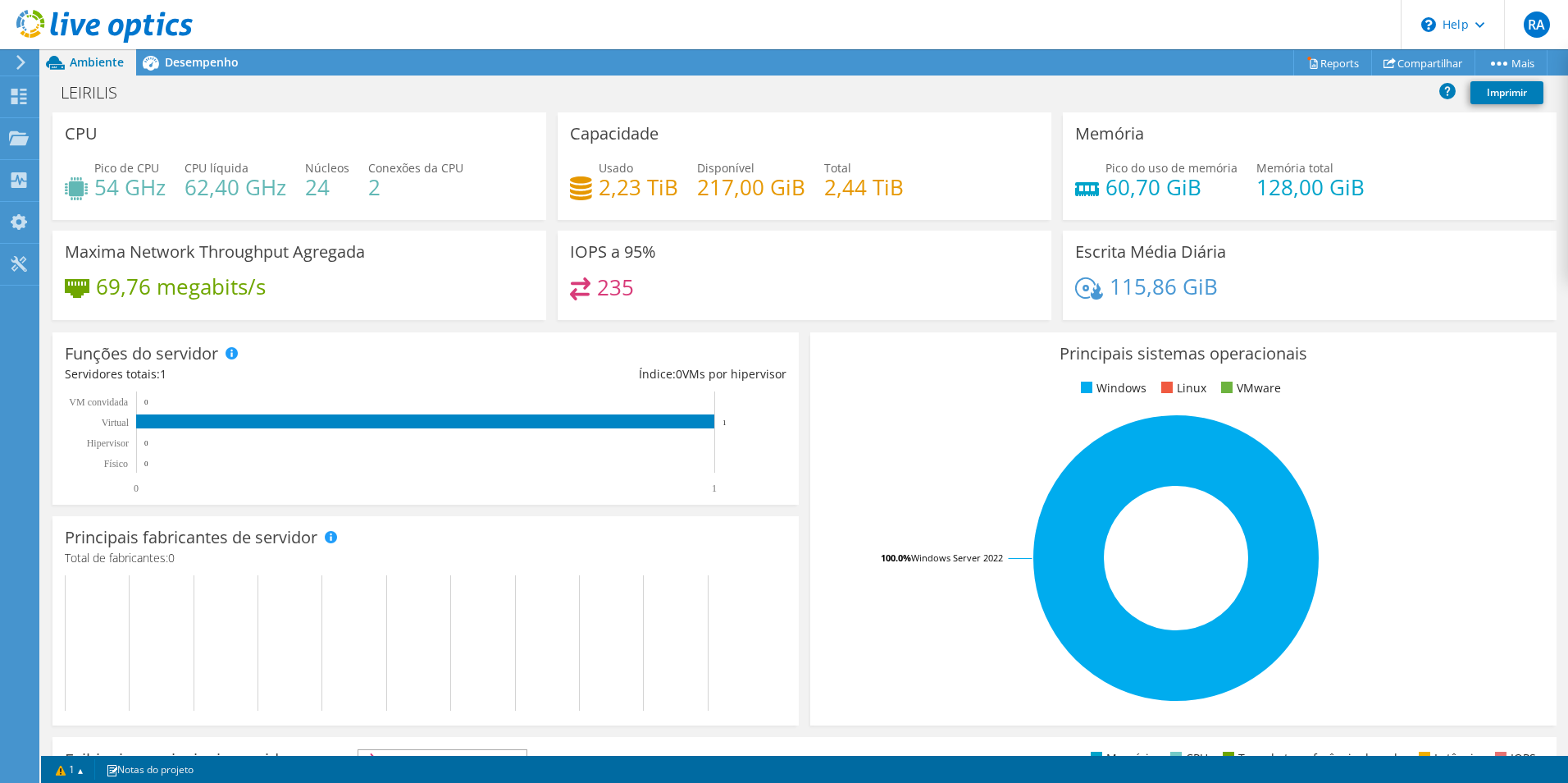
scroll to position [368, 0]
click at [192, 56] on span "Desempenho" at bounding box center [202, 61] width 74 height 15
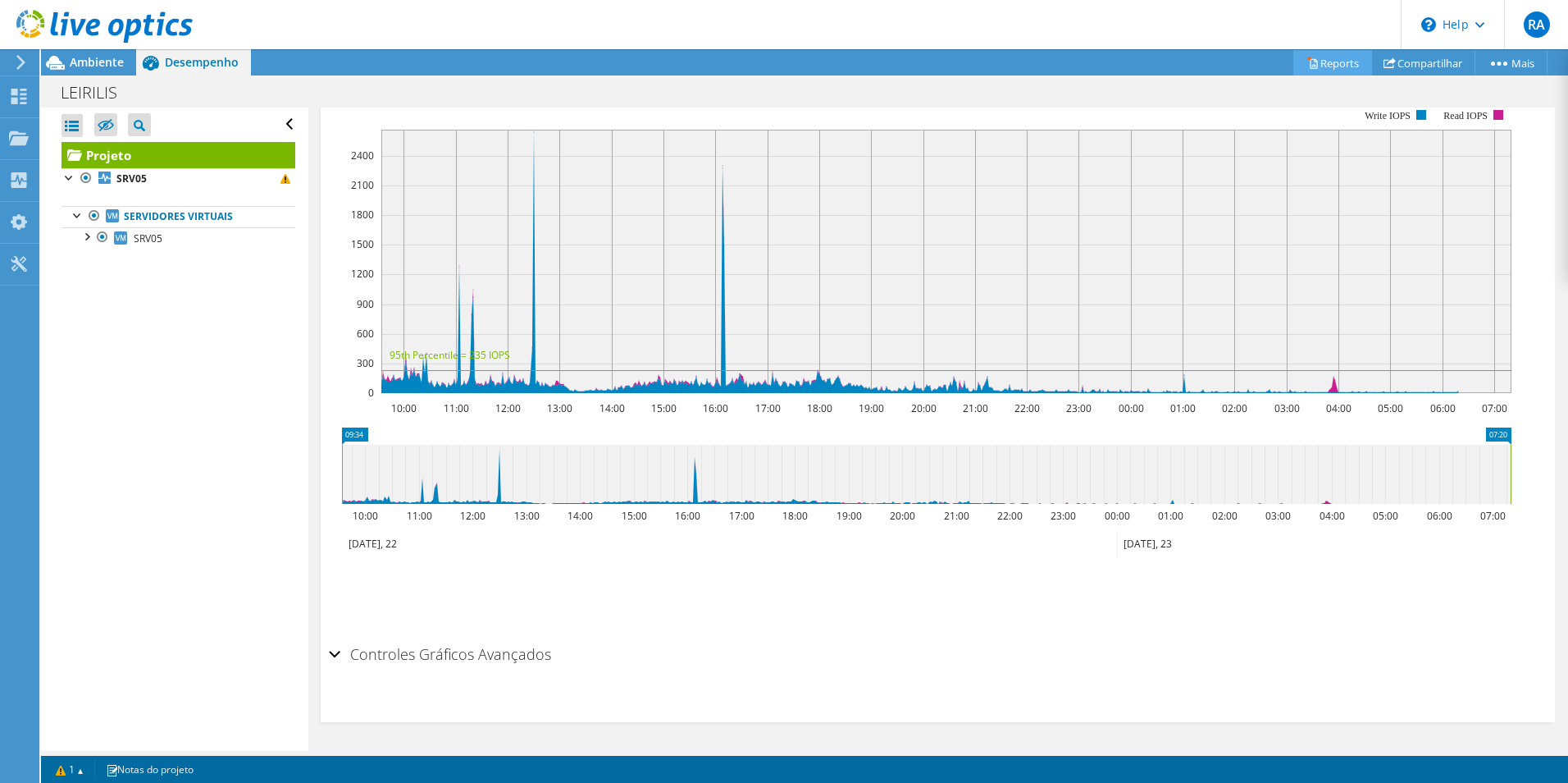
click at [1337, 67] on link "Reports" at bounding box center [1333, 63] width 79 height 25
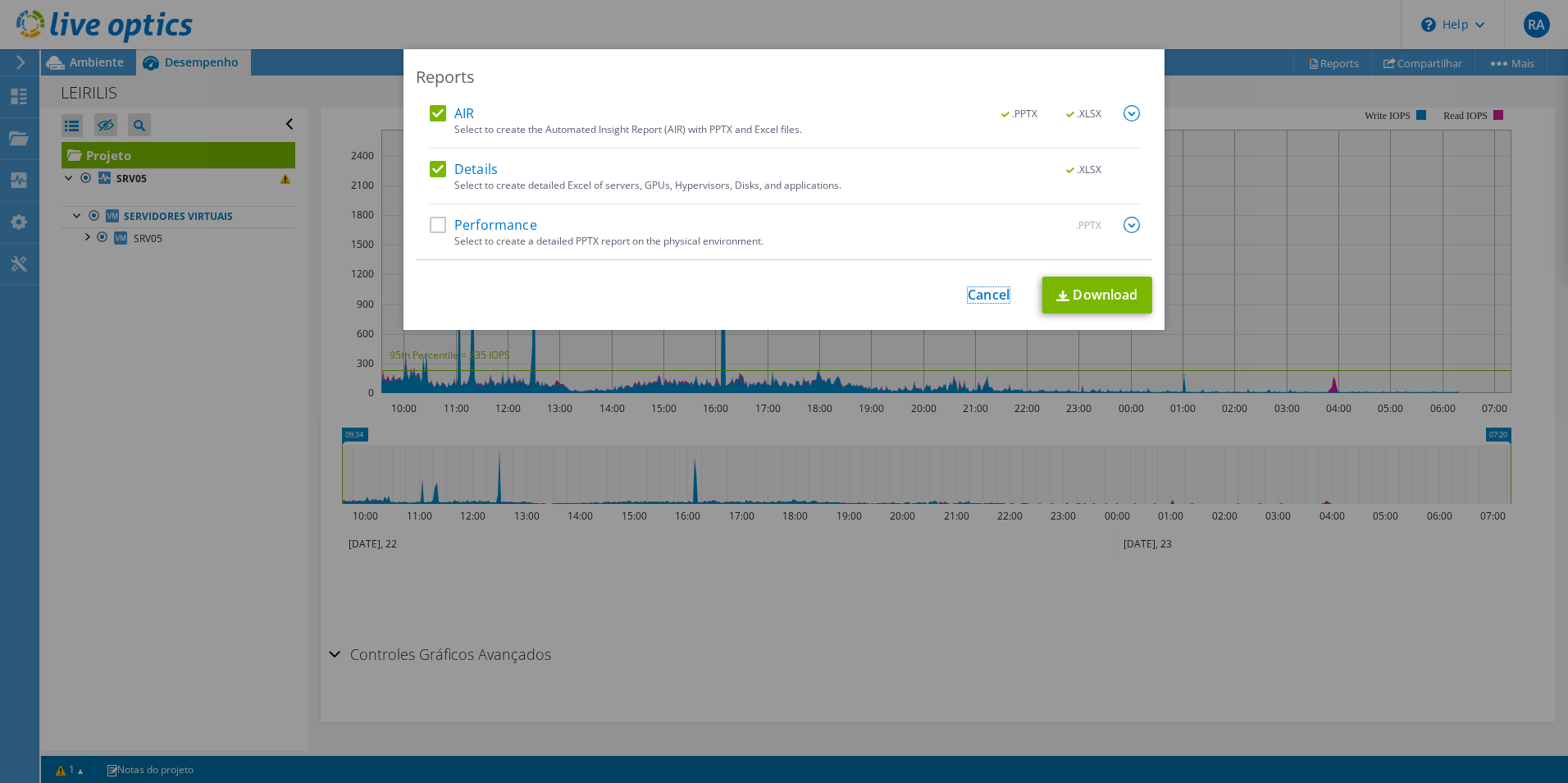
click at [993, 293] on link "Cancel" at bounding box center [989, 294] width 41 height 15
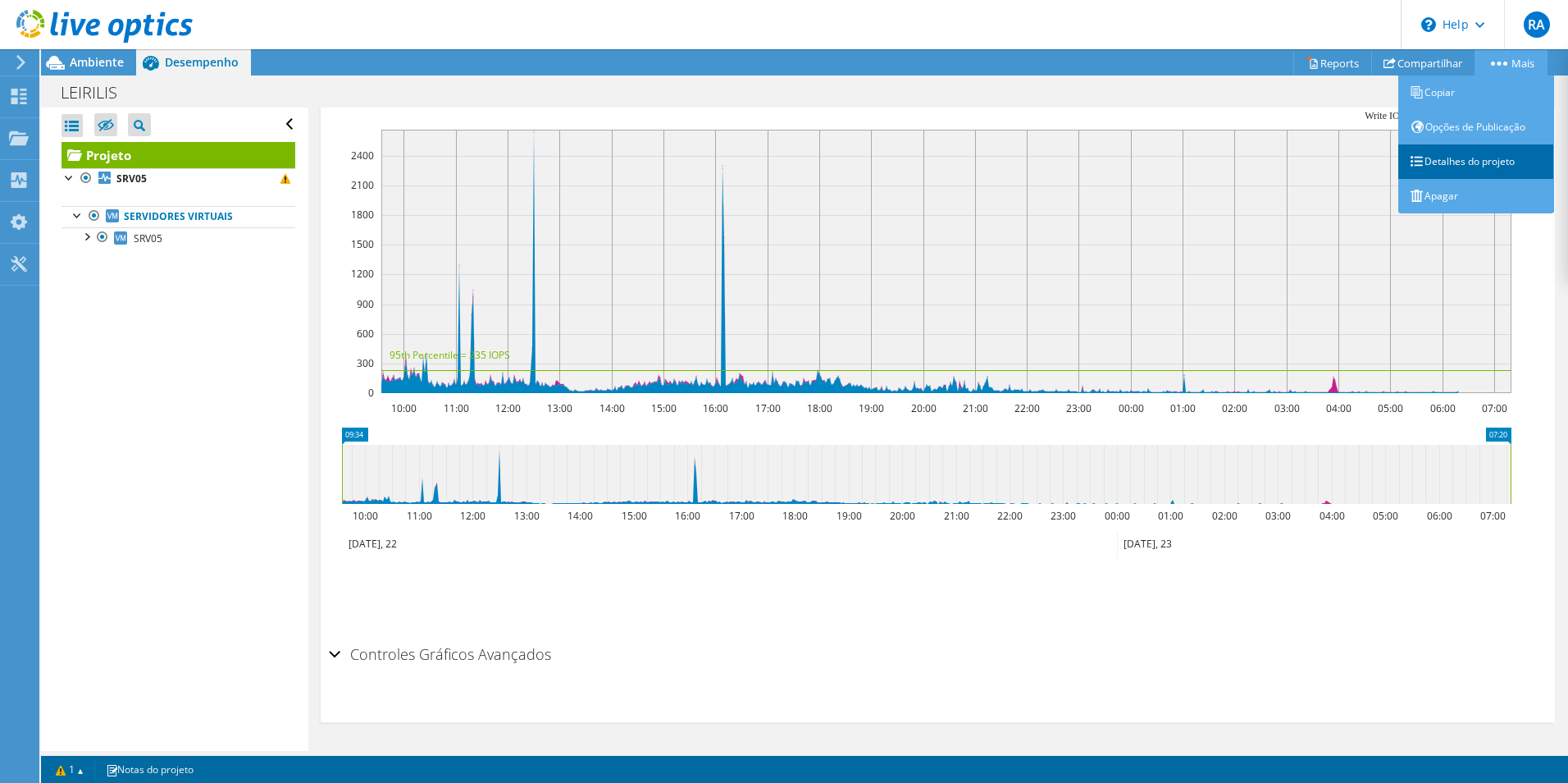
click at [1483, 169] on link "Detalhes do projeto" at bounding box center [1476, 161] width 156 height 34
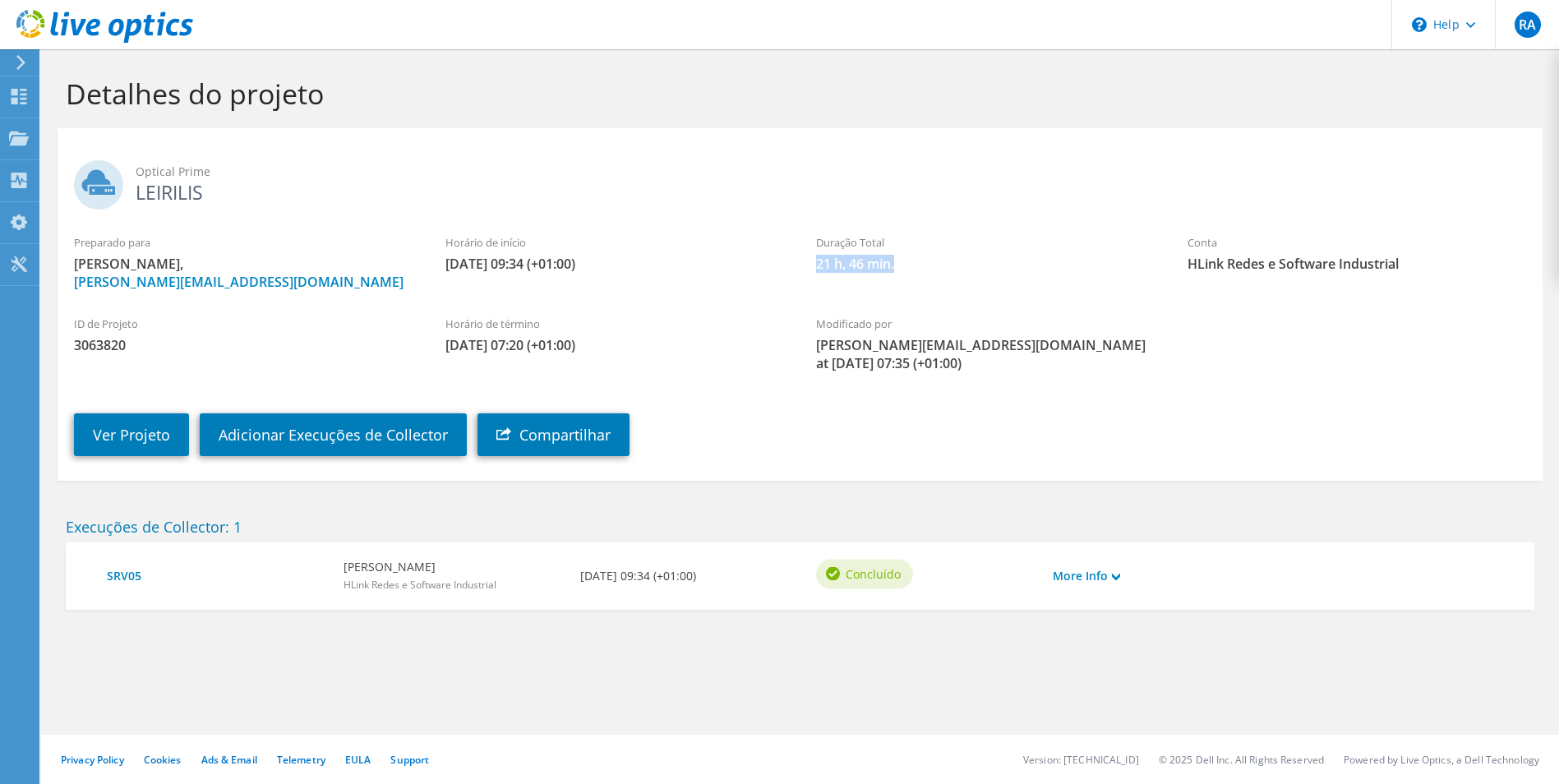
drag, startPoint x: 915, startPoint y: 265, endPoint x: 945, endPoint y: 267, distance: 30.1
click at [945, 267] on div "Duração Total 21 h, 46 min." at bounding box center [985, 253] width 371 height 55
click at [1103, 570] on link "More Info" at bounding box center [1086, 576] width 68 height 18
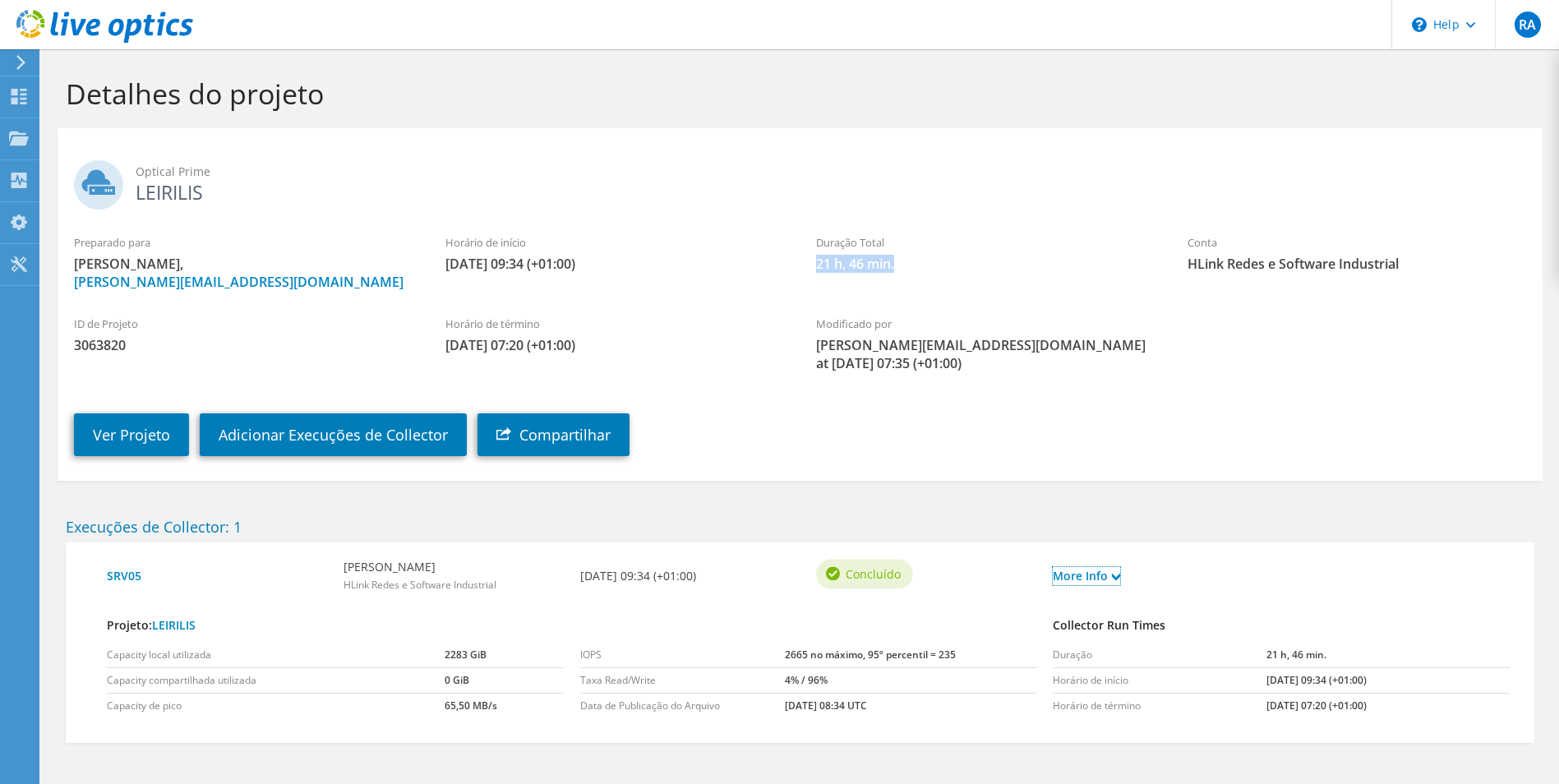
scroll to position [58, 0]
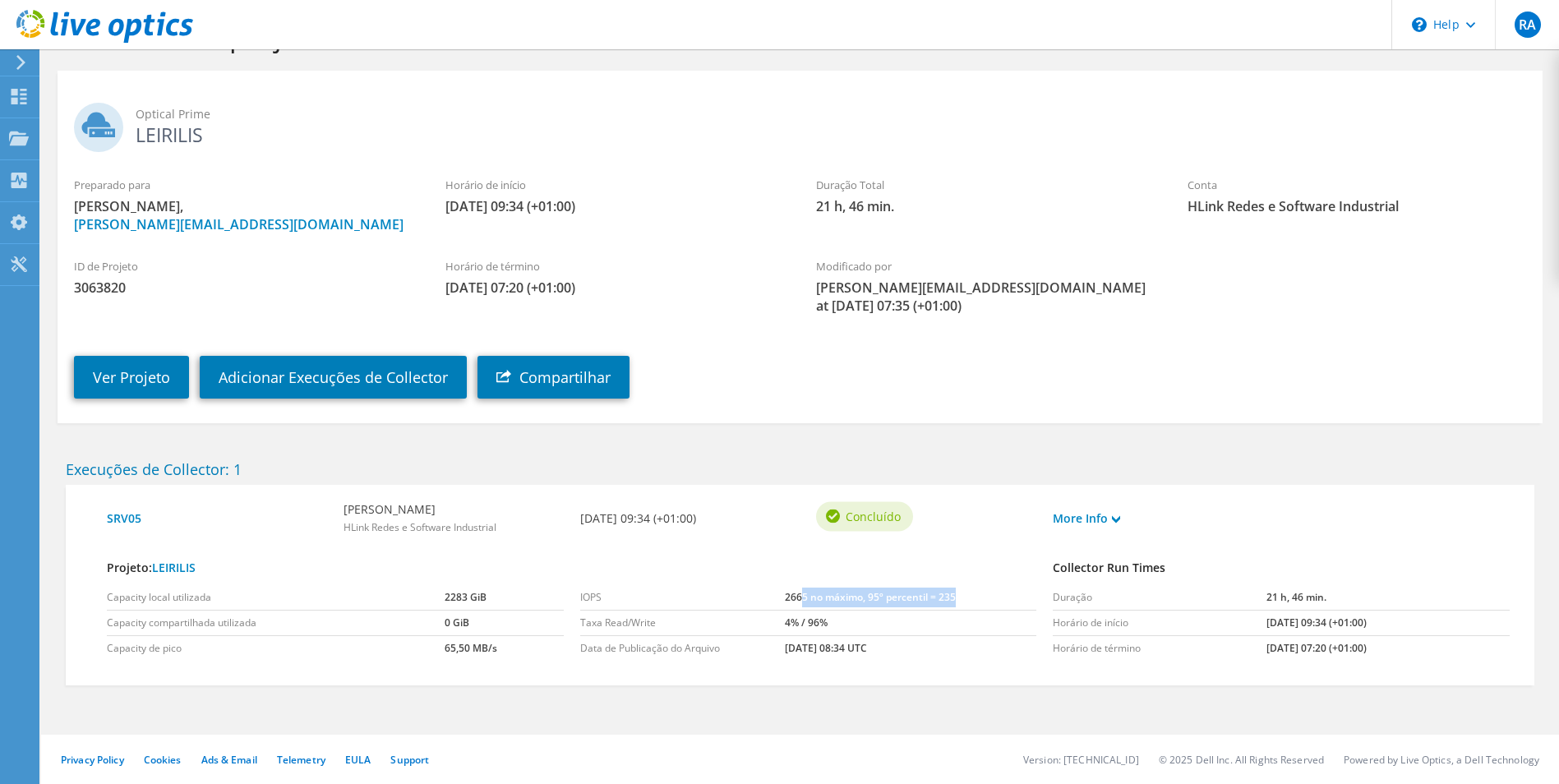
drag, startPoint x: 954, startPoint y: 595, endPoint x: 791, endPoint y: 591, distance: 163.0
click at [795, 591] on td "2665 no máximo, 95º percentil = 235" at bounding box center [910, 597] width 251 height 25
click at [129, 517] on link "SRV05" at bounding box center [217, 518] width 220 height 18
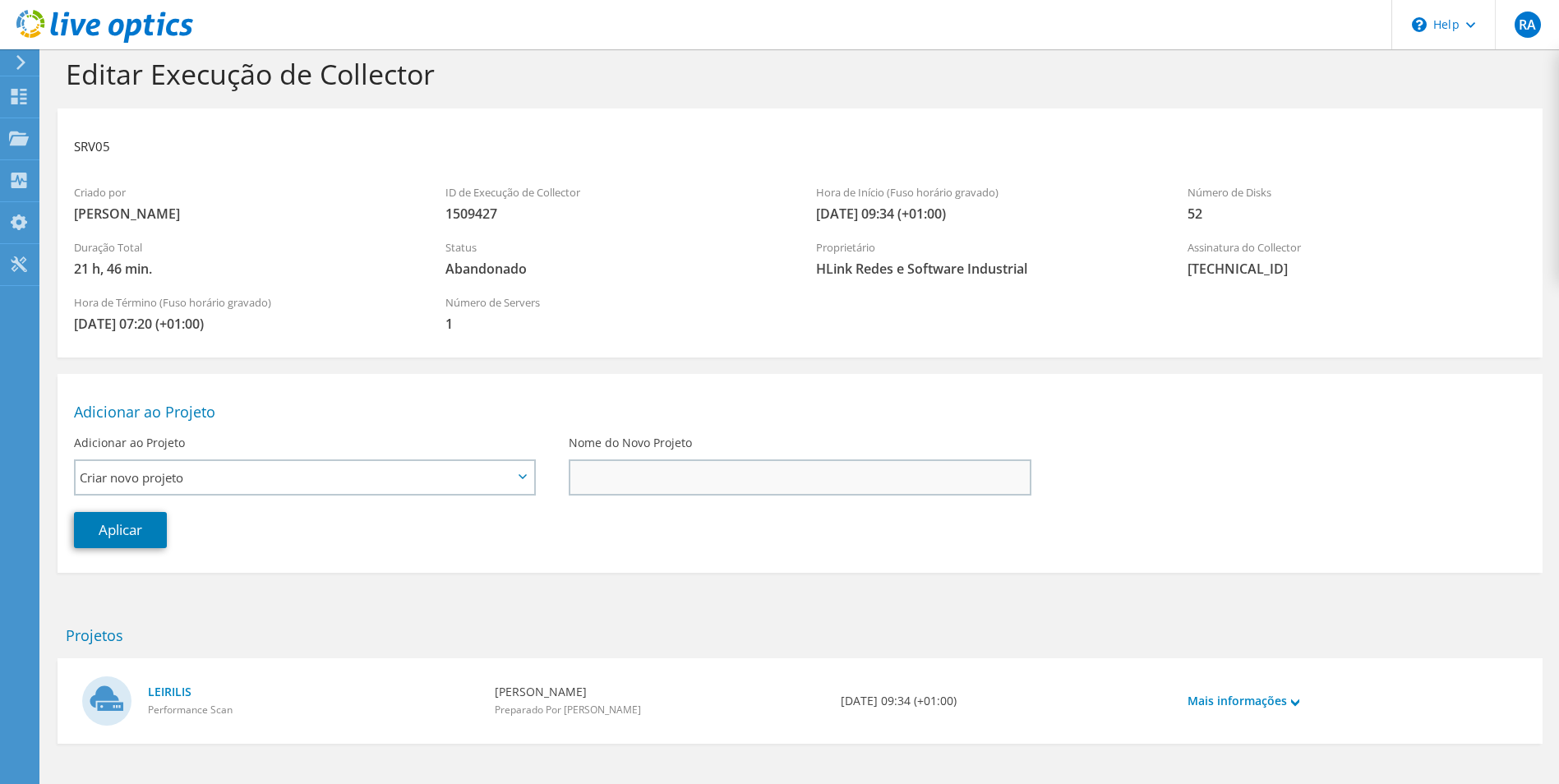
scroll to position [78, 0]
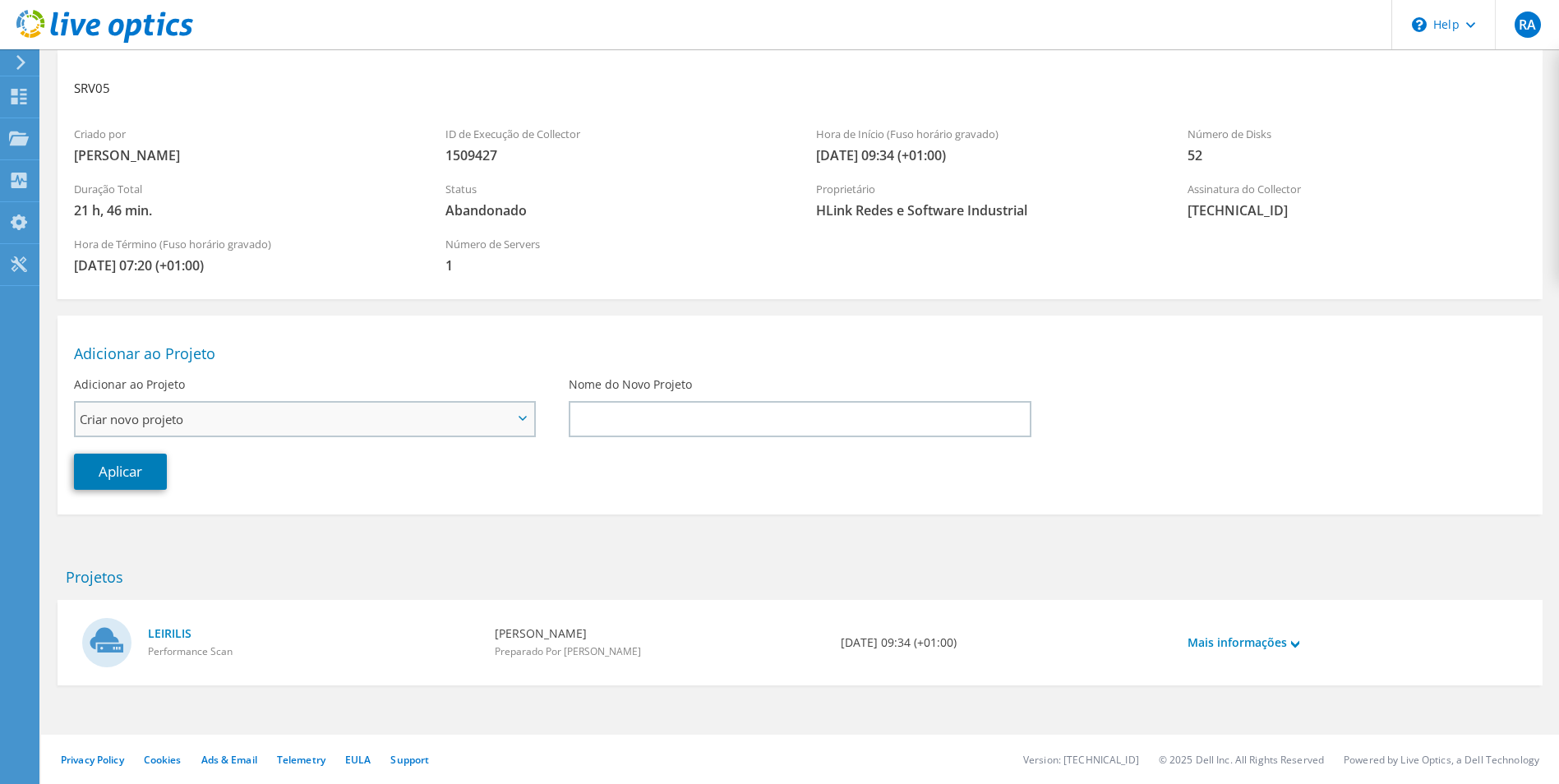
click at [525, 422] on span "Criar novo projeto" at bounding box center [305, 419] width 458 height 32
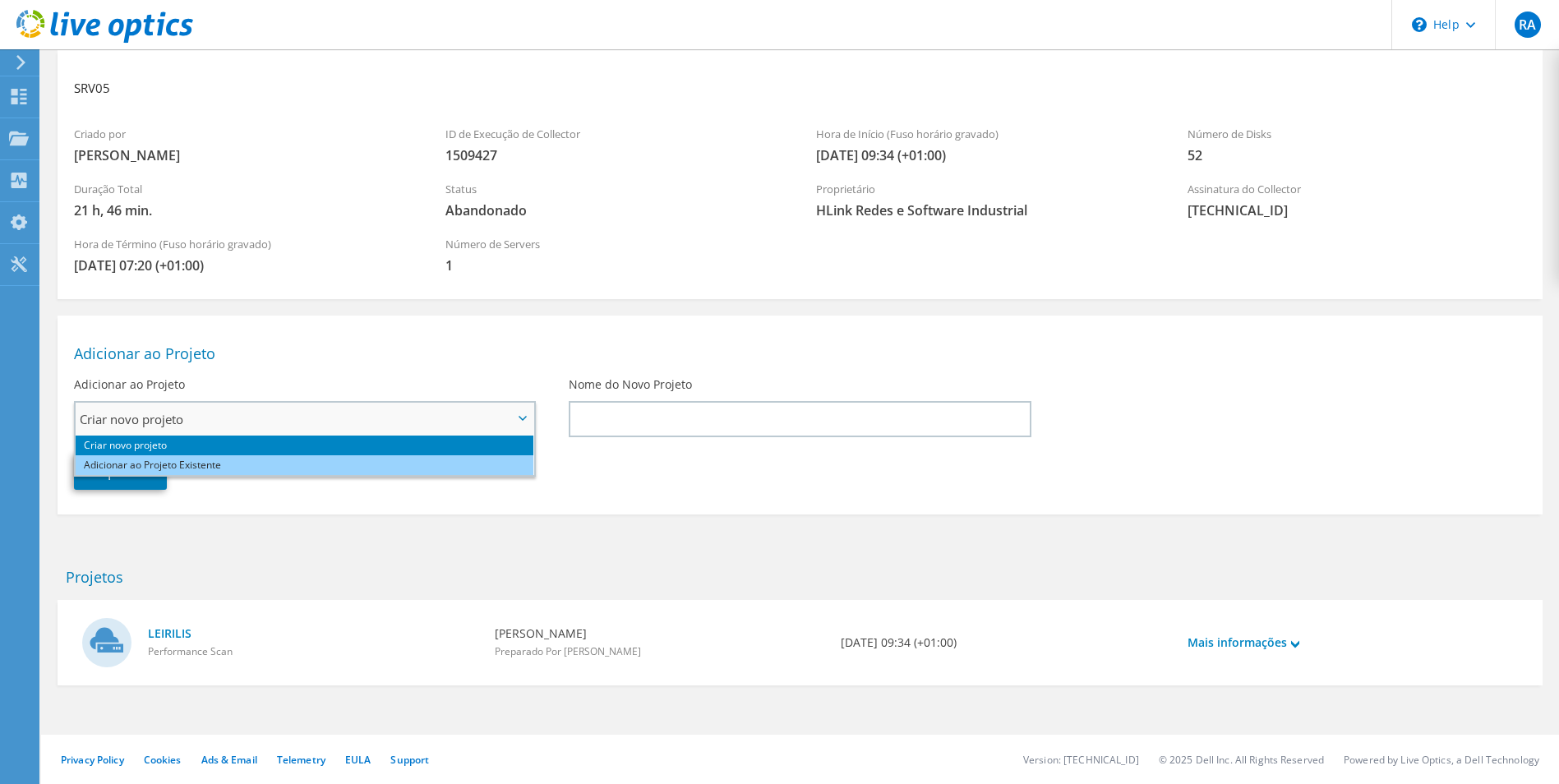
click at [457, 463] on li "Adicionar ao Projeto Existente" at bounding box center [305, 465] width 458 height 20
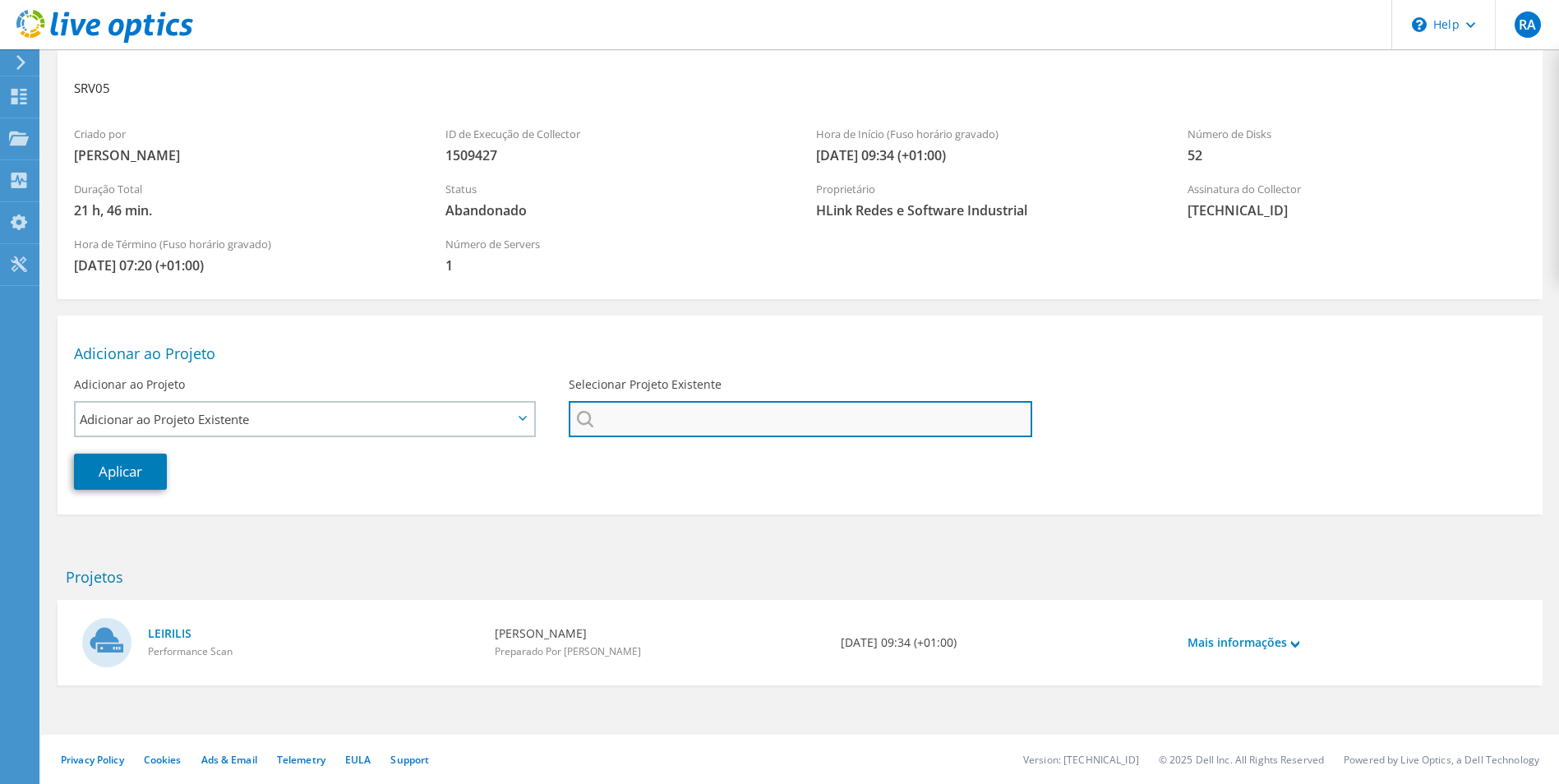
click at [636, 423] on input "Selecionar Projeto Existente" at bounding box center [799, 419] width 462 height 36
click at [645, 419] on input "Selecionar Projeto Existente" at bounding box center [799, 419] width 462 height 36
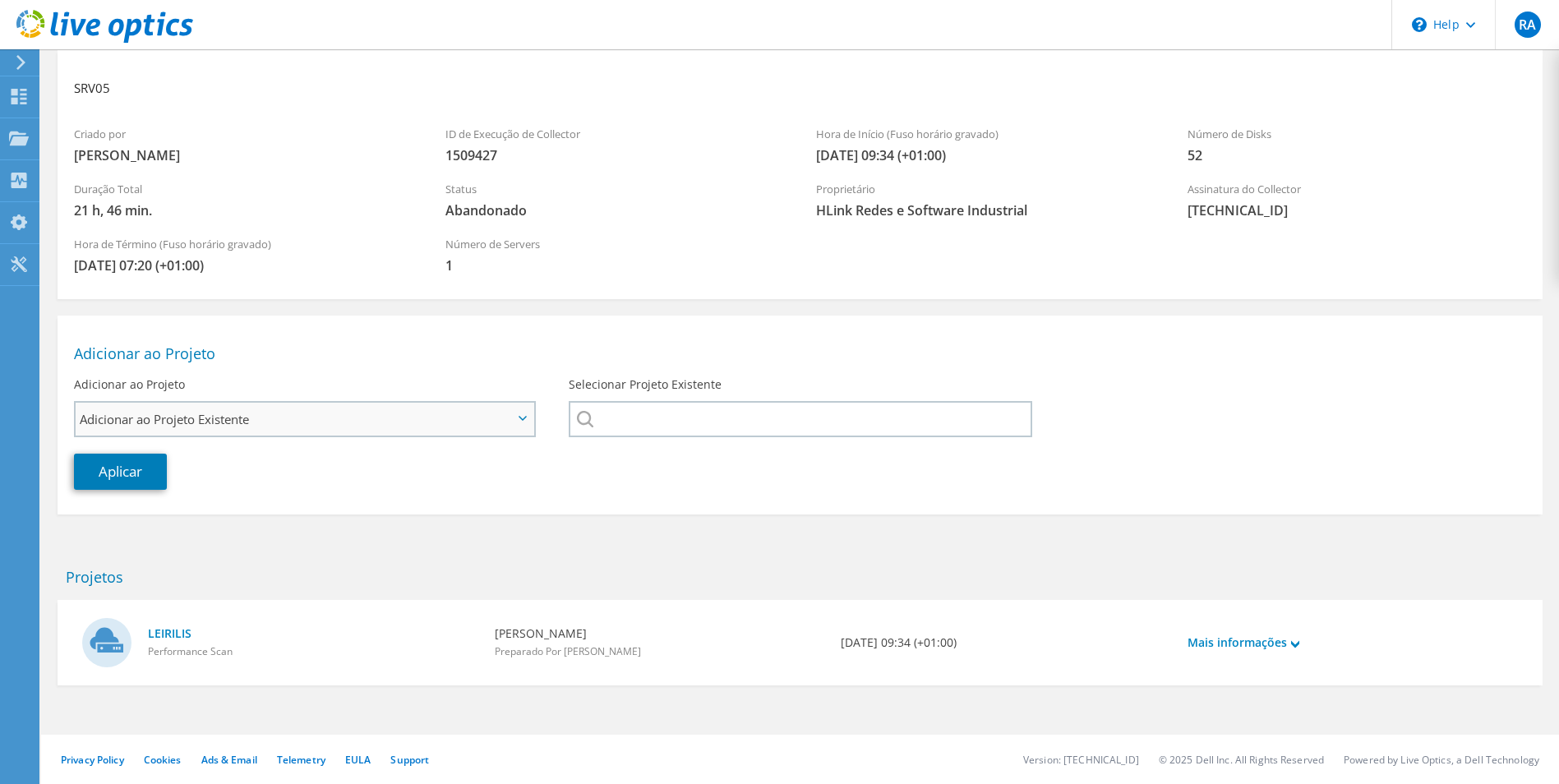
click at [448, 424] on span "Adicionar ao Projeto Existente" at bounding box center [296, 419] width 433 height 20
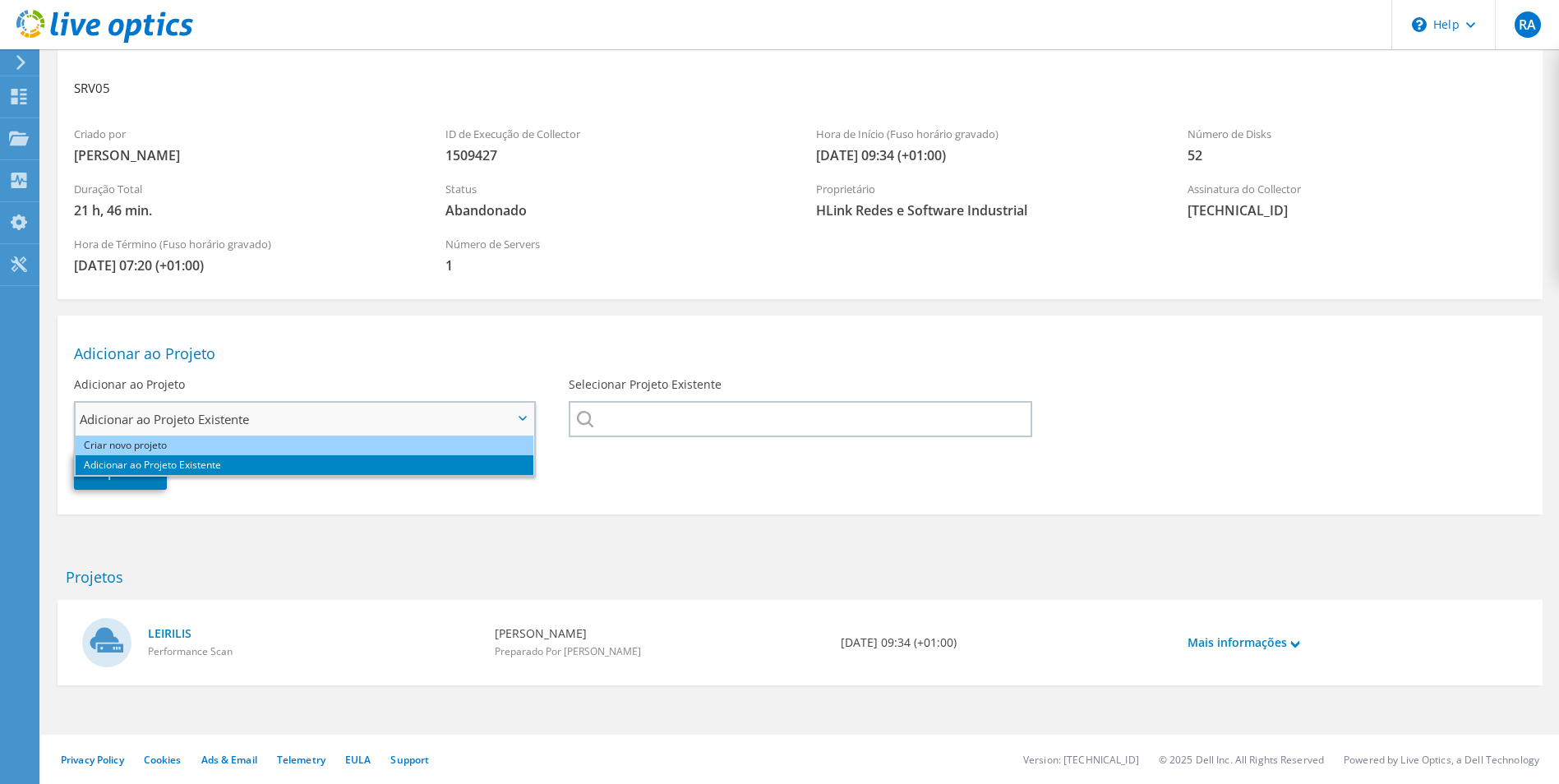
click at [363, 444] on li "Criar novo projeto" at bounding box center [305, 445] width 458 height 20
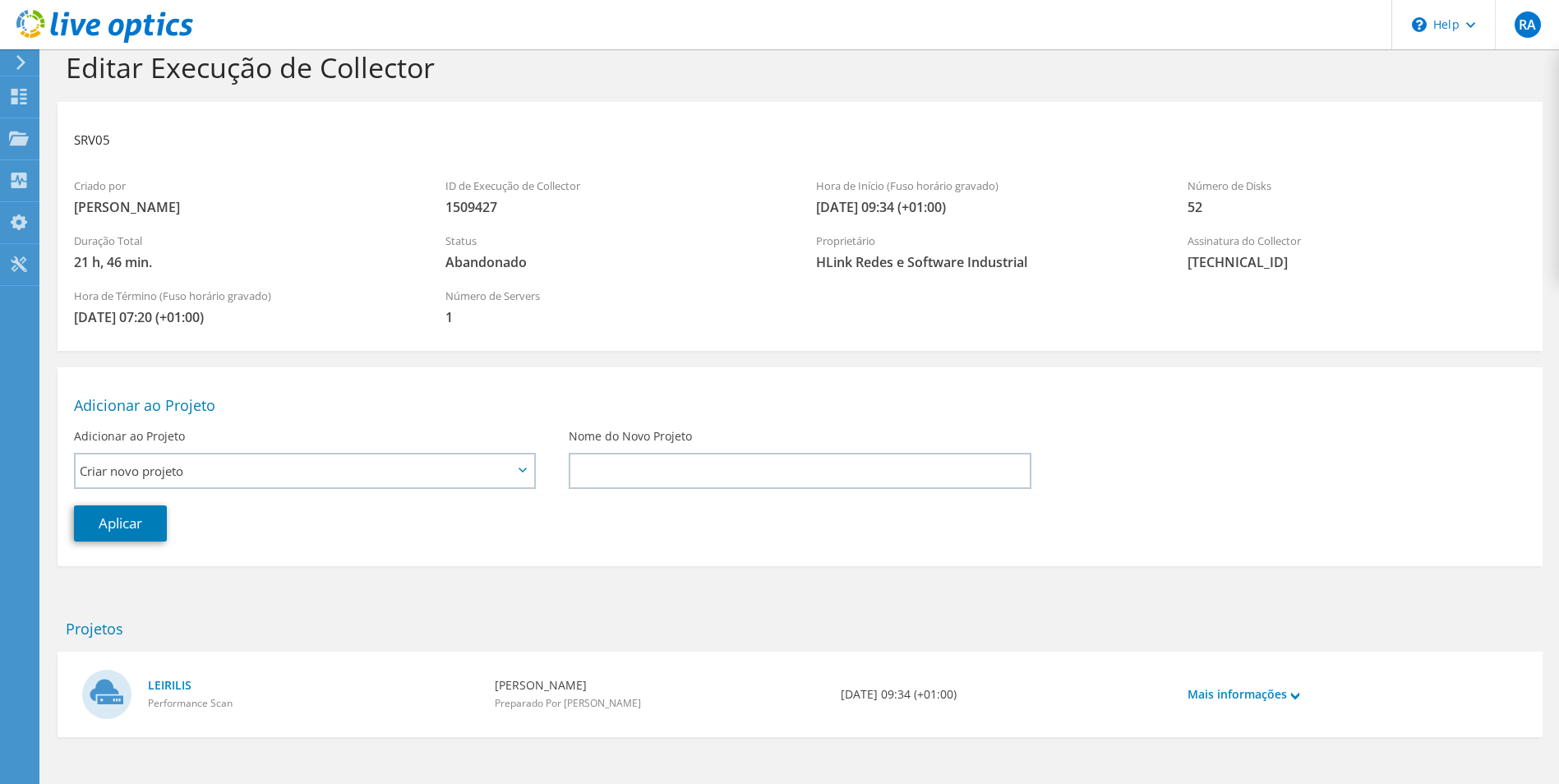
scroll to position [0, 0]
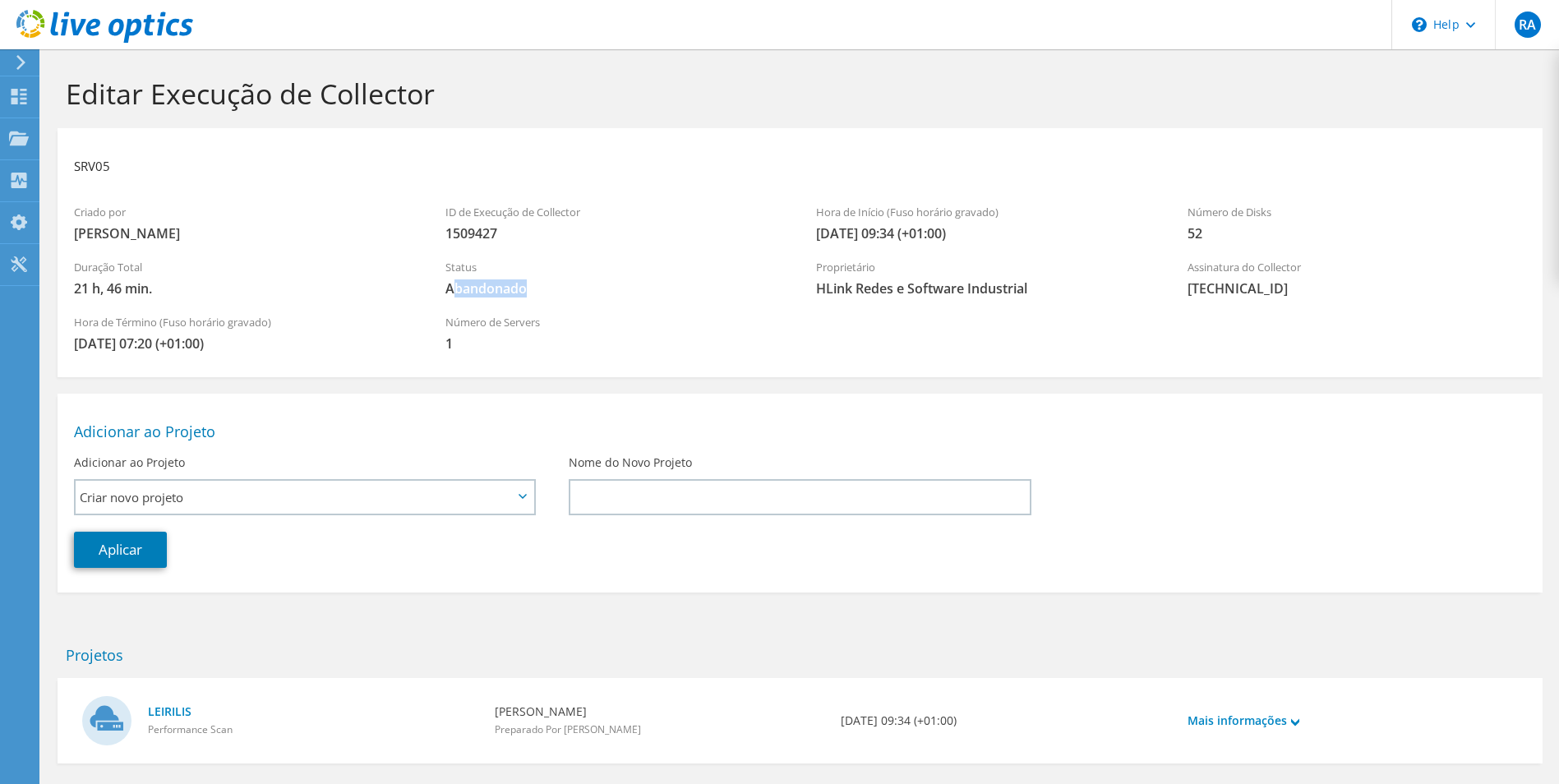
drag, startPoint x: 456, startPoint y: 287, endPoint x: 600, endPoint y: 295, distance: 144.2
click at [600, 295] on span "Abandonado" at bounding box center [615, 288] width 339 height 18
click at [64, 135] on div "Projetos" at bounding box center [78, 139] width 79 height 41
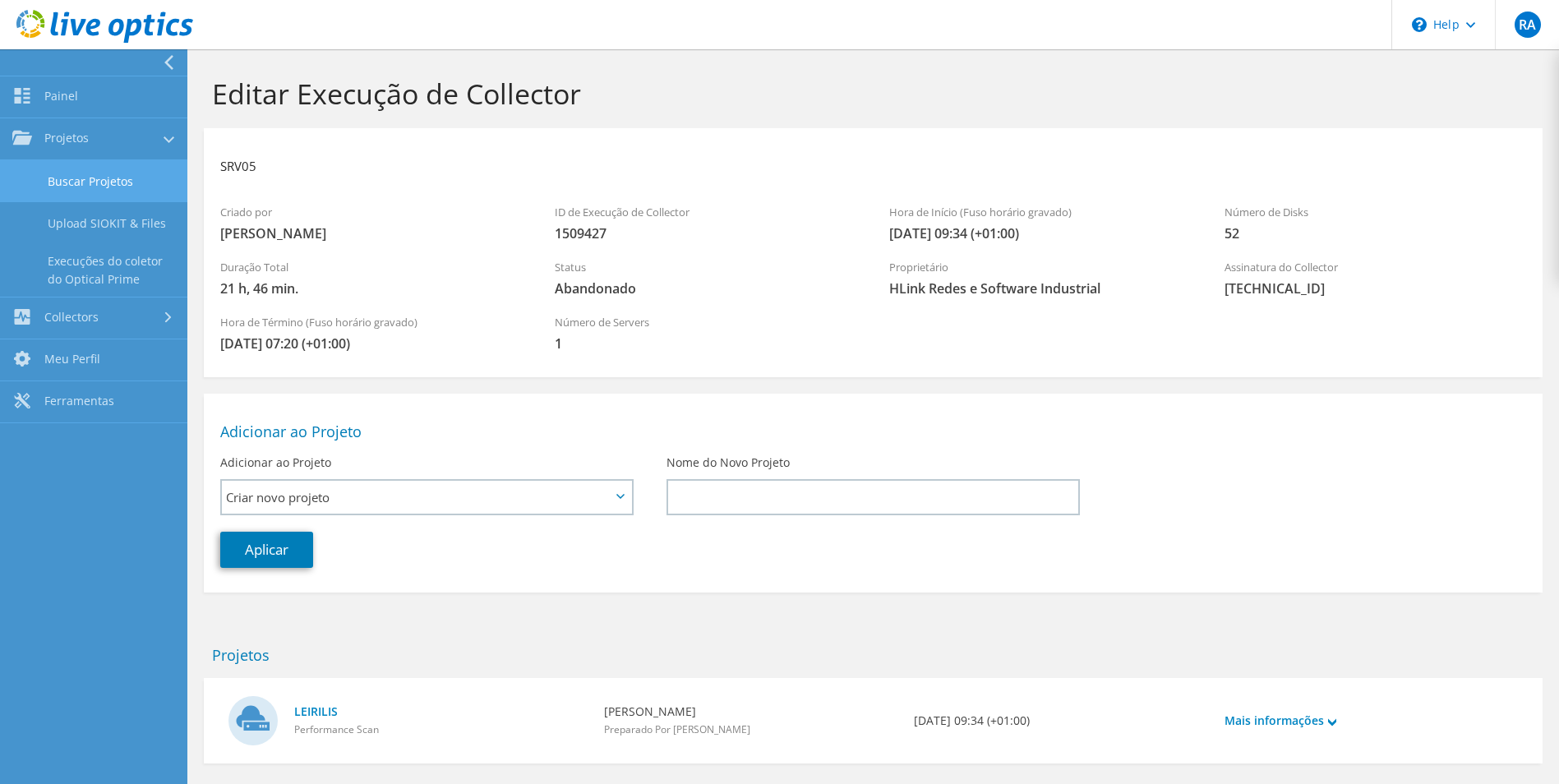
click at [84, 177] on link "Buscar Projetos" at bounding box center [94, 181] width 187 height 41
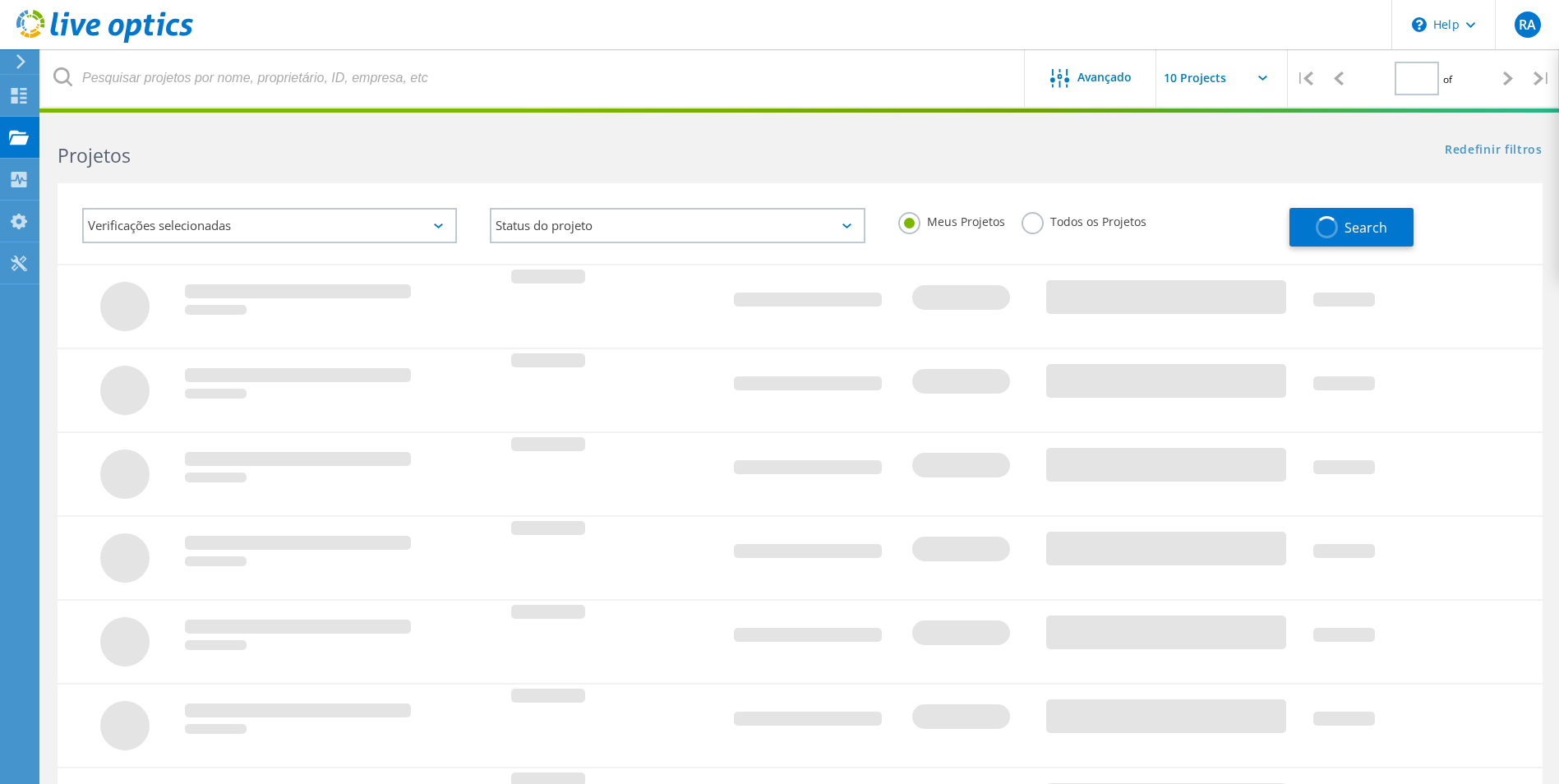
type input "1"
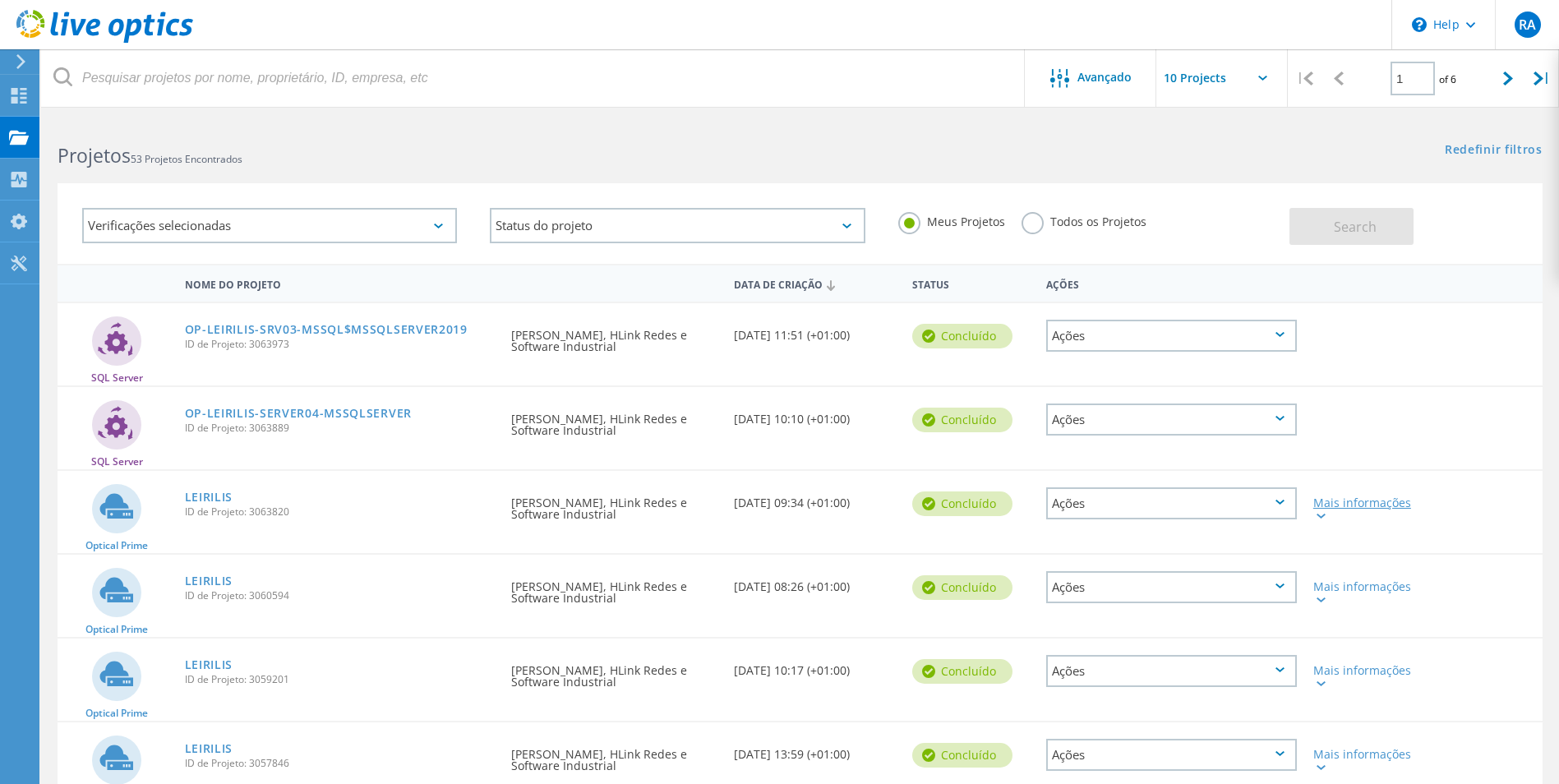
click at [1319, 513] on div at bounding box center [1319, 515] width 13 height 10
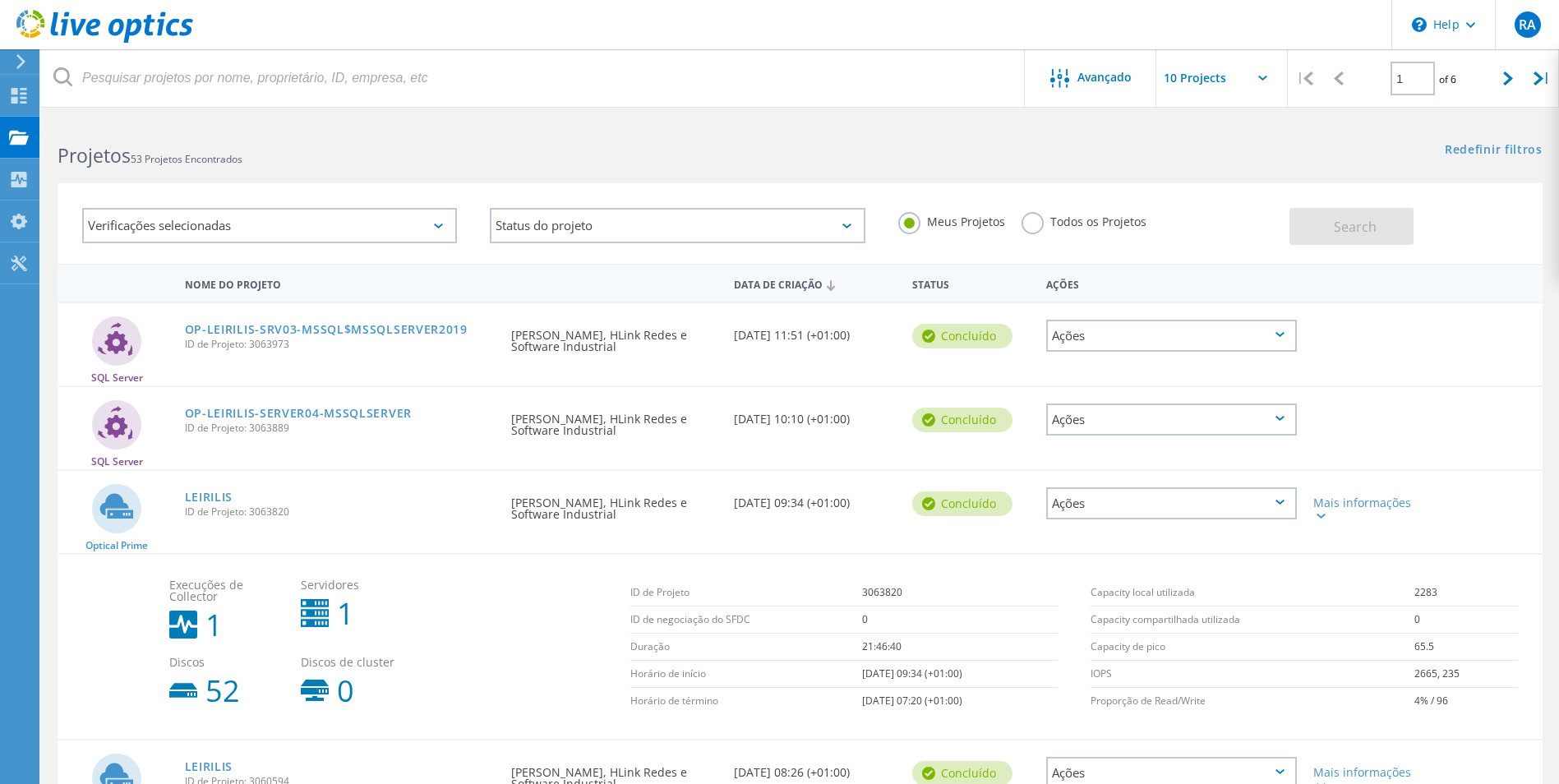
click at [199, 617] on div "Execuções de Collector 1" at bounding box center [227, 610] width 132 height 77
drag, startPoint x: 202, startPoint y: 704, endPoint x: 201, endPoint y: 684, distance: 20.0
click at [200, 702] on div "Discos 52" at bounding box center [227, 680] width 132 height 66
click at [195, 682] on icon at bounding box center [183, 689] width 28 height 28
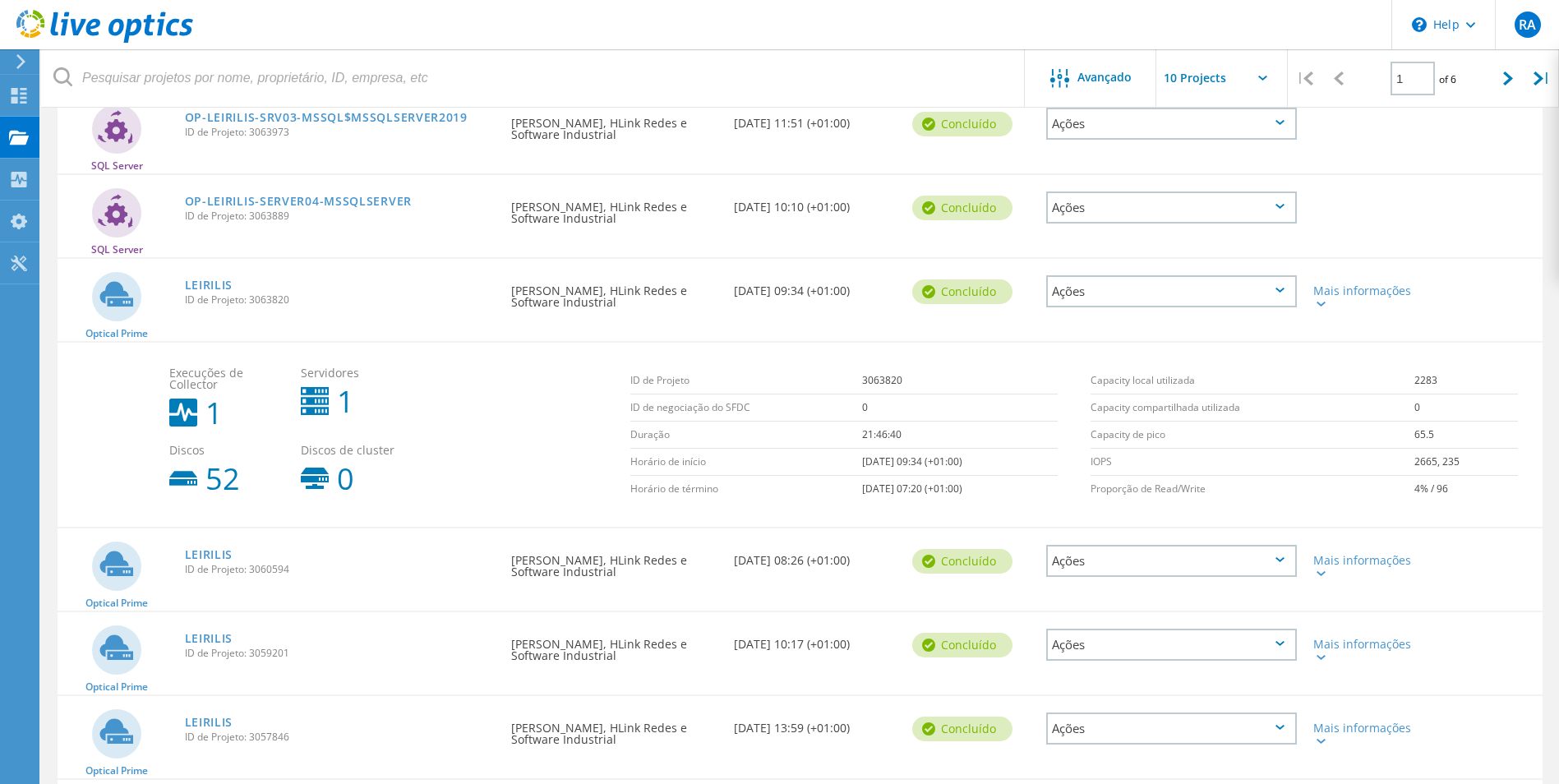
scroll to position [247, 0]
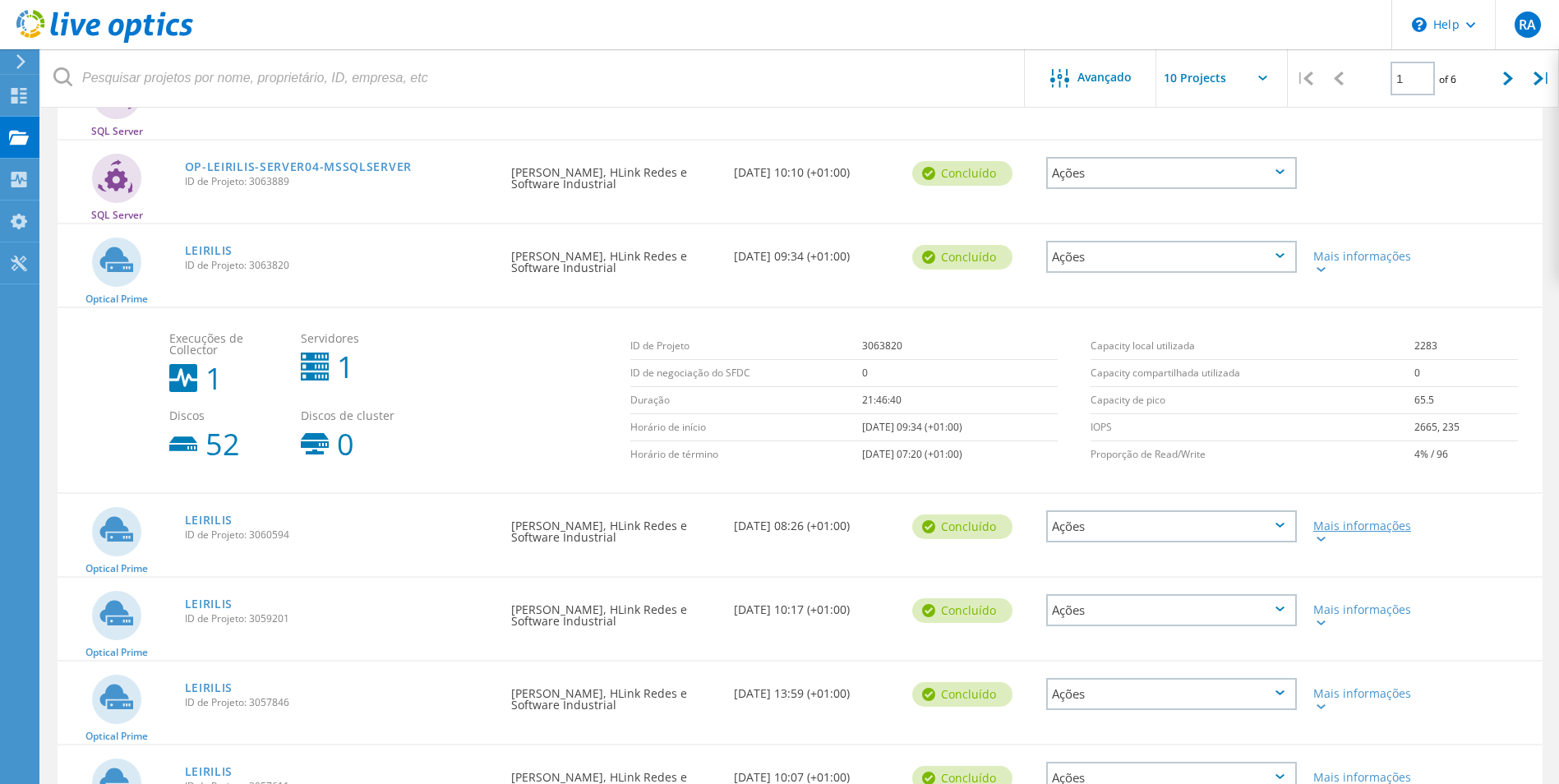
click at [1323, 540] on icon at bounding box center [1321, 538] width 9 height 5
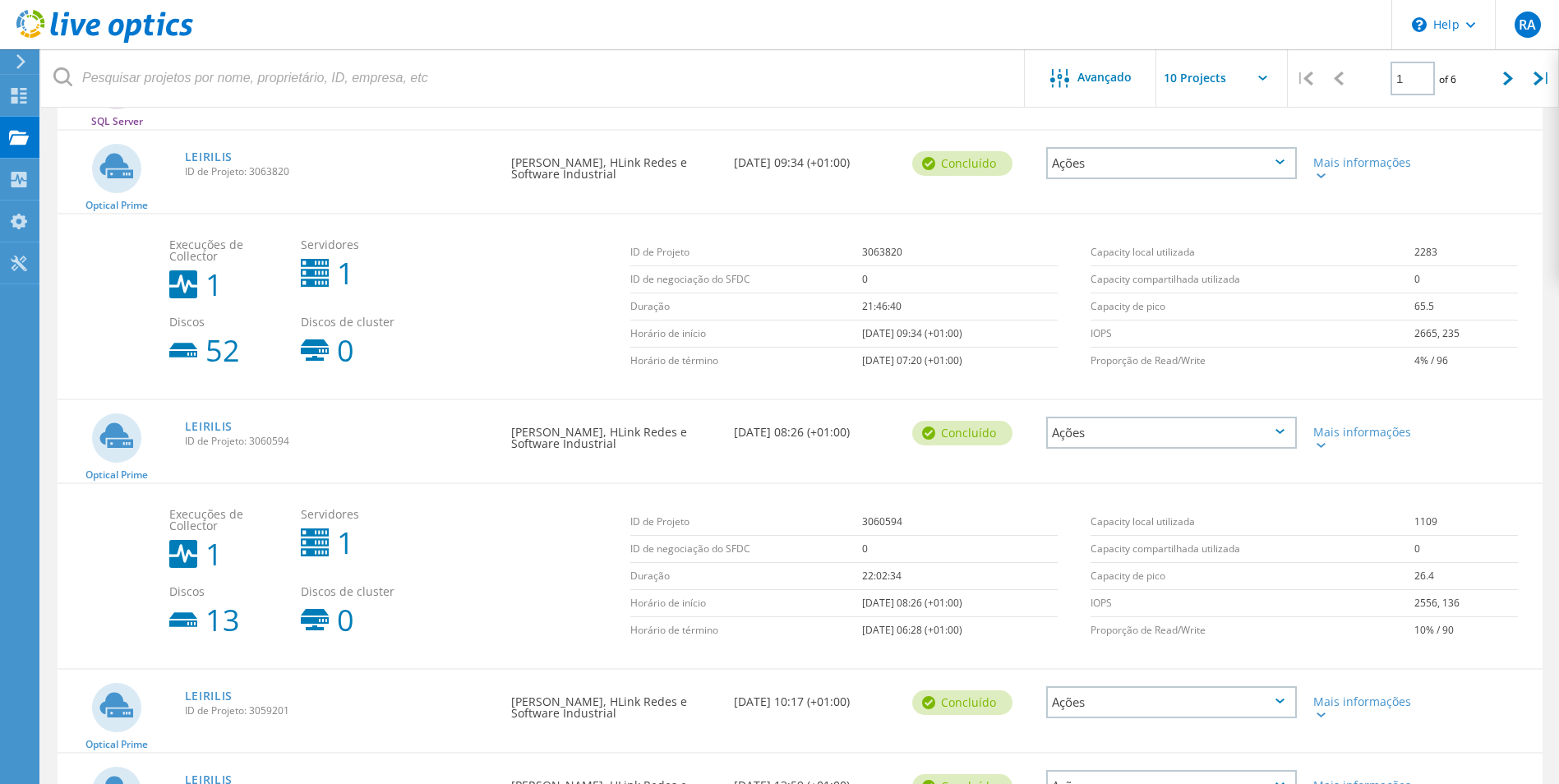
scroll to position [493, 0]
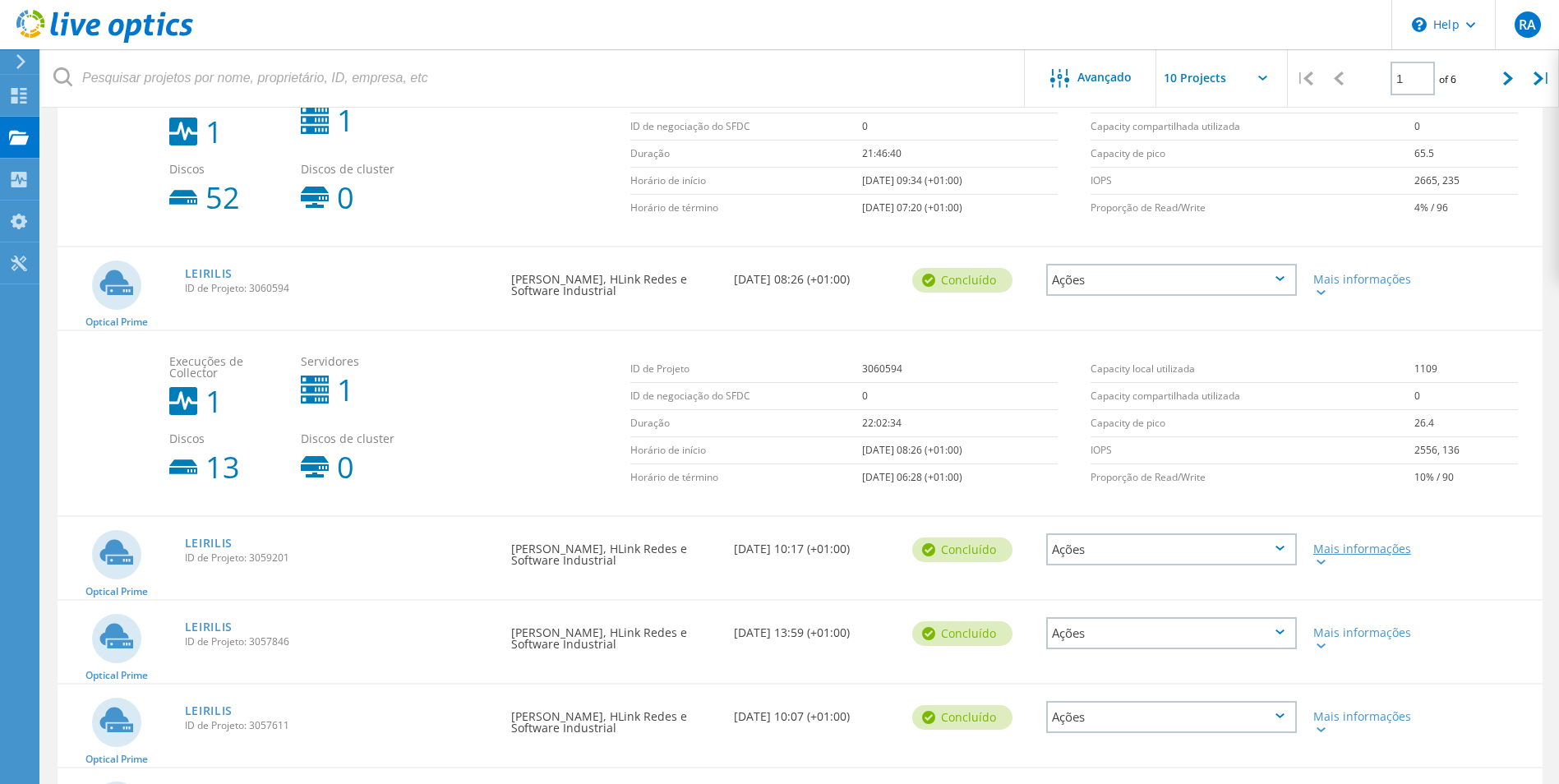
click at [1323, 561] on icon at bounding box center [1321, 561] width 9 height 5
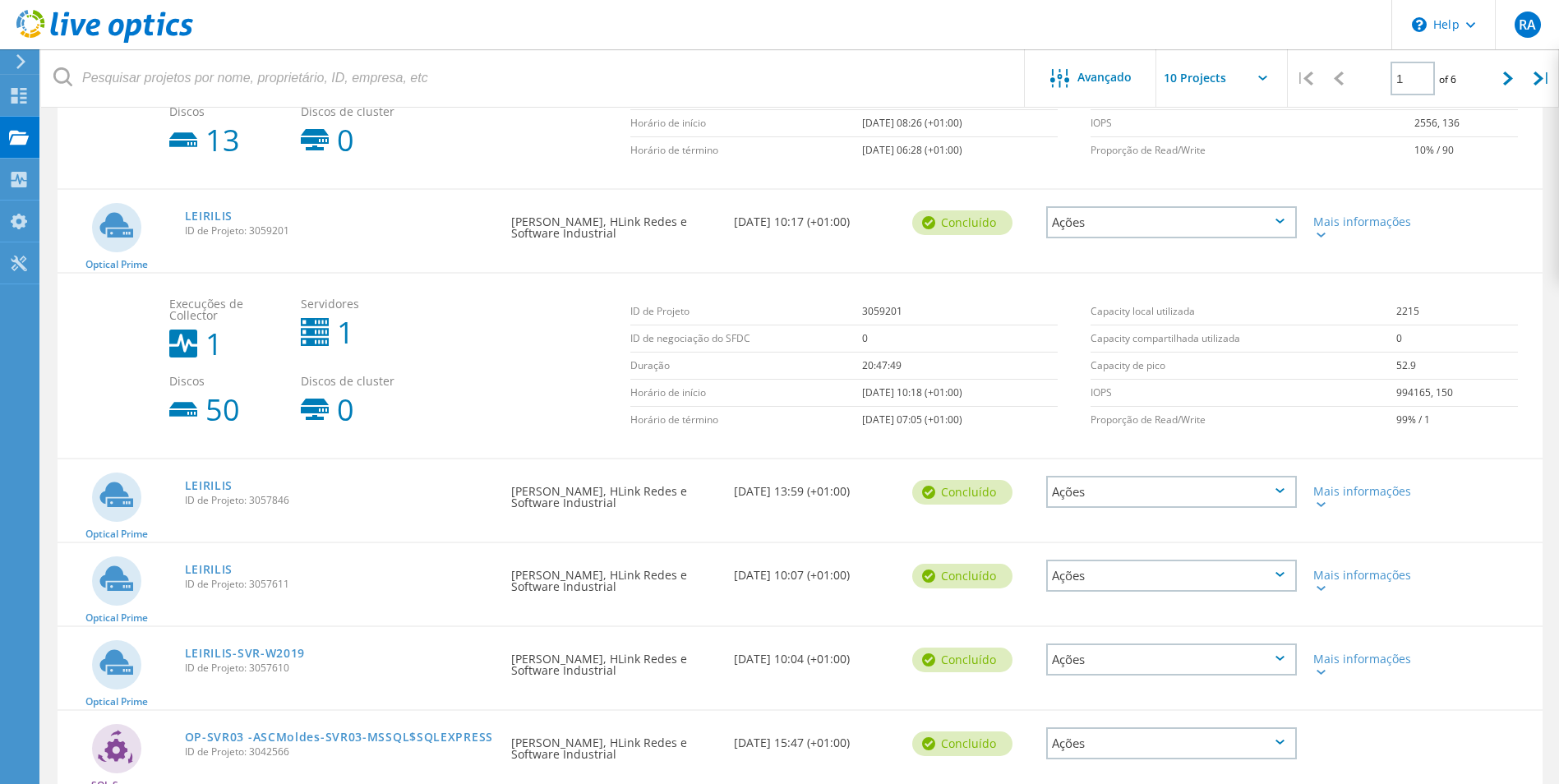
scroll to position [822, 0]
click at [1318, 502] on icon at bounding box center [1321, 502] width 9 height 5
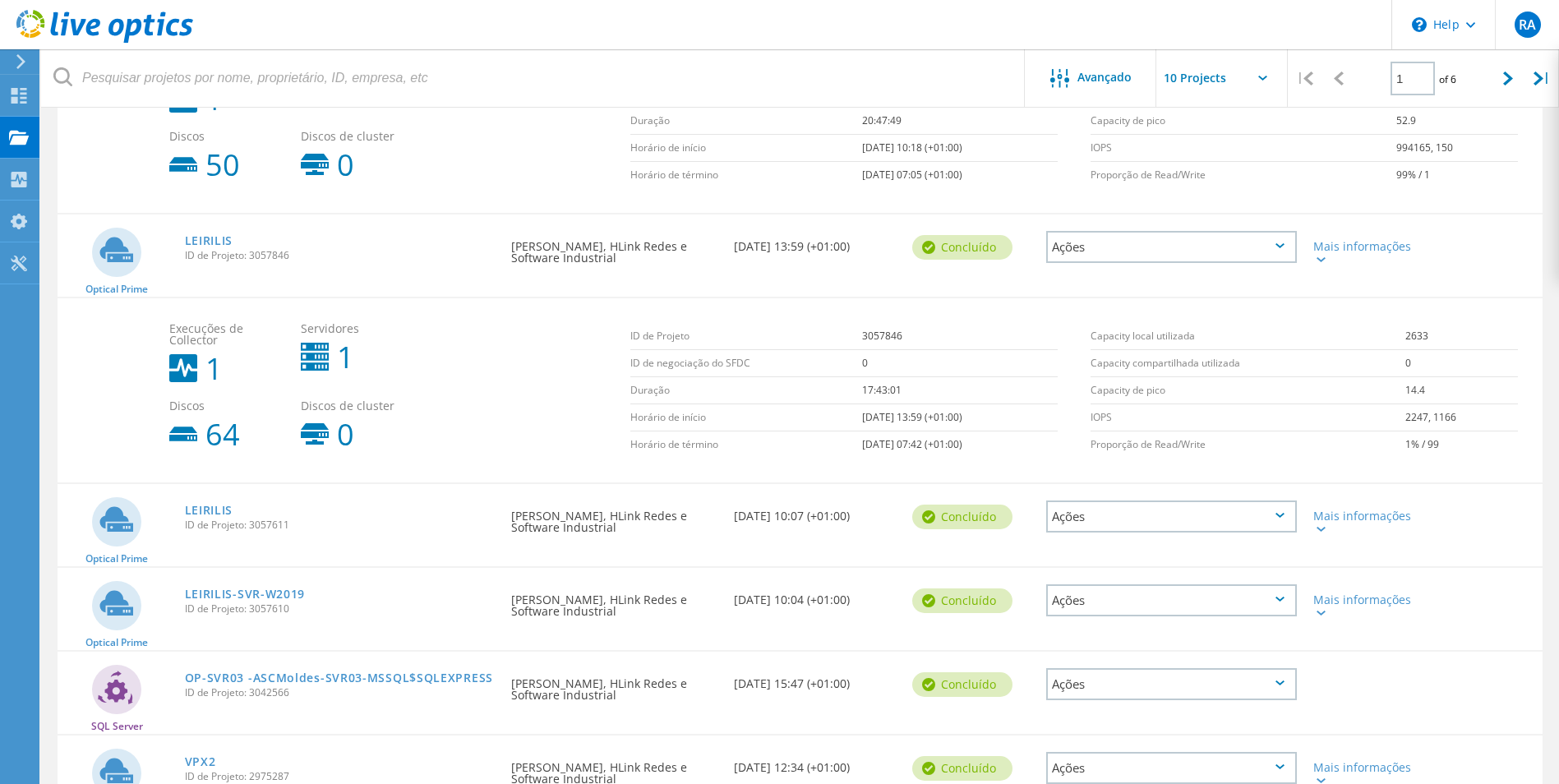
scroll to position [1068, 0]
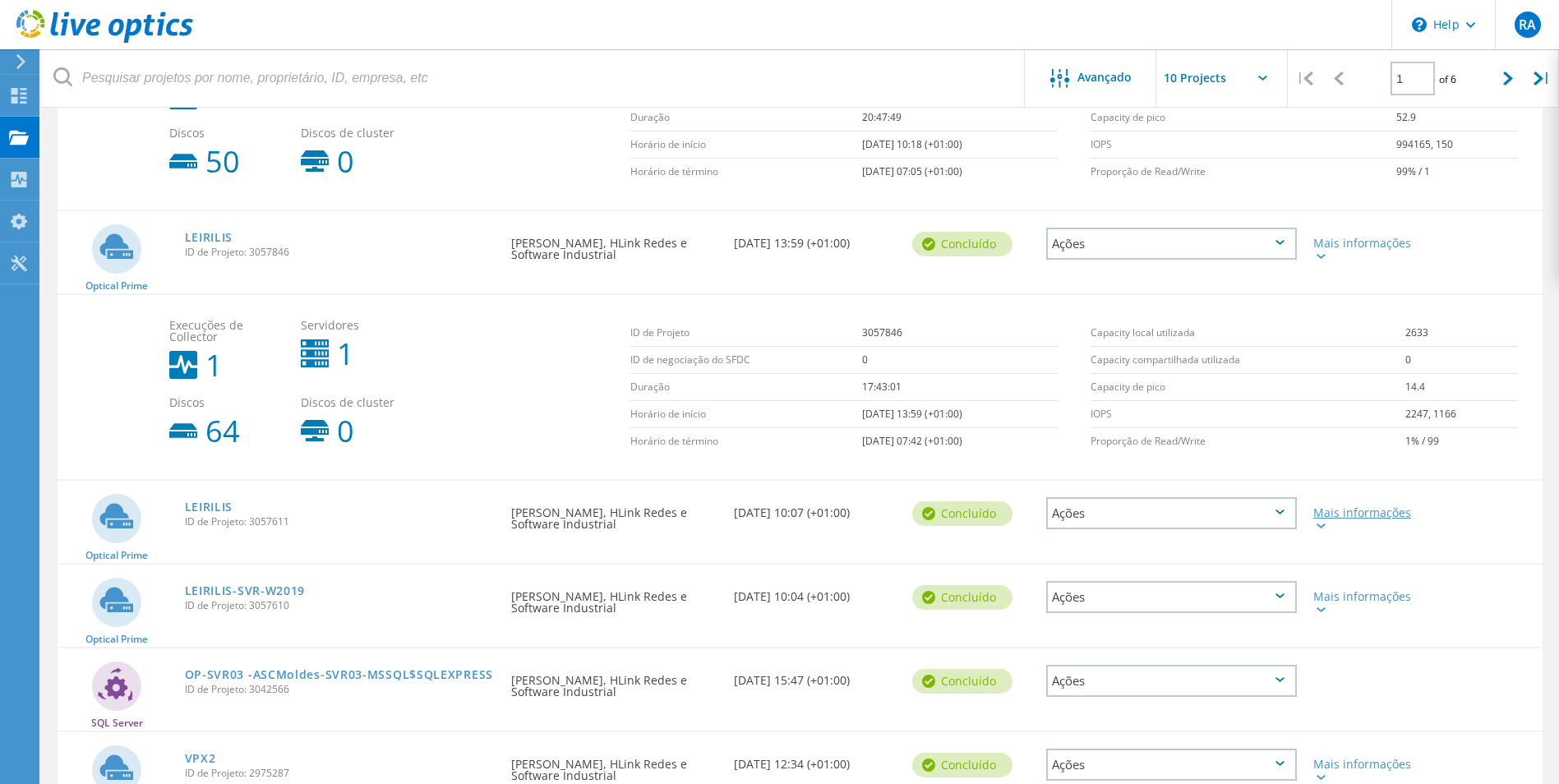
click at [1324, 524] on icon at bounding box center [1321, 525] width 9 height 5
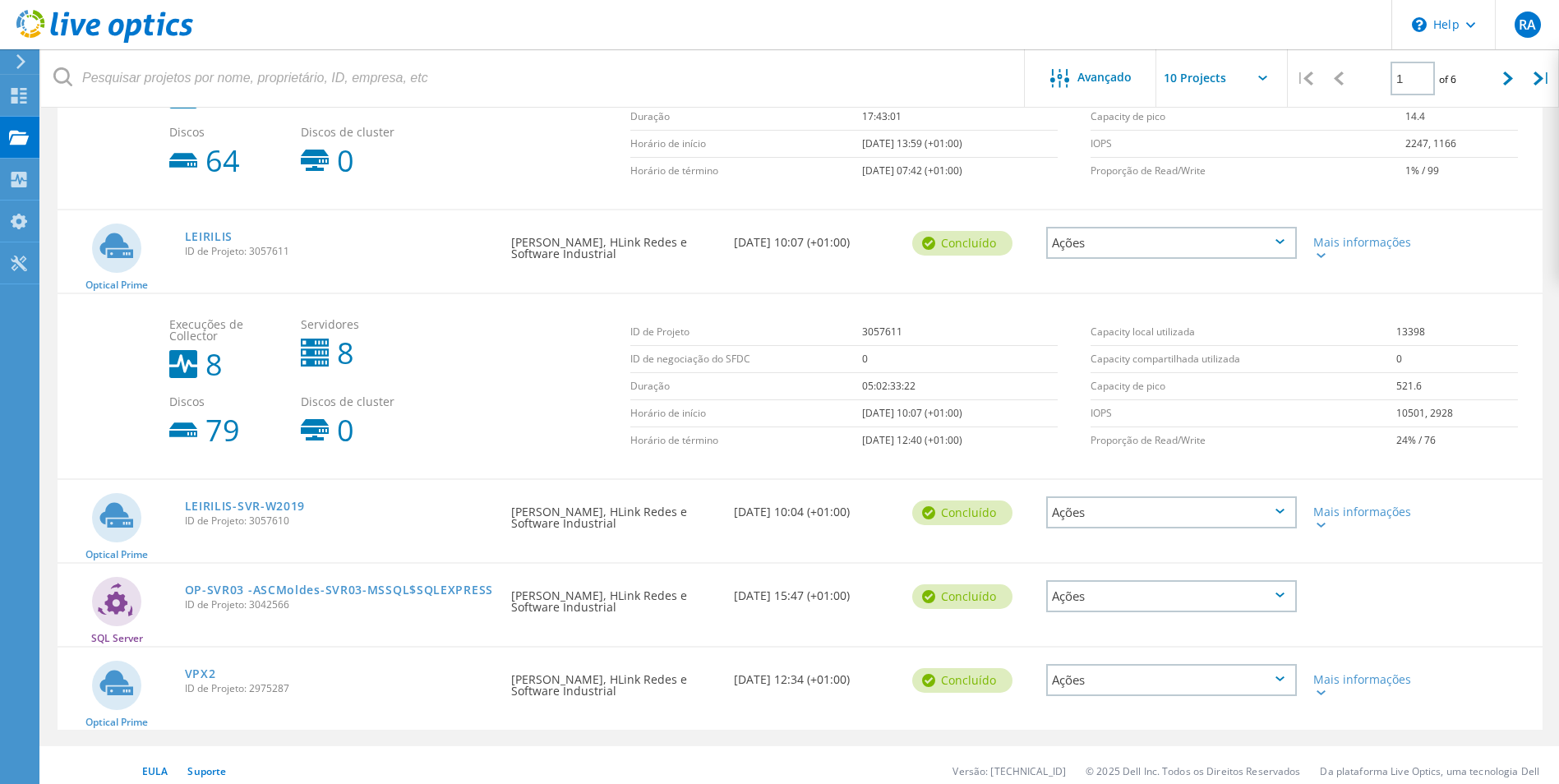
scroll to position [1350, 0]
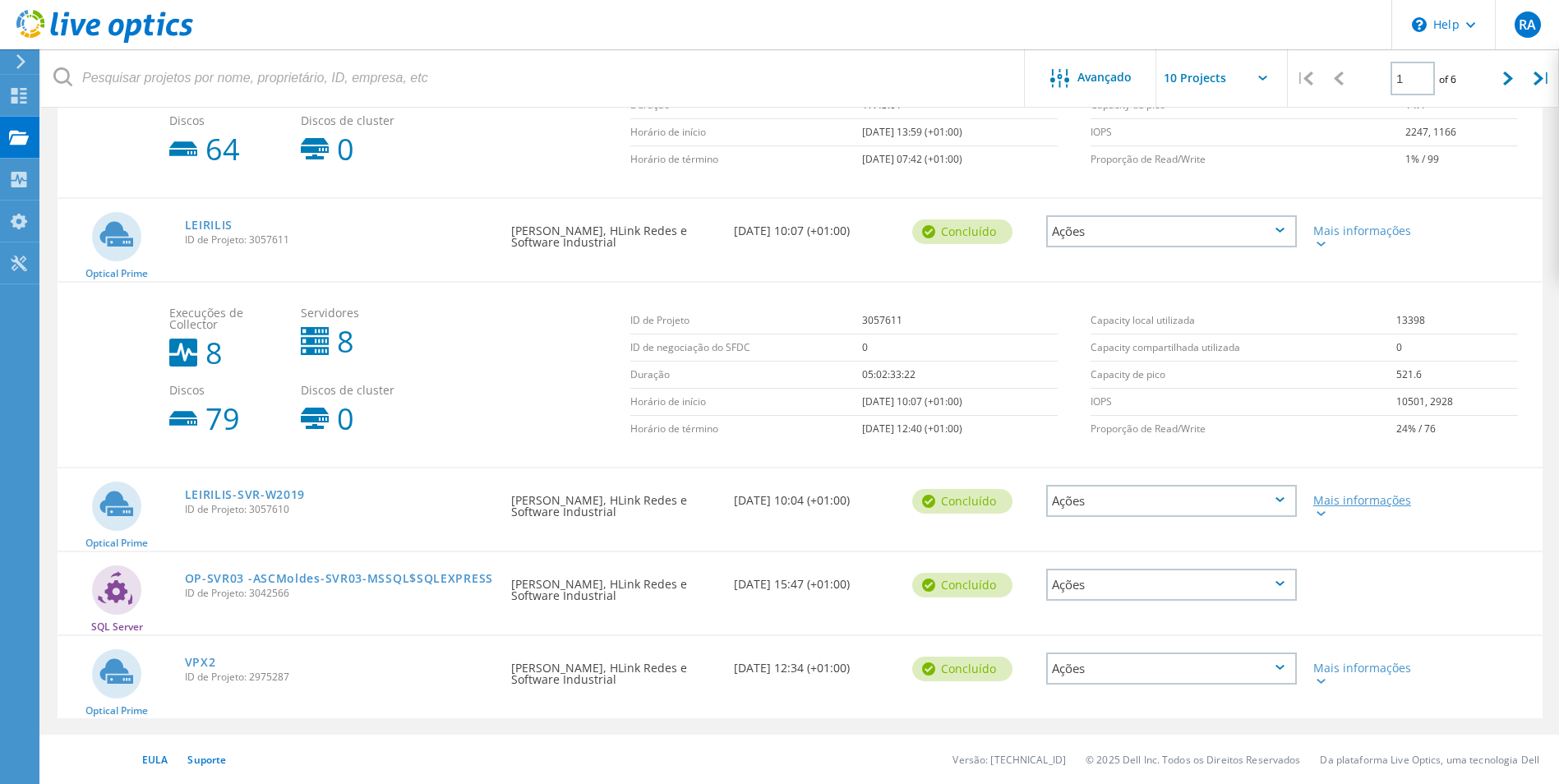
click at [1322, 515] on icon at bounding box center [1321, 513] width 9 height 5
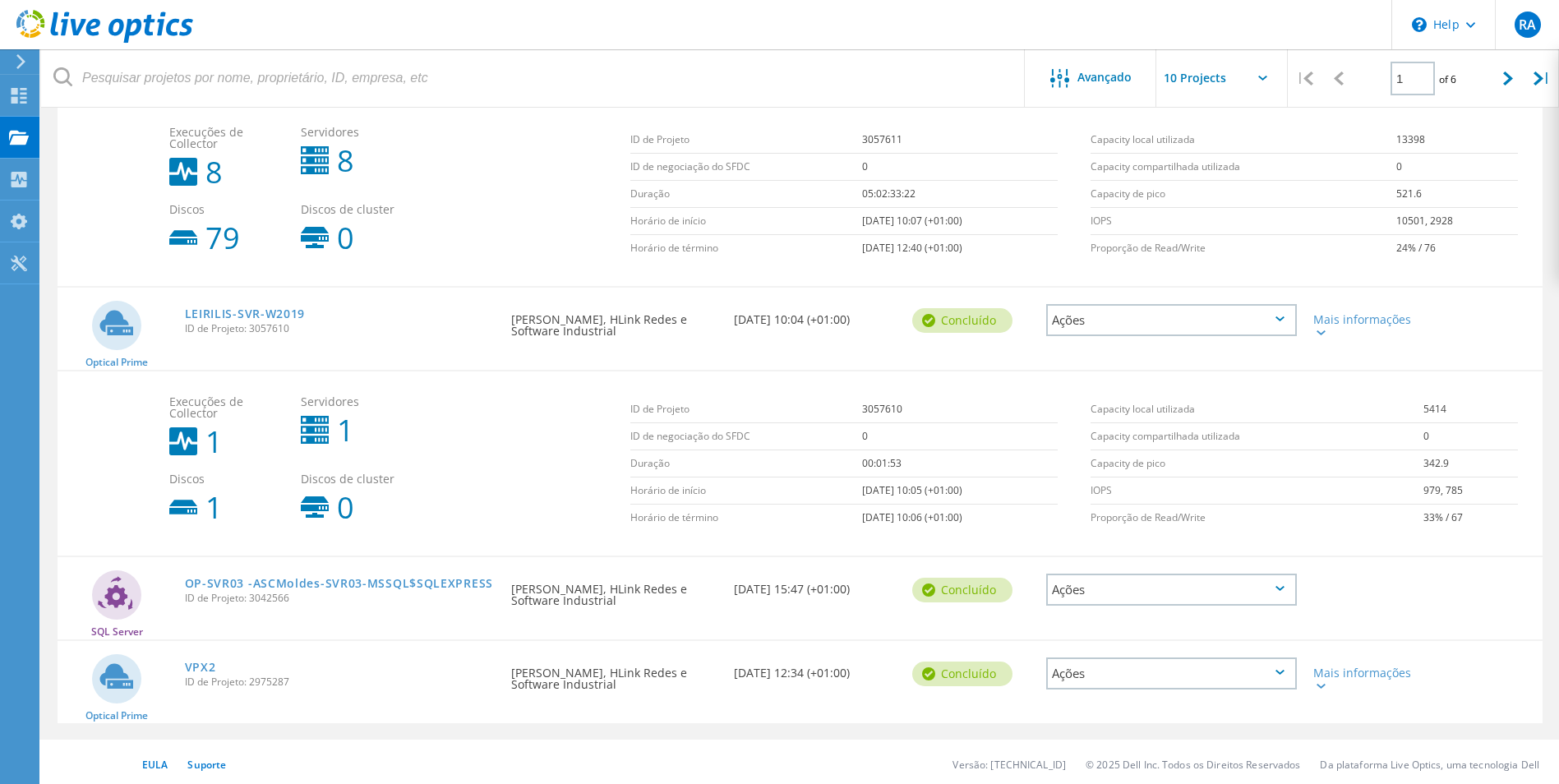
scroll to position [1536, 0]
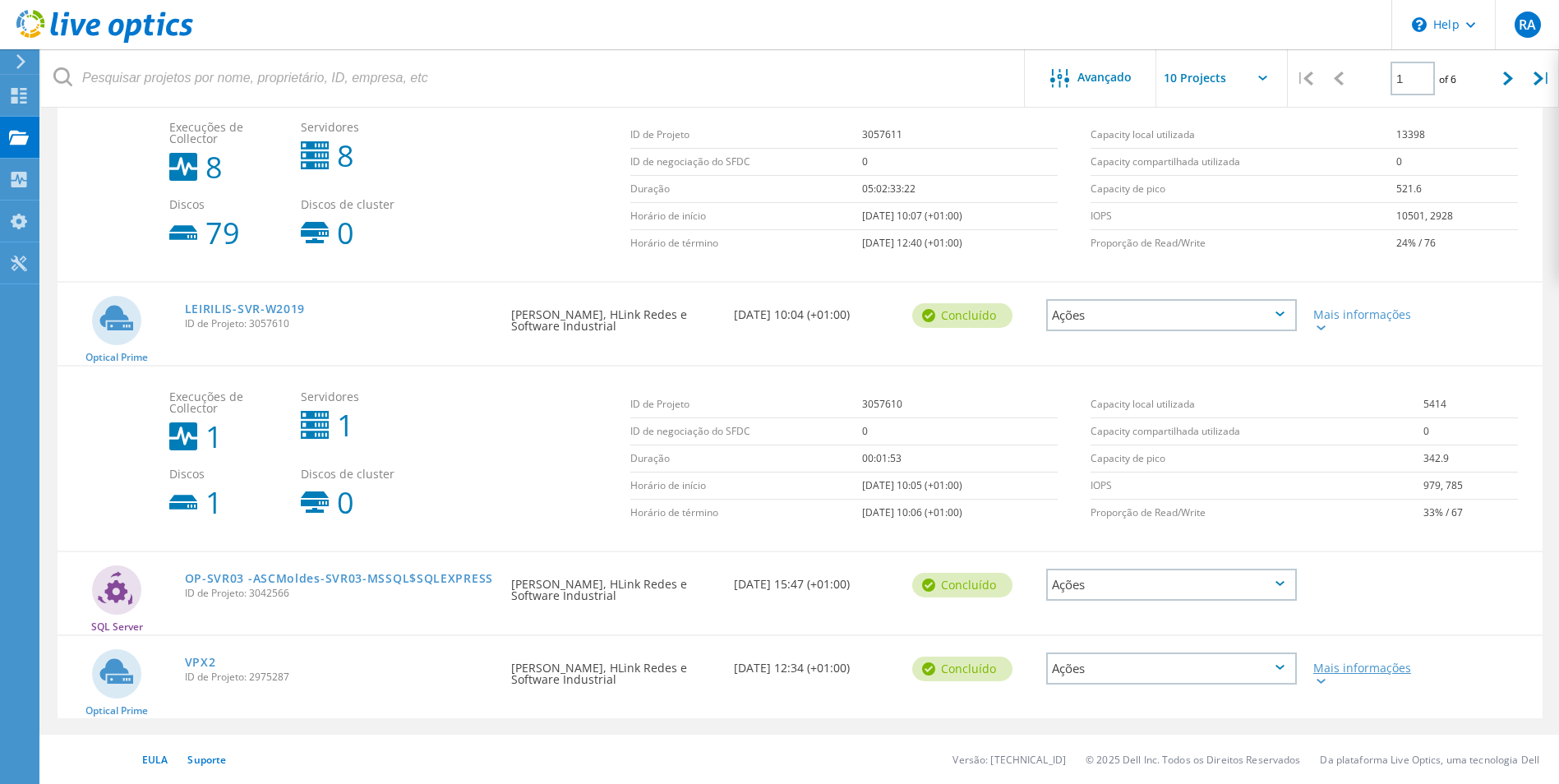
click at [1327, 679] on div "Mais informações" at bounding box center [1364, 674] width 103 height 23
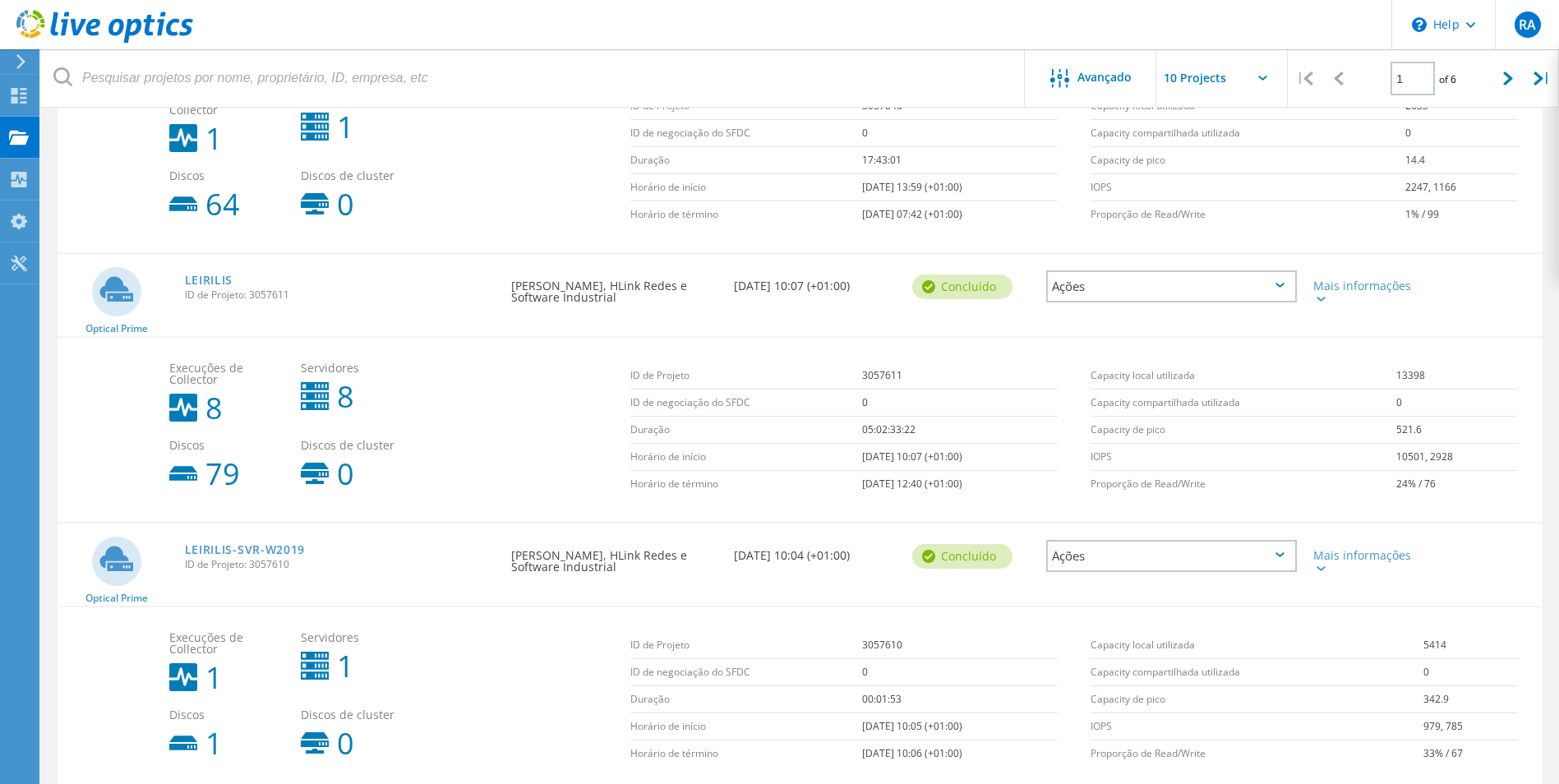
scroll to position [1310, 0]
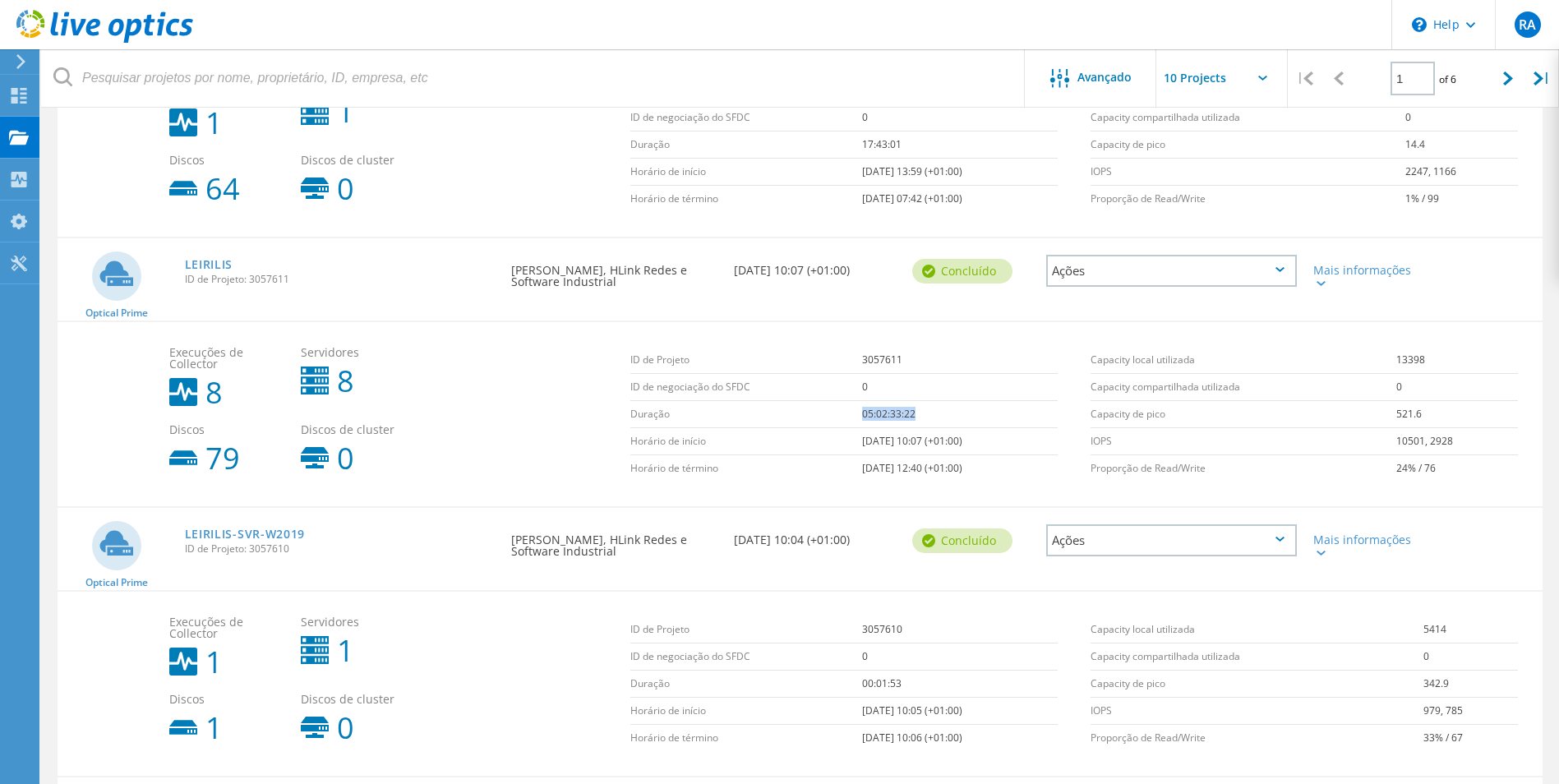
drag, startPoint x: 840, startPoint y: 411, endPoint x: 920, endPoint y: 416, distance: 80.2
click at [920, 416] on tr "Duração 05:02:33:22" at bounding box center [843, 415] width 427 height 27
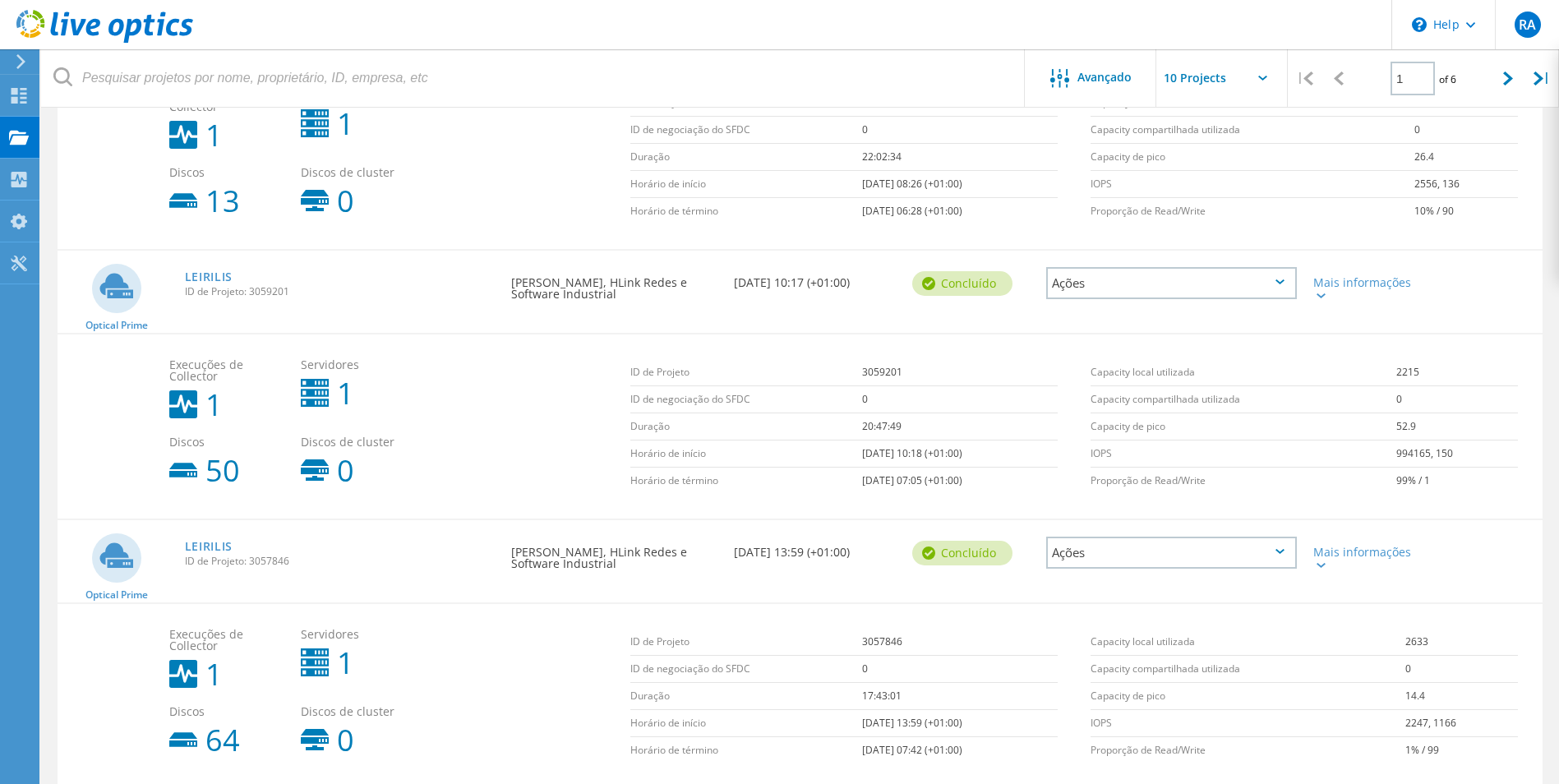
scroll to position [735, 0]
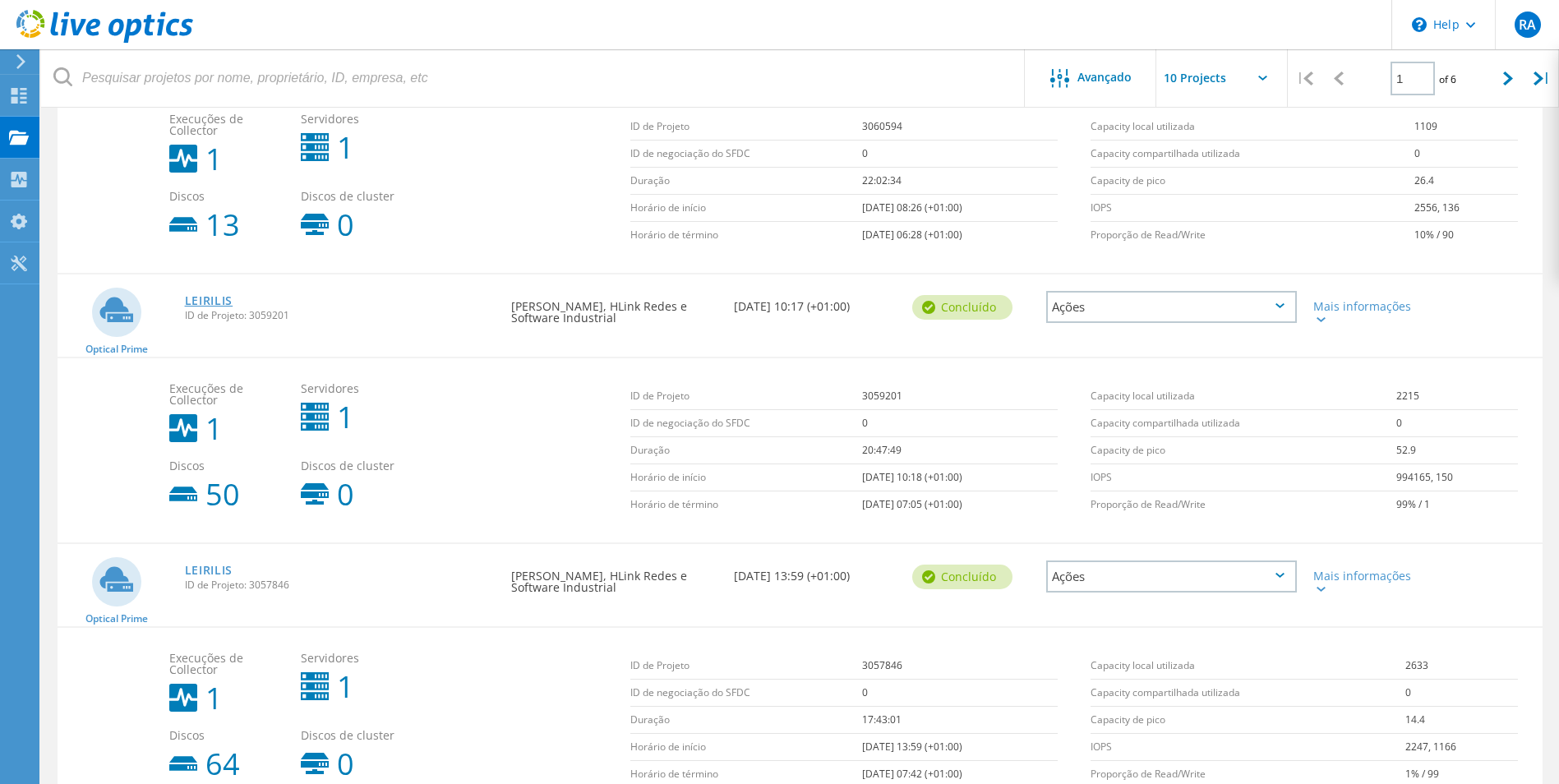
click at [206, 298] on link "LEIRILIS" at bounding box center [209, 300] width 49 height 12
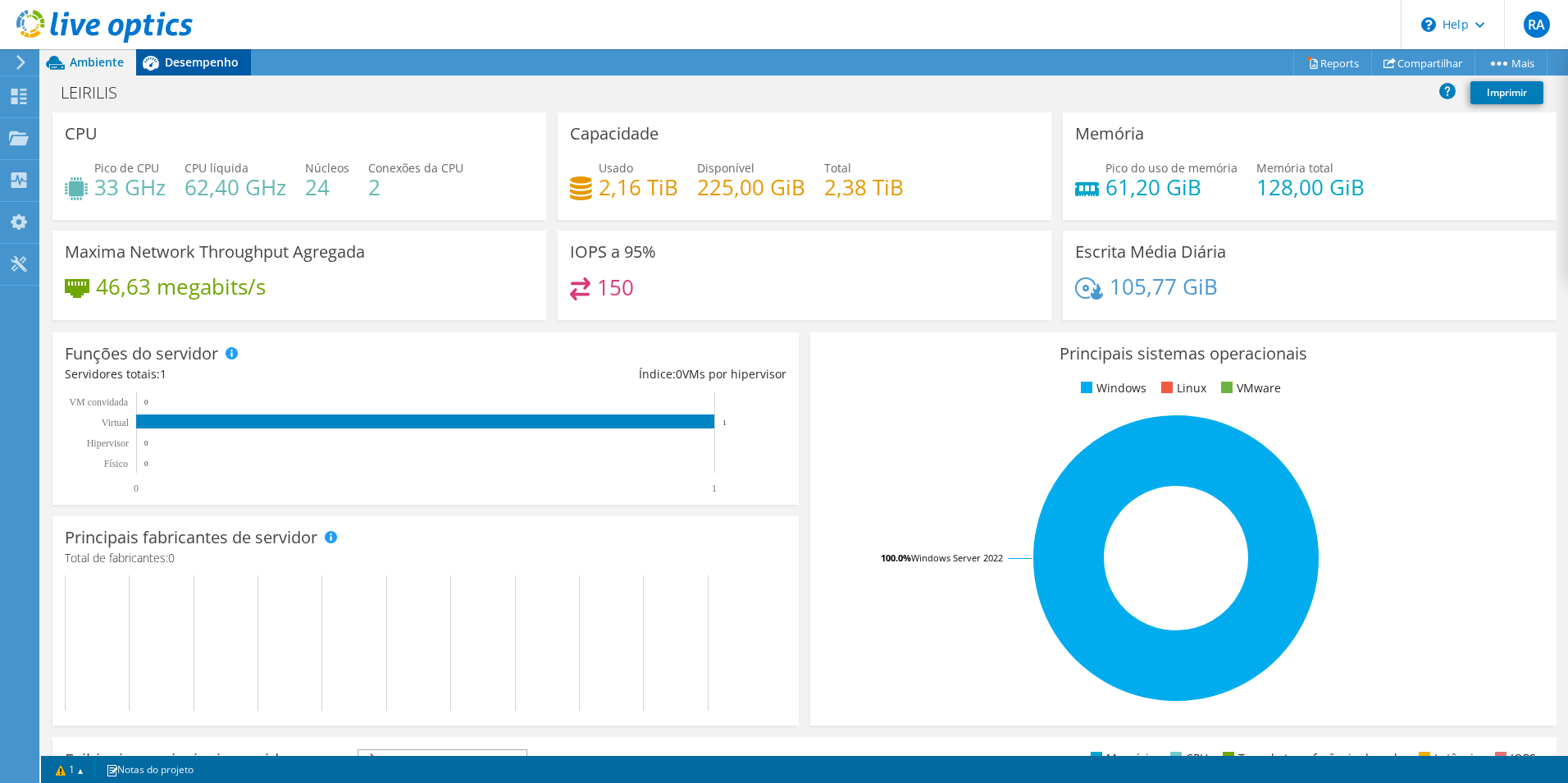
click at [205, 63] on span "Desempenho" at bounding box center [202, 61] width 74 height 15
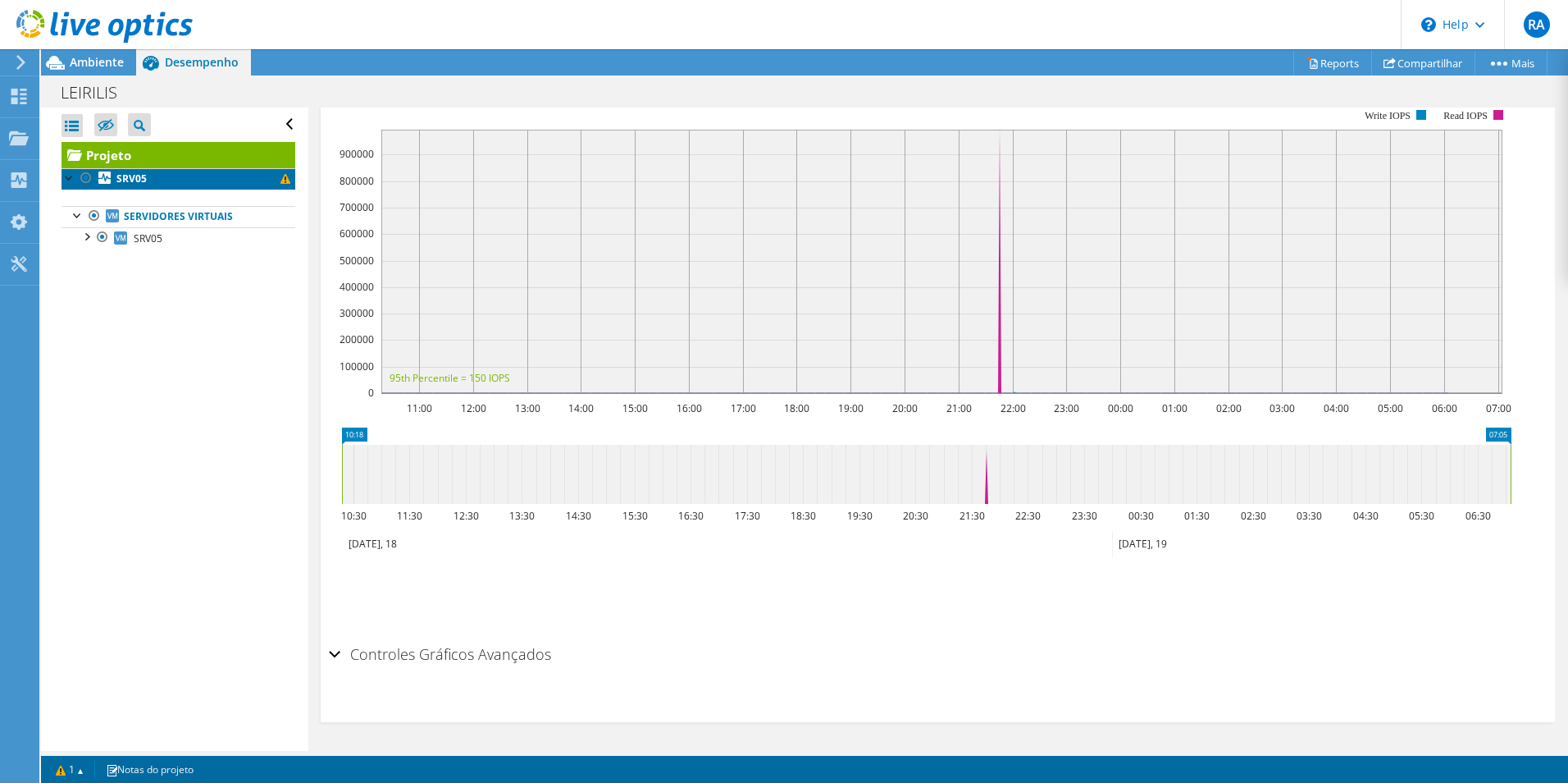
click at [281, 181] on span at bounding box center [285, 178] width 10 height 10
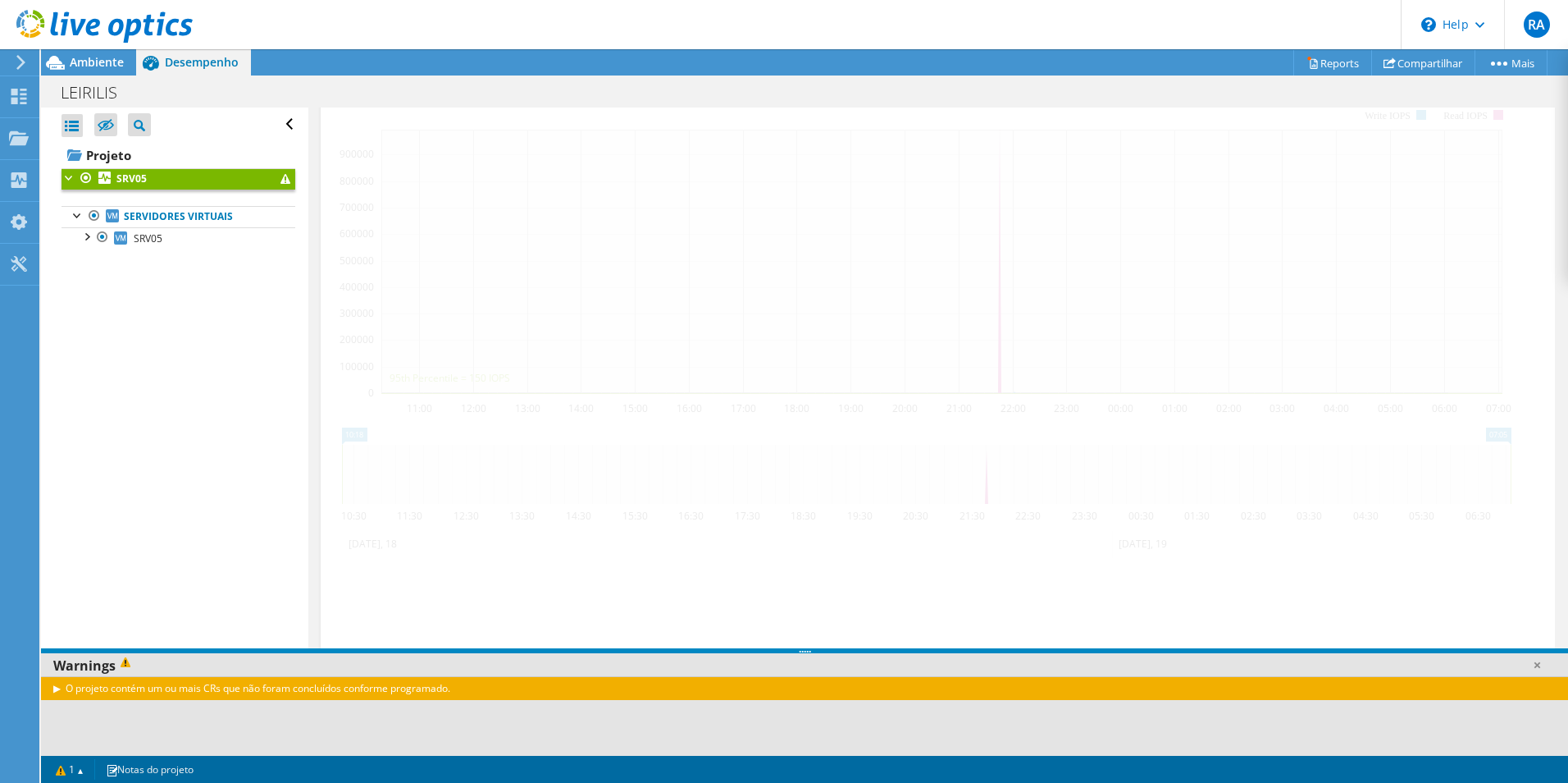
scroll to position [356, 0]
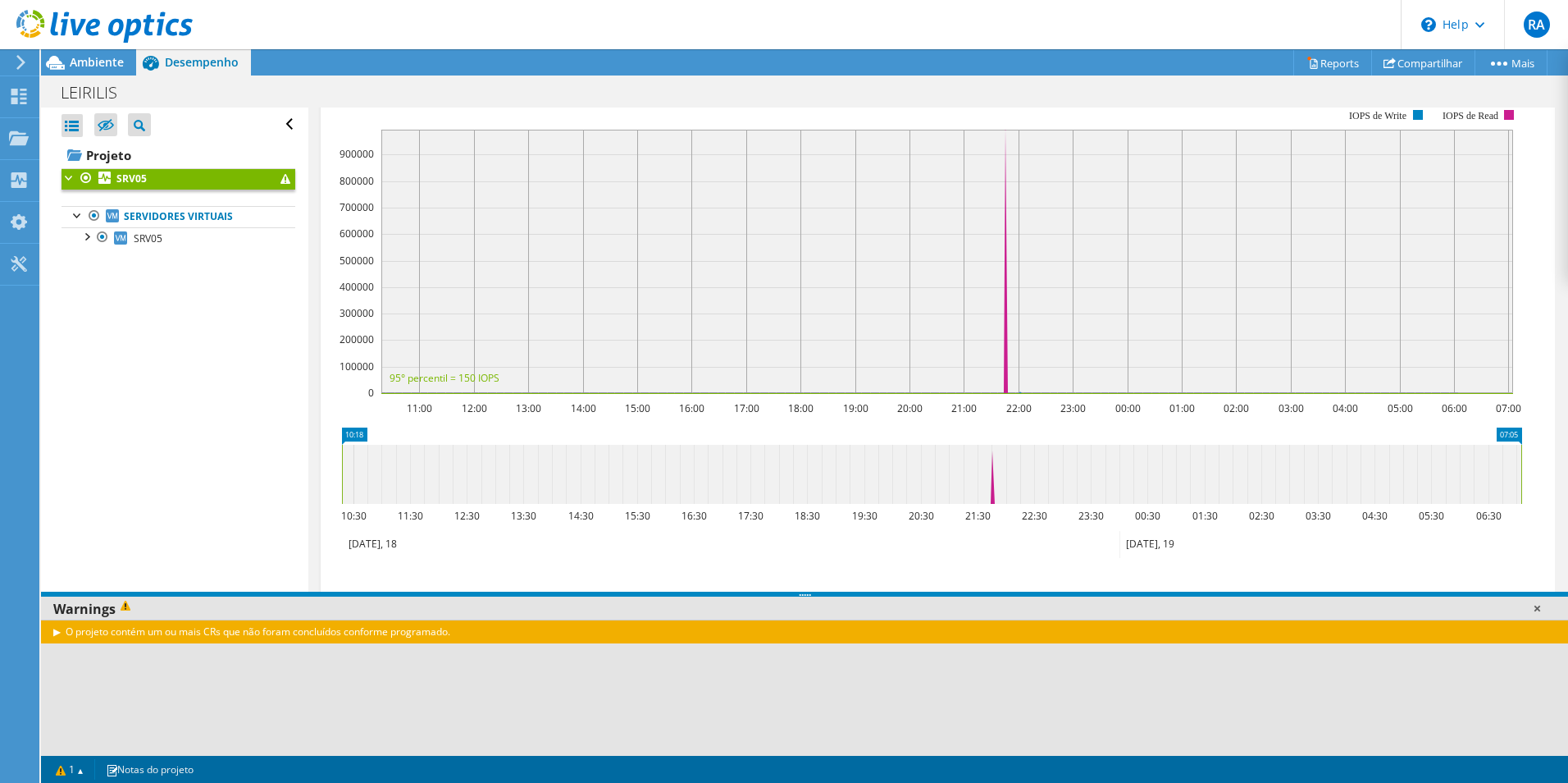
click at [1539, 608] on link at bounding box center [1537, 608] width 16 height 16
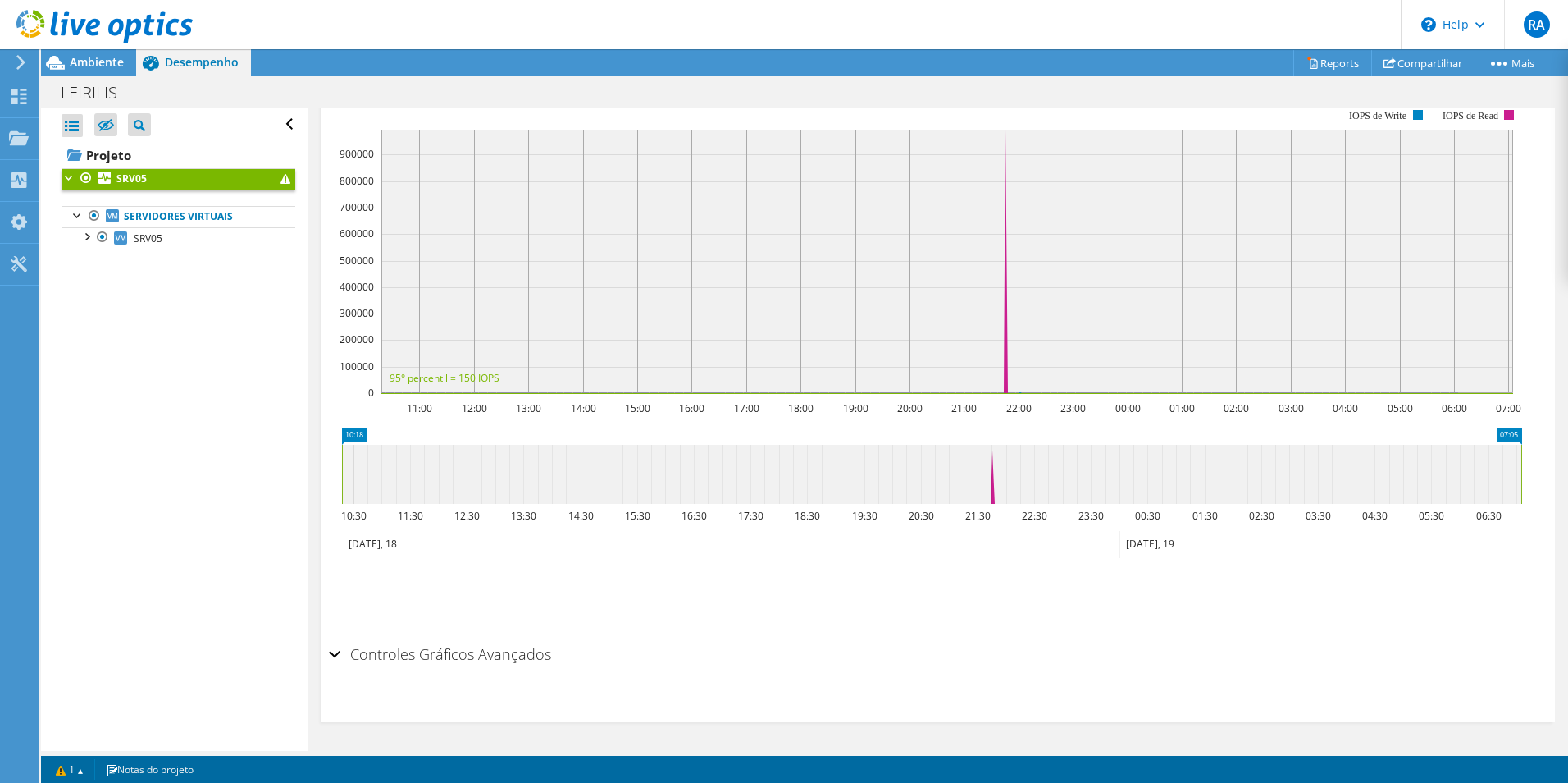
click at [336, 654] on div "Controles Gráficos Avançados" at bounding box center [938, 654] width 1218 height 35
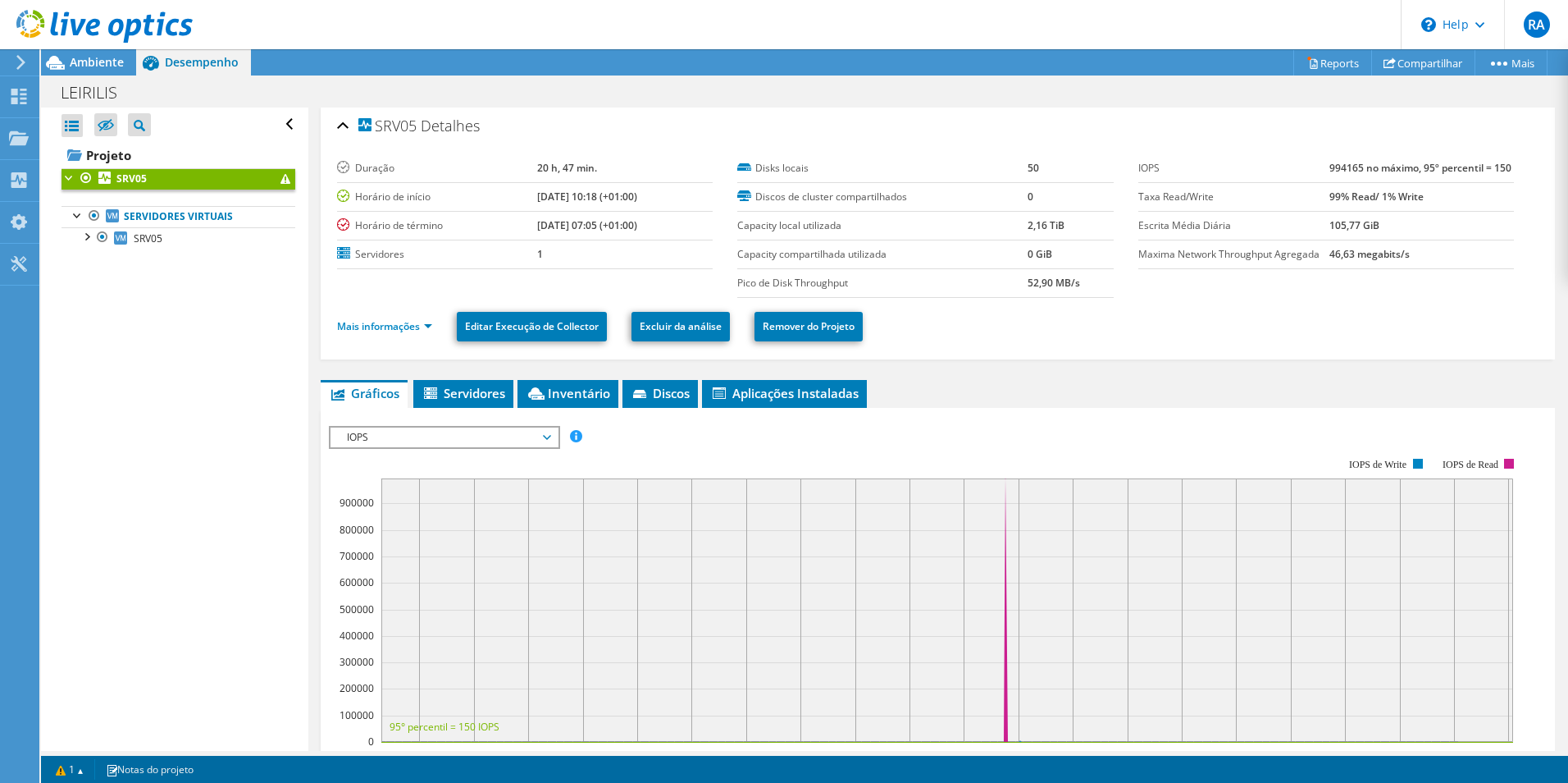
scroll to position [0, 0]
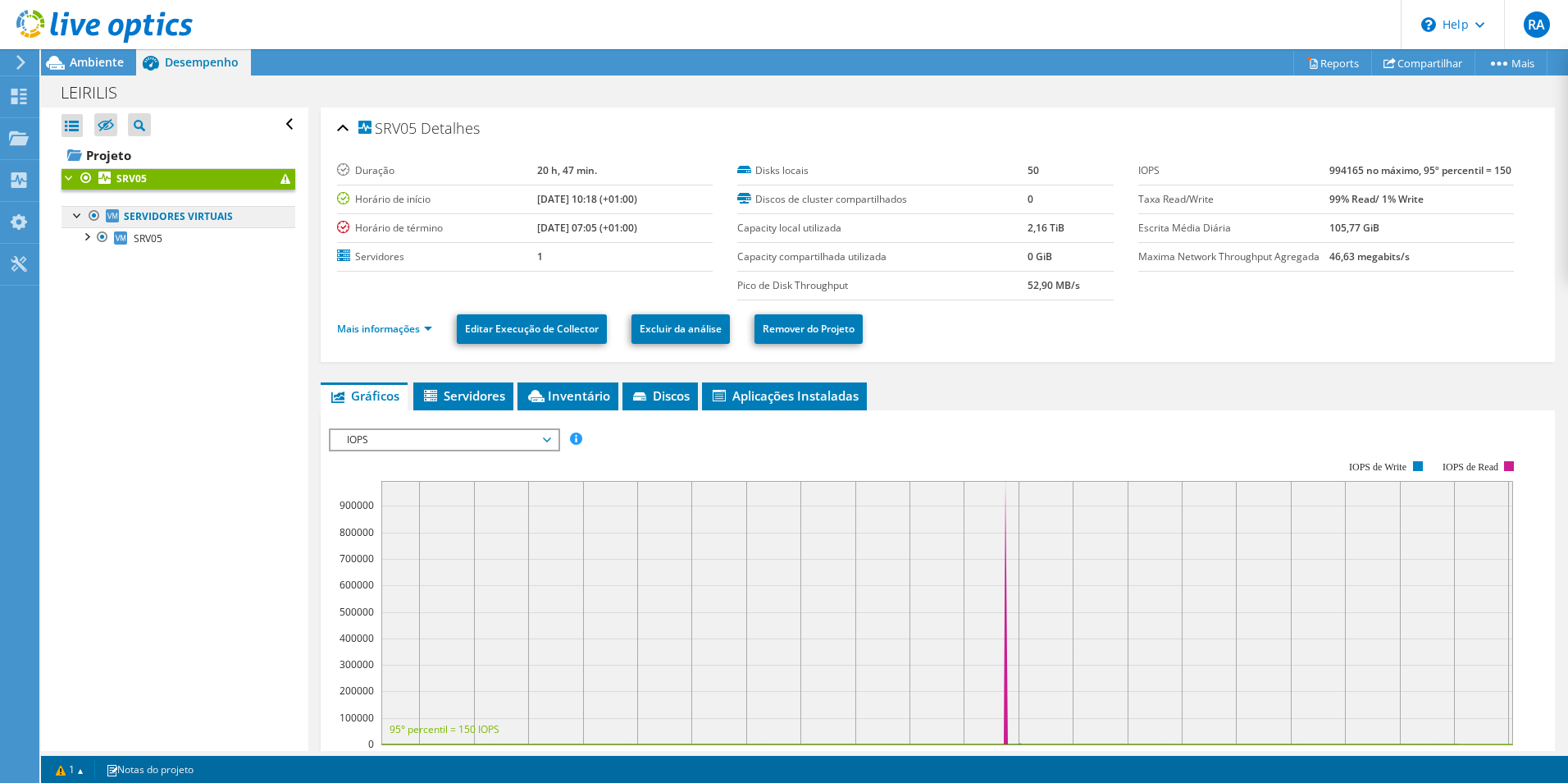
click at [137, 213] on link "Servidores virtuais" at bounding box center [178, 217] width 234 height 22
click at [135, 237] on span "SRV05" at bounding box center [148, 238] width 29 height 14
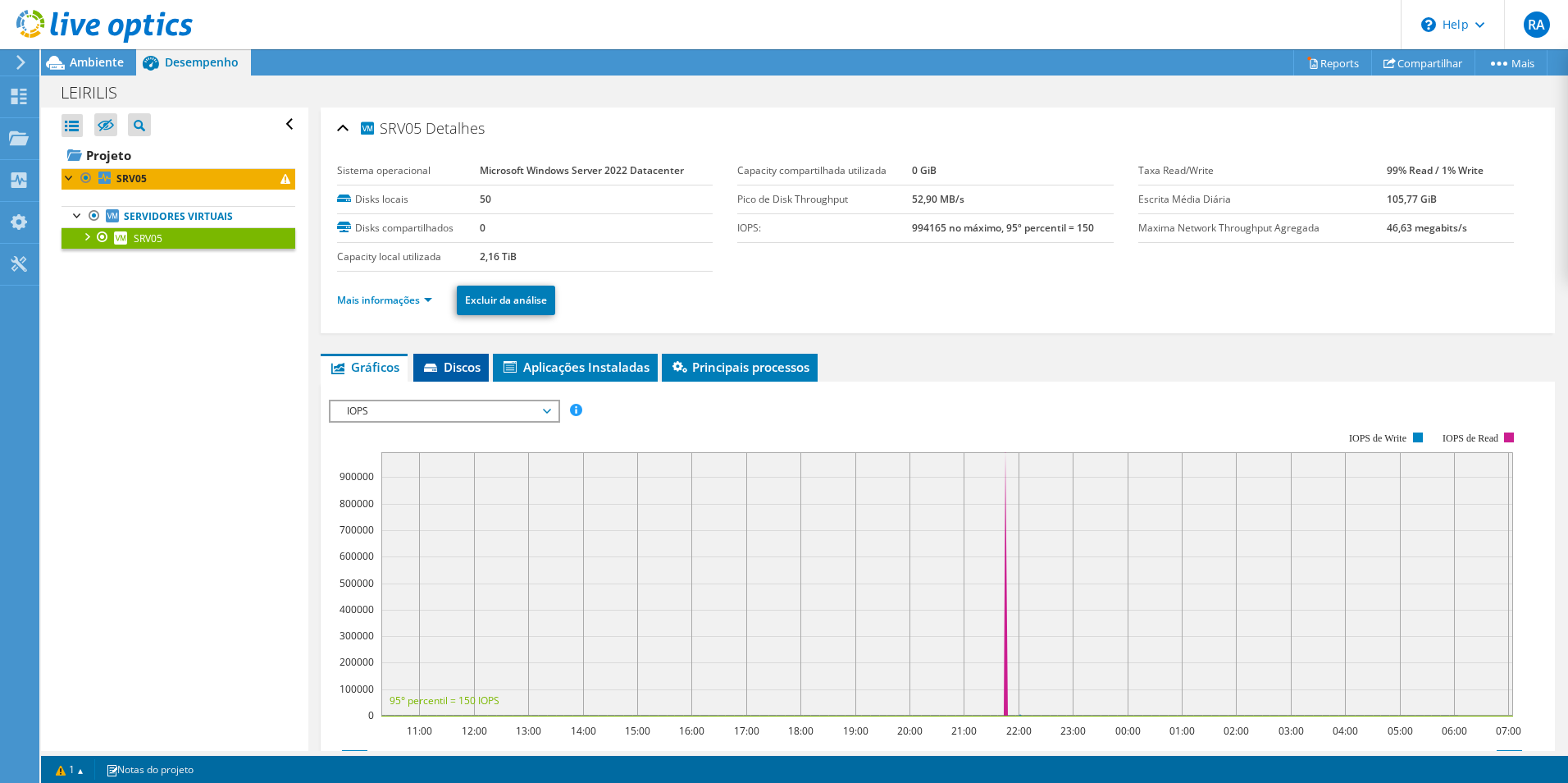
click at [459, 366] on span "Discos" at bounding box center [452, 366] width 59 height 16
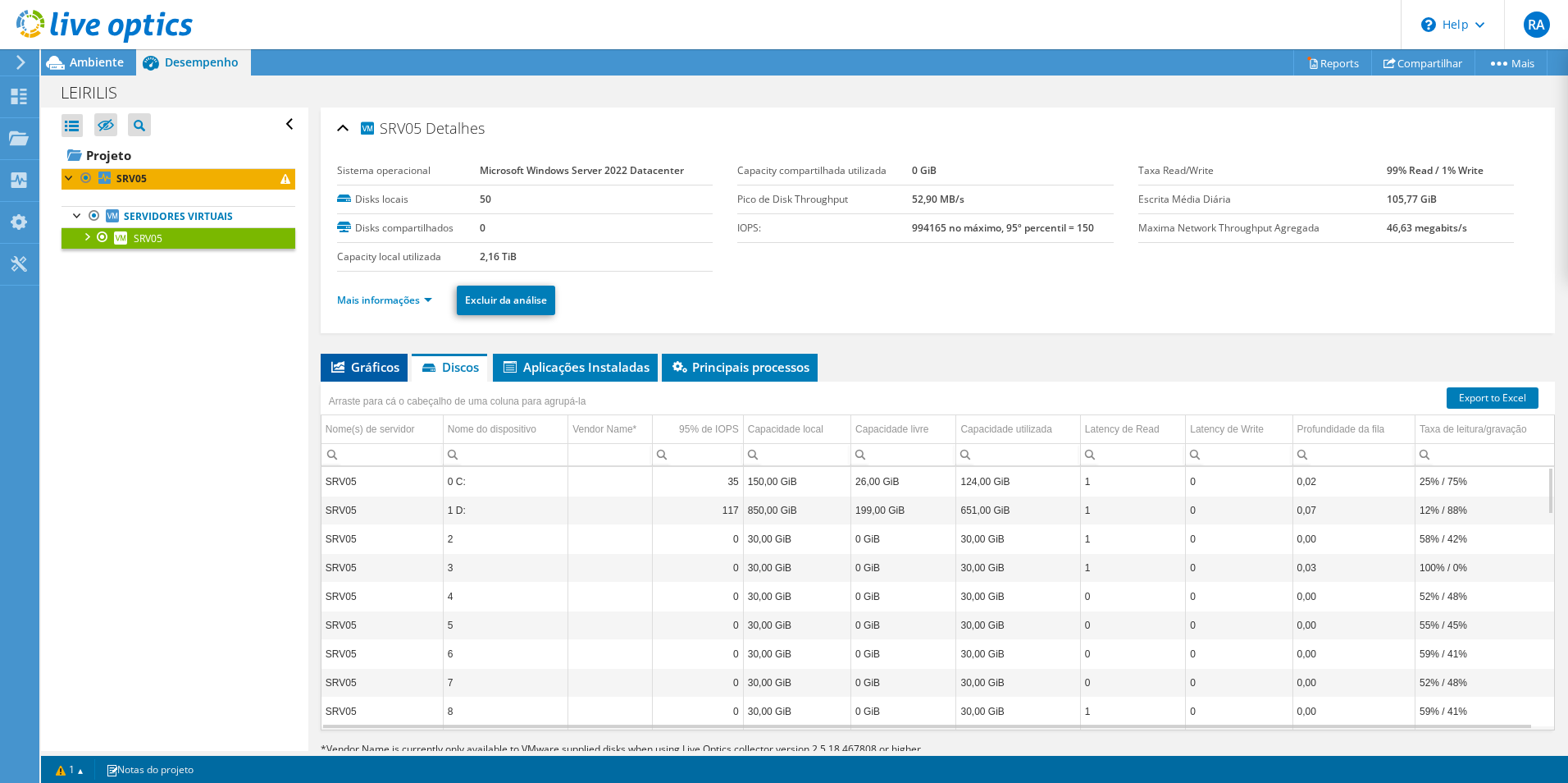
click at [378, 370] on span "Gráficos" at bounding box center [364, 366] width 70 height 16
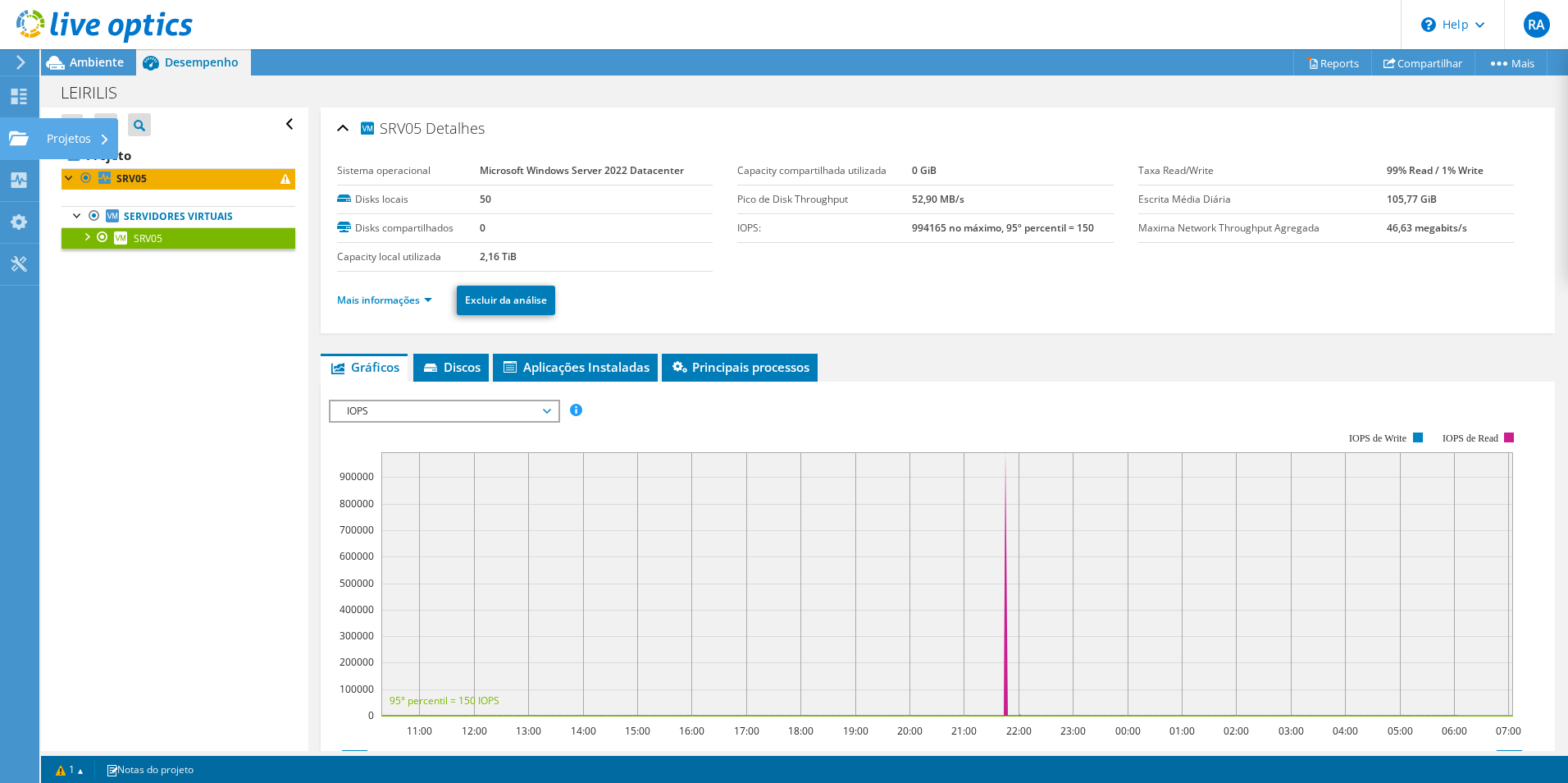
click at [66, 143] on div "Projetos" at bounding box center [78, 139] width 79 height 41
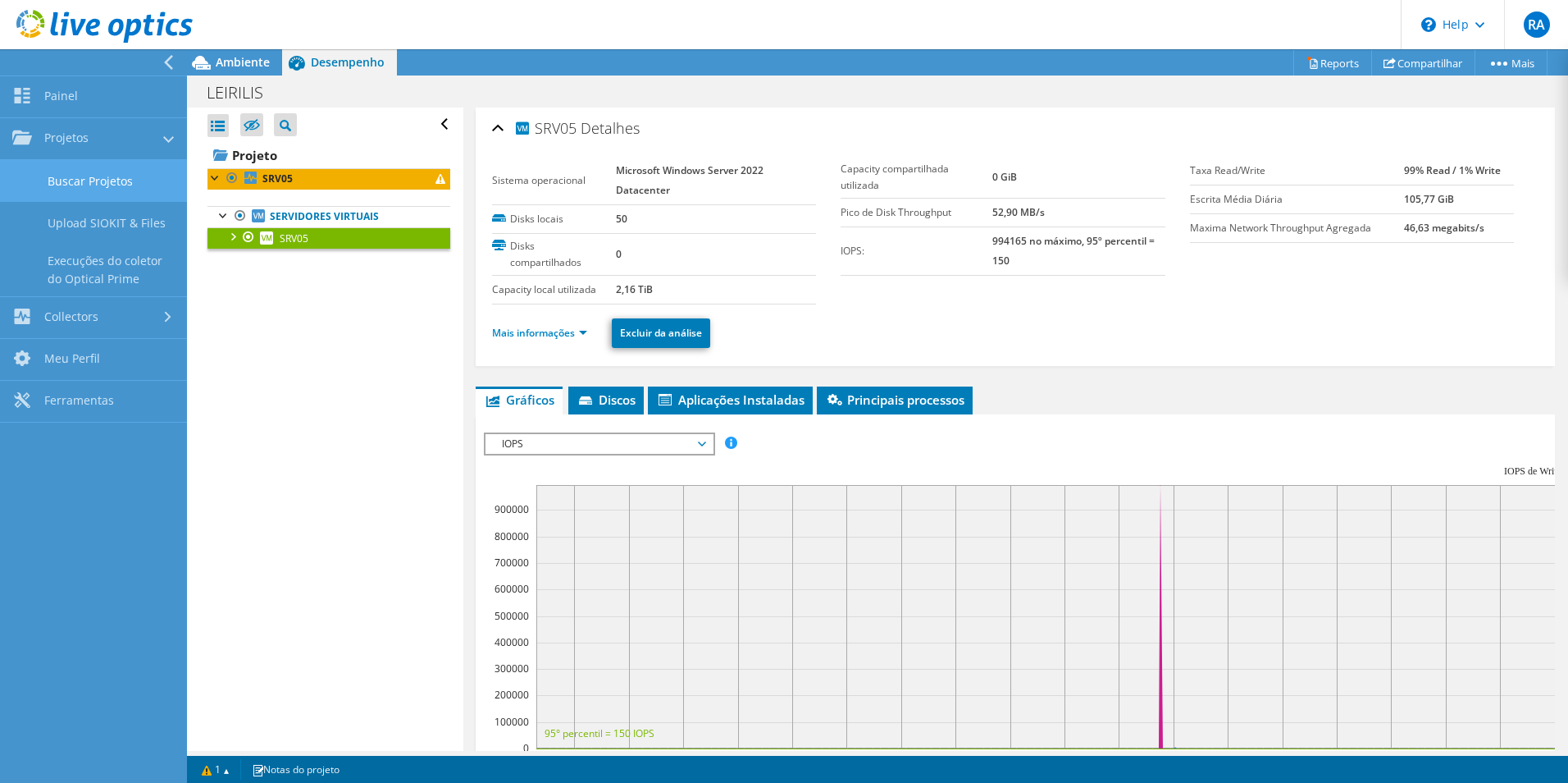
click at [98, 186] on link "Buscar Projetos" at bounding box center [94, 181] width 187 height 41
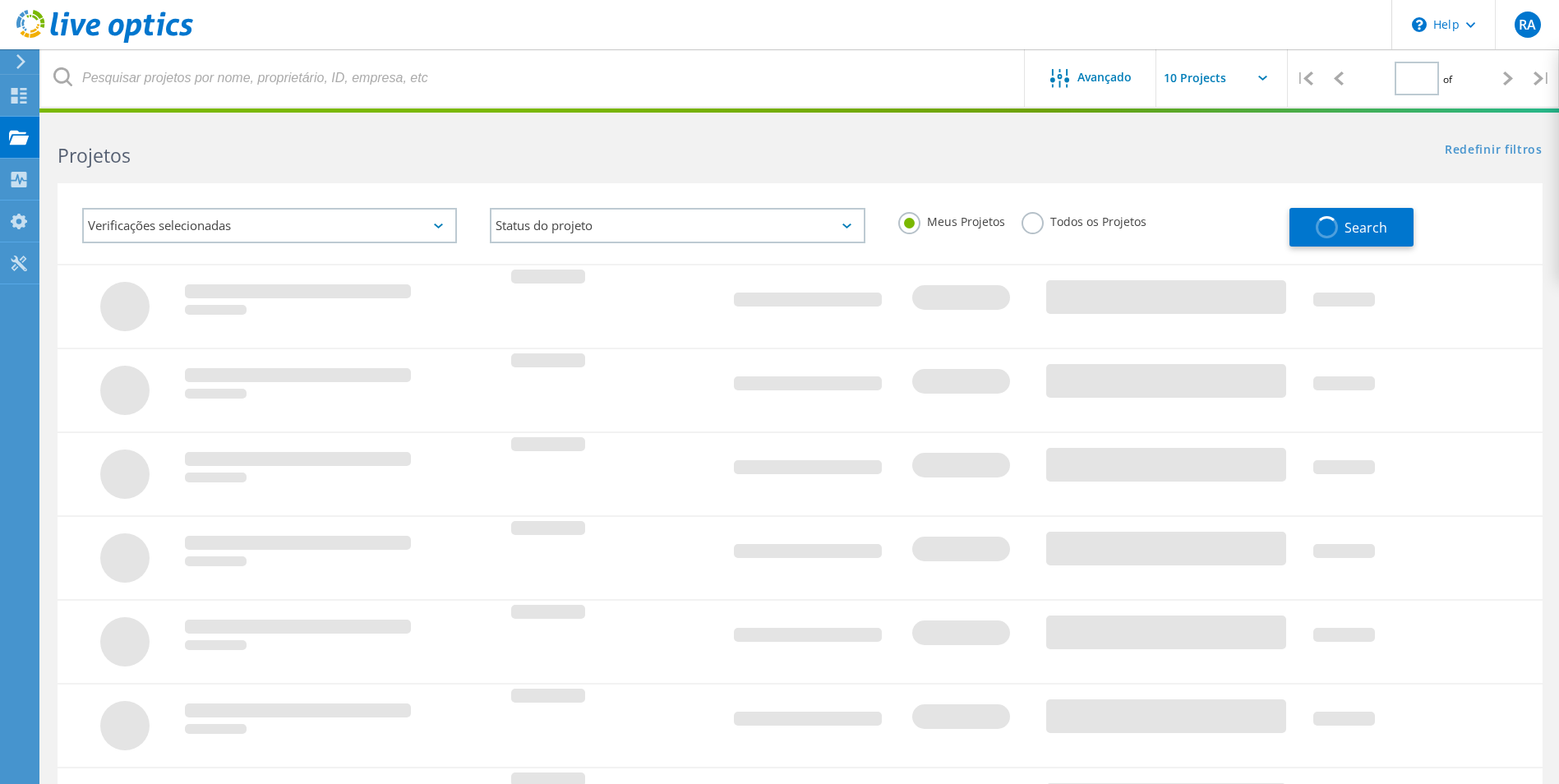
type input "1"
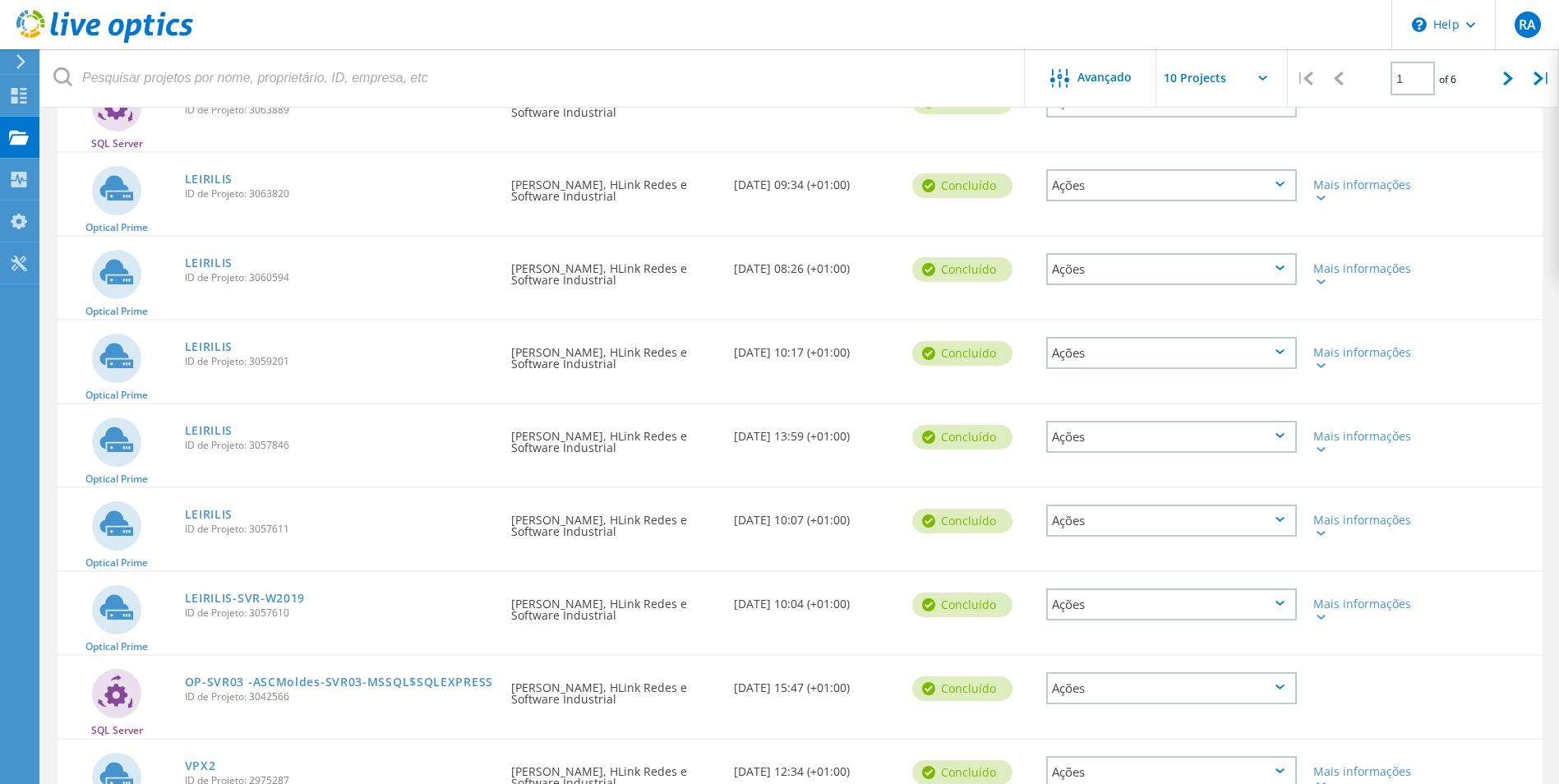
scroll to position [247, 0]
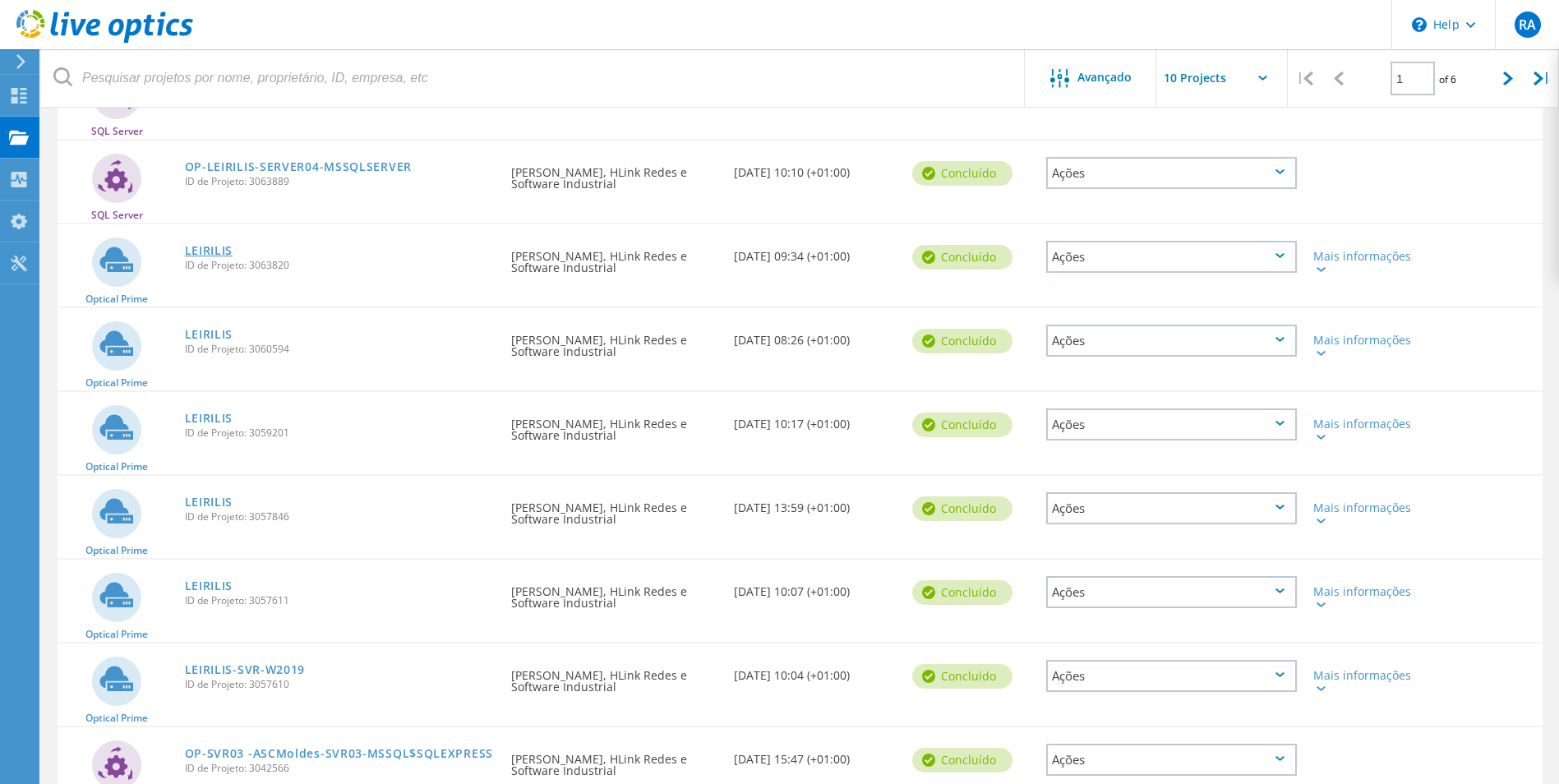
click at [223, 250] on link "LEIRILIS" at bounding box center [209, 251] width 49 height 12
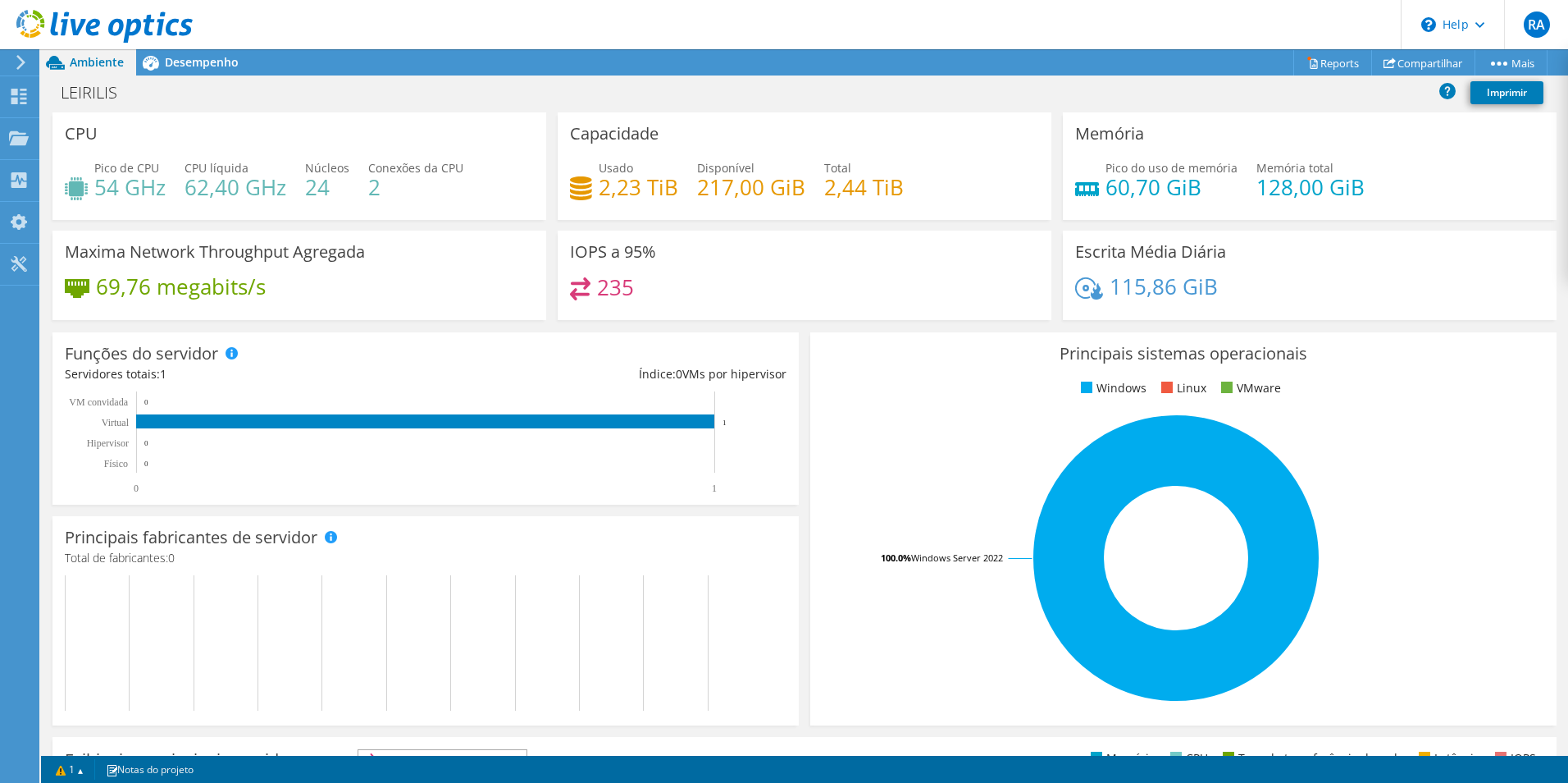
scroll to position [368, 0]
click at [190, 50] on div at bounding box center [96, 27] width 193 height 55
click at [195, 58] on span "Desempenho" at bounding box center [202, 61] width 74 height 15
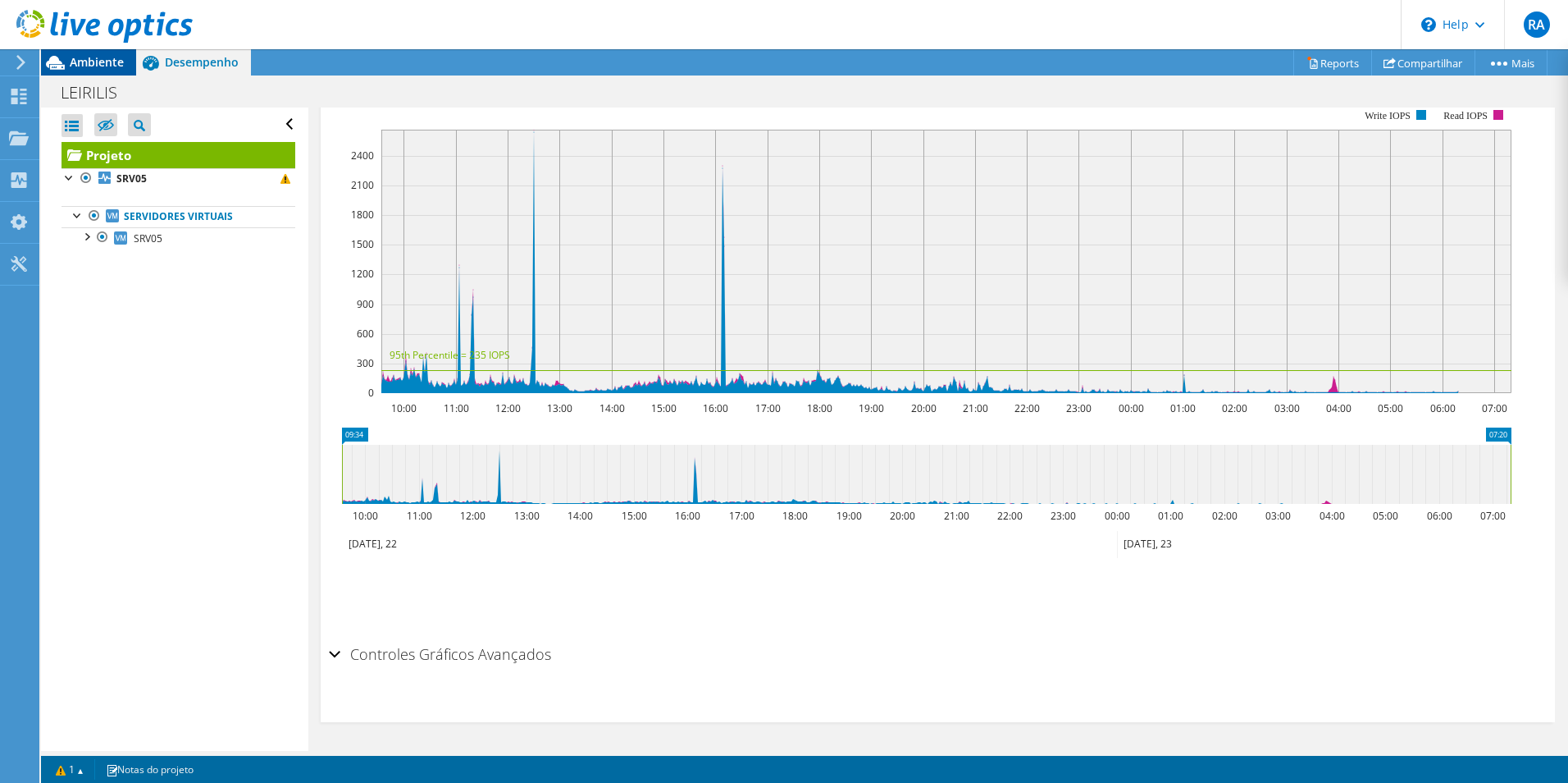
click at [98, 65] on span "Ambiente" at bounding box center [96, 61] width 54 height 15
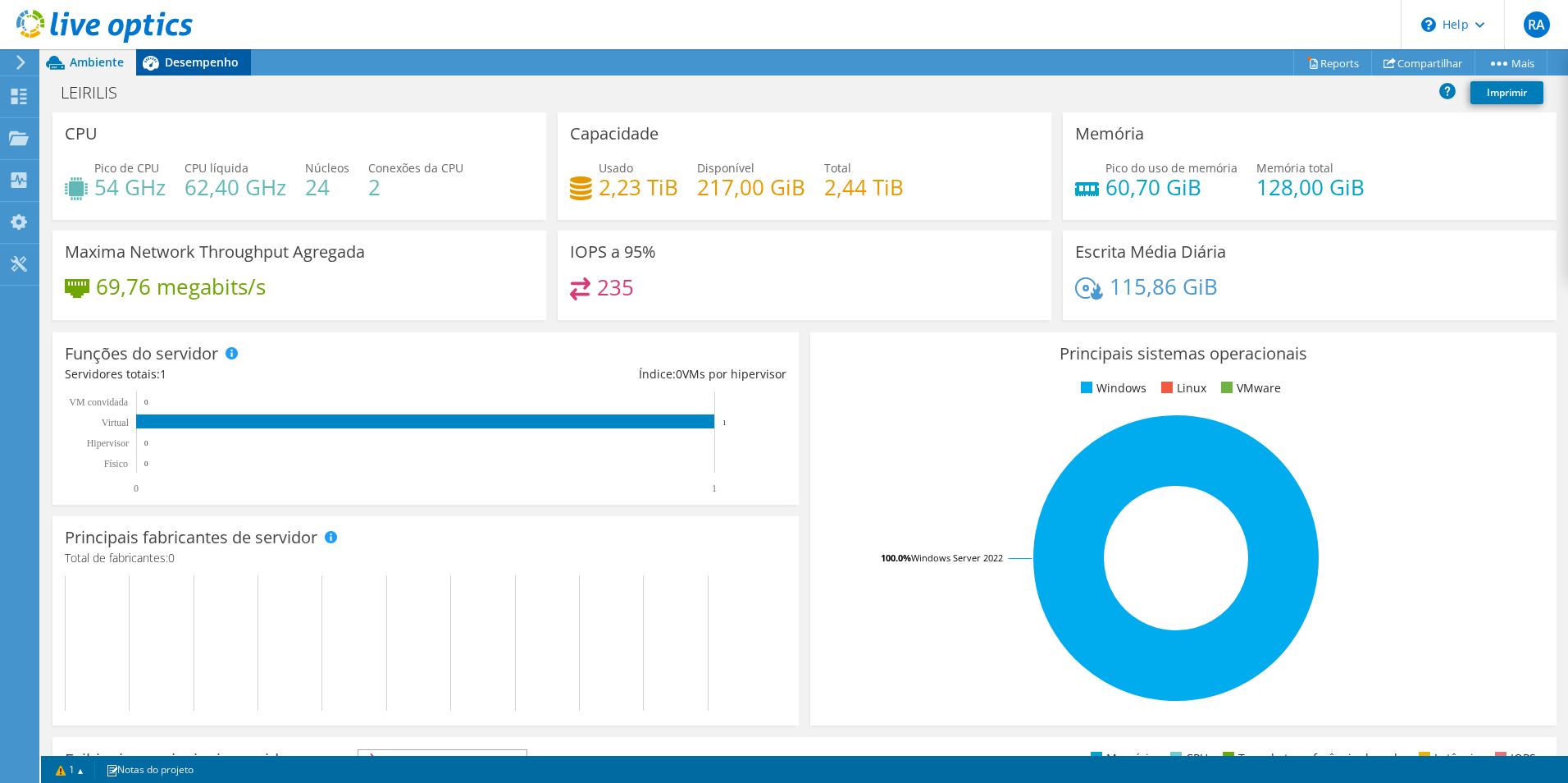
click at [198, 58] on span "Desempenho" at bounding box center [202, 61] width 74 height 15
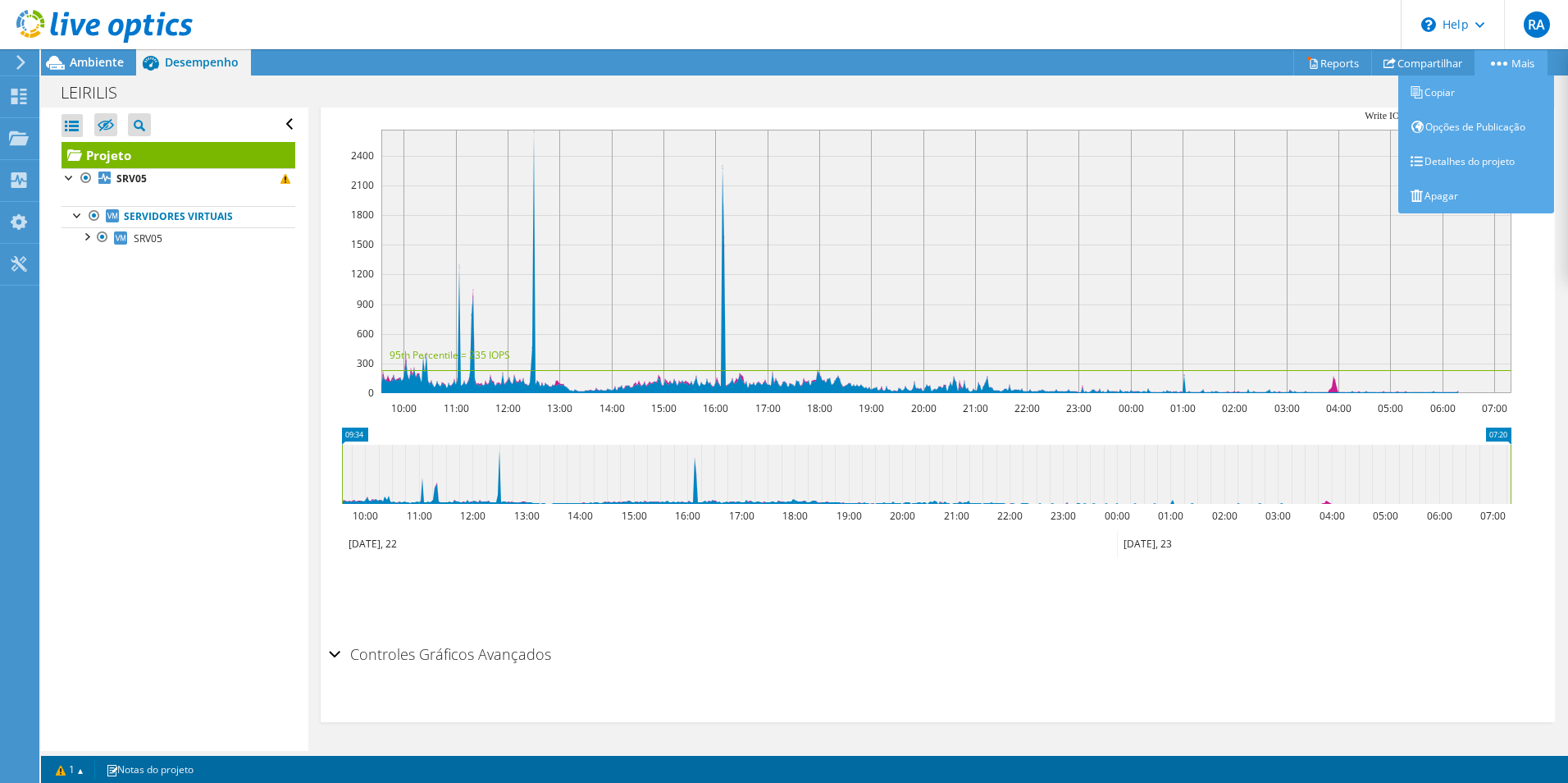
click at [1511, 63] on link "Mais" at bounding box center [1510, 63] width 73 height 25
click at [1455, 163] on link "Detalhes do projeto" at bounding box center [1476, 161] width 156 height 34
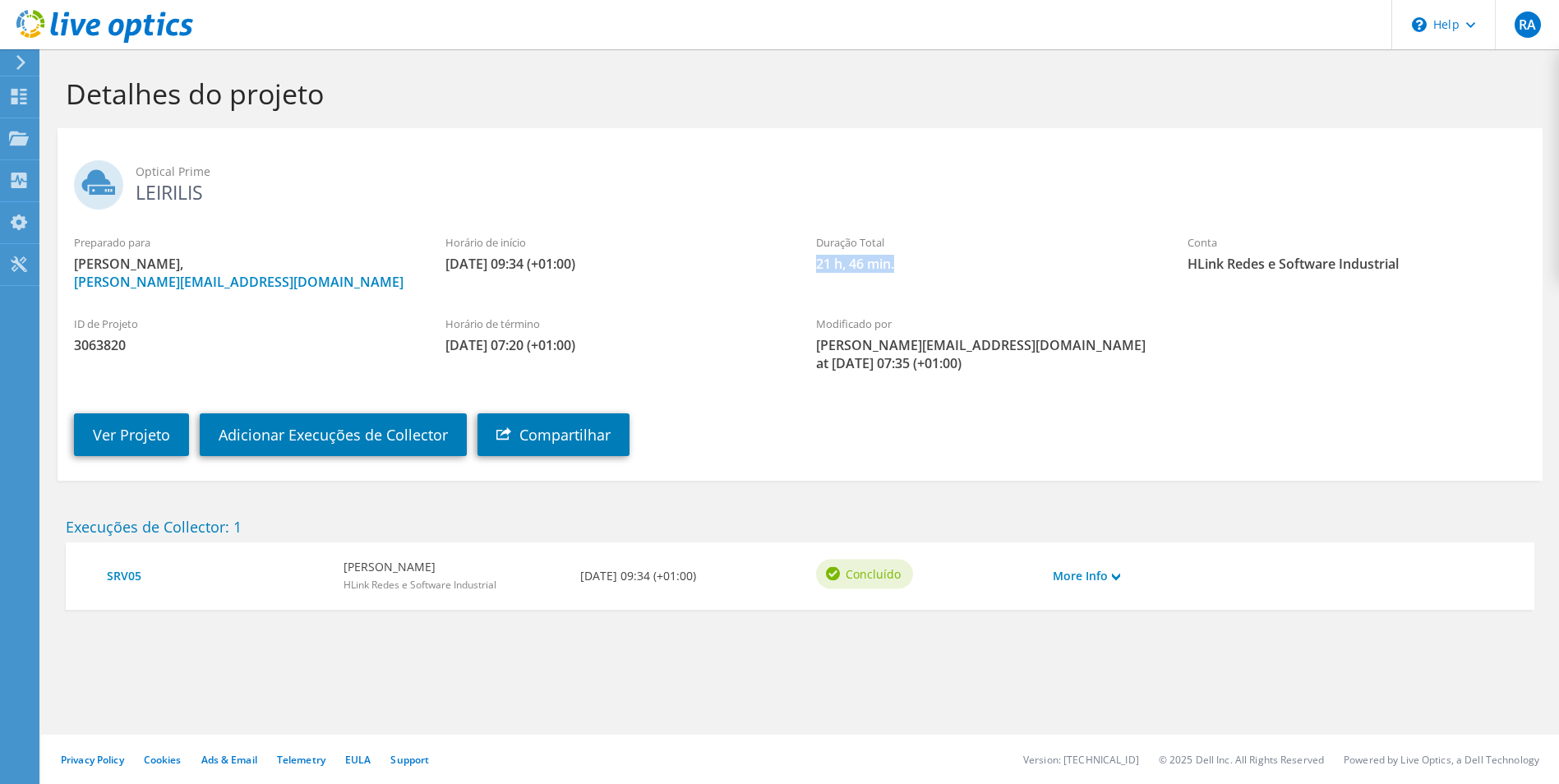
drag, startPoint x: 852, startPoint y: 266, endPoint x: 1018, endPoint y: 275, distance: 166.2
click at [1016, 275] on div "Duração Total 21 h, 46 min." at bounding box center [985, 253] width 371 height 55
drag, startPoint x: 87, startPoint y: 343, endPoint x: 45, endPoint y: 342, distance: 42.0
click at [45, 342] on section "Detalhes do projeto Optical Prime LEIRILIS Preparado para [PERSON_NAME], [PERSO…" at bounding box center [800, 378] width 1518 height 659
copy span "3063820"
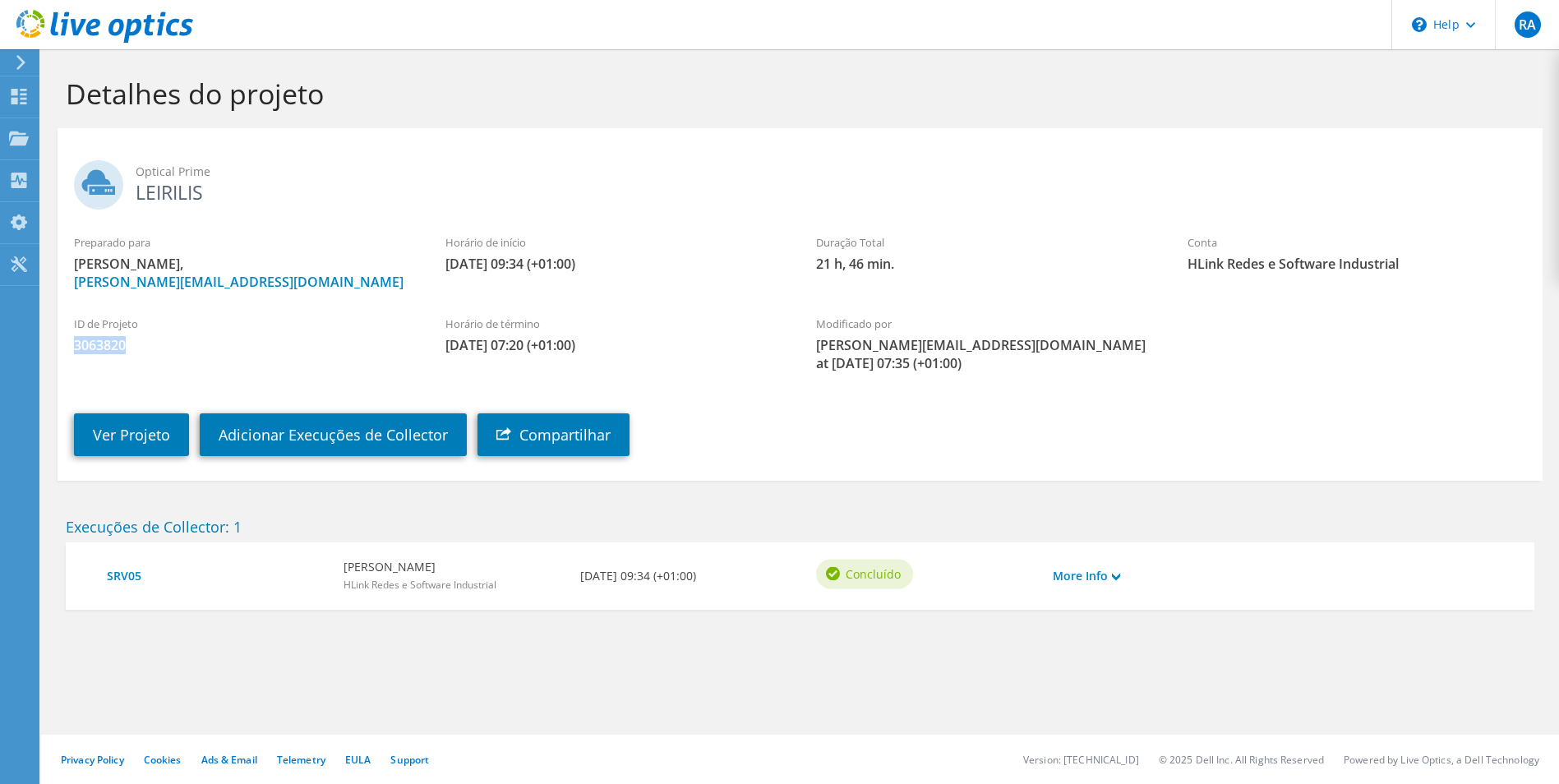
click at [284, 343] on span "3063820" at bounding box center [243, 345] width 339 height 18
drag, startPoint x: 159, startPoint y: 356, endPoint x: 66, endPoint y: 349, distance: 93.3
click at [66, 349] on div "ID de Projeto 3063820 Horário de término 09/23/2025, 07:20 (+01:00) Modificado …" at bounding box center [800, 340] width 1485 height 81
copy span "3063820"
click at [200, 187] on h2 "Optical Prime LEIRILIS" at bounding box center [799, 181] width 1452 height 41
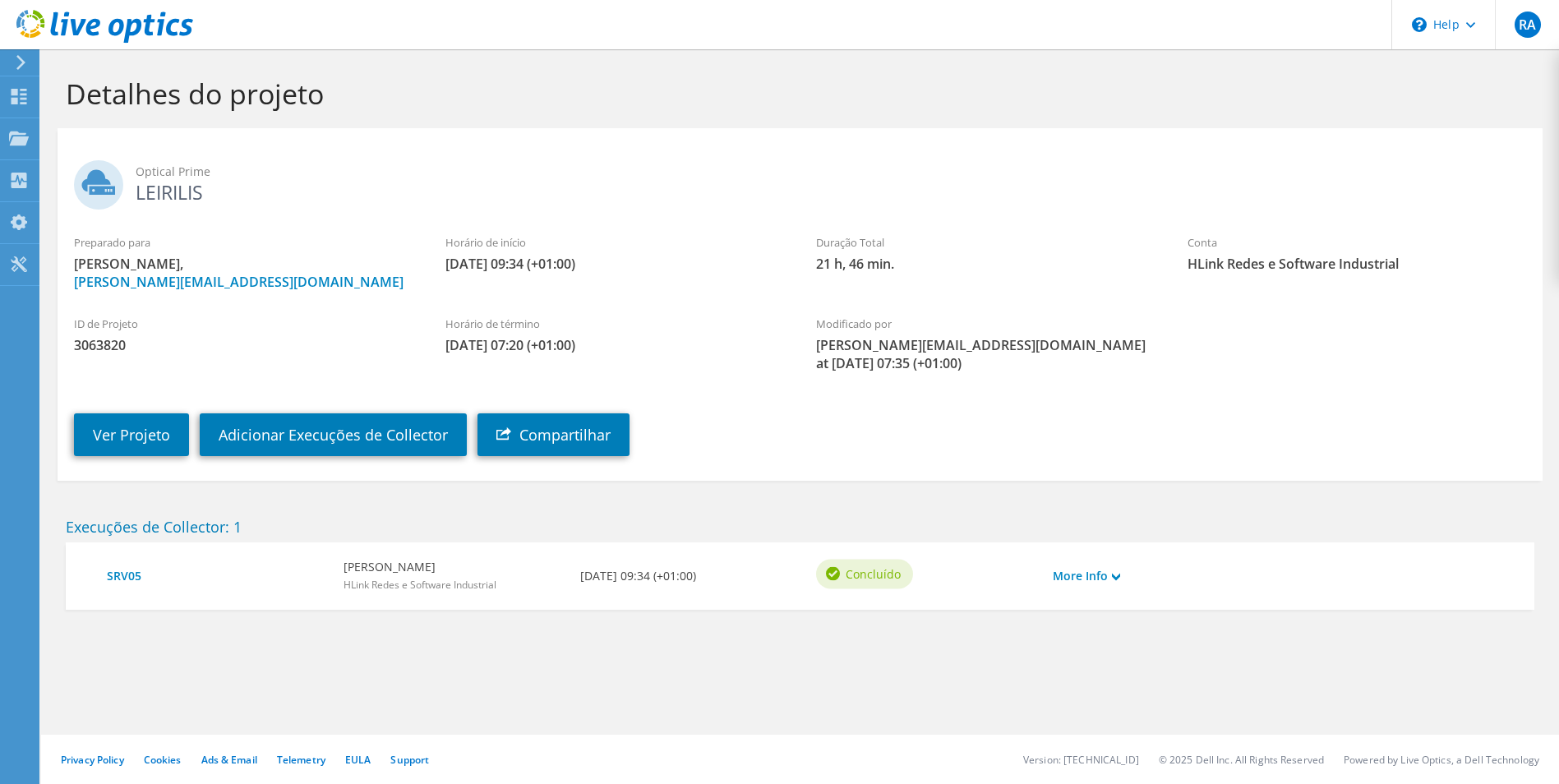
drag, startPoint x: 205, startPoint y: 192, endPoint x: 135, endPoint y: 183, distance: 70.6
click at [135, 183] on h2 "Optical Prime LEIRILIS" at bounding box center [799, 181] width 1452 height 41
copy h2 "LEIRILIS"
click at [64, 135] on div "Projetos" at bounding box center [78, 139] width 79 height 41
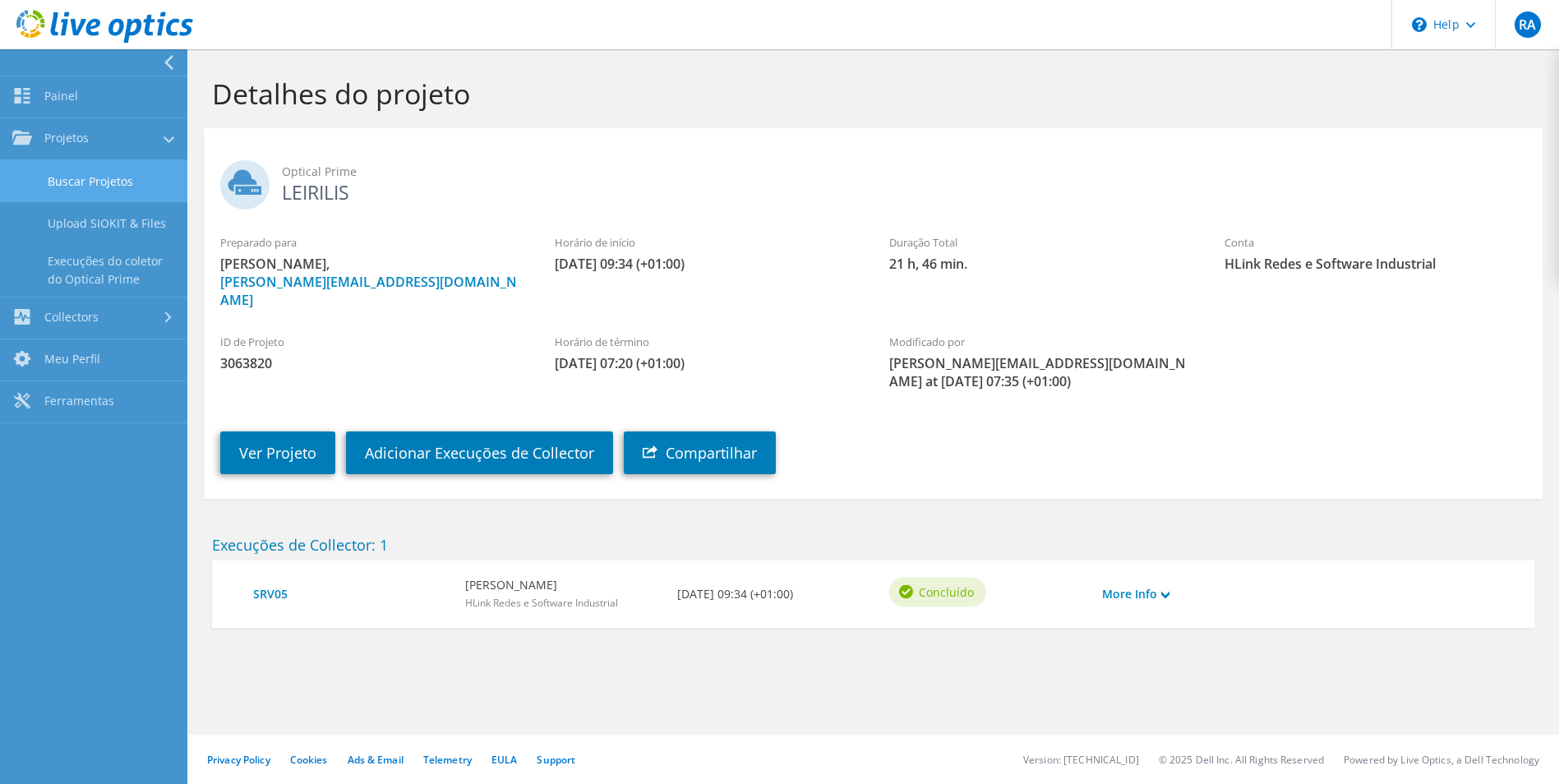
click at [88, 178] on link "Buscar Projetos" at bounding box center [94, 181] width 187 height 41
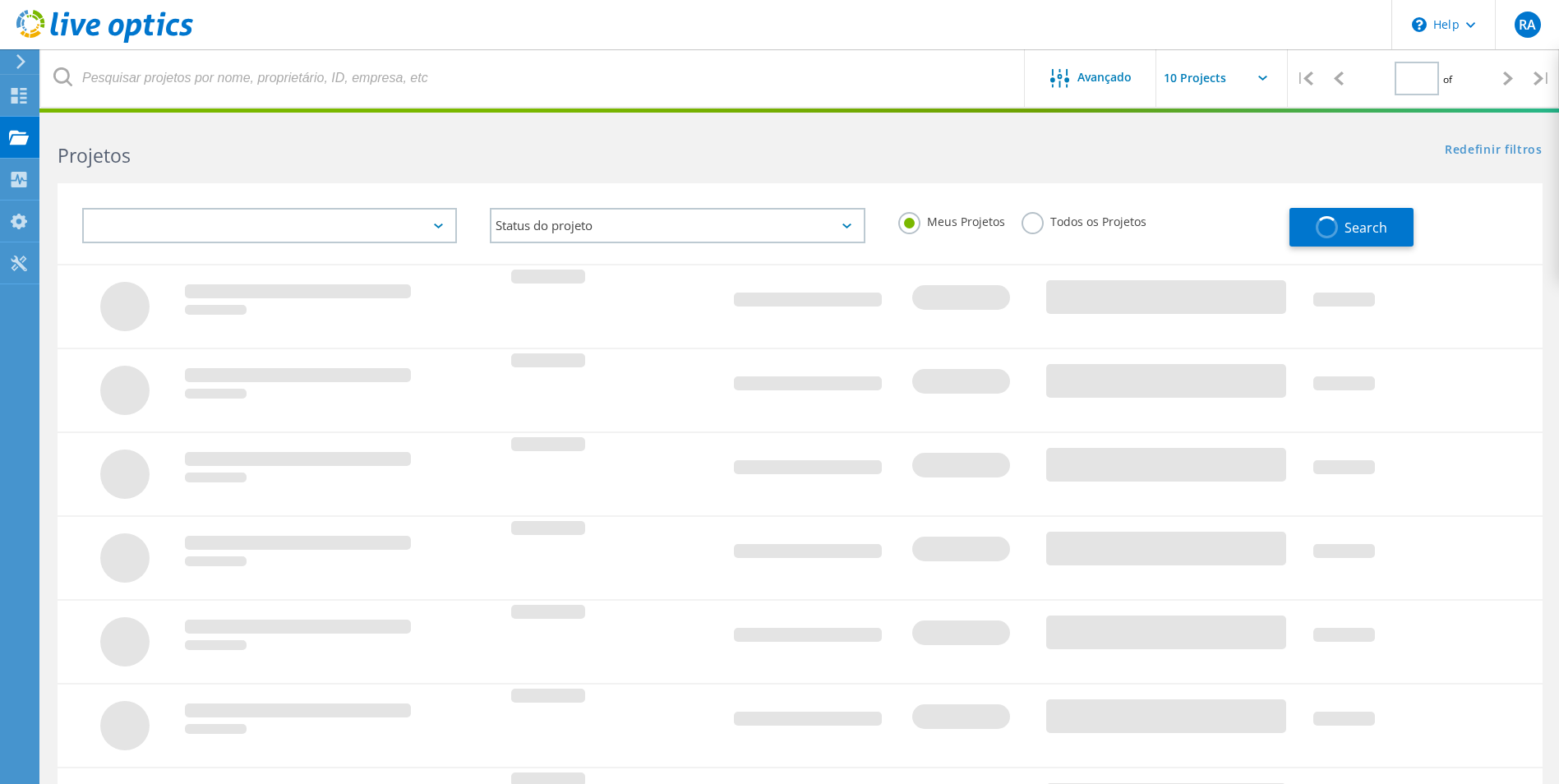
type input "1"
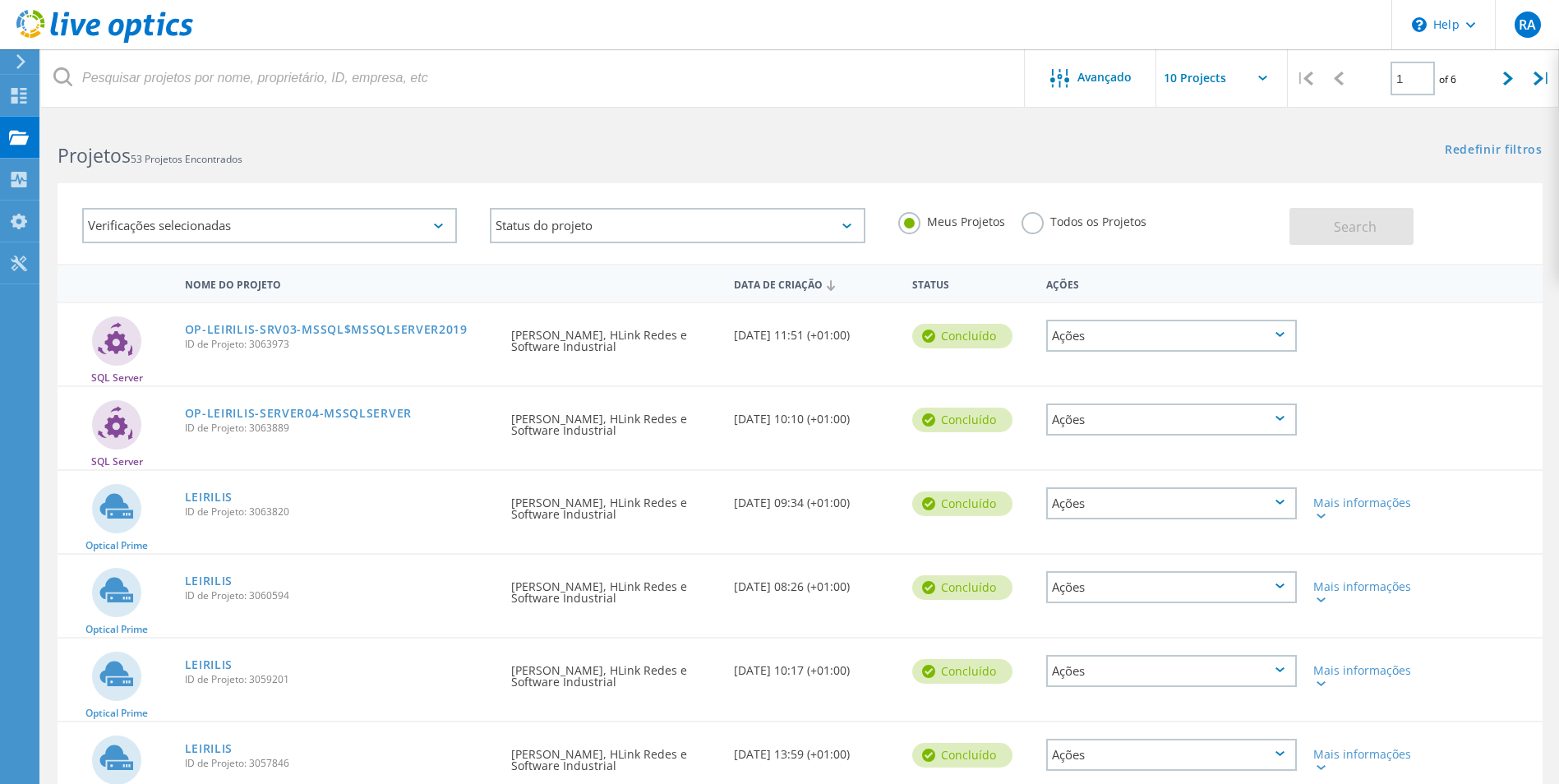
drag, startPoint x: 280, startPoint y: 509, endPoint x: 306, endPoint y: 512, distance: 26.2
click at [306, 512] on span "ID de Projeto: 3063820" at bounding box center [340, 512] width 311 height 10
drag, startPoint x: 306, startPoint y: 512, endPoint x: 219, endPoint y: 576, distance: 108.0
click at [219, 576] on link "LEIRILIS" at bounding box center [209, 580] width 49 height 12
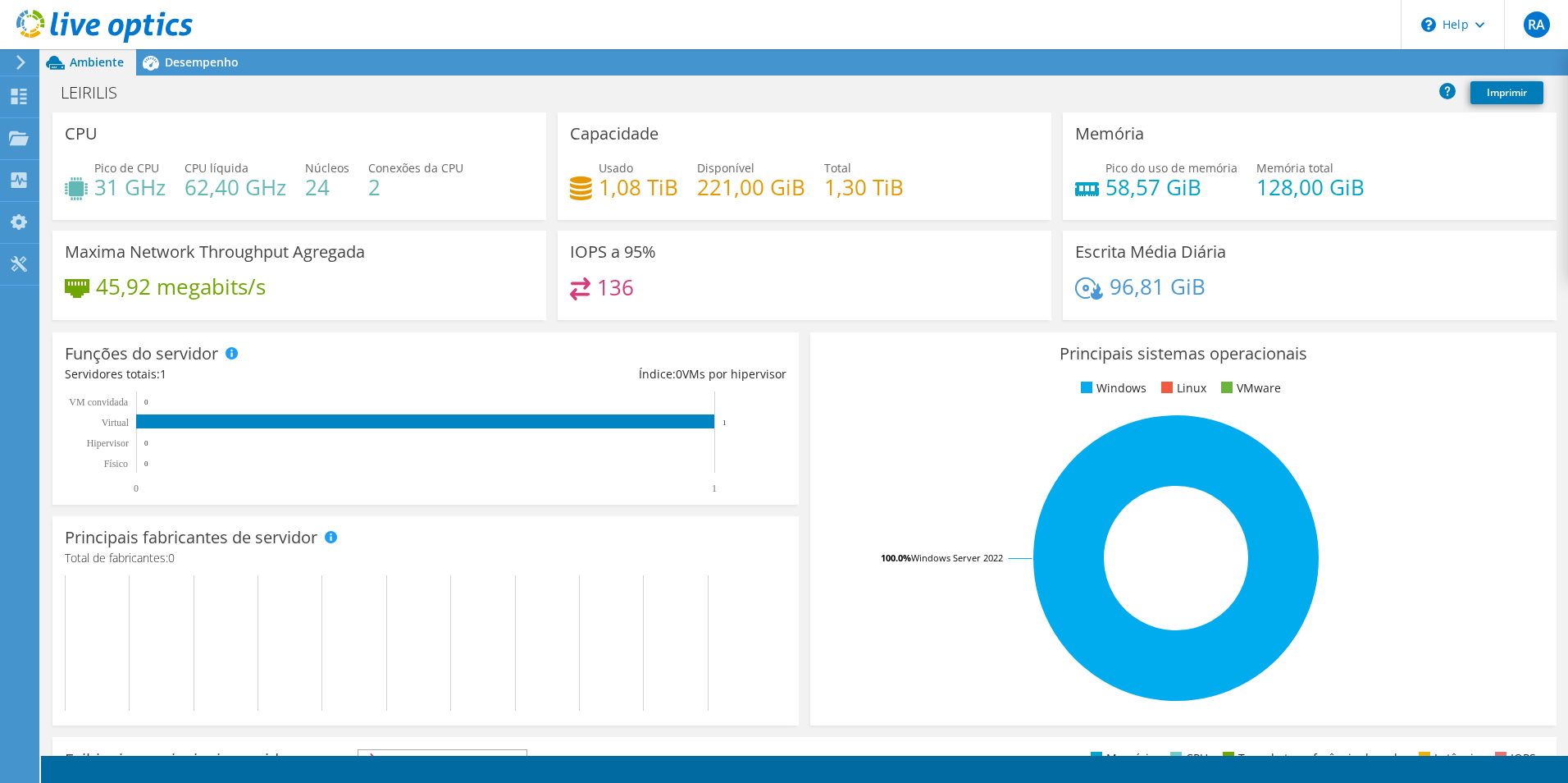
click at [189, 54] on div at bounding box center [96, 27] width 193 height 55
click at [227, 58] on span "Desempenho" at bounding box center [202, 61] width 74 height 15
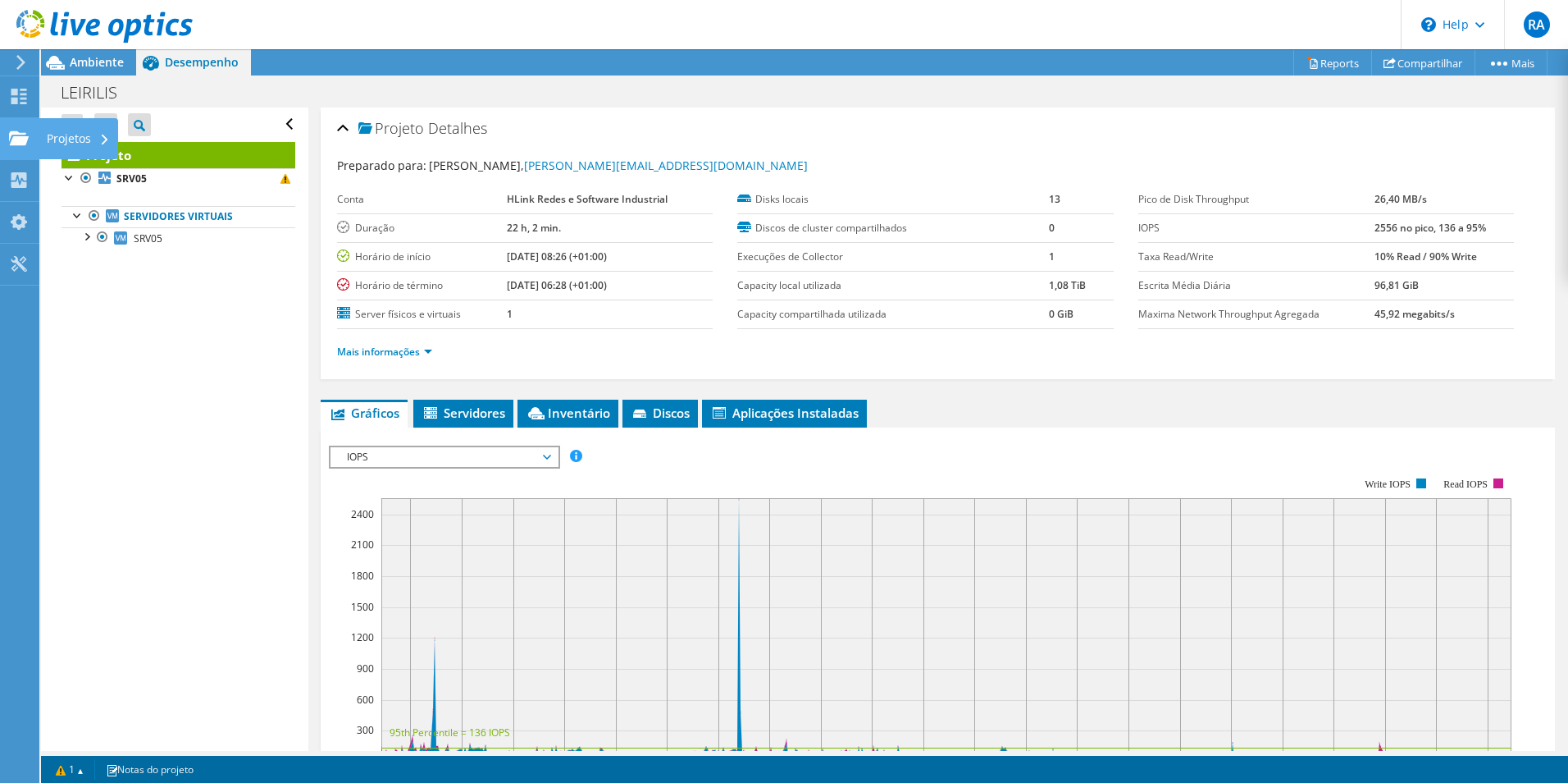
click at [60, 141] on div "Projetos" at bounding box center [78, 139] width 79 height 41
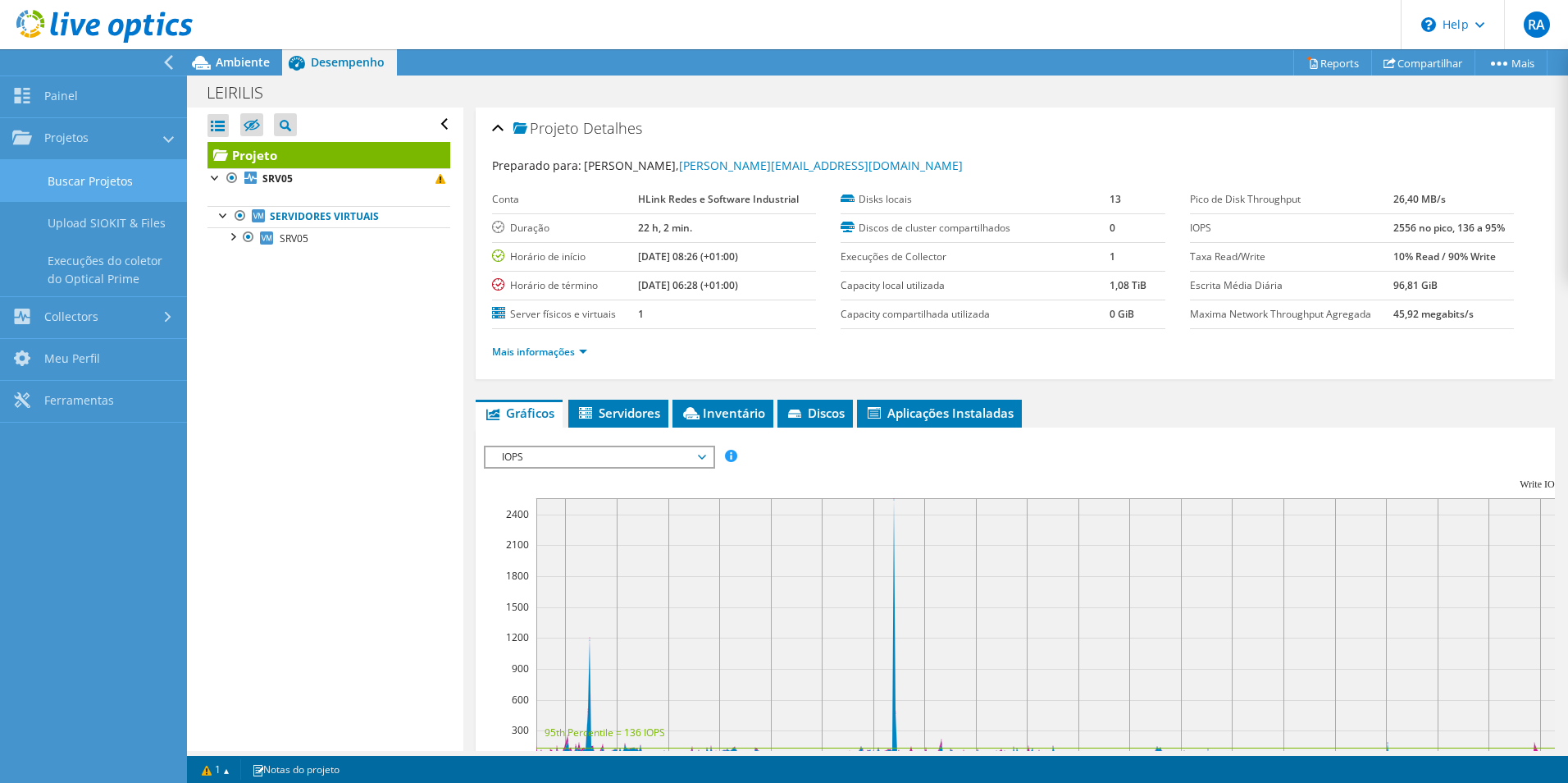
click at [79, 173] on link "Buscar Projetos" at bounding box center [94, 181] width 187 height 41
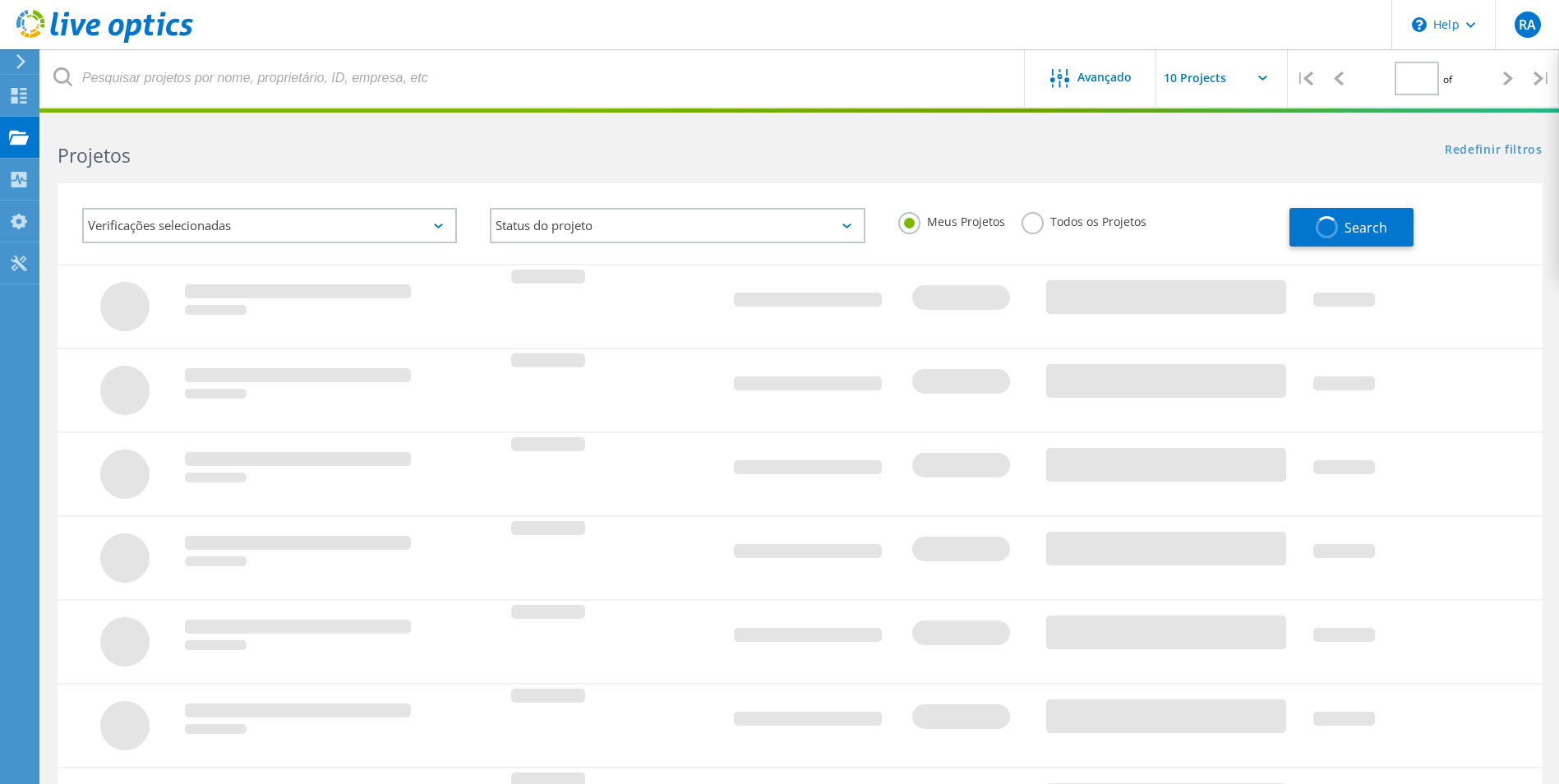
type input "1"
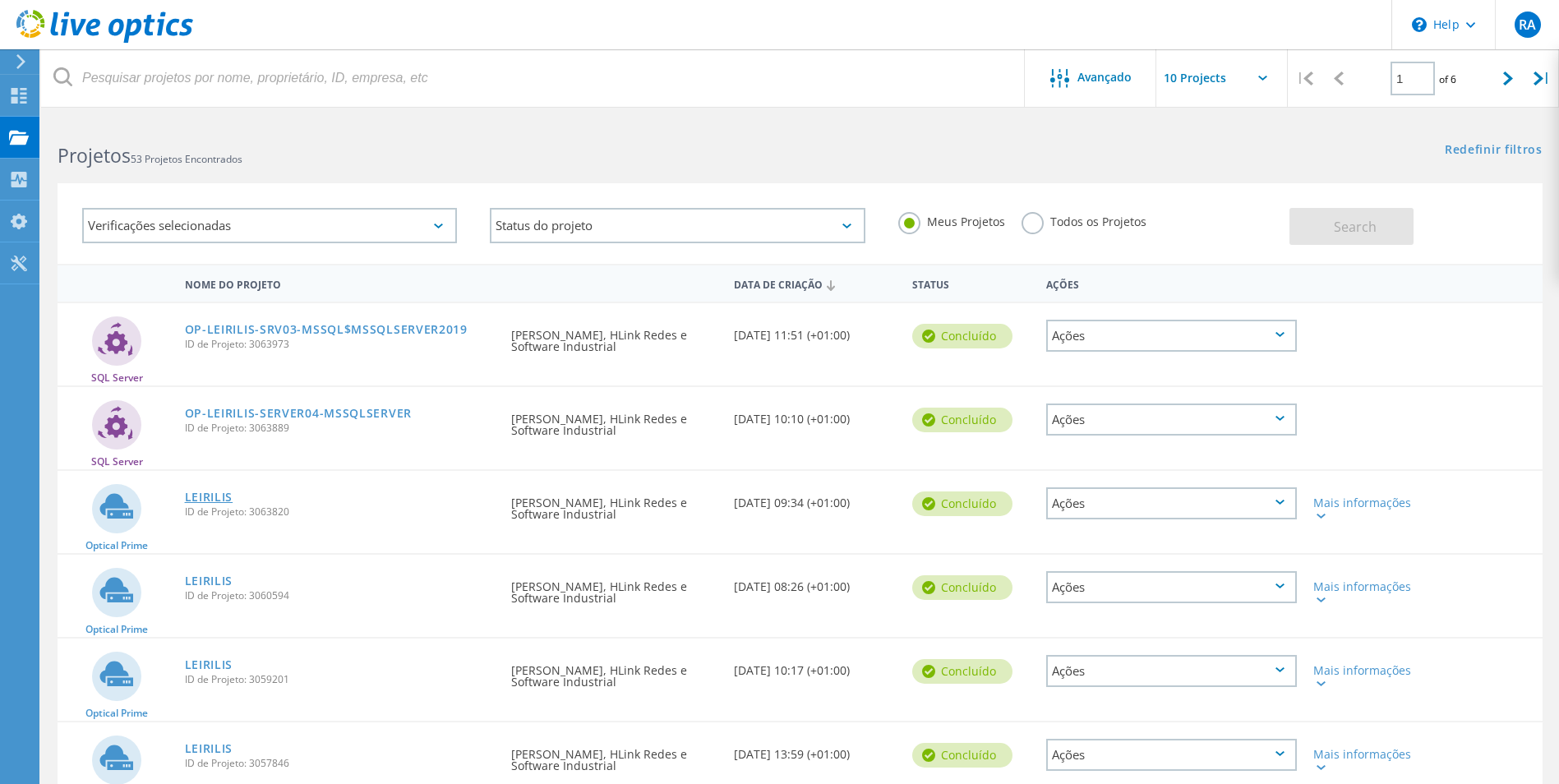
click at [214, 502] on link "LEIRILIS" at bounding box center [209, 497] width 49 height 12
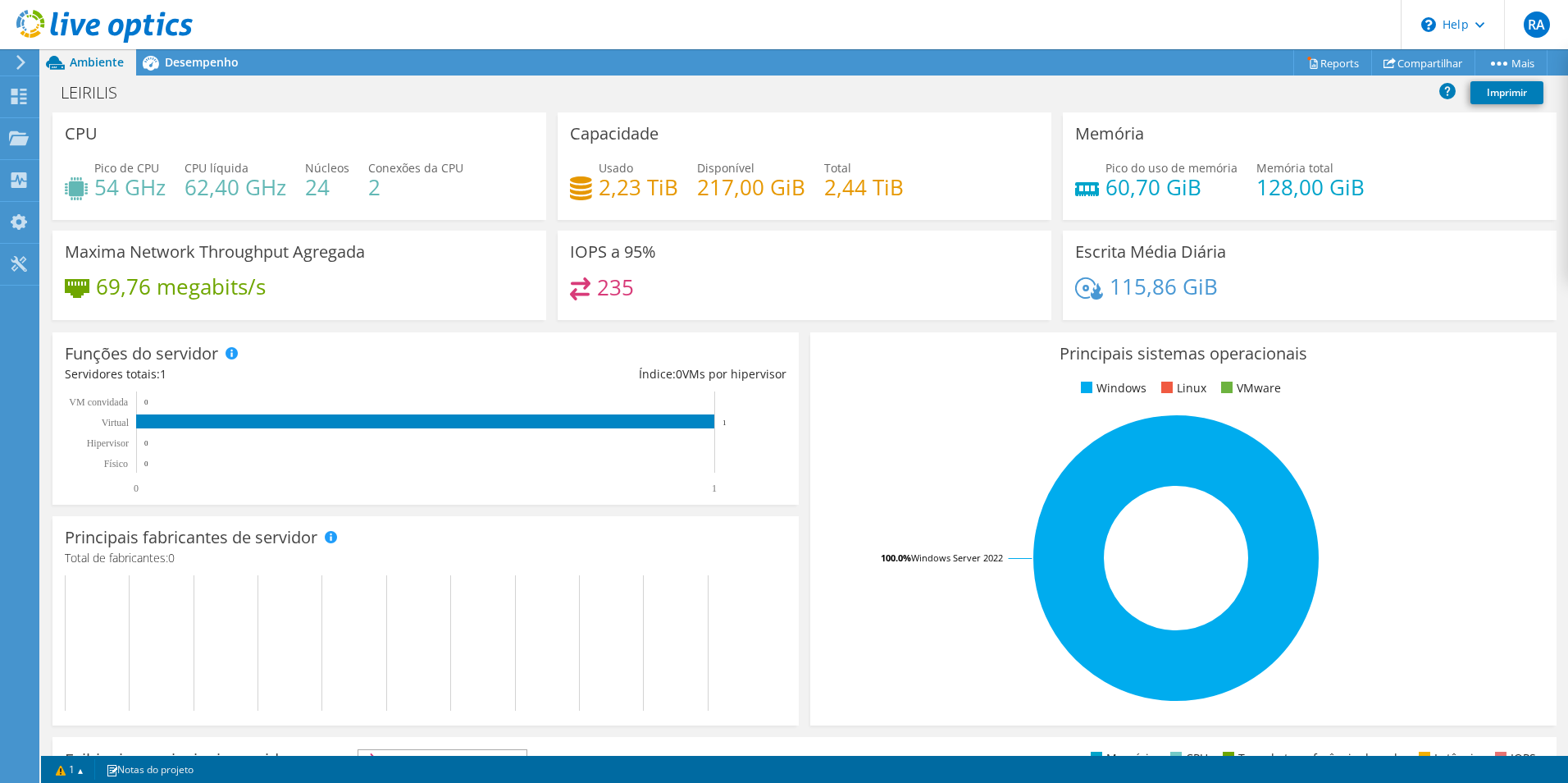
drag, startPoint x: 202, startPoint y: 63, endPoint x: 336, endPoint y: 74, distance: 134.5
click at [204, 63] on span "Desempenho" at bounding box center [202, 61] width 74 height 15
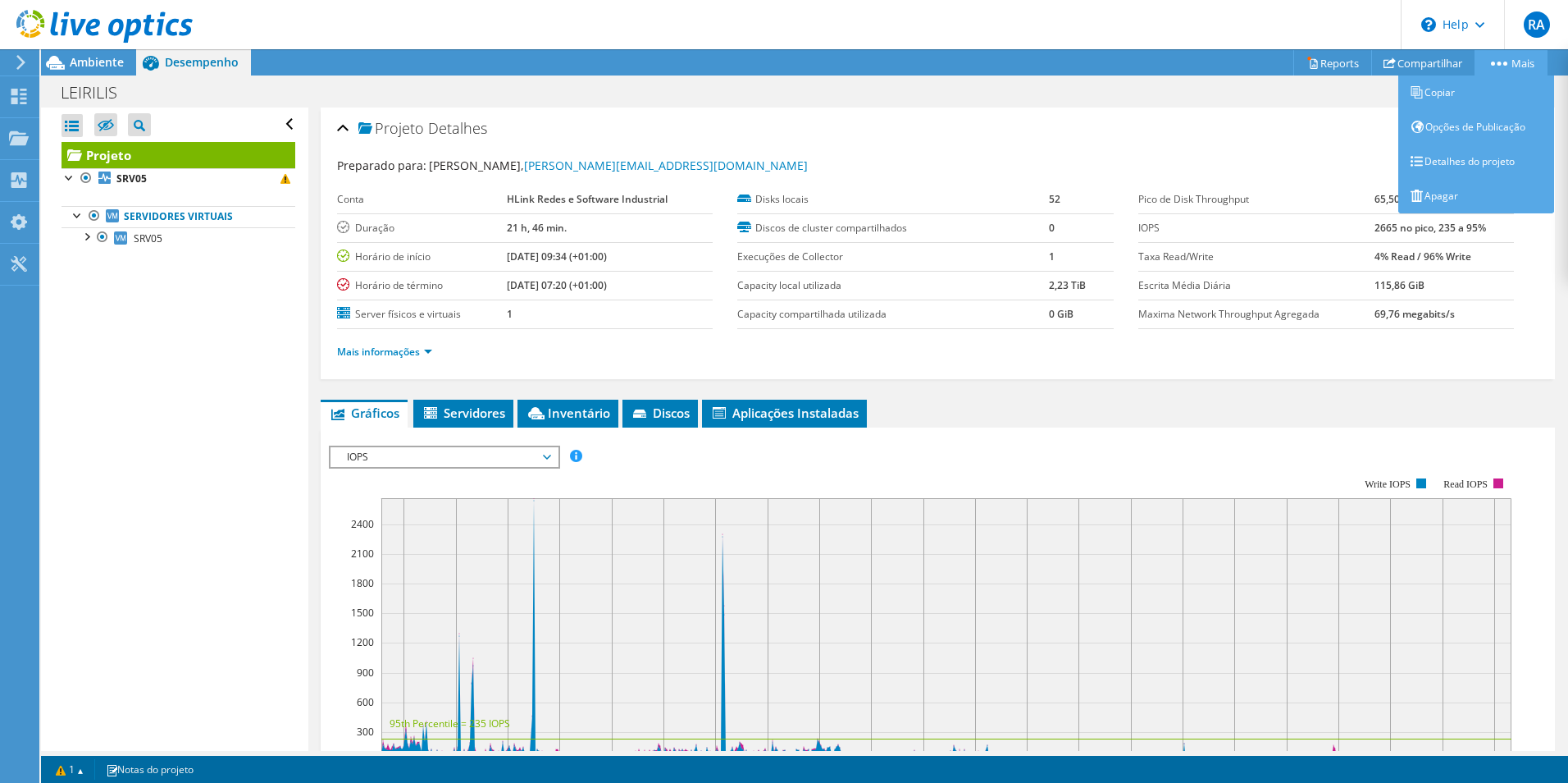
click at [1510, 60] on link "Mais" at bounding box center [1510, 63] width 73 height 25
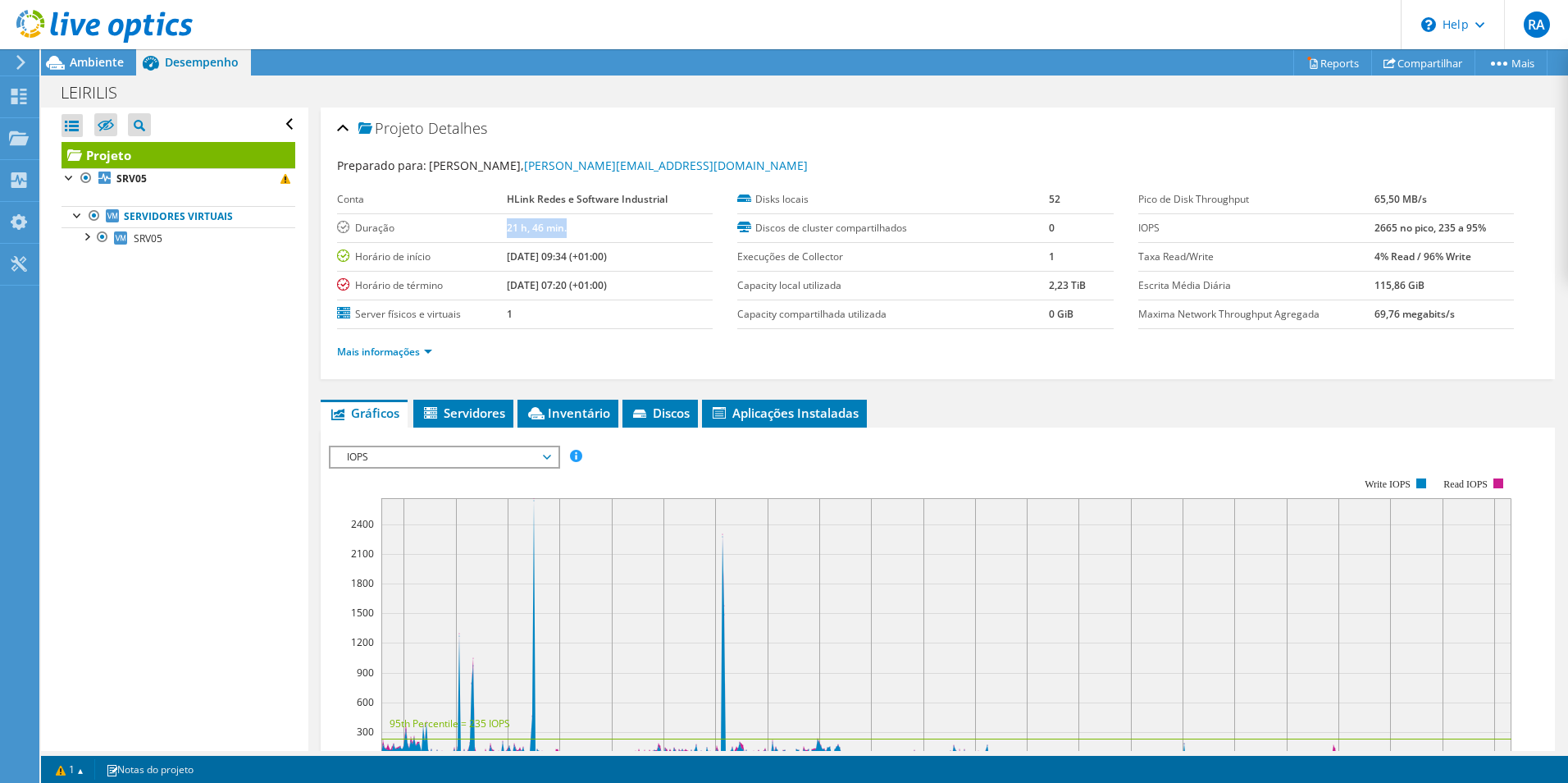
drag, startPoint x: 543, startPoint y: 221, endPoint x: 490, endPoint y: 220, distance: 53.0
click at [491, 220] on tr "Duração 21 h, 46 min." at bounding box center [525, 228] width 376 height 29
copy tr "Duração 21 h, 46 min."
click at [58, 139] on div "Projetos" at bounding box center [78, 139] width 79 height 41
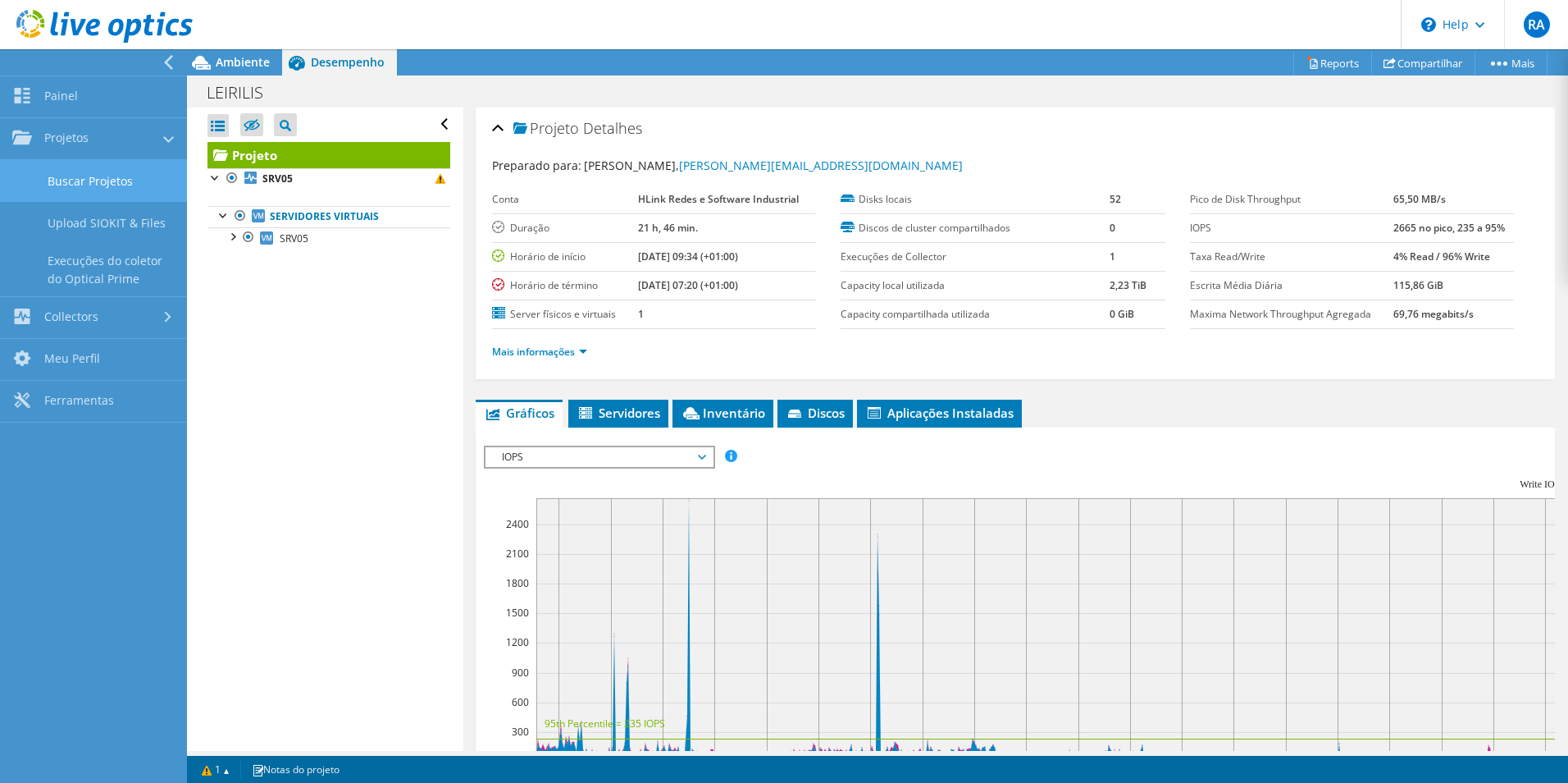
click at [81, 183] on link "Buscar Projetos" at bounding box center [94, 181] width 187 height 41
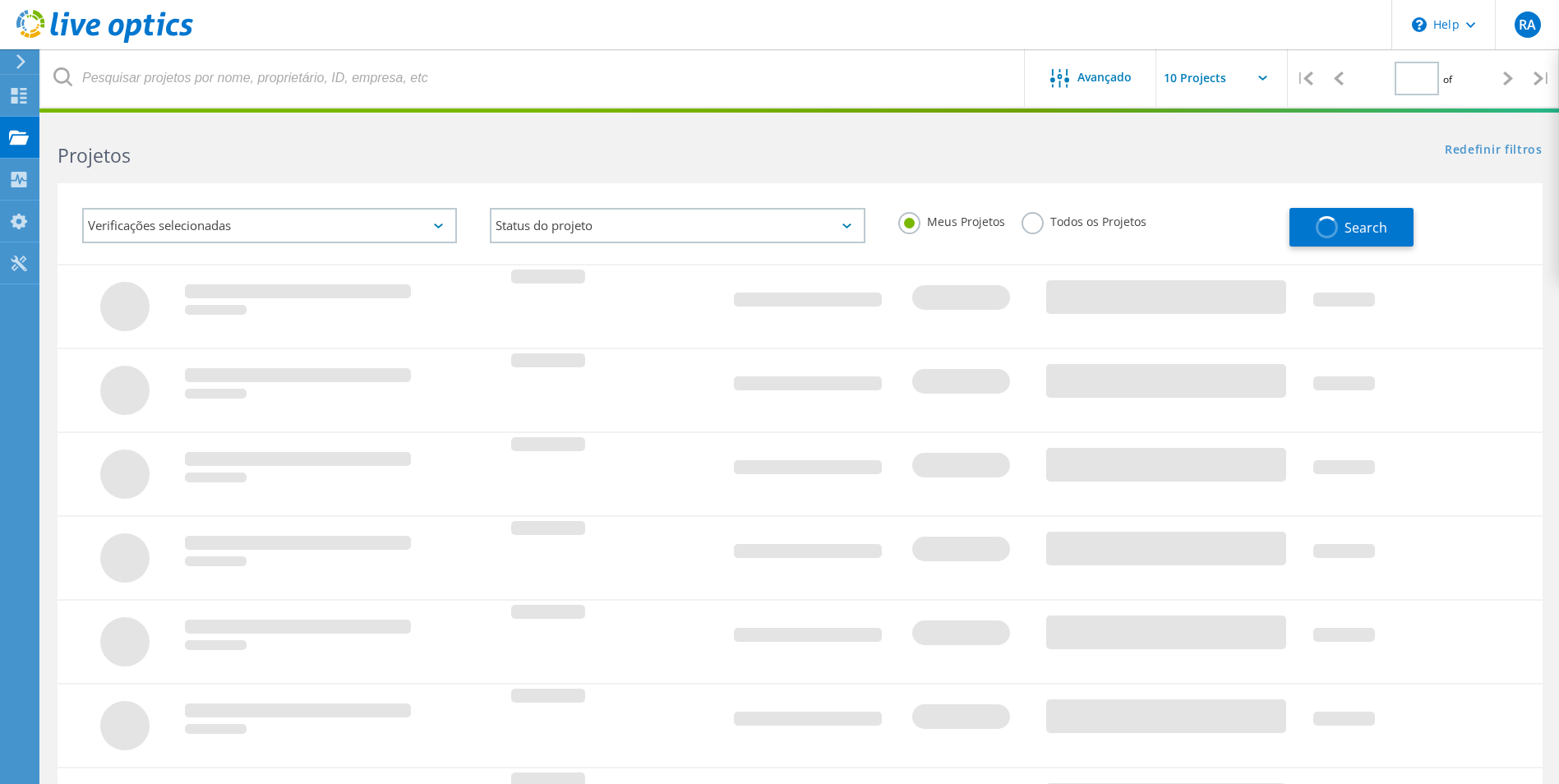
type input "1"
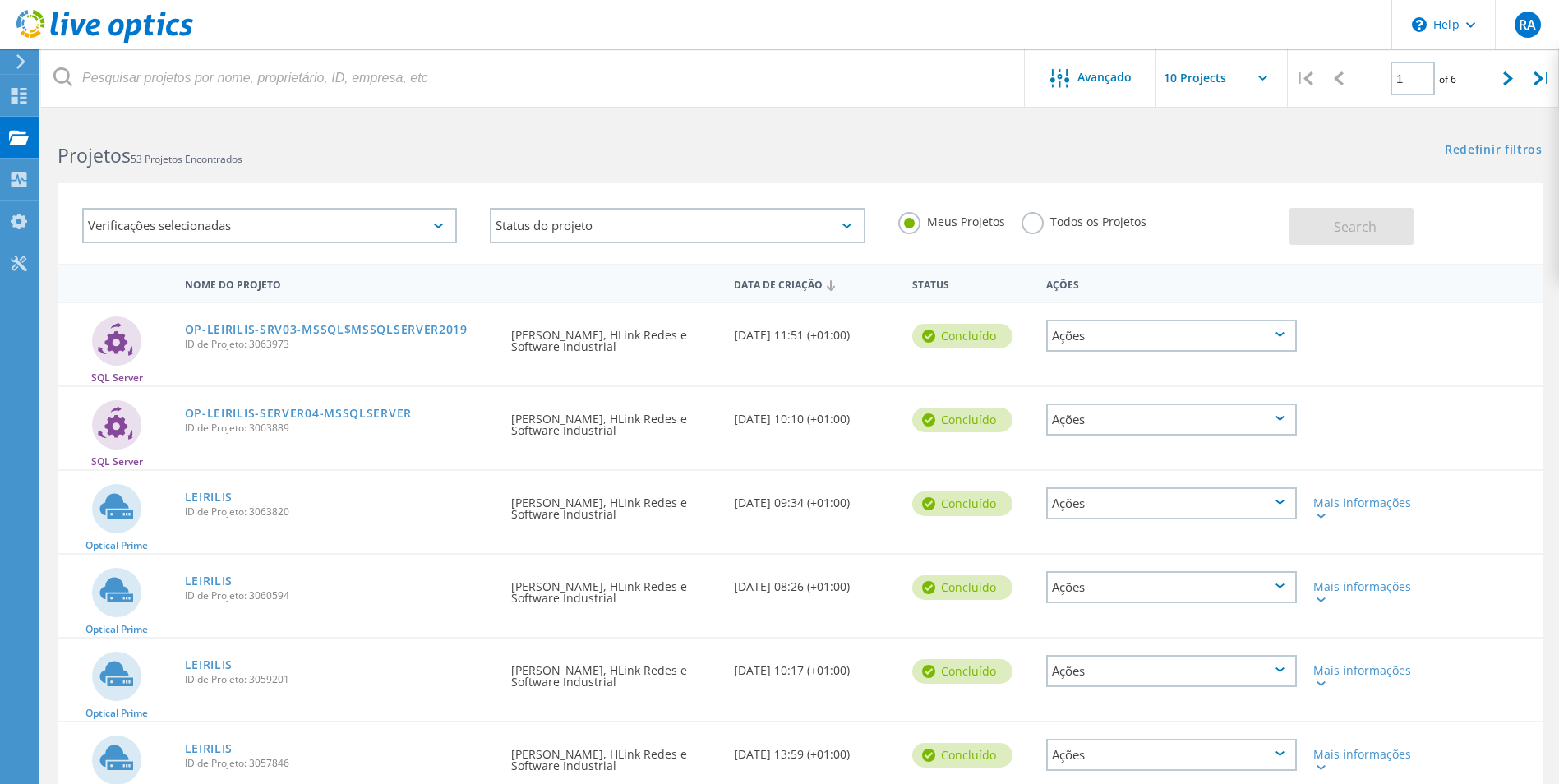
drag, startPoint x: 290, startPoint y: 597, endPoint x: 251, endPoint y: 599, distance: 39.1
click at [251, 599] on span "ID de Projeto: 3060594" at bounding box center [340, 596] width 311 height 10
copy span "3060594"
click at [275, 587] on div "LEIRILIS ID de Projeto: 3060594" at bounding box center [340, 585] width 327 height 62
drag, startPoint x: 243, startPoint y: 576, endPoint x: 181, endPoint y: 579, distance: 62.1
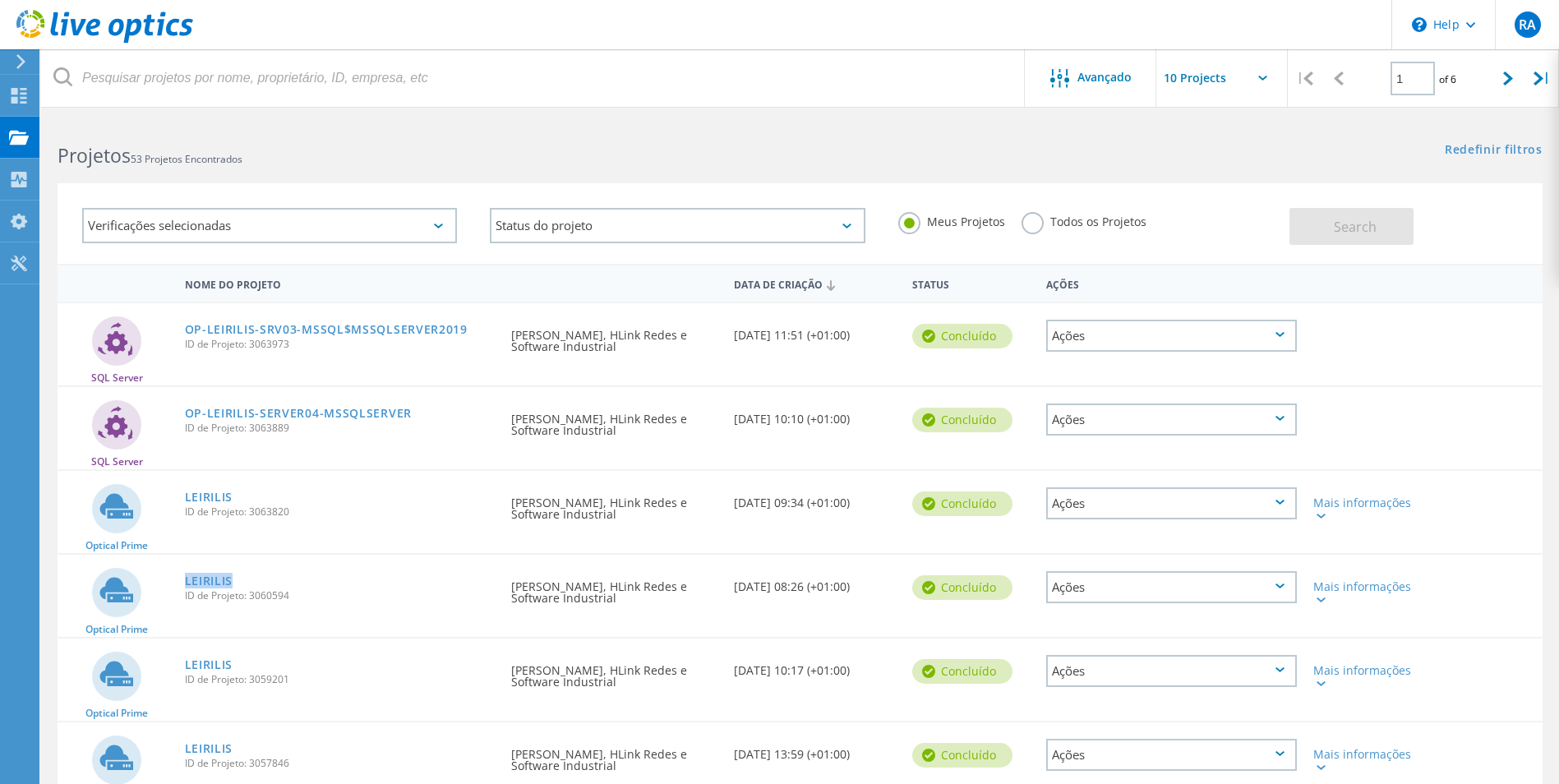
click at [181, 579] on div "LEIRILIS ID de Projeto: 3060594" at bounding box center [340, 585] width 327 height 62
copy link "LEIRILIS"
click at [212, 578] on link "LEIRILIS" at bounding box center [209, 580] width 49 height 12
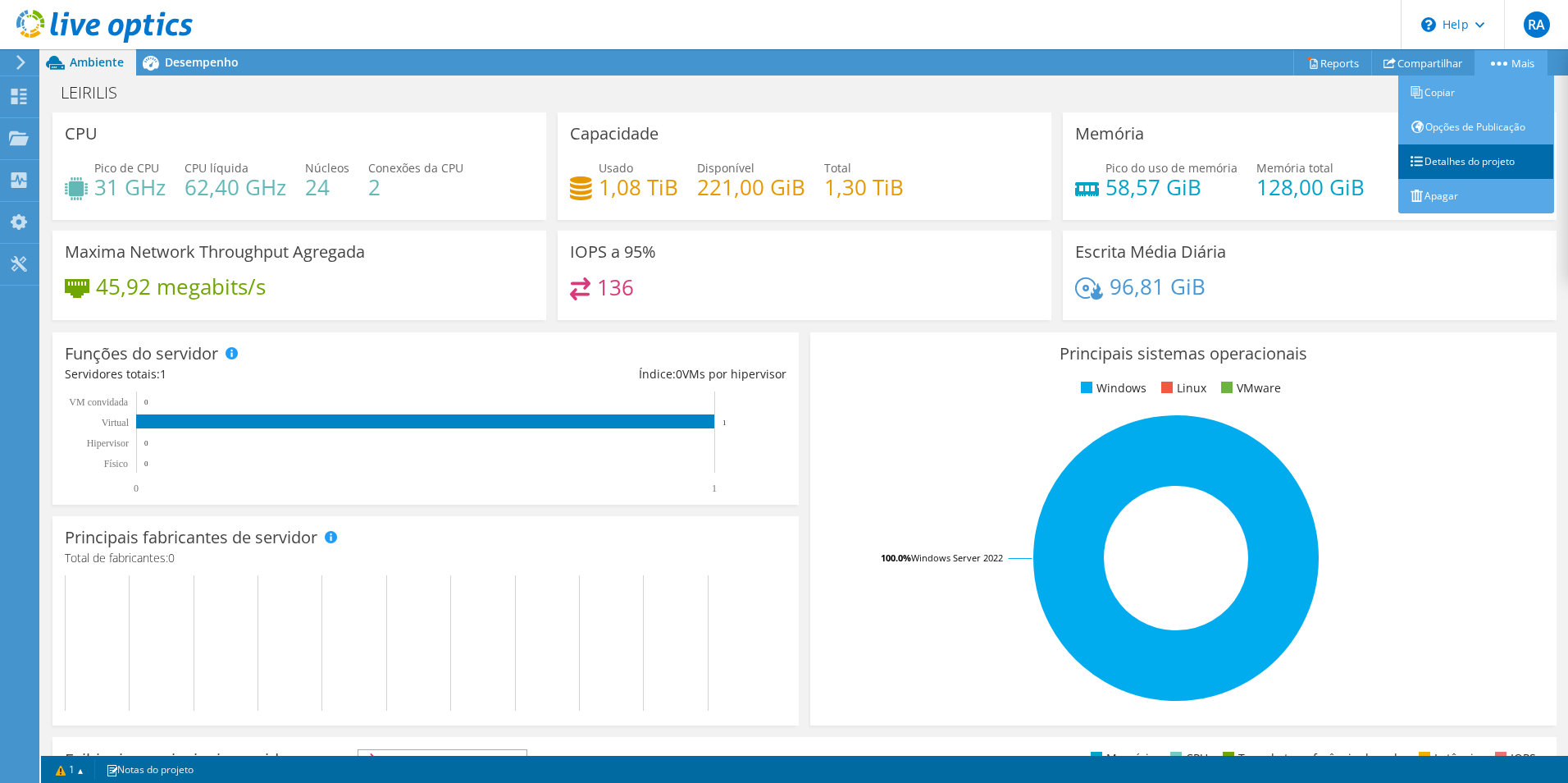
click at [1455, 156] on link "Detalhes do projeto" at bounding box center [1476, 161] width 156 height 34
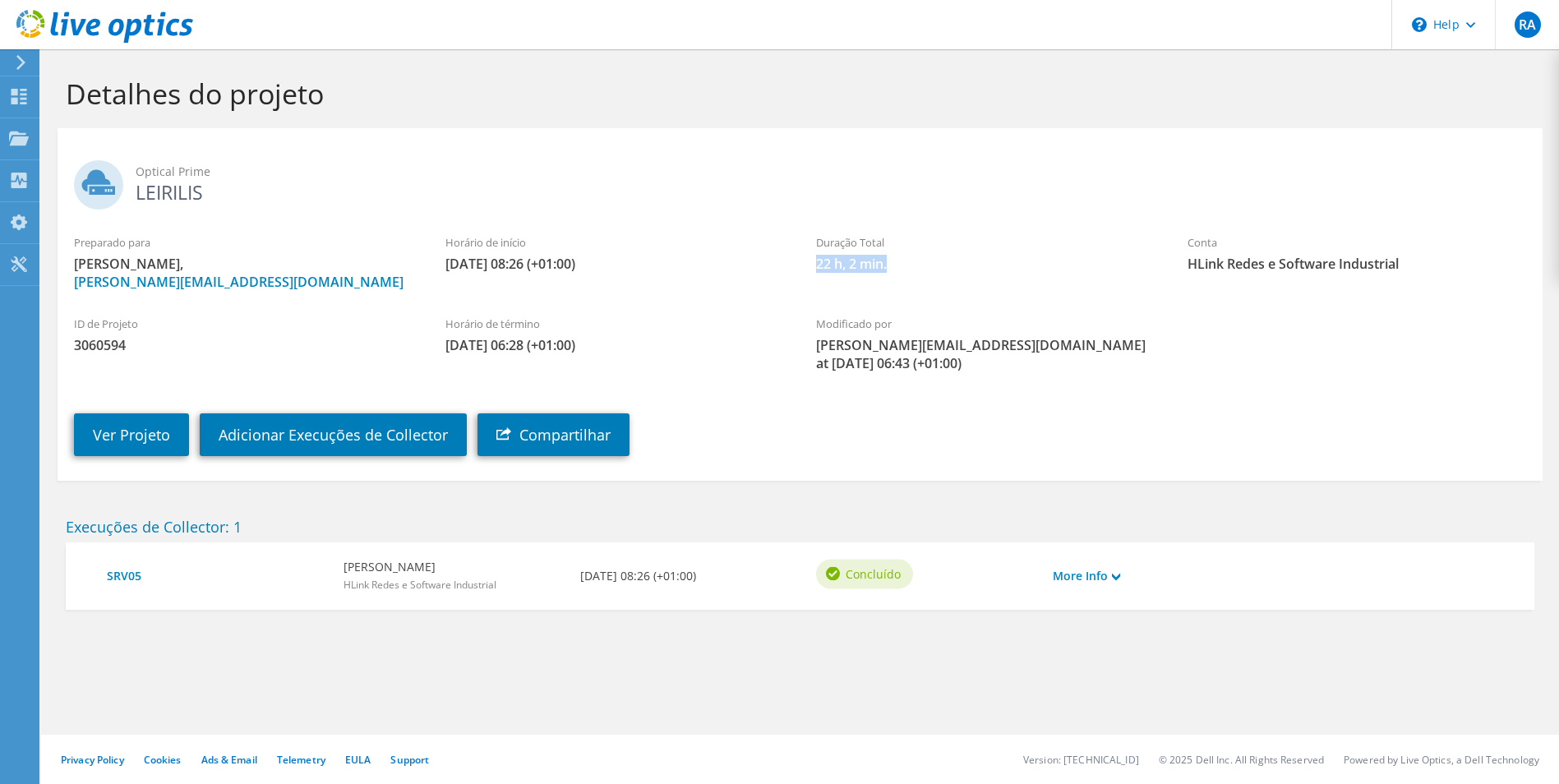
drag, startPoint x: 827, startPoint y: 262, endPoint x: 814, endPoint y: 261, distance: 13.0
click at [815, 261] on div "Duração Total 22 h, 2 min." at bounding box center [985, 253] width 371 height 55
click at [152, 438] on link "Ver Projeto" at bounding box center [132, 434] width 115 height 42
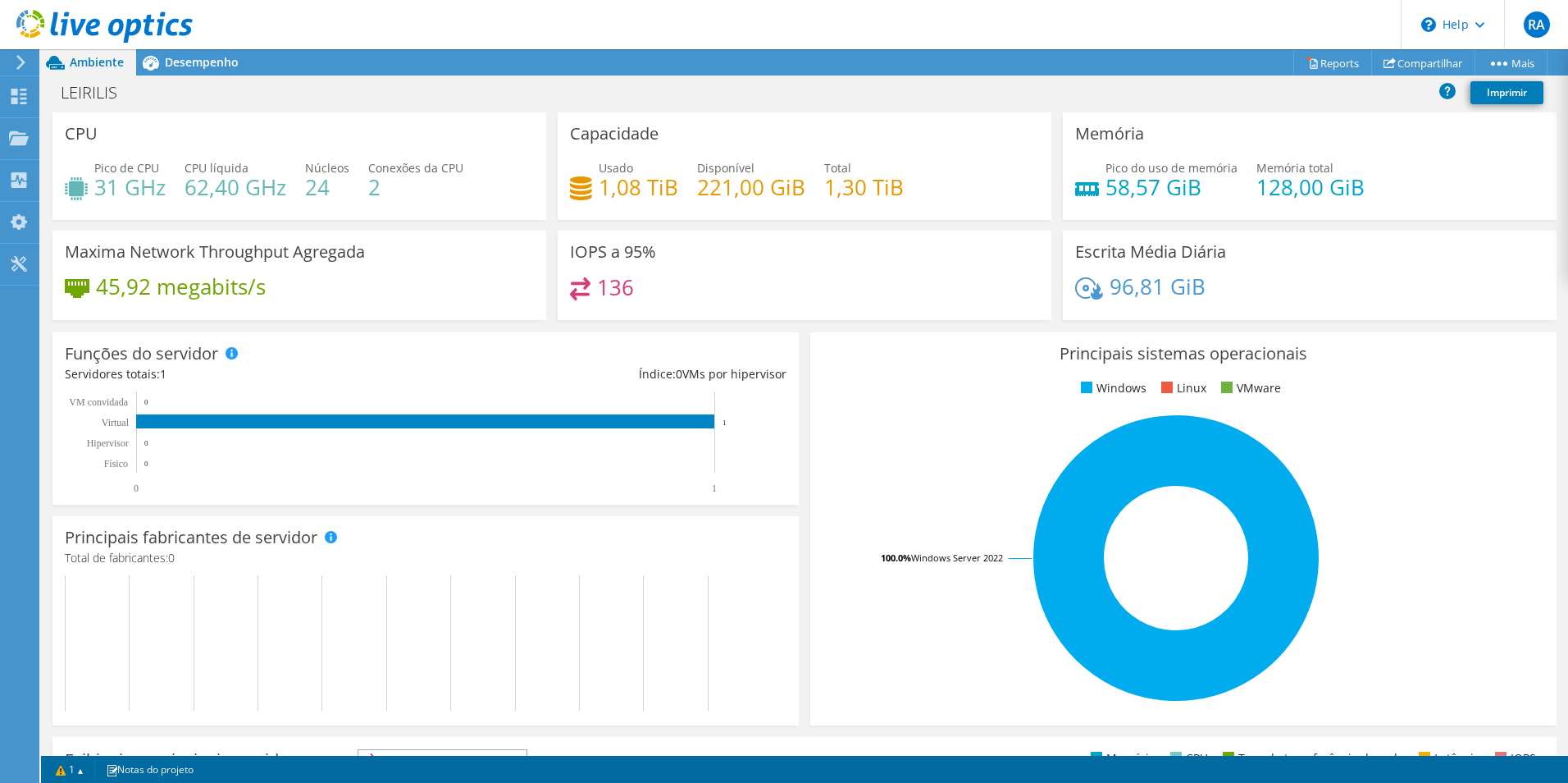
scroll to position [328, 0]
click at [216, 67] on span "Desempenho" at bounding box center [202, 61] width 74 height 15
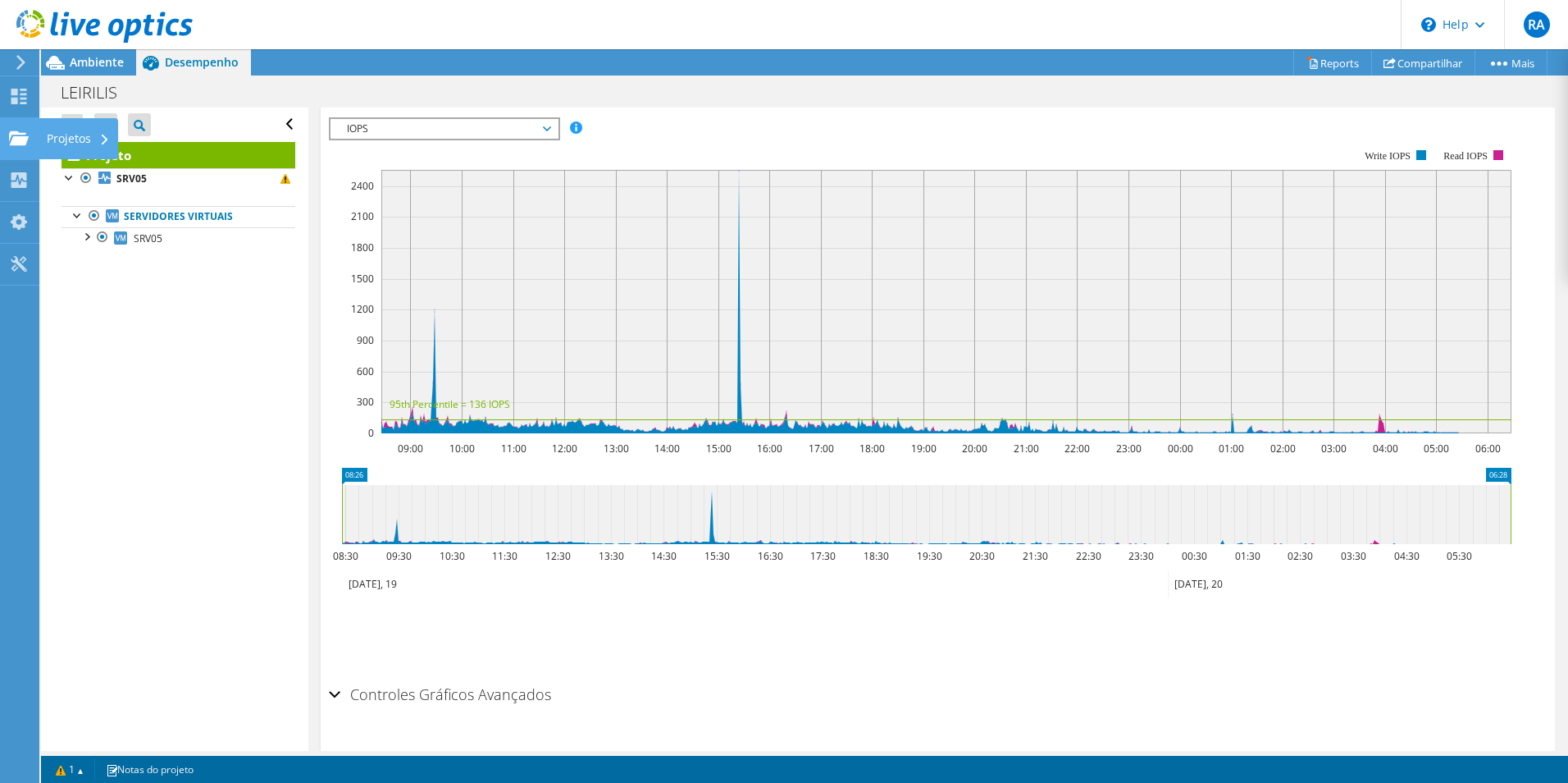
click at [58, 138] on div "Projetos" at bounding box center [78, 139] width 79 height 41
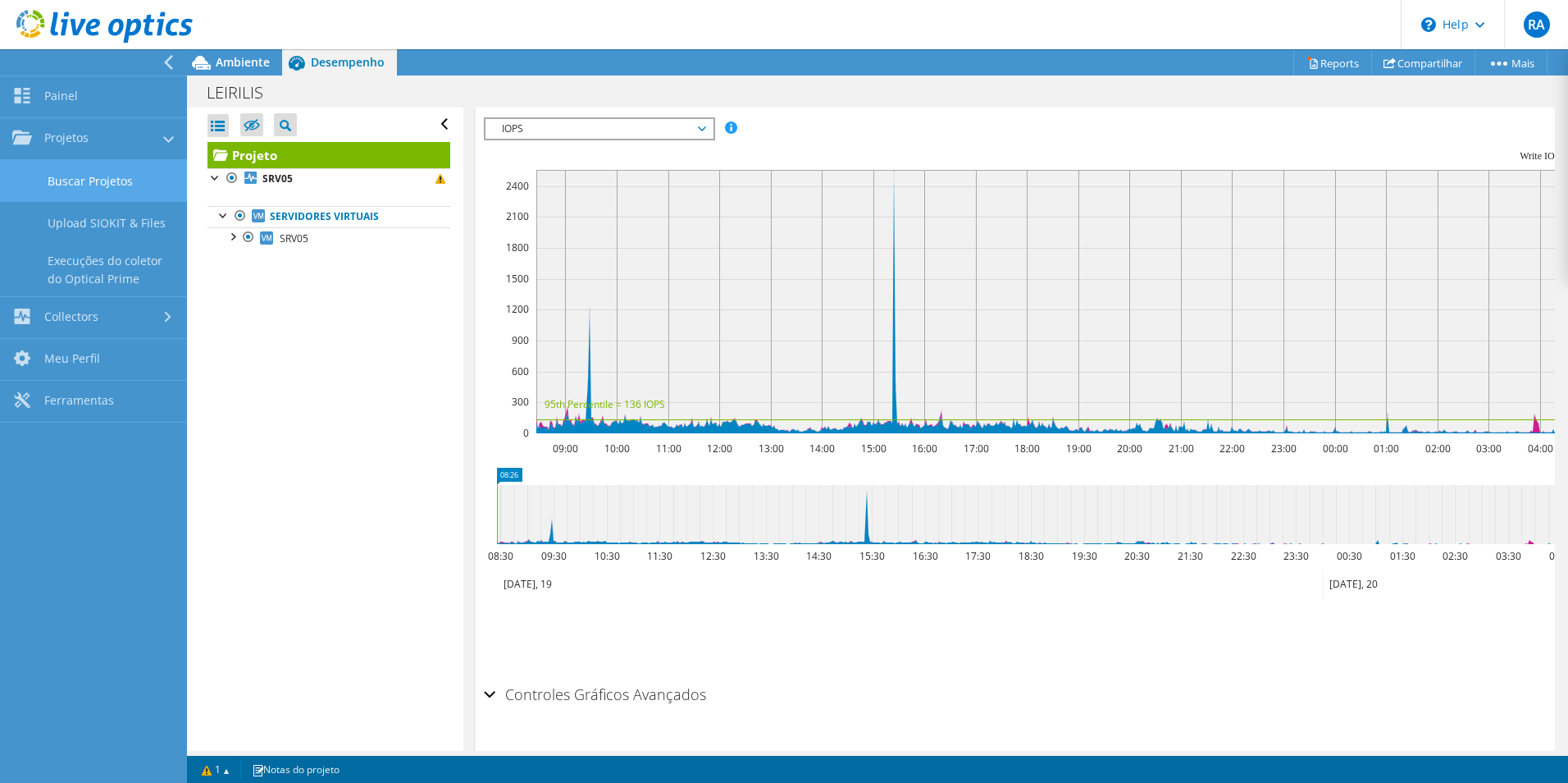
click at [66, 166] on link "Buscar Projetos" at bounding box center [94, 181] width 187 height 41
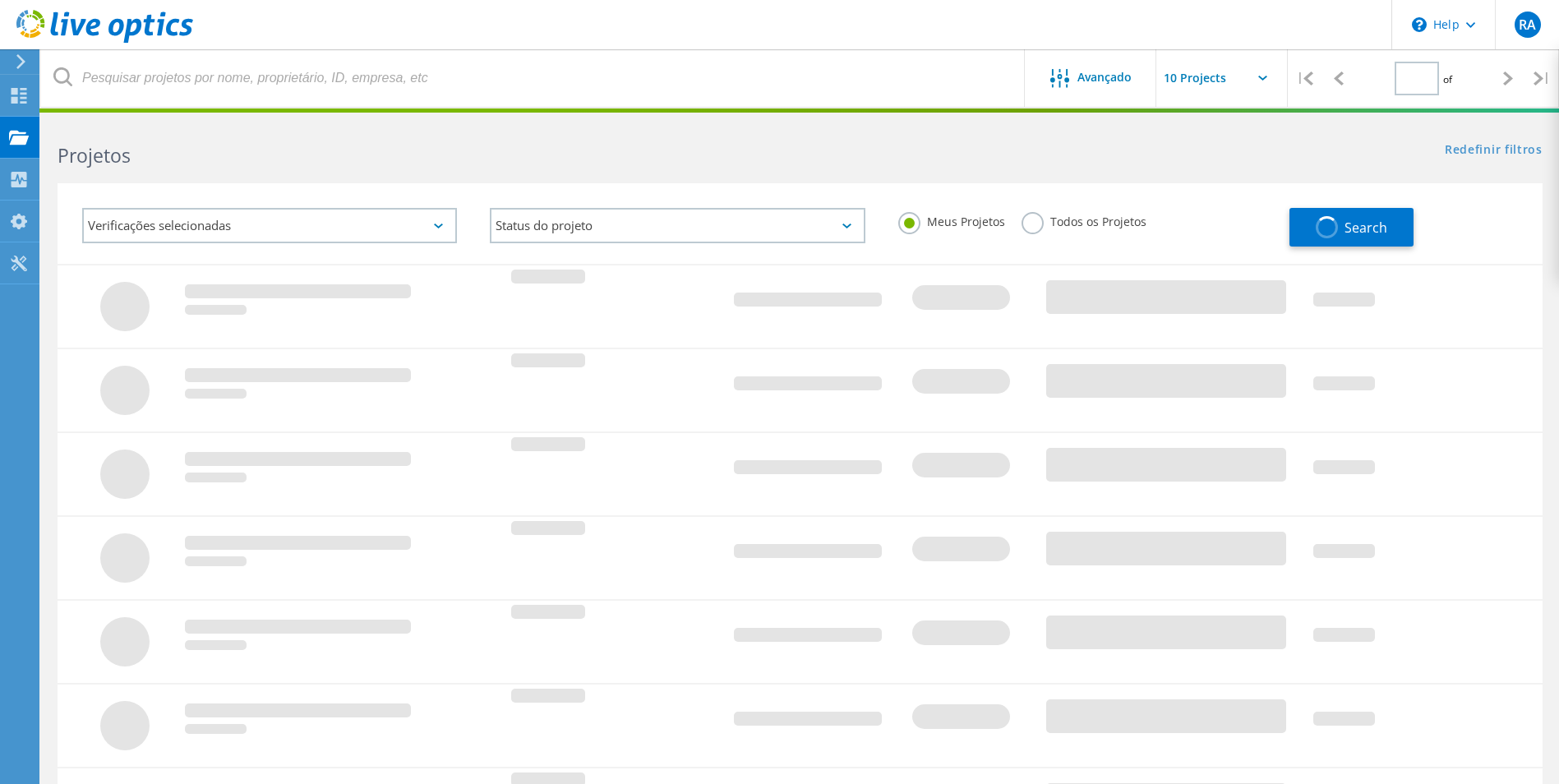
type input "1"
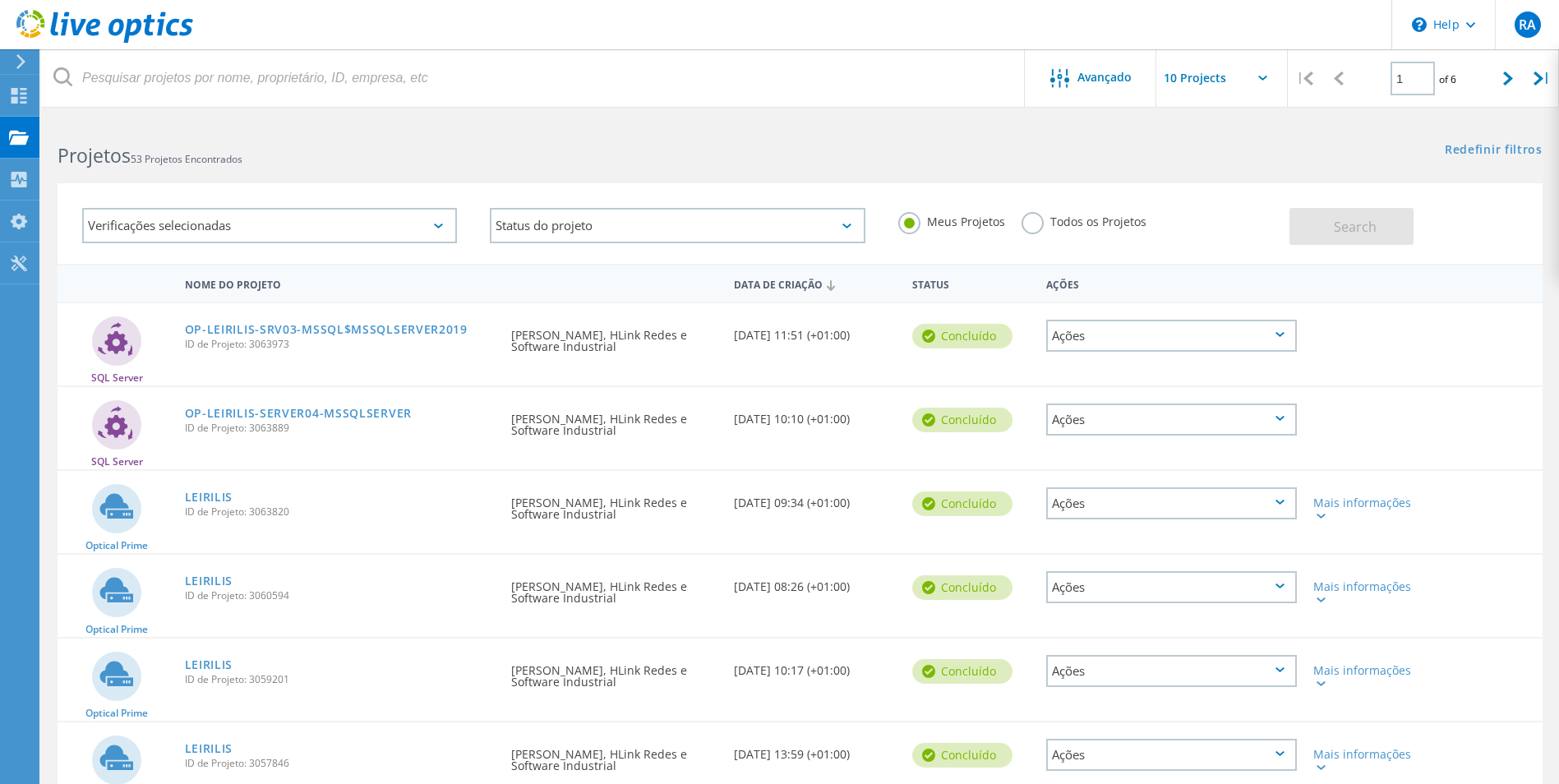
drag, startPoint x: 294, startPoint y: 683, endPoint x: 250, endPoint y: 683, distance: 44.0
click at [250, 683] on span "ID de Projeto: 3059201" at bounding box center [340, 679] width 311 height 10
copy span "3059201"
drag, startPoint x: 250, startPoint y: 683, endPoint x: 209, endPoint y: 660, distance: 47.0
click at [209, 660] on link "LEIRILIS" at bounding box center [209, 664] width 49 height 12
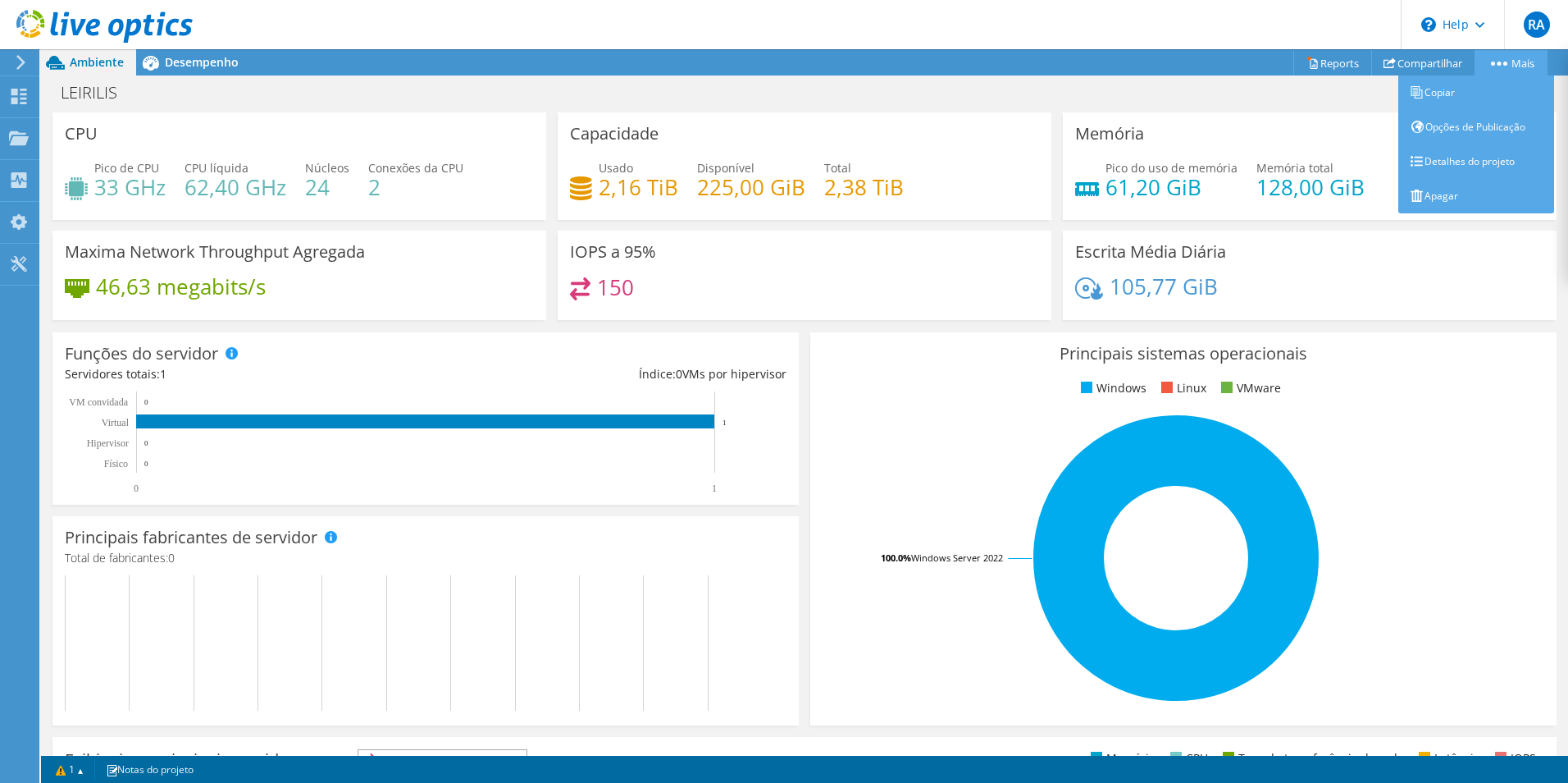
click at [1511, 65] on link "Mais" at bounding box center [1510, 63] width 73 height 25
click at [1492, 161] on link "Detalhes do projeto" at bounding box center [1476, 161] width 156 height 34
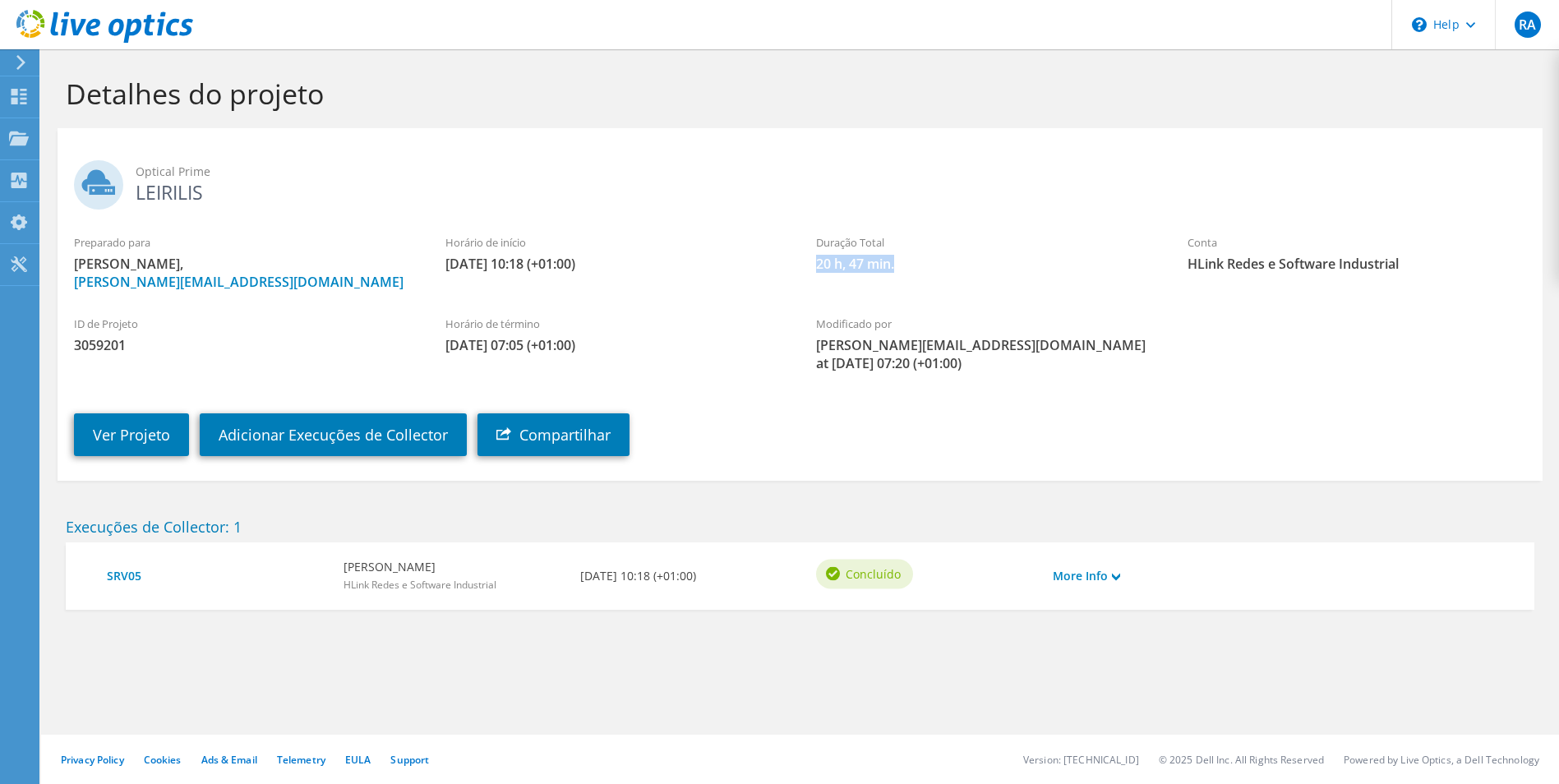
click at [807, 261] on div "Duração Total 20 h, 47 min." at bounding box center [985, 253] width 371 height 55
copy span "20 h, 47 min."
click at [153, 427] on link "Ver Projeto" at bounding box center [132, 434] width 115 height 42
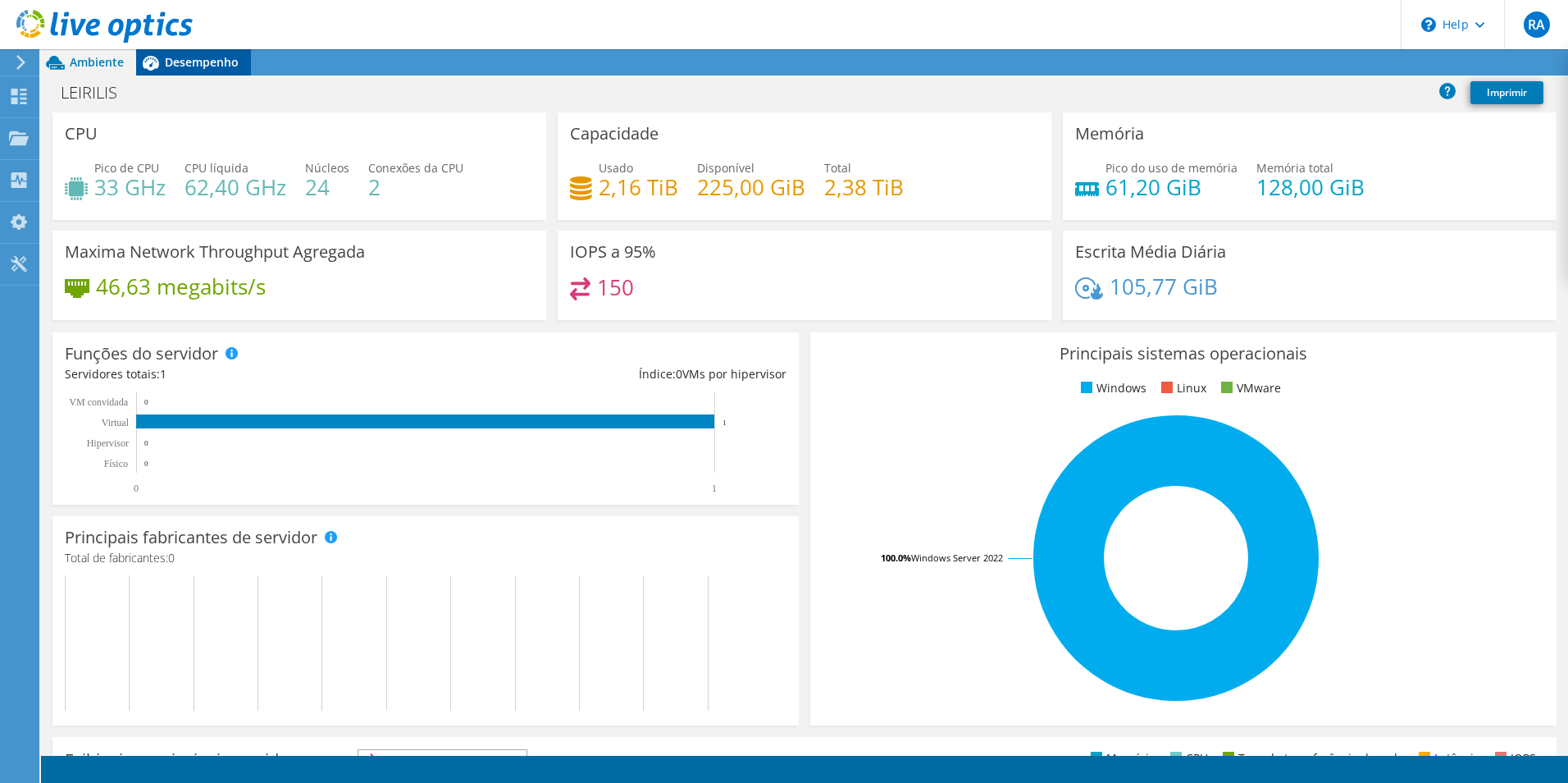
click at [193, 56] on span "Desempenho" at bounding box center [202, 61] width 74 height 15
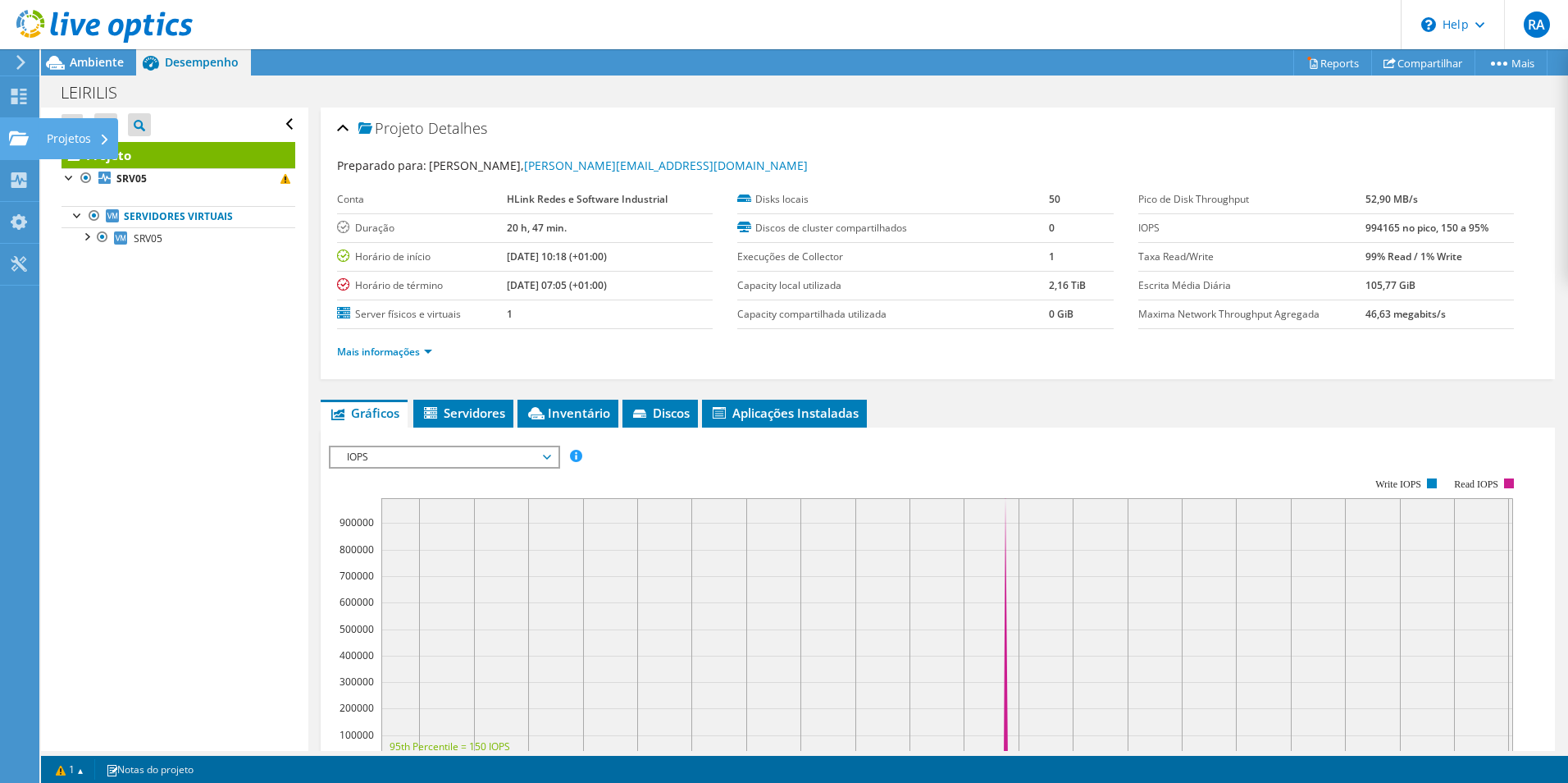
drag, startPoint x: 64, startPoint y: 133, endPoint x: 135, endPoint y: 172, distance: 81.0
click at [65, 133] on div "Projetos" at bounding box center [78, 139] width 79 height 41
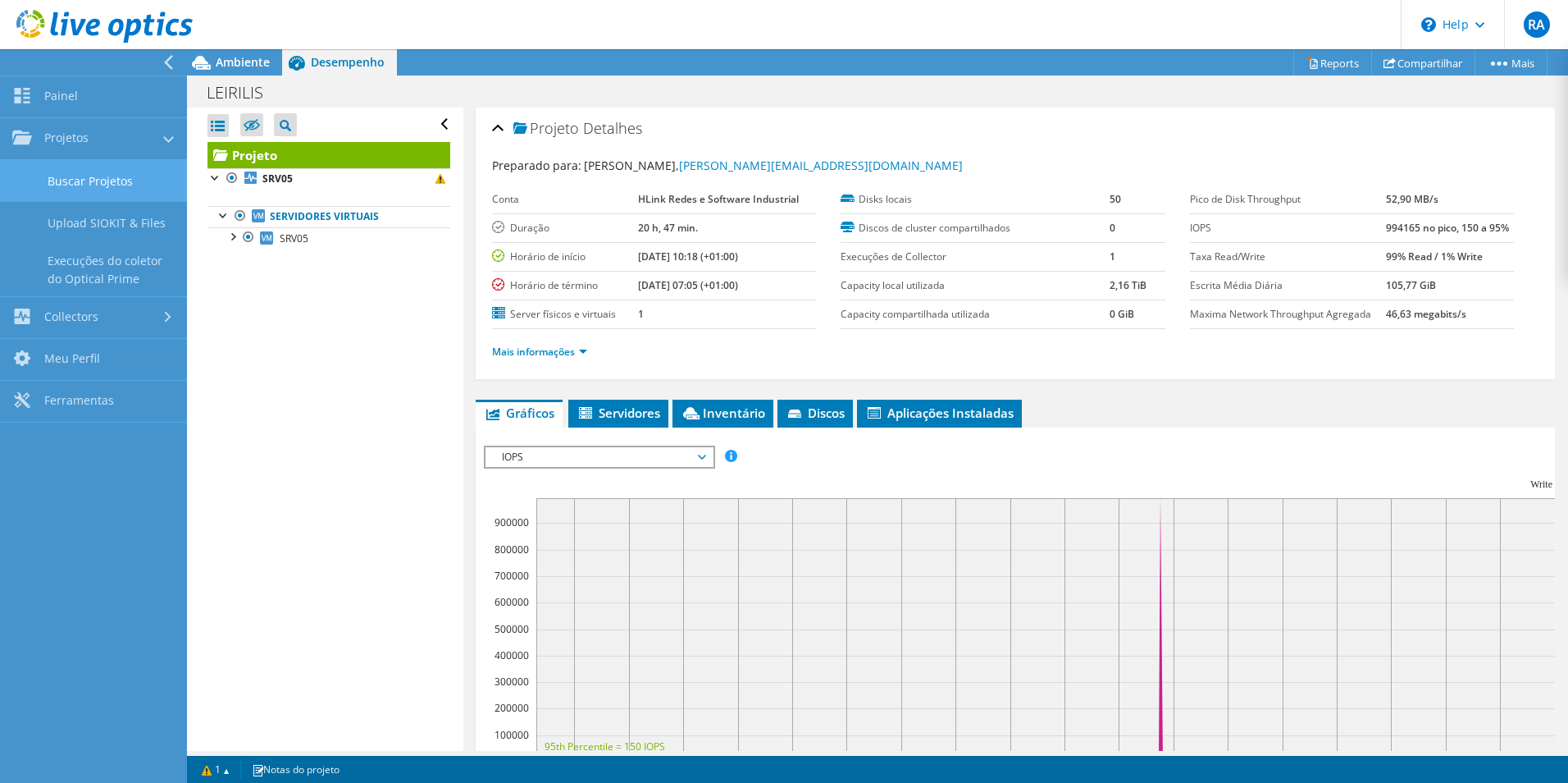
click at [68, 181] on link "Buscar Projetos" at bounding box center [94, 181] width 187 height 41
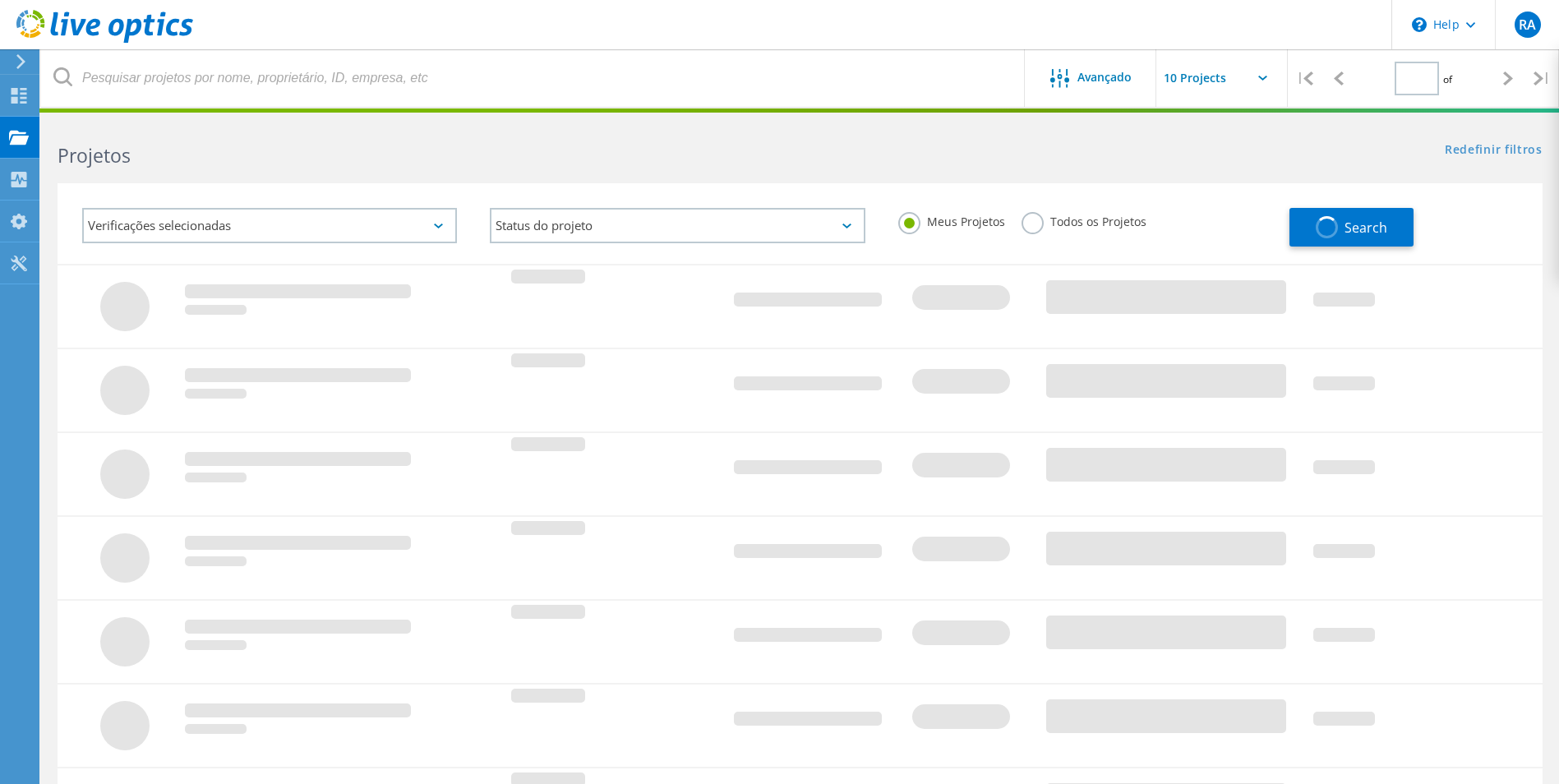
type input "1"
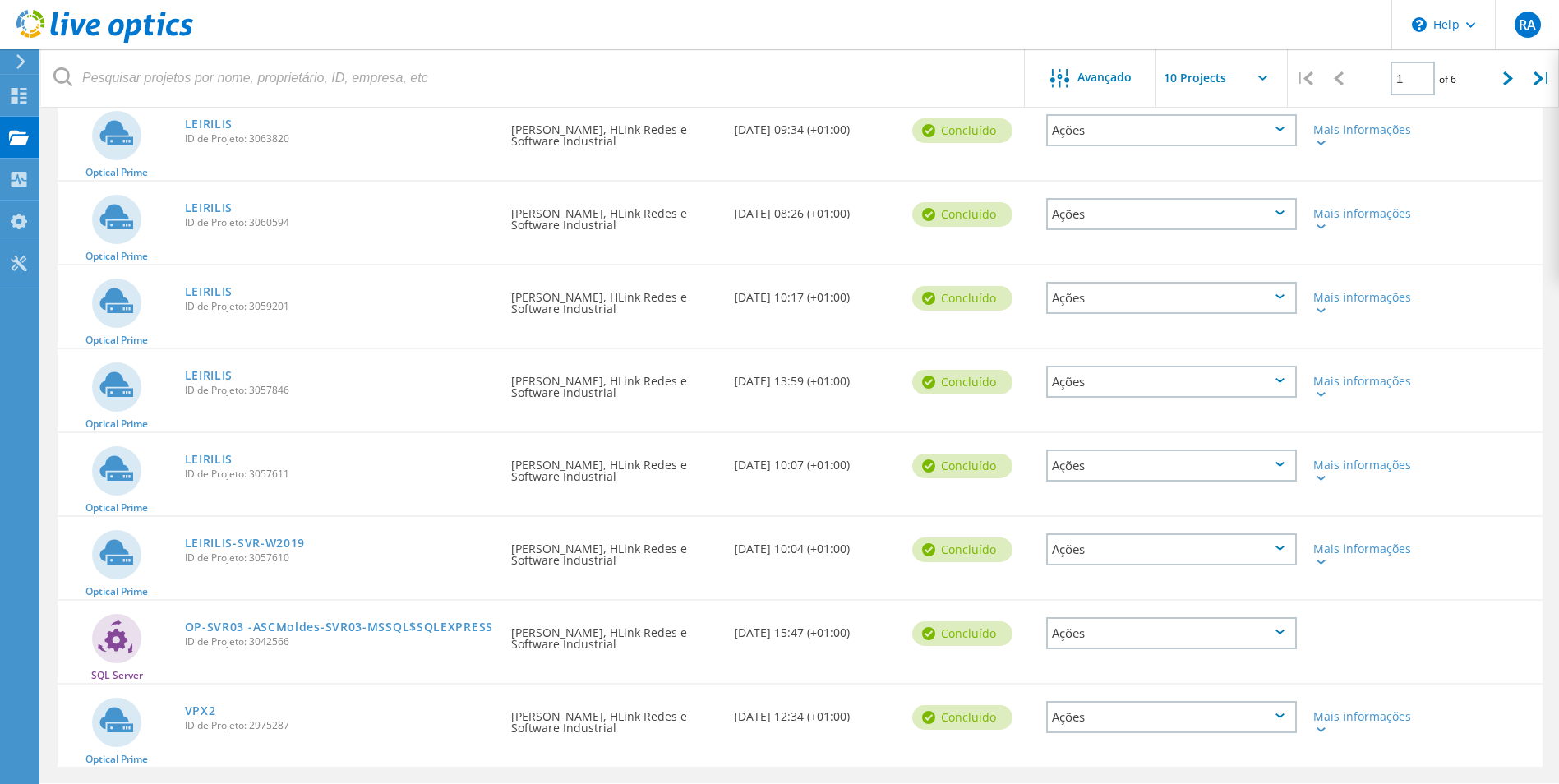
scroll to position [411, 0]
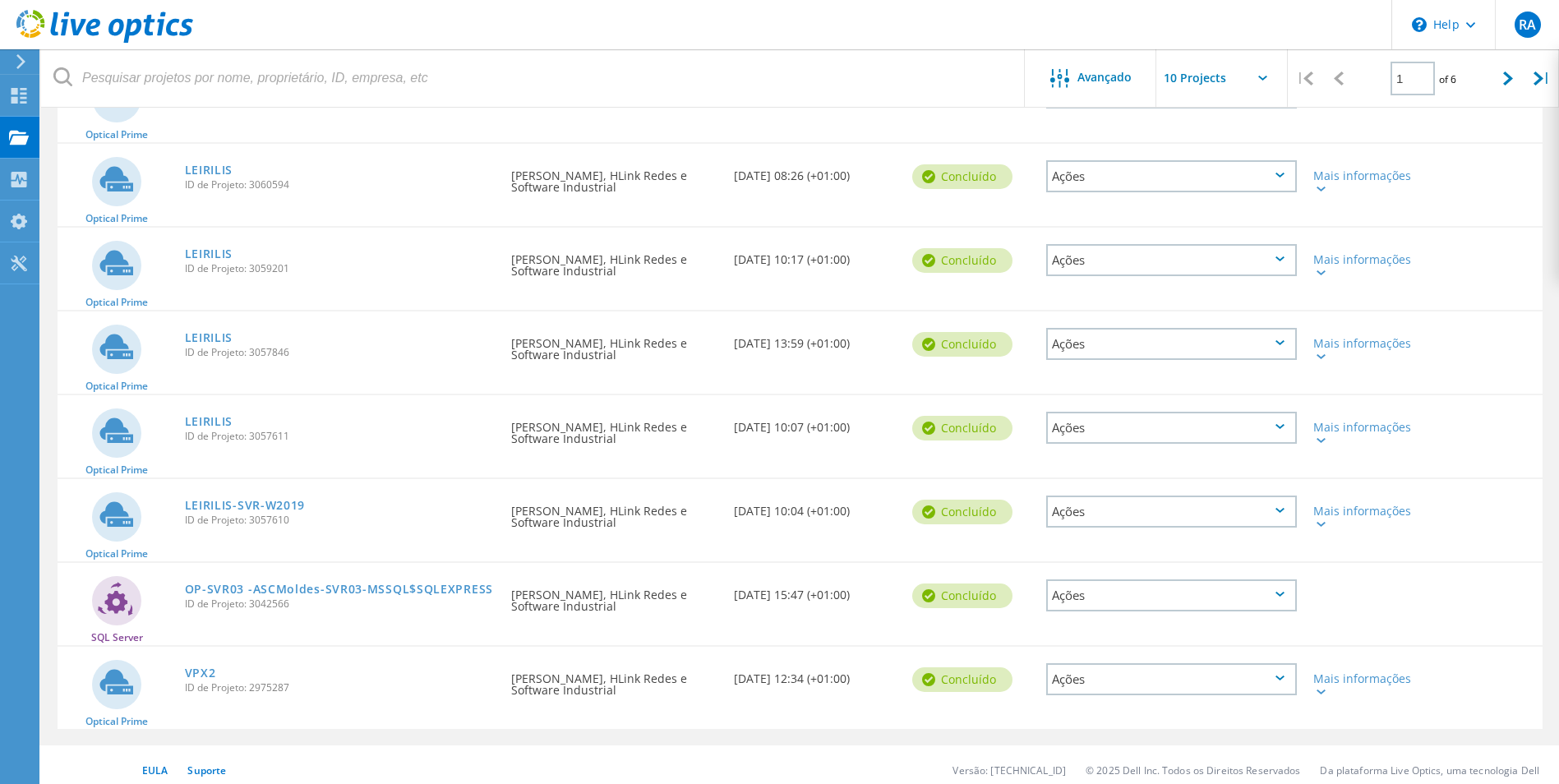
drag, startPoint x: 293, startPoint y: 359, endPoint x: 252, endPoint y: 359, distance: 41.0
click at [252, 359] on div "LEIRILIS ID de Projeto: 3057846" at bounding box center [340, 342] width 327 height 62
copy span "3057846"
drag, startPoint x: 252, startPoint y: 359, endPoint x: 225, endPoint y: 337, distance: 34.8
click at [225, 337] on link "LEIRILIS" at bounding box center [209, 337] width 49 height 12
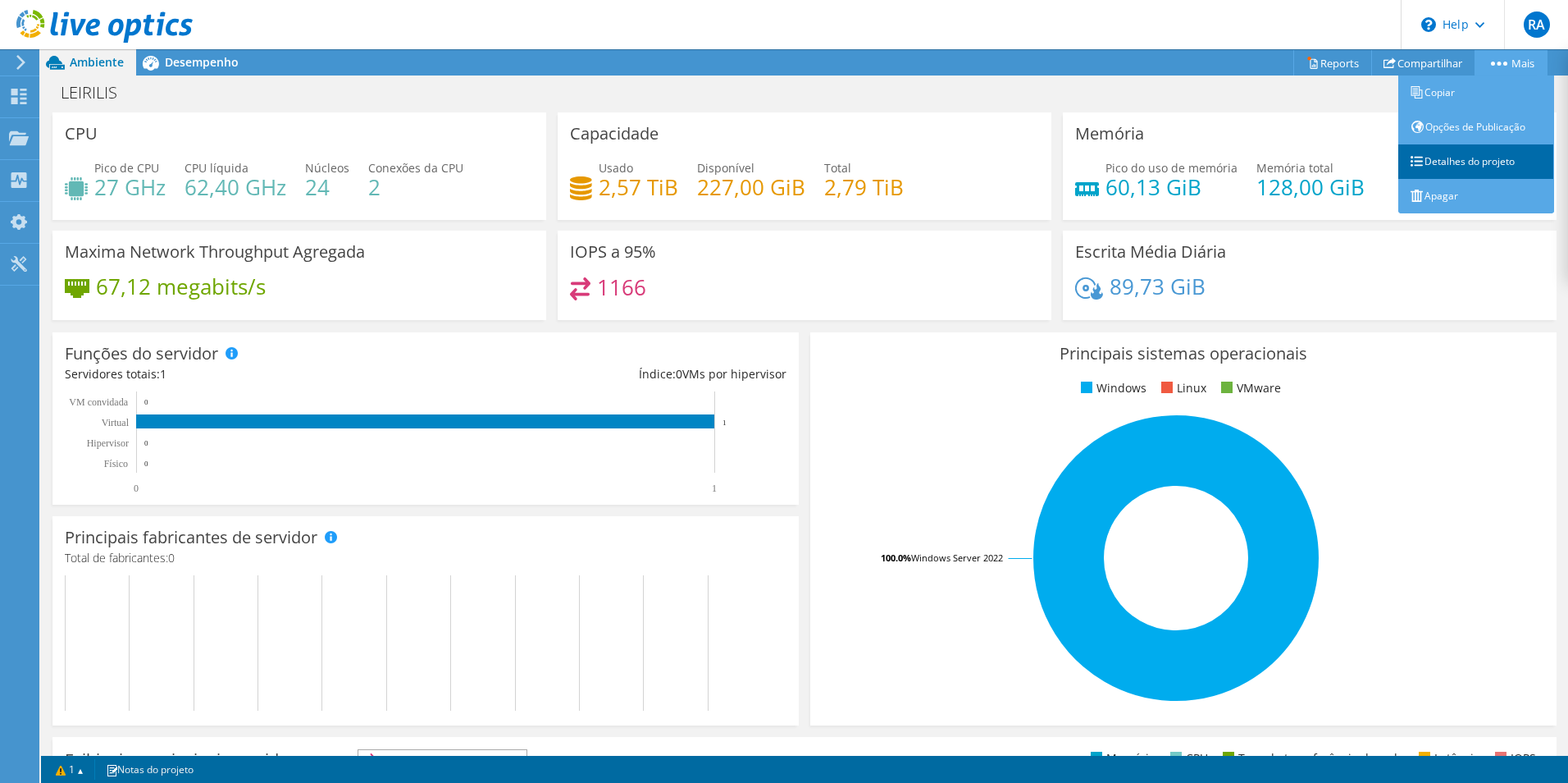
click at [1452, 167] on link "Detalhes do projeto" at bounding box center [1476, 161] width 156 height 34
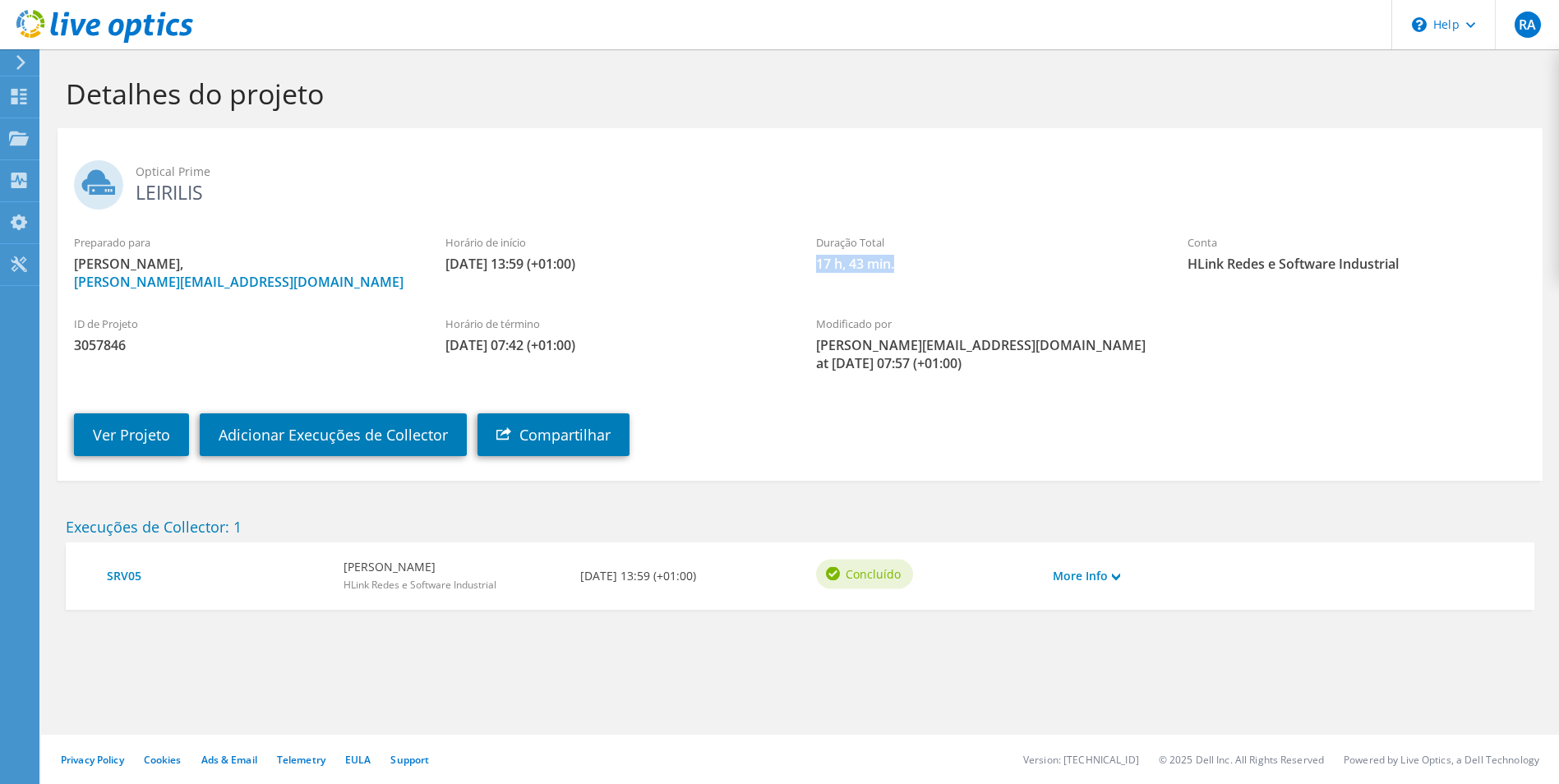
drag, startPoint x: 905, startPoint y: 268, endPoint x: 815, endPoint y: 262, distance: 90.2
click at [815, 262] on div "Duração Total 17 h, 43 min." at bounding box center [985, 253] width 371 height 55
copy span "17 h, 43 min."
click at [126, 435] on link "Ver Projeto" at bounding box center [132, 434] width 115 height 42
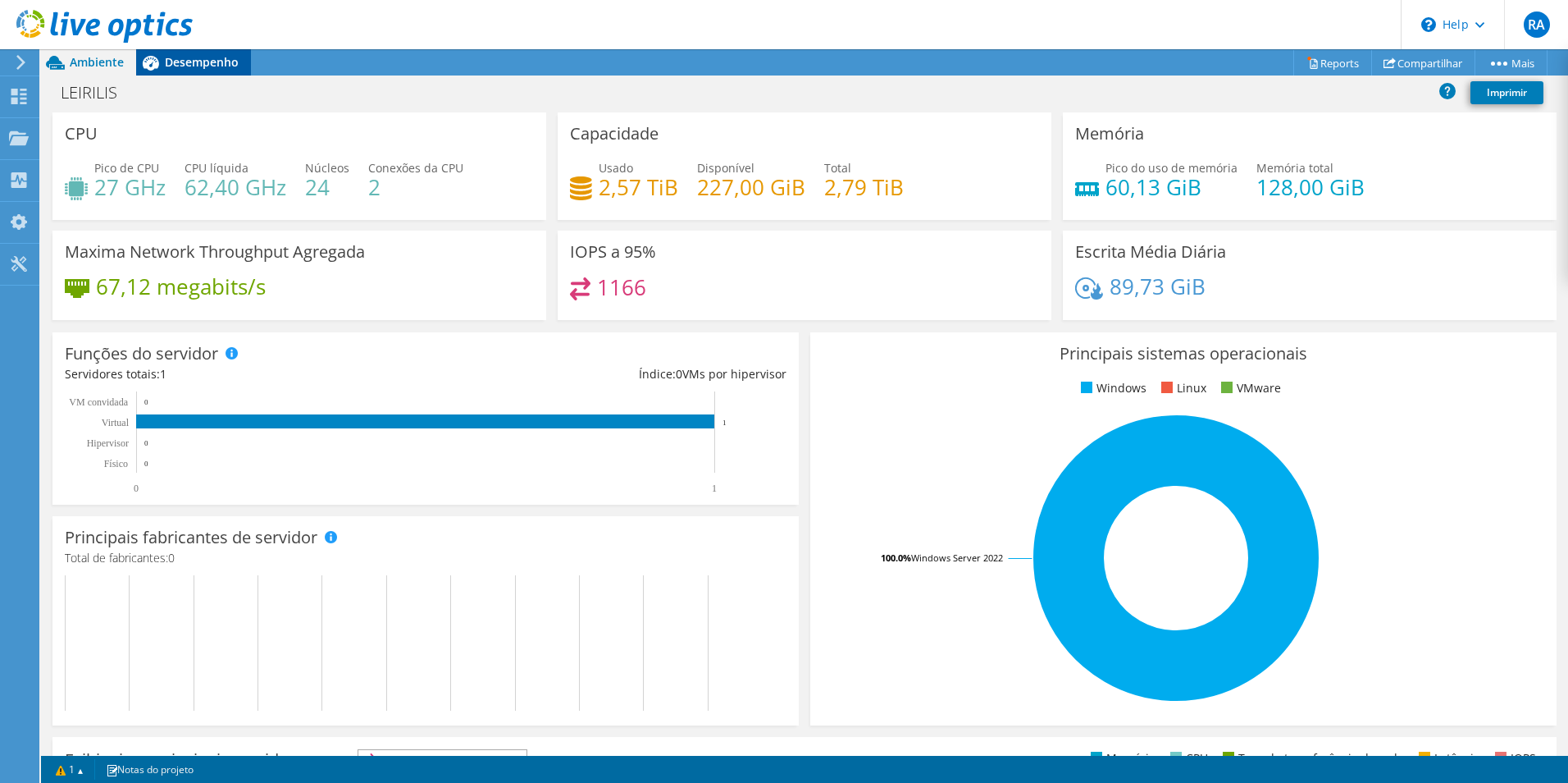
click at [192, 63] on span "Desempenho" at bounding box center [202, 61] width 74 height 15
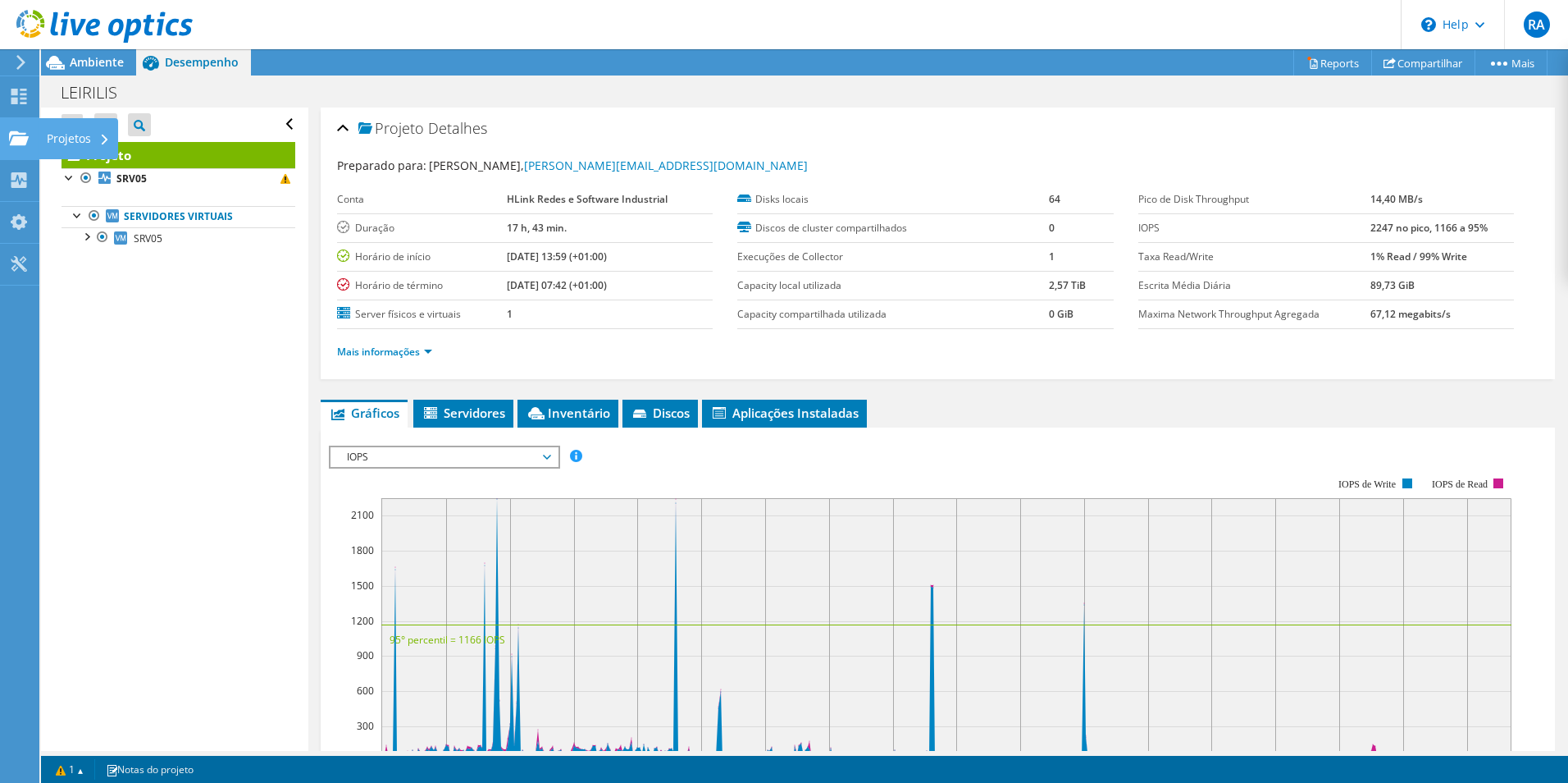
click at [82, 144] on div "Projetos" at bounding box center [78, 139] width 79 height 41
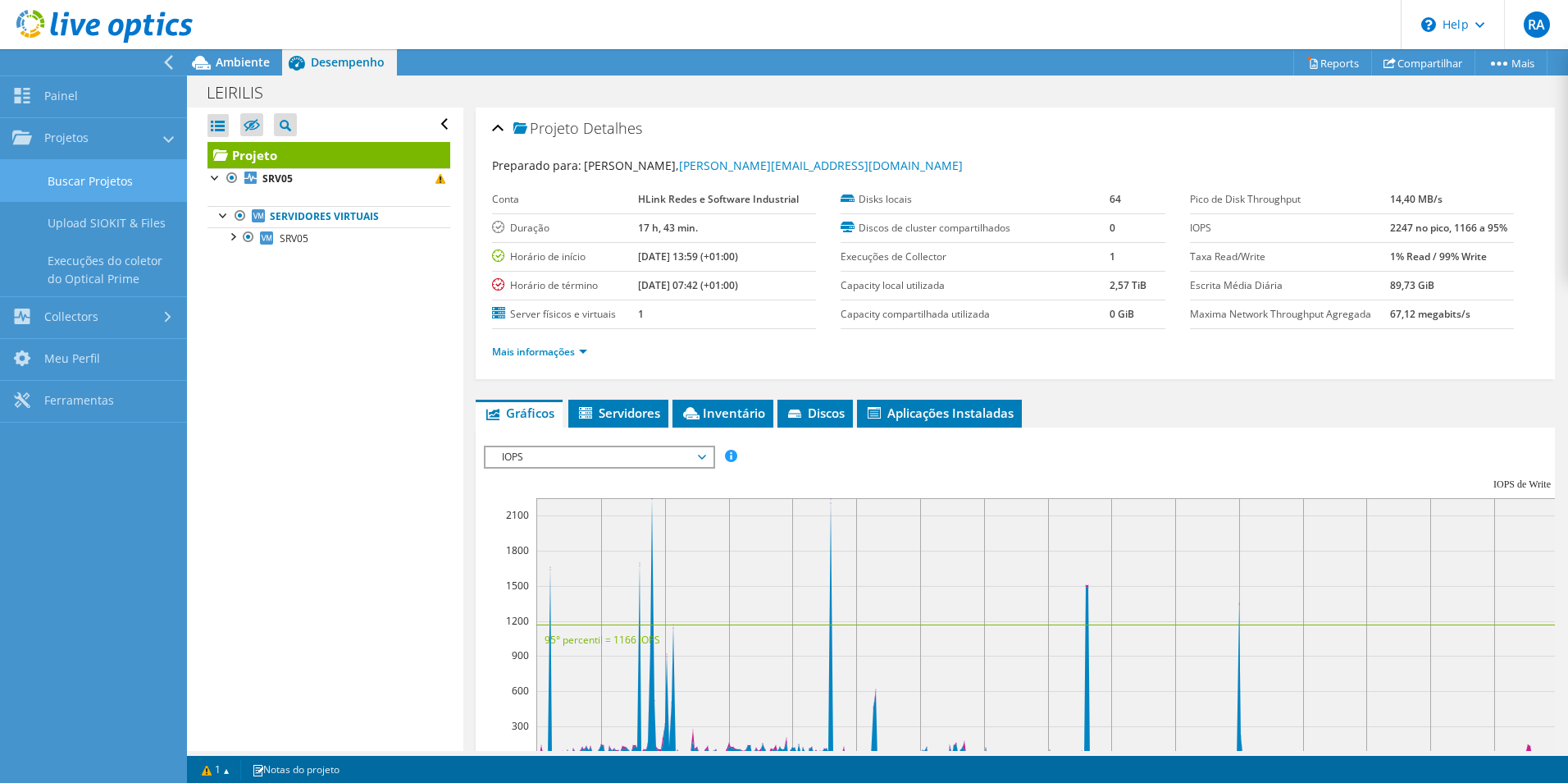
click at [138, 181] on link "Buscar Projetos" at bounding box center [94, 181] width 187 height 41
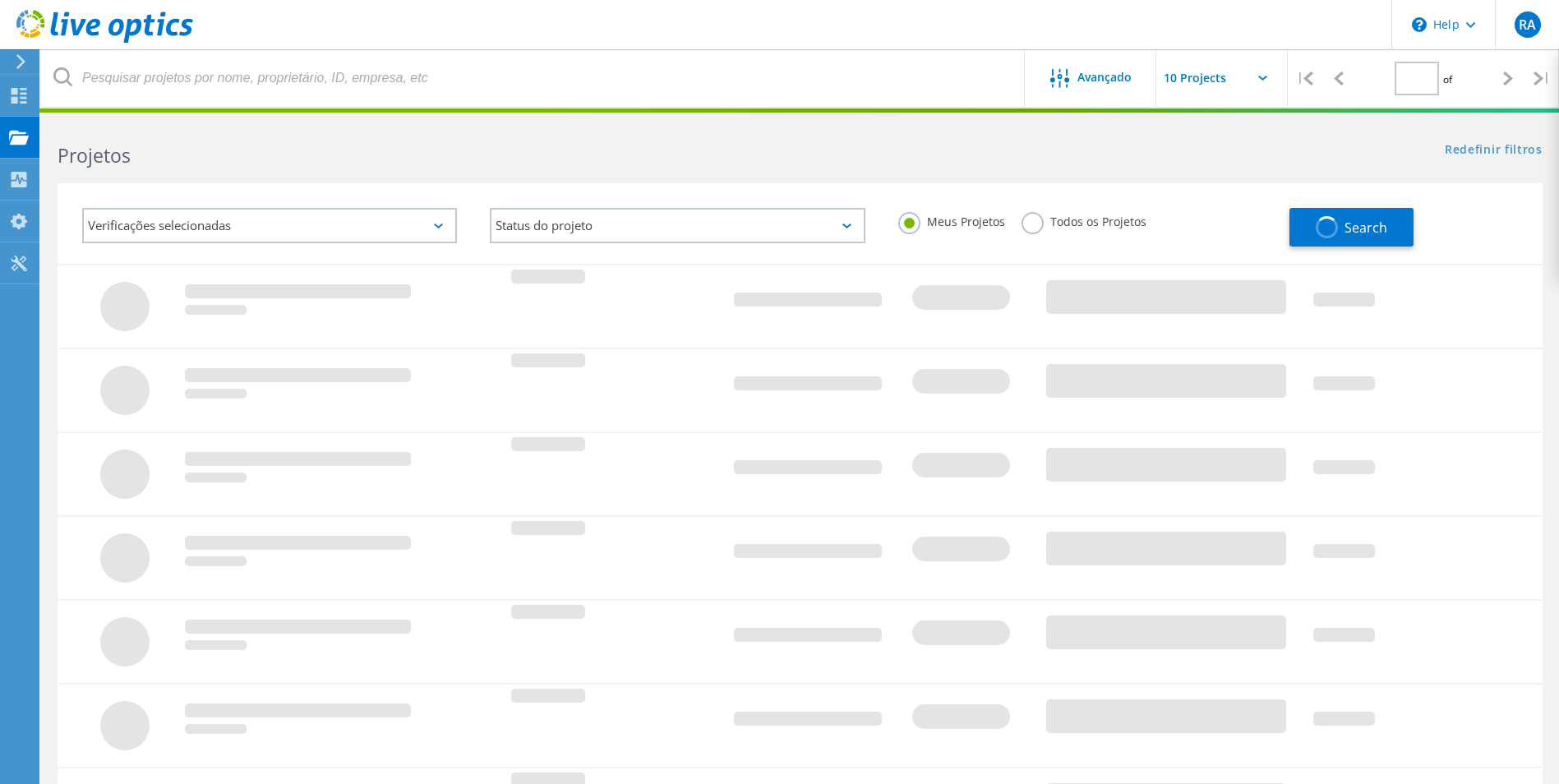
type input "1"
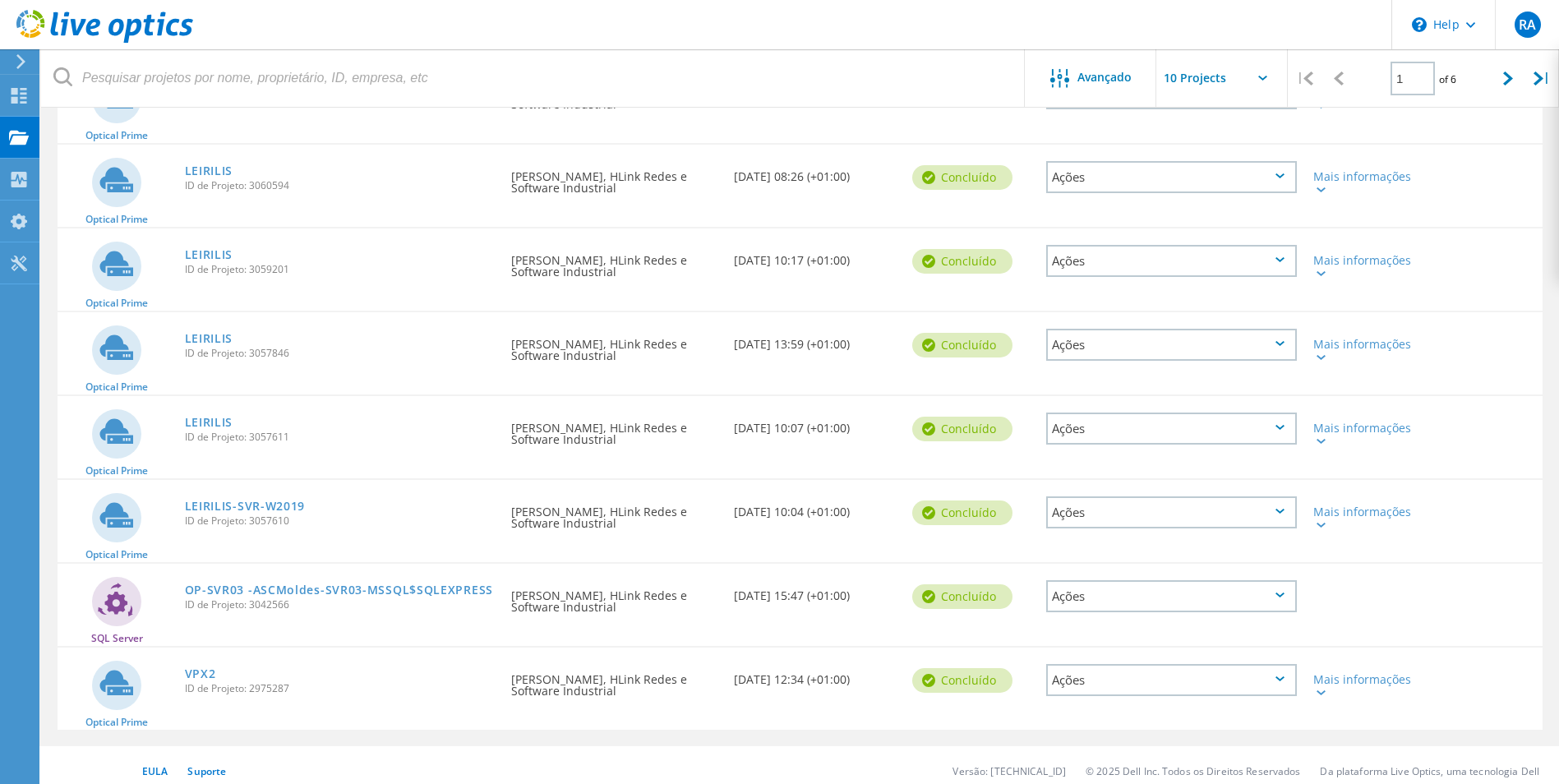
scroll to position [411, 0]
drag, startPoint x: 291, startPoint y: 436, endPoint x: 251, endPoint y: 434, distance: 40.0
click at [251, 434] on span "ID de Projeto: 3057611" at bounding box center [340, 436] width 311 height 10
drag, startPoint x: 216, startPoint y: 421, endPoint x: 219, endPoint y: 437, distance: 16.3
click at [216, 421] on link "LEIRILIS" at bounding box center [209, 421] width 49 height 12
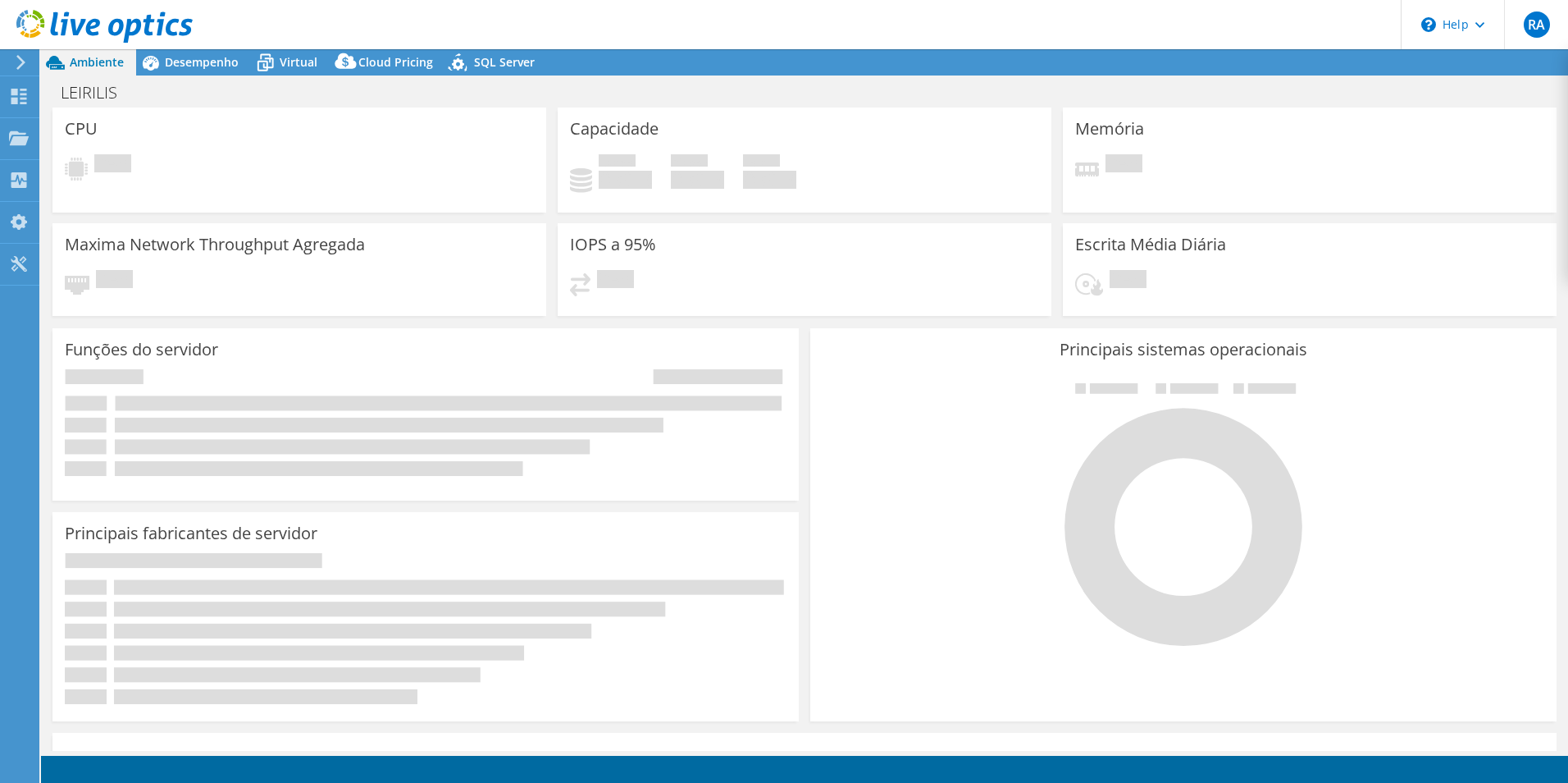
select select "USD"
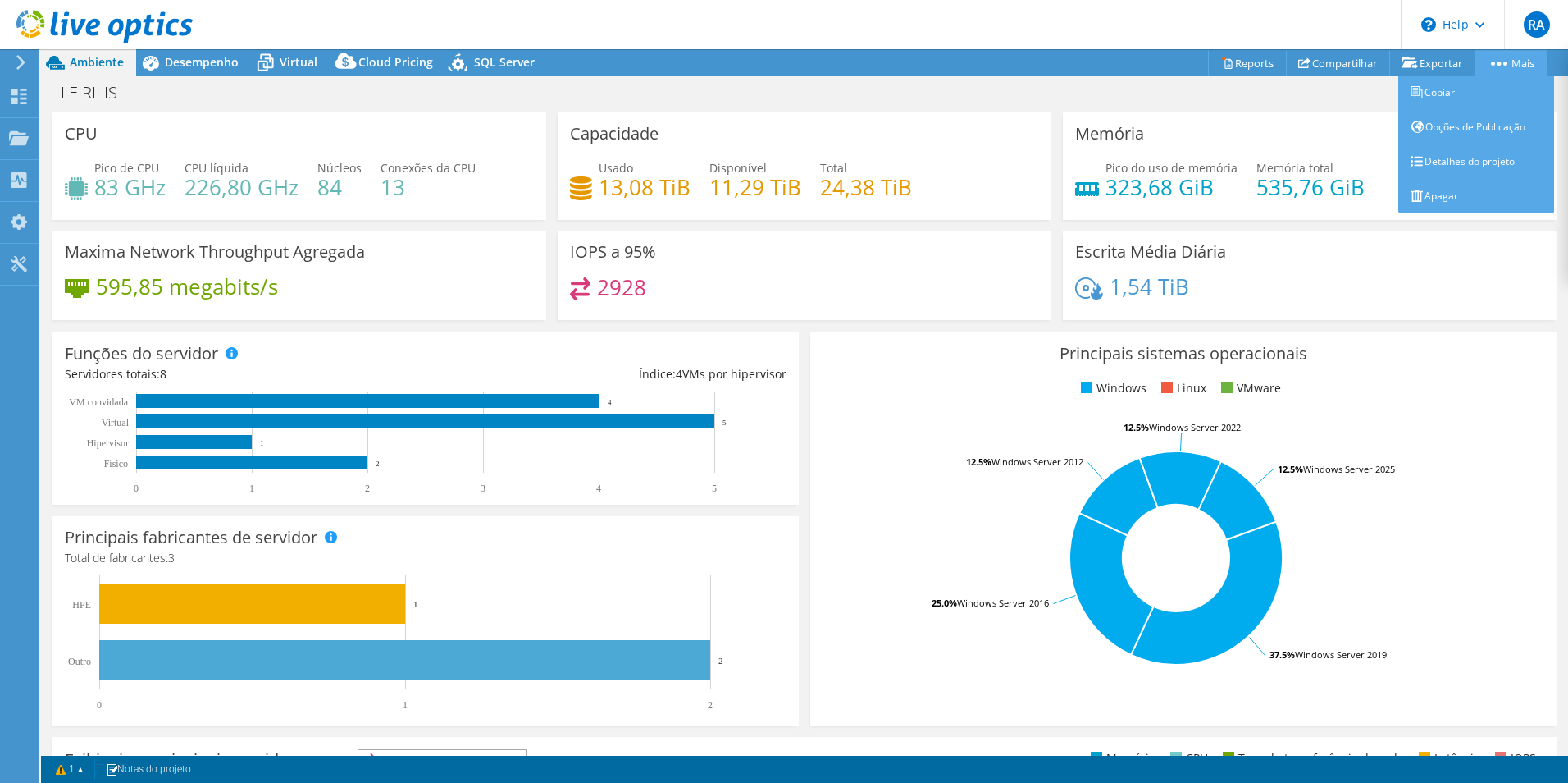
click at [1524, 73] on link "Mais" at bounding box center [1510, 63] width 73 height 25
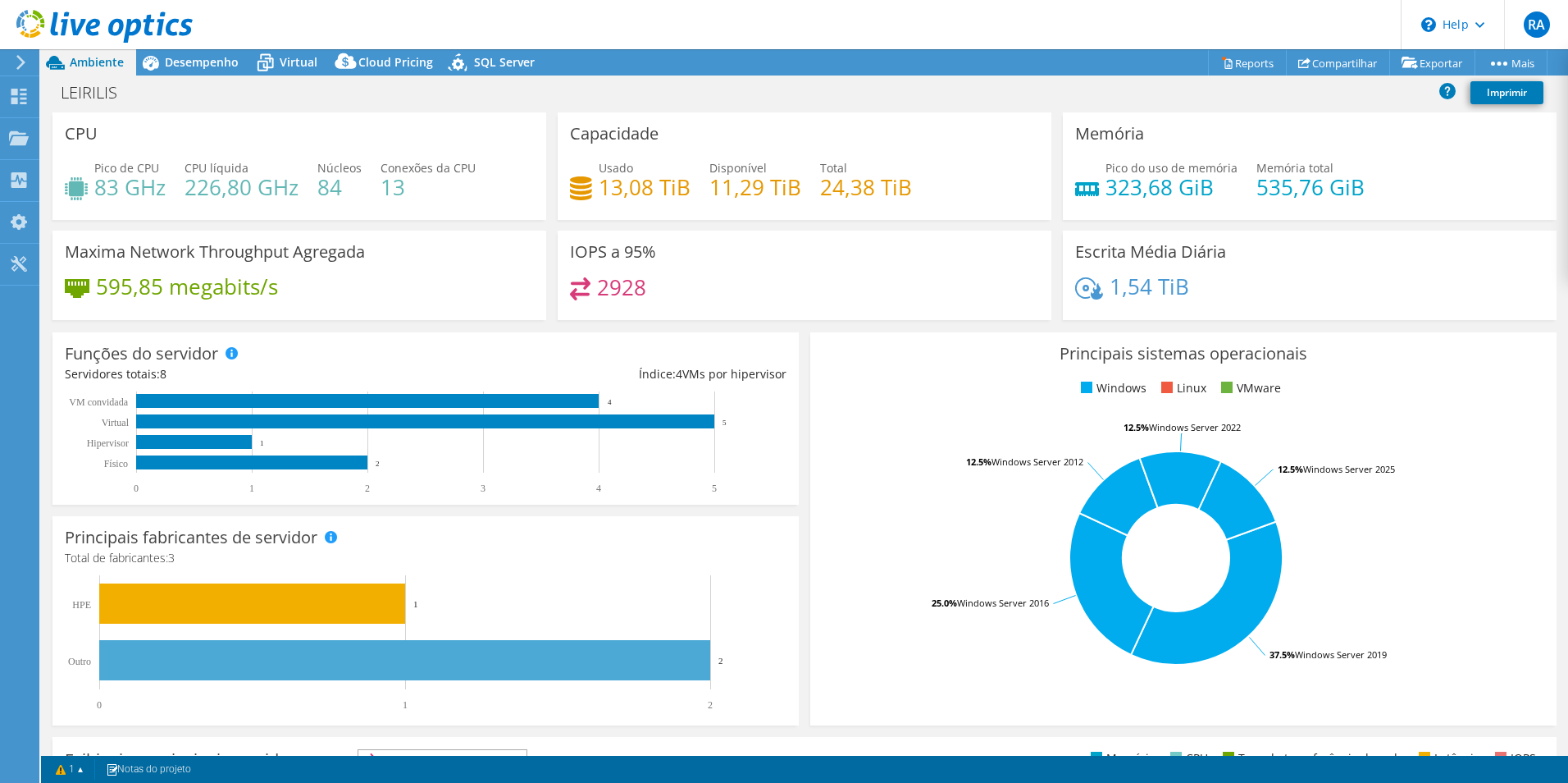
drag, startPoint x: 1464, startPoint y: 149, endPoint x: 1393, endPoint y: 158, distance: 71.6
click at [0, 0] on link "Detalhes do projeto" at bounding box center [0, 0] width 0 height 0
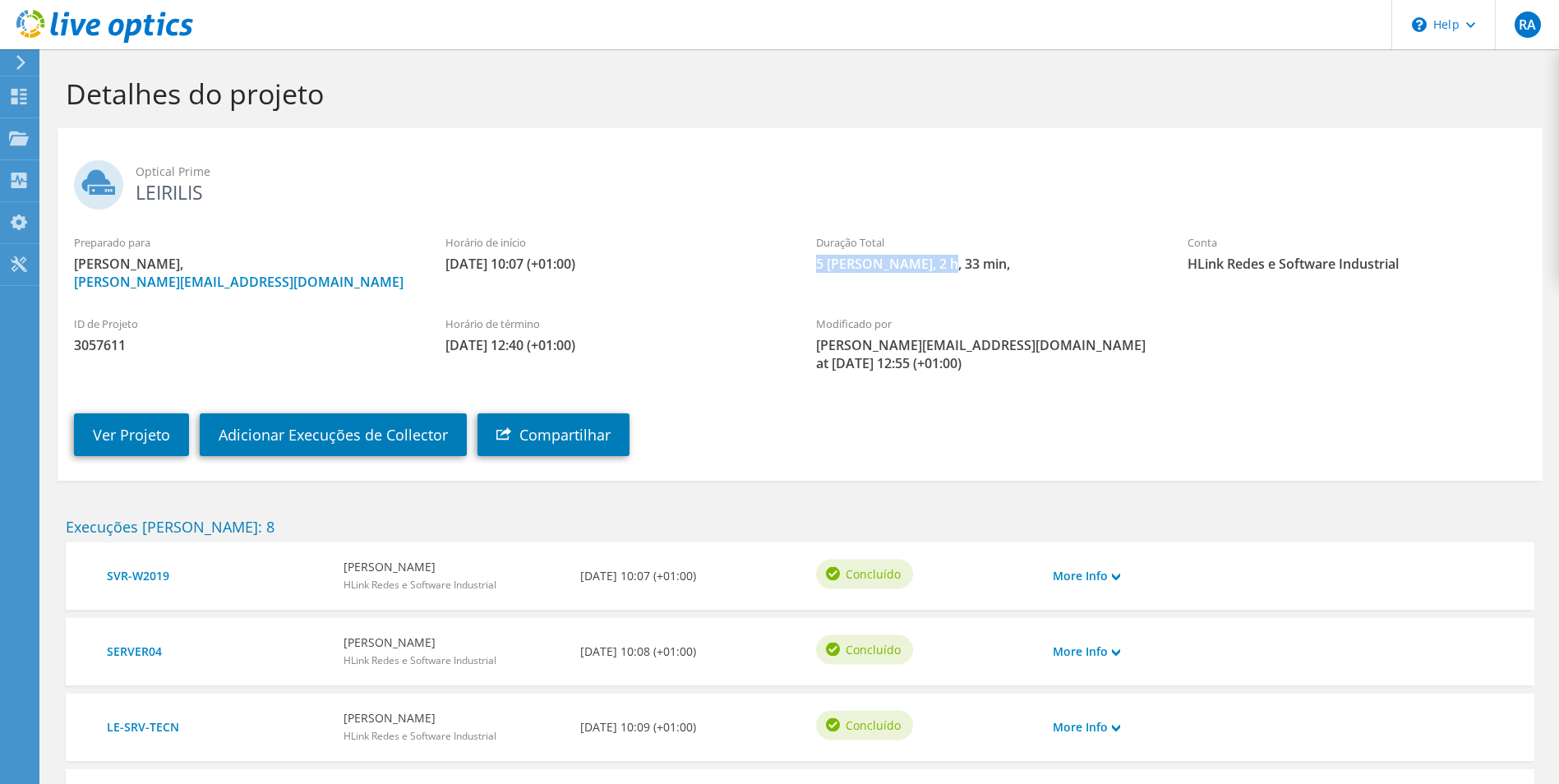
drag, startPoint x: 844, startPoint y: 269, endPoint x: 815, endPoint y: 268, distance: 29.0
click at [815, 268] on div "Duração Total 5 [PERSON_NAME], 2 h, 33 min," at bounding box center [985, 253] width 371 height 55
copy span "5 [PERSON_NAME], 2 h, 33 min,"
click at [68, 135] on div "Projetos" at bounding box center [78, 139] width 79 height 41
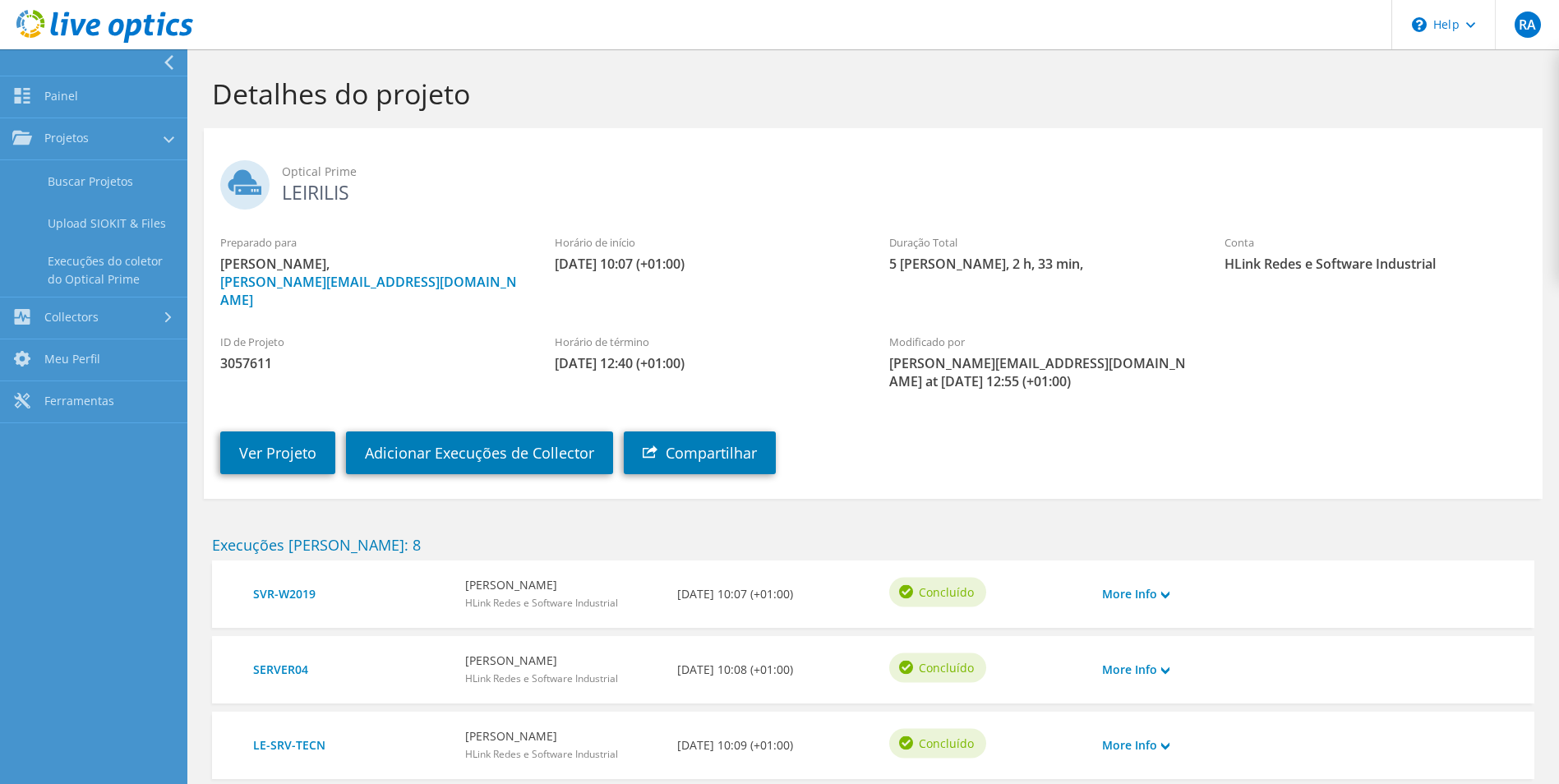
click at [743, 177] on span "Optical Prime" at bounding box center [904, 172] width 1244 height 18
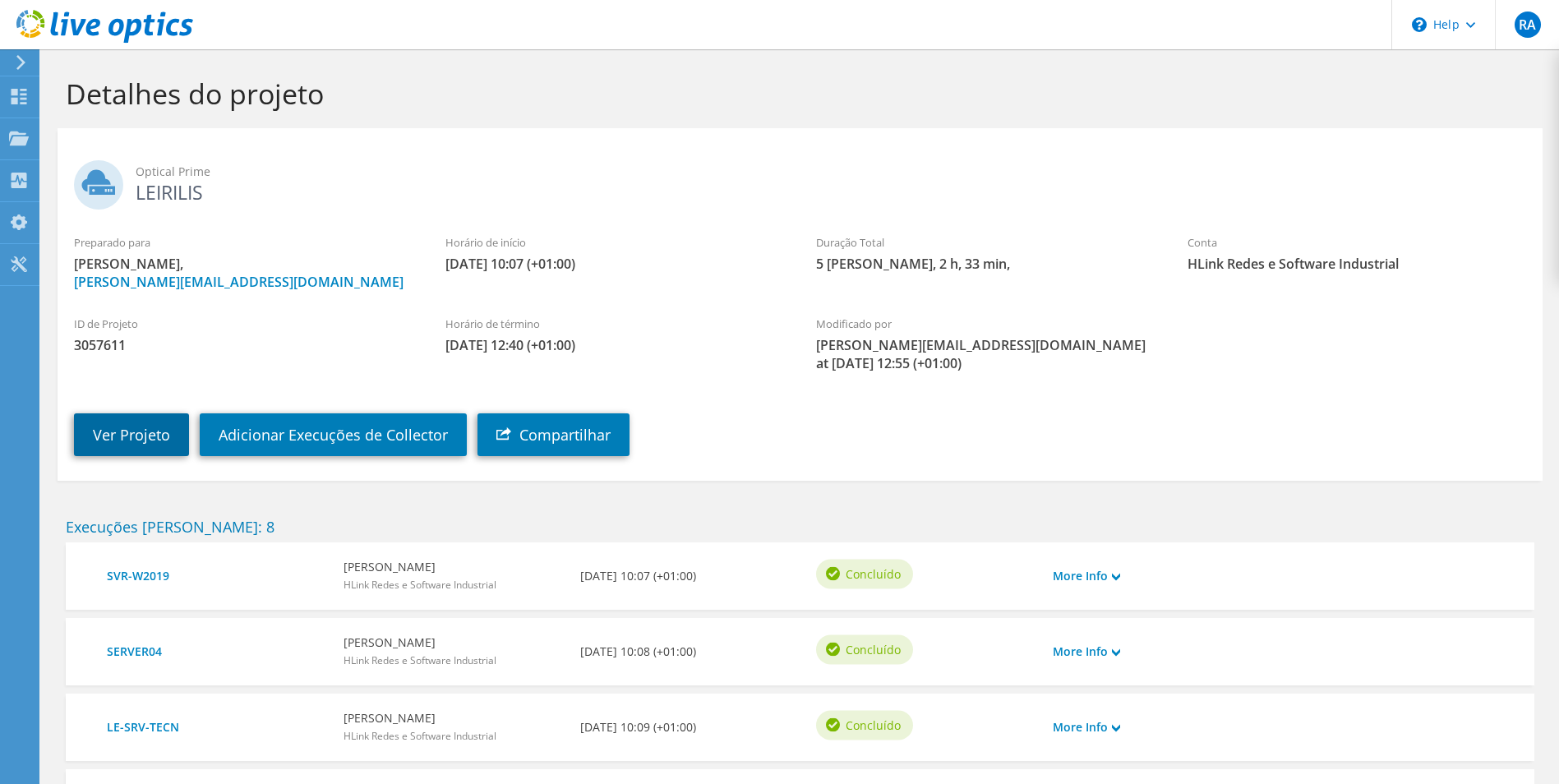
click at [150, 425] on link "Ver Projeto" at bounding box center [132, 434] width 115 height 42
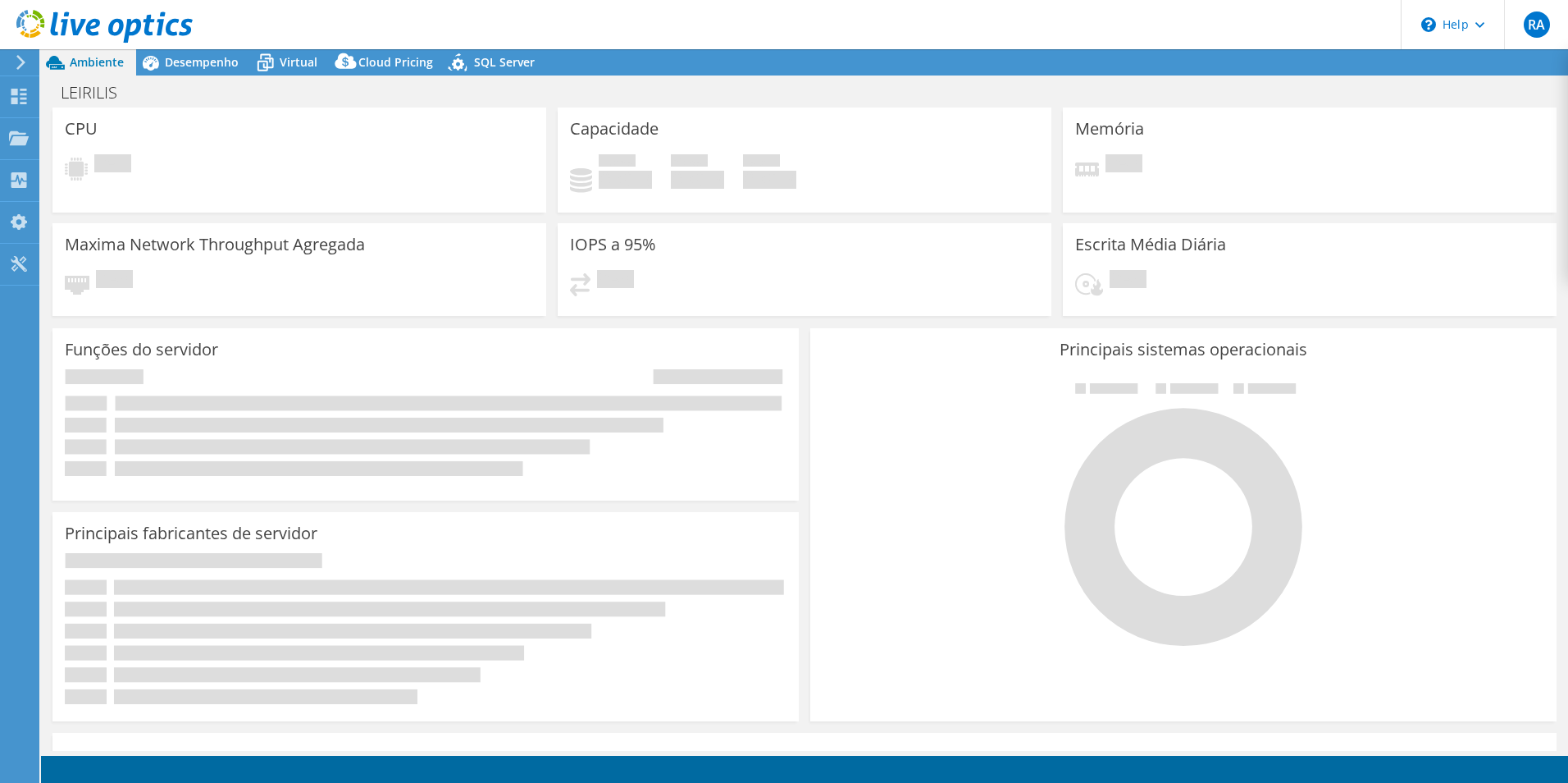
select select "USD"
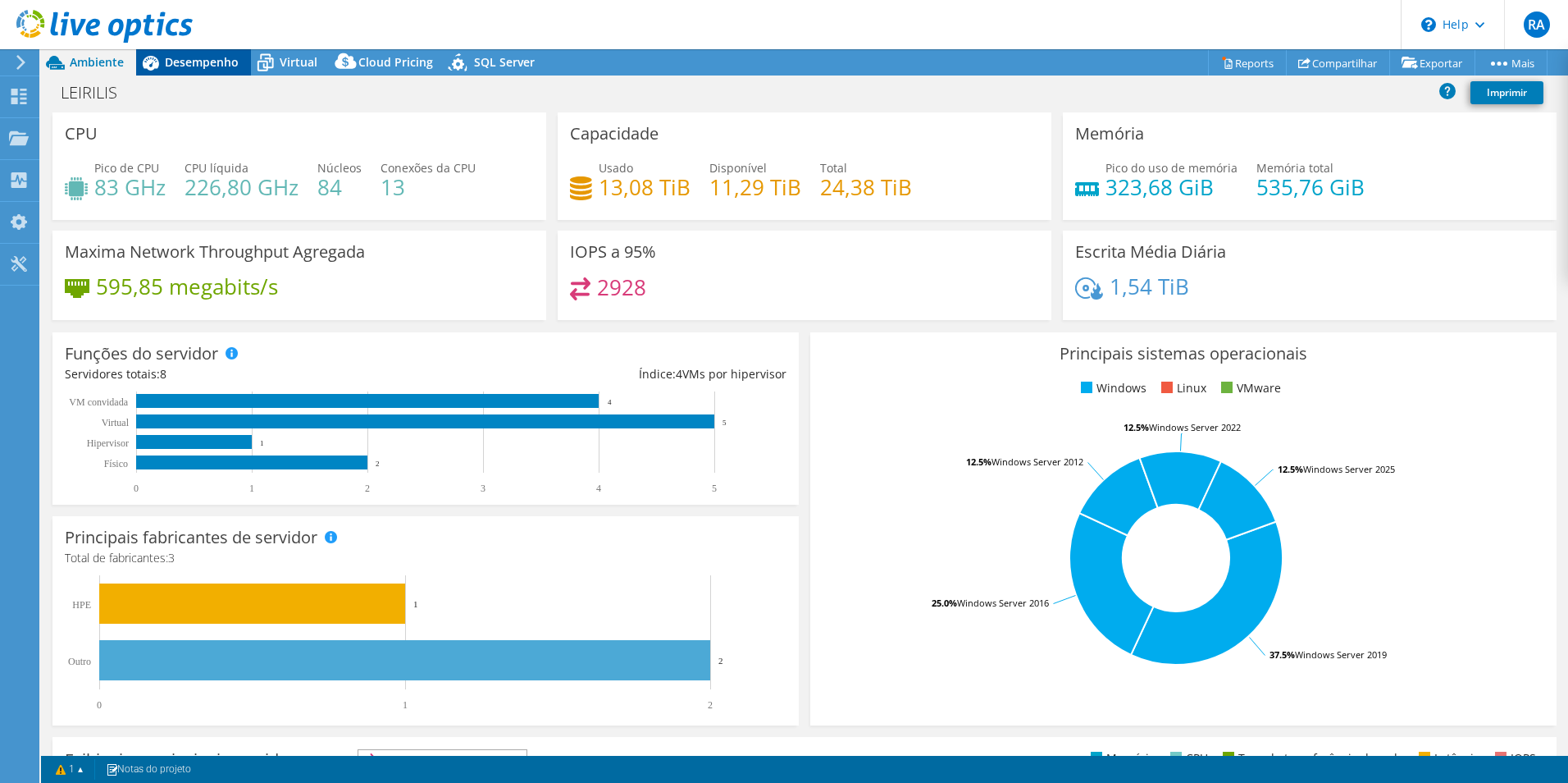
click at [200, 60] on span "Desempenho" at bounding box center [202, 61] width 74 height 15
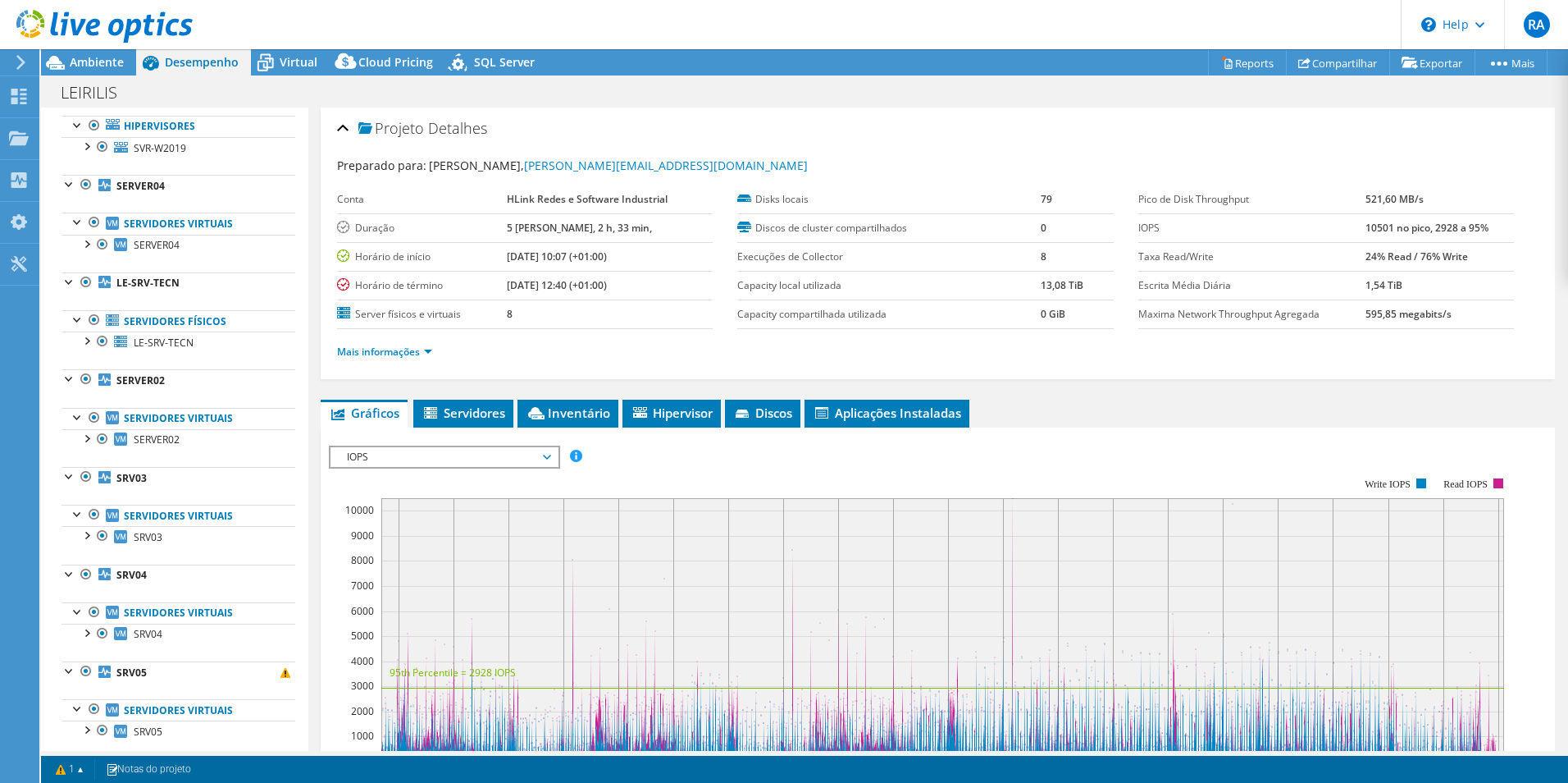
scroll to position [215, 0]
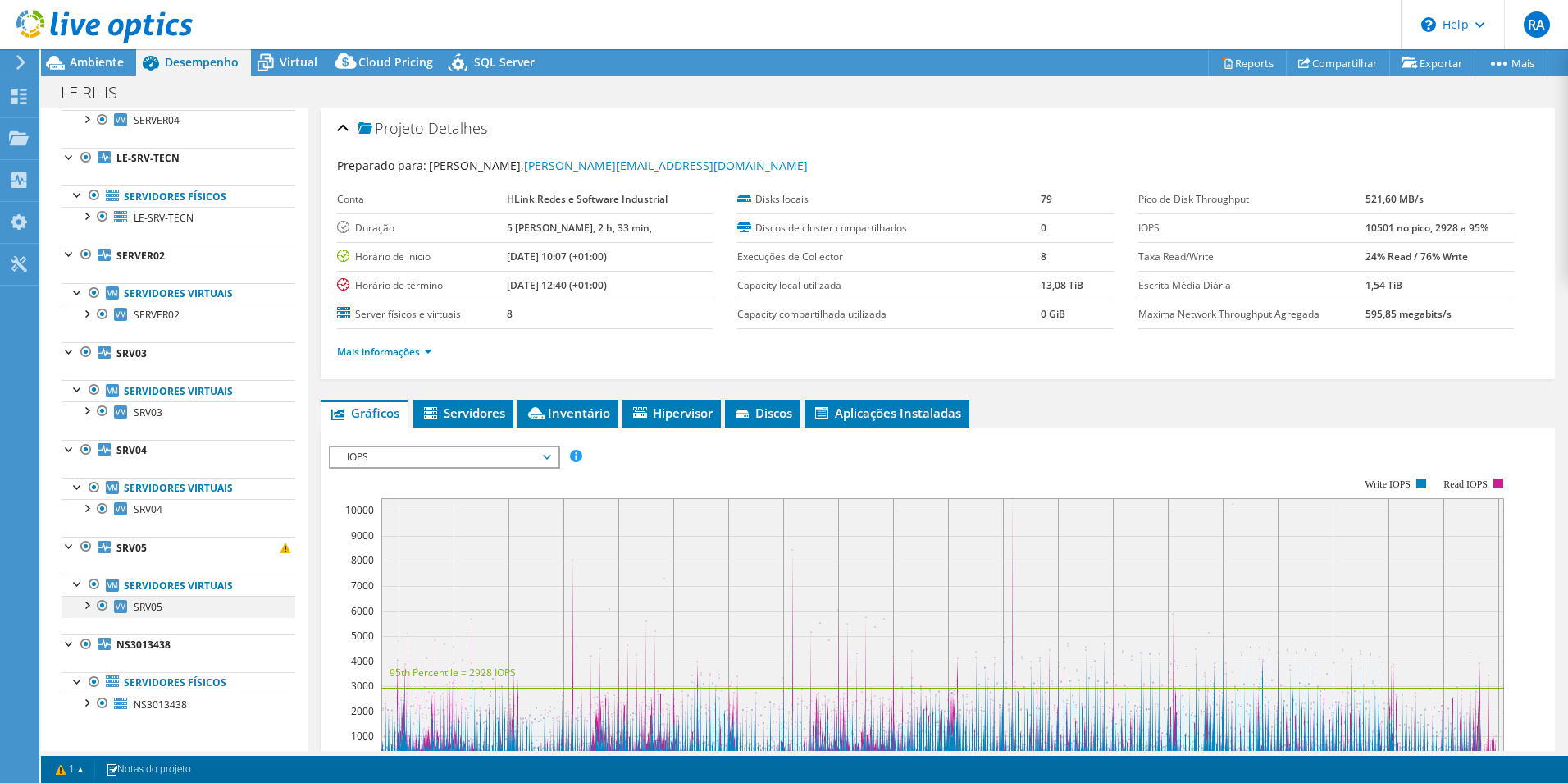
click at [88, 606] on div at bounding box center [86, 604] width 16 height 16
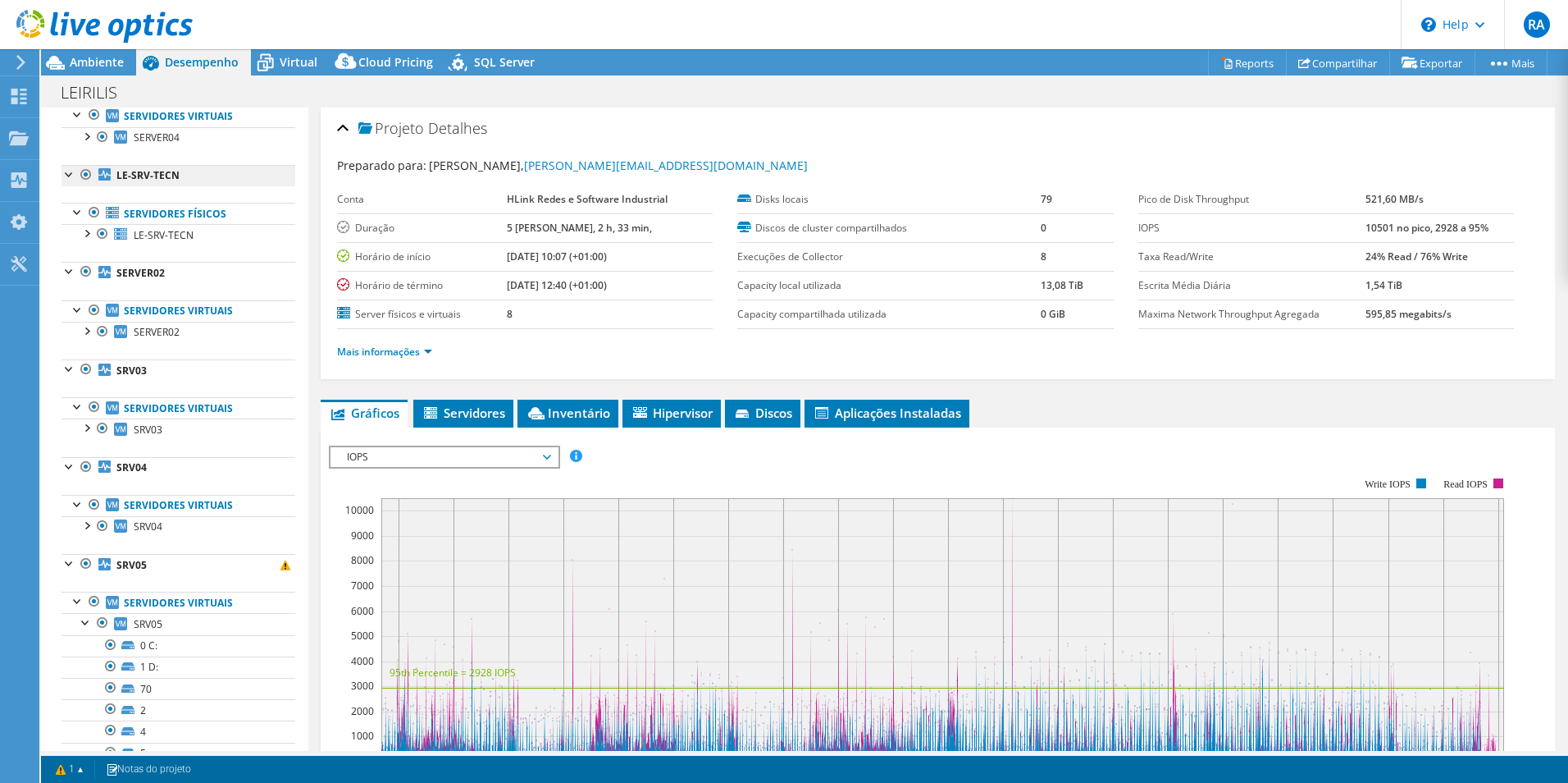
scroll to position [0, 0]
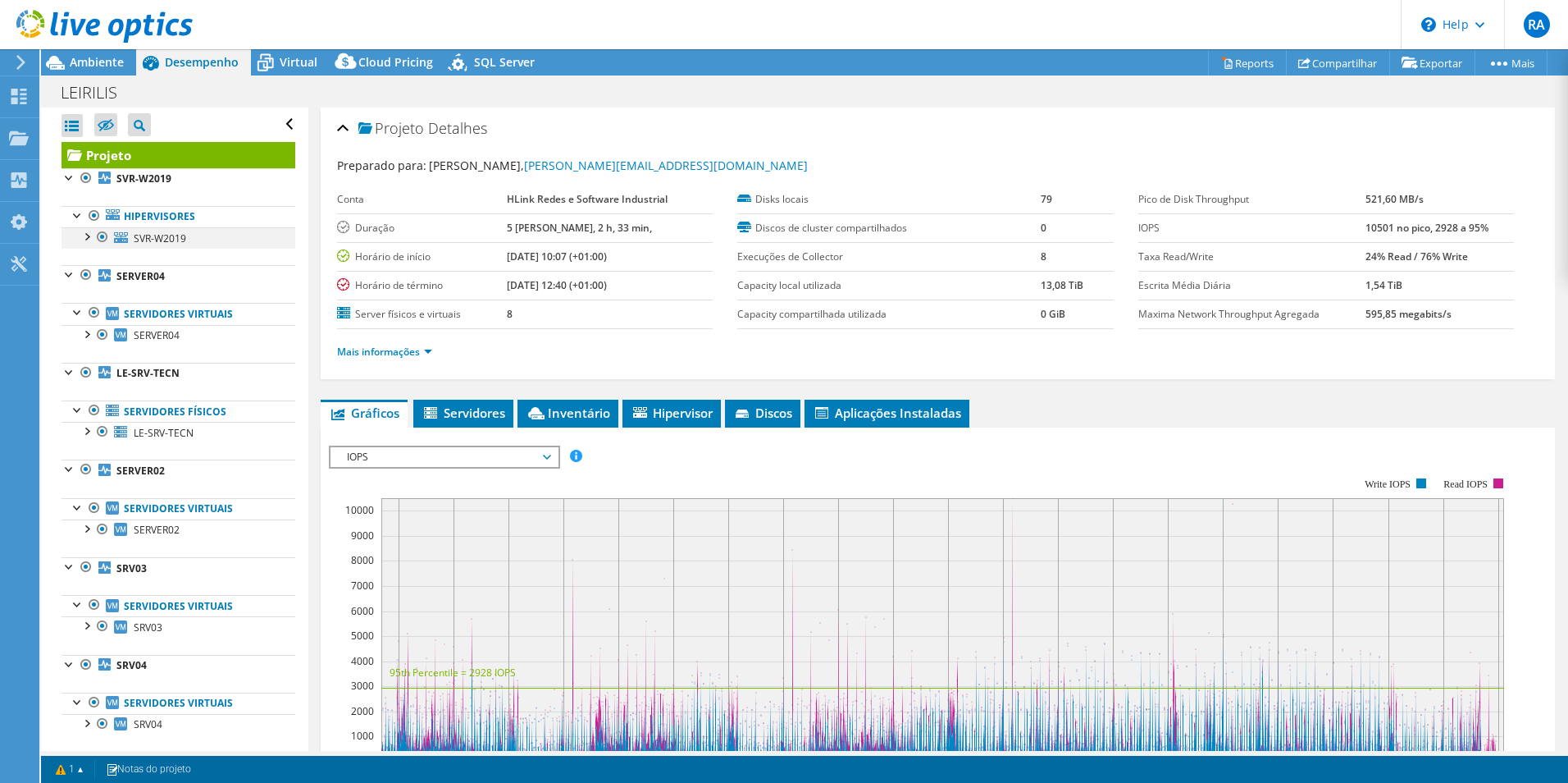
click at [85, 240] on div at bounding box center [86, 236] width 16 height 16
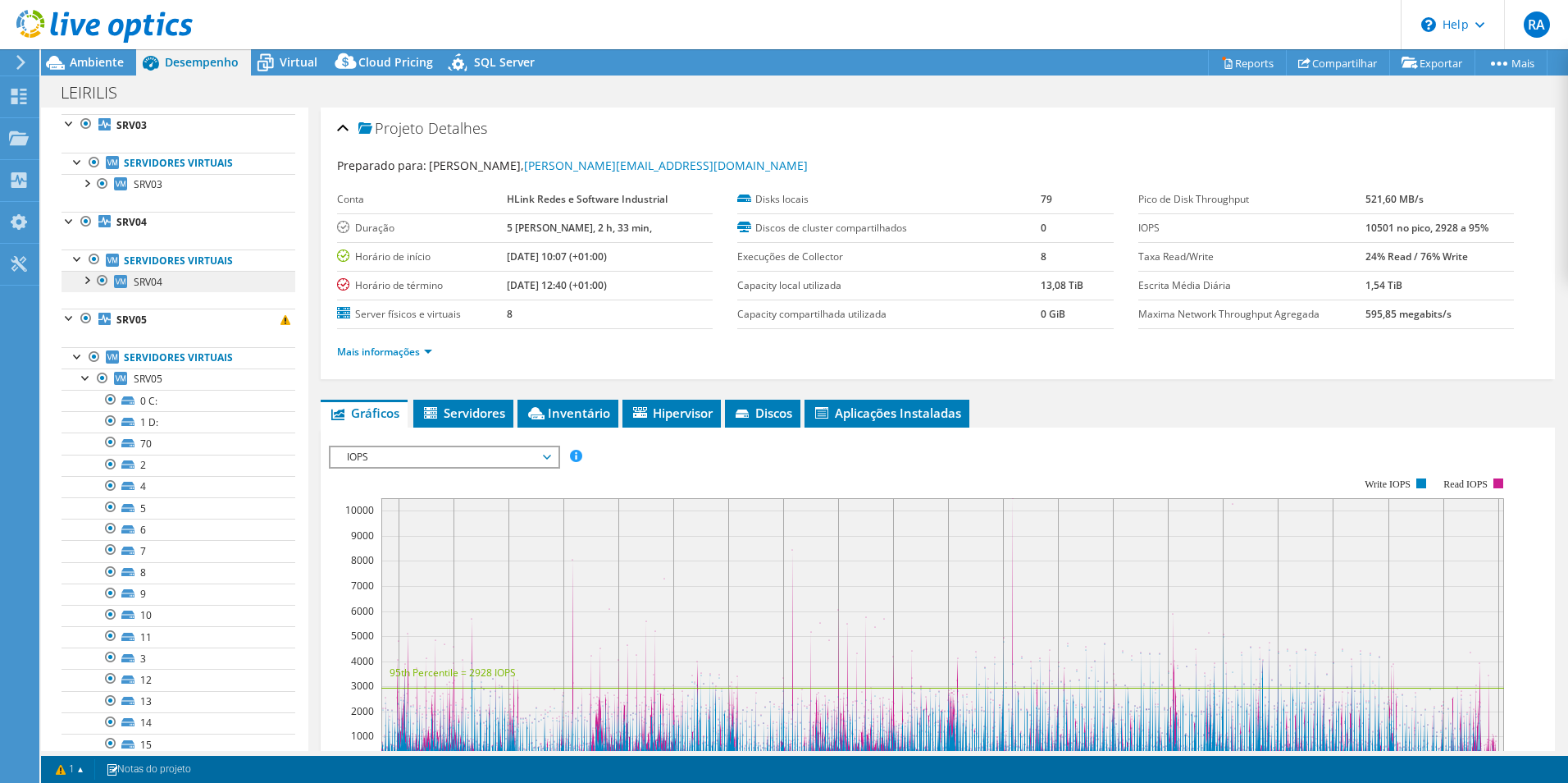
scroll to position [492, 0]
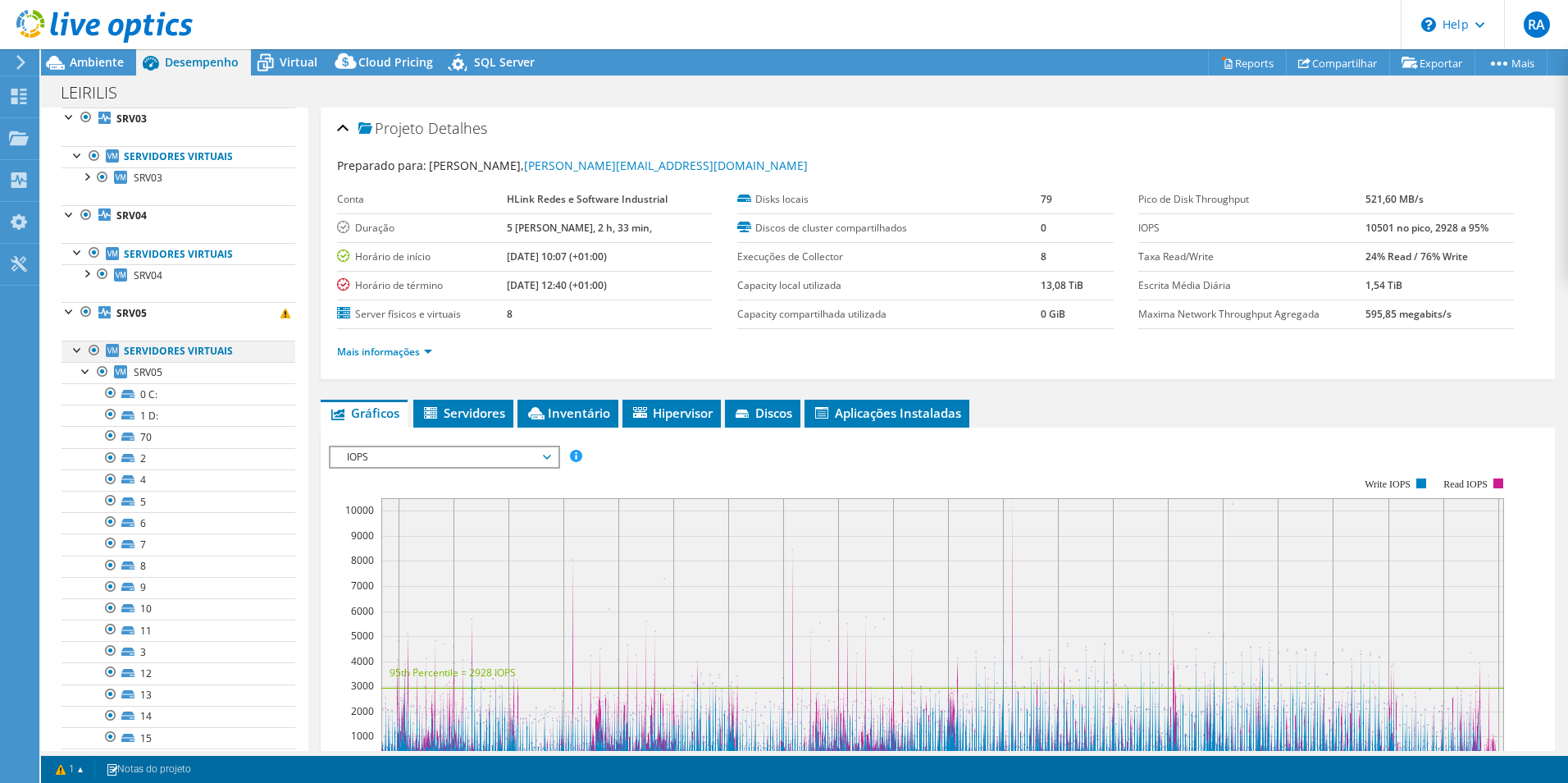
click at [77, 350] on div at bounding box center [77, 348] width 16 height 16
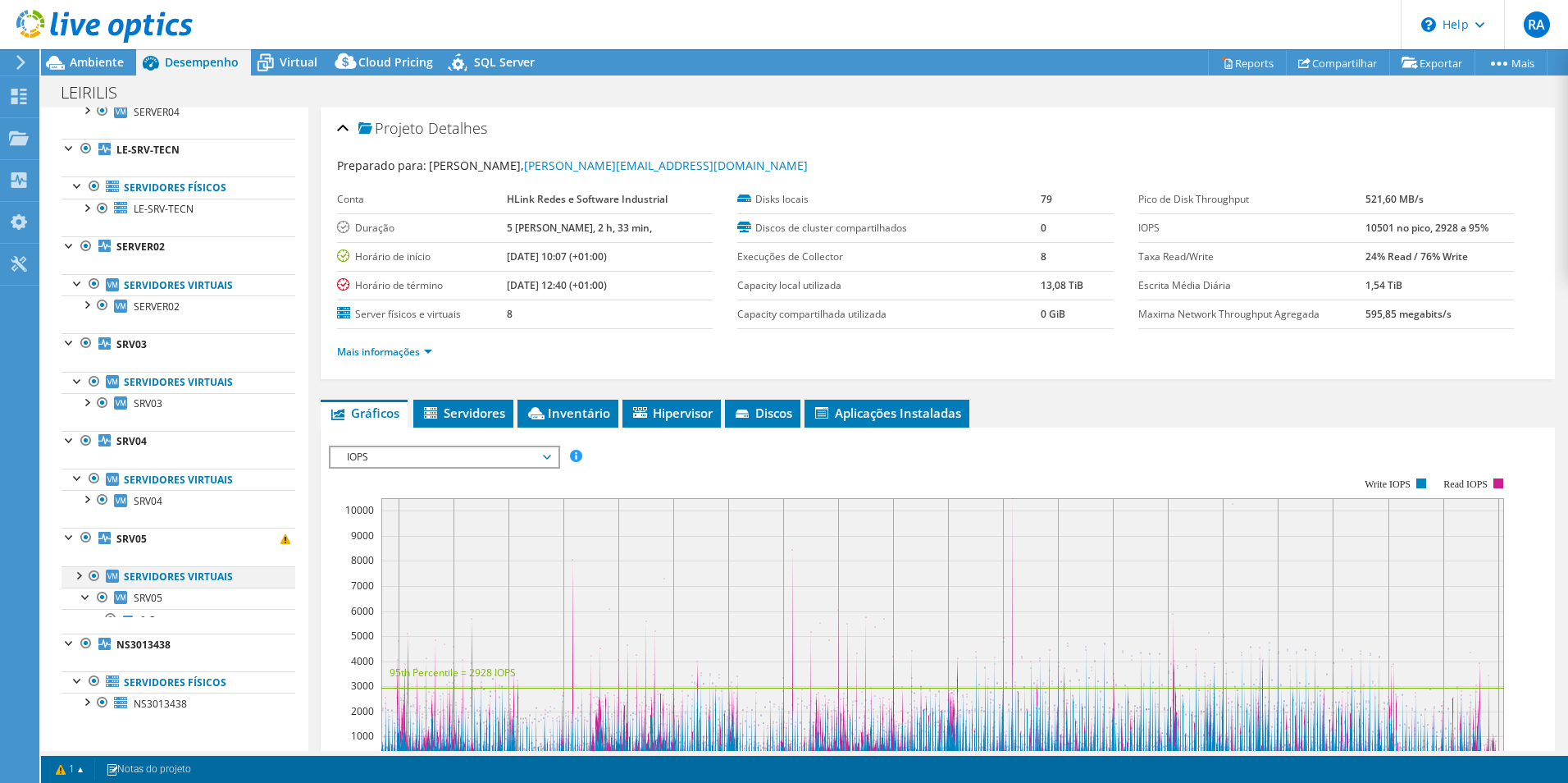
scroll to position [237, 0]
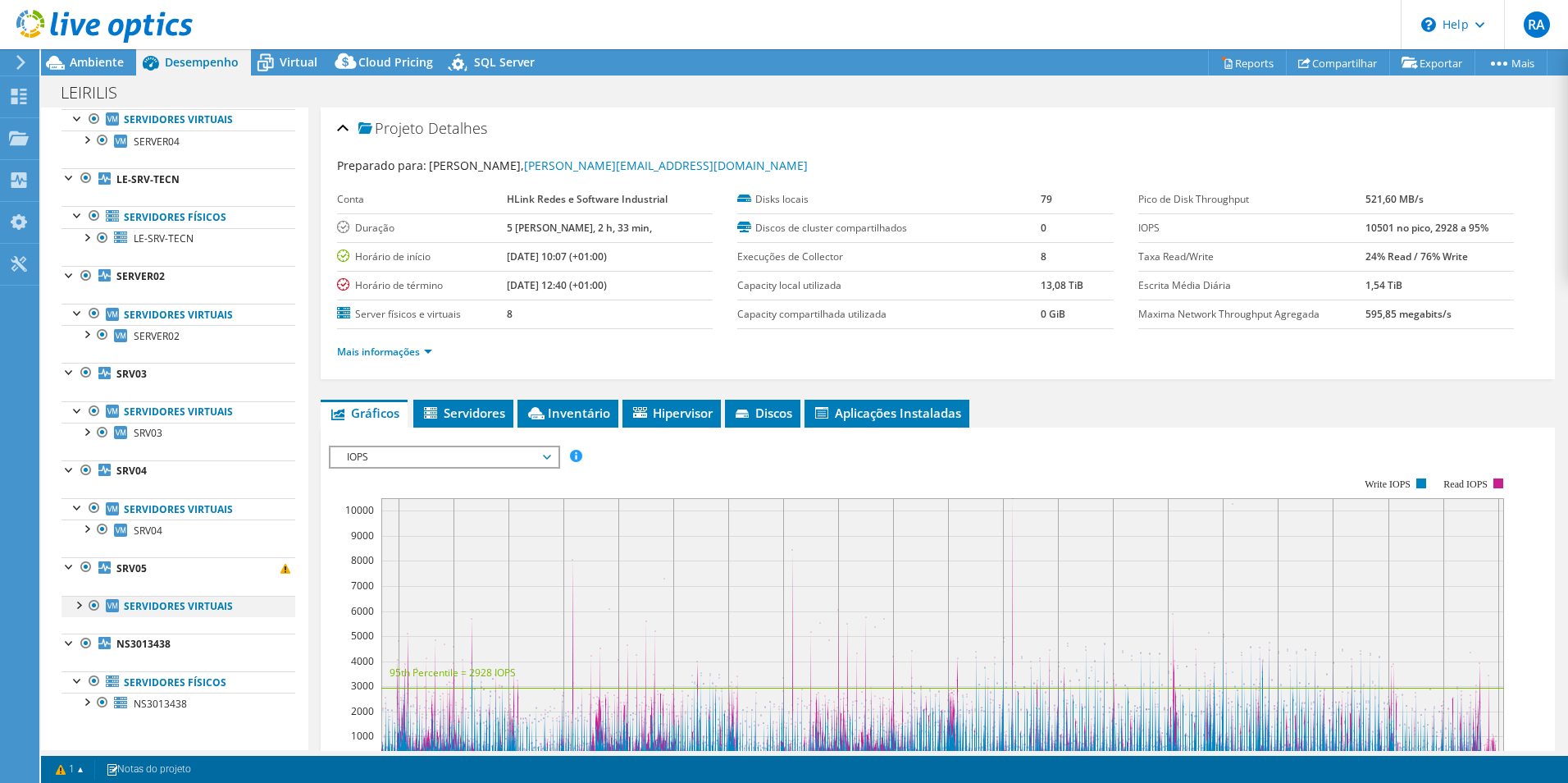
click at [80, 605] on div at bounding box center [77, 604] width 16 height 16
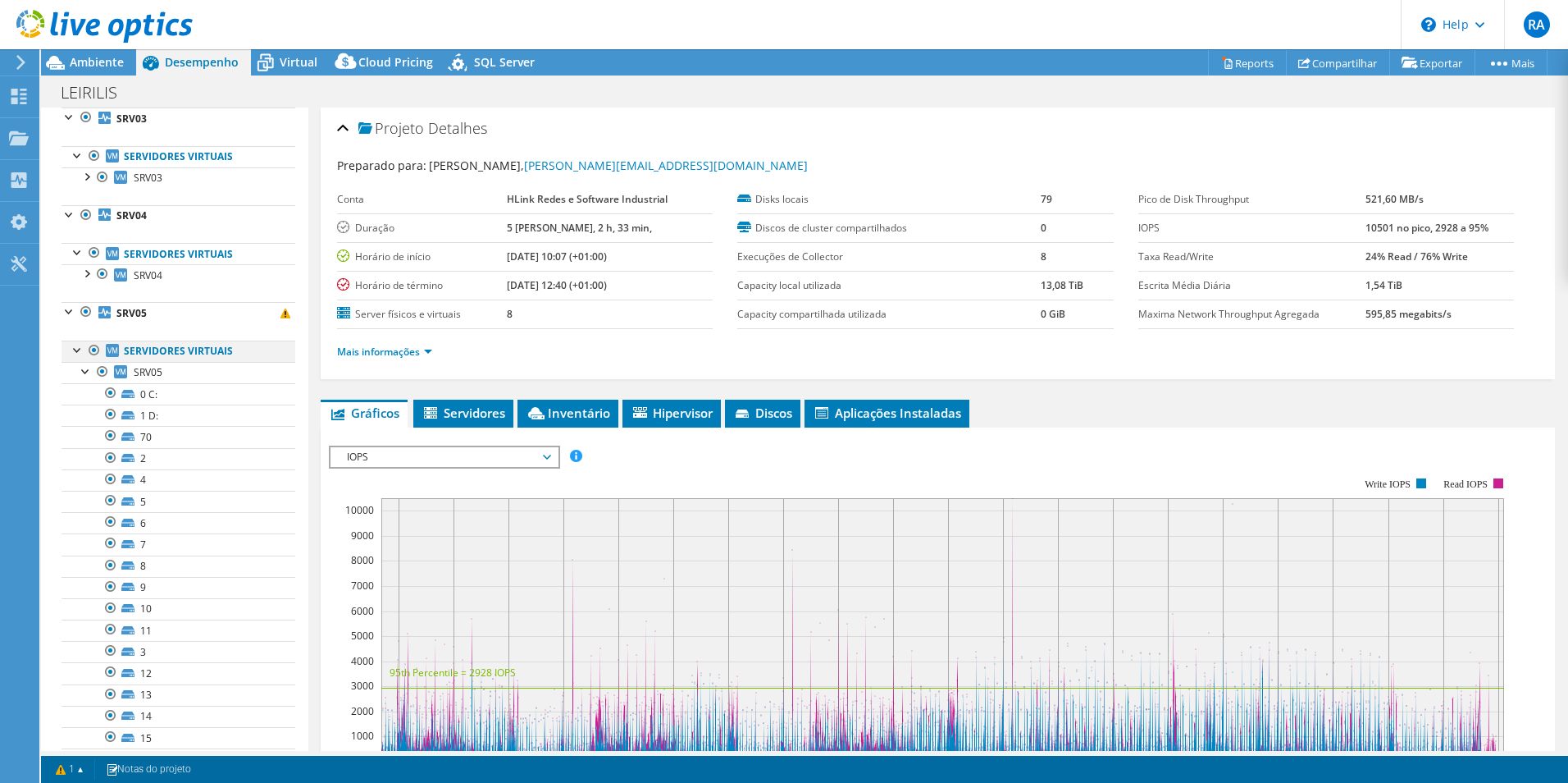
click at [79, 348] on div at bounding box center [77, 348] width 16 height 16
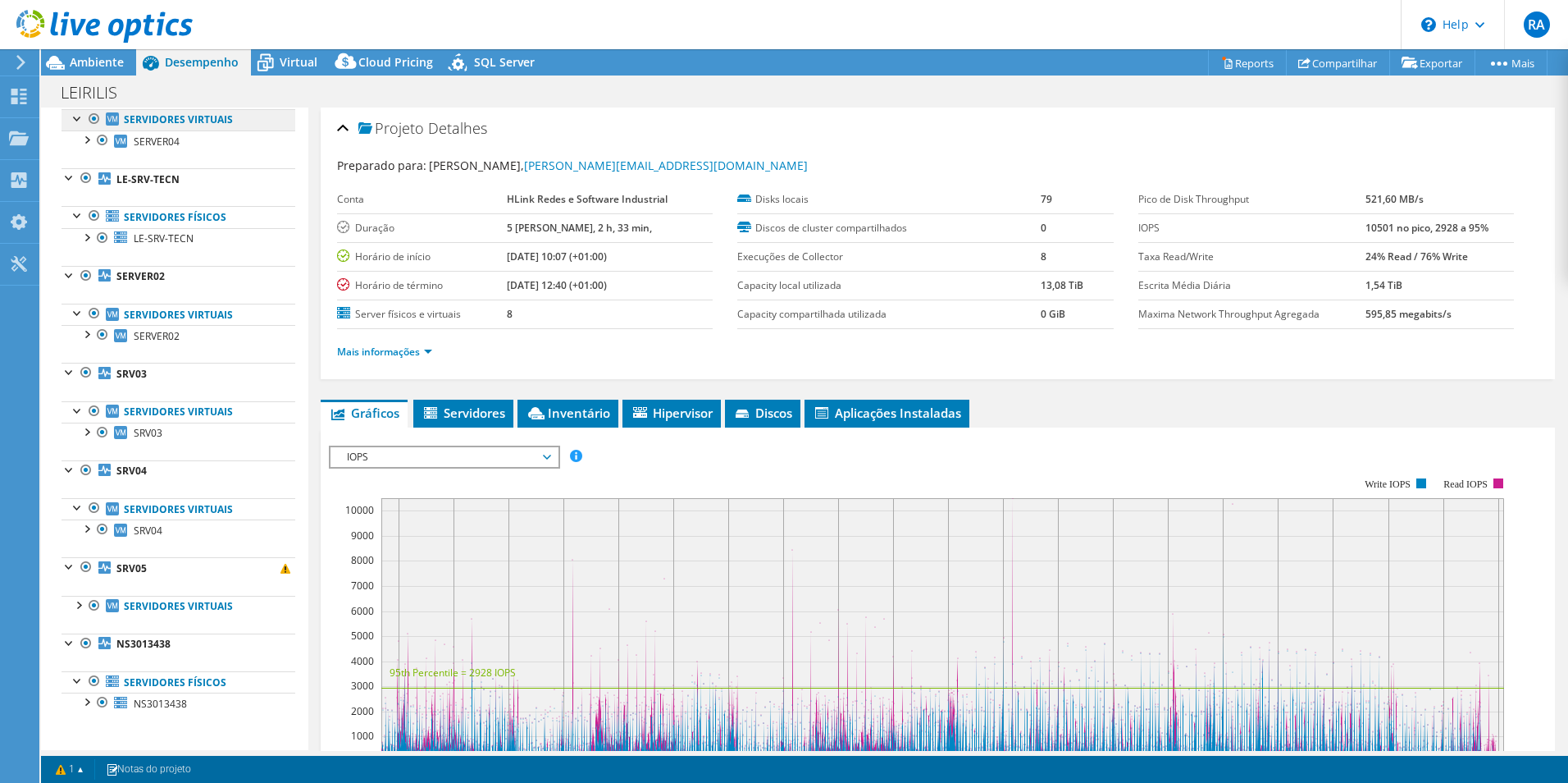
scroll to position [0, 0]
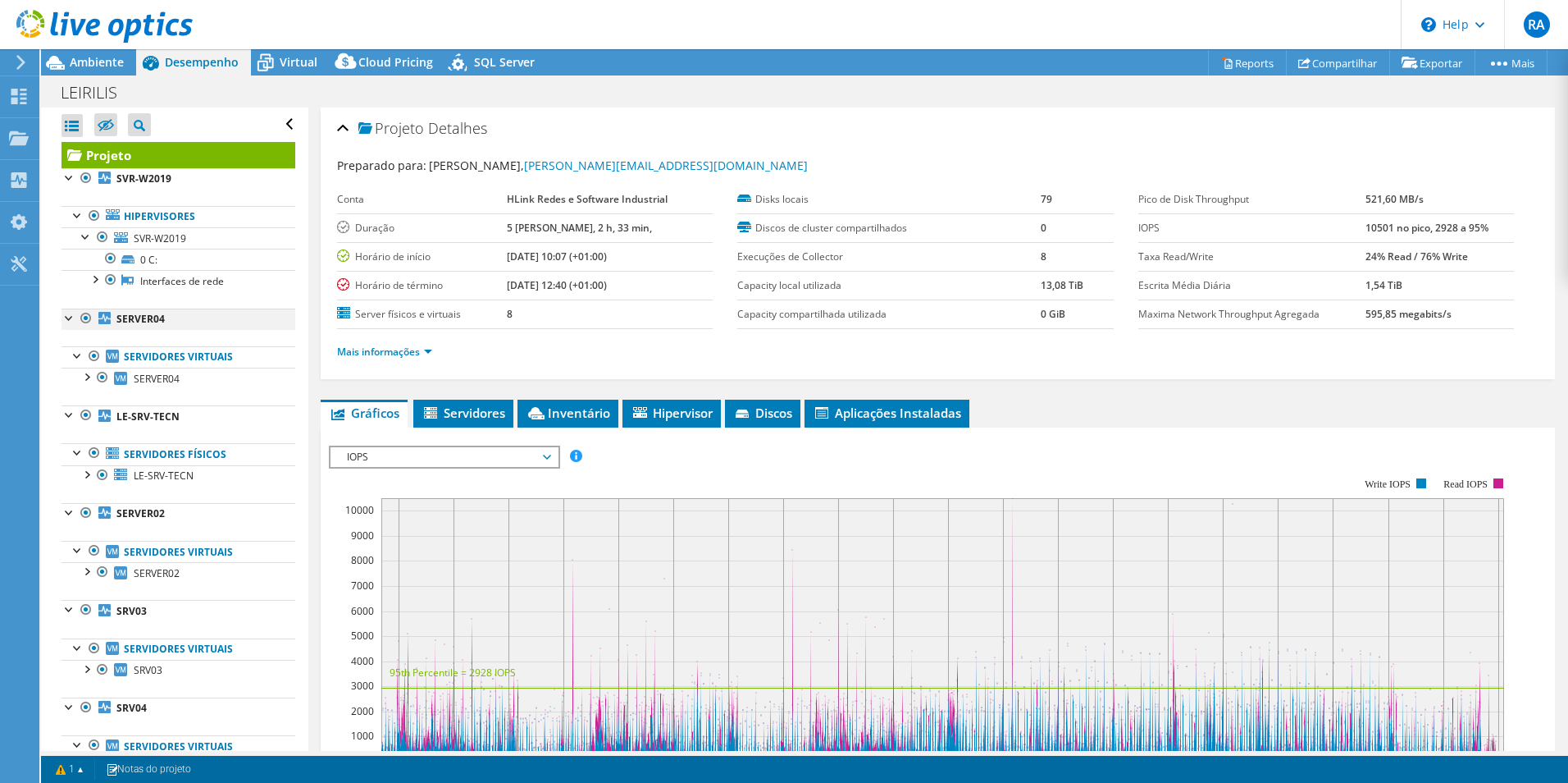
click at [69, 320] on div at bounding box center [69, 317] width 16 height 16
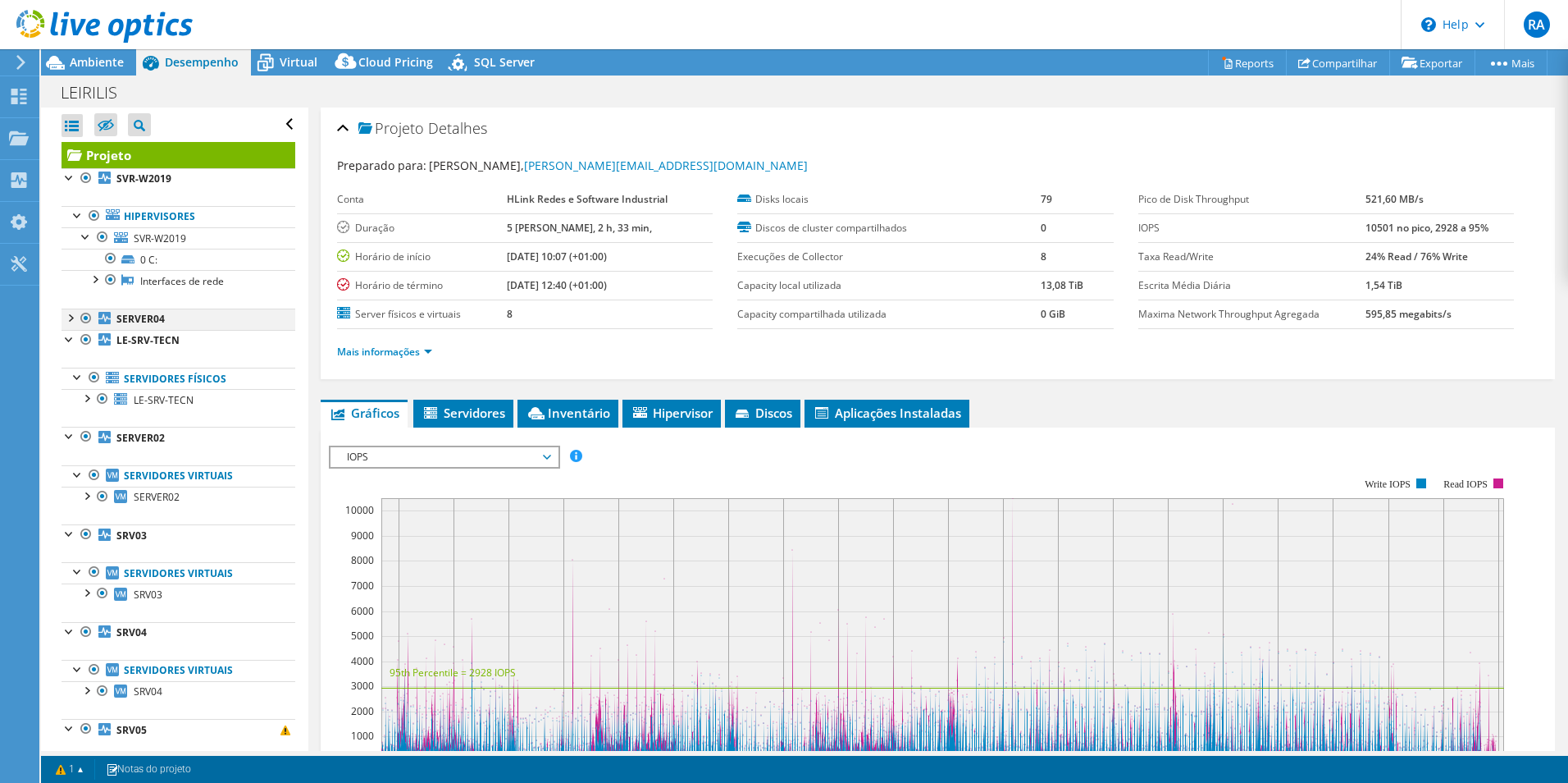
click at [69, 320] on div at bounding box center [69, 317] width 16 height 16
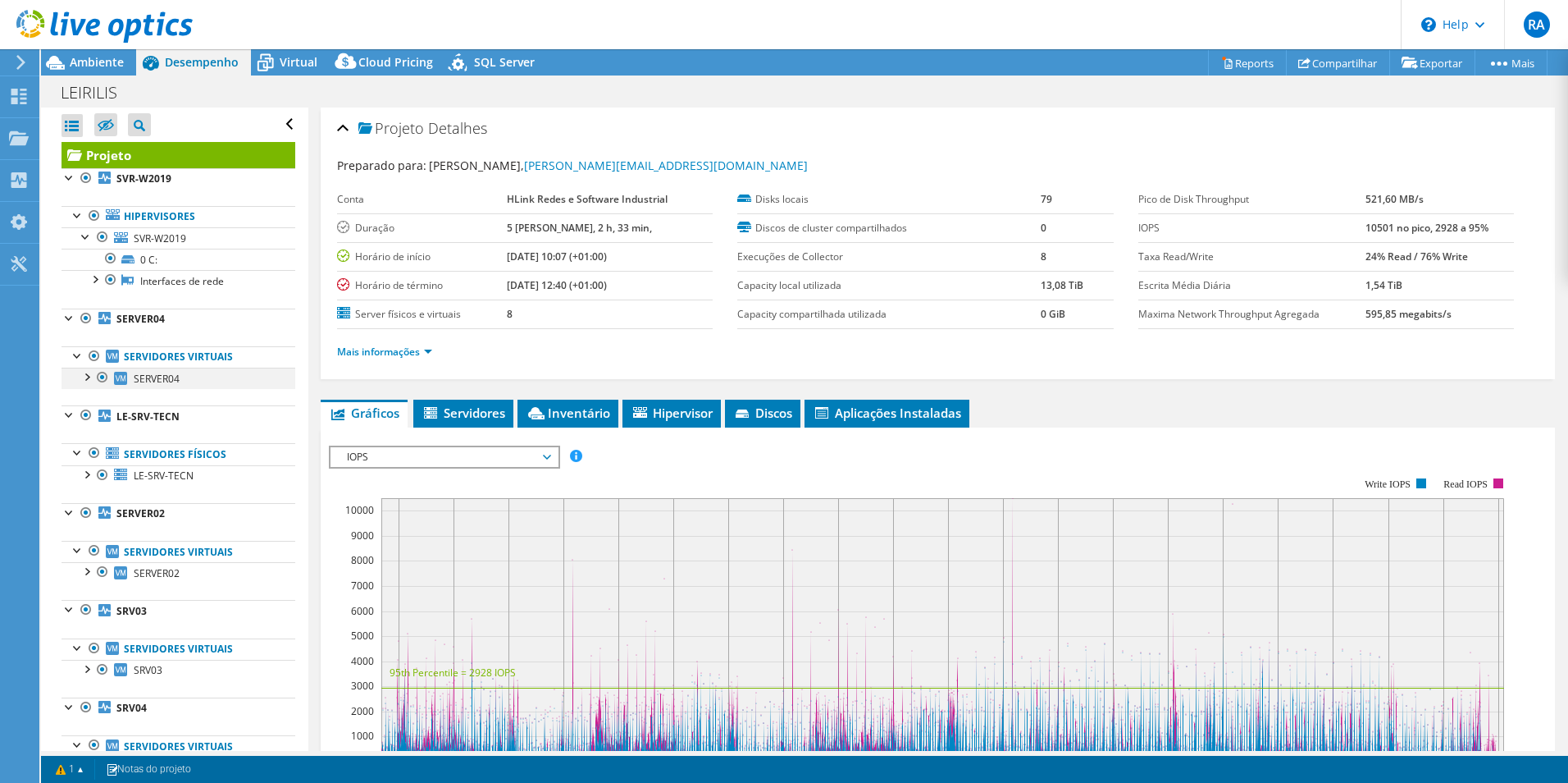
click at [87, 379] on div at bounding box center [86, 375] width 16 height 16
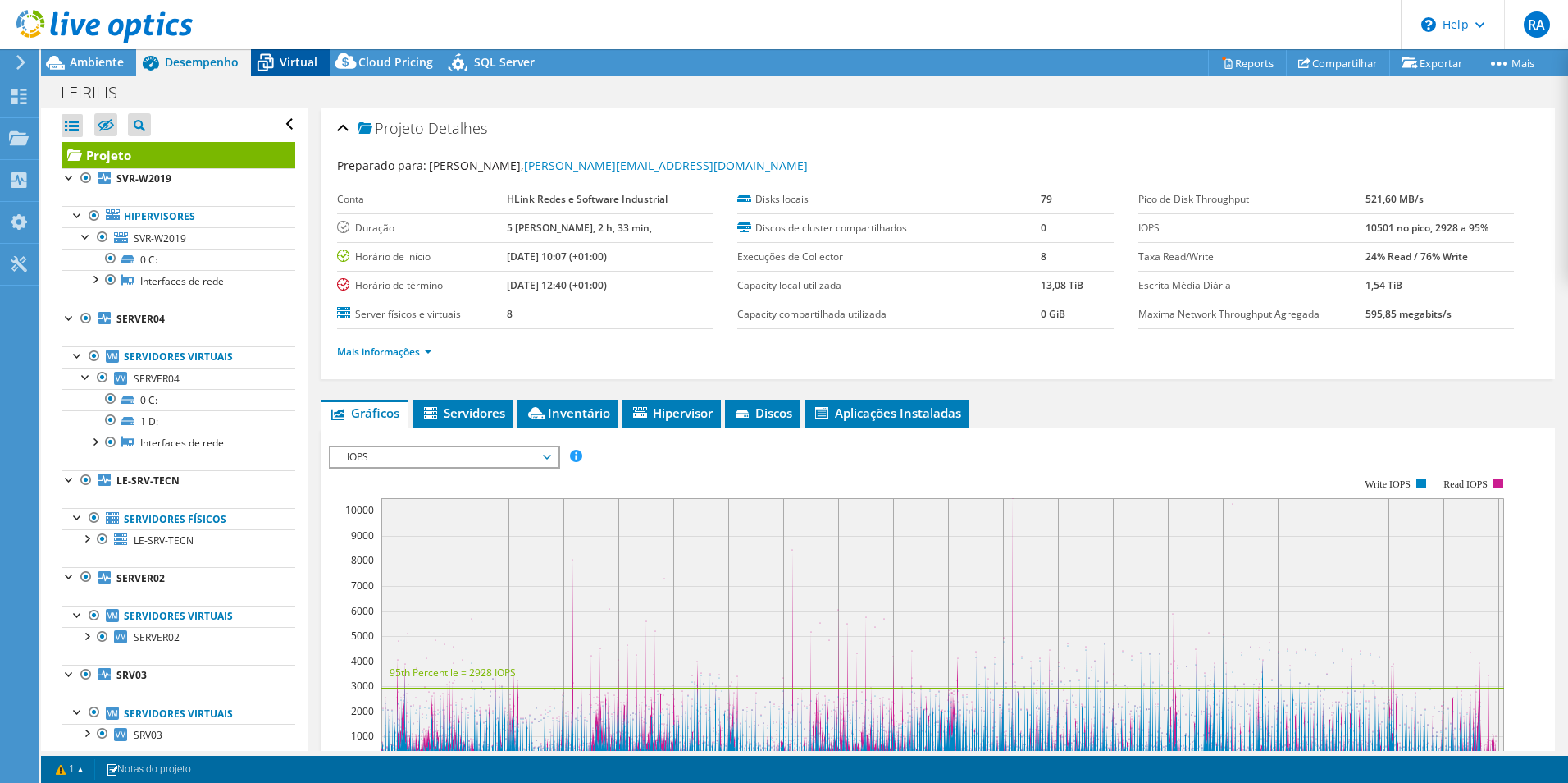
click at [293, 60] on span "Virtual" at bounding box center [299, 61] width 38 height 15
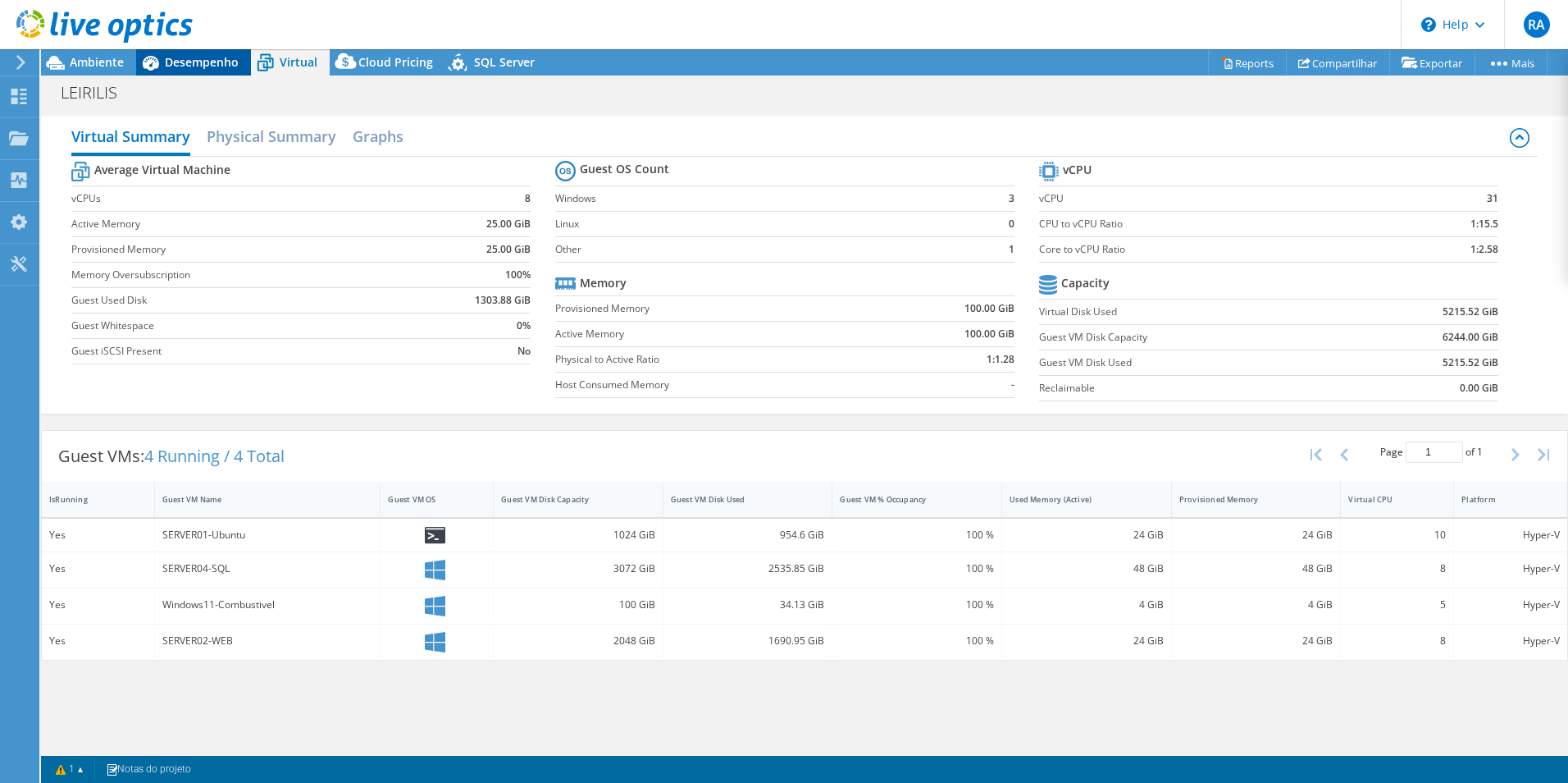
click at [213, 56] on span "Desempenho" at bounding box center [202, 61] width 74 height 15
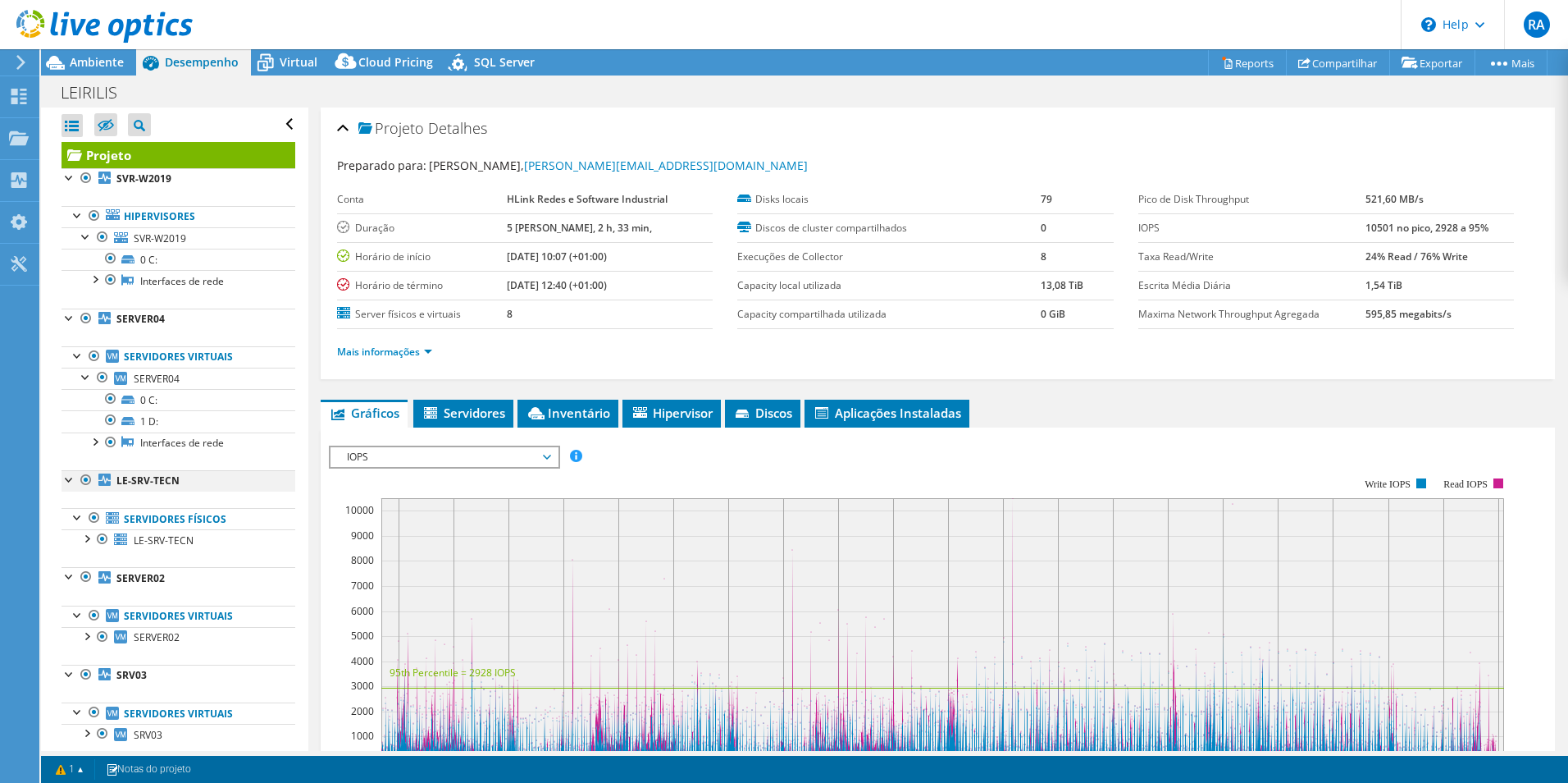
click at [67, 475] on div at bounding box center [69, 478] width 16 height 16
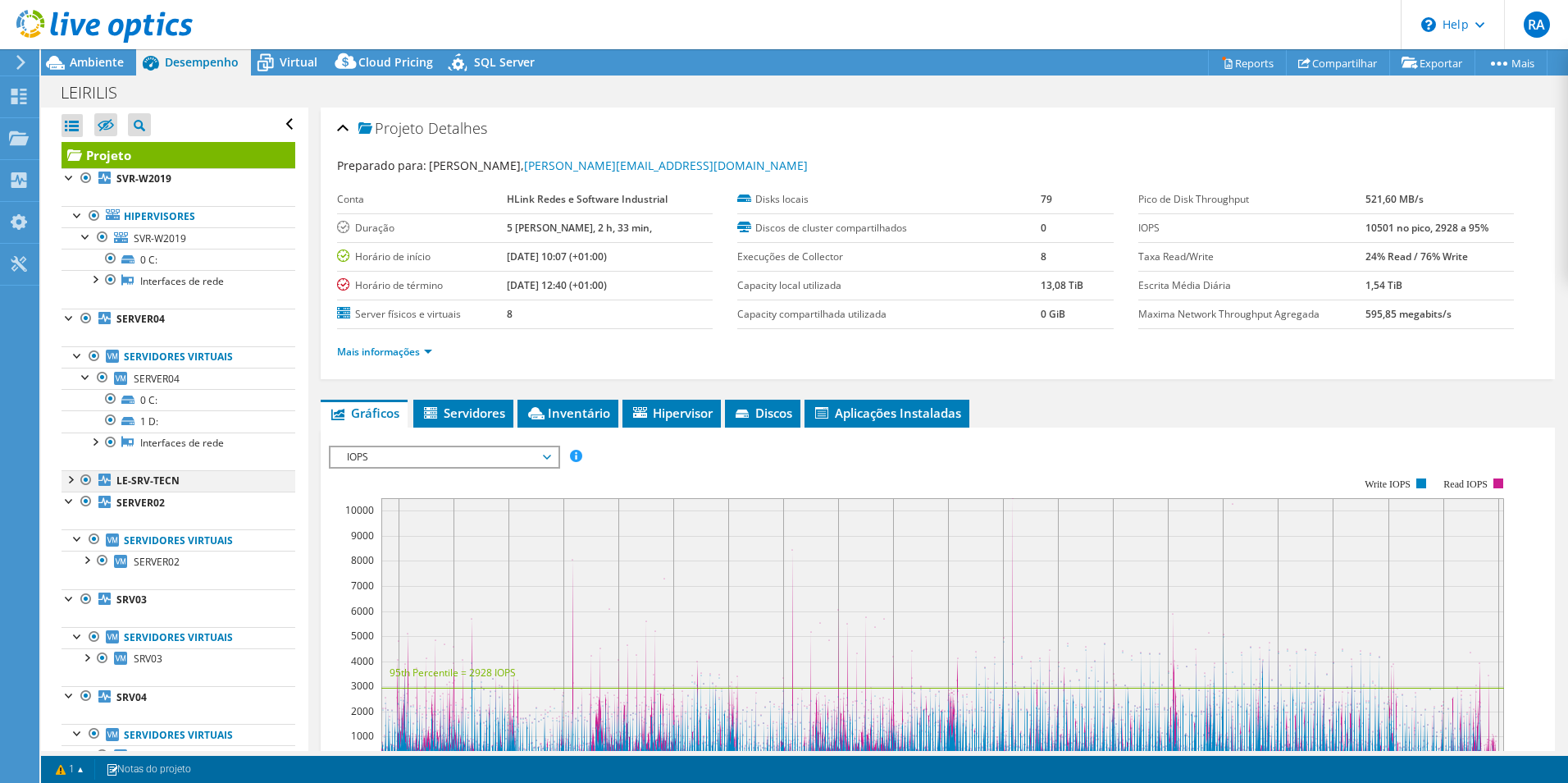
click at [67, 478] on div at bounding box center [69, 478] width 16 height 16
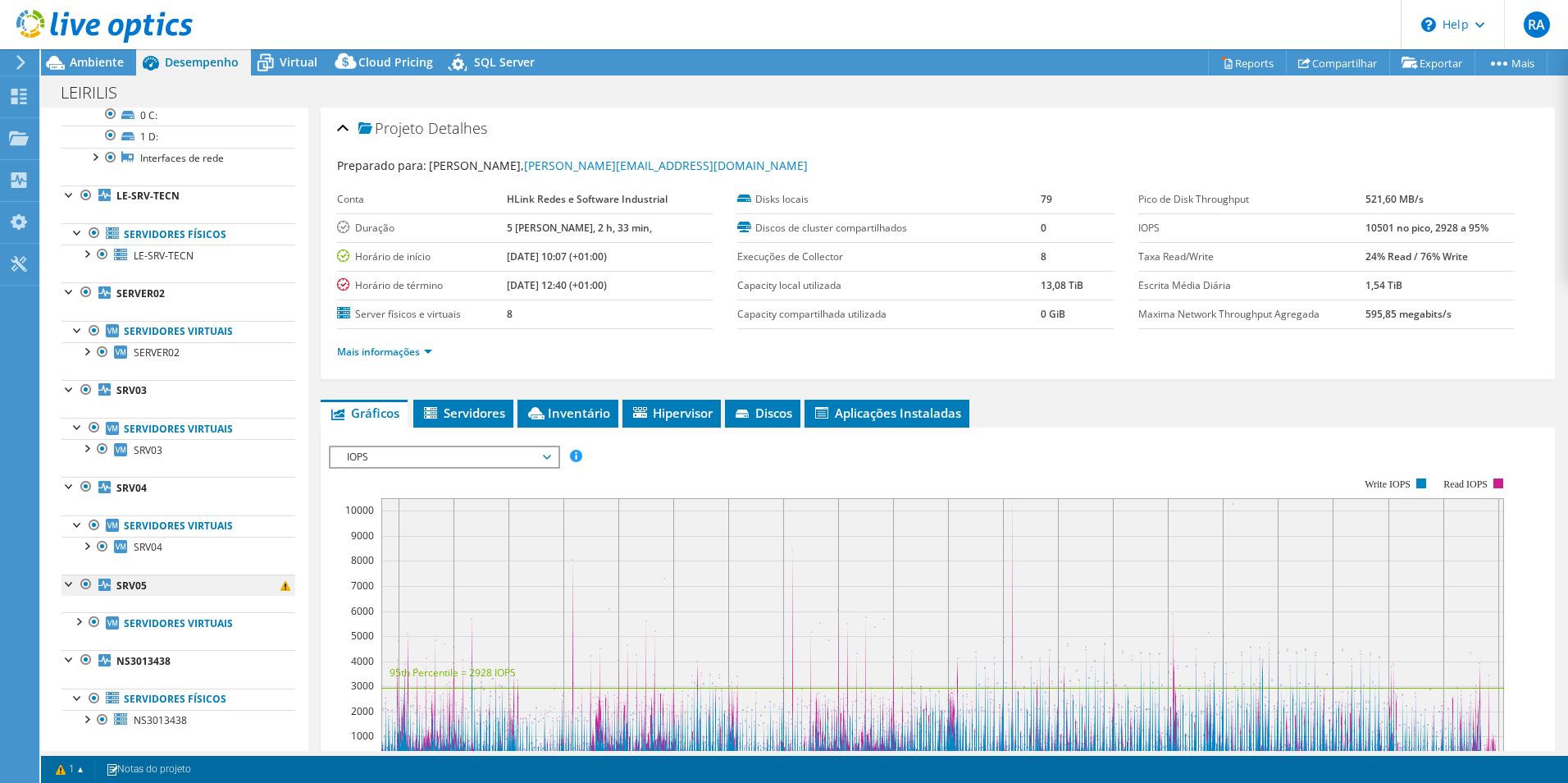
scroll to position [302, 0]
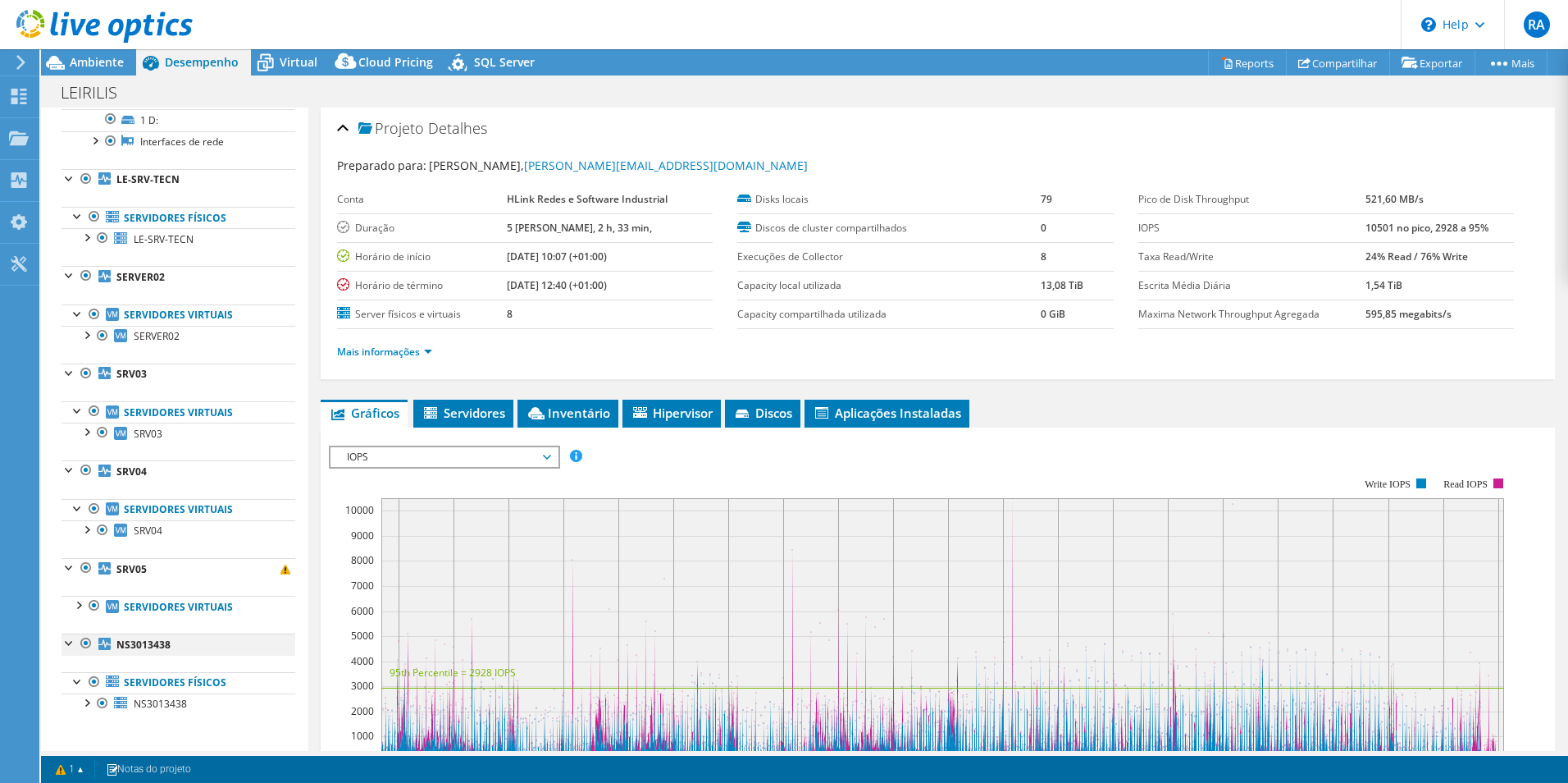
click at [67, 643] on div at bounding box center [69, 642] width 16 height 16
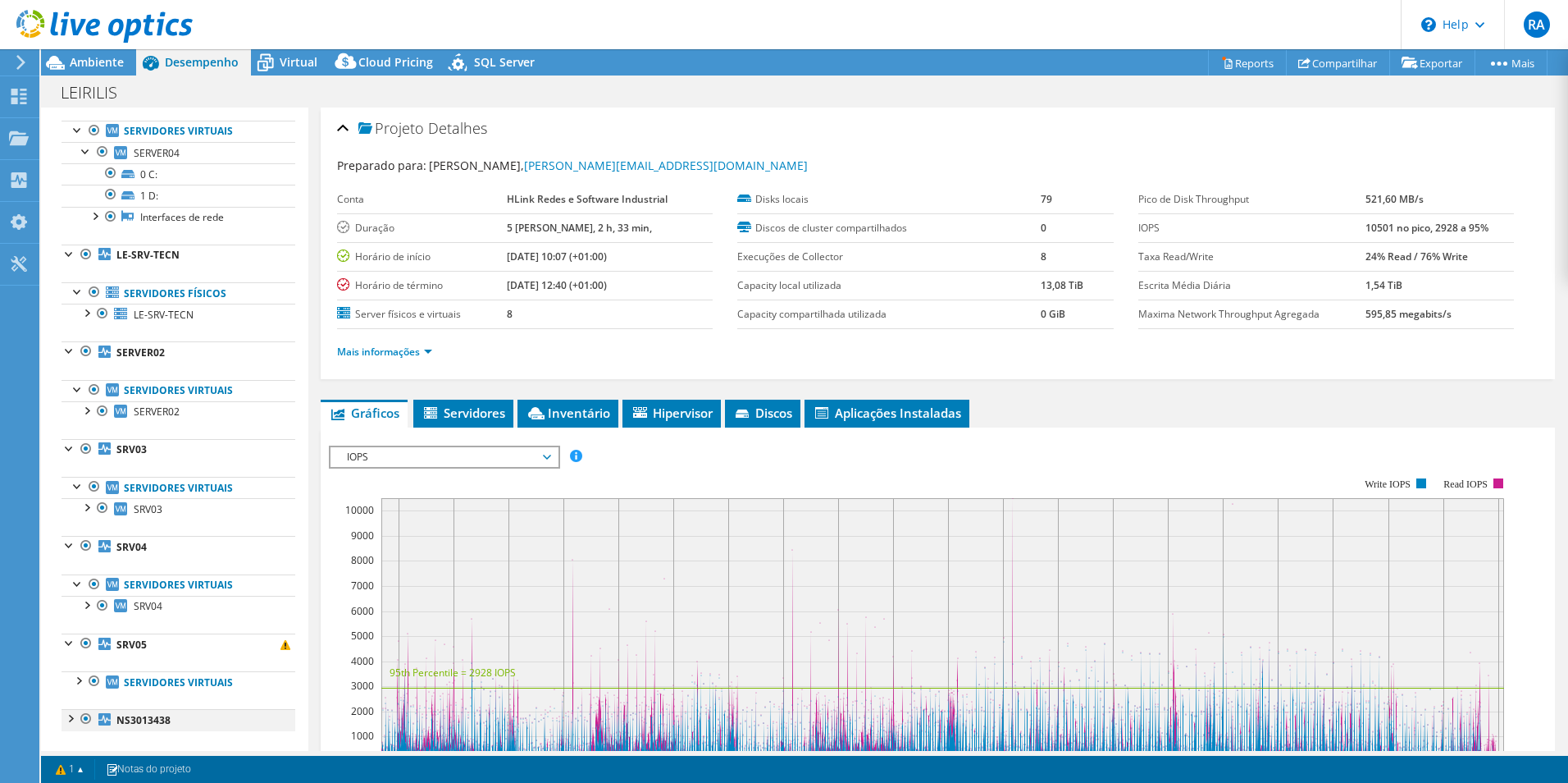
click at [69, 722] on div at bounding box center [69, 717] width 16 height 16
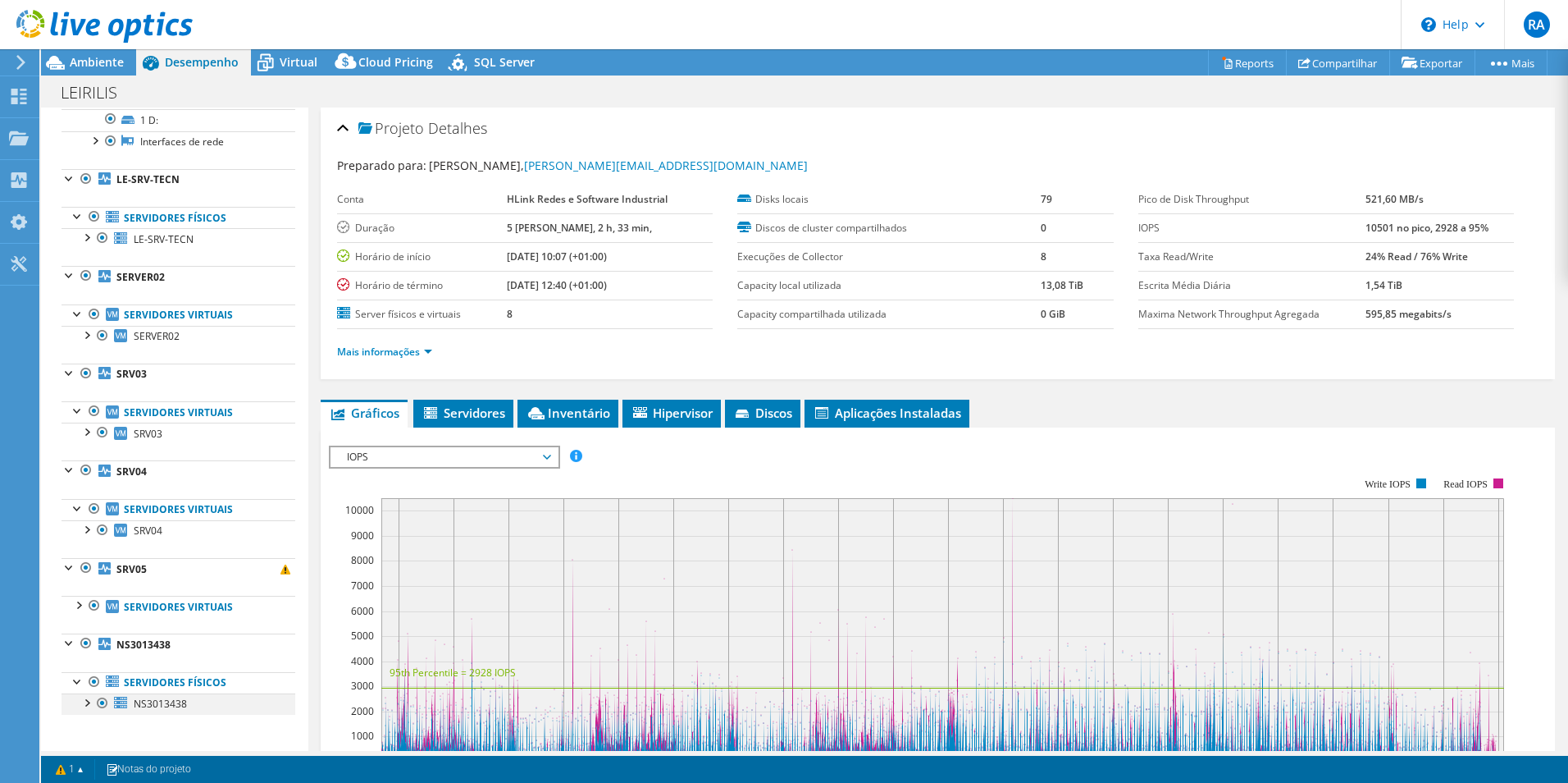
click at [85, 706] on div at bounding box center [86, 701] width 16 height 16
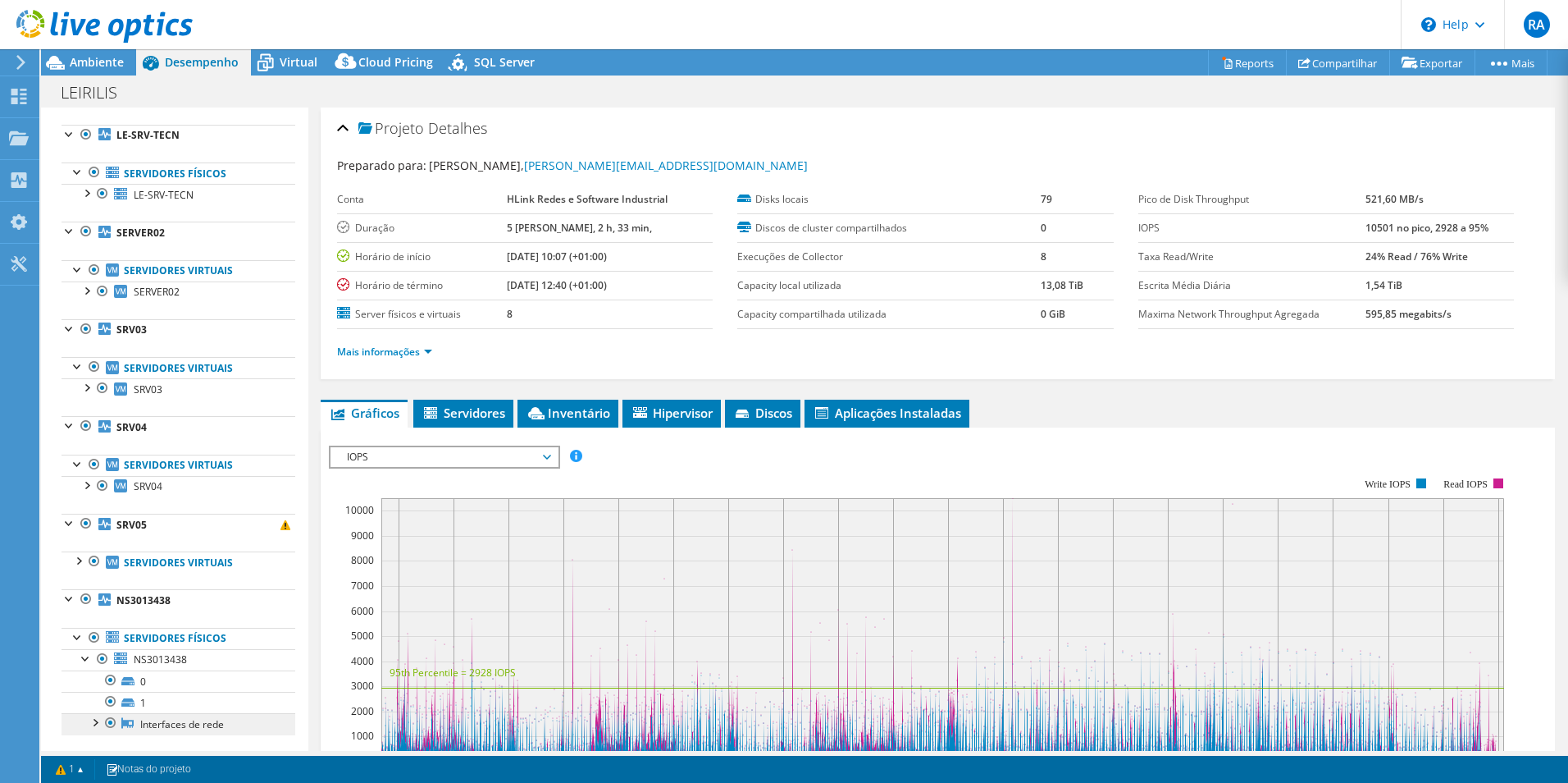
scroll to position [366, 0]
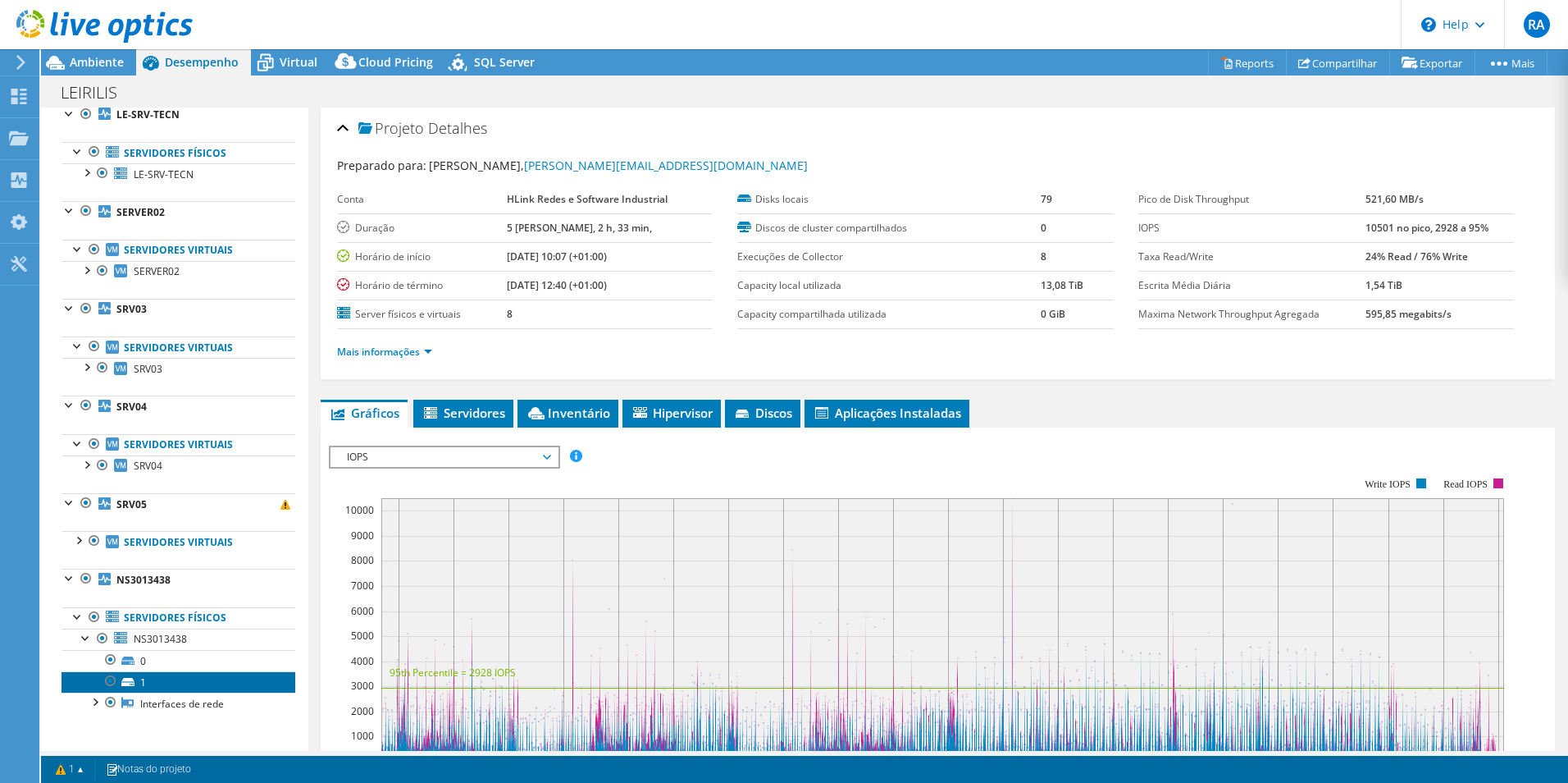
click at [152, 683] on link "1" at bounding box center [178, 682] width 234 height 22
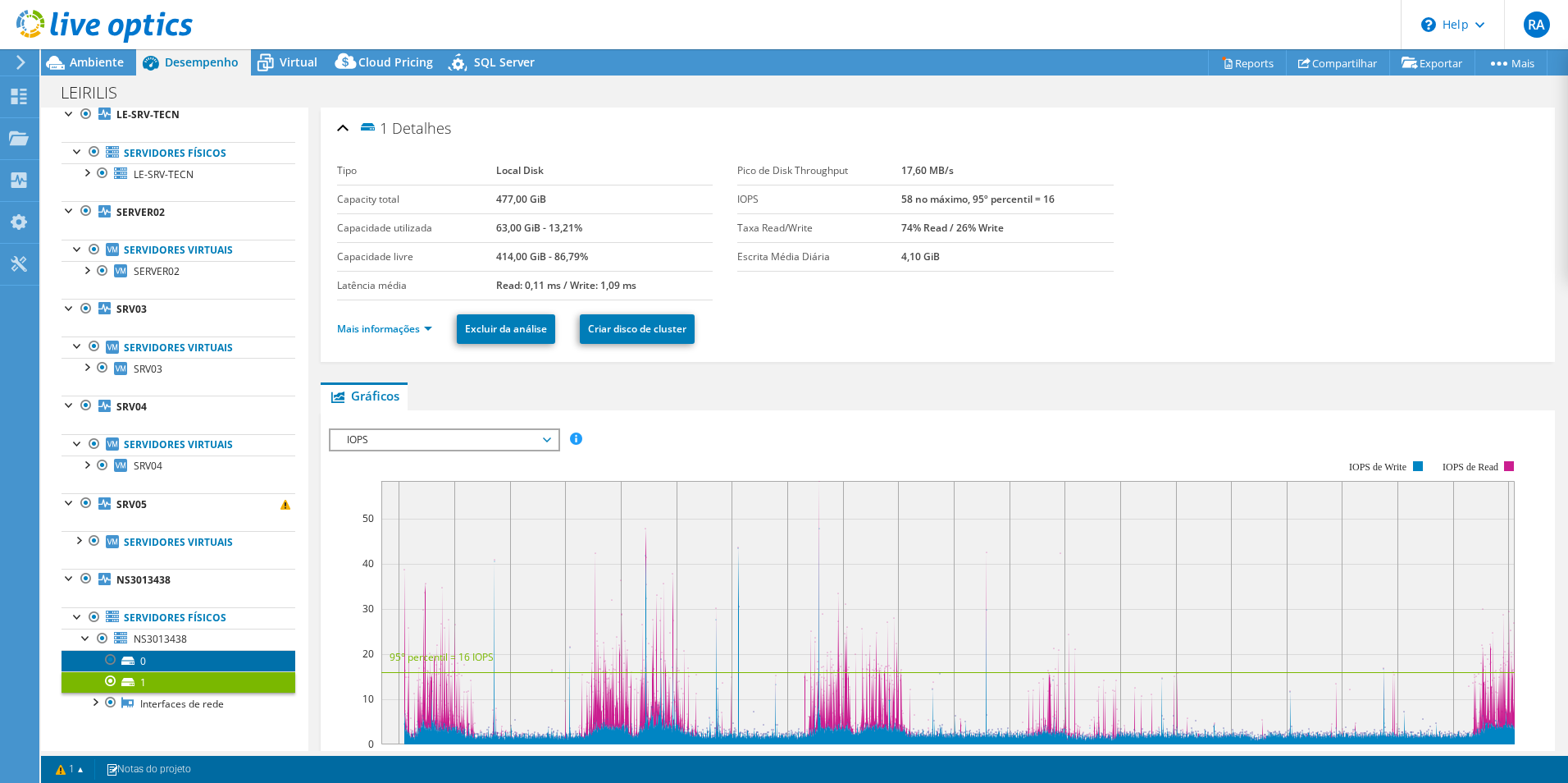
click at [148, 657] on link "0" at bounding box center [178, 661] width 234 height 22
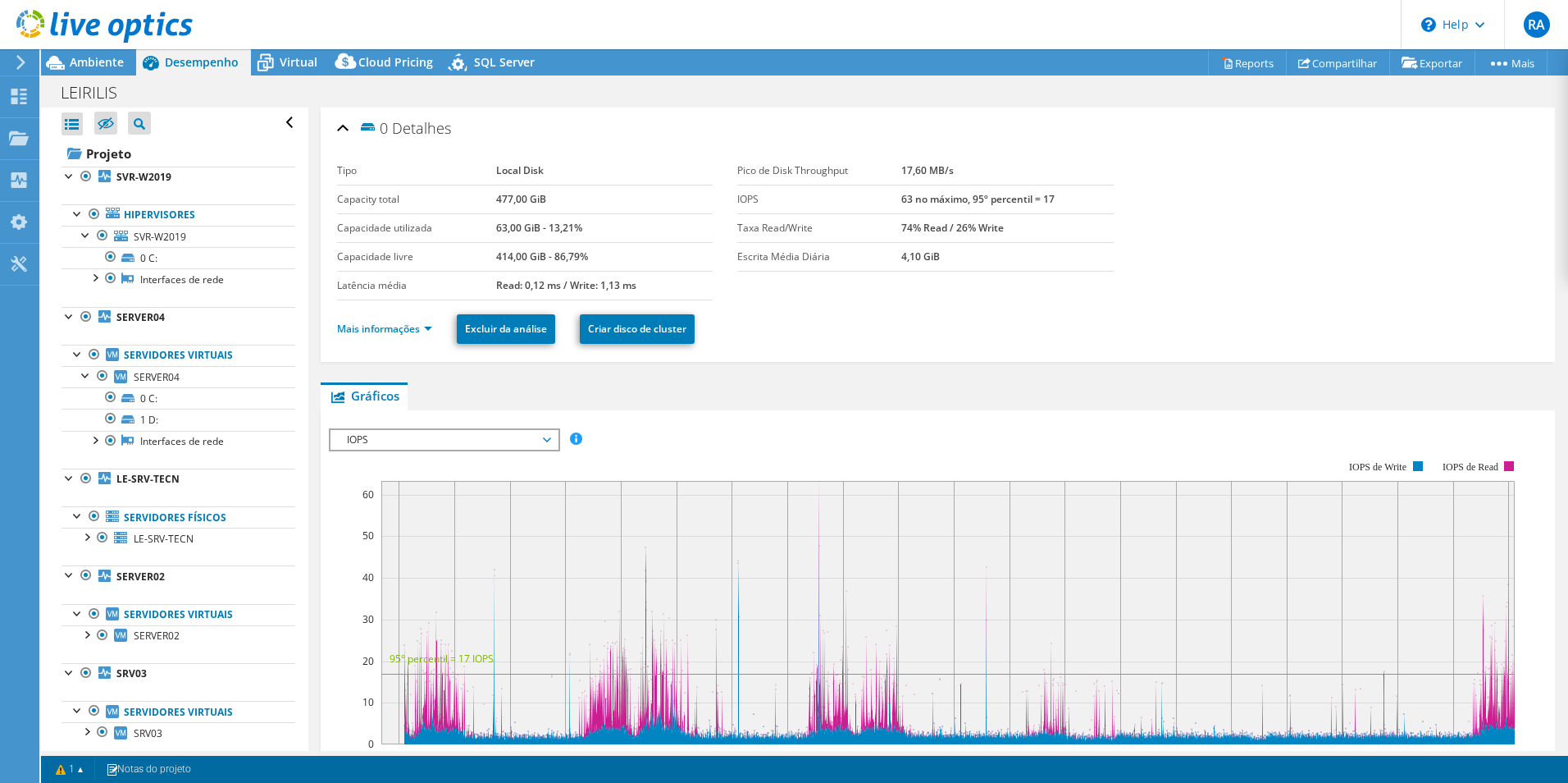
scroll to position [0, 0]
click at [489, 61] on span "SQL Server" at bounding box center [504, 61] width 60 height 15
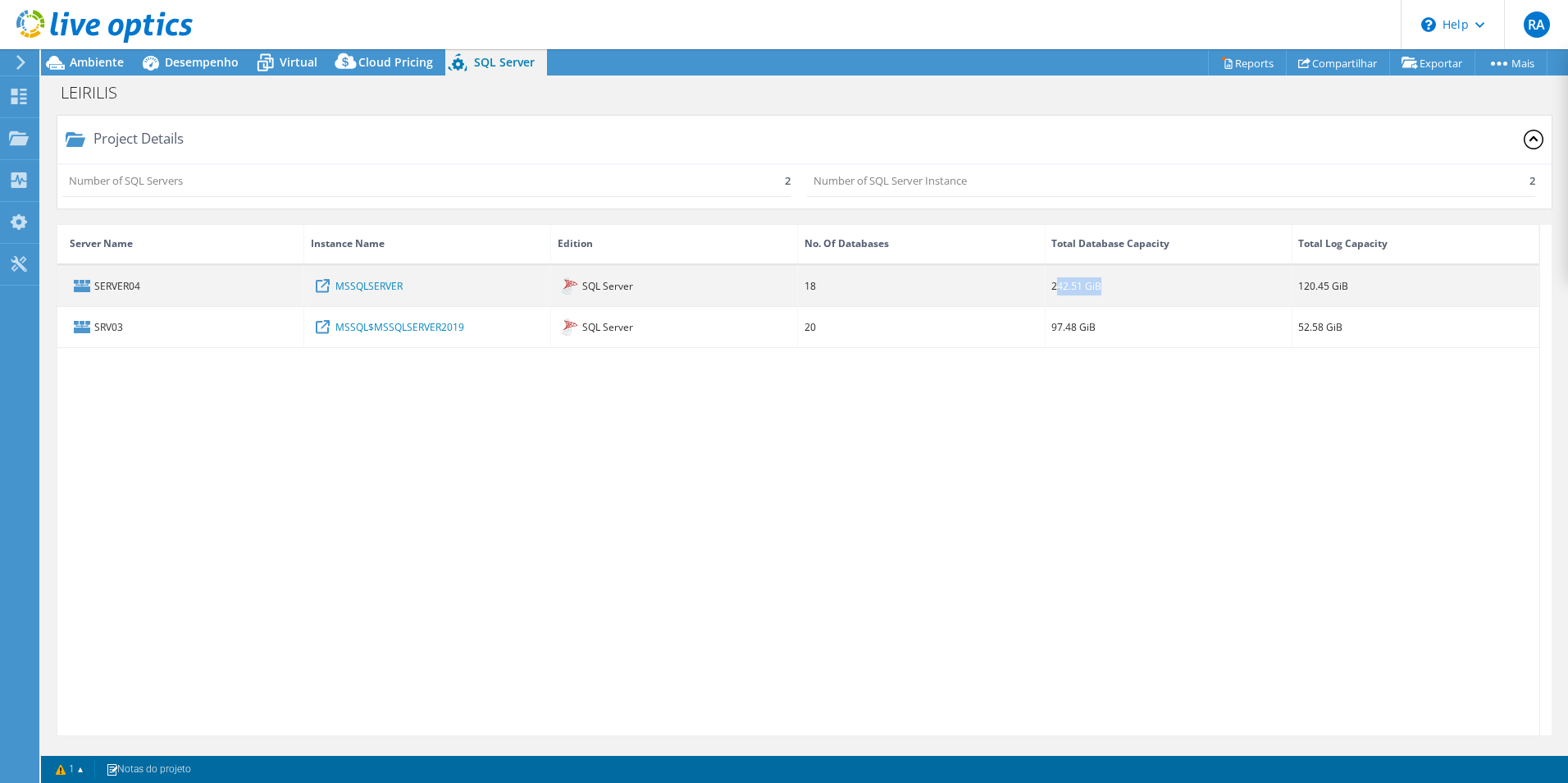
drag, startPoint x: 1078, startPoint y: 291, endPoint x: 1055, endPoint y: 292, distance: 23.0
click at [1055, 292] on div "242.51 GiB" at bounding box center [1169, 285] width 246 height 40
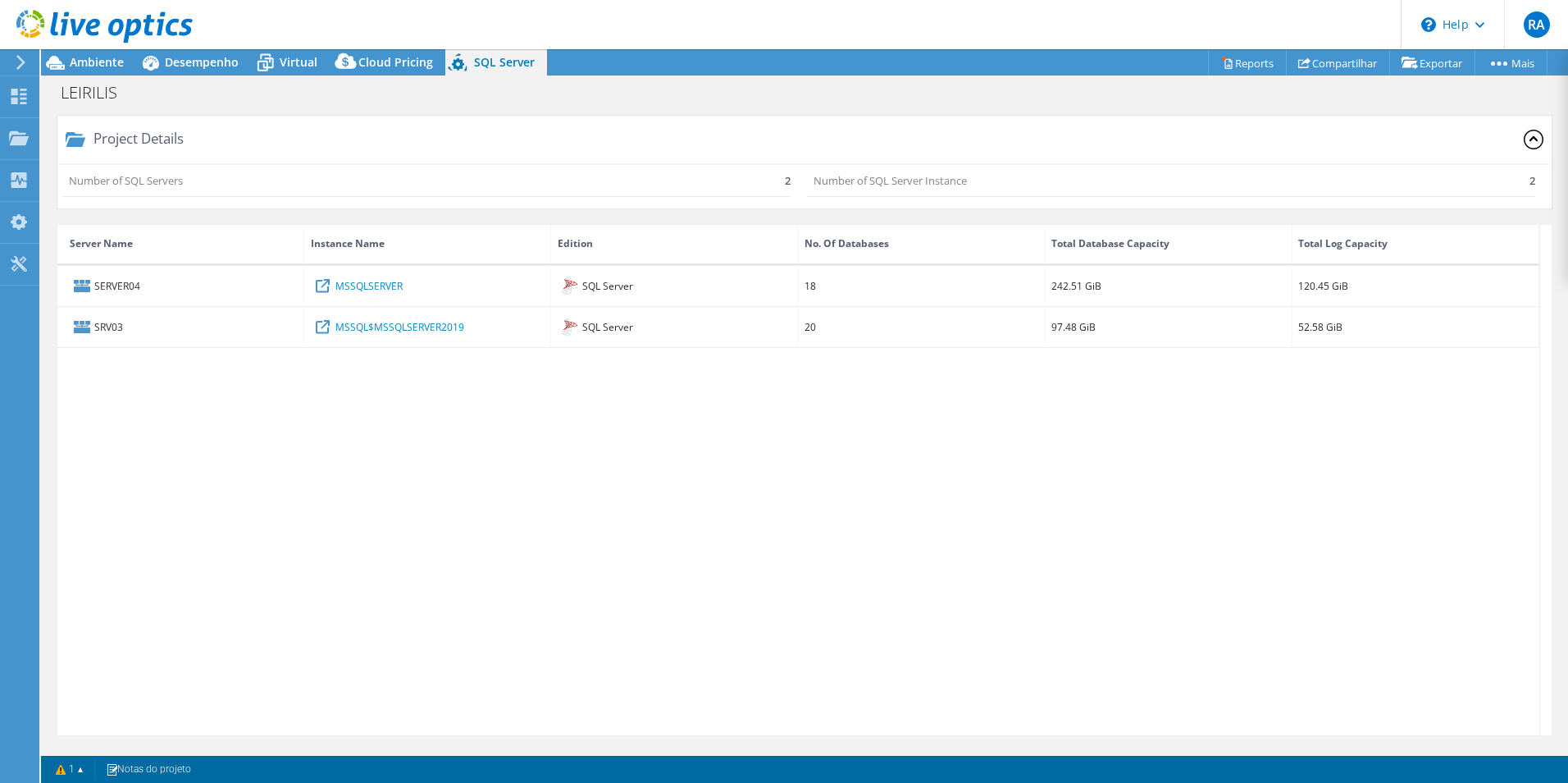
click at [522, 480] on div "SERVER04 MSSQLSERVER SQL Server 18 242.51 GiB 120.45 GiB SRV03 MSSQL$MSSQLSERVE…" at bounding box center [799, 500] width 1483 height 470
drag, startPoint x: 1121, startPoint y: 578, endPoint x: 1322, endPoint y: 184, distance: 442.3
click at [1140, 522] on div "SERVER04 MSSQLSERVER SQL Server 18 242.51 GiB 120.45 GiB SRV03 MSSQL$MSSQLSERVE…" at bounding box center [799, 500] width 1483 height 470
click at [1239, 59] on link "Reports" at bounding box center [1248, 63] width 79 height 25
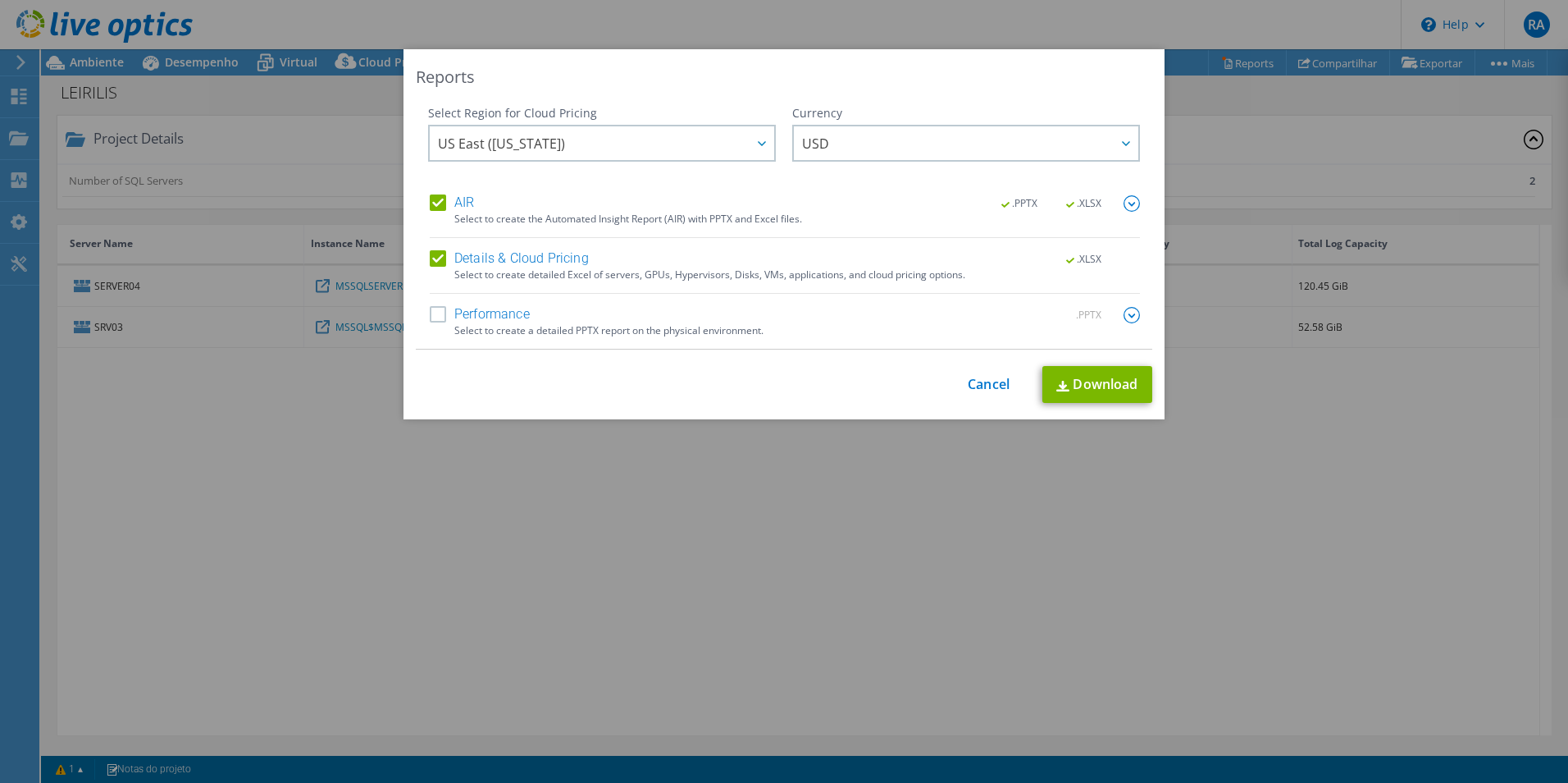
click at [432, 315] on label "Performance" at bounding box center [479, 315] width 100 height 16
click at [0, 0] on input "Performance" at bounding box center [0, 0] width 0 height 0
click at [631, 140] on span "US East (Virginia)" at bounding box center [606, 142] width 336 height 33
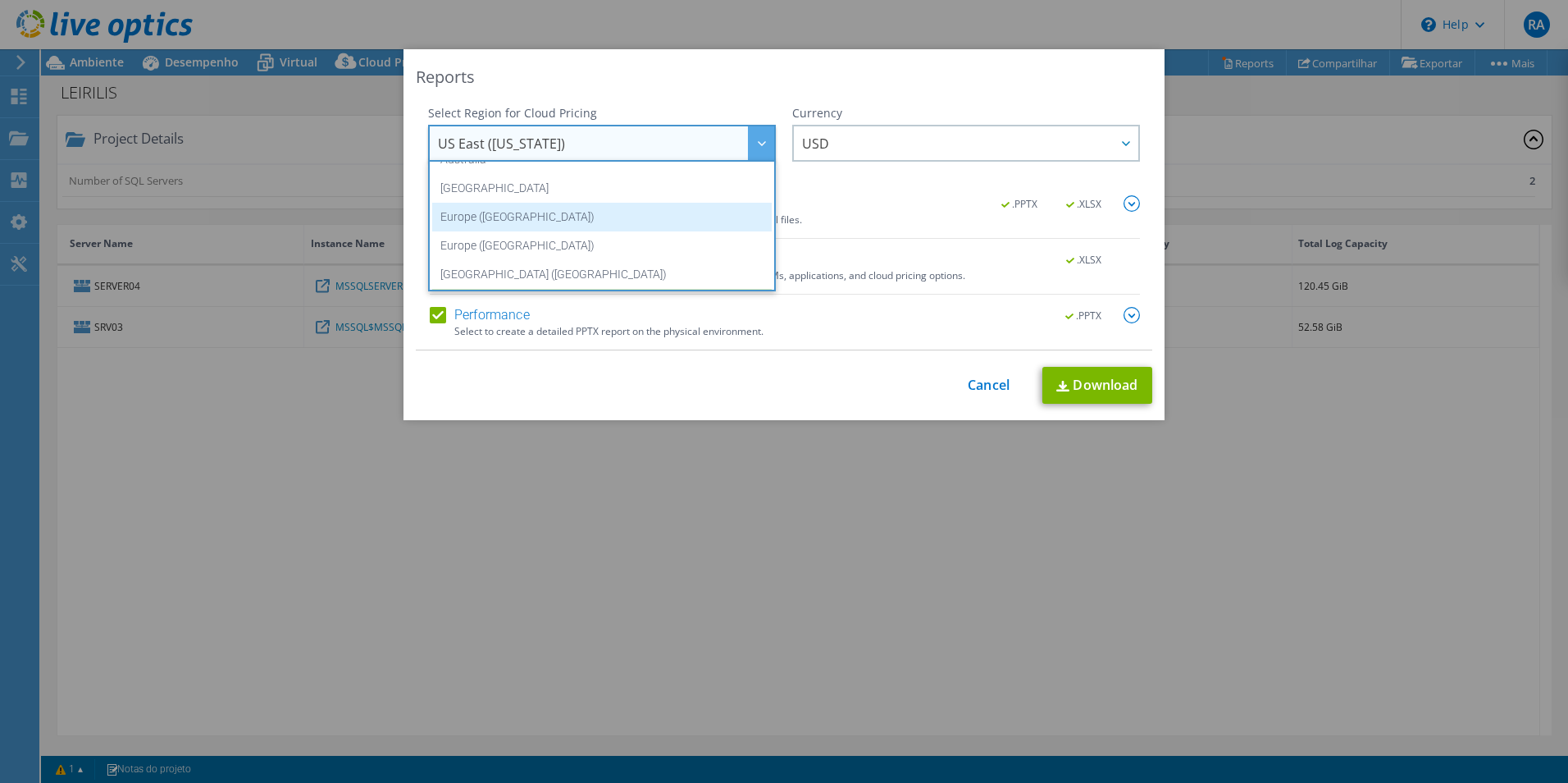
scroll to position [164, 0]
click at [487, 228] on li "Europe (Frankfurt)" at bounding box center [601, 215] width 339 height 29
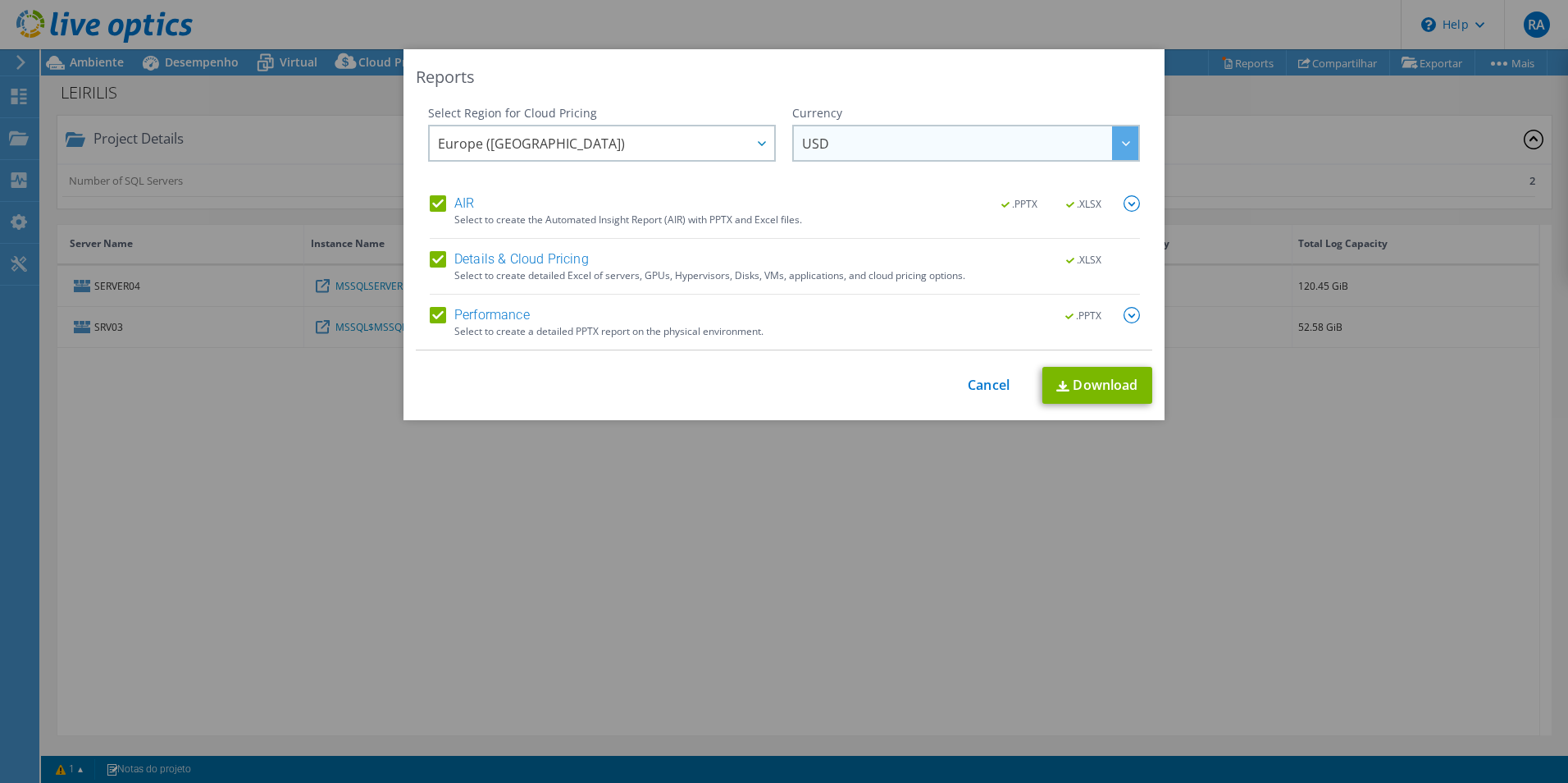
click at [981, 148] on span "USD" at bounding box center [971, 142] width 336 height 33
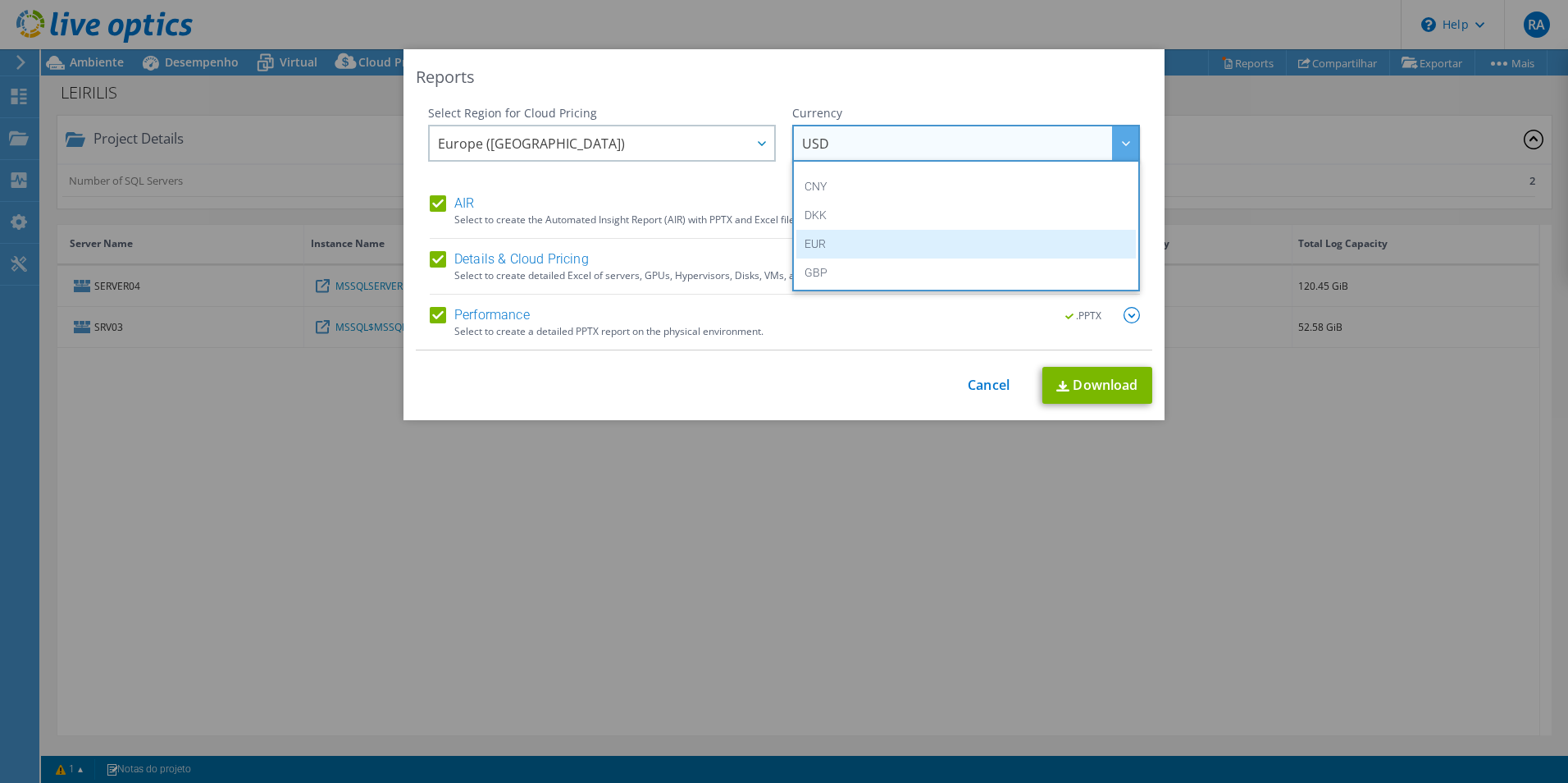
click at [842, 244] on li "EUR" at bounding box center [965, 244] width 339 height 29
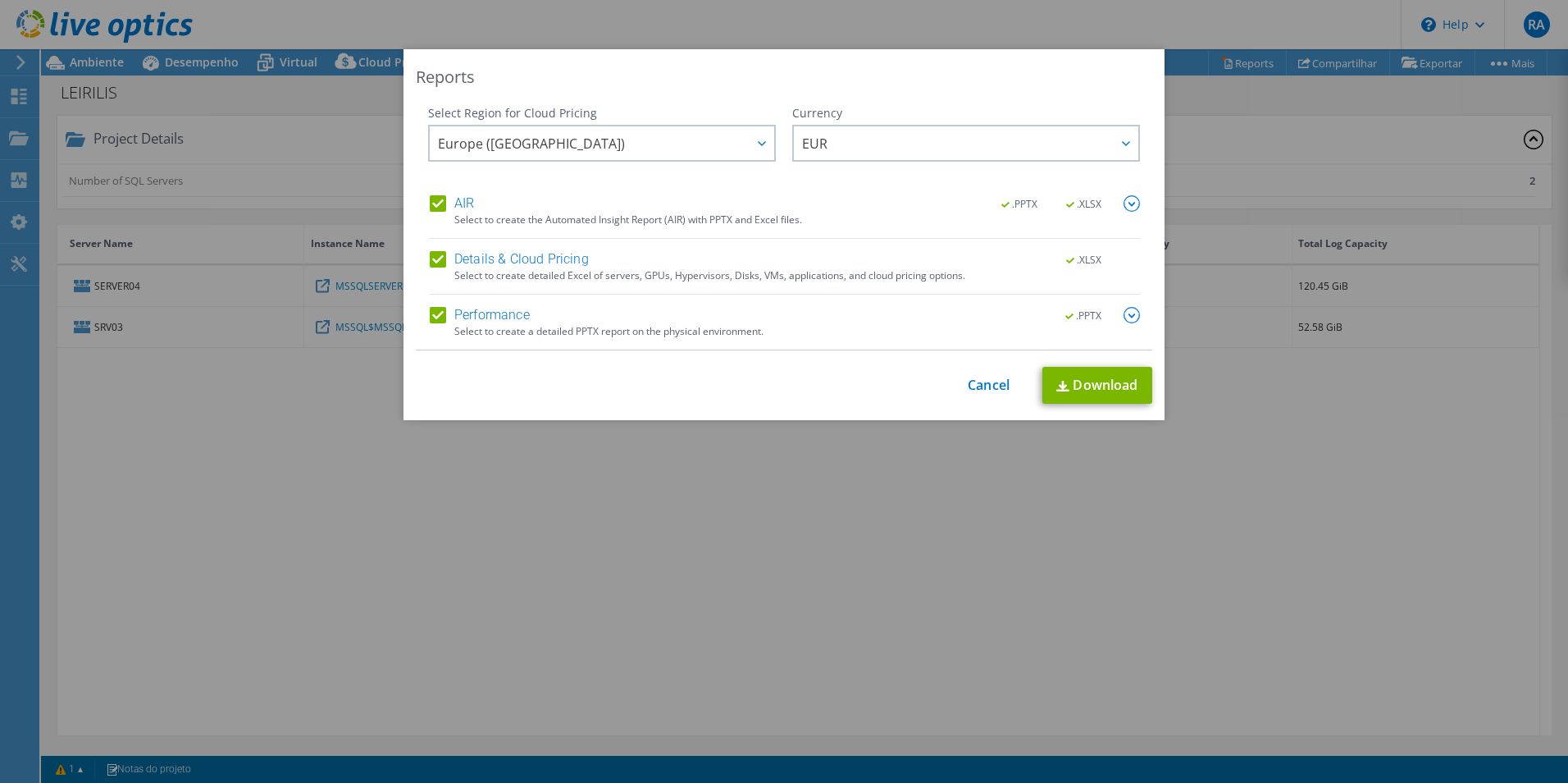
click at [1127, 313] on img at bounding box center [1132, 315] width 16 height 16
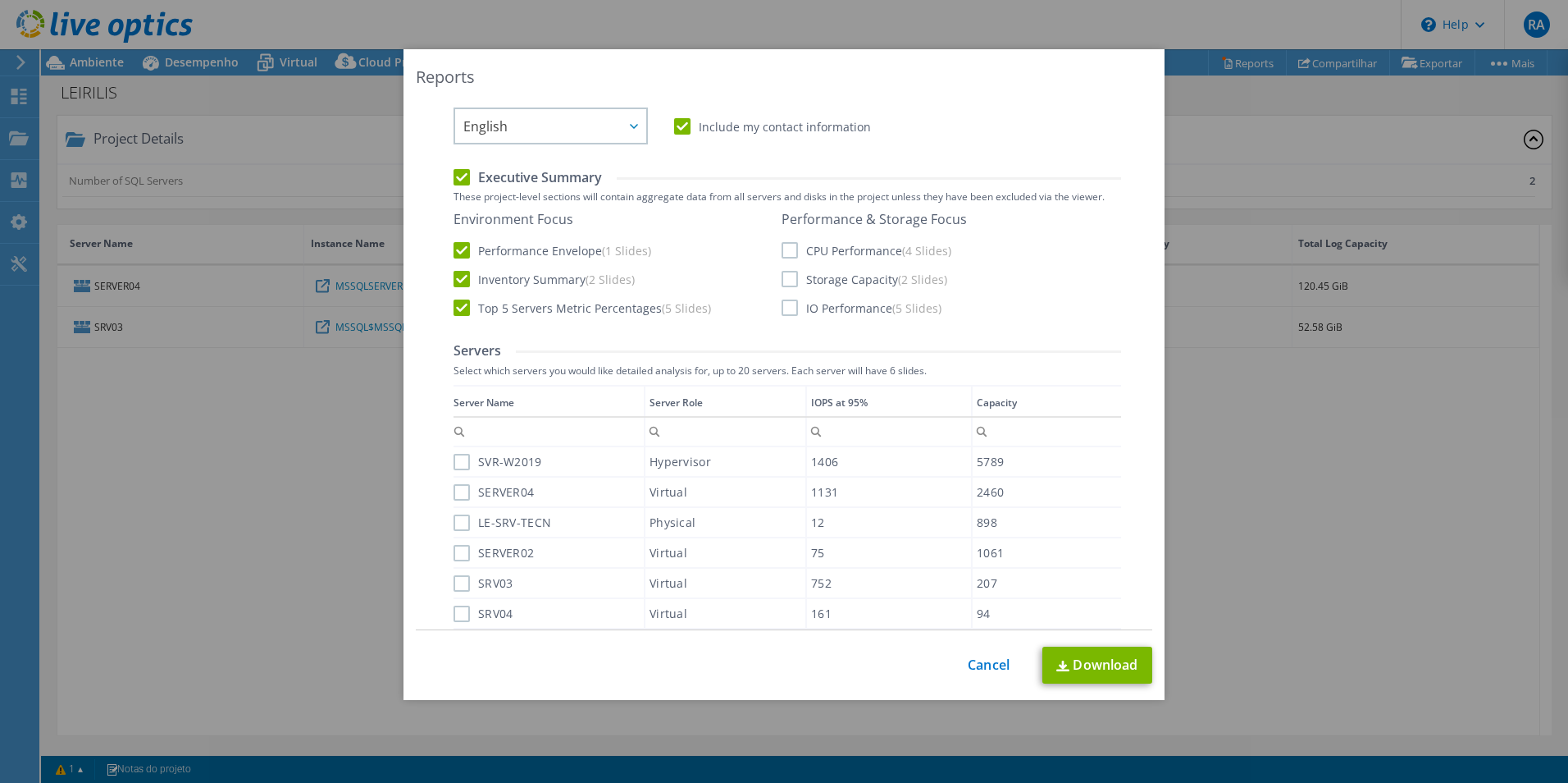
scroll to position [328, 0]
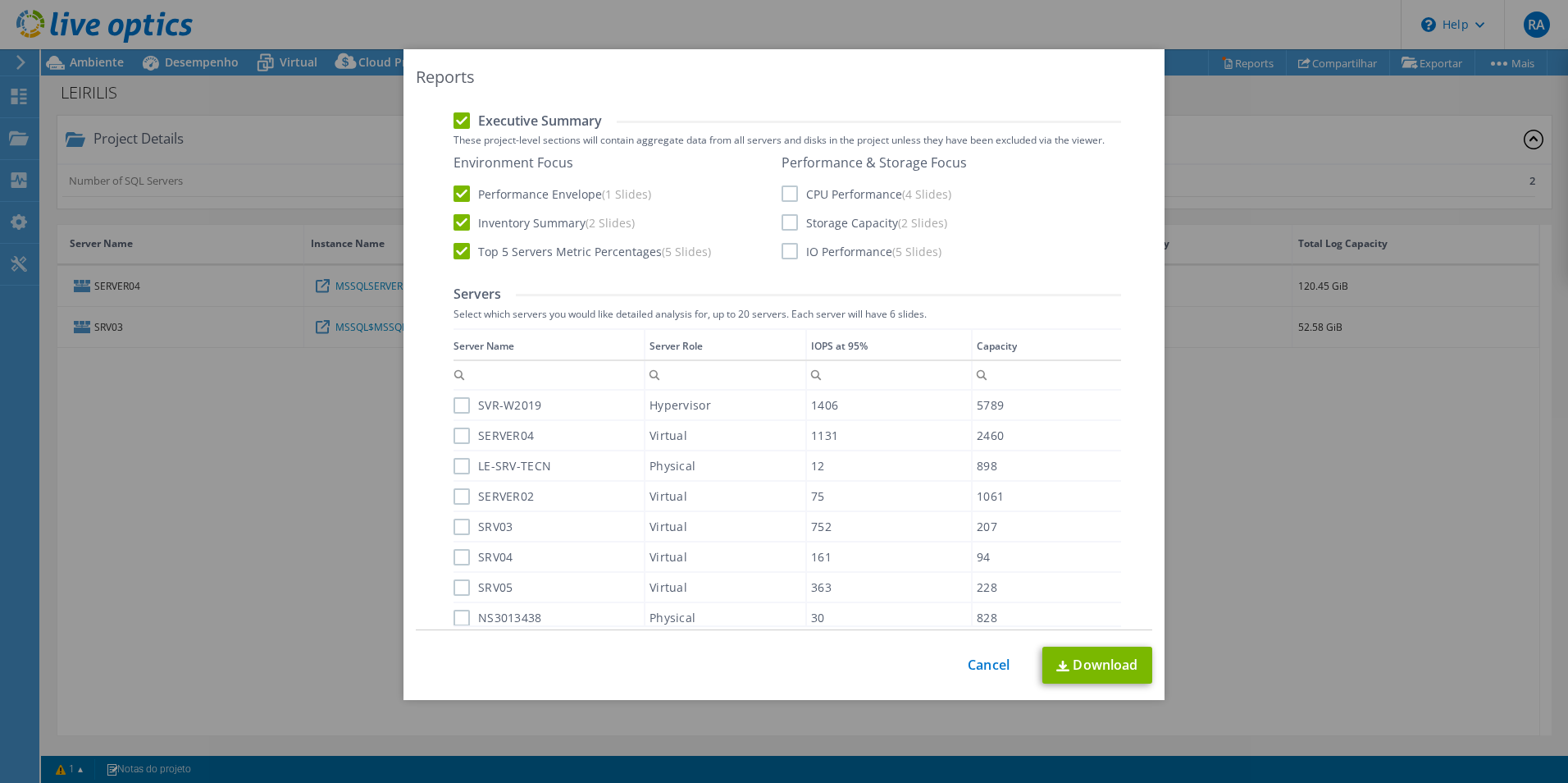
click at [784, 196] on label "CPU Performance (4 Slides)" at bounding box center [866, 194] width 170 height 16
click at [0, 0] on input "CPU Performance (4 Slides)" at bounding box center [0, 0] width 0 height 0
click at [790, 222] on label "Storage Capacity (2 Slides)" at bounding box center [865, 222] width 166 height 16
click at [0, 0] on input "Storage Capacity (2 Slides)" at bounding box center [0, 0] width 0 height 0
click at [787, 254] on label "IO Performance (5 Slides)" at bounding box center [862, 251] width 160 height 16
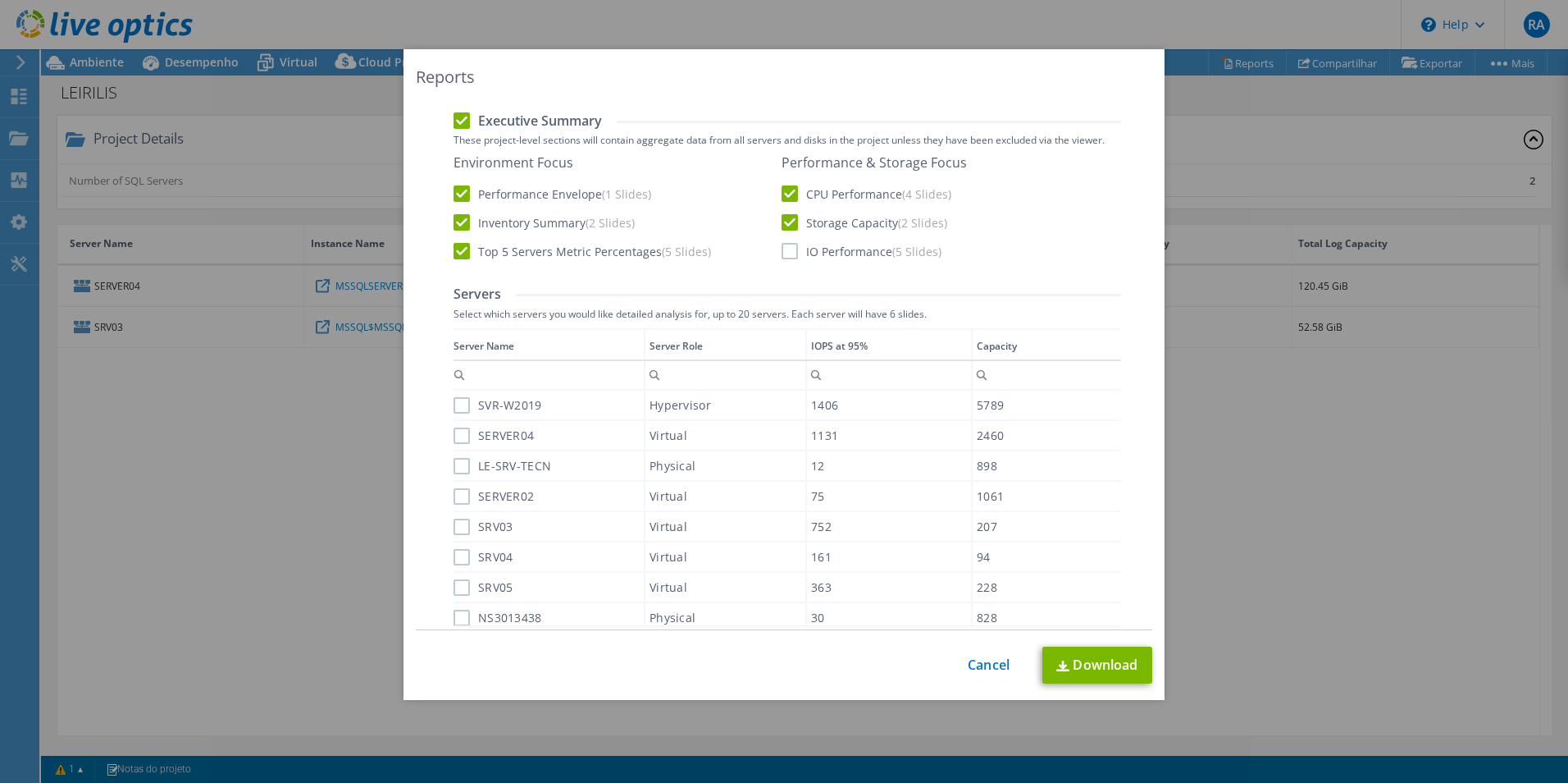
click at [0, 0] on input "IO Performance (5 Slides)" at bounding box center [0, 0] width 0 height 0
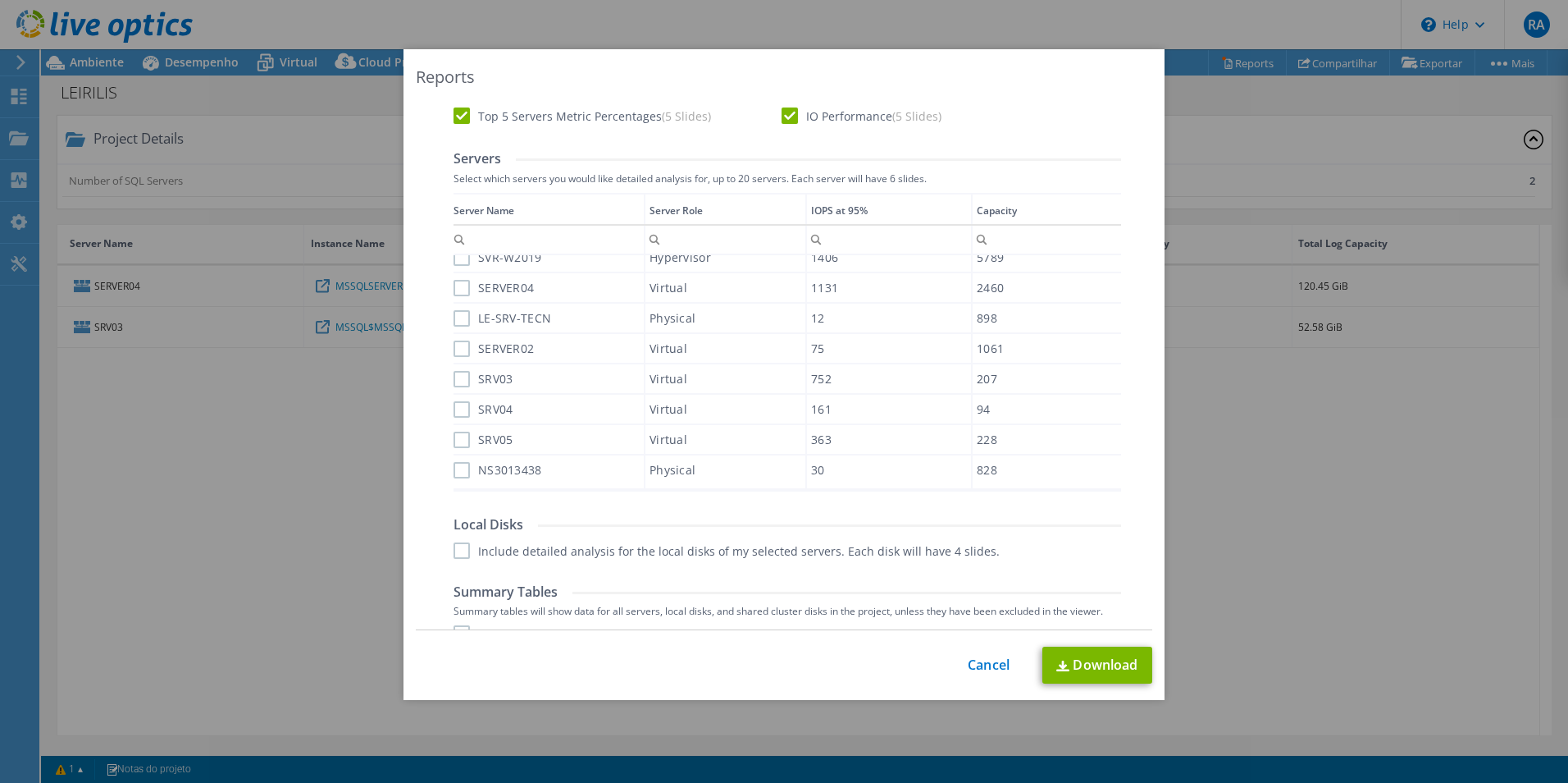
scroll to position [382, 0]
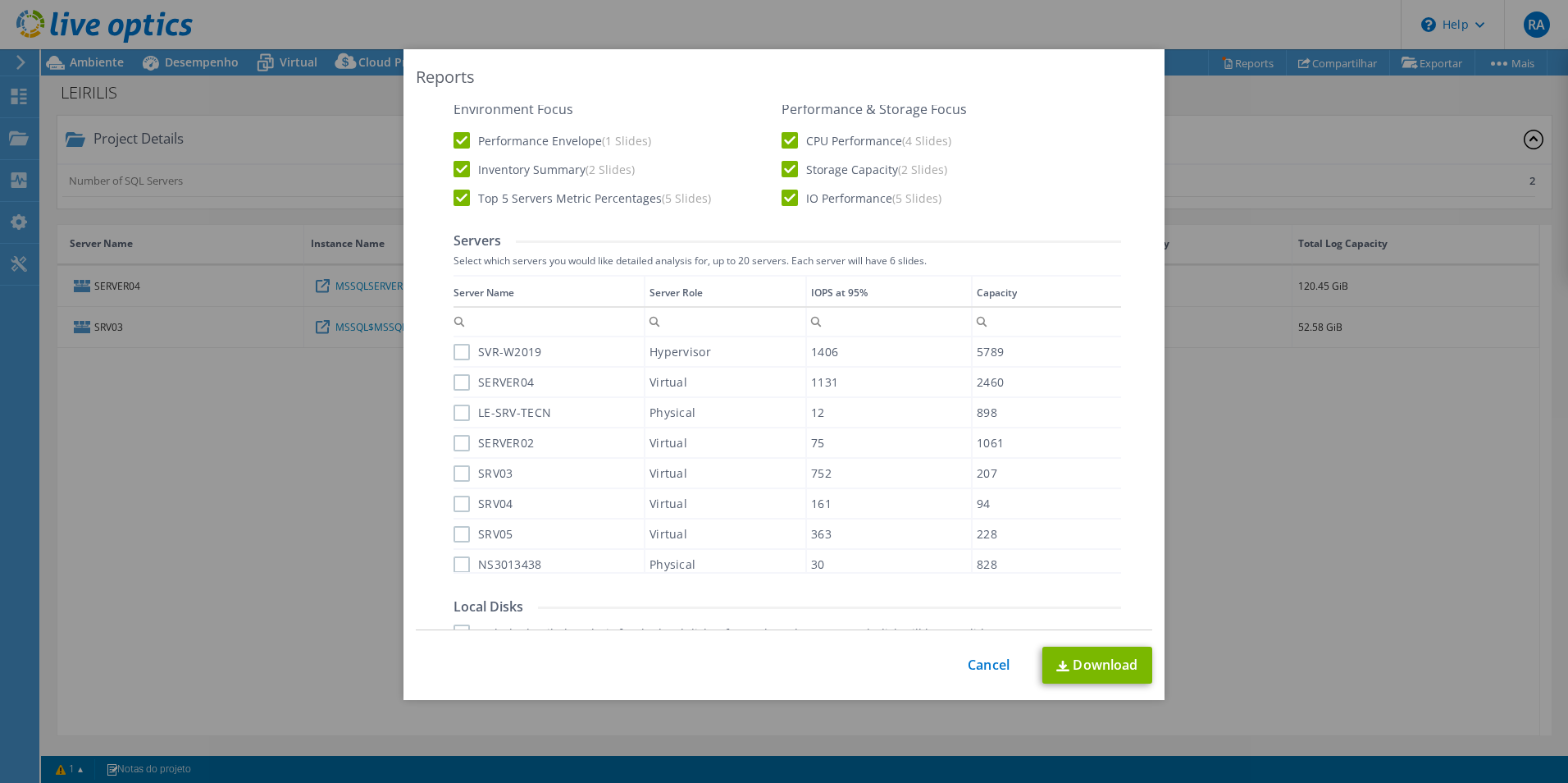
click at [460, 350] on label "SVR-W2019" at bounding box center [497, 352] width 88 height 16
click at [0, 0] on input "SVR-W2019" at bounding box center [0, 0] width 0 height 0
click at [461, 382] on label "SERVER04" at bounding box center [493, 382] width 80 height 16
click at [0, 0] on input "SERVER04" at bounding box center [0, 0] width 0 height 0
click at [461, 413] on label "LE-SRV-TECN" at bounding box center [502, 412] width 97 height 16
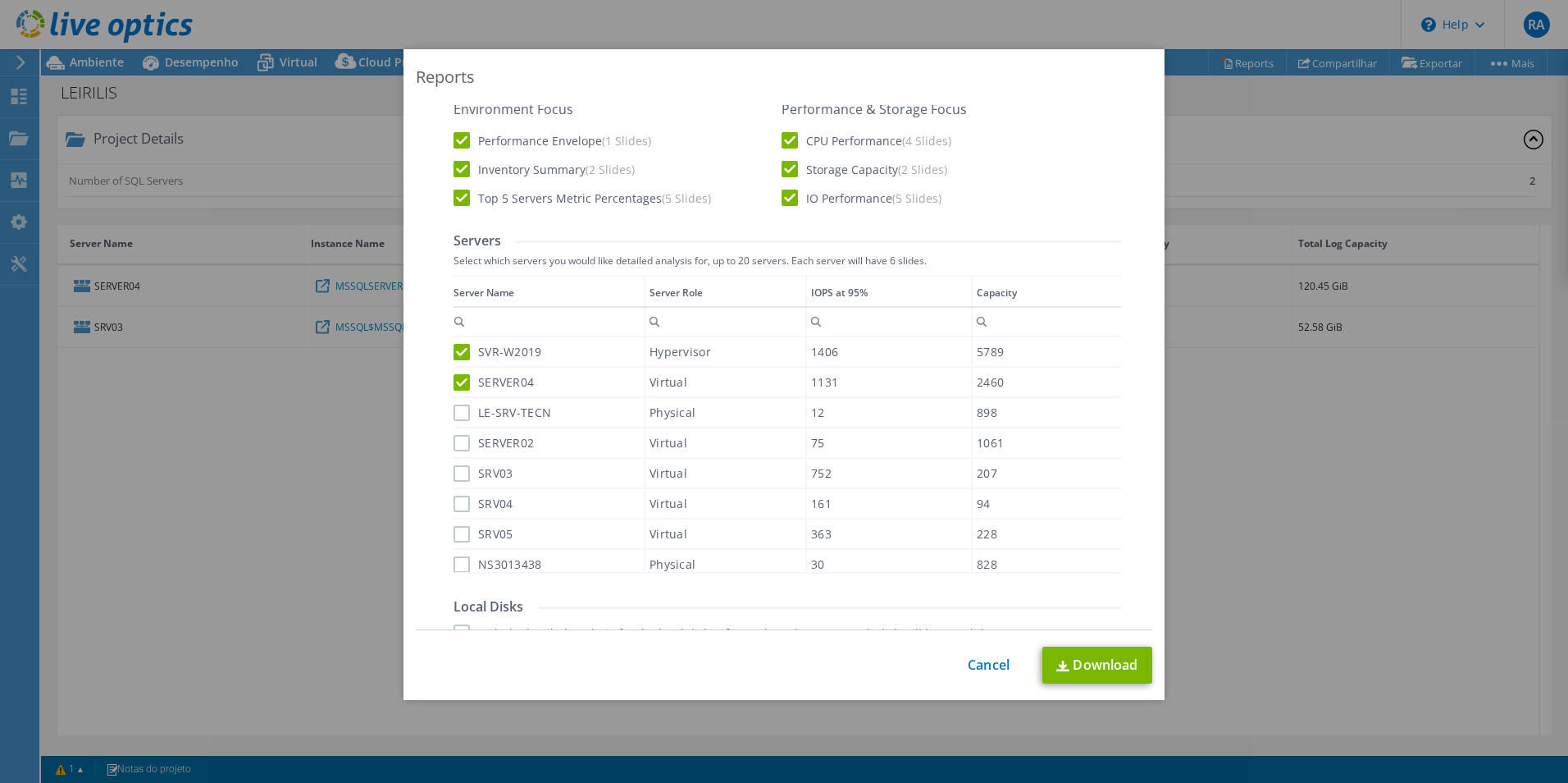
click at [0, 0] on input "LE-SRV-TECN" at bounding box center [0, 0] width 0 height 0
click at [461, 443] on label "SERVER02" at bounding box center [493, 443] width 80 height 16
click at [0, 0] on input "SERVER02" at bounding box center [0, 0] width 0 height 0
click at [458, 479] on label "SRV03" at bounding box center [483, 473] width 59 height 16
click at [0, 0] on input "SRV03" at bounding box center [0, 0] width 0 height 0
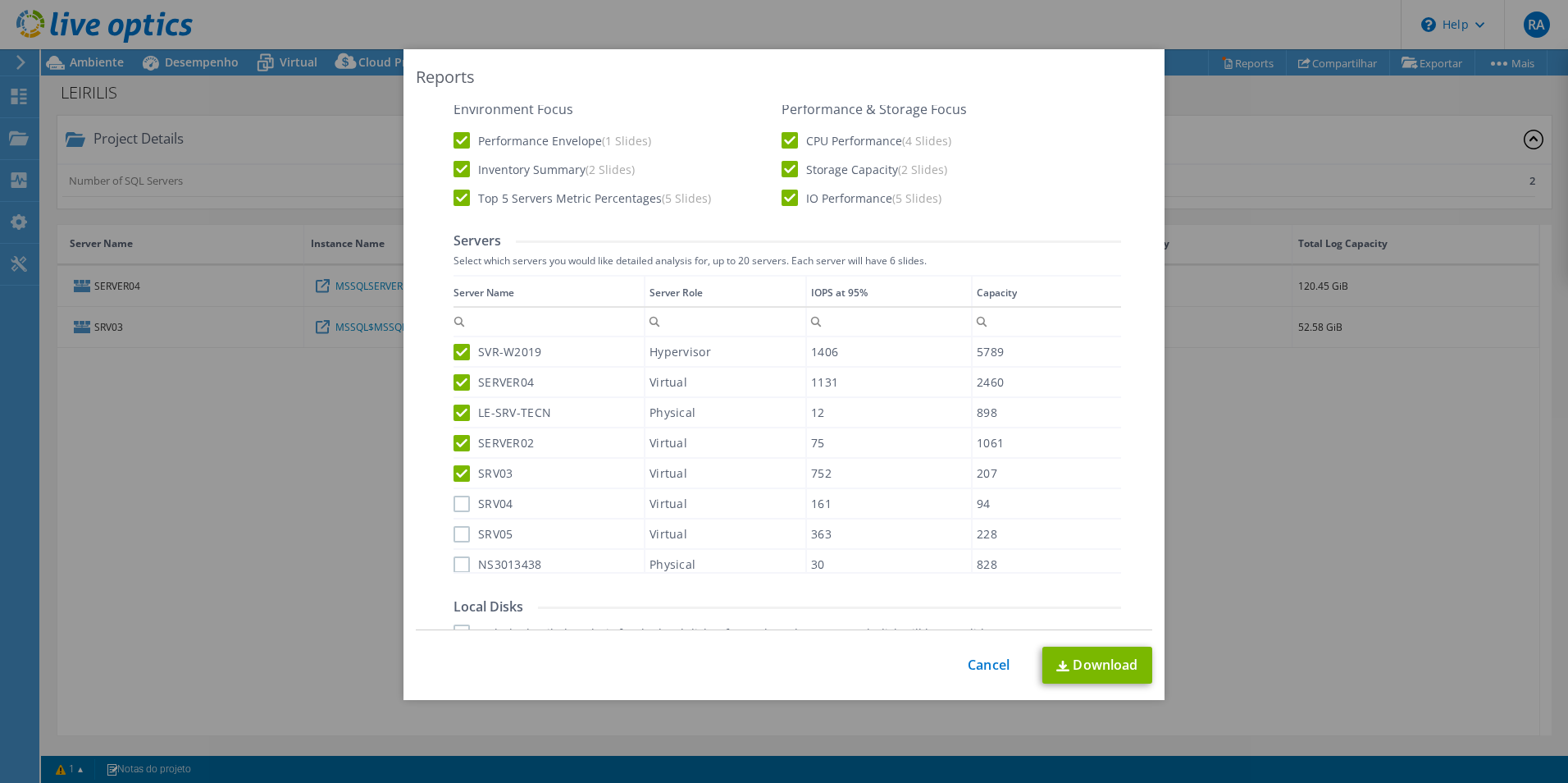
click at [457, 508] on label "SRV04" at bounding box center [483, 504] width 59 height 16
click at [0, 0] on input "SRV04" at bounding box center [0, 0] width 0 height 0
click at [456, 531] on label "SRV05" at bounding box center [483, 534] width 59 height 16
click at [0, 0] on input "SRV05" at bounding box center [0, 0] width 0 height 0
click at [460, 570] on label "NS3013438" at bounding box center [497, 564] width 88 height 16
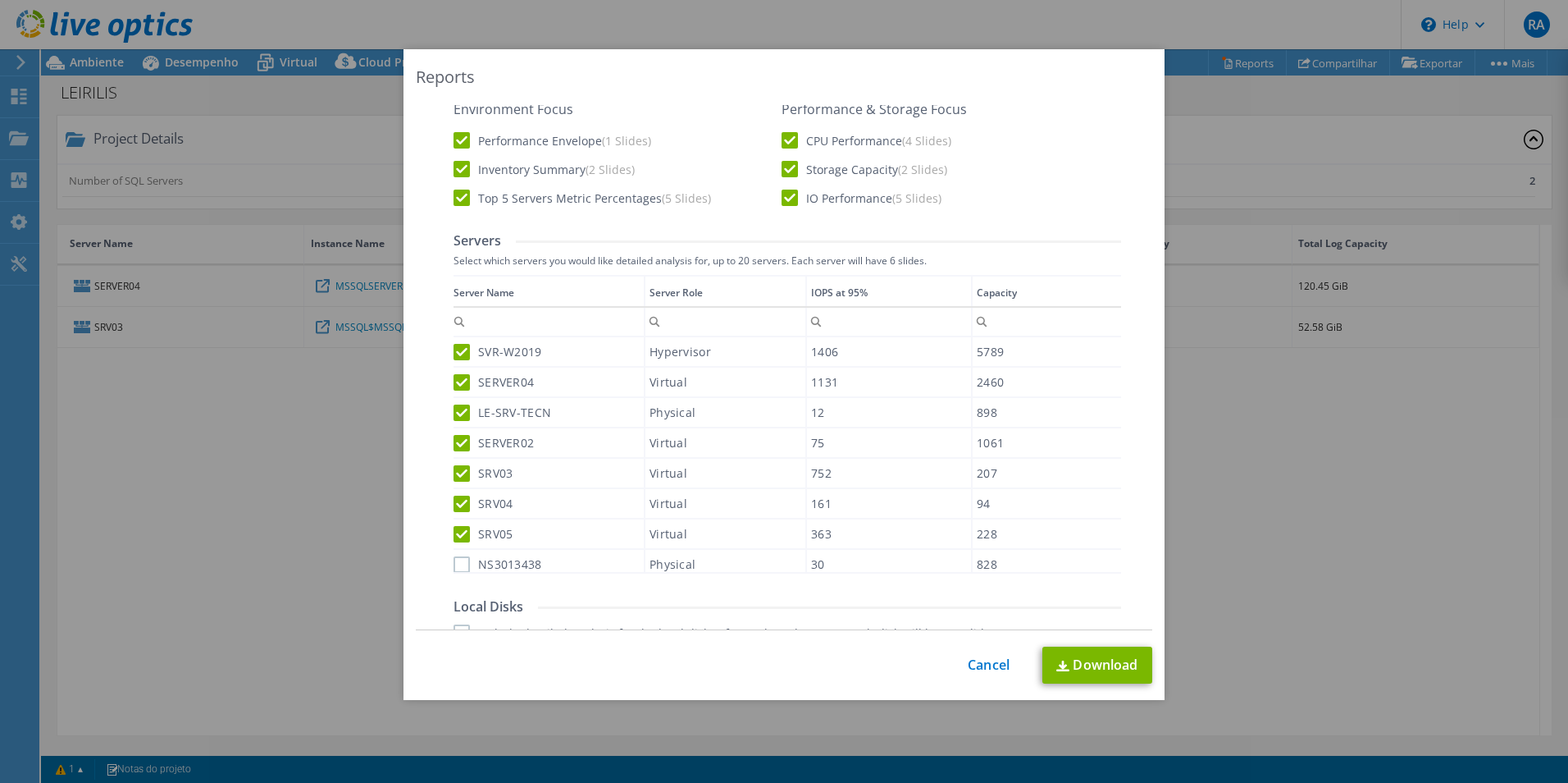
click at [0, 0] on input "NS3013438" at bounding box center [0, 0] width 0 height 0
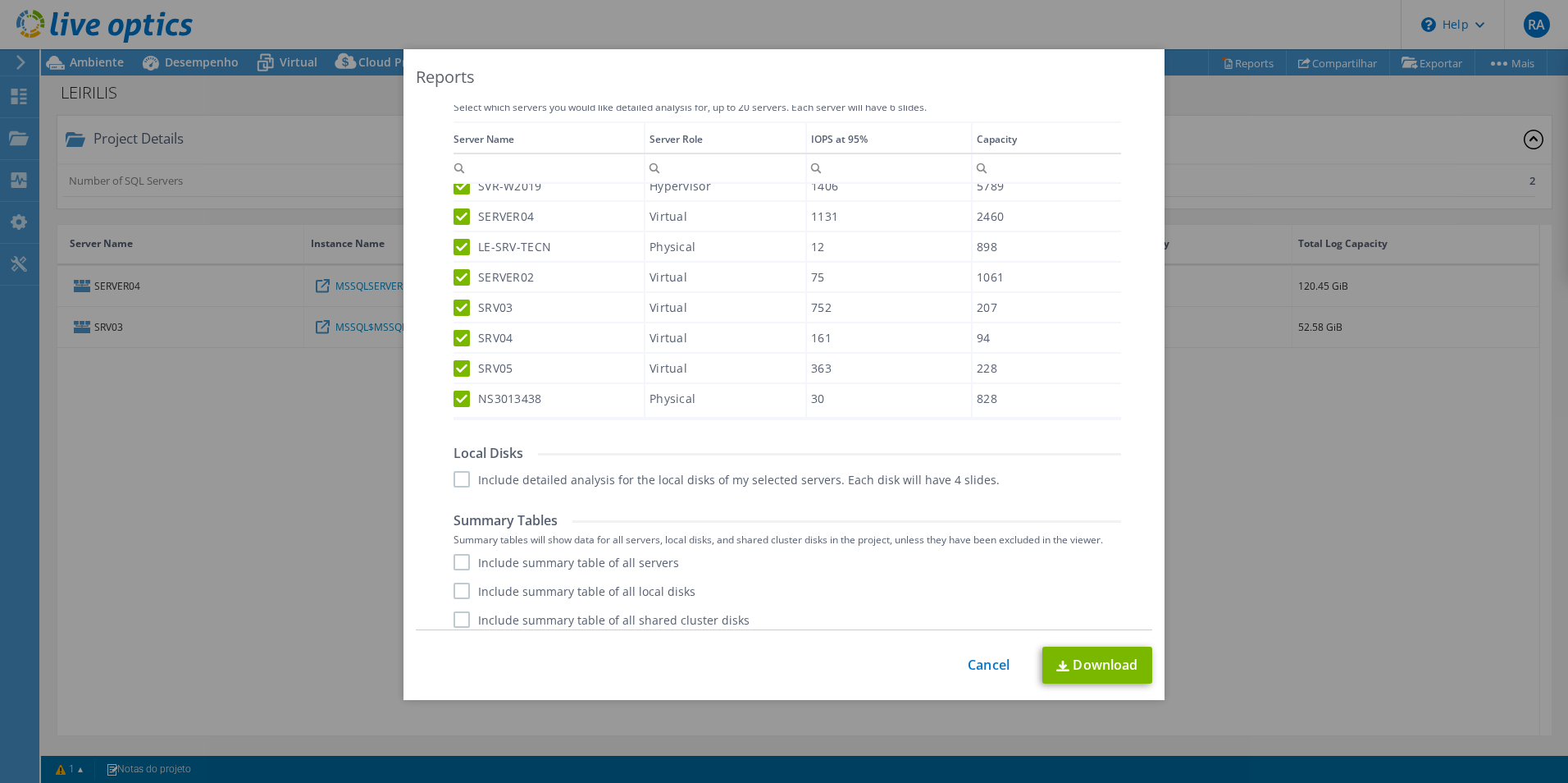
scroll to position [545, 0]
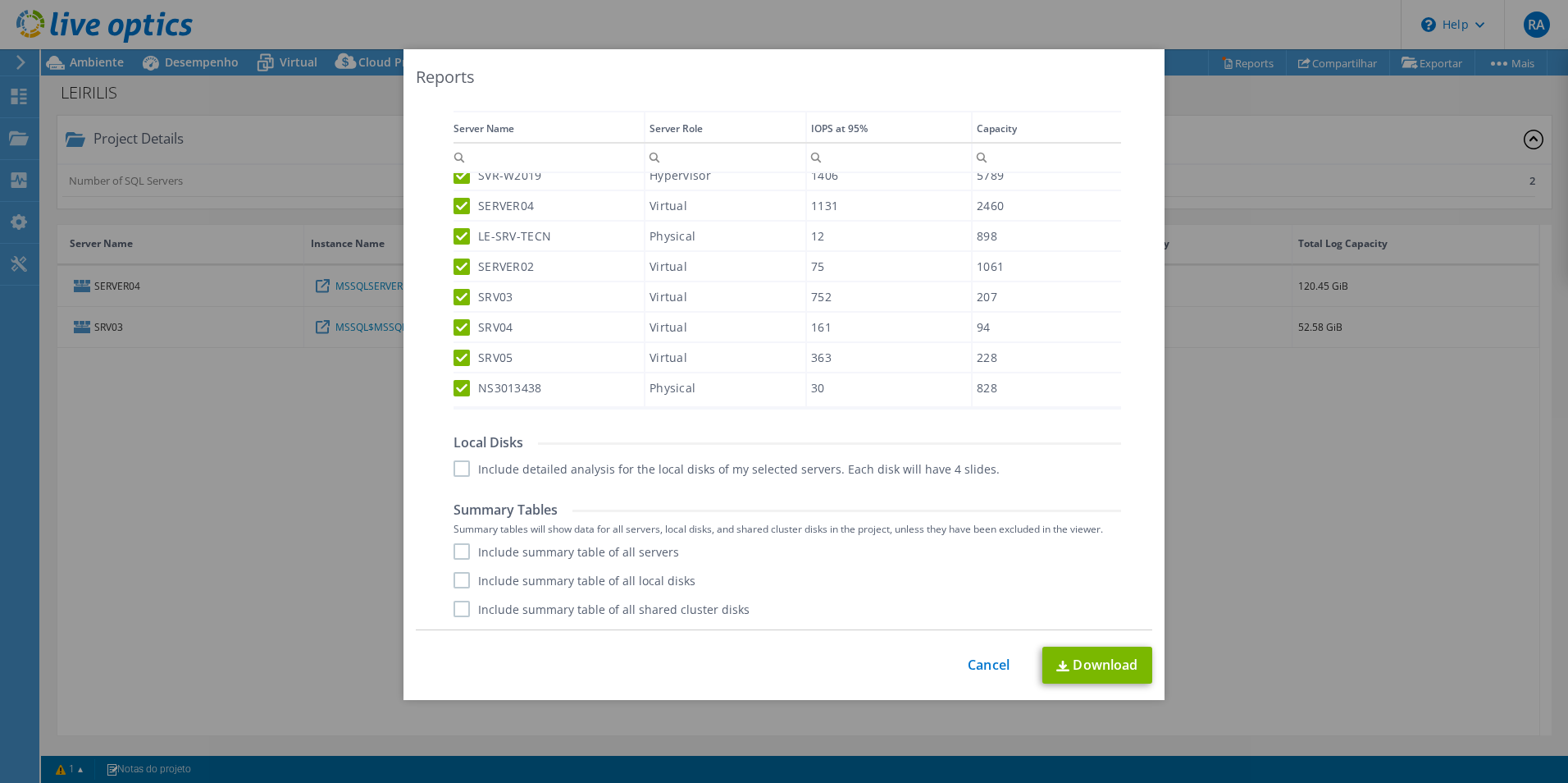
click at [460, 469] on label "Include detailed analysis for the local disks of my selected servers. Each disk…" at bounding box center [726, 468] width 546 height 16
click at [0, 0] on input "Include detailed analysis for the local disks of my selected servers. Each disk…" at bounding box center [0, 0] width 0 height 0
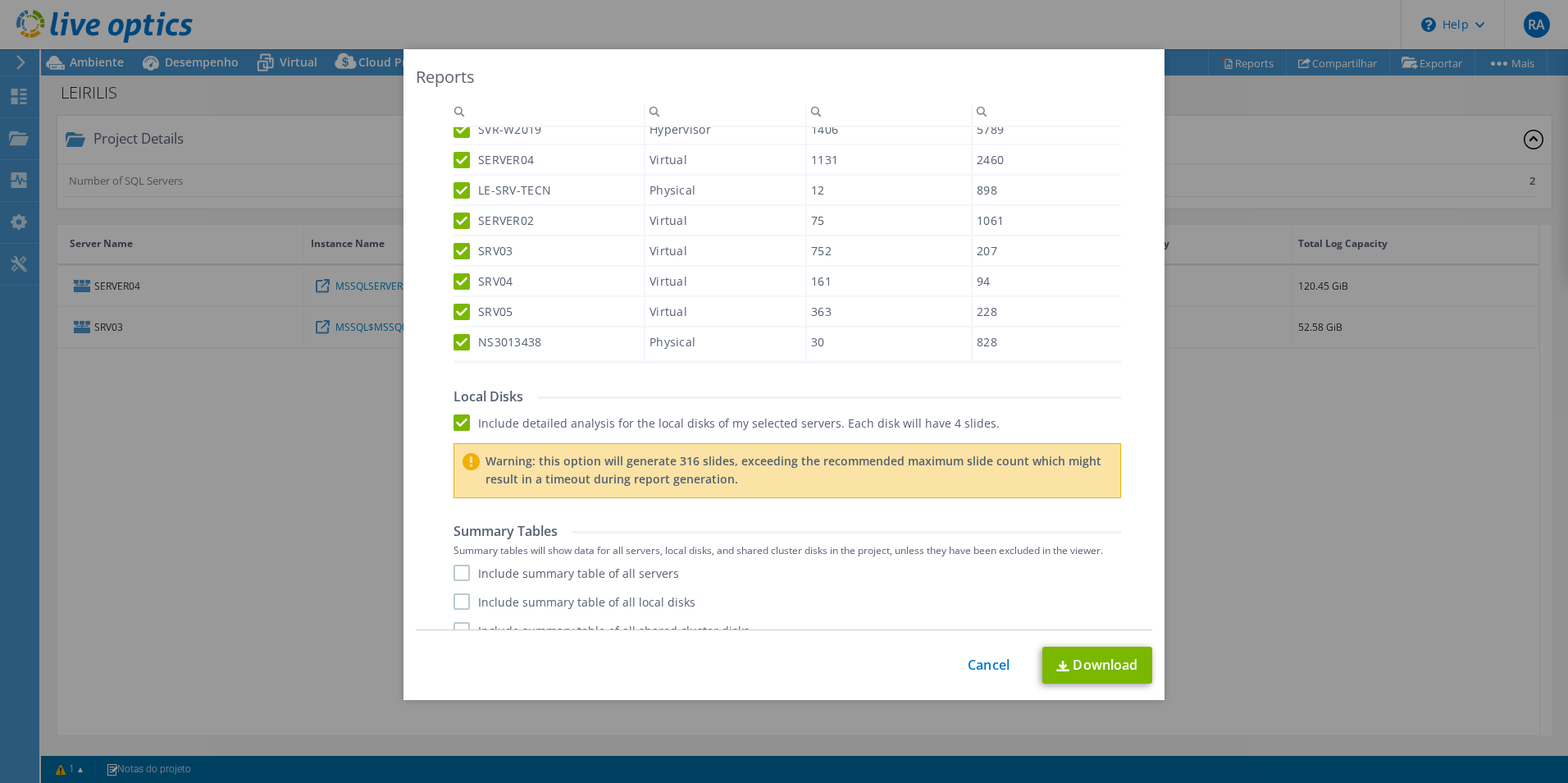
scroll to position [613, 0]
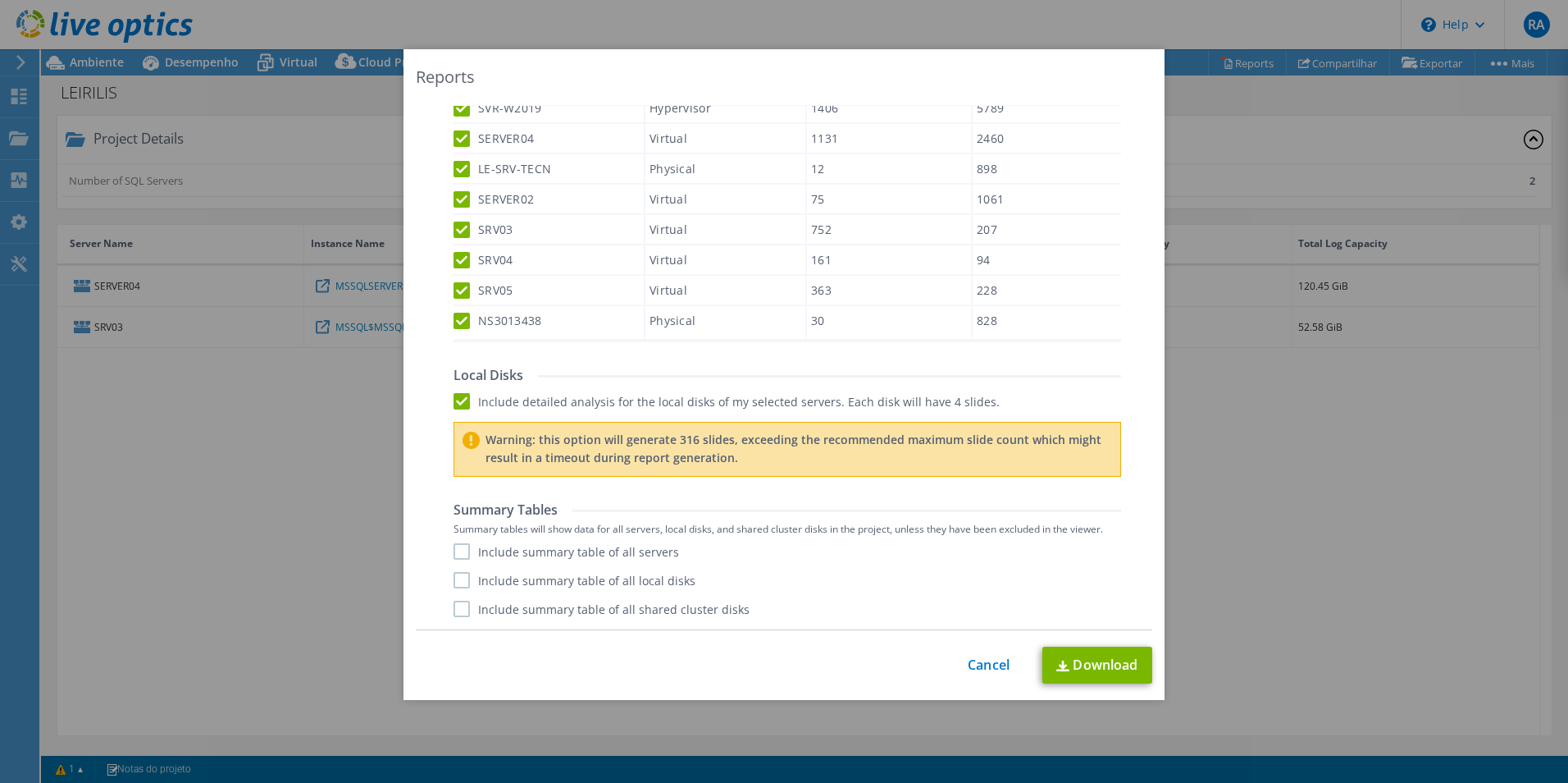
click at [458, 555] on label "Include summary table of all servers" at bounding box center [566, 552] width 226 height 16
click at [0, 0] on input "Include summary table of all servers" at bounding box center [0, 0] width 0 height 0
click at [462, 579] on label "Include summary table of all local disks" at bounding box center [574, 580] width 242 height 16
click at [0, 0] on input "Include summary table of all local disks" at bounding box center [0, 0] width 0 height 0
click at [458, 612] on label "Include summary table of all shared cluster disks" at bounding box center [601, 608] width 296 height 16
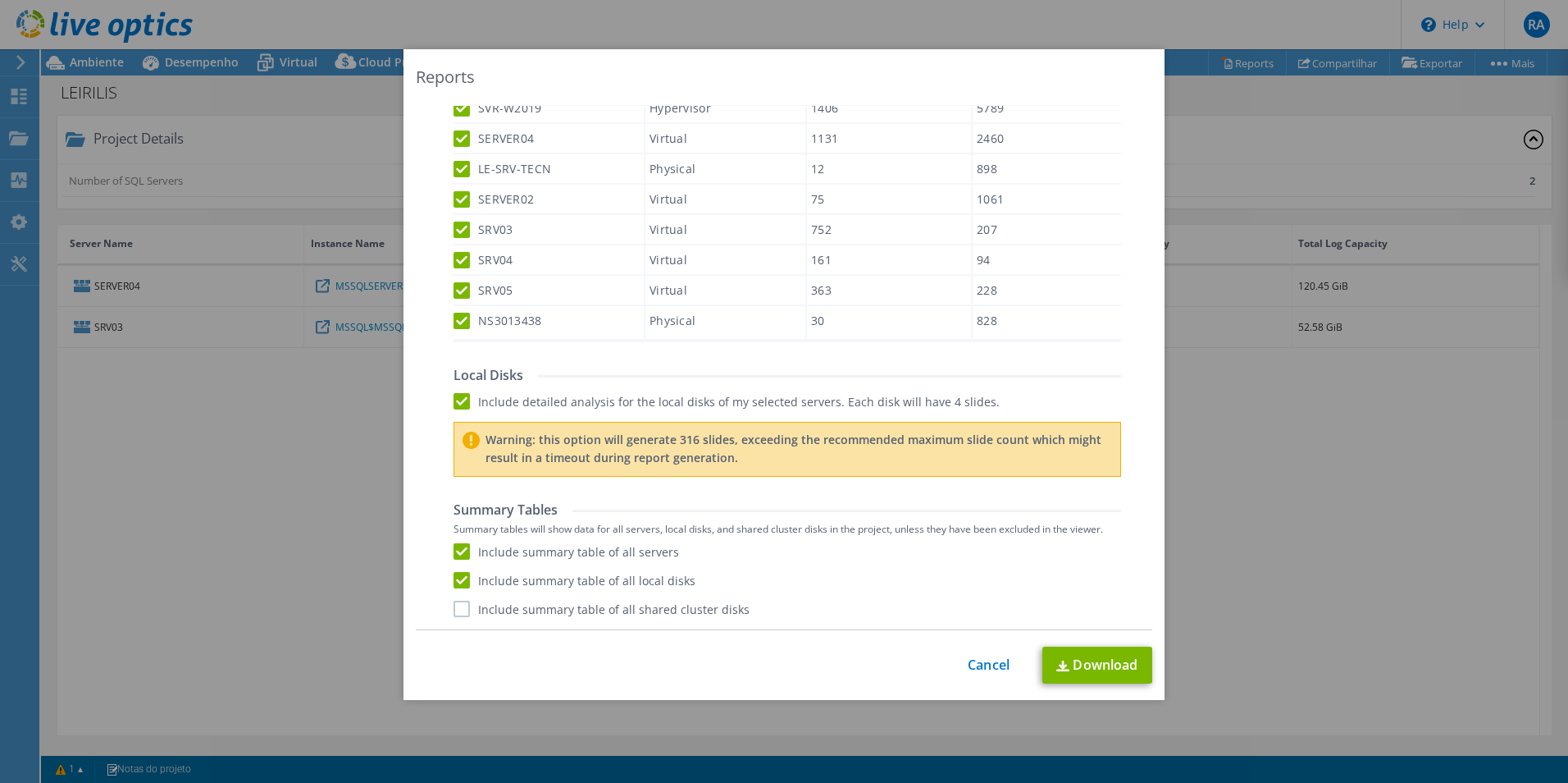
click at [0, 0] on input "Include summary table of all shared cluster disks" at bounding box center [0, 0] width 0 height 0
click at [460, 402] on label "Include detailed analysis for the local disks of my selected servers. Each disk…" at bounding box center [726, 401] width 546 height 16
click at [0, 0] on input "Include detailed analysis for the local disks of my selected servers. Each disk…" at bounding box center [0, 0] width 0 height 0
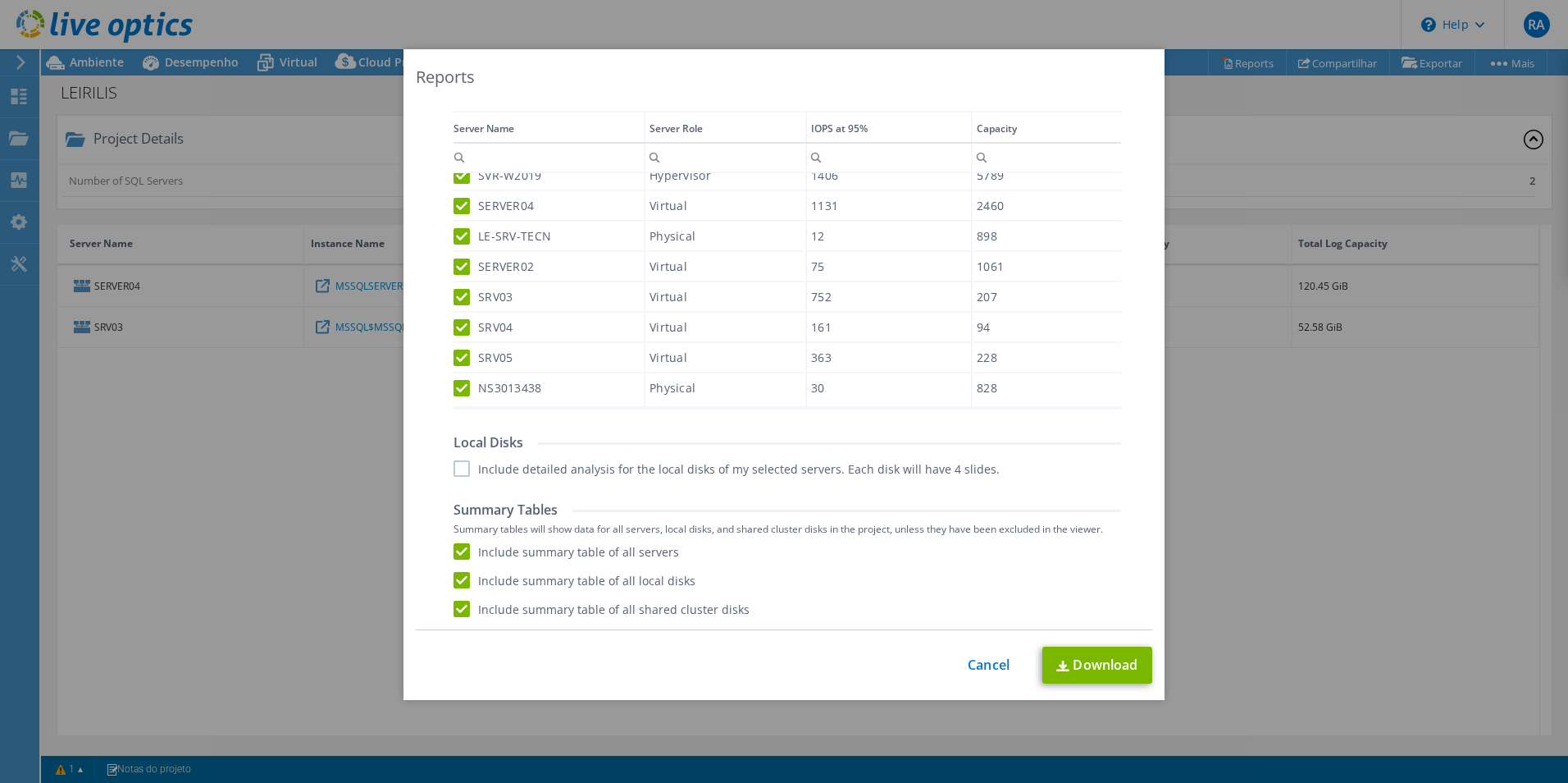
scroll to position [545, 0]
click at [460, 468] on label "Include detailed analysis for the local disks of my selected servers. Each disk…" at bounding box center [726, 468] width 546 height 16
click at [0, 0] on input "Include detailed analysis for the local disks of my selected servers. Each disk…" at bounding box center [0, 0] width 0 height 0
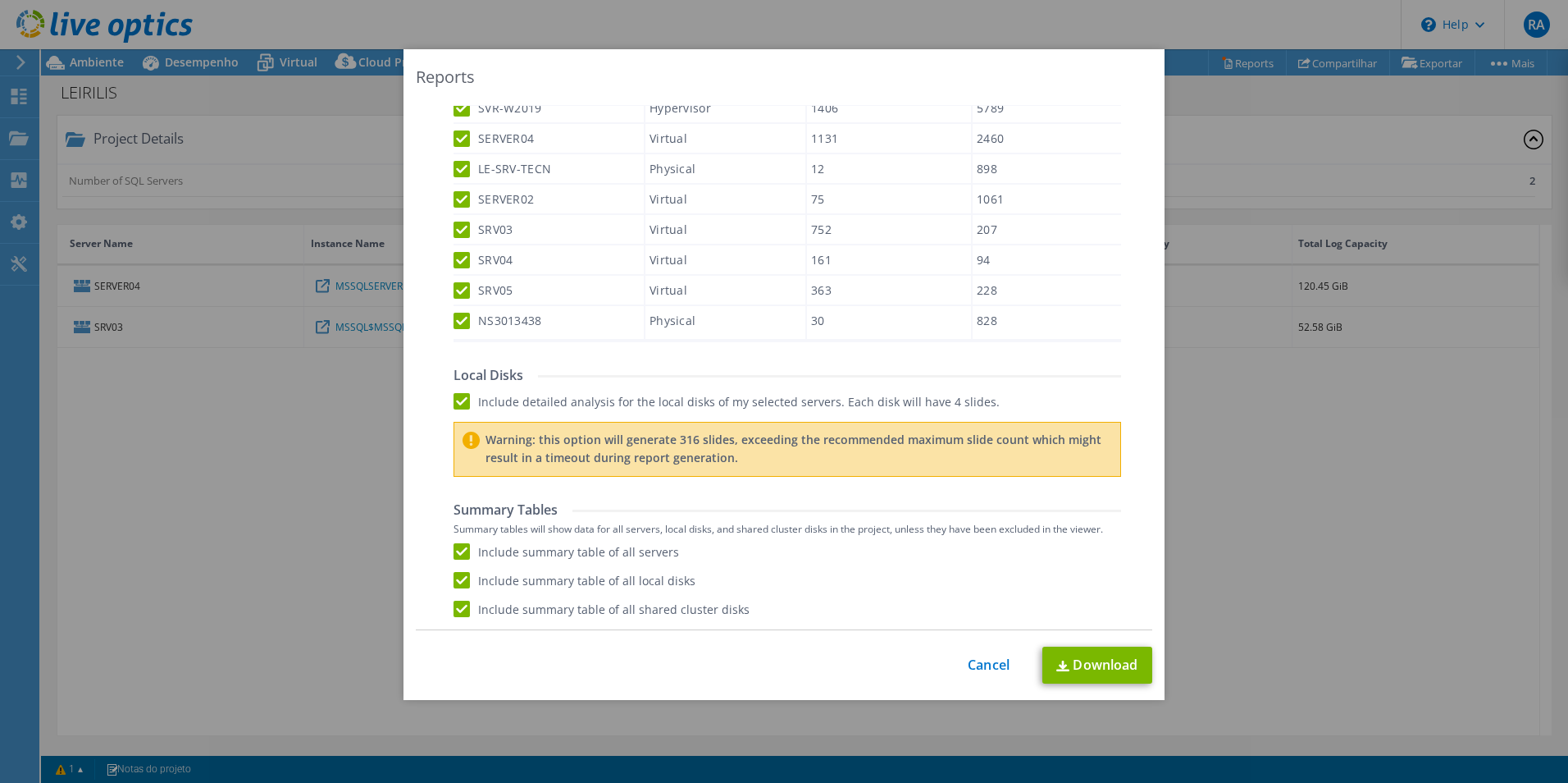
click at [458, 401] on label "Include detailed analysis for the local disks of my selected servers. Each disk…" at bounding box center [726, 401] width 546 height 16
click at [0, 0] on input "Include detailed analysis for the local disks of my selected servers. Each disk…" at bounding box center [0, 0] width 0 height 0
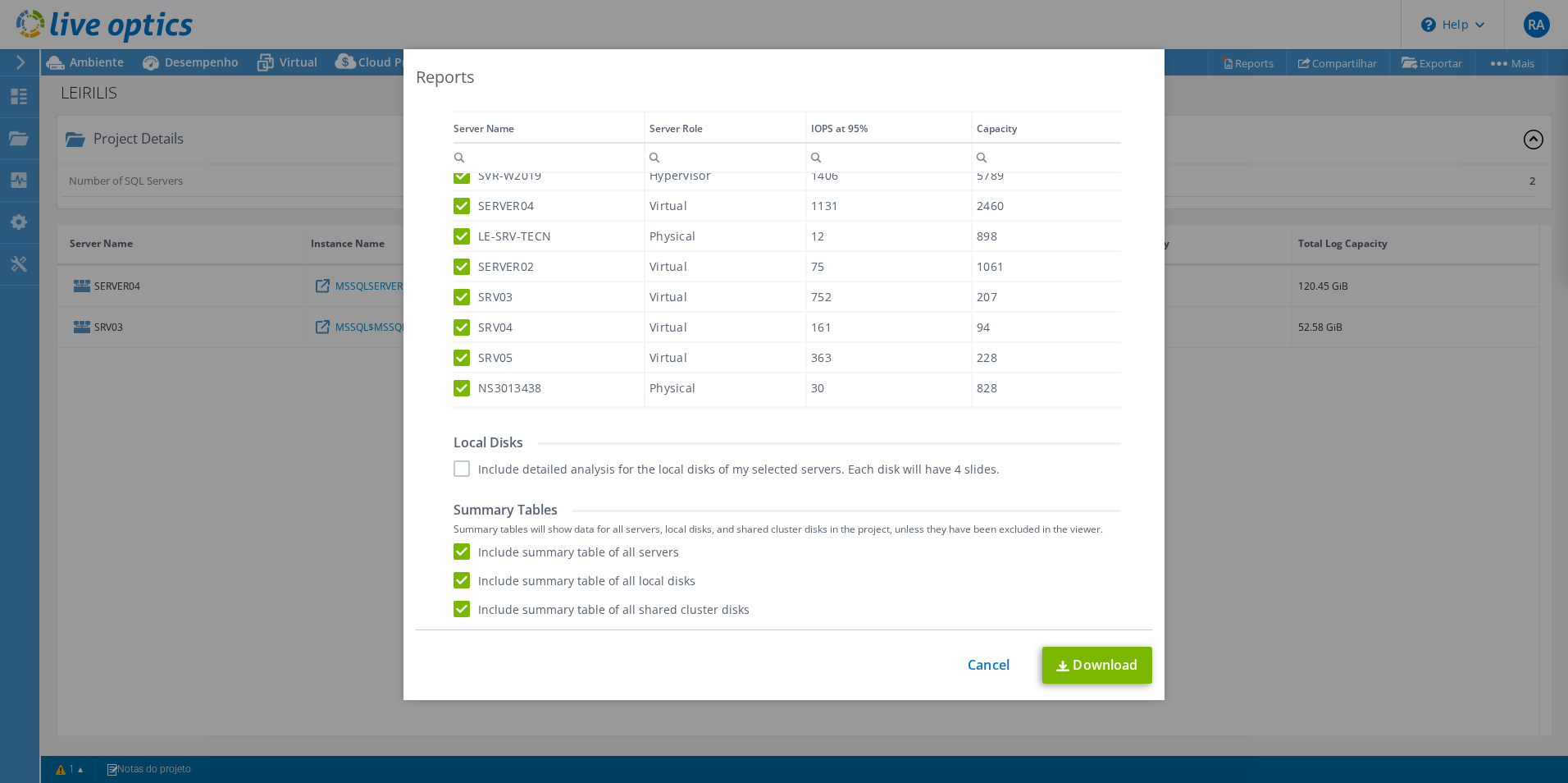
scroll to position [545, 0]
click at [1089, 667] on link "Download" at bounding box center [1098, 664] width 110 height 37
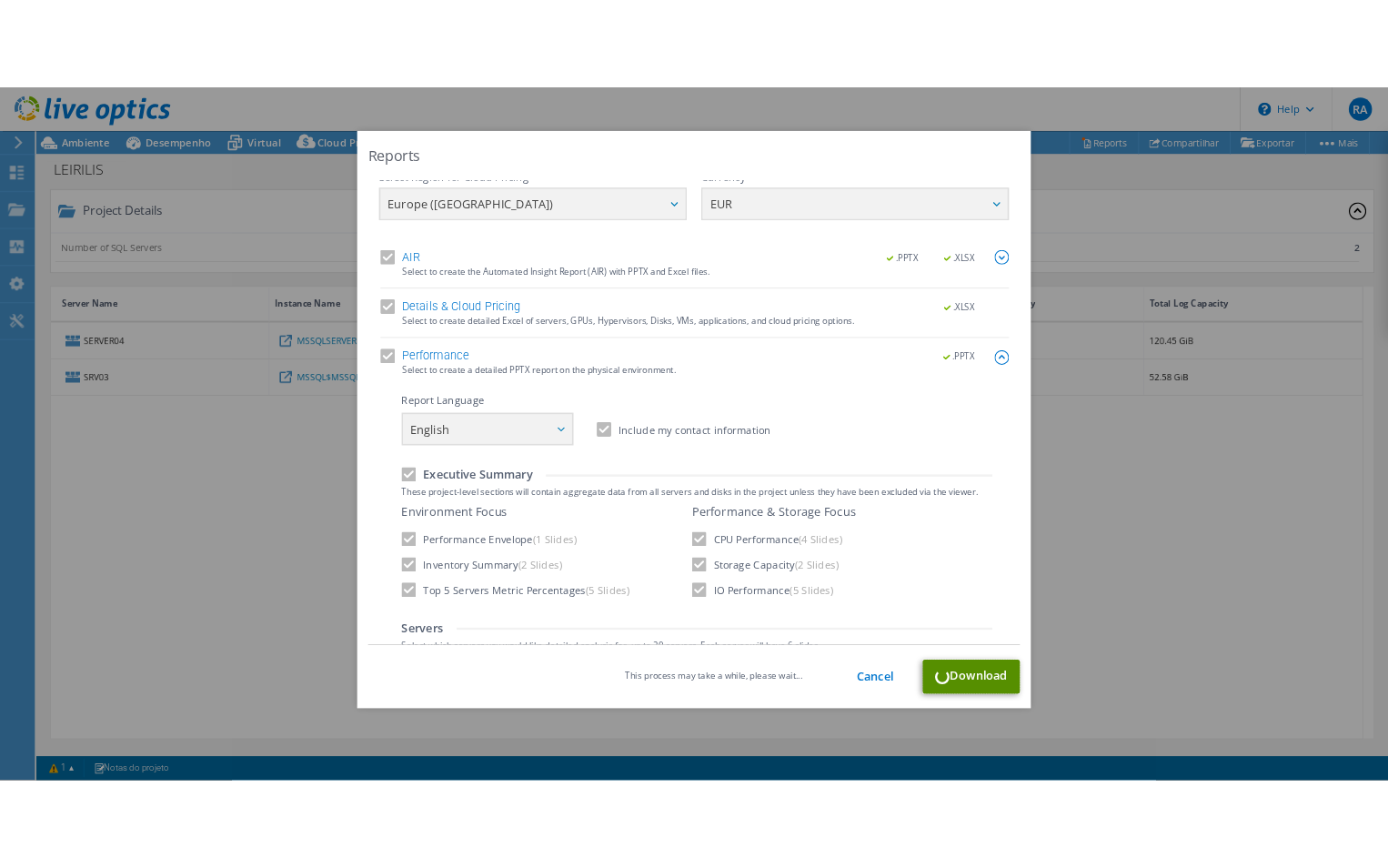
scroll to position [0, 0]
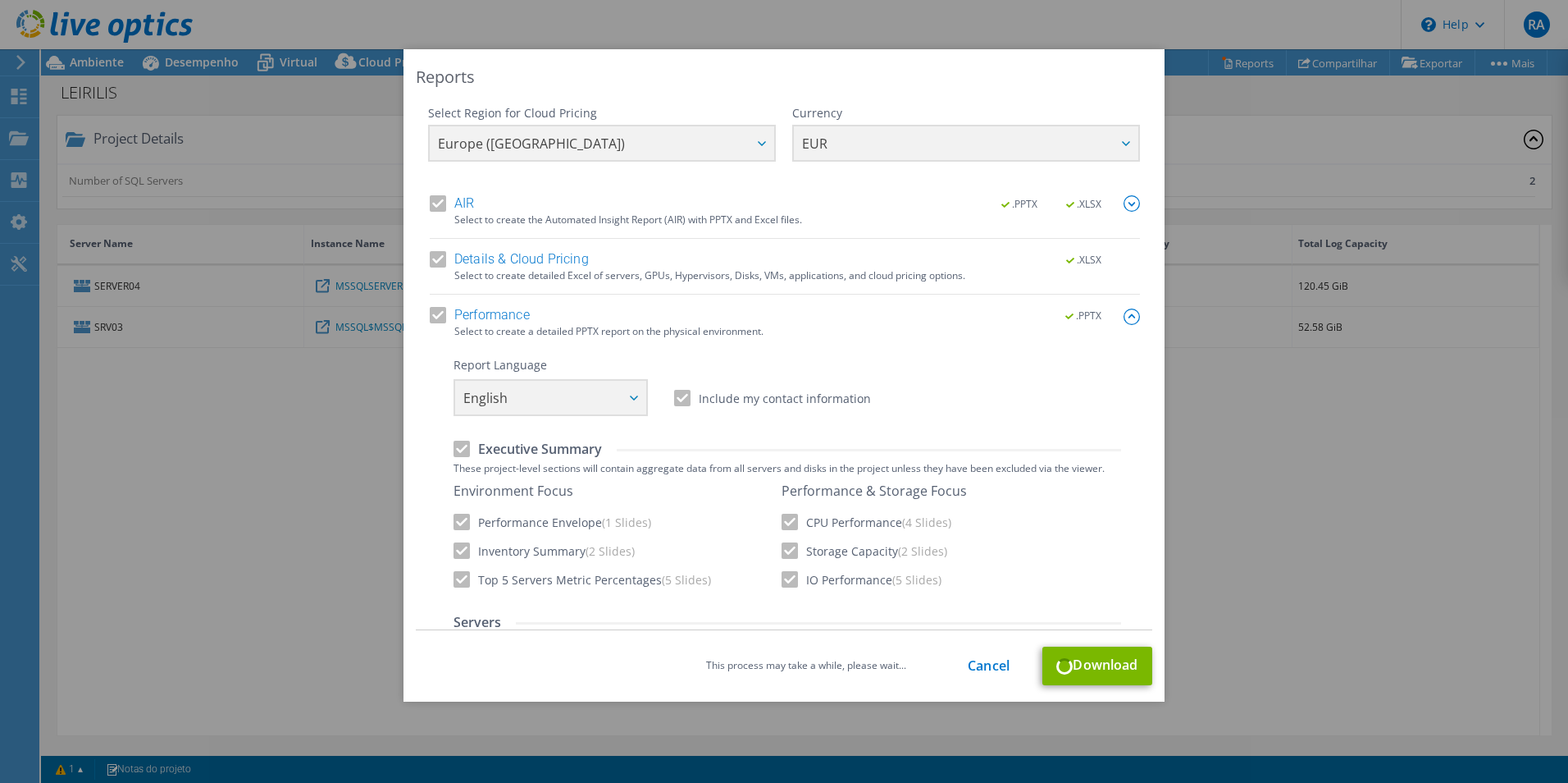
click at [1124, 198] on img at bounding box center [1132, 203] width 16 height 16
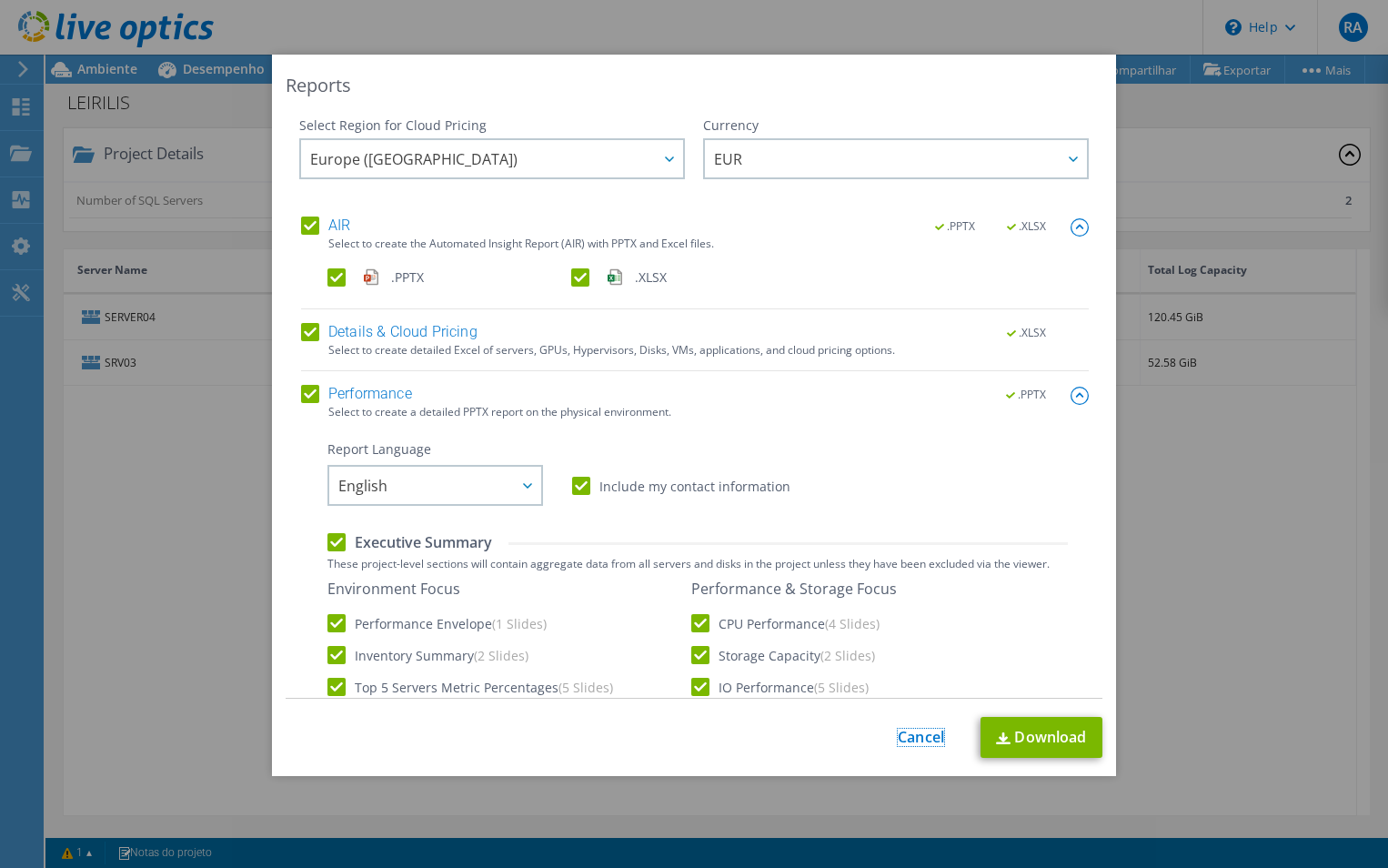
drag, startPoint x: 915, startPoint y: 740, endPoint x: 935, endPoint y: 716, distance: 31.2
click at [915, 740] on link "Cancel" at bounding box center [921, 736] width 46 height 17
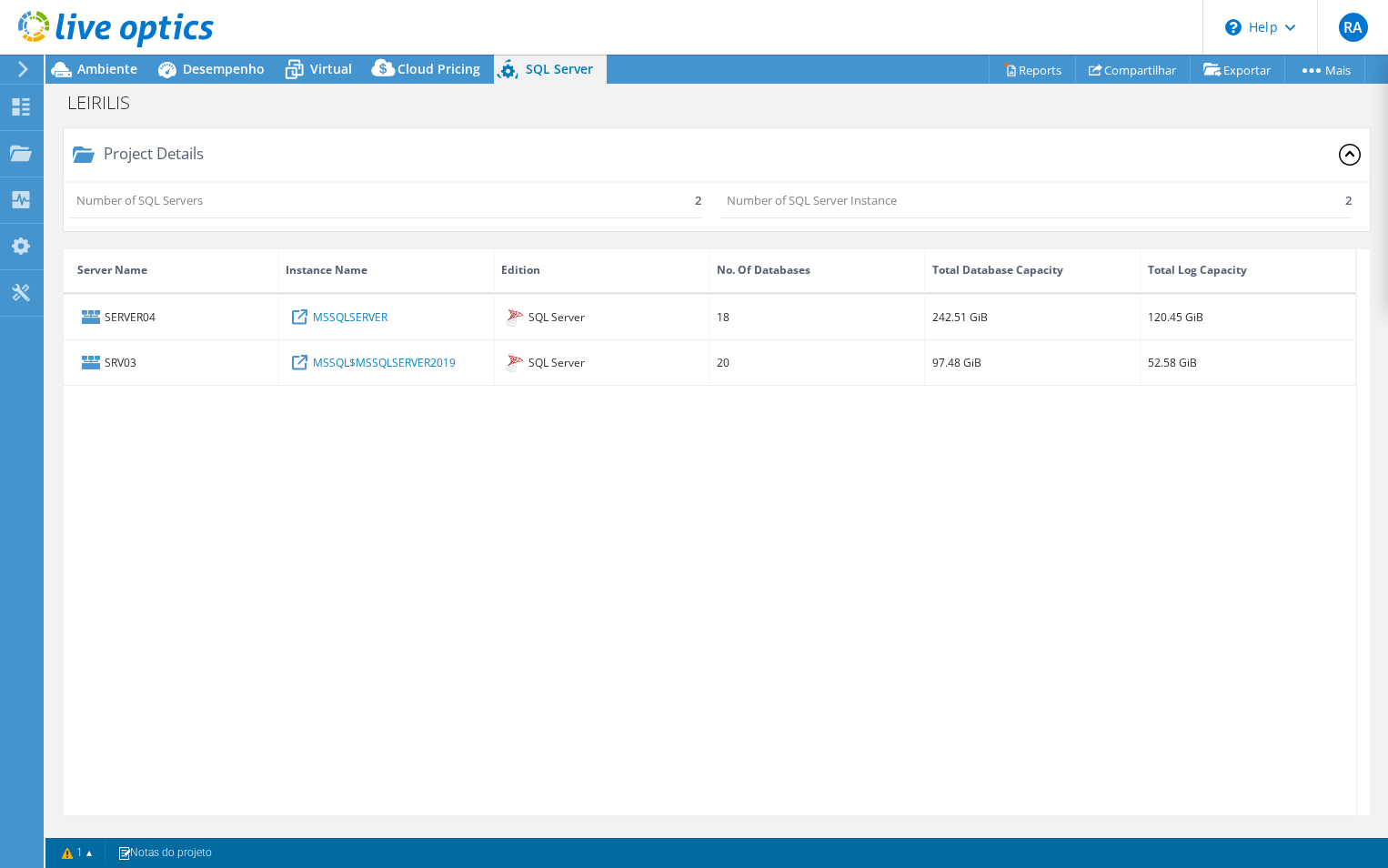
click at [813, 625] on div "SERVER04 MSSQLSERVER SQL Server 18 242.51 GiB 120.45 GiB SRV03 MSSQL$MSSQLSERVE…" at bounding box center [710, 555] width 1293 height 521
click at [1028, 70] on link "Reports" at bounding box center [1033, 70] width 88 height 28
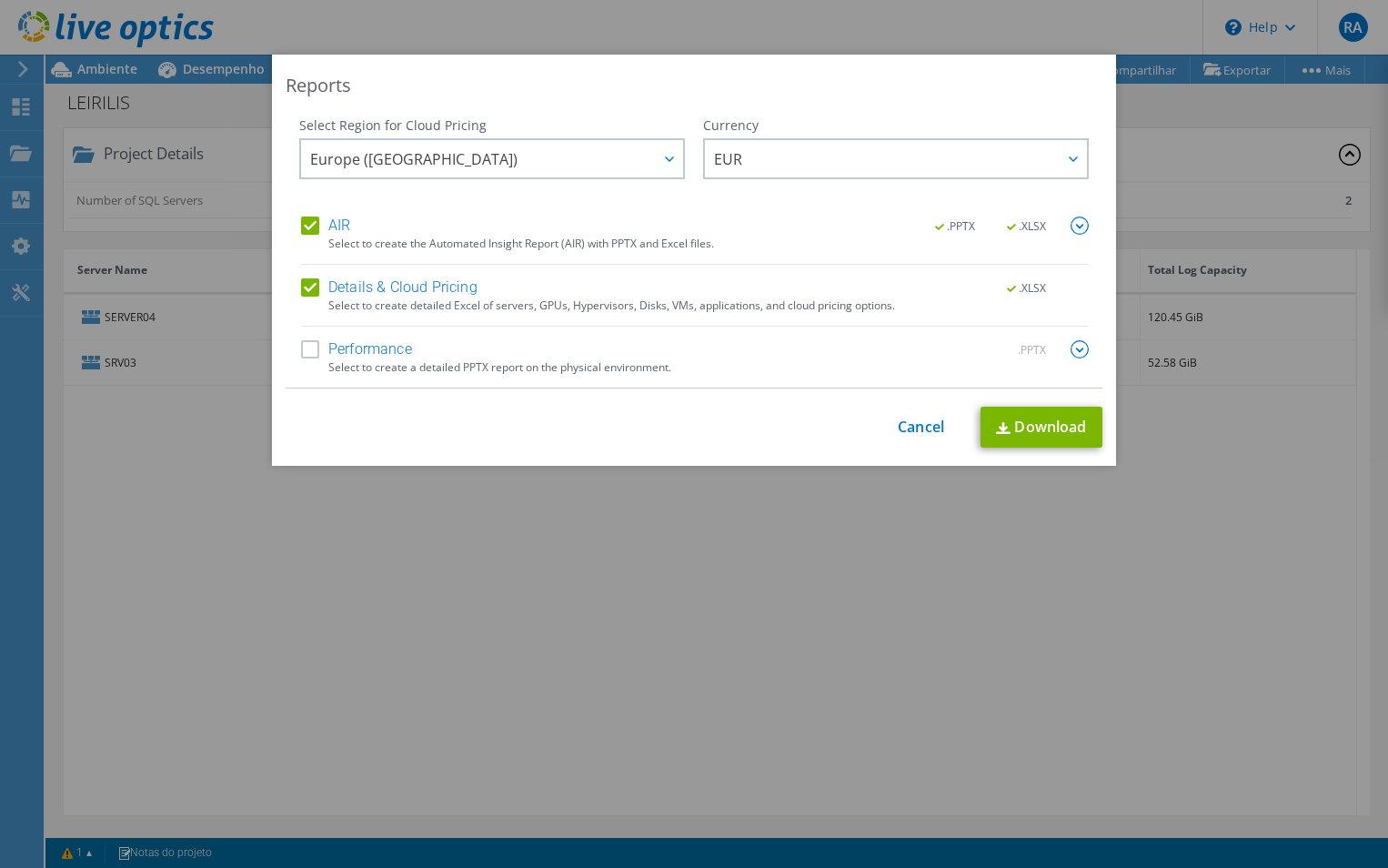
drag, startPoint x: 305, startPoint y: 348, endPoint x: 369, endPoint y: 355, distance: 64.4
click at [306, 348] on label "Performance" at bounding box center [356, 349] width 111 height 18
click at [0, 0] on input "Performance" at bounding box center [0, 0] width 0 height 0
click at [1078, 350] on img at bounding box center [1080, 349] width 18 height 18
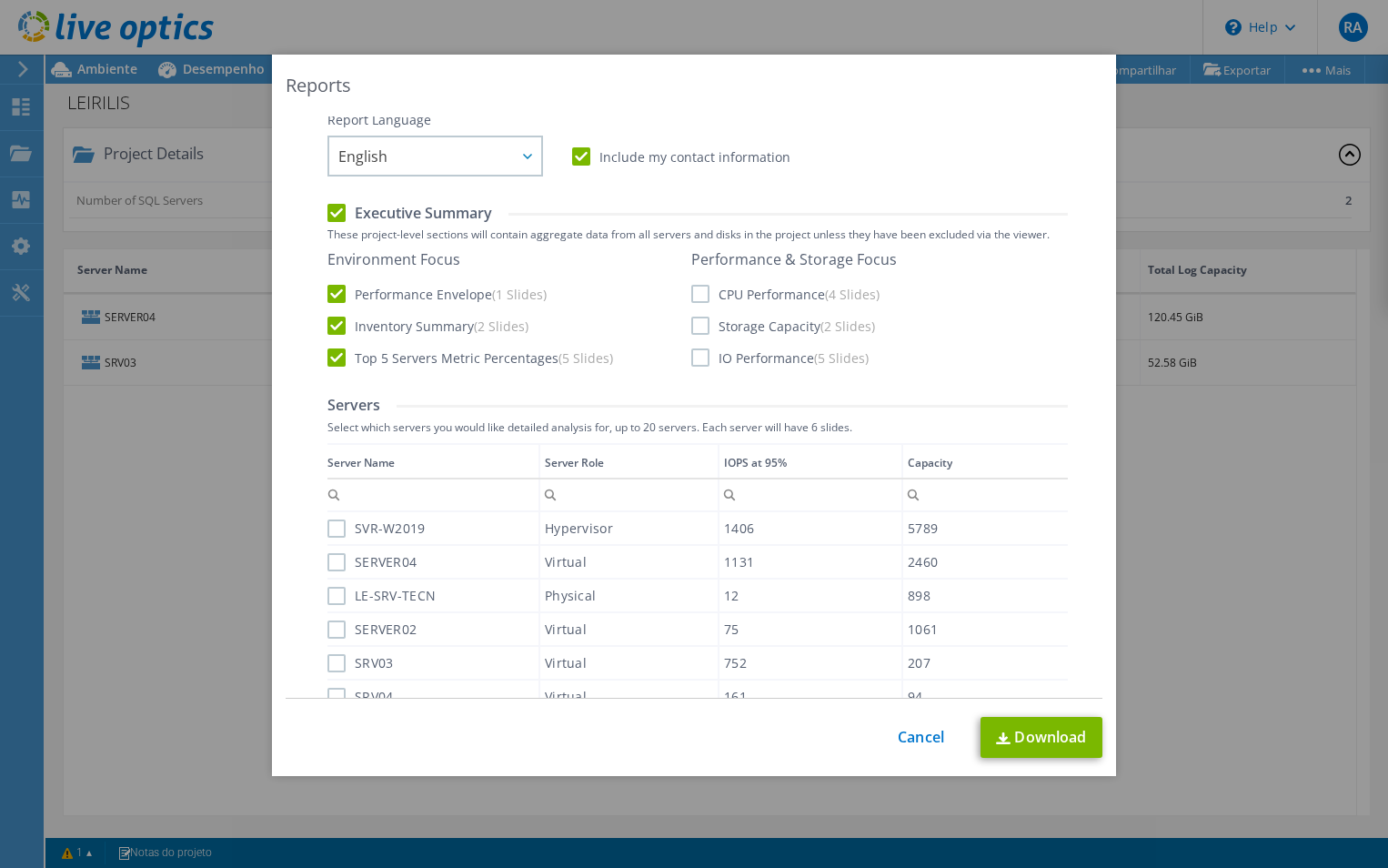
scroll to position [273, 0]
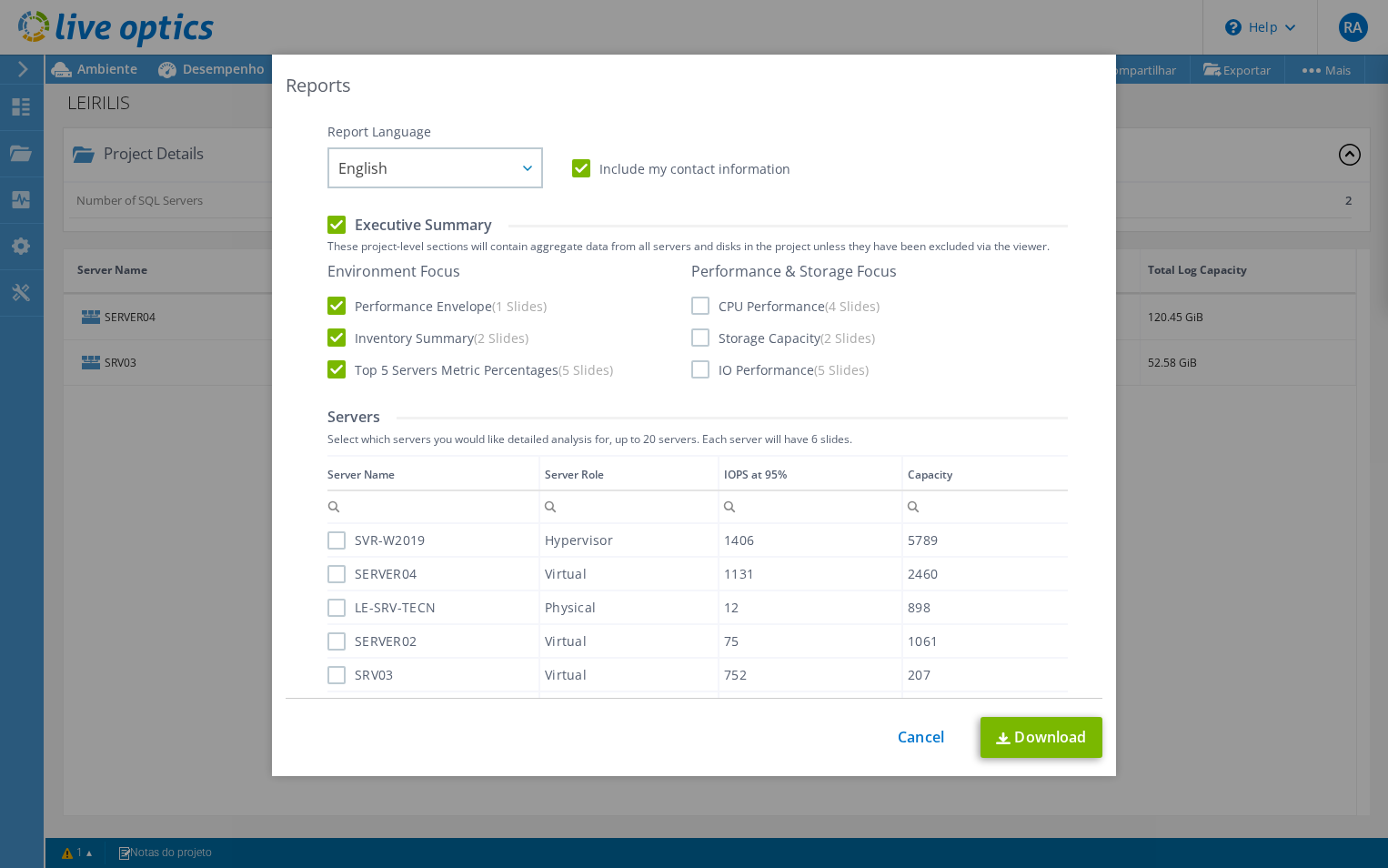
click at [695, 304] on label "CPU Performance (4 Slides)" at bounding box center [785, 305] width 189 height 18
click at [0, 0] on input "CPU Performance (4 Slides)" at bounding box center [0, 0] width 0 height 0
click at [692, 341] on label "Storage Capacity (2 Slides)" at bounding box center [783, 337] width 184 height 18
click at [0, 0] on input "Storage Capacity (2 Slides)" at bounding box center [0, 0] width 0 height 0
drag, startPoint x: 694, startPoint y: 374, endPoint x: 596, endPoint y: 403, distance: 102.2
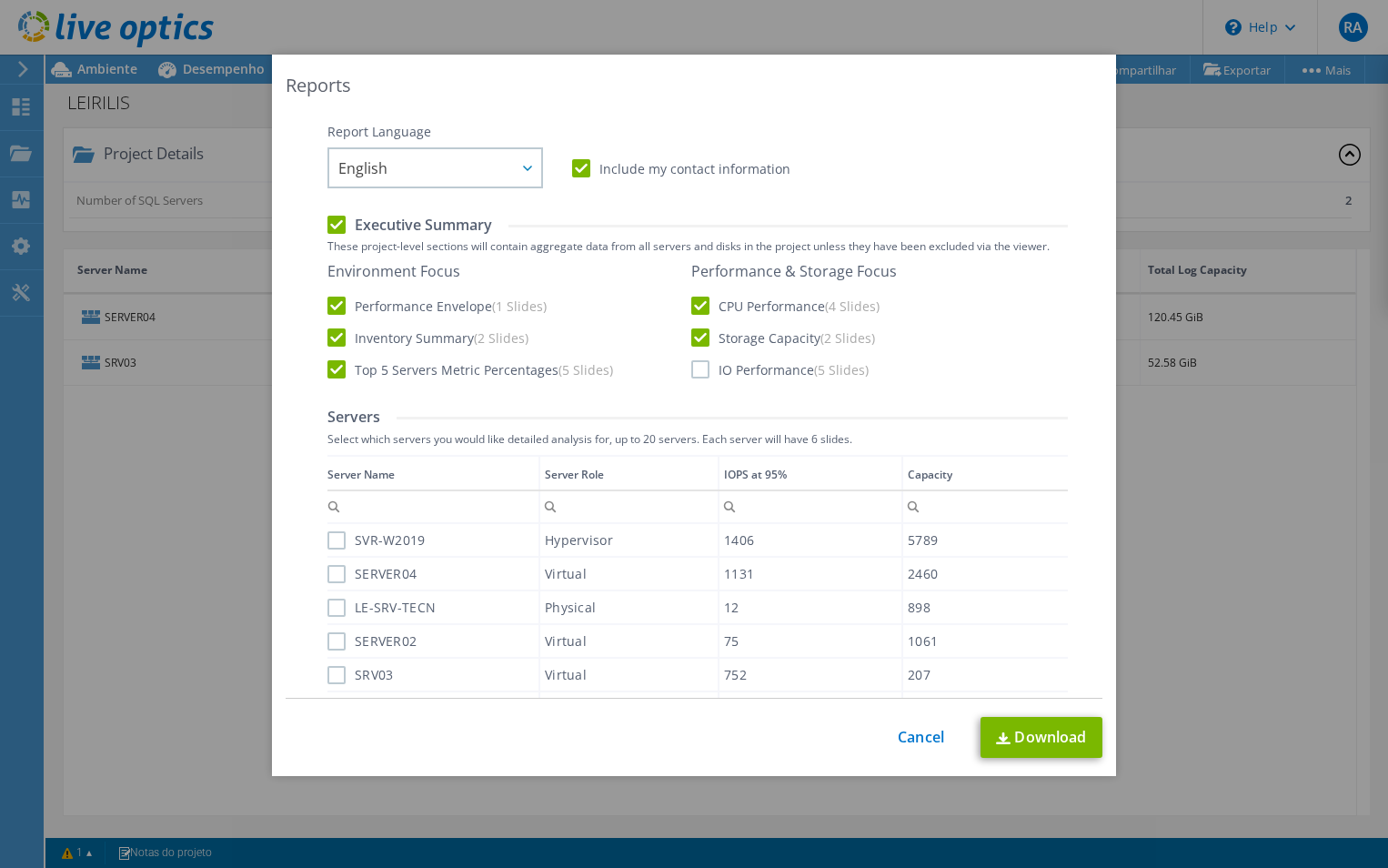
click at [692, 374] on label "IO Performance (5 Slides)" at bounding box center [780, 369] width 178 height 18
click at [0, 0] on input "IO Performance (5 Slides)" at bounding box center [0, 0] width 0 height 0
click at [328, 549] on label "SVR-W2019" at bounding box center [376, 540] width 98 height 18
click at [0, 0] on input "SVR-W2019" at bounding box center [0, 0] width 0 height 0
click at [333, 579] on label "SERVER04" at bounding box center [371, 574] width 89 height 18
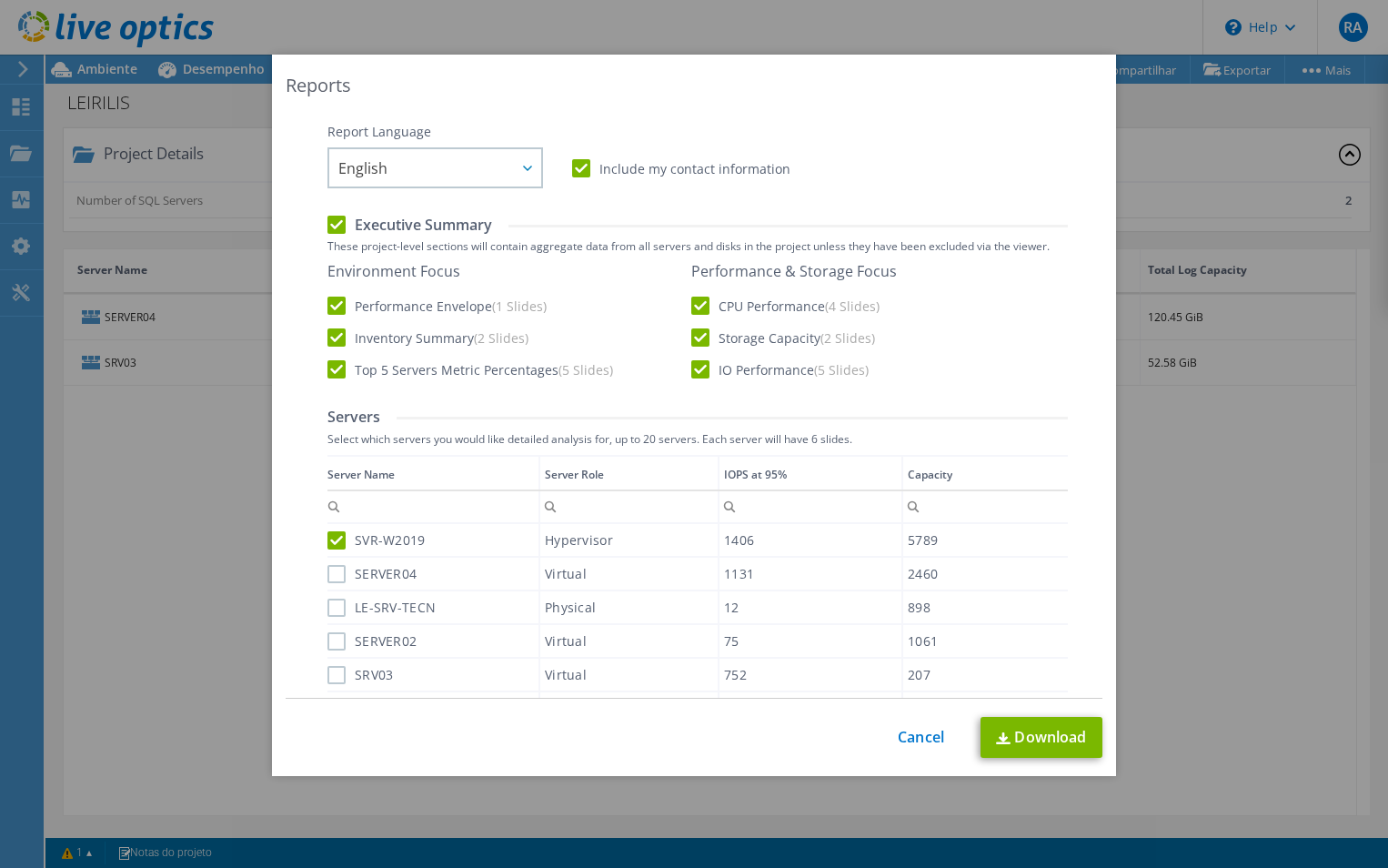
click at [0, 0] on input "SERVER04" at bounding box center [0, 0] width 0 height 0
click at [334, 614] on label "LE-SRV-TECN" at bounding box center [381, 608] width 108 height 18
click at [0, 0] on input "LE-SRV-TECN" at bounding box center [0, 0] width 0 height 0
drag, startPoint x: 329, startPoint y: 645, endPoint x: 327, endPoint y: 668, distance: 23.1
click at [329, 646] on label "SERVER02" at bounding box center [371, 642] width 89 height 18
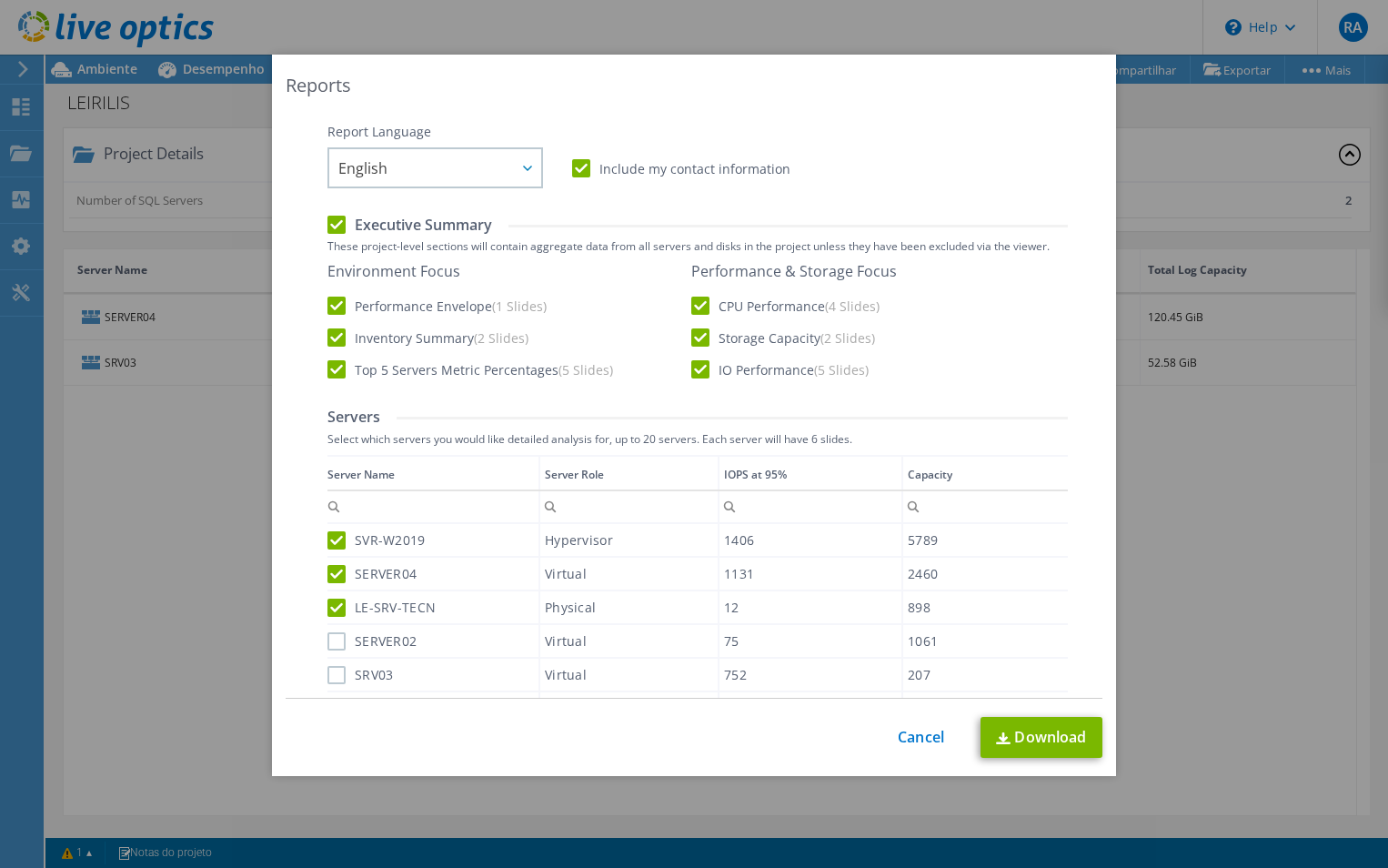
click at [0, 0] on input "SERVER02" at bounding box center [0, 0] width 0 height 0
click at [331, 677] on label "SRV03" at bounding box center [360, 674] width 66 height 18
click at [0, 0] on input "SRV03" at bounding box center [0, 0] width 0 height 0
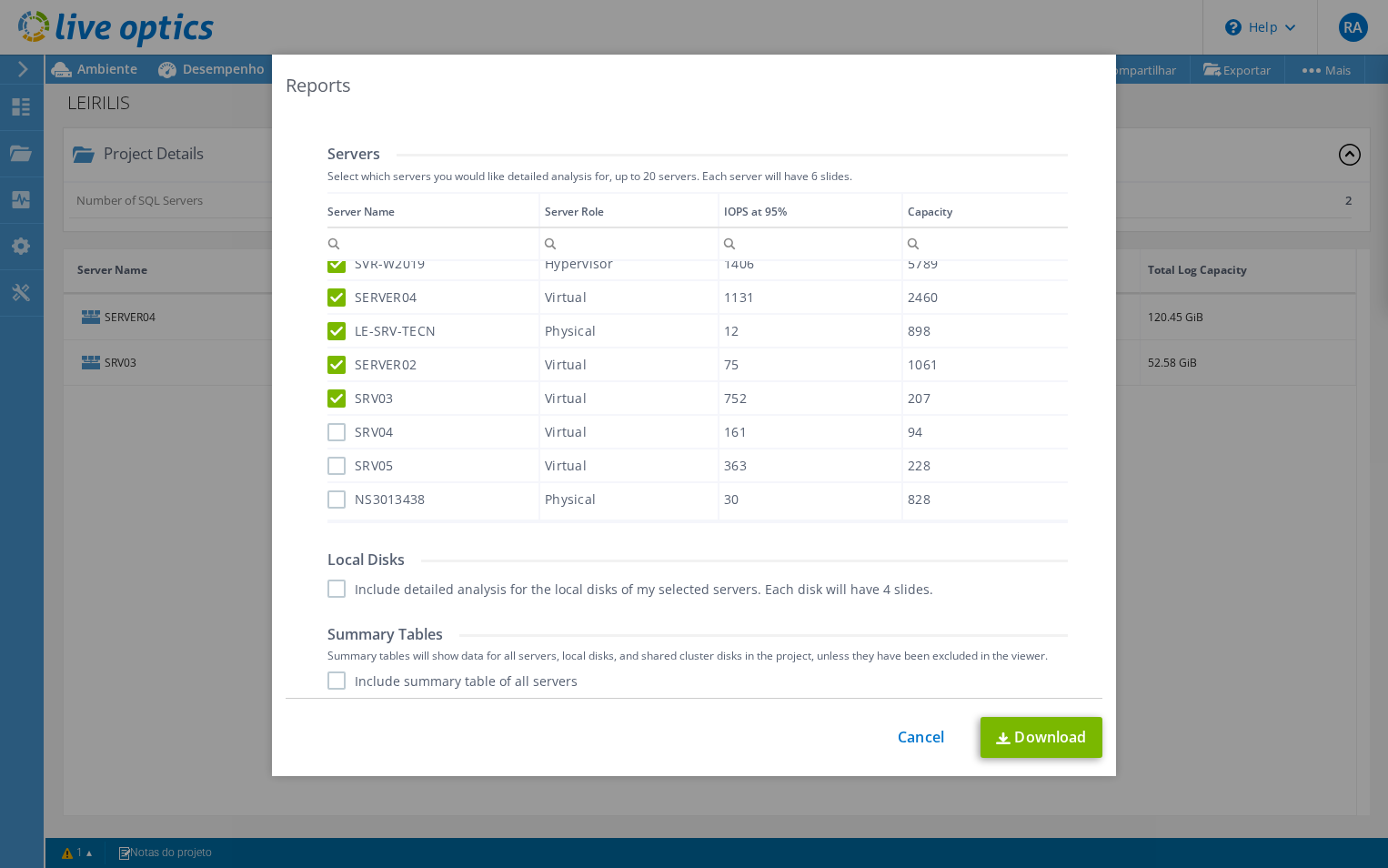
scroll to position [546, 0]
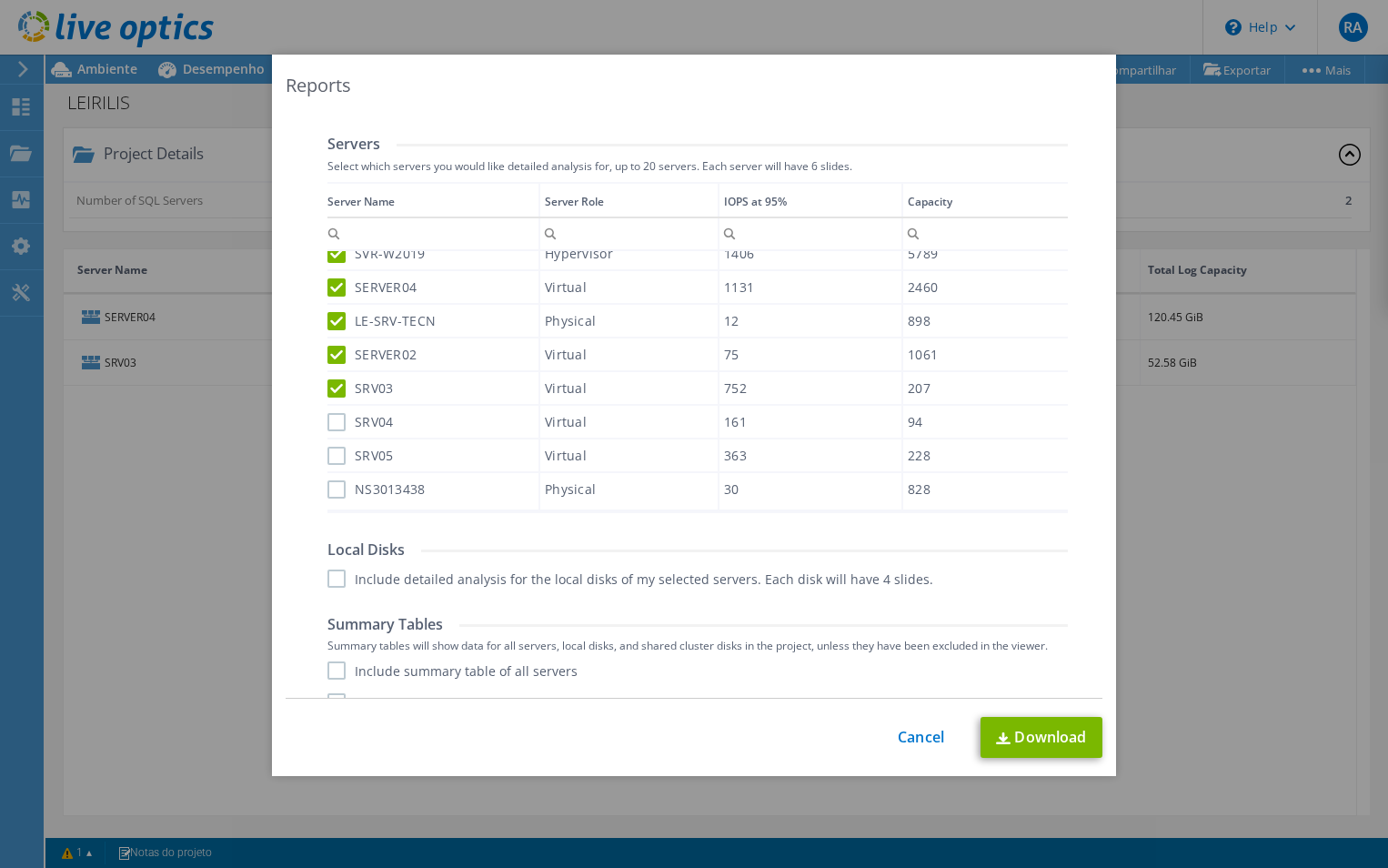
drag, startPoint x: 332, startPoint y: 424, endPoint x: 332, endPoint y: 435, distance: 11.0
click at [332, 432] on div "SRV04" at bounding box center [433, 422] width 212 height 32
drag, startPoint x: 332, startPoint y: 435, endPoint x: 331, endPoint y: 459, distance: 24.0
click at [331, 459] on label "SRV05" at bounding box center [360, 456] width 66 height 18
click at [0, 0] on input "SRV05" at bounding box center [0, 0] width 0 height 0
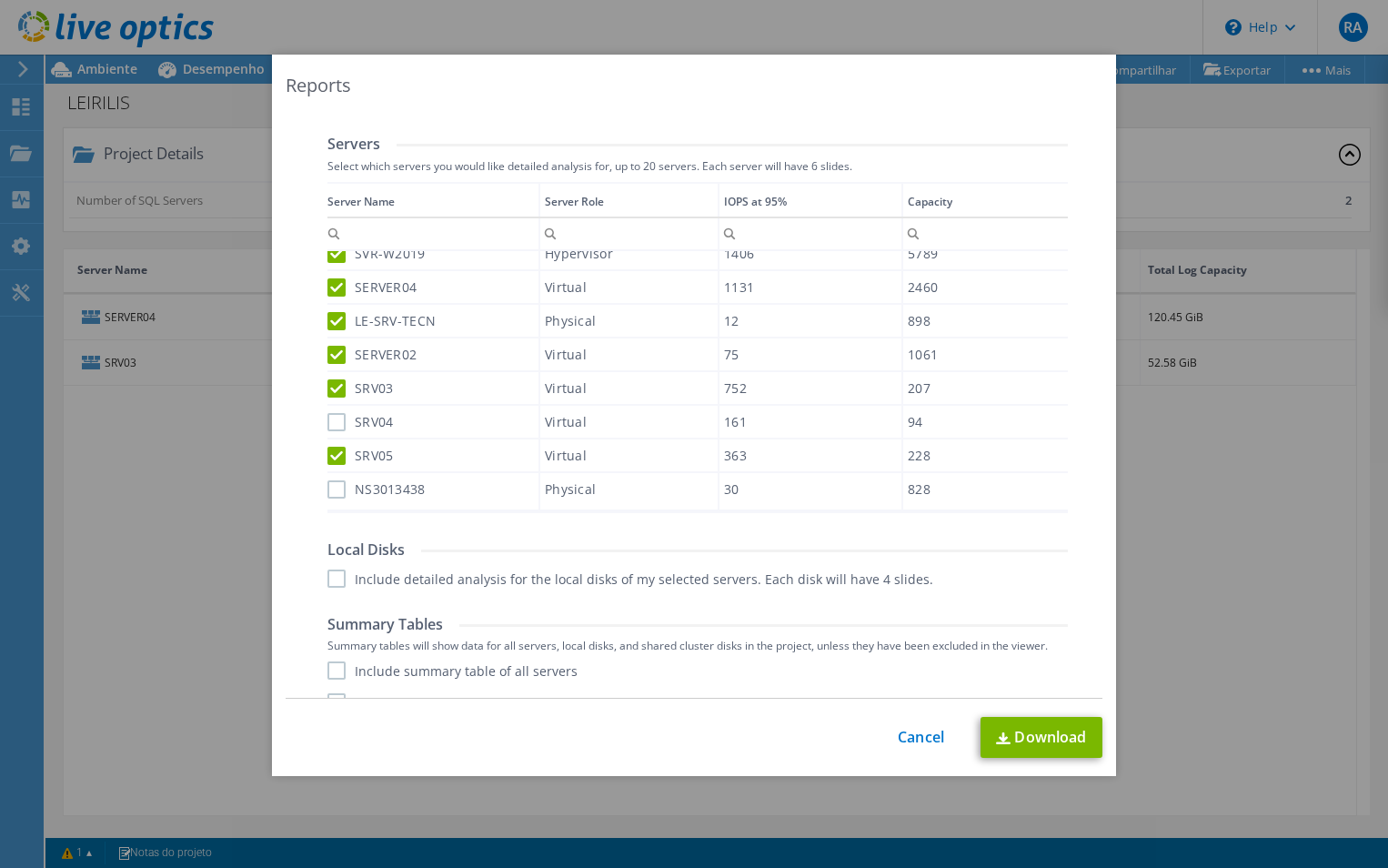
drag, startPoint x: 332, startPoint y: 490, endPoint x: 328, endPoint y: 455, distance: 35.2
click at [332, 489] on label "NS3013438" at bounding box center [376, 489] width 98 height 18
click at [0, 0] on input "NS3013438" at bounding box center [0, 0] width 0 height 0
click at [332, 421] on label "SRV04" at bounding box center [360, 422] width 66 height 18
click at [0, 0] on input "SRV04" at bounding box center [0, 0] width 0 height 0
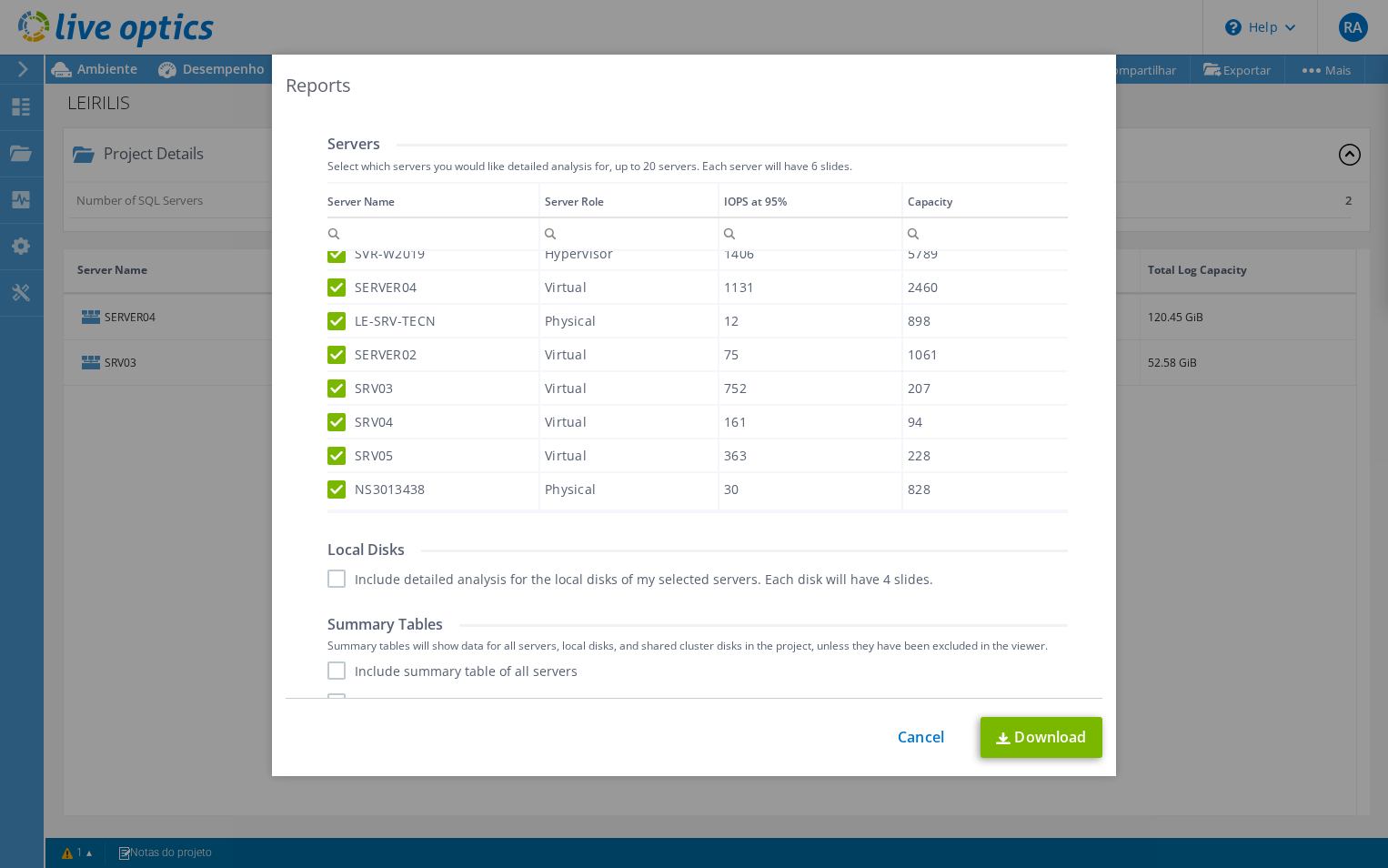
scroll to position [605, 0]
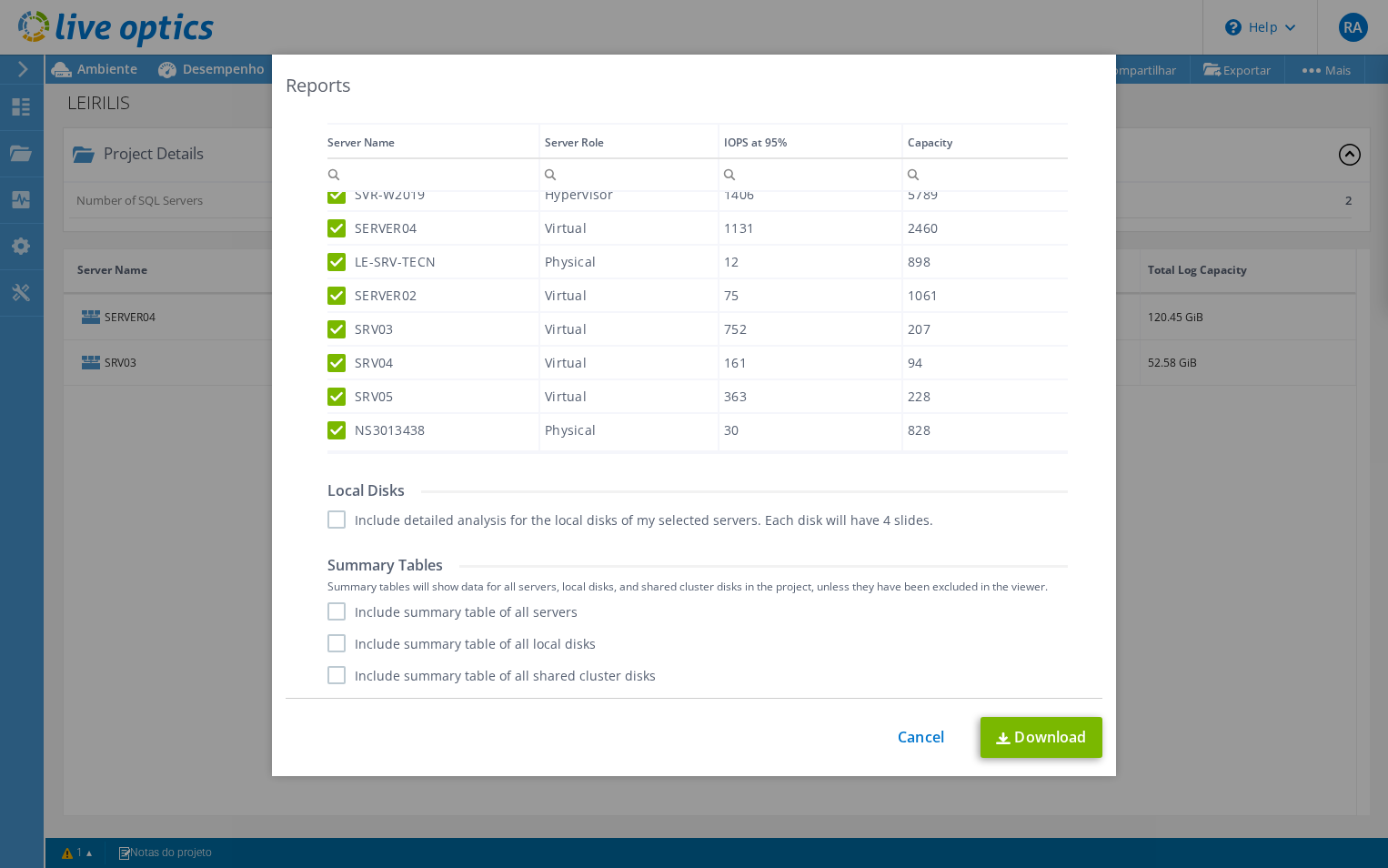
click at [330, 615] on label "Include summary table of all servers" at bounding box center [452, 612] width 250 height 18
click at [0, 0] on input "Include summary table of all servers" at bounding box center [0, 0] width 0 height 0
drag, startPoint x: 333, startPoint y: 646, endPoint x: 328, endPoint y: 667, distance: 21.6
click at [333, 646] on label "Include summary table of all local disks" at bounding box center [461, 643] width 268 height 18
click at [0, 0] on input "Include summary table of all local disks" at bounding box center [0, 0] width 0 height 0
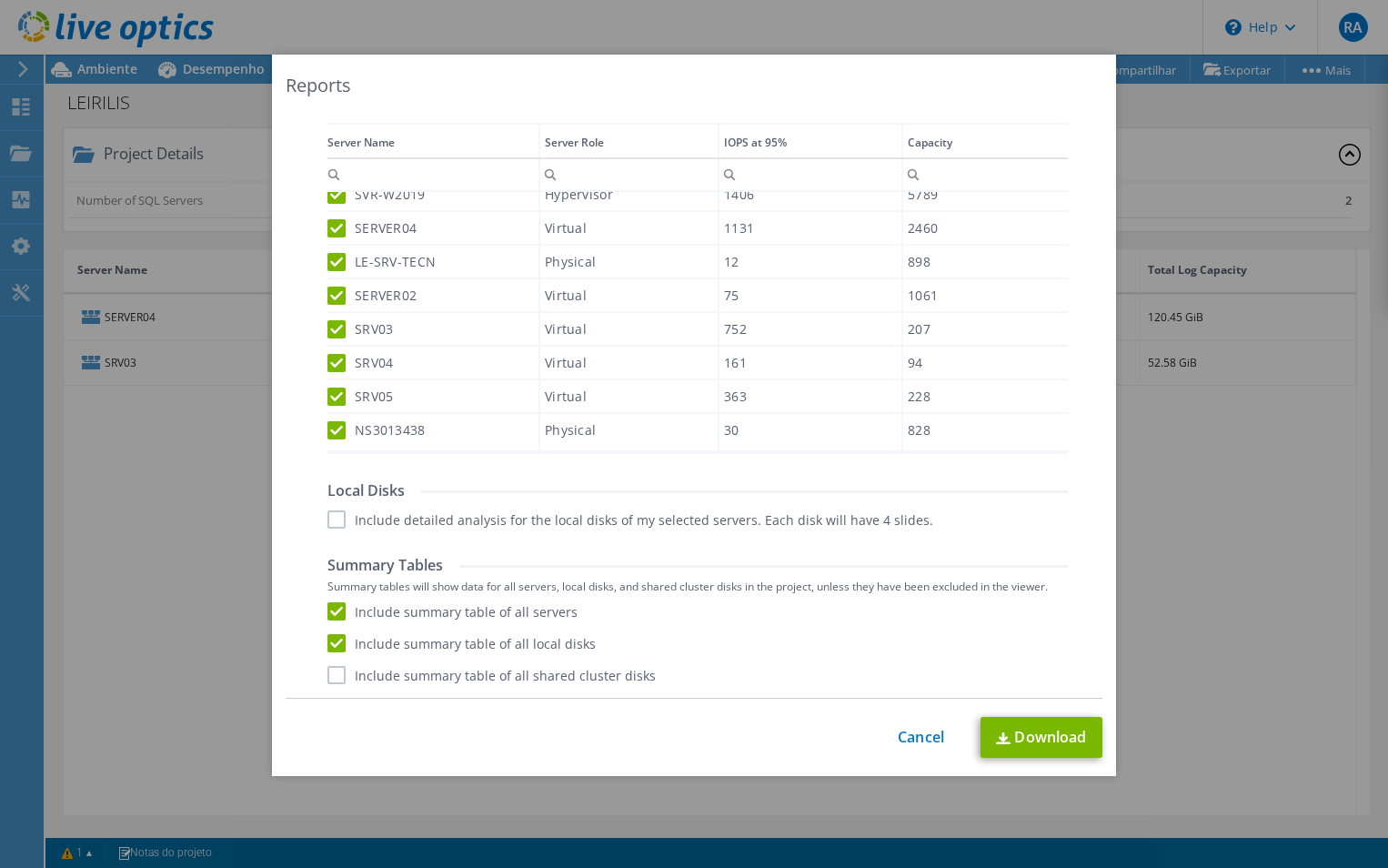
click at [333, 679] on label "Include summary table of all shared cluster disks" at bounding box center [491, 674] width 328 height 18
click at [0, 0] on input "Include summary table of all shared cluster disks" at bounding box center [0, 0] width 0 height 0
click at [1020, 735] on link "Download" at bounding box center [1042, 736] width 122 height 41
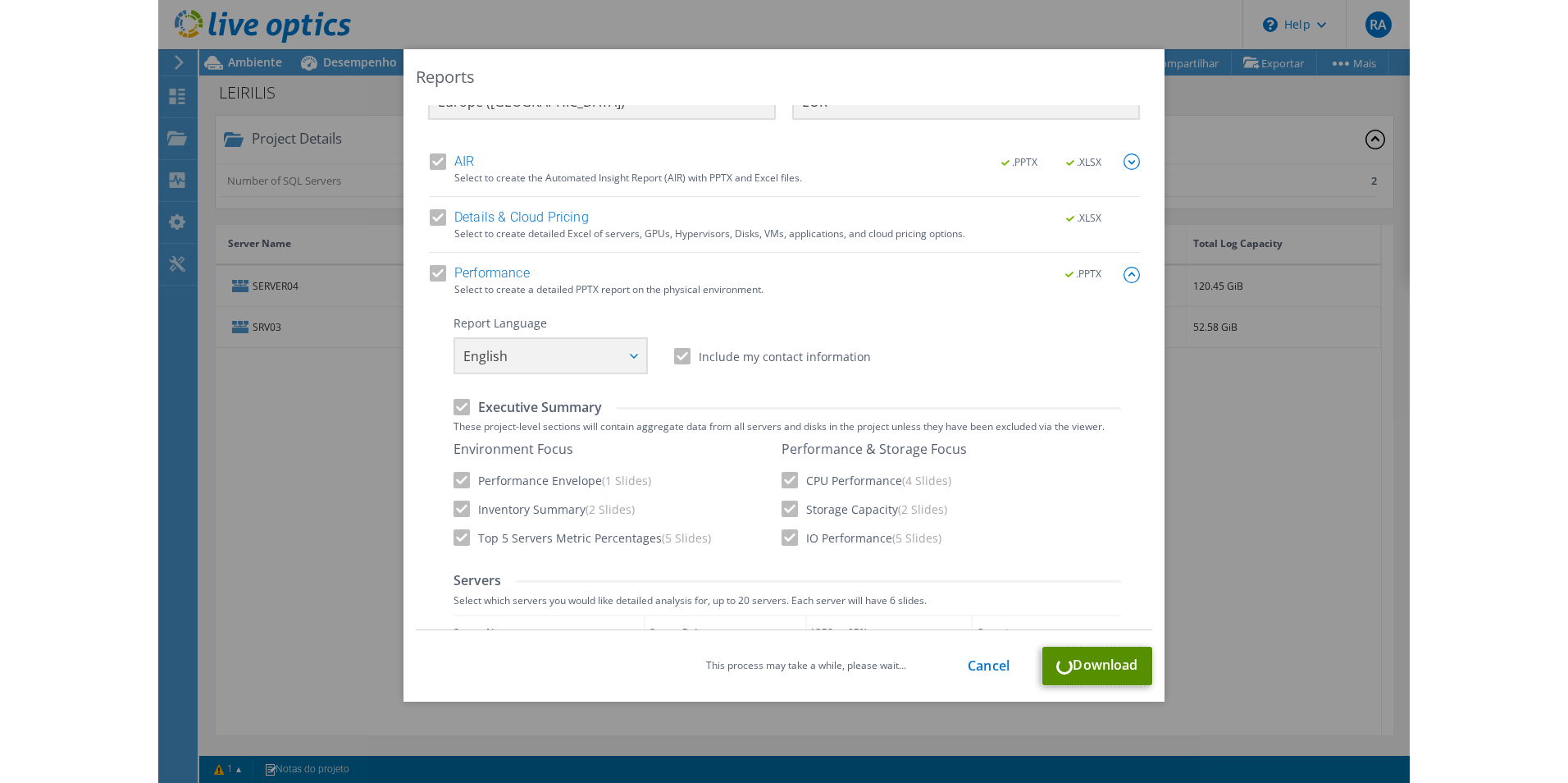
scroll to position [0, 0]
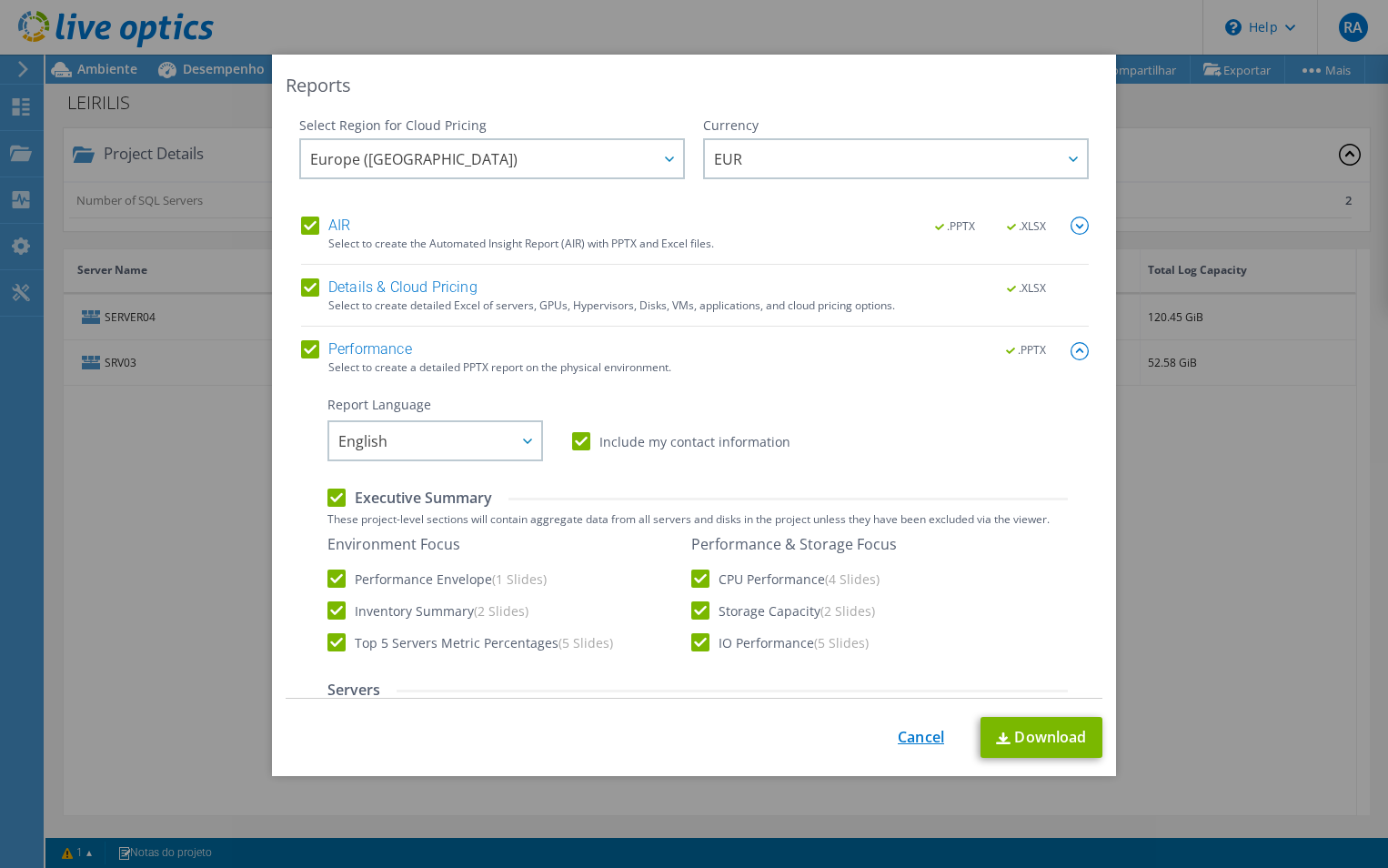
click at [915, 734] on link "Cancel" at bounding box center [921, 736] width 46 height 17
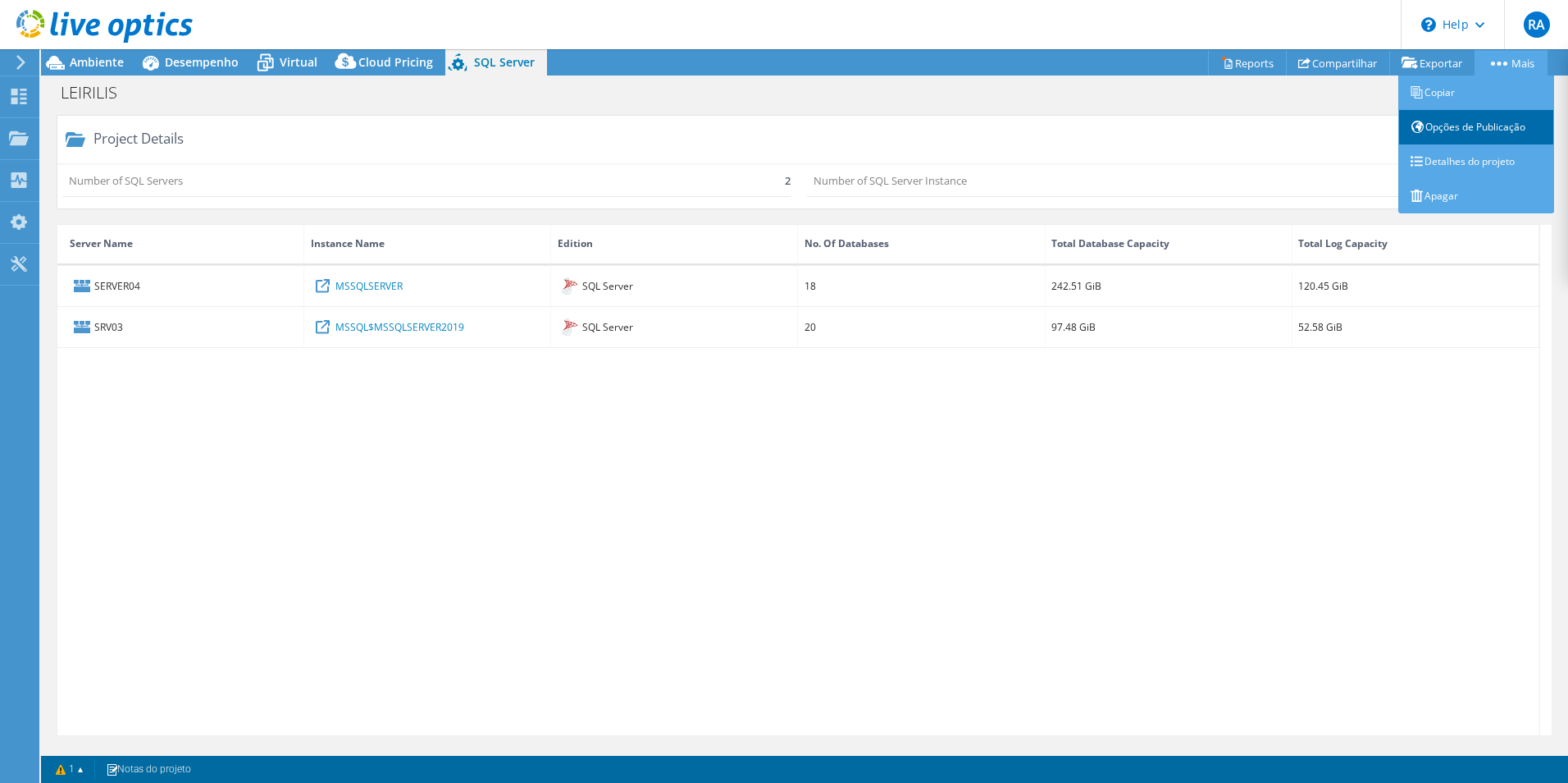
click at [1465, 126] on link "Opções de Publicação" at bounding box center [1476, 127] width 156 height 34
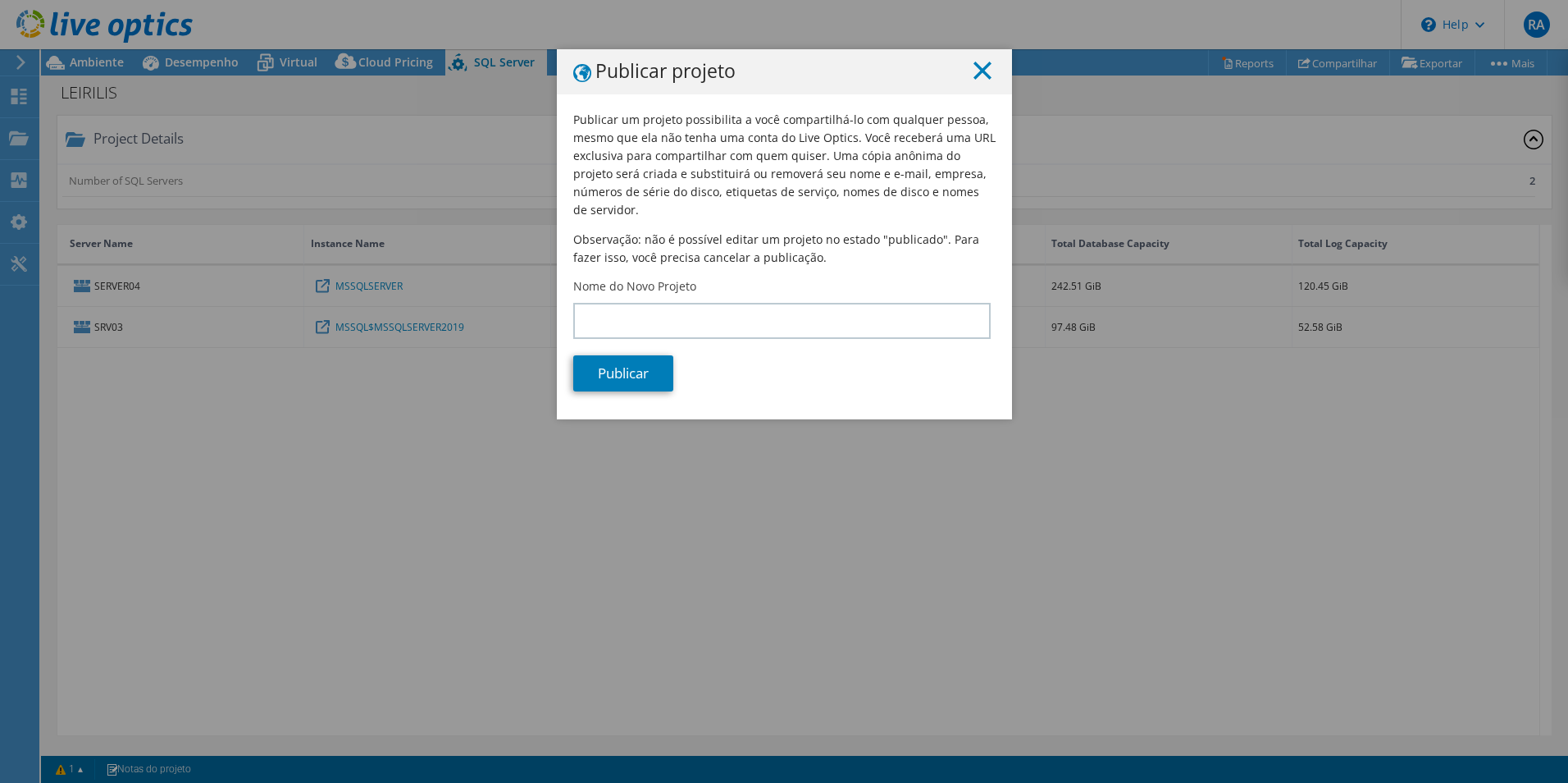
click at [974, 71] on line at bounding box center [982, 70] width 16 height 16
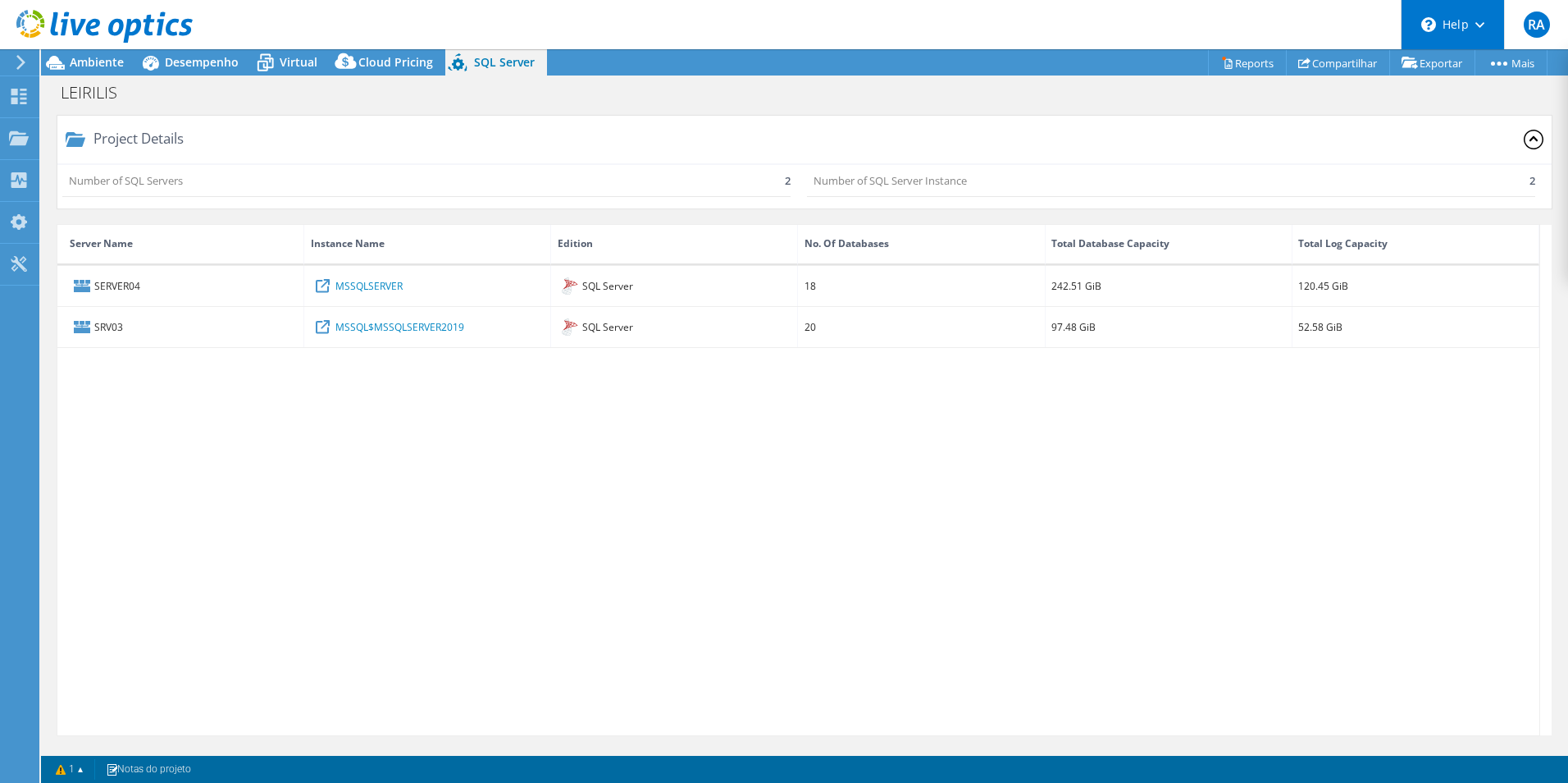
click at [1485, 29] on div "\n Help" at bounding box center [1452, 24] width 103 height 50
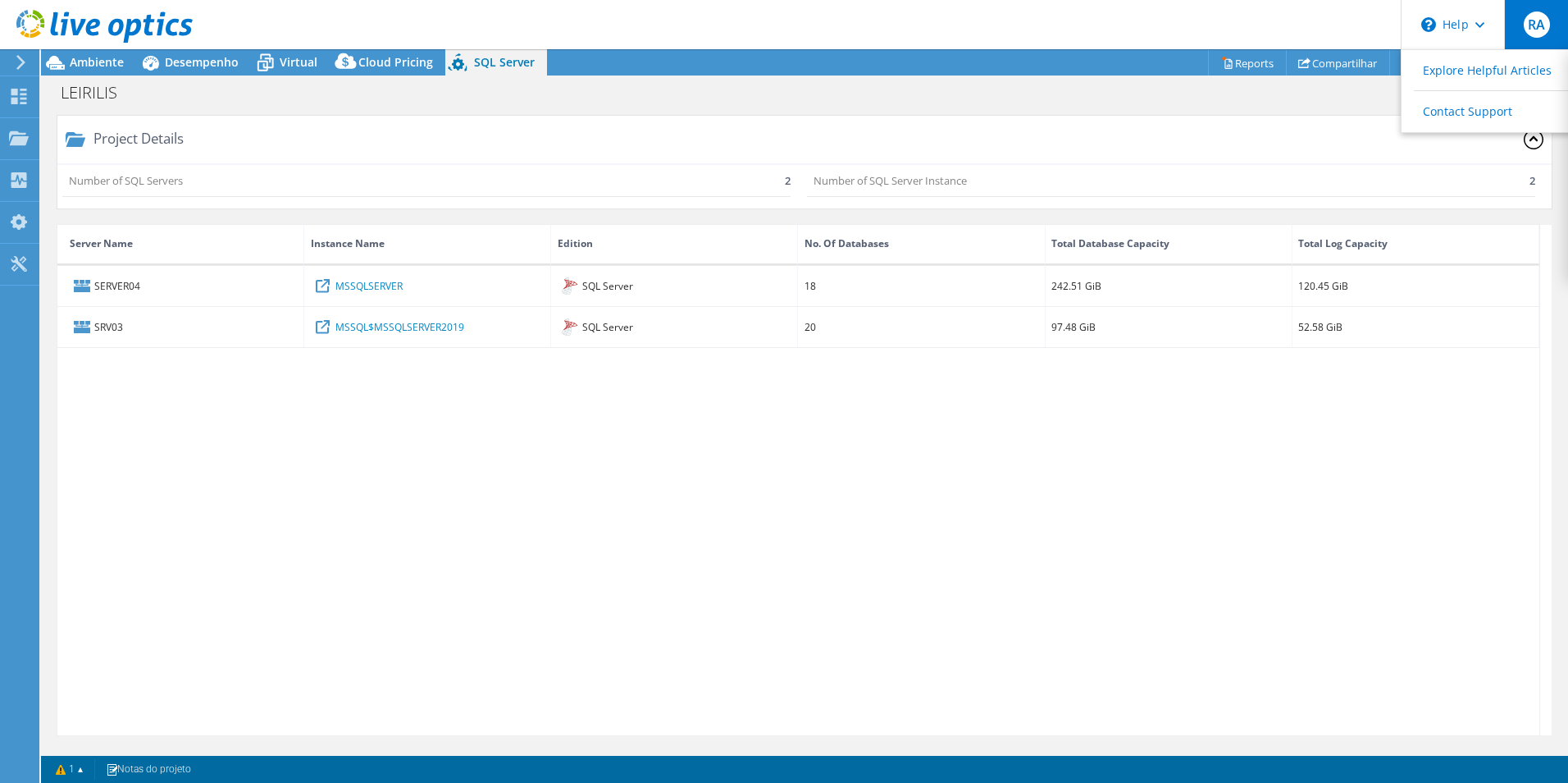
click at [1537, 25] on span "RA" at bounding box center [1537, 24] width 26 height 26
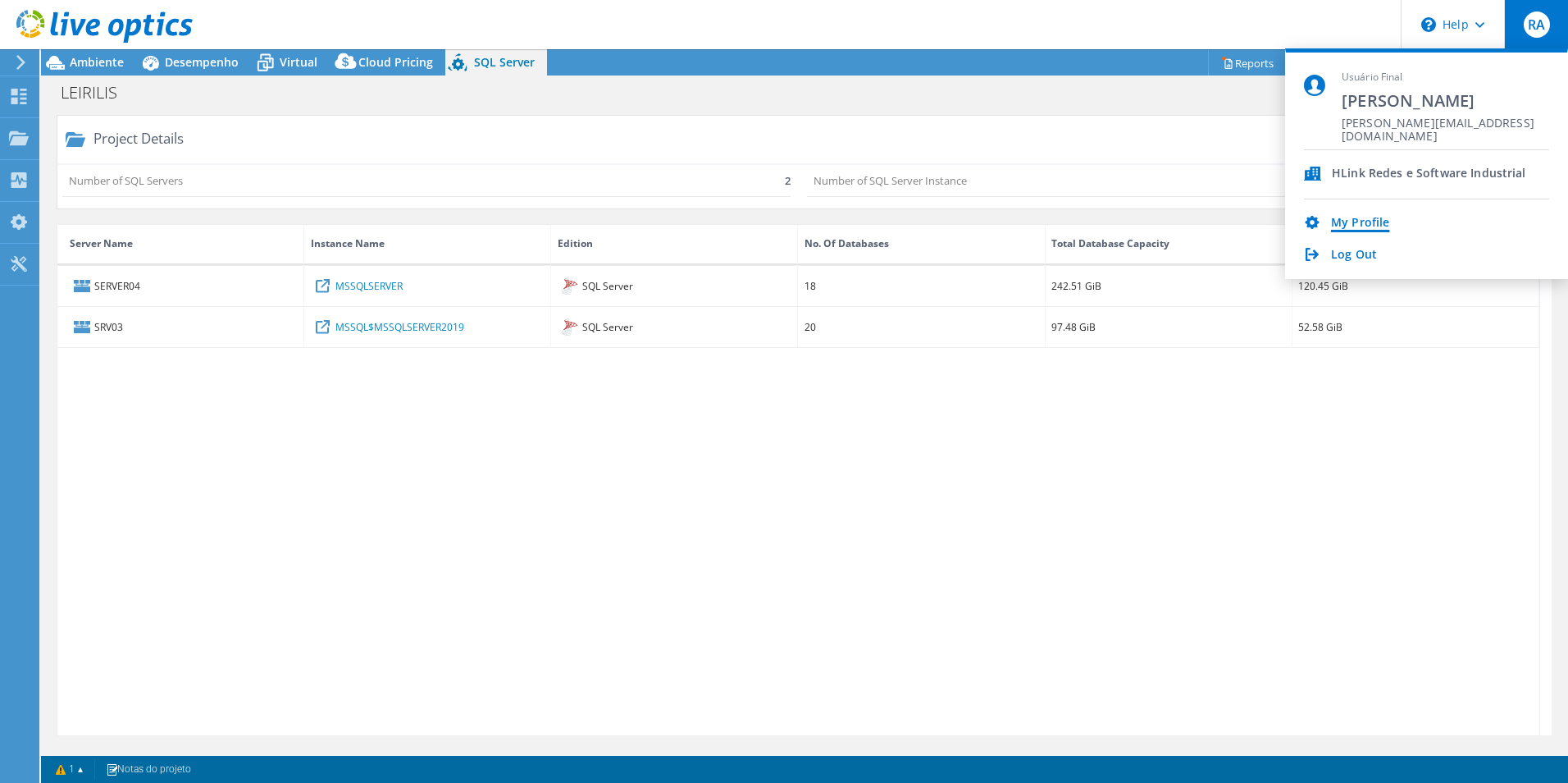
click at [1368, 221] on link "My Profile" at bounding box center [1360, 223] width 58 height 15
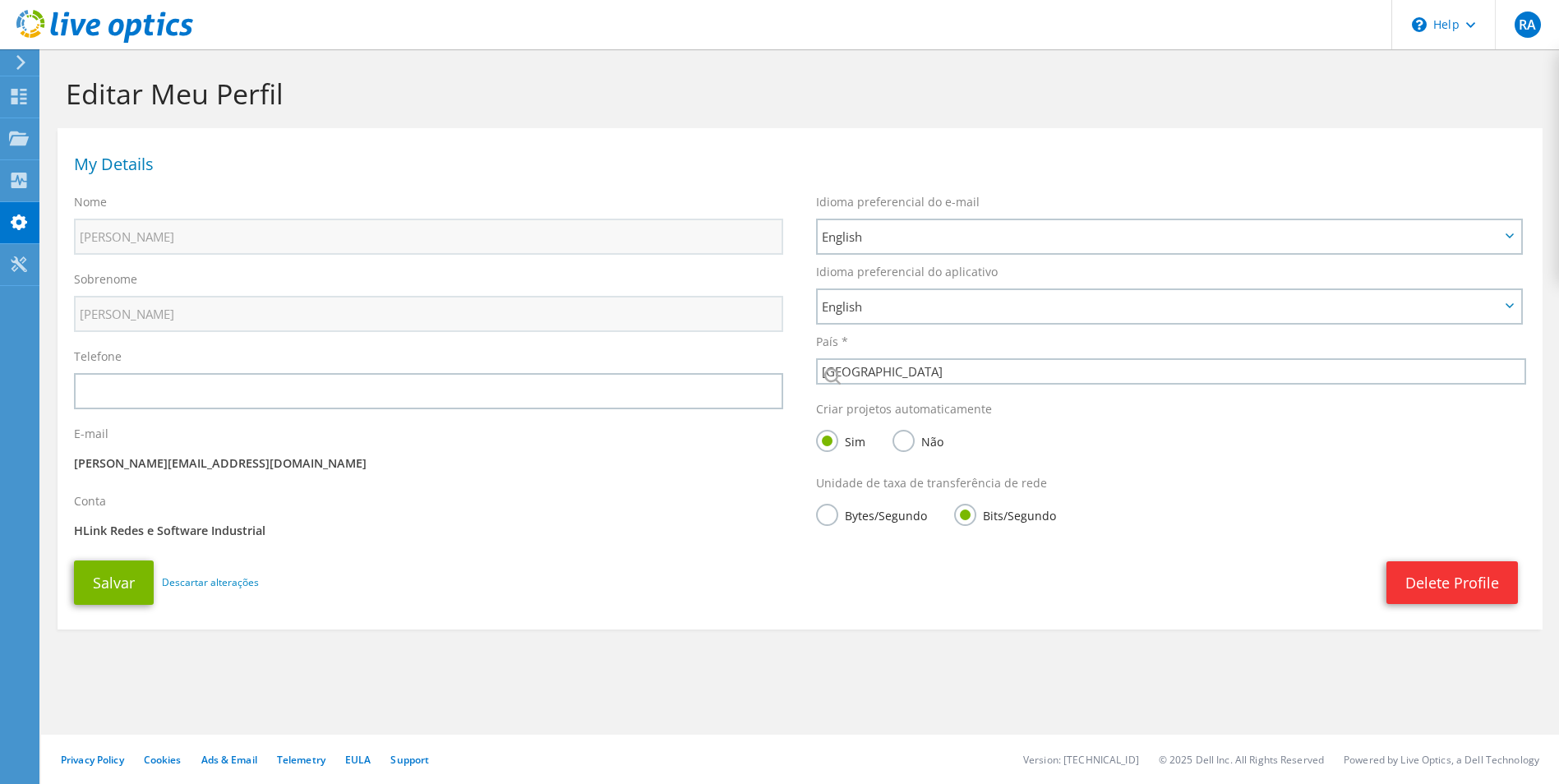
select select "177"
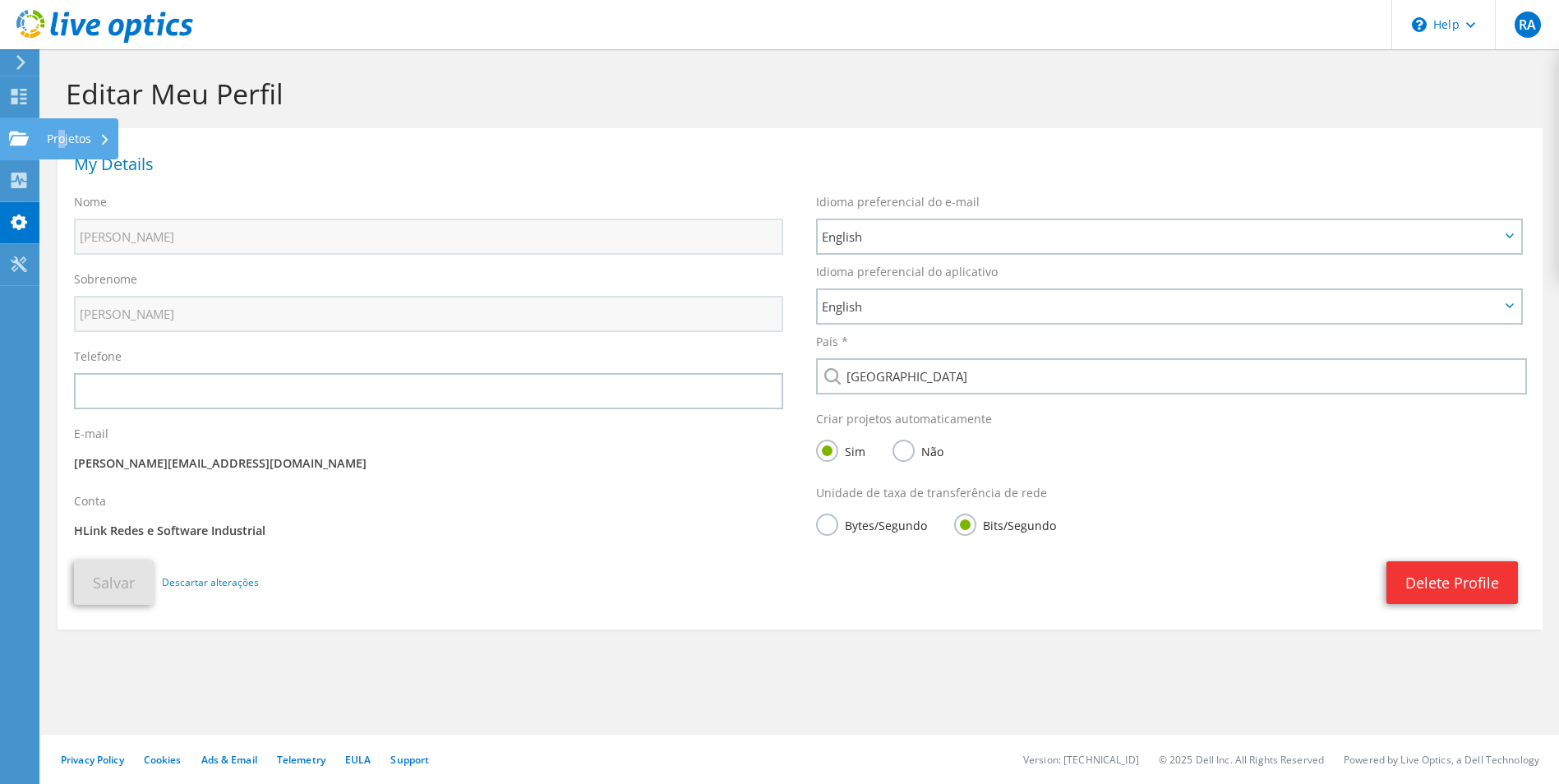
click at [62, 135] on div "Projetos" at bounding box center [78, 139] width 79 height 41
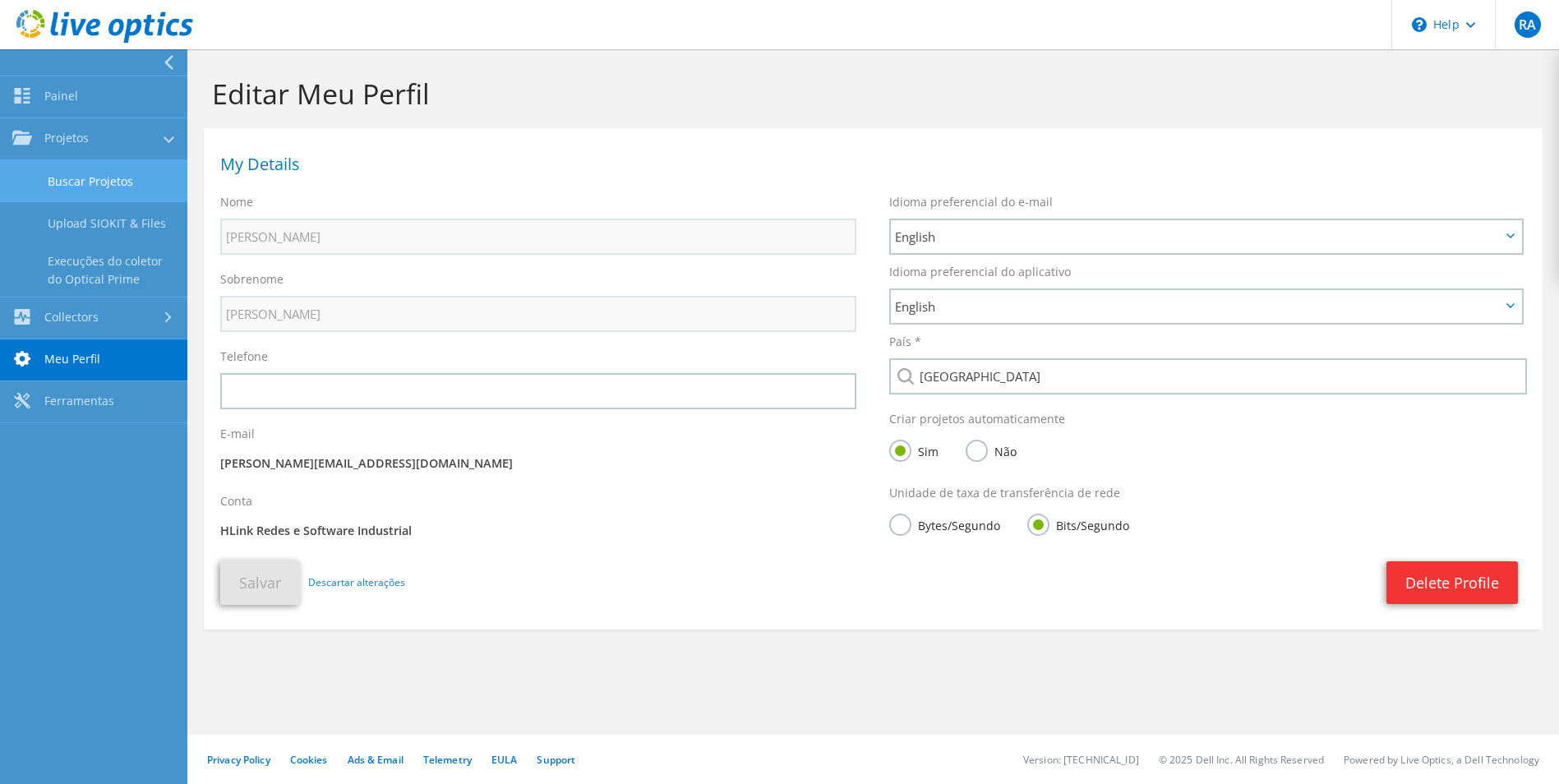
click at [90, 178] on link "Buscar Projetos" at bounding box center [94, 181] width 187 height 41
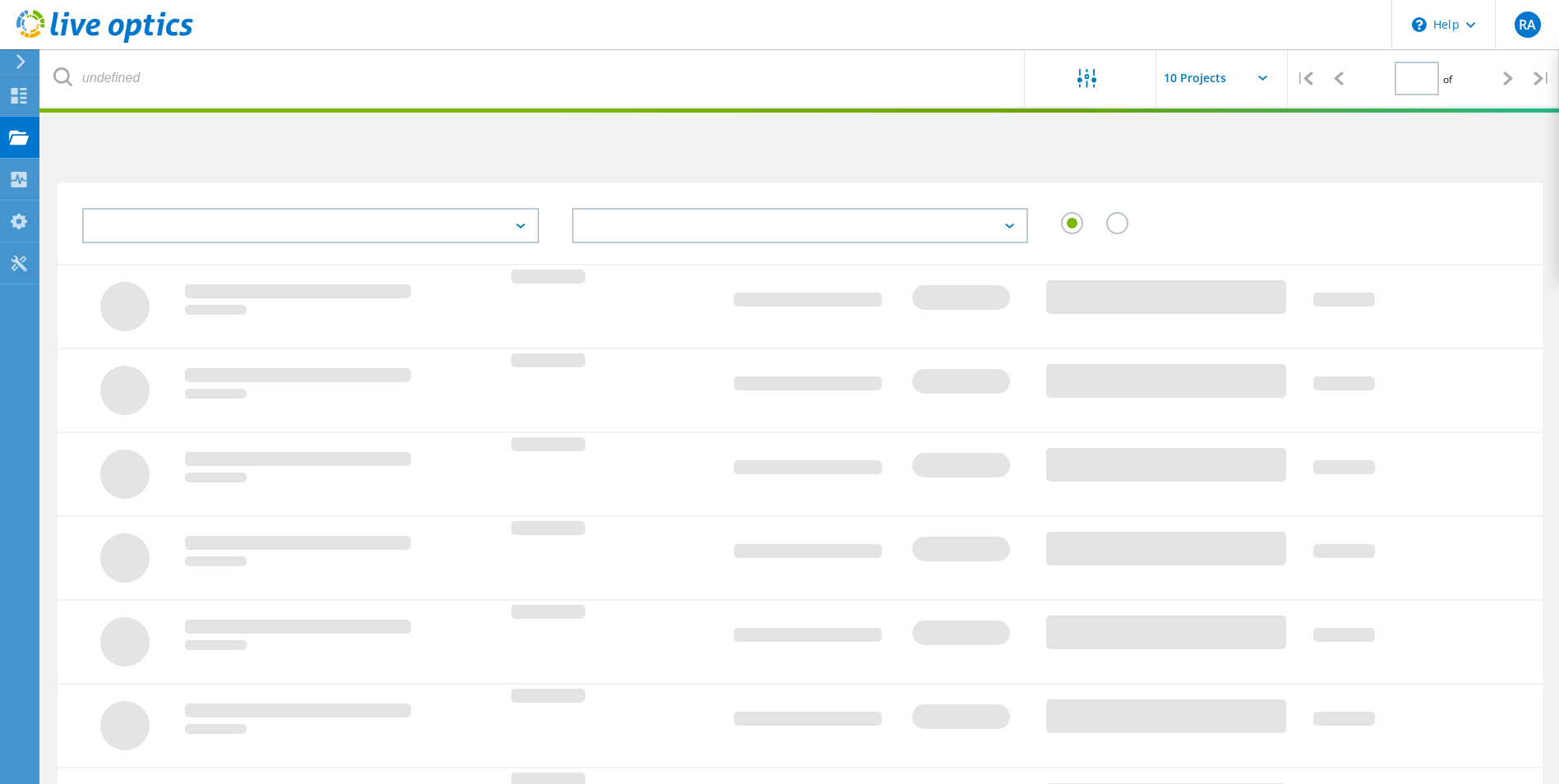
type input "1"
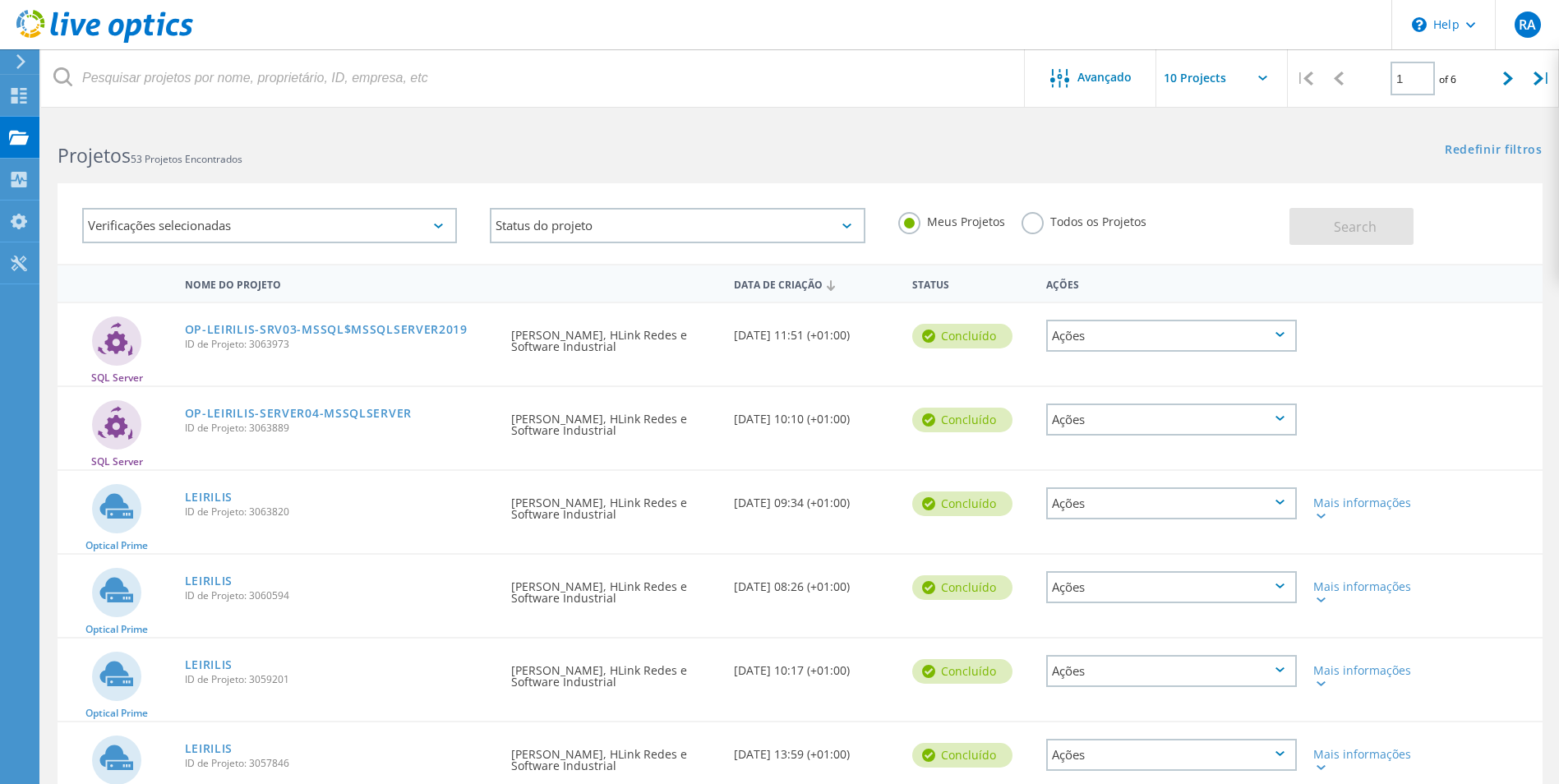
click at [23, 57] on icon at bounding box center [21, 61] width 13 height 14
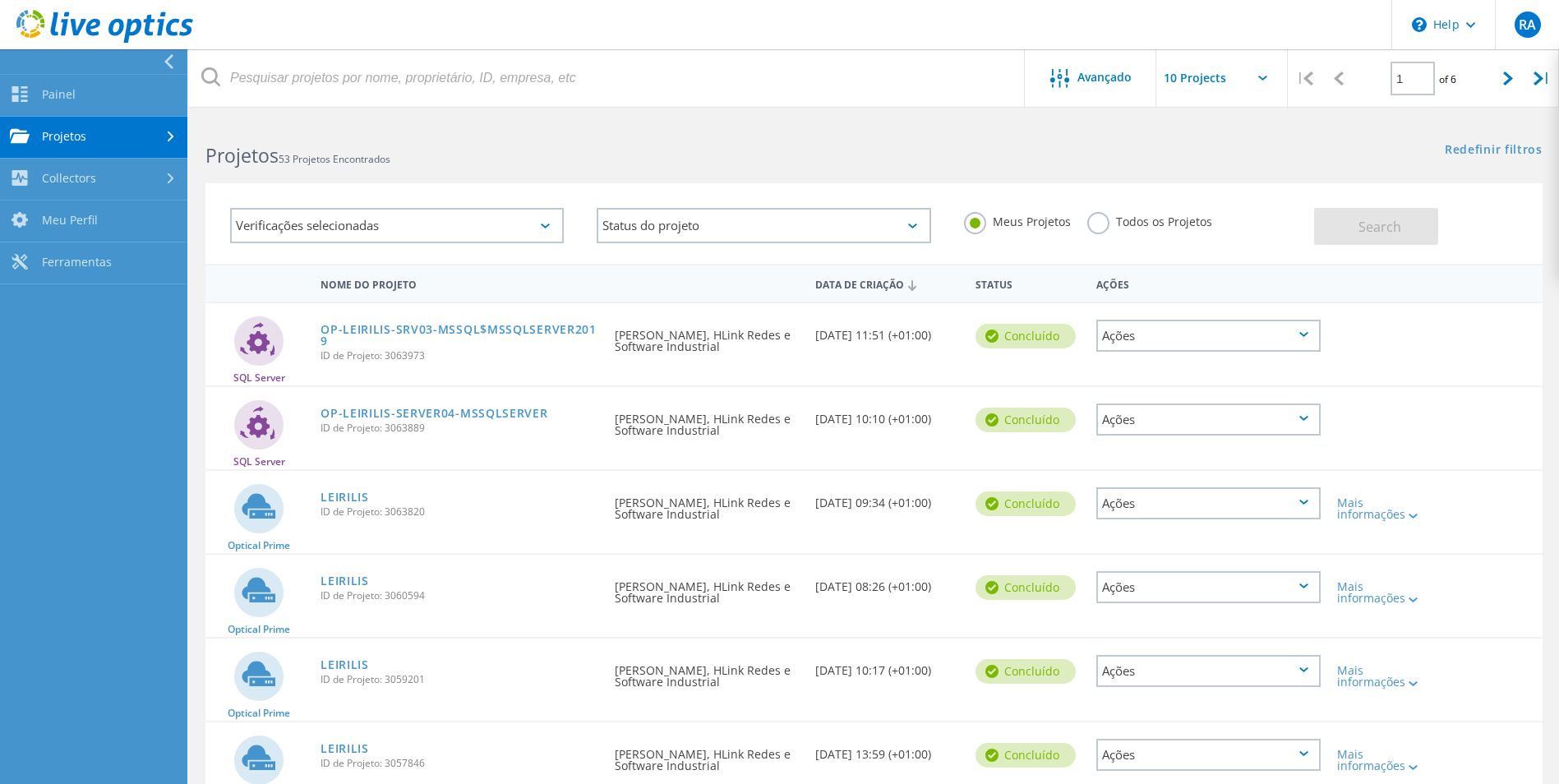
drag, startPoint x: 119, startPoint y: 438, endPoint x: 191, endPoint y: 306, distance: 150.4
click at [132, 424] on nav "Painel Painel Projetos Buscar Projetos Fazer upload de SIOKIT Execuções do cole…" at bounding box center [94, 416] width 187 height 734
click at [167, 433] on nav "Painel Painel Projetos Buscar Projetos Fazer upload de SIOKIT Execuções do cole…" at bounding box center [94, 416] width 187 height 734
